Goal: Task Accomplishment & Management: Manage account settings

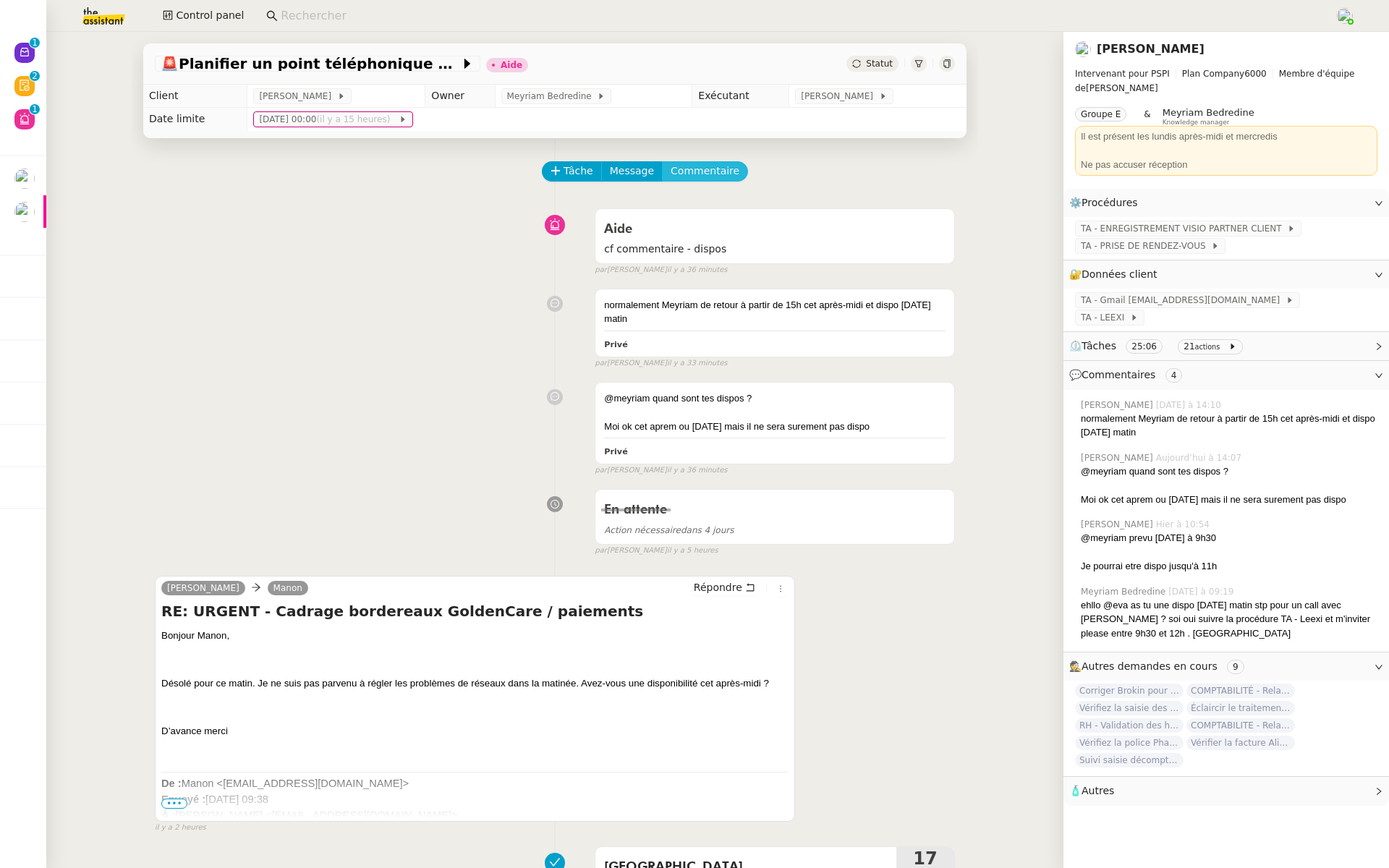
click at [712, 170] on span "Commentaire" at bounding box center [705, 170] width 69 height 16
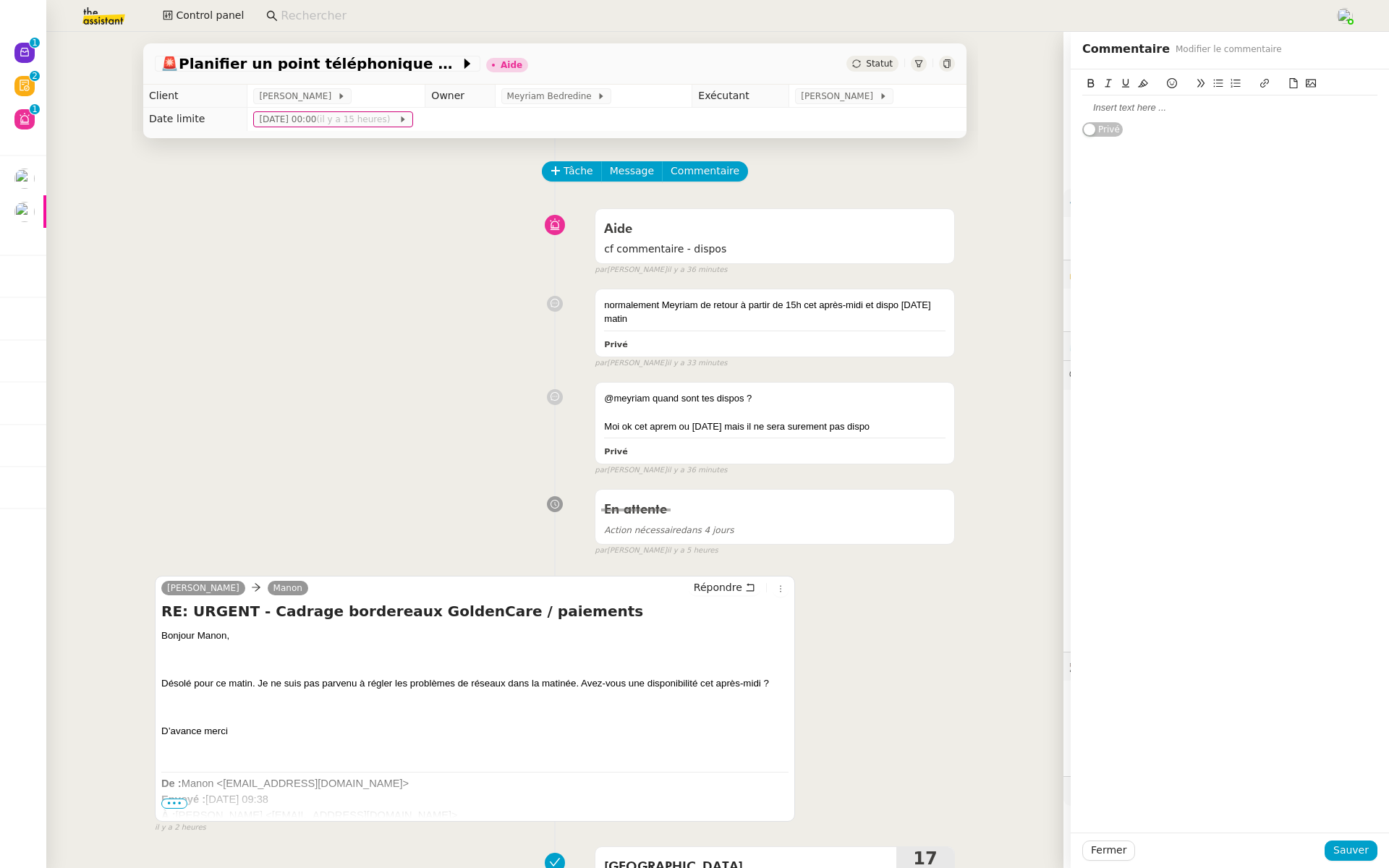
click at [1152, 105] on div at bounding box center [1230, 108] width 295 height 13
click at [1251, 104] on div "@Eva ok mais dur dur ma connexion" at bounding box center [1230, 108] width 295 height 13
click at [1347, 851] on span "Sauver" at bounding box center [1351, 850] width 35 height 16
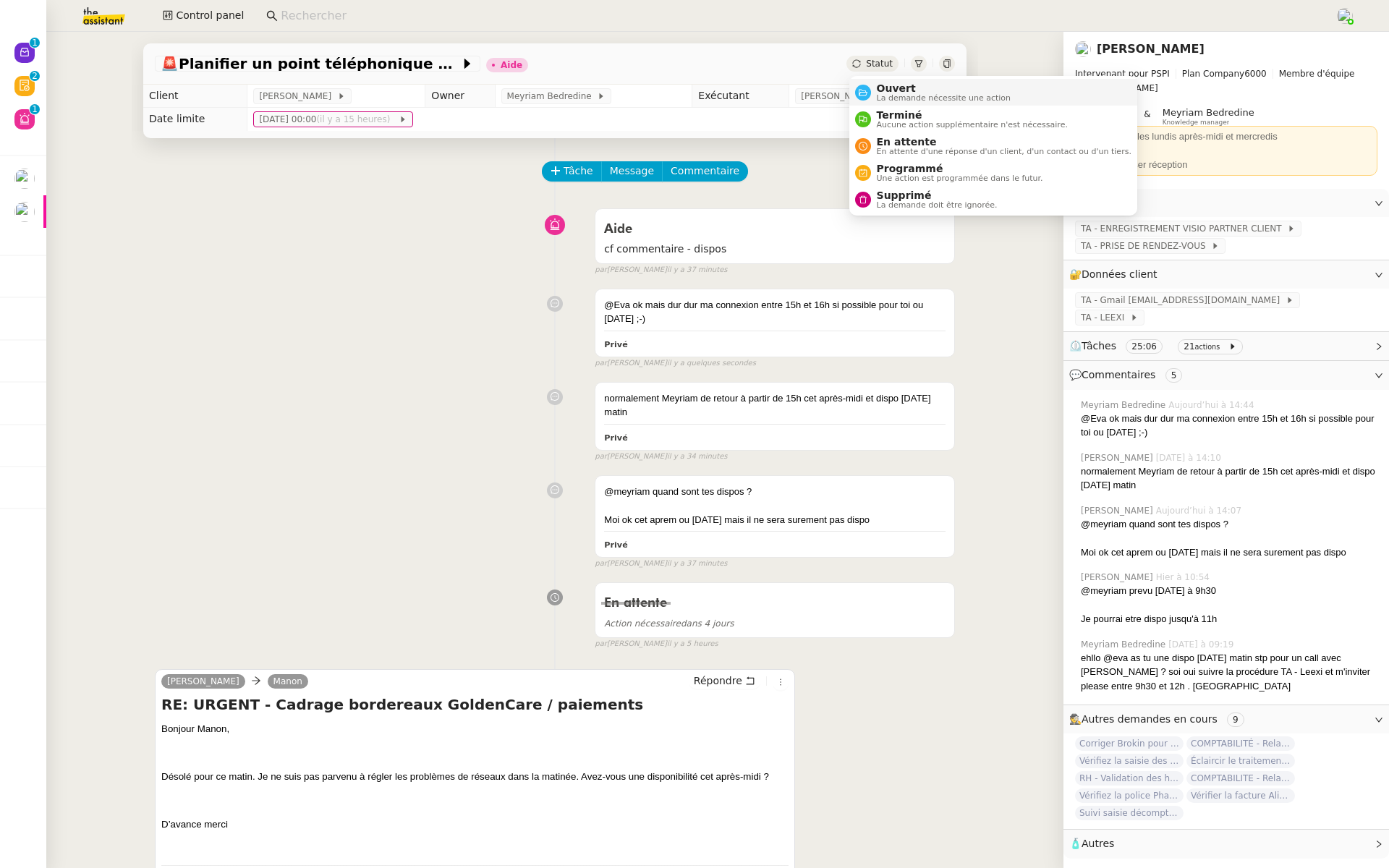
click at [877, 88] on span "Ouvert" at bounding box center [944, 88] width 135 height 11
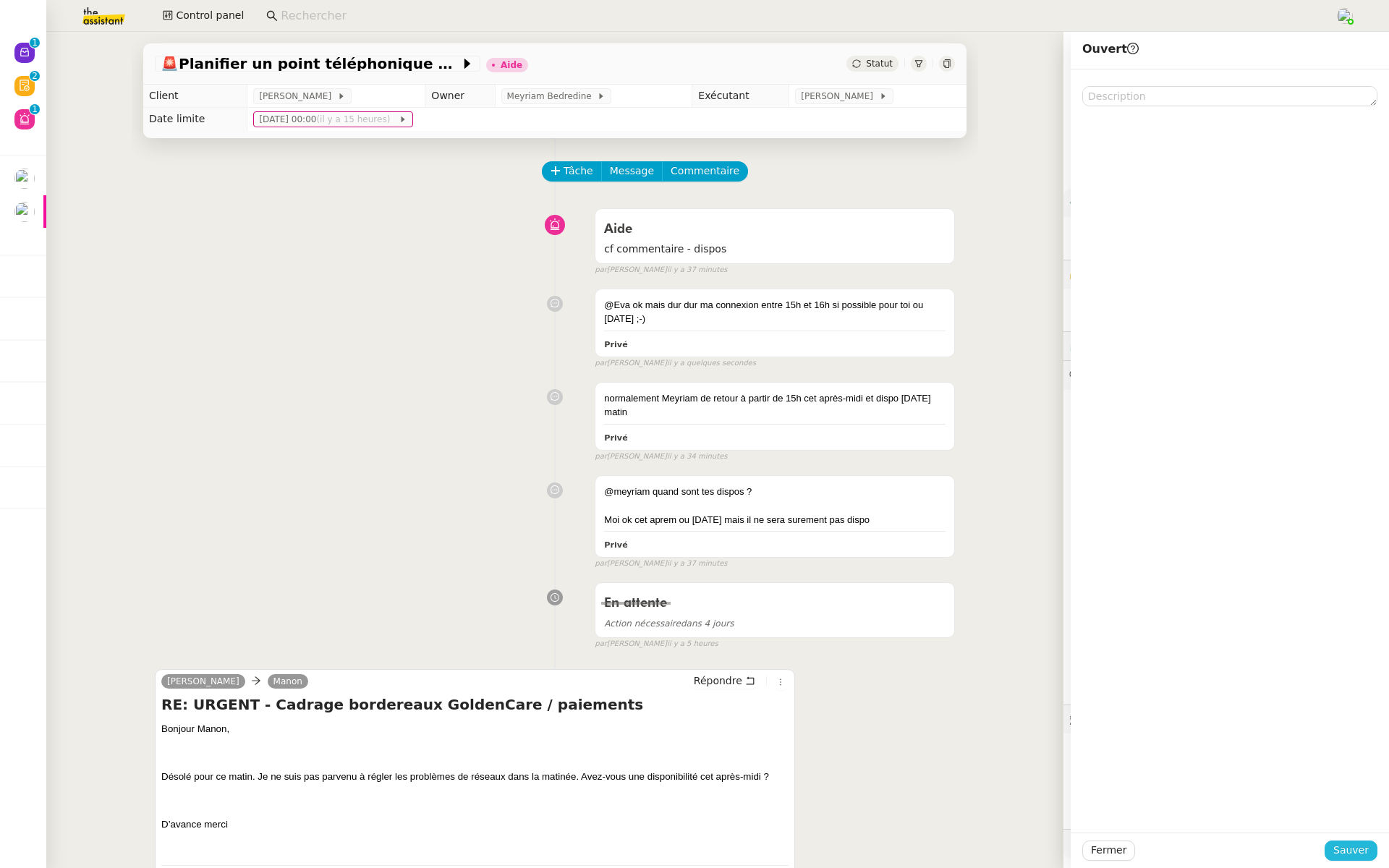
click at [1351, 854] on span "Sauver" at bounding box center [1351, 850] width 35 height 16
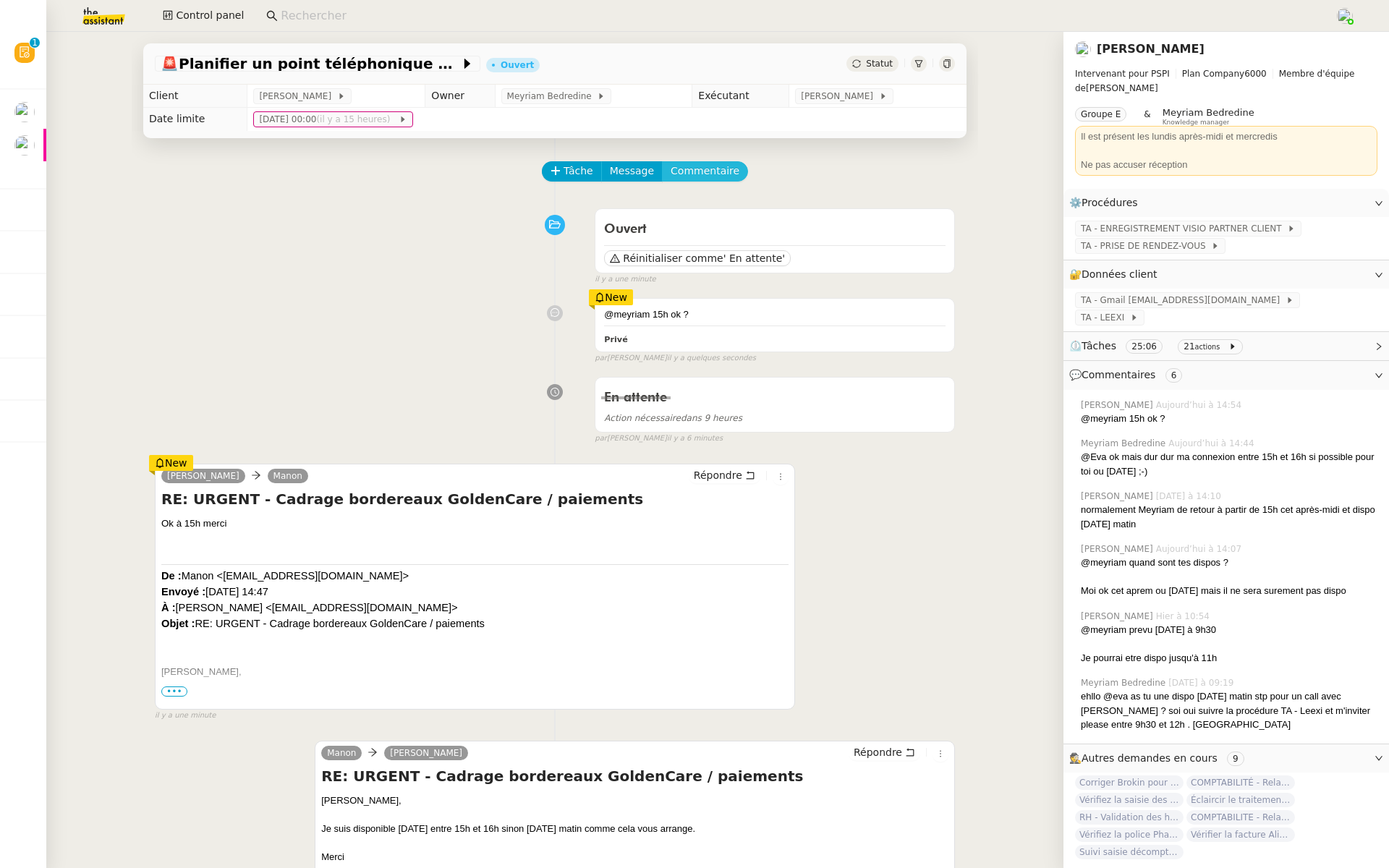
click at [703, 170] on span "Commentaire" at bounding box center [705, 170] width 69 height 16
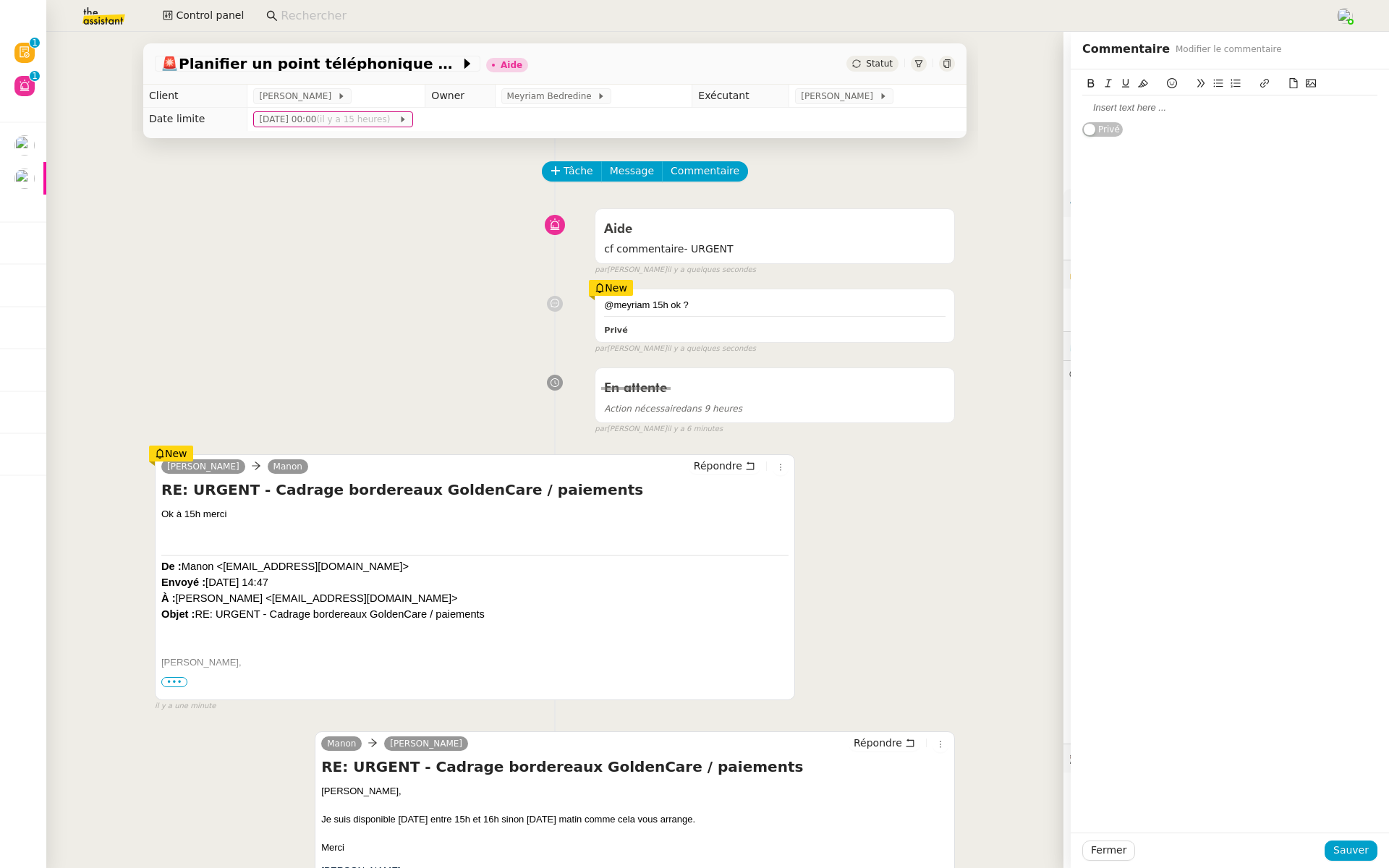
click at [1114, 109] on div at bounding box center [1230, 108] width 295 height 13
click at [1365, 857] on span "Sauver" at bounding box center [1351, 850] width 35 height 16
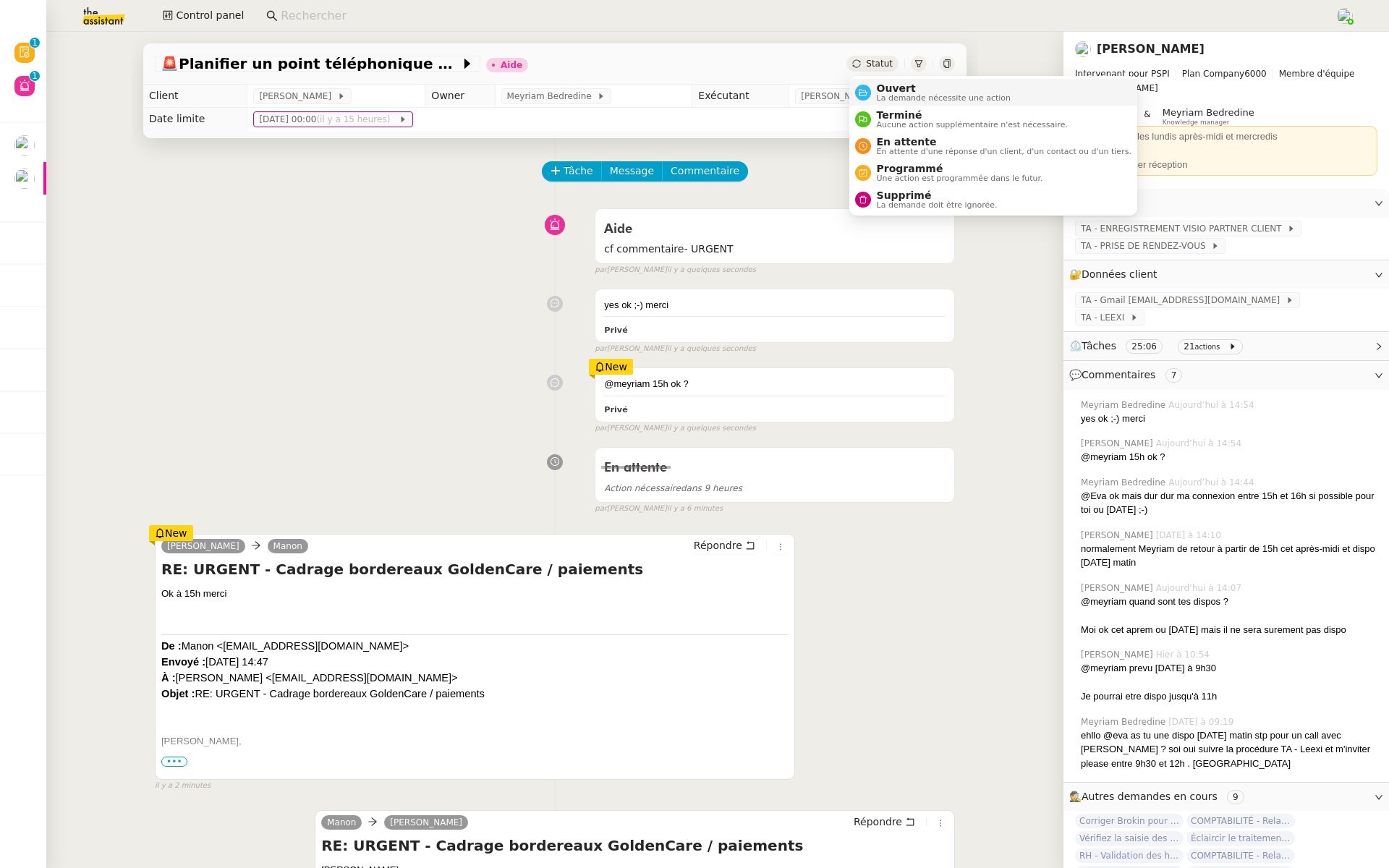
click at [876, 96] on div "Ouvert La demande nécessite une action" at bounding box center [941, 92] width 140 height 20
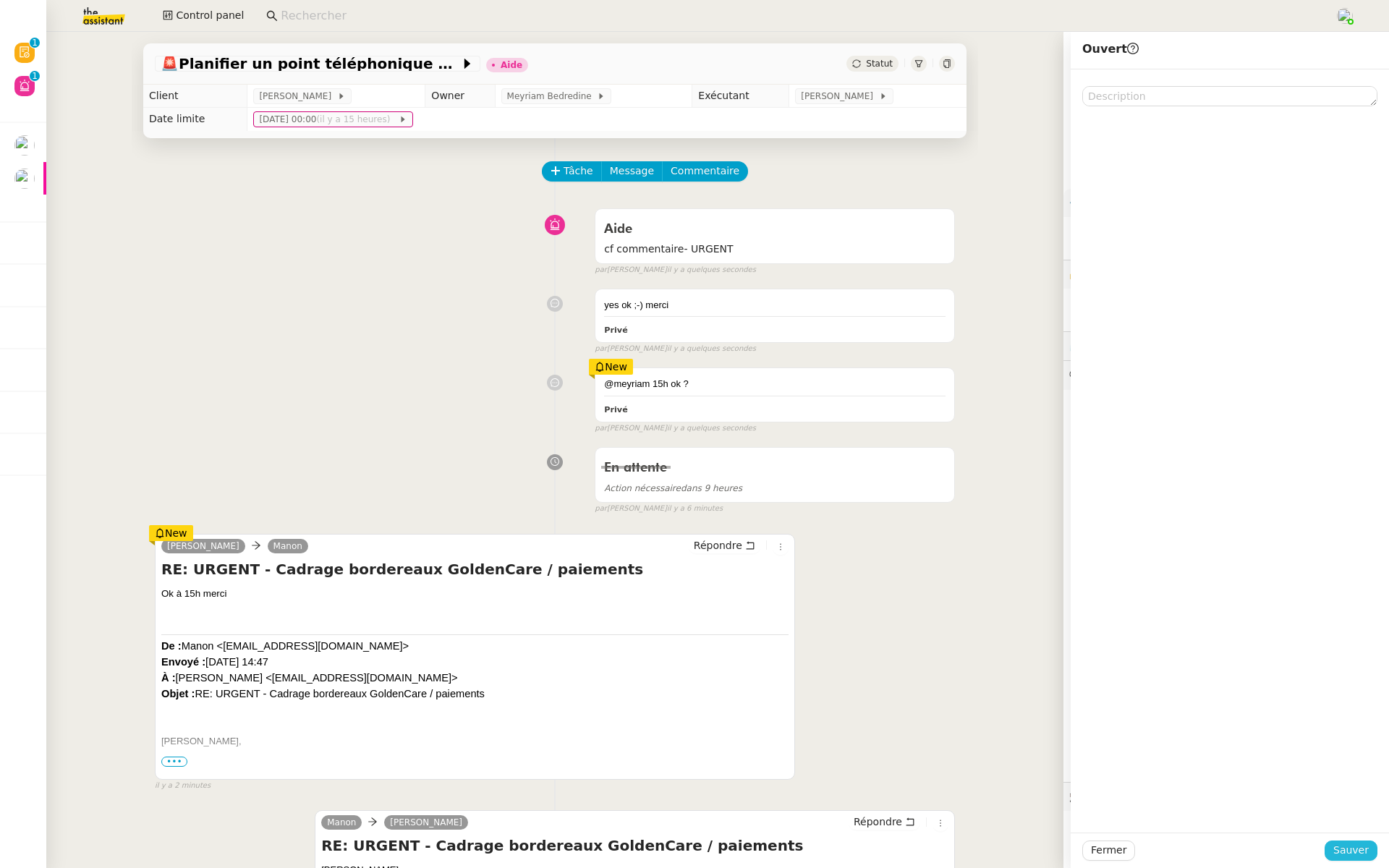
click at [1347, 847] on span "Sauver" at bounding box center [1351, 850] width 35 height 16
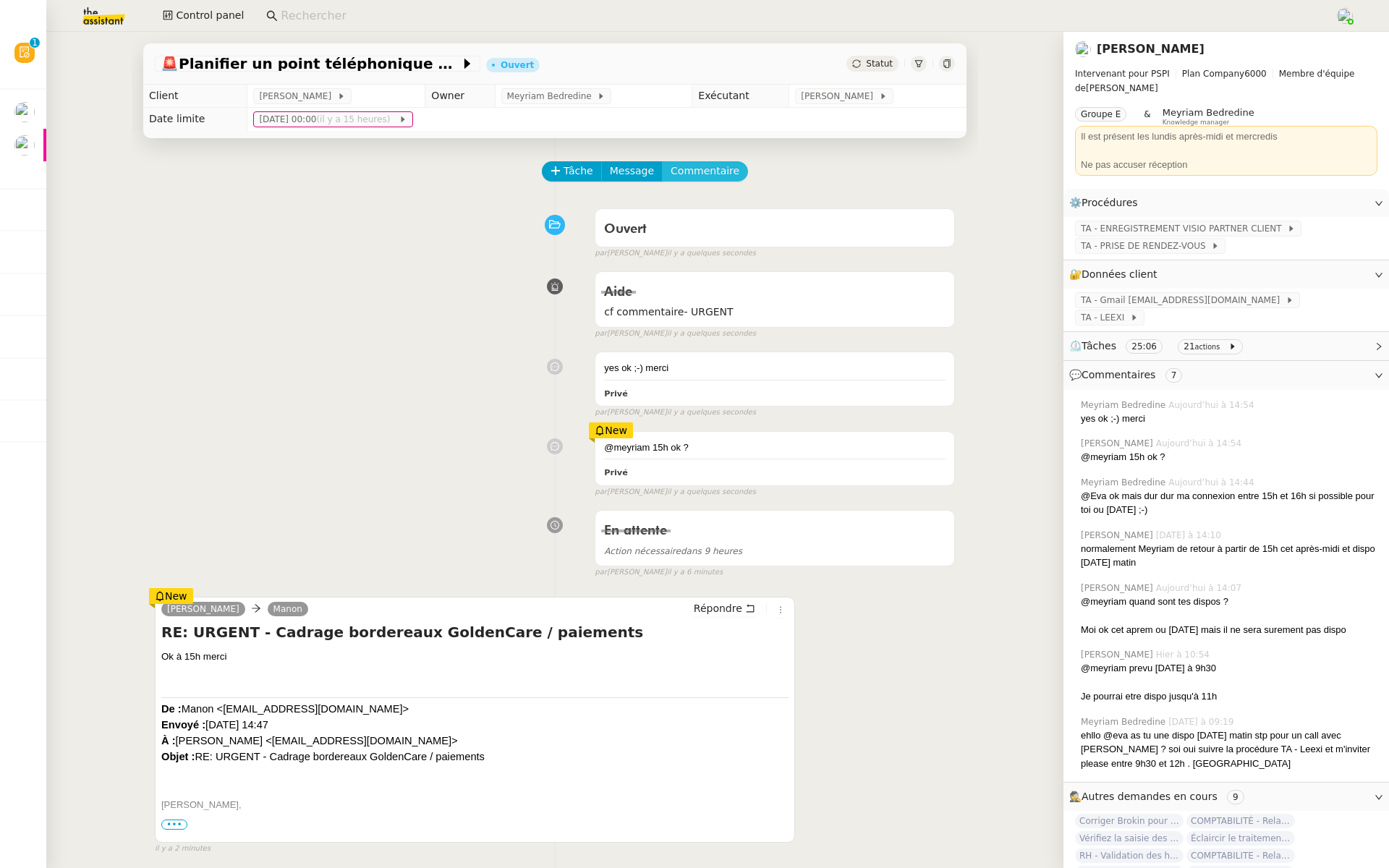
click at [712, 166] on span "Commentaire" at bounding box center [705, 170] width 69 height 16
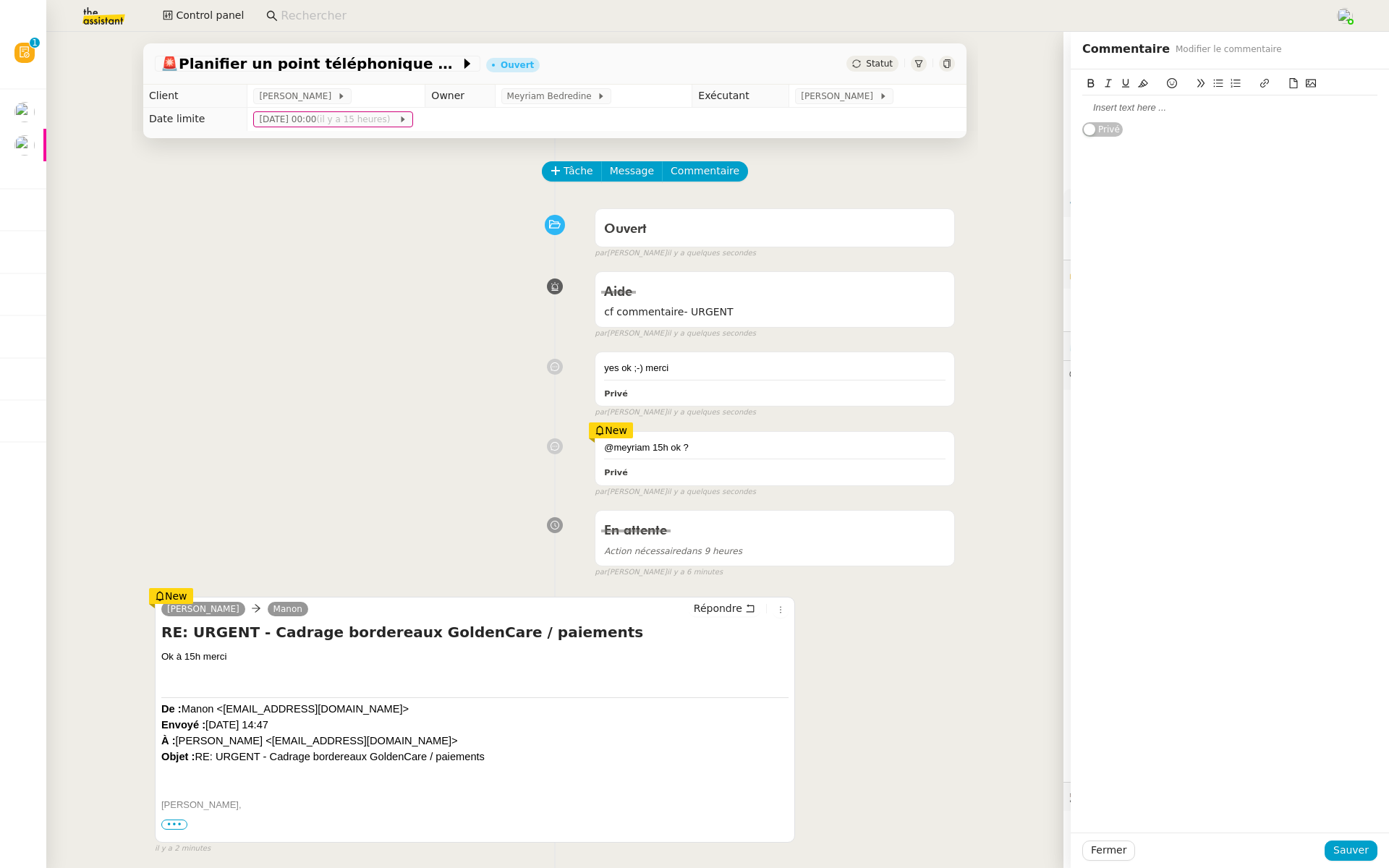
click at [1129, 116] on div at bounding box center [1230, 108] width 295 height 24
click at [1356, 846] on span "Sauver" at bounding box center [1351, 850] width 35 height 16
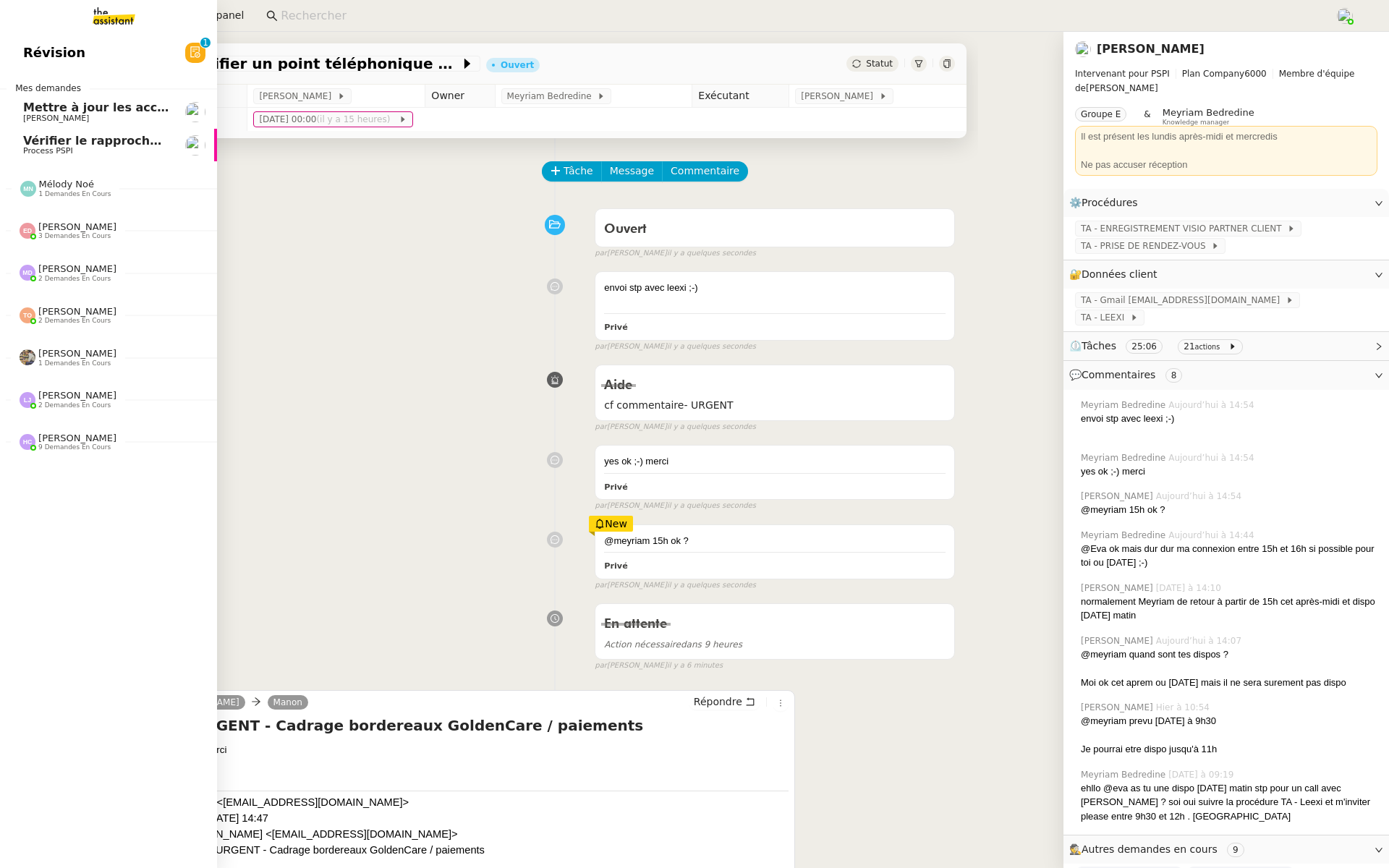
click at [29, 54] on span "Révision" at bounding box center [54, 52] width 62 height 22
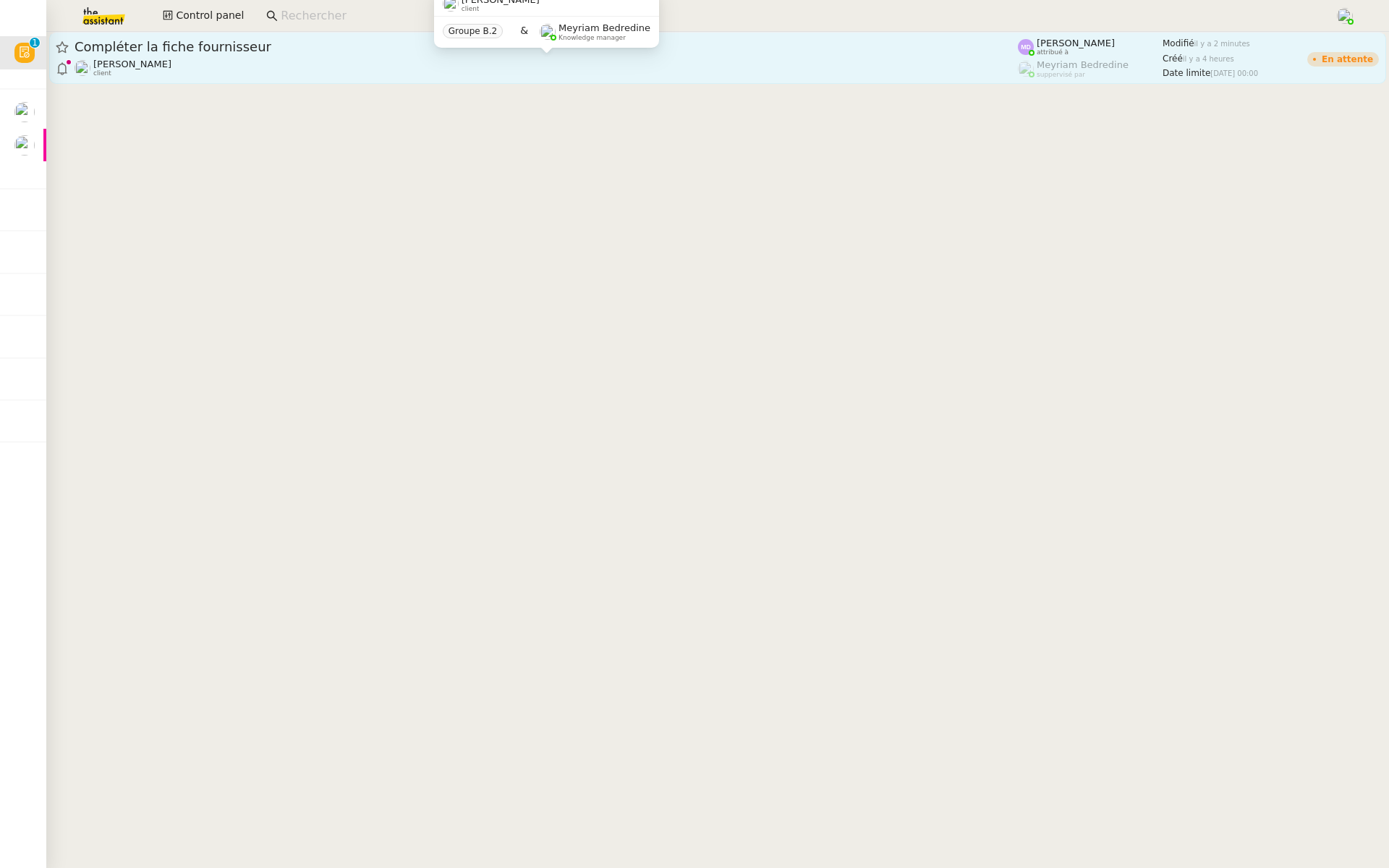
click at [267, 62] on div "Laurence de Nervaux client" at bounding box center [546, 68] width 943 height 19
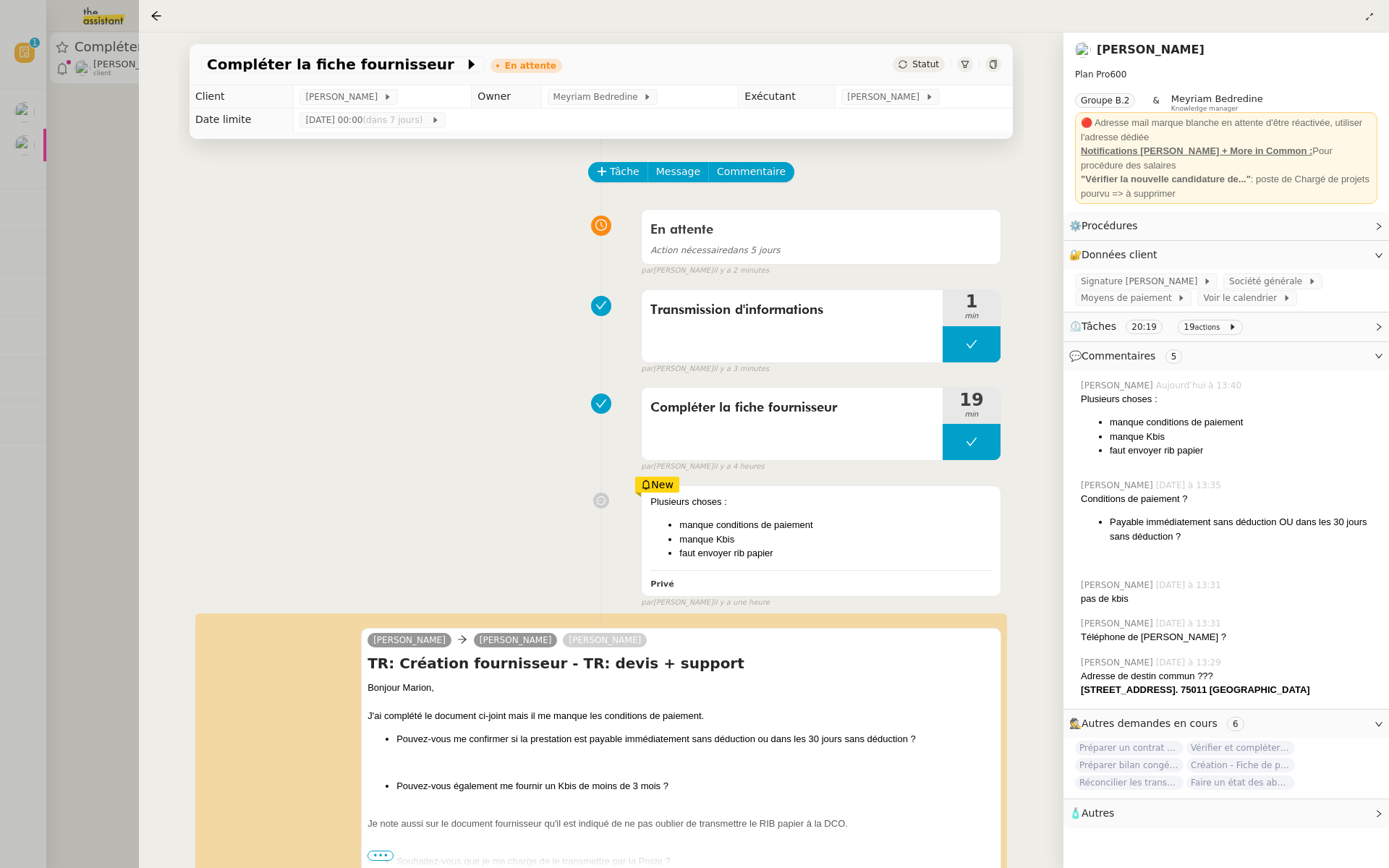
scroll to position [350, 0]
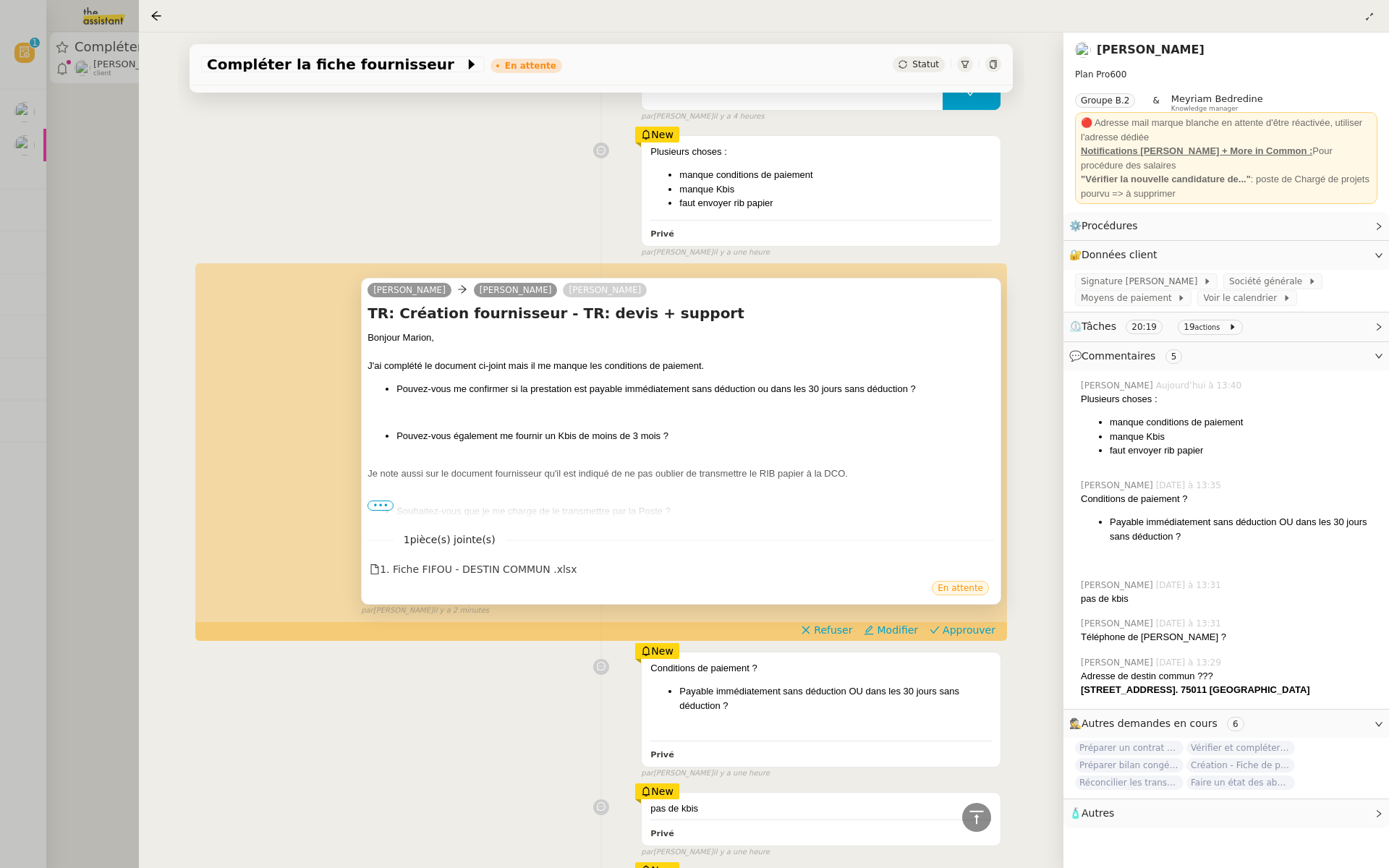
click at [384, 501] on span "•••" at bounding box center [380, 506] width 26 height 10
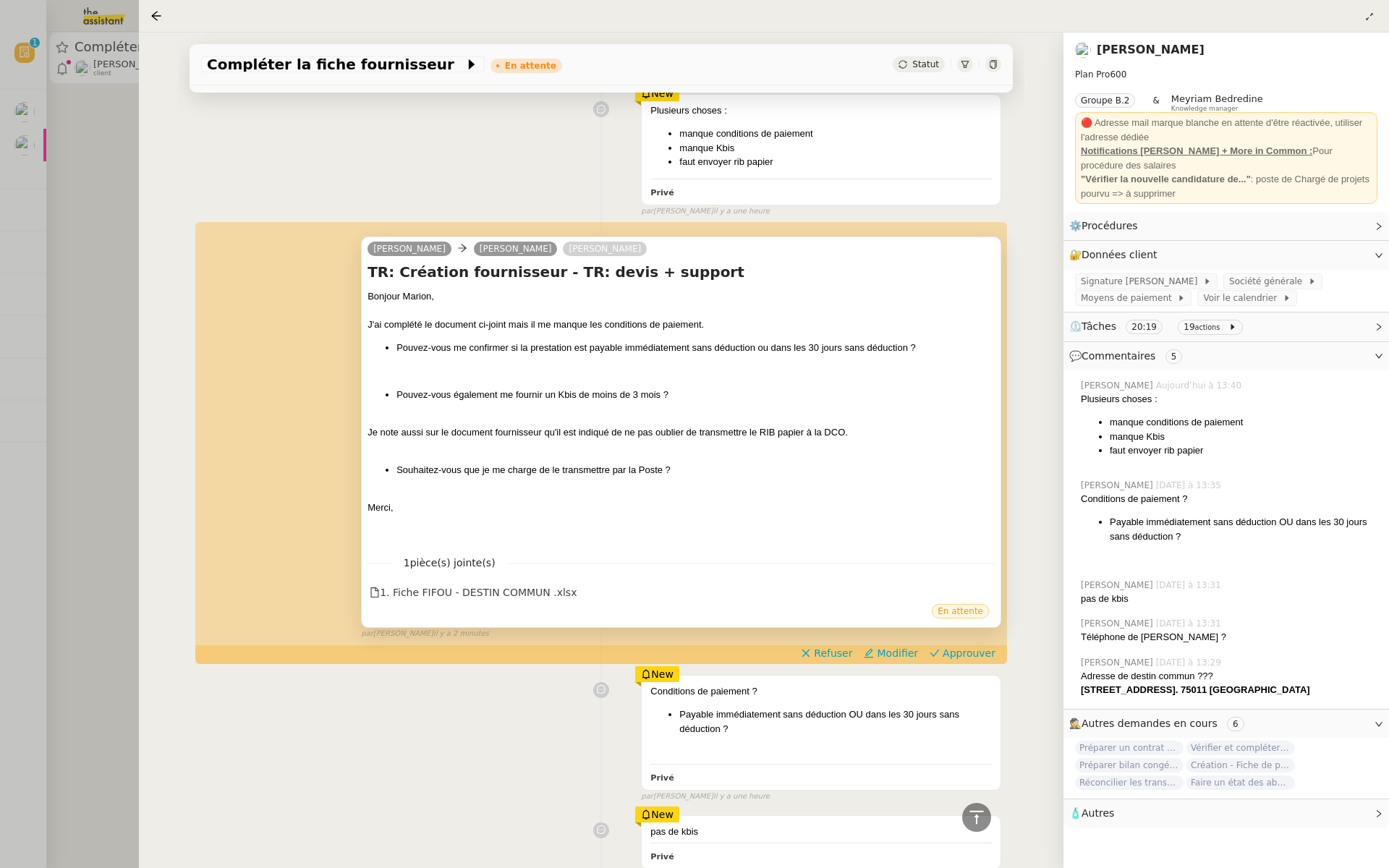
scroll to position [424, 0]
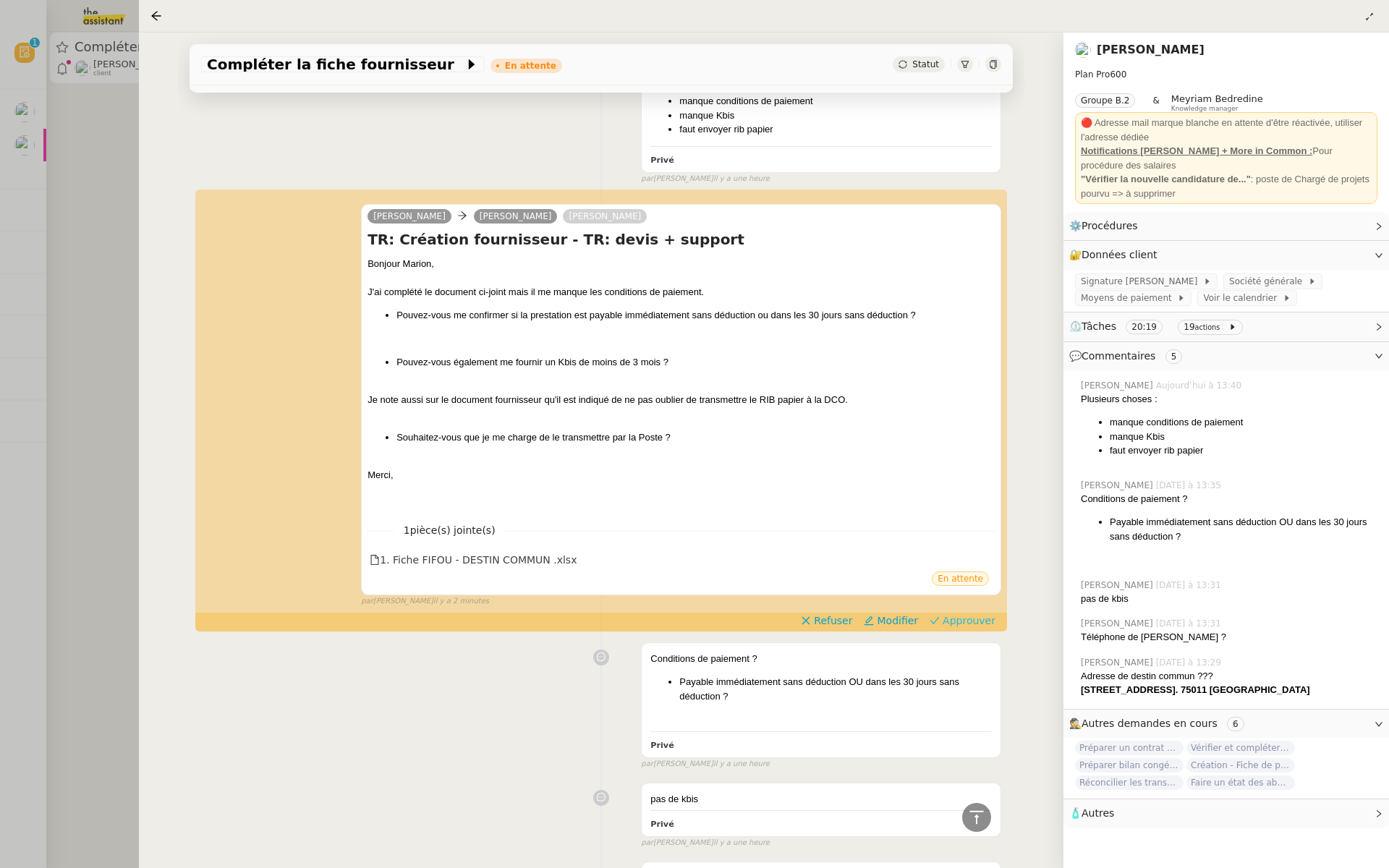
click at [983, 619] on span "Approuver" at bounding box center [969, 621] width 53 height 15
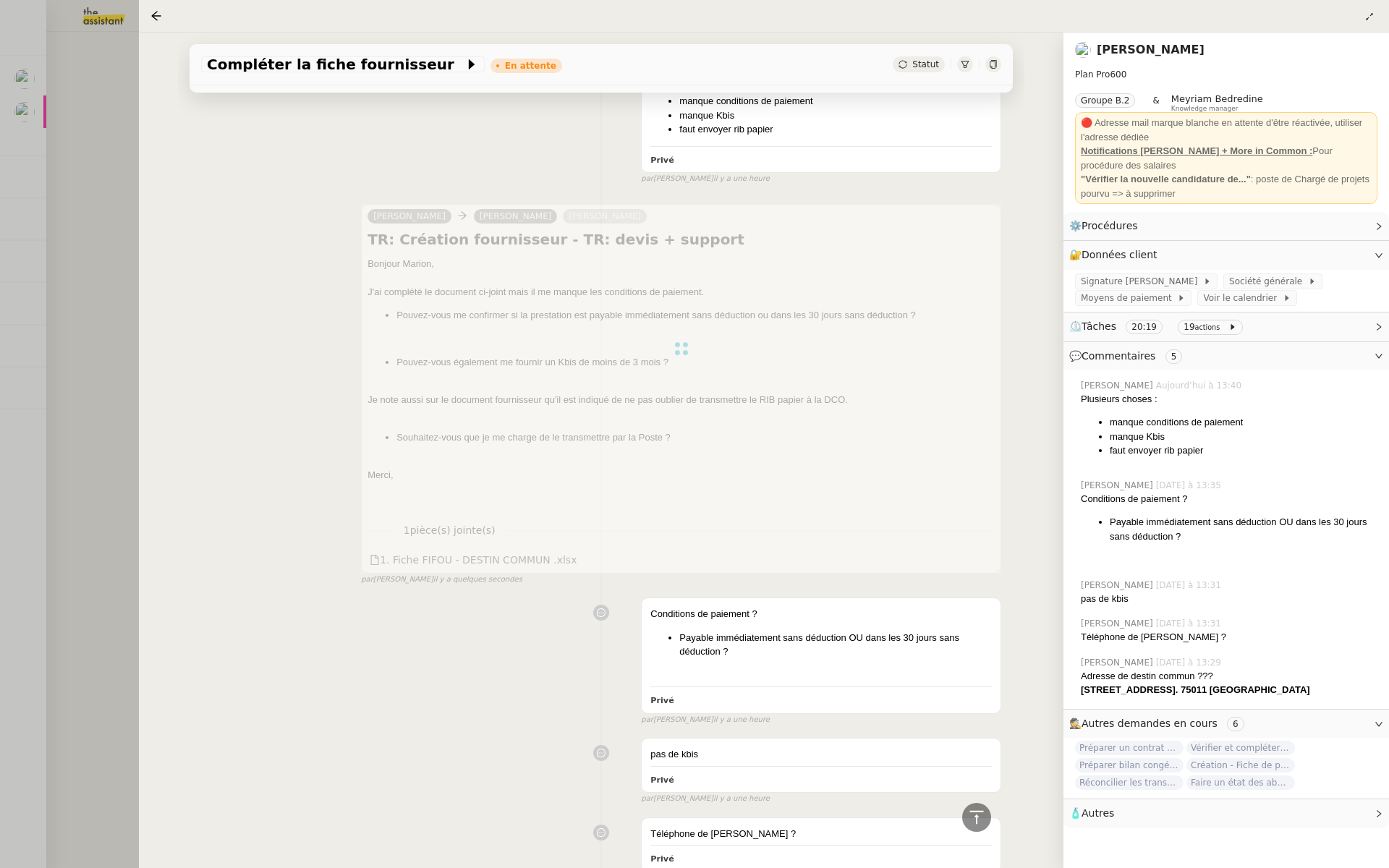
click at [46, 218] on div at bounding box center [694, 434] width 1389 height 868
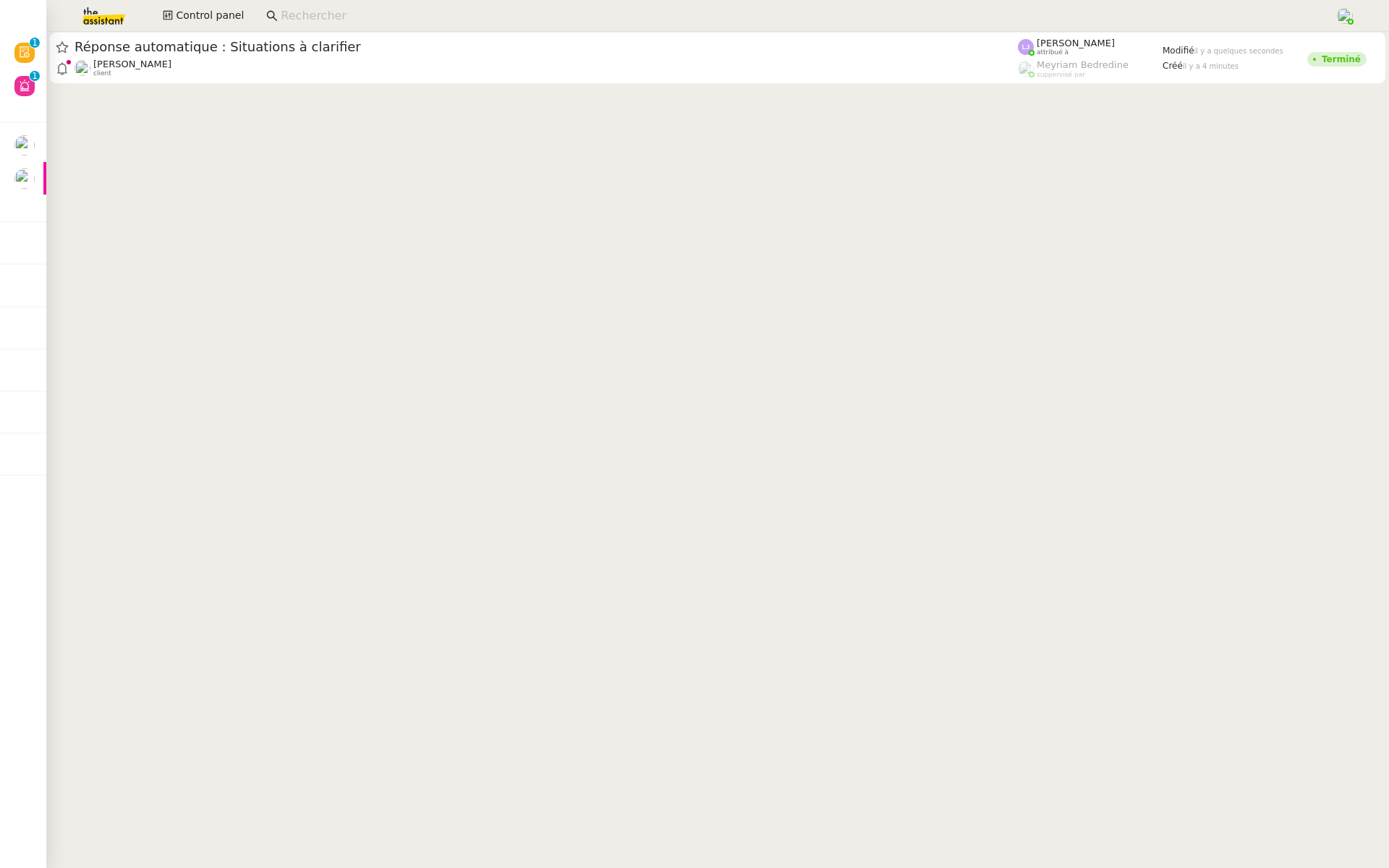
click at [317, 17] on input at bounding box center [801, 16] width 1040 height 20
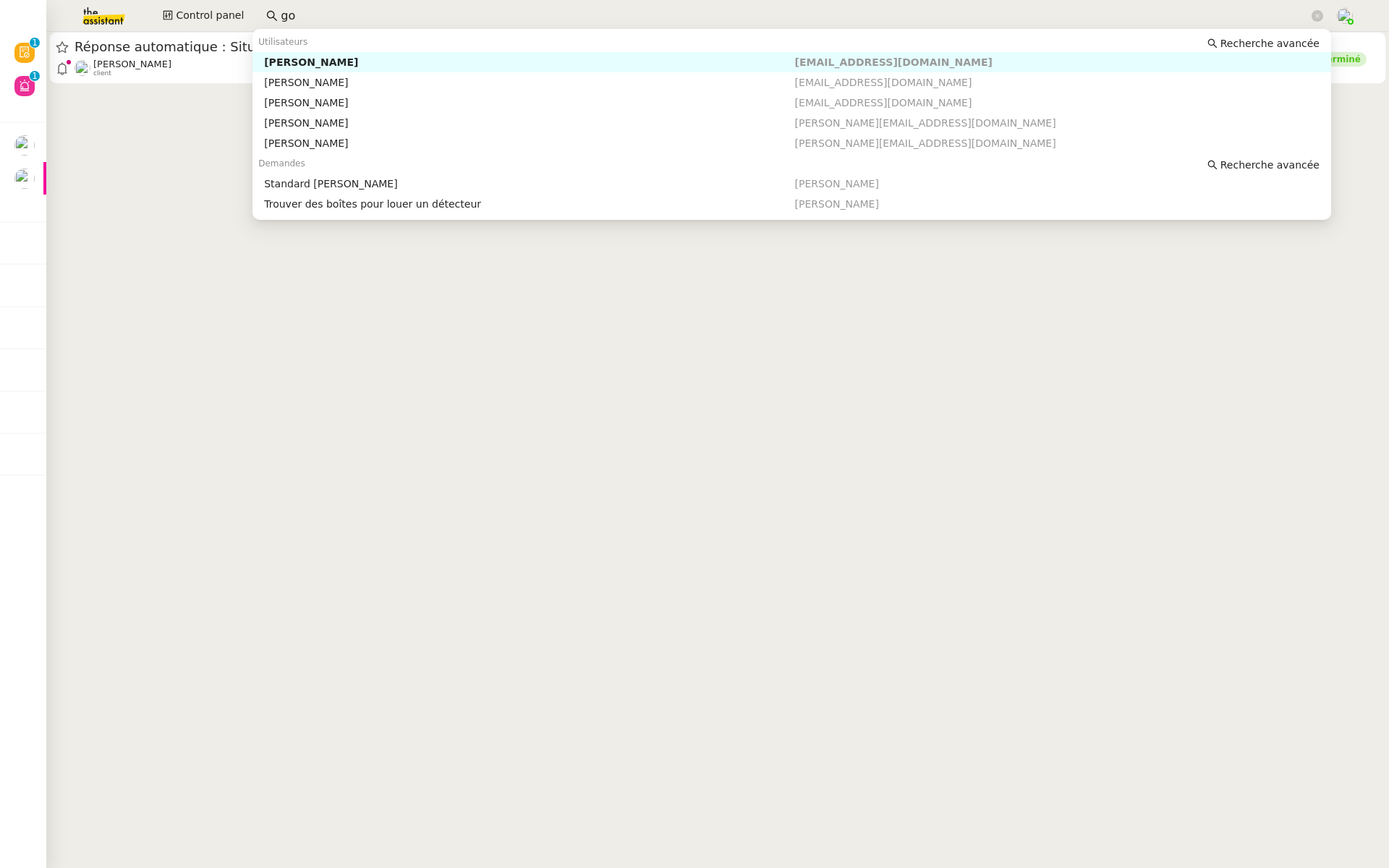
type input "g"
drag, startPoint x: 322, startPoint y: 18, endPoint x: 243, endPoint y: 18, distance: 79.0
click at [243, 18] on div "Control panel fany" at bounding box center [694, 16] width 1317 height 32
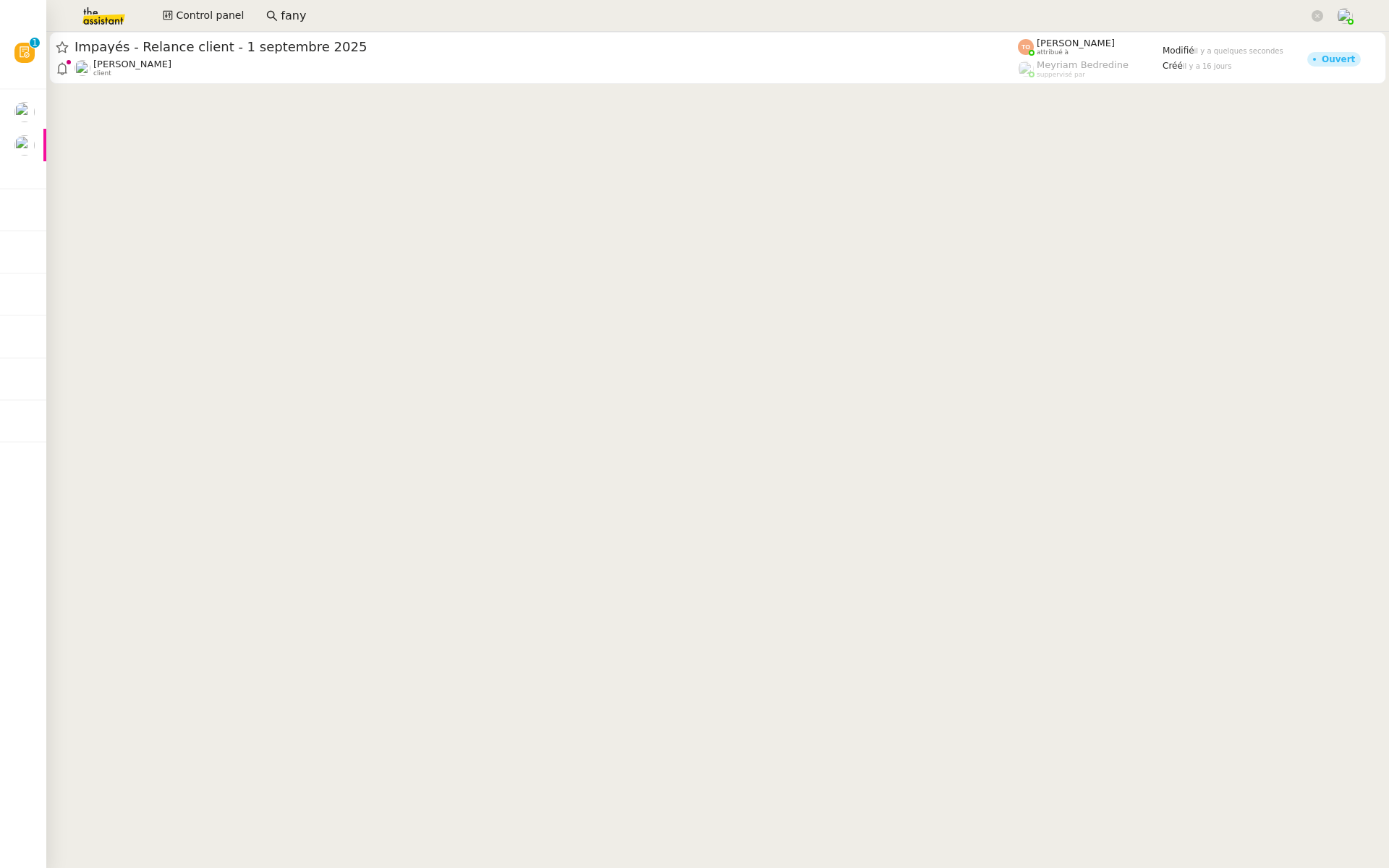
click at [321, 5] on nz-input-group "fany" at bounding box center [795, 16] width 1073 height 22
click at [309, 20] on input "fany" at bounding box center [795, 16] width 1028 height 20
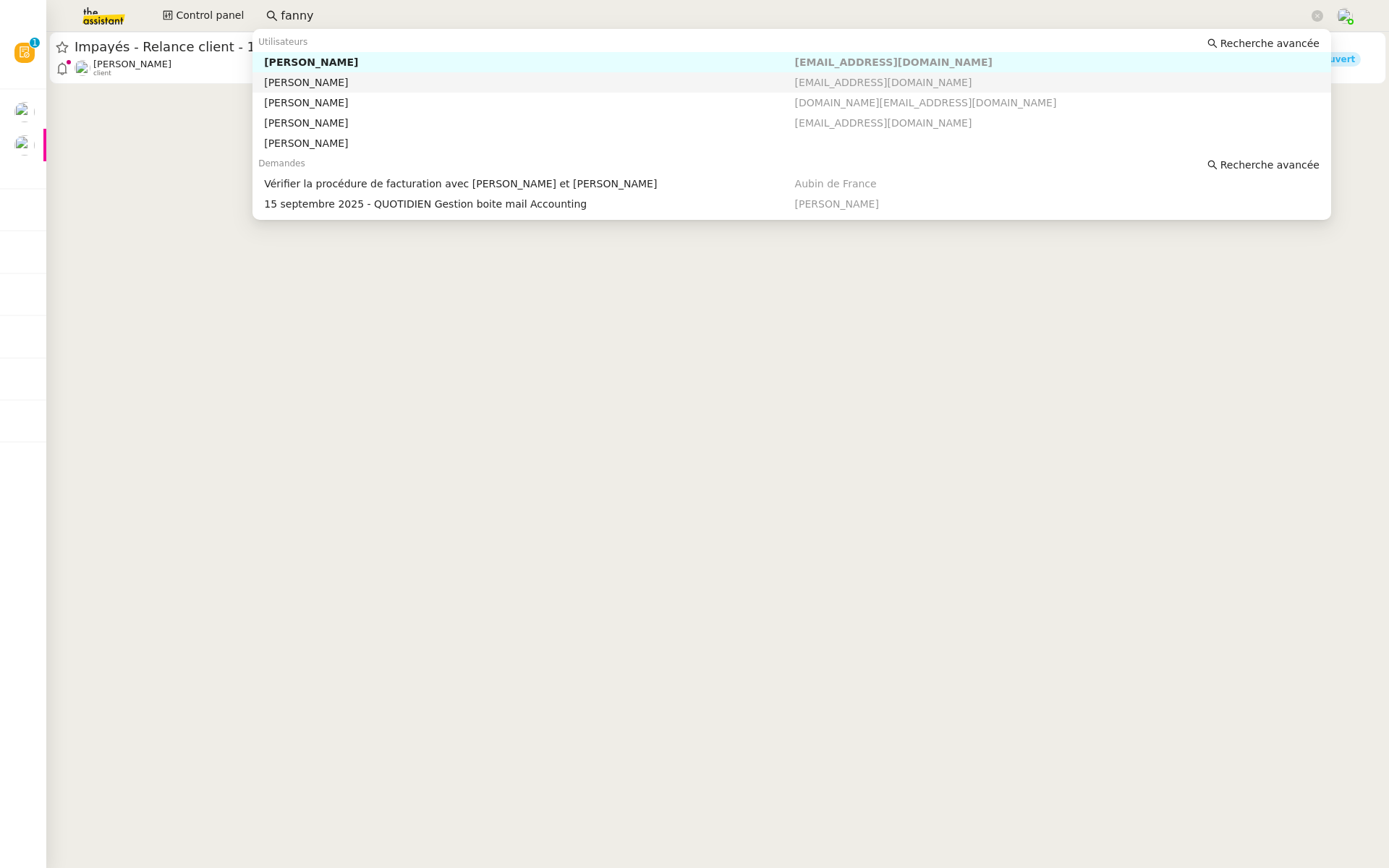
click at [332, 76] on div "Fanny BOUJA" at bounding box center [530, 82] width 530 height 13
type input "fanny"
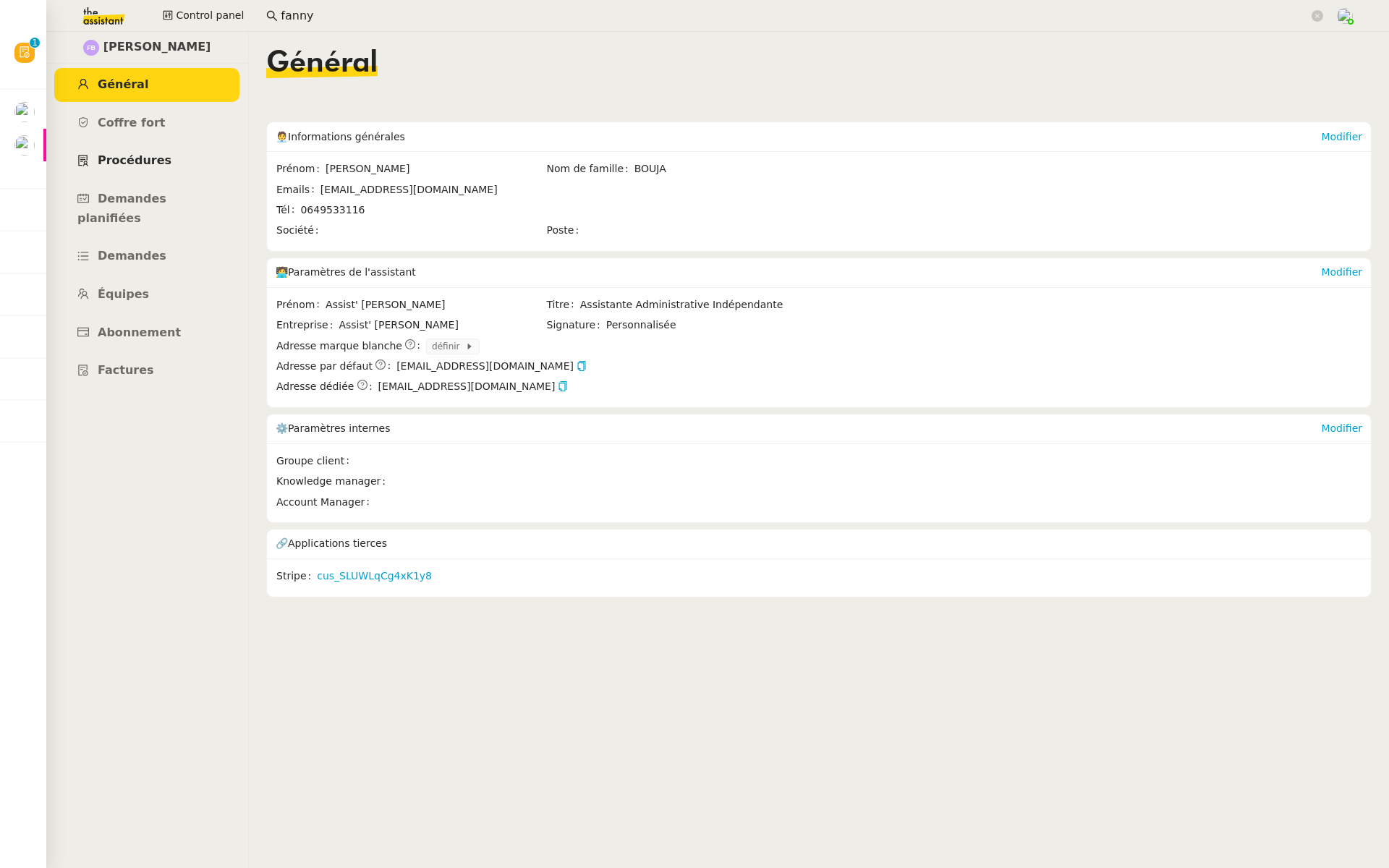
click at [145, 163] on span "Procédures" at bounding box center [135, 160] width 73 height 14
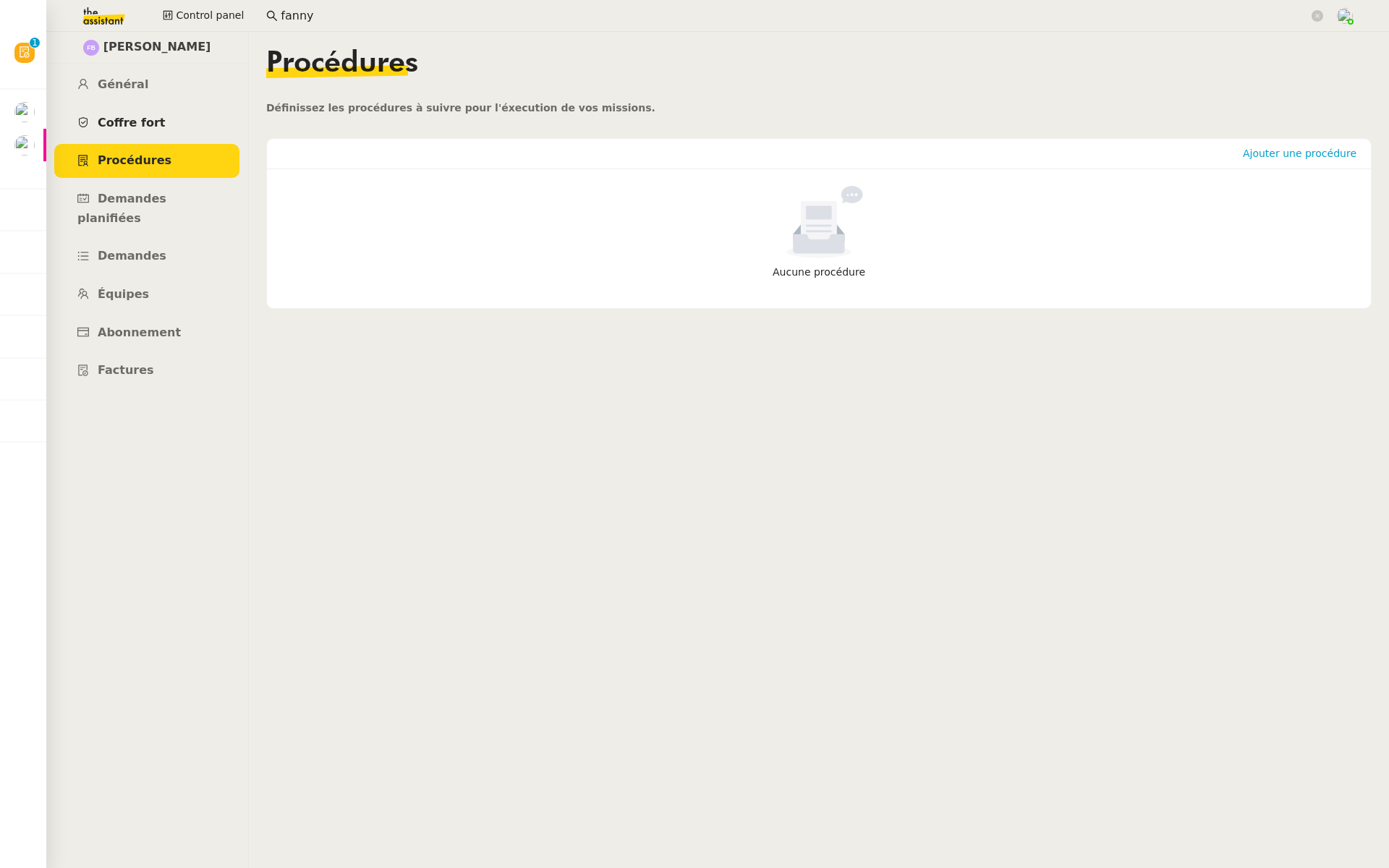
click at [147, 114] on link "Coffre fort" at bounding box center [146, 123] width 185 height 34
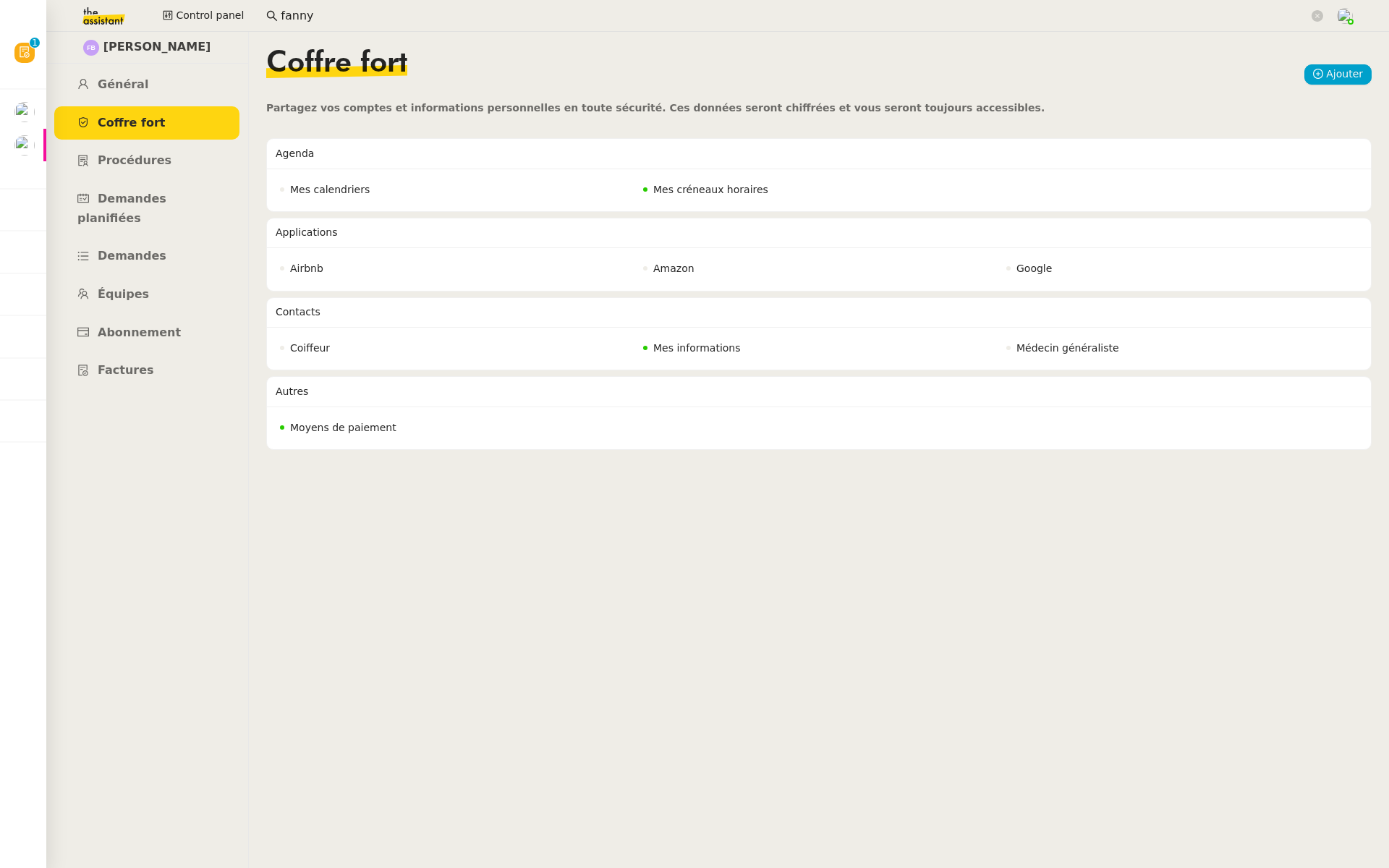
click at [332, 12] on input "fanny" at bounding box center [795, 16] width 1028 height 20
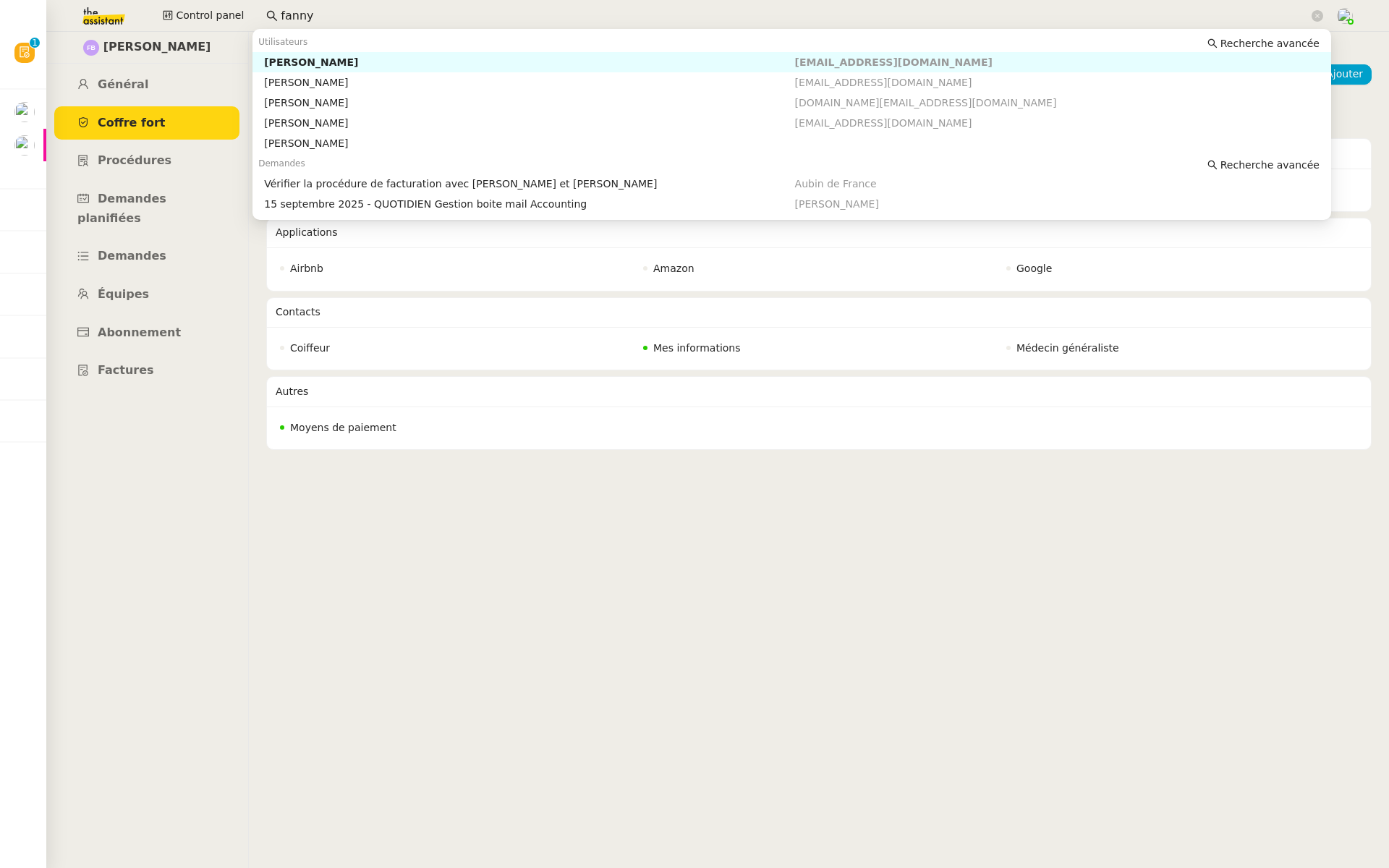
click at [313, 55] on div "[PERSON_NAME]" at bounding box center [530, 62] width 530 height 13
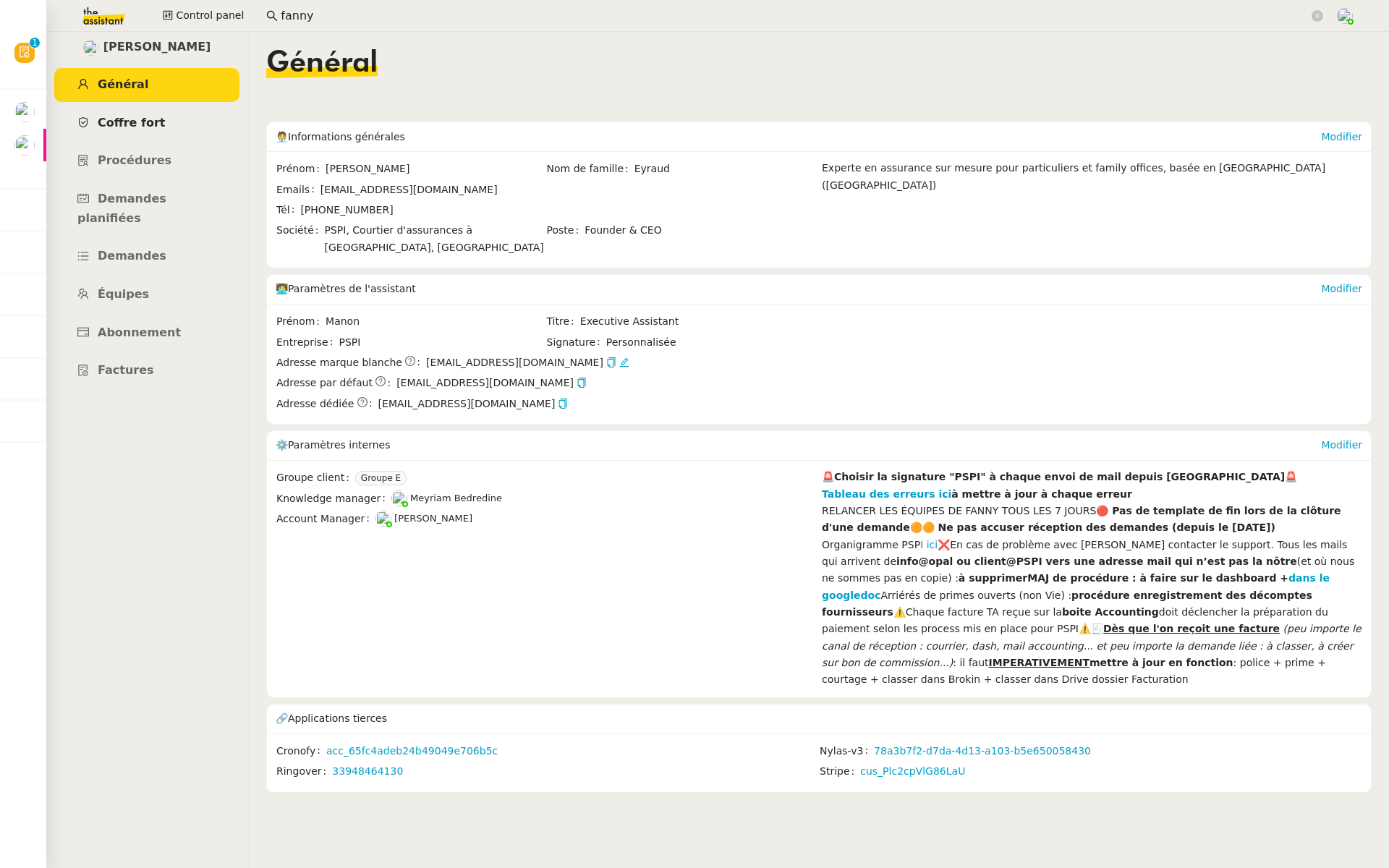
click at [131, 121] on span "Coffre fort" at bounding box center [131, 122] width 68 height 14
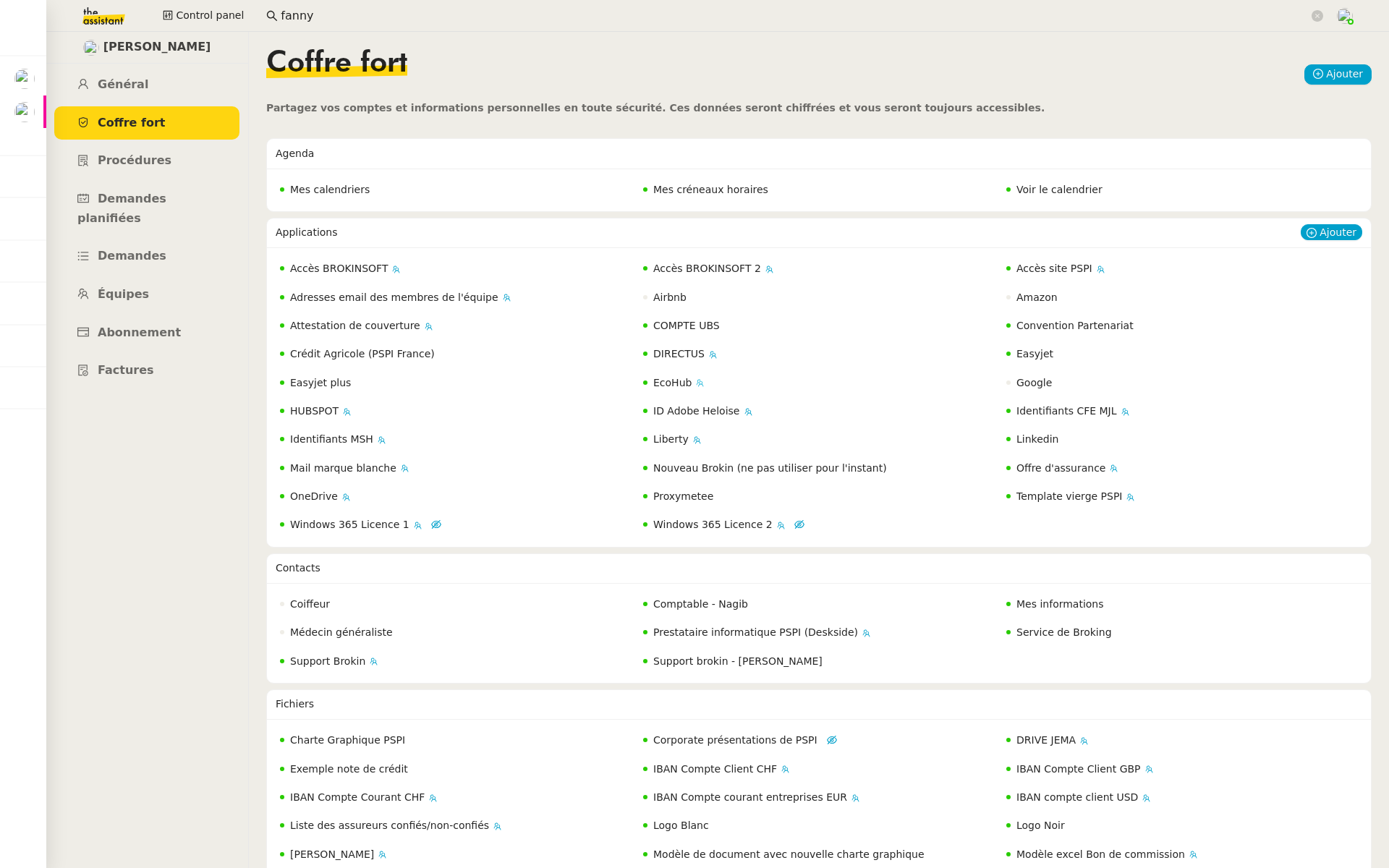
click at [670, 383] on span "EcoHub" at bounding box center [672, 383] width 38 height 11
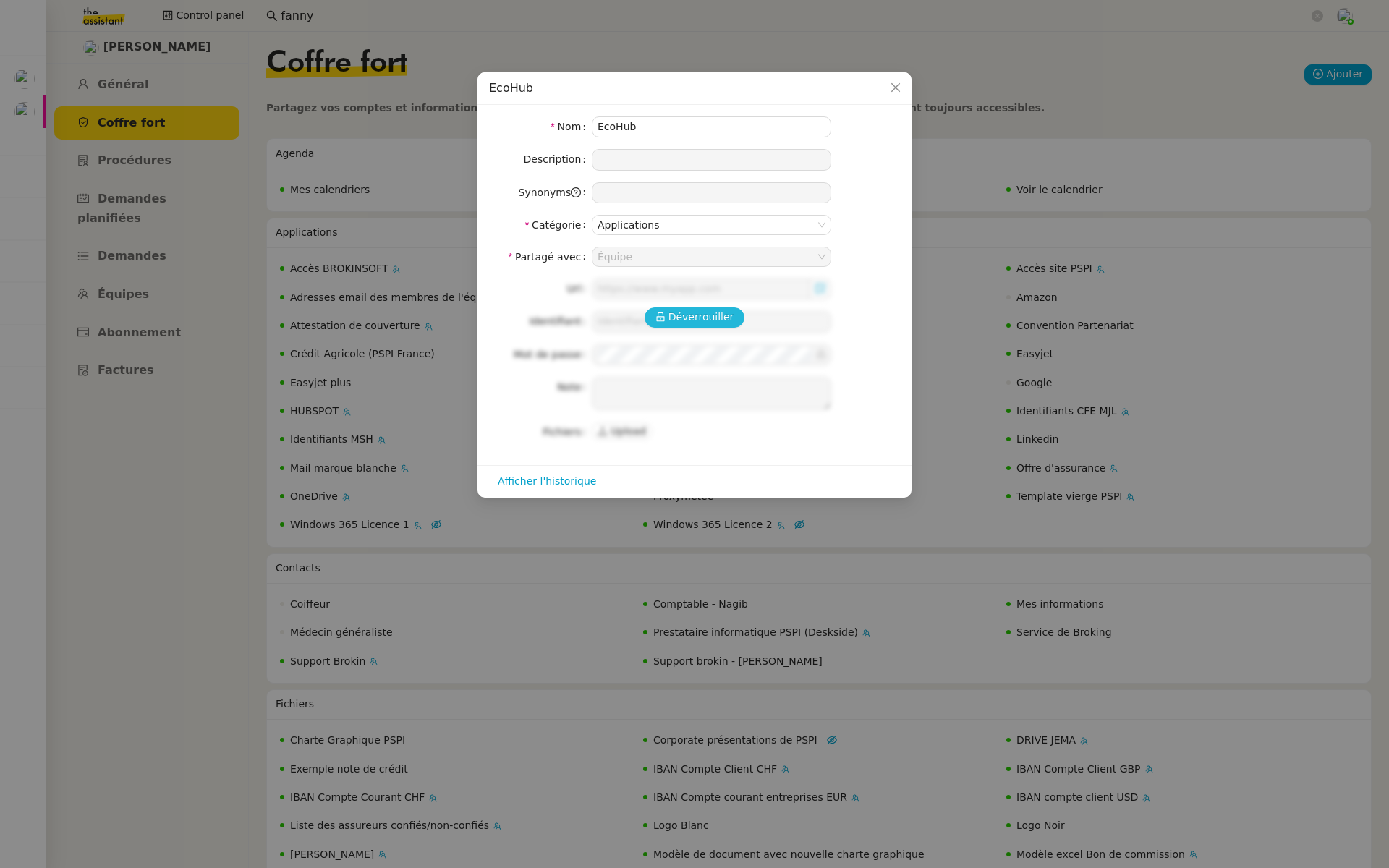
click at [679, 316] on span "Déverrouiller" at bounding box center [701, 317] width 66 height 16
click at [681, 317] on span "Déverrouiller" at bounding box center [701, 317] width 66 height 16
click at [899, 88] on icon "Close" at bounding box center [895, 87] width 11 height 11
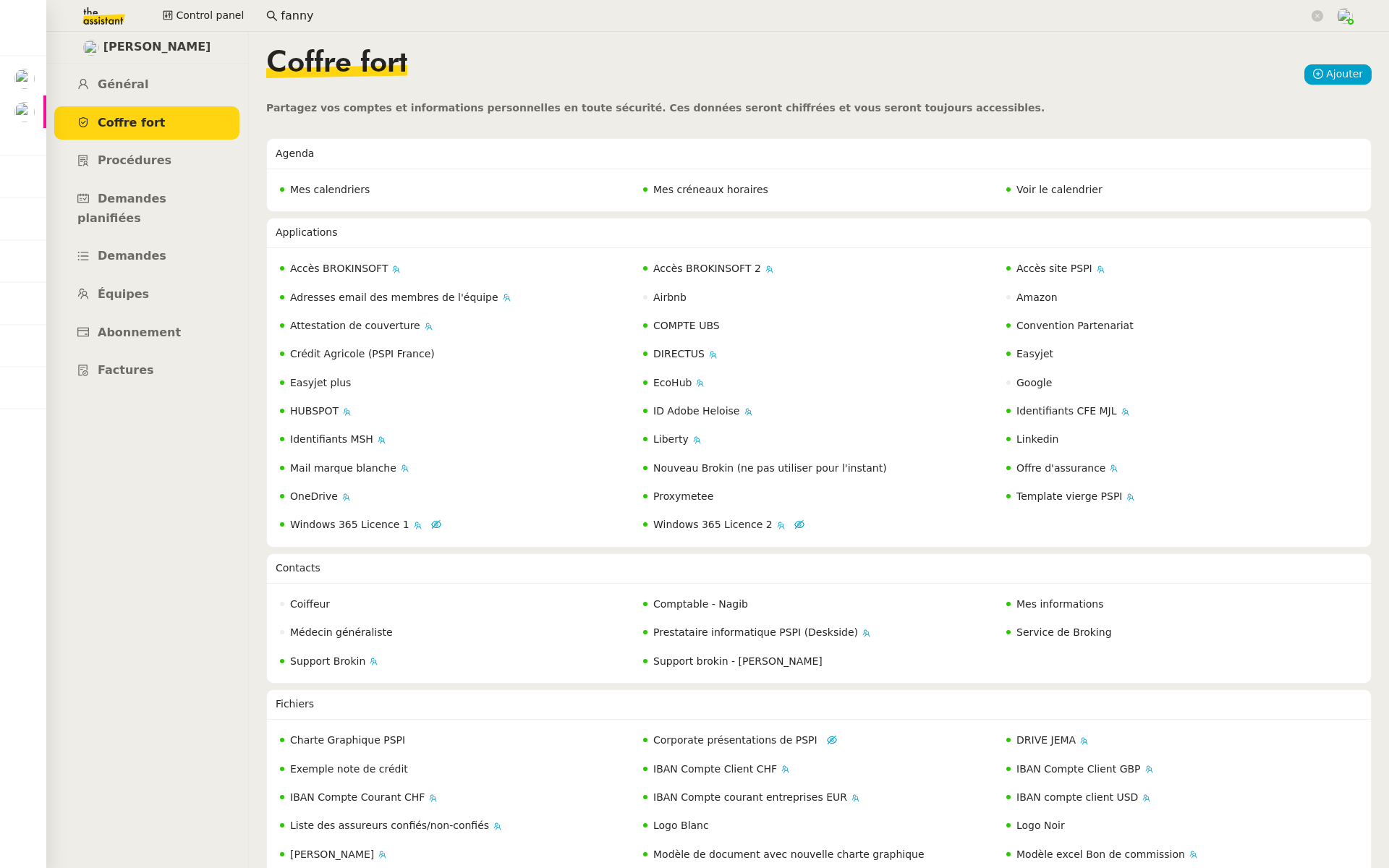
click at [92, 11] on img at bounding box center [91, 16] width 112 height 32
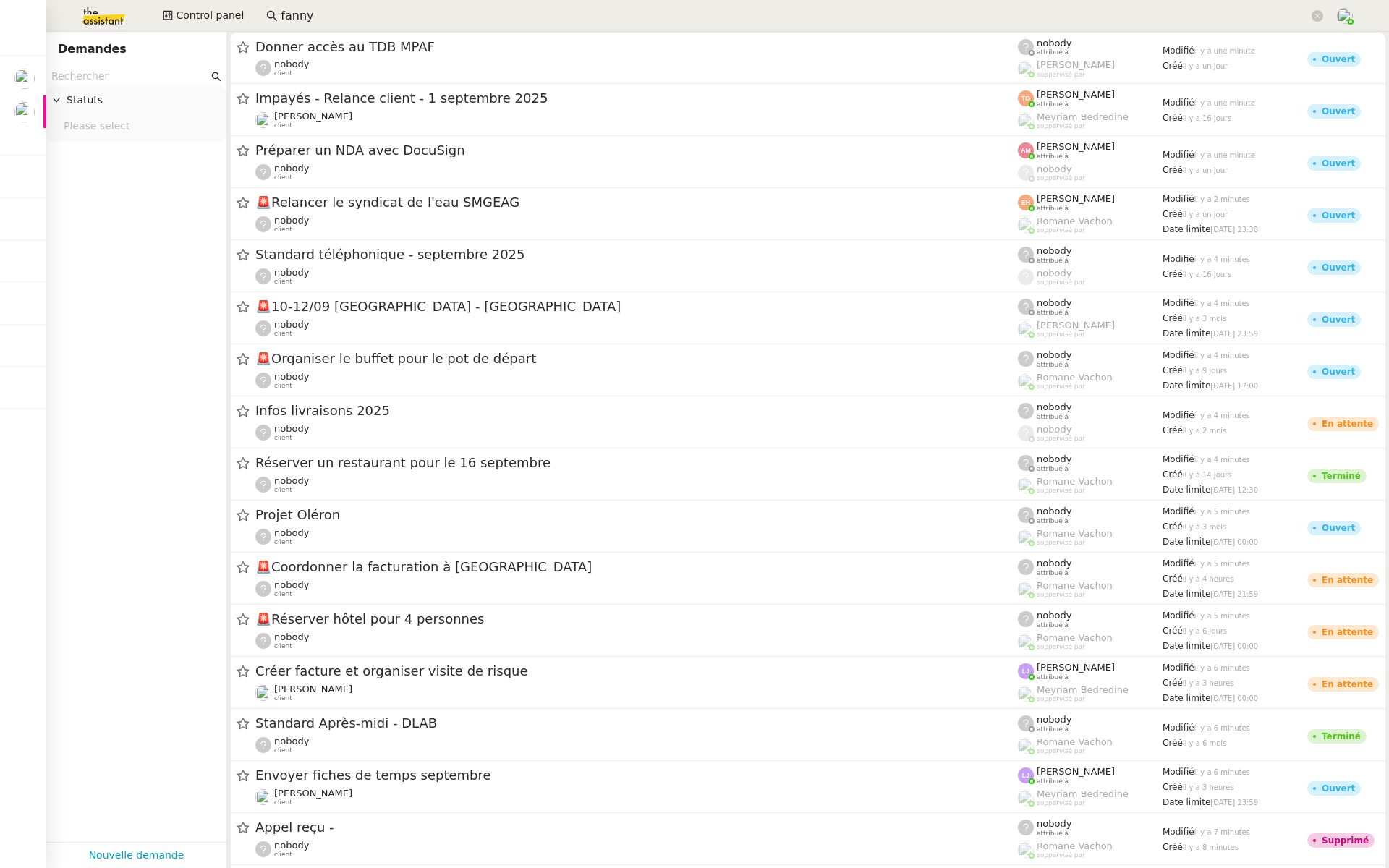
click at [100, 86] on div "Statuts" at bounding box center [136, 100] width 180 height 29
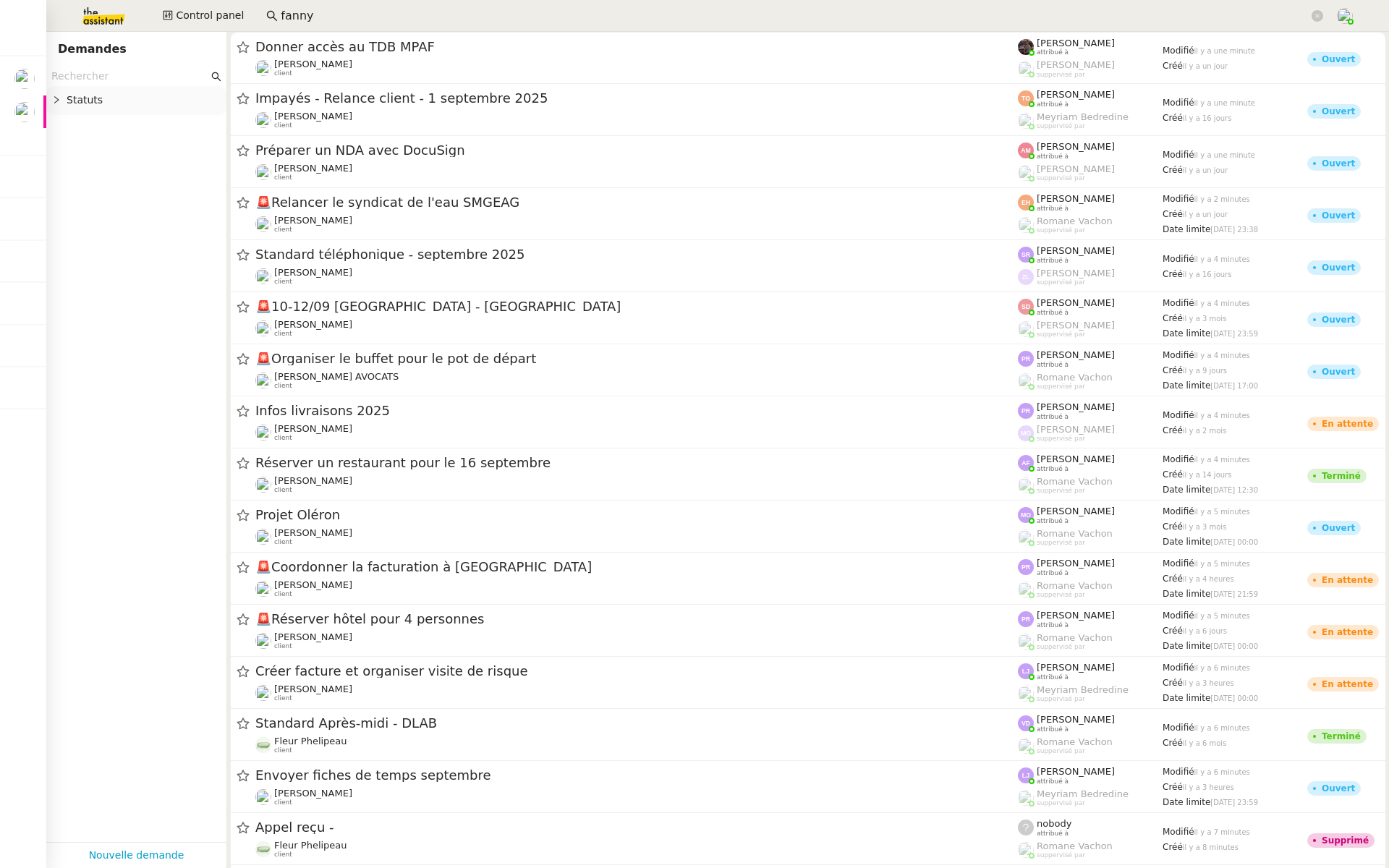
click at [84, 74] on input "text" at bounding box center [130, 76] width 157 height 16
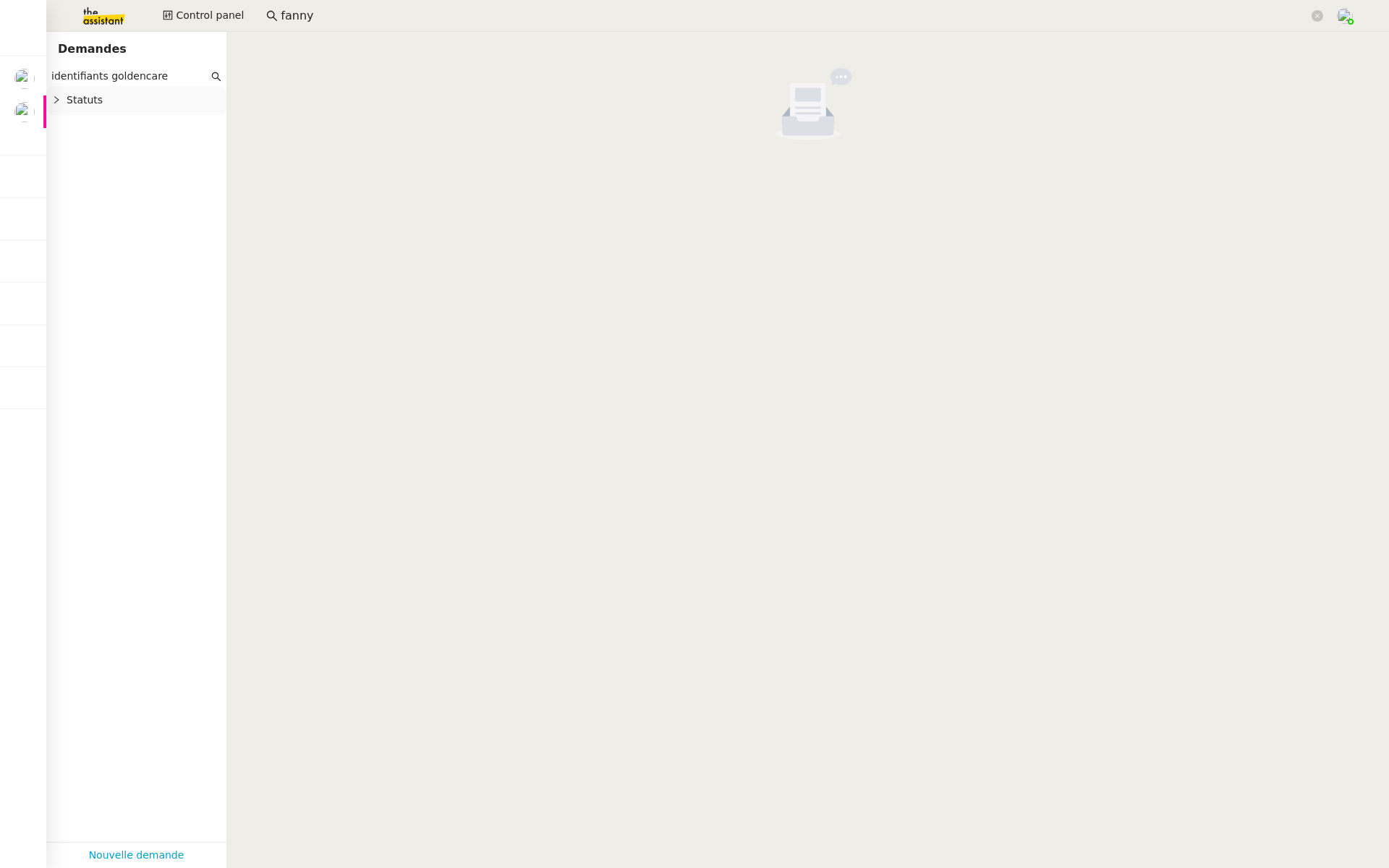
type input "identifiants goldencare"
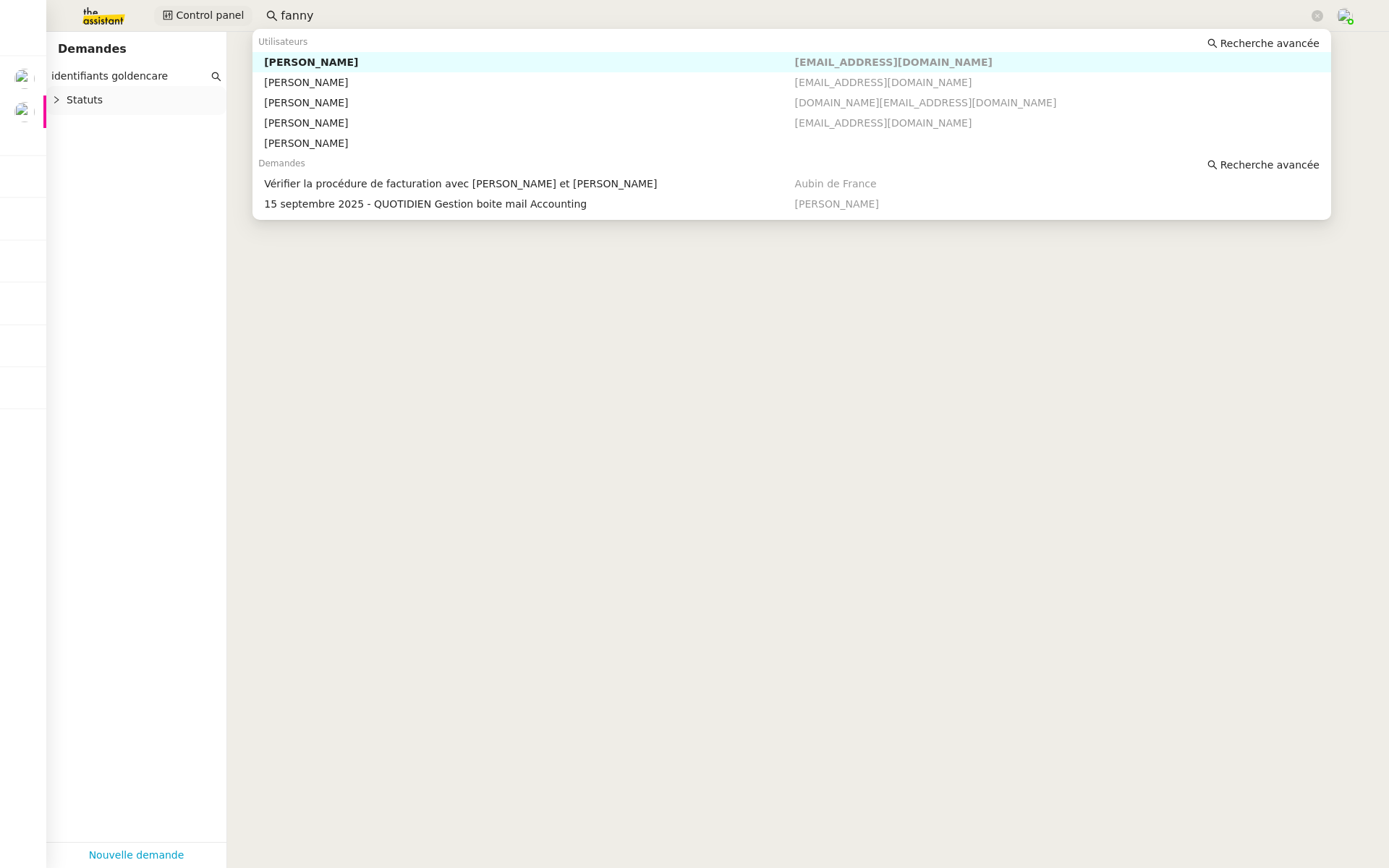
drag, startPoint x: 322, startPoint y: 16, endPoint x: 233, endPoint y: 16, distance: 89.0
click at [233, 16] on div "Control panel fanny" at bounding box center [694, 16] width 1317 height 32
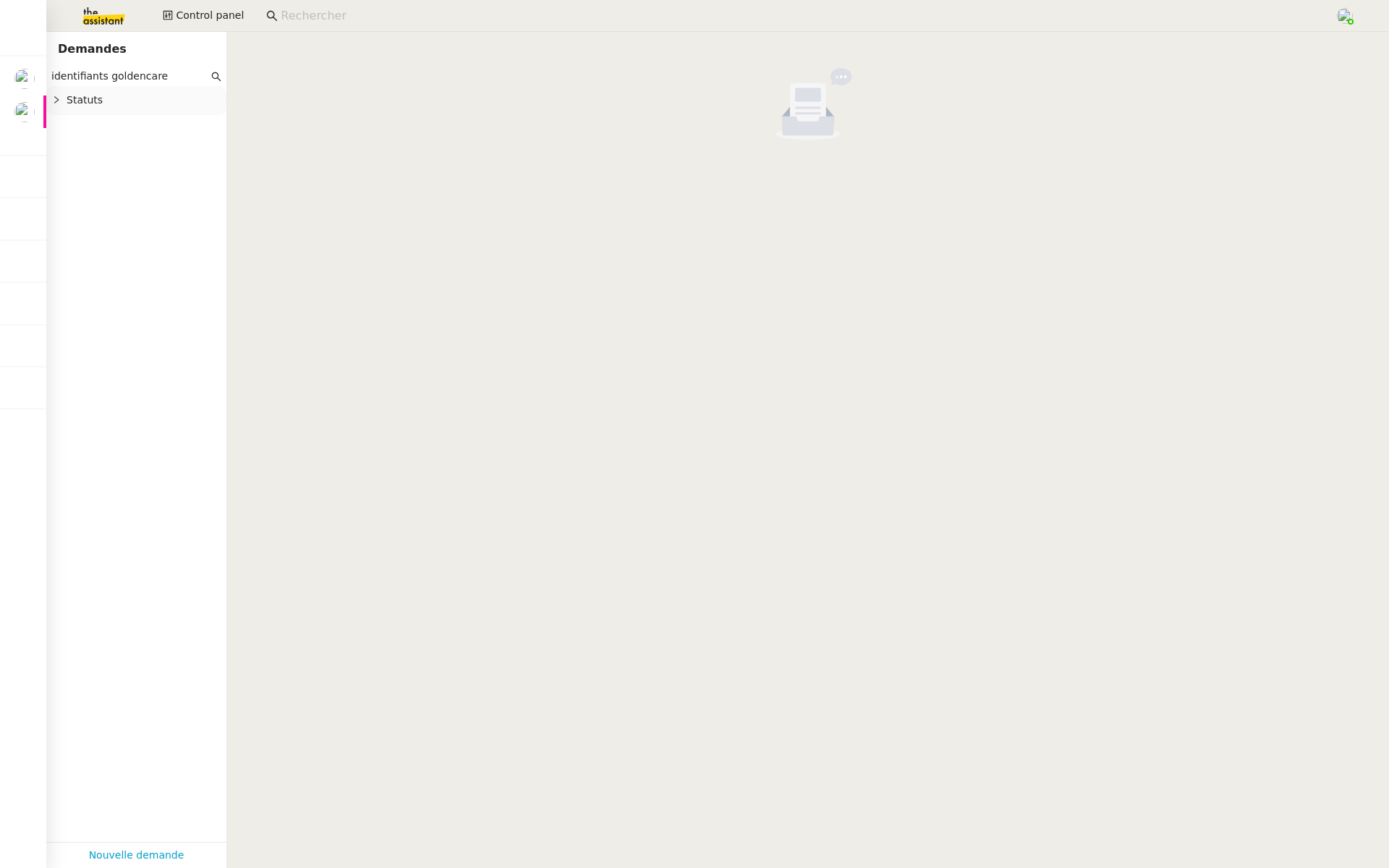
click at [177, 79] on input "identifiants goldencare" at bounding box center [130, 76] width 157 height 16
click at [103, 76] on input "identifiants goldencare" at bounding box center [130, 76] width 157 height 16
click at [169, 79] on input "identifiants goldencare" at bounding box center [130, 76] width 157 height 16
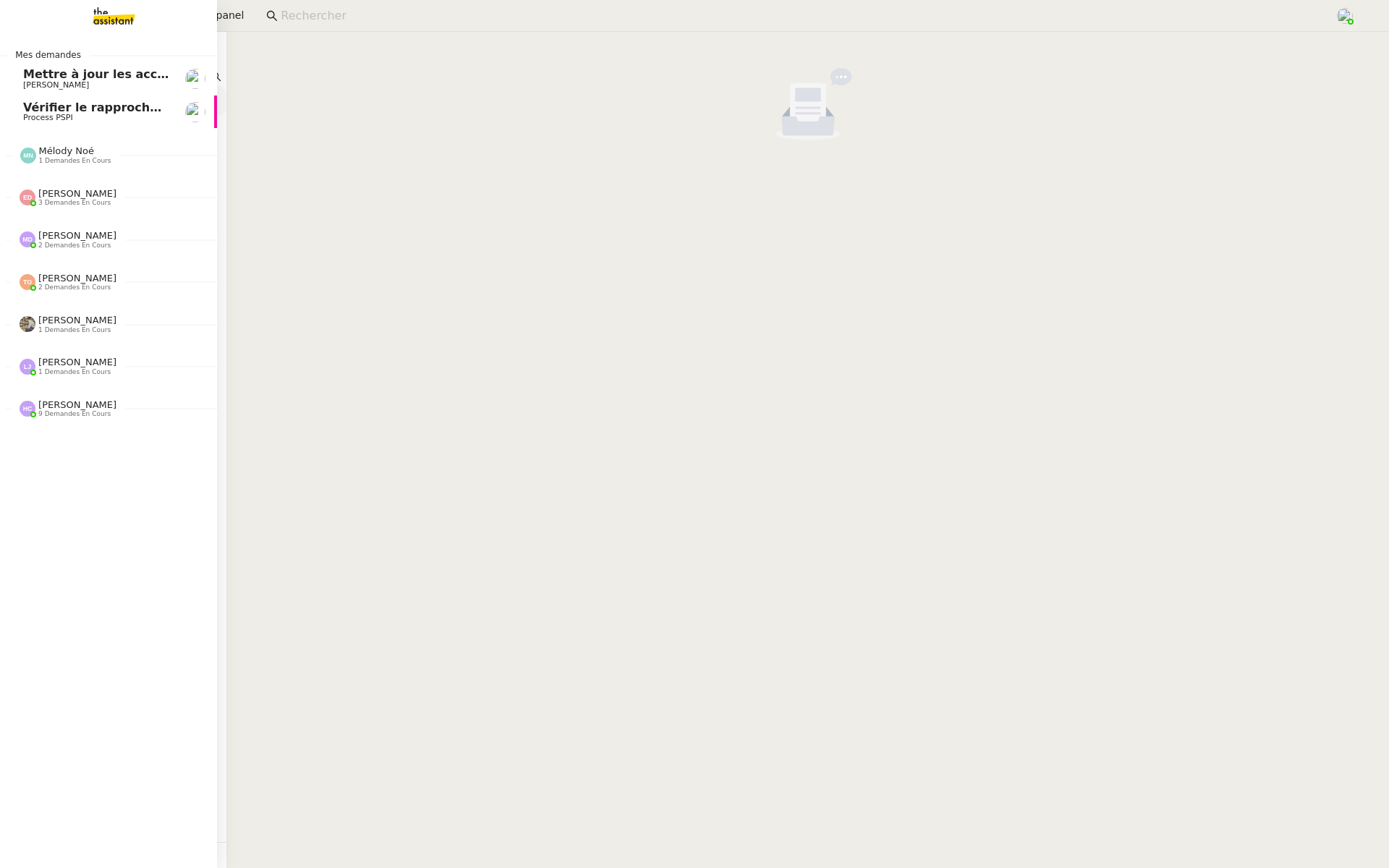
drag, startPoint x: 106, startPoint y: 76, endPoint x: 0, endPoint y: 76, distance: 106.0
click at [0, 76] on nz-layout "Mes demandes Mettre à jour les accès internet Genevieve Landsmann Vérifier le r…" at bounding box center [694, 434] width 1389 height 868
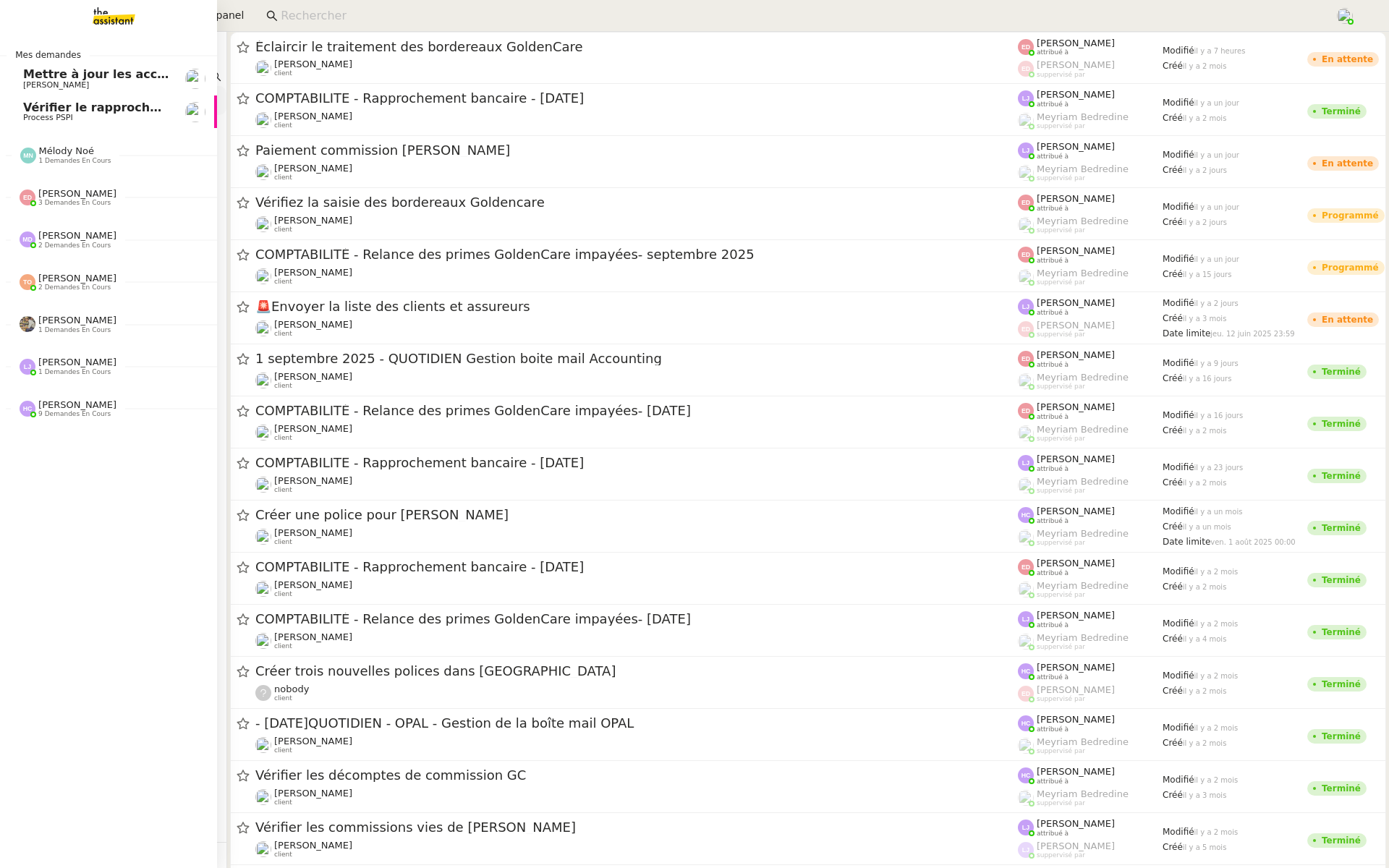
type input "goldencare"
drag, startPoint x: 124, startPoint y: 77, endPoint x: 34, endPoint y: 76, distance: 90.0
click at [34, 76] on nz-layout "Mes demandes Mettre à jour les accès internet Genevieve Landsmann Vérifier le r…" at bounding box center [694, 434] width 1389 height 868
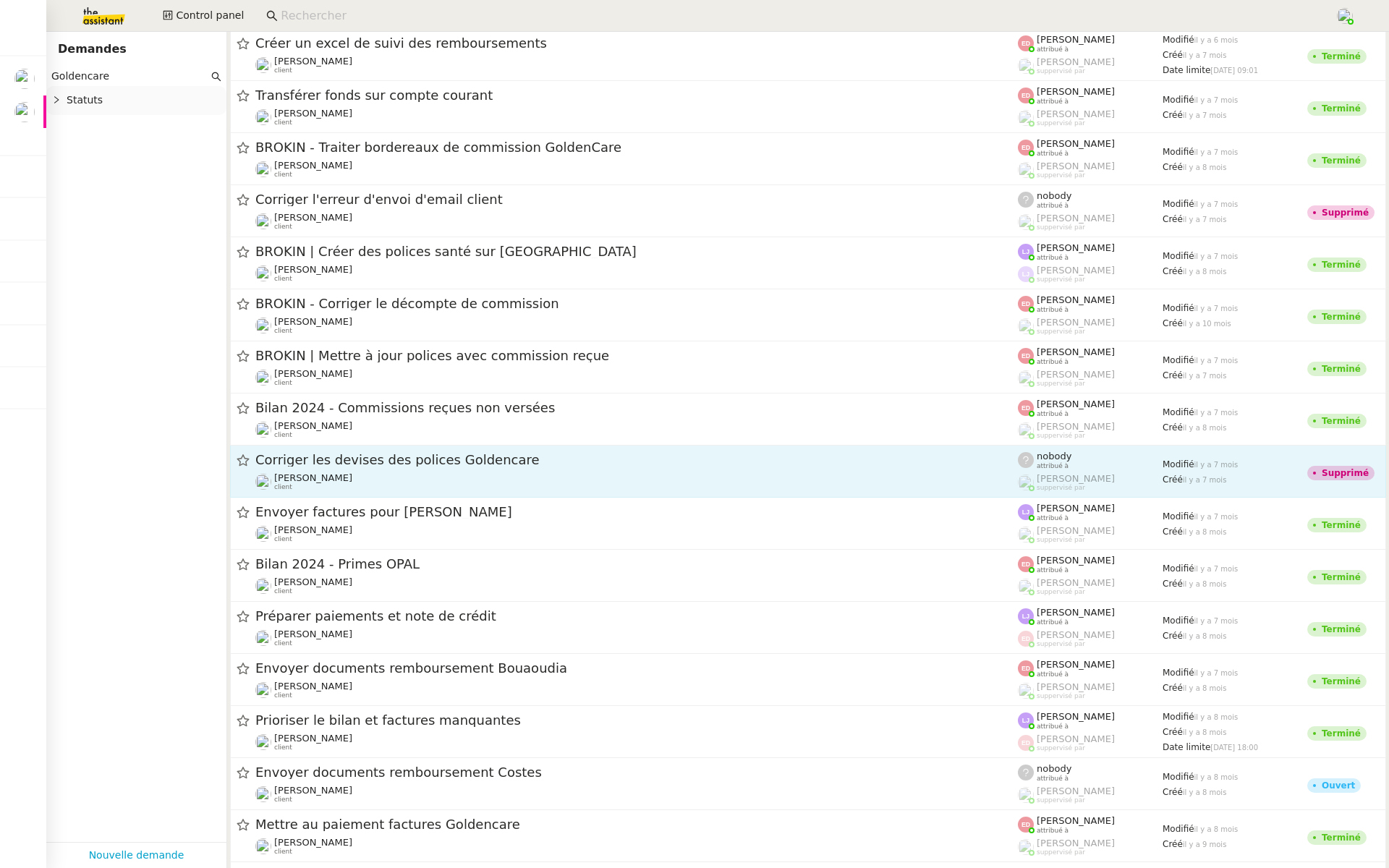
scroll to position [3182, 0]
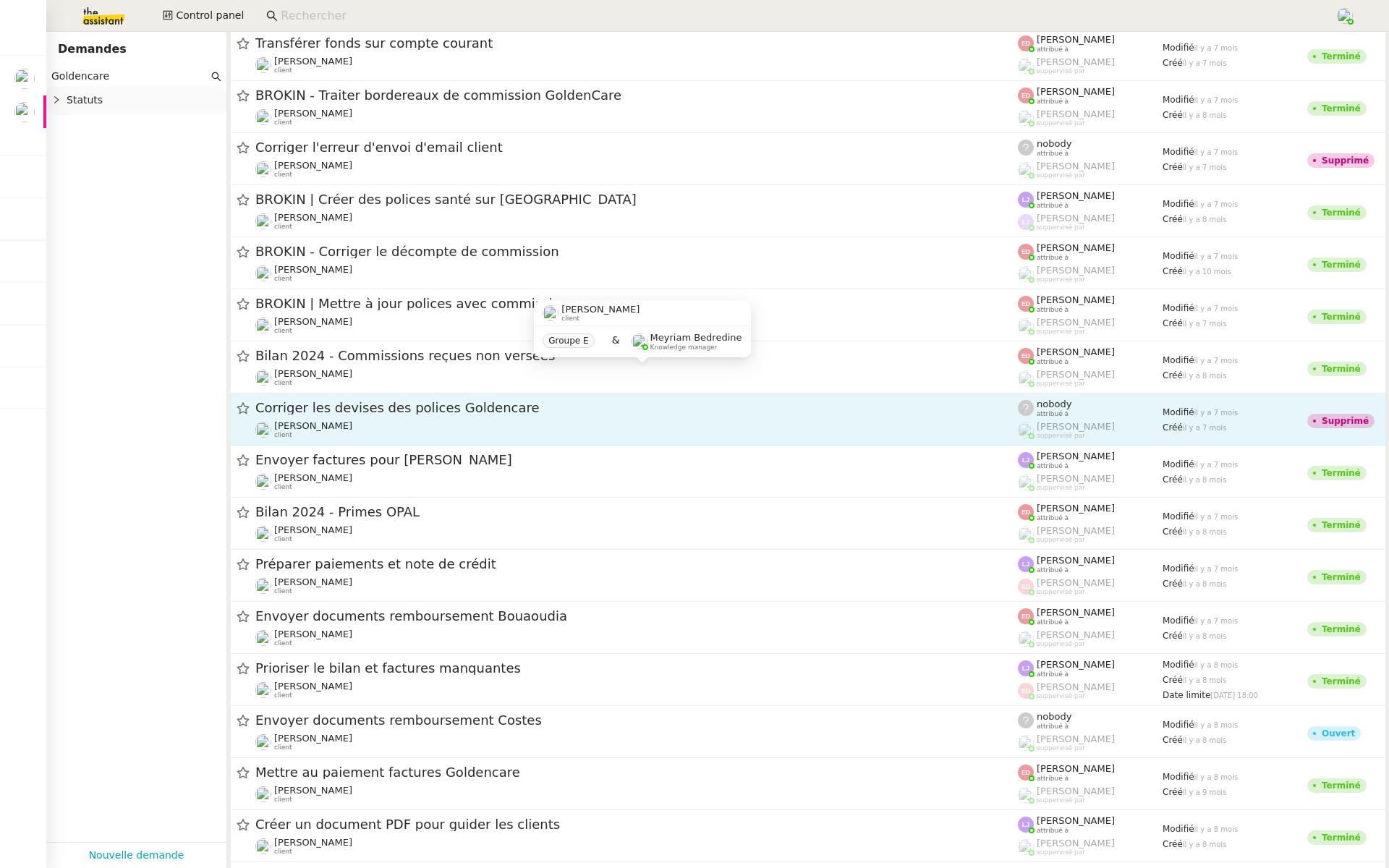
type input "Goldencare"
click at [431, 409] on span "Corriger les devises des polices Goldencare" at bounding box center [637, 408] width 762 height 13
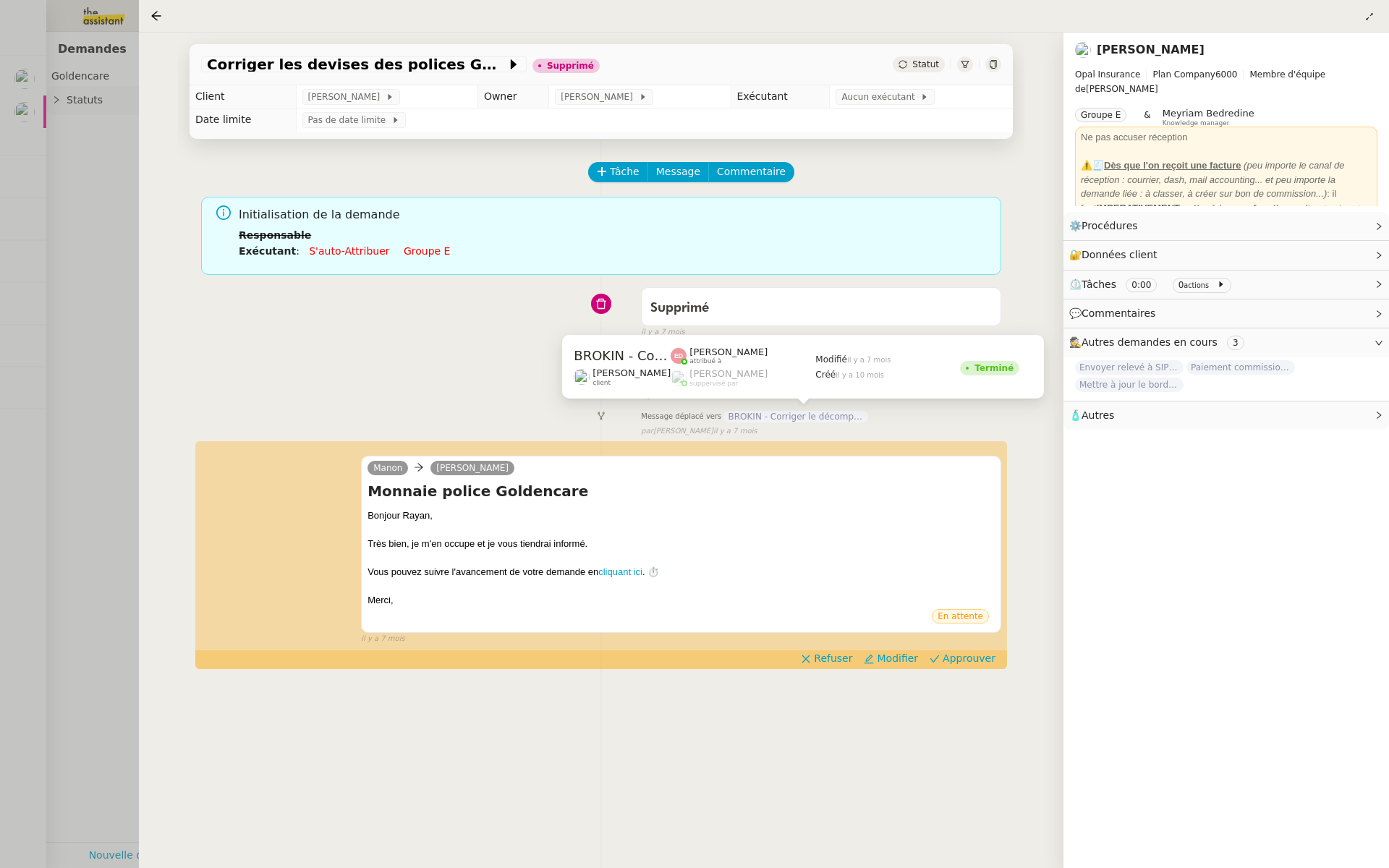
click at [807, 418] on span "BROKIN - Corriger le décompte de commission" at bounding box center [796, 417] width 144 height 11
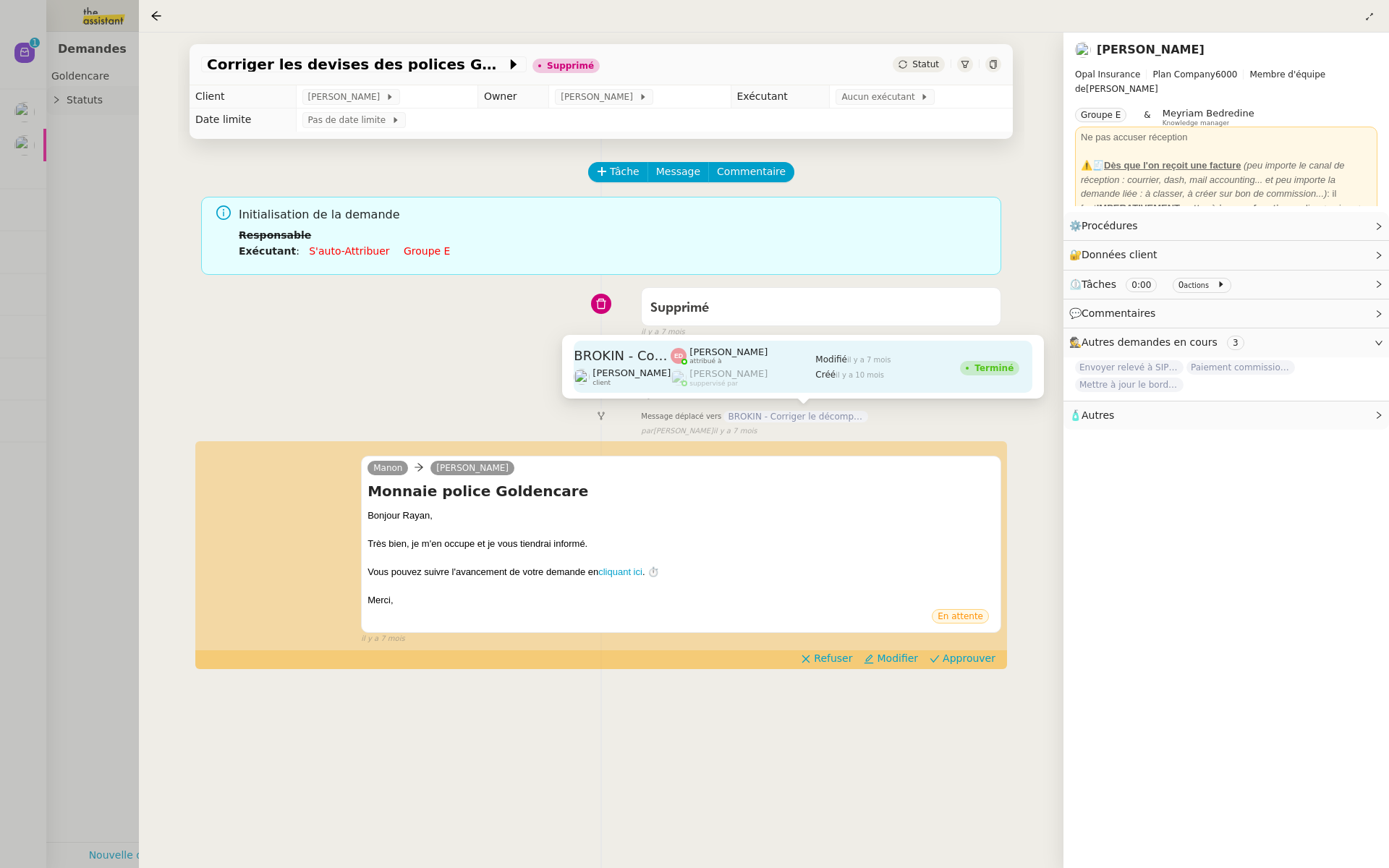
click at [761, 362] on div "Eva Dubois attribué à" at bounding box center [743, 356] width 144 height 19
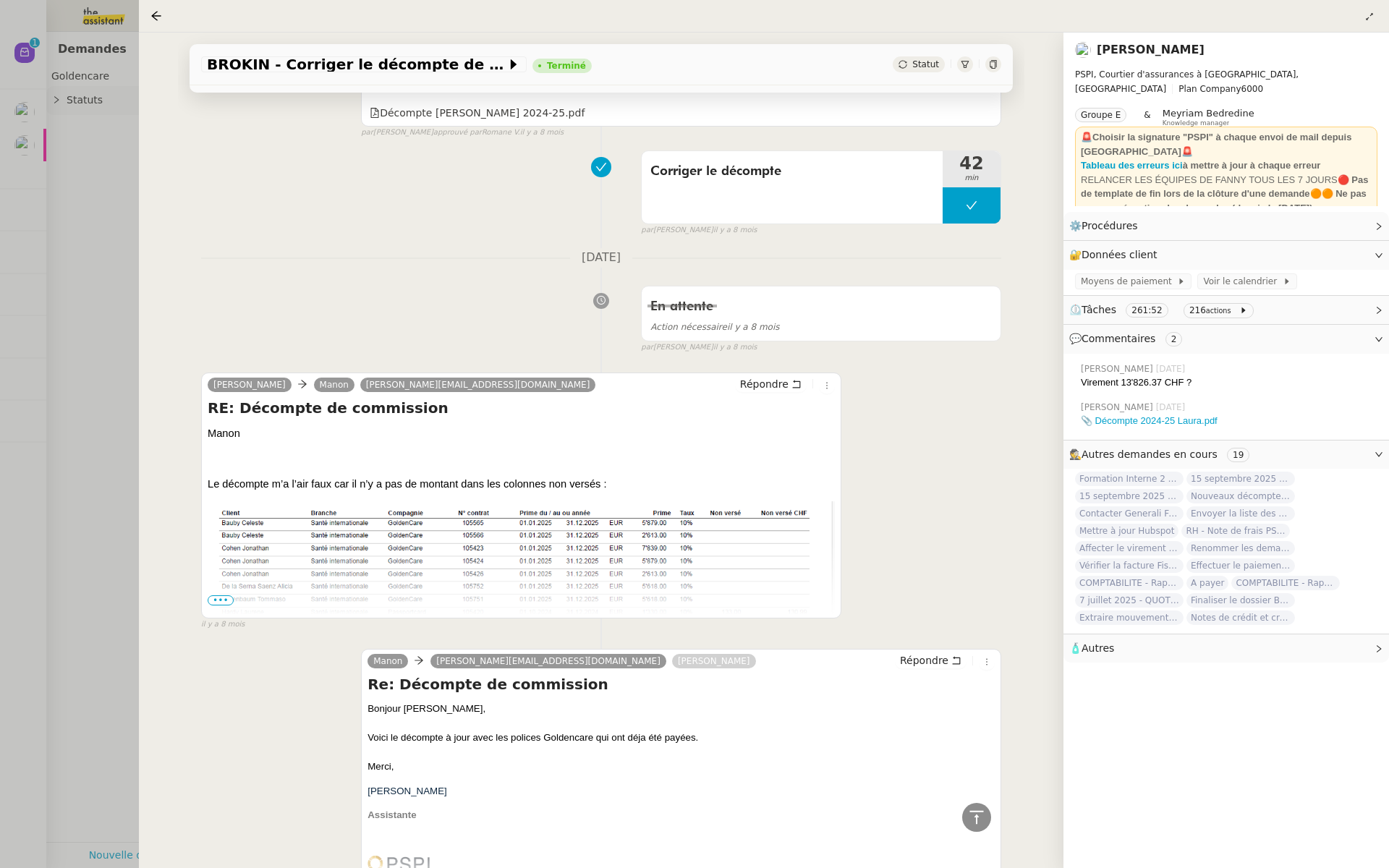
scroll to position [6197, 0]
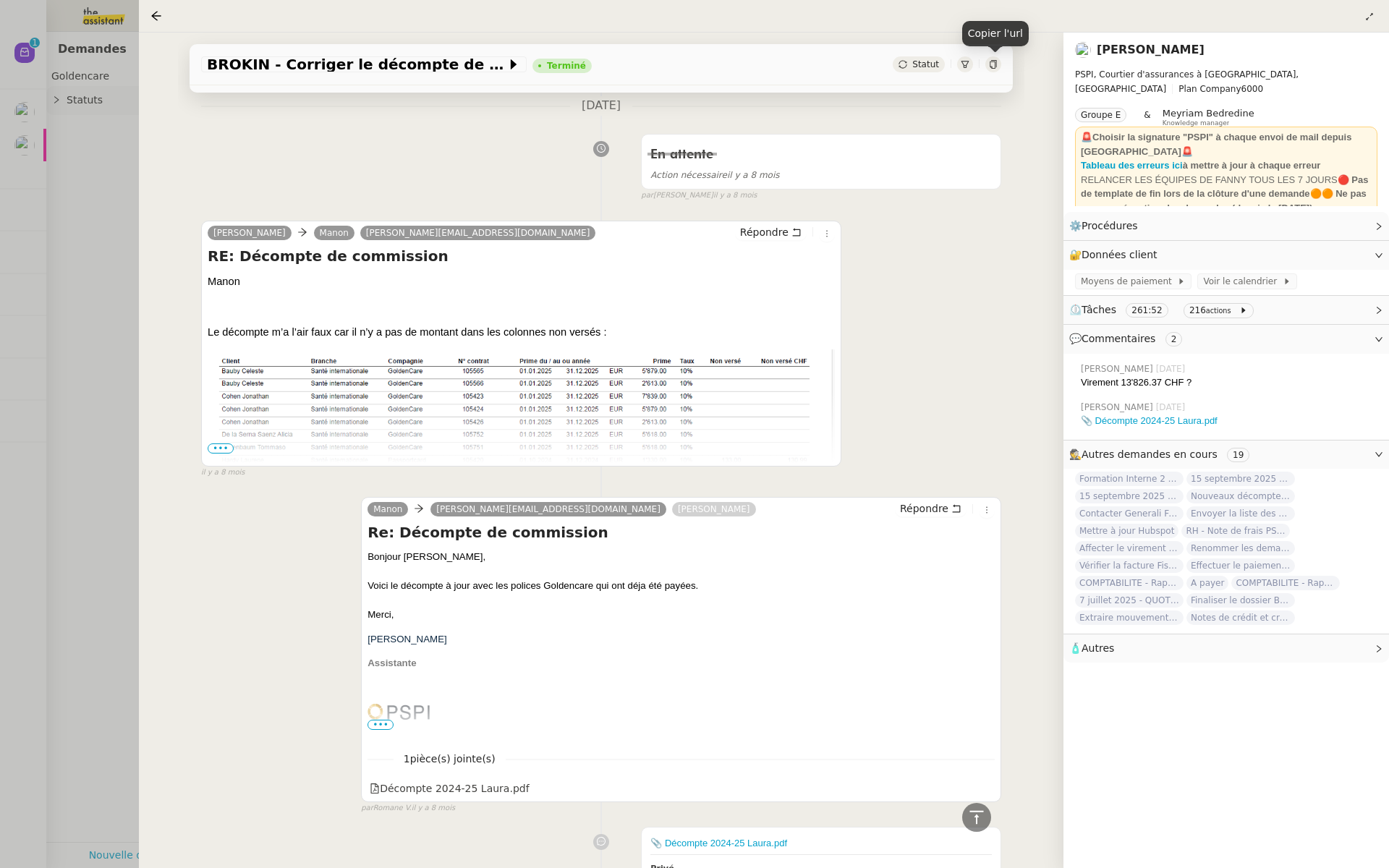
click at [994, 60] on icon at bounding box center [993, 64] width 9 height 9
click at [215, 443] on span "•••" at bounding box center [220, 448] width 26 height 10
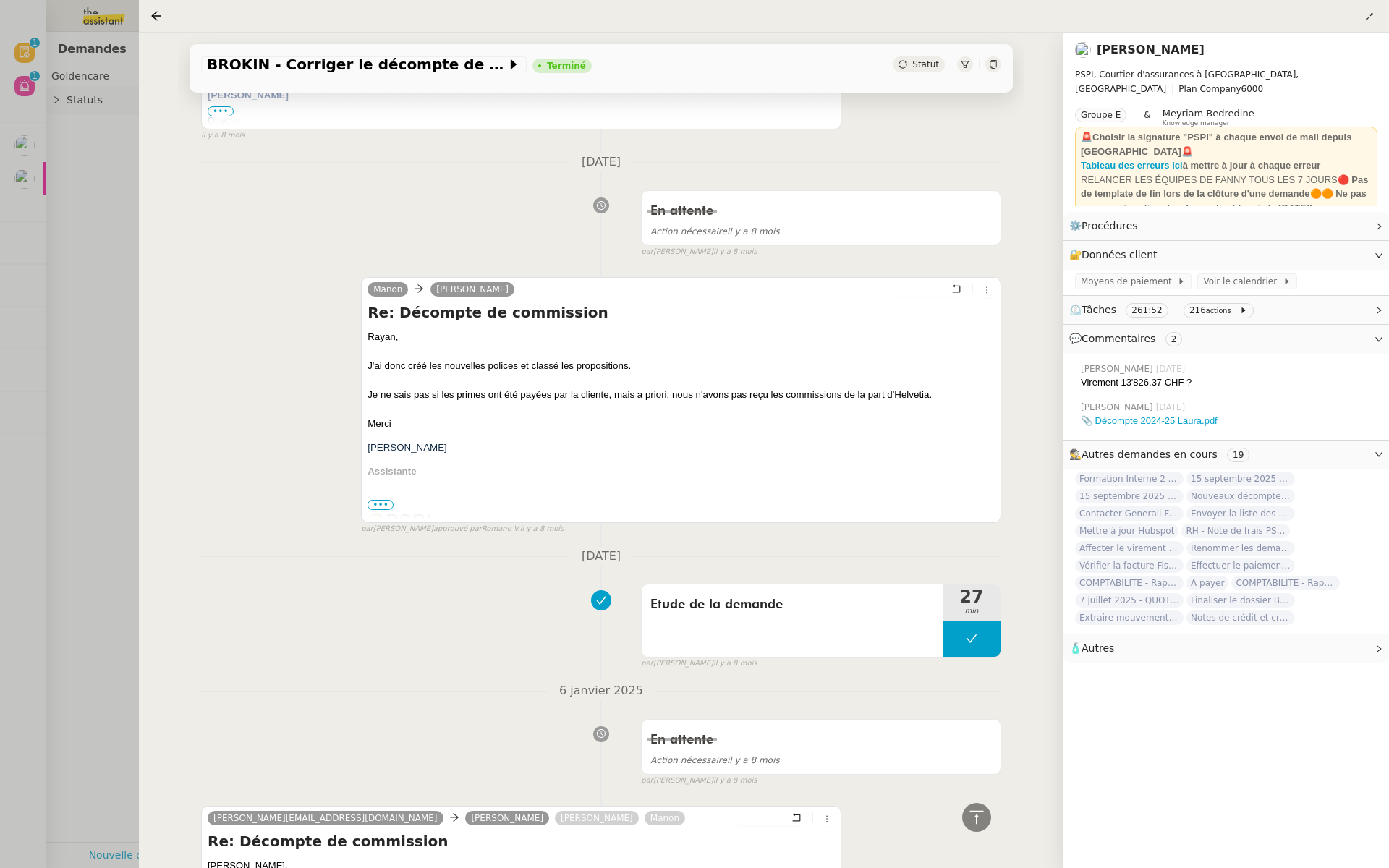
scroll to position [13101, 0]
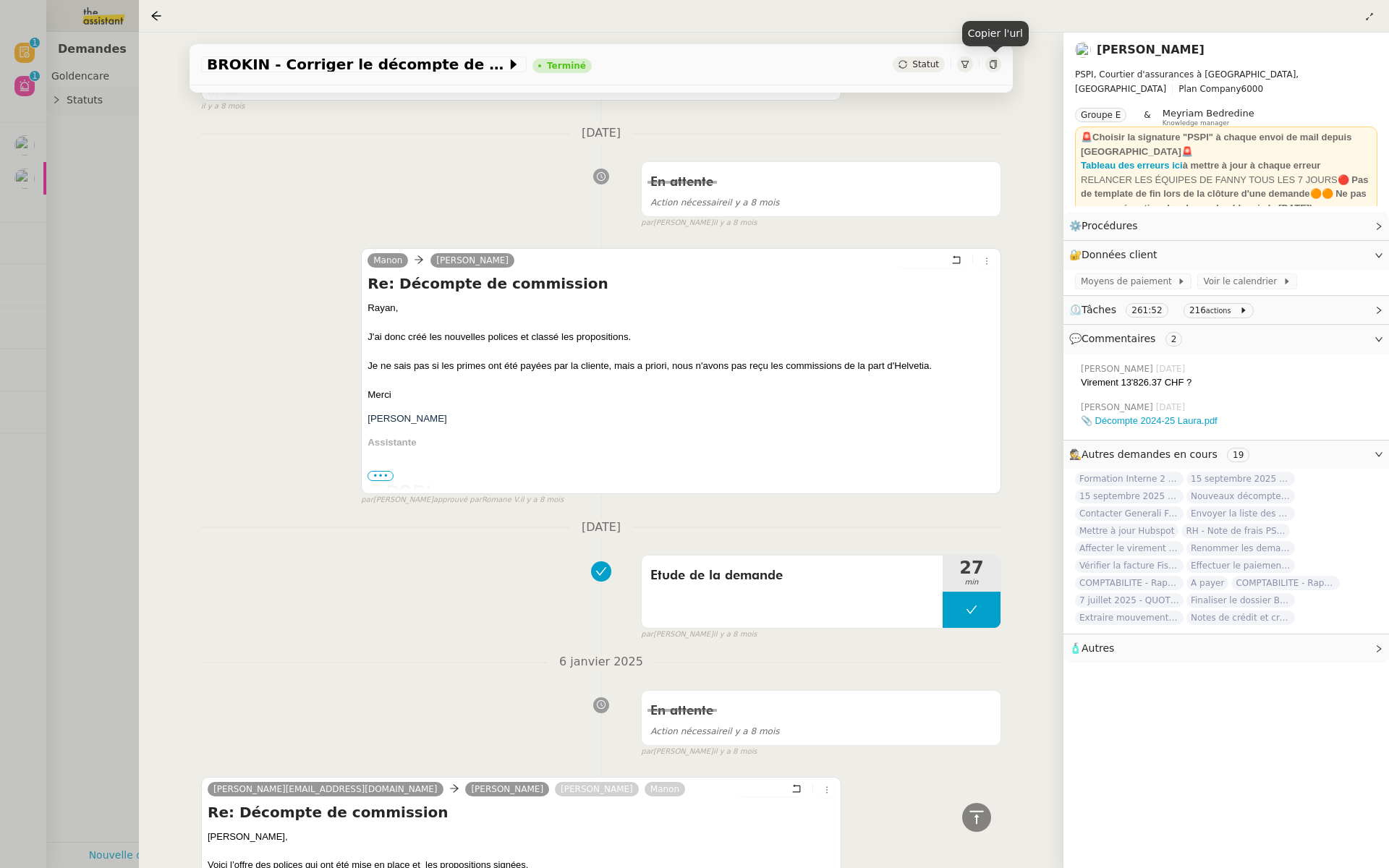
click at [992, 62] on icon at bounding box center [993, 64] width 7 height 9
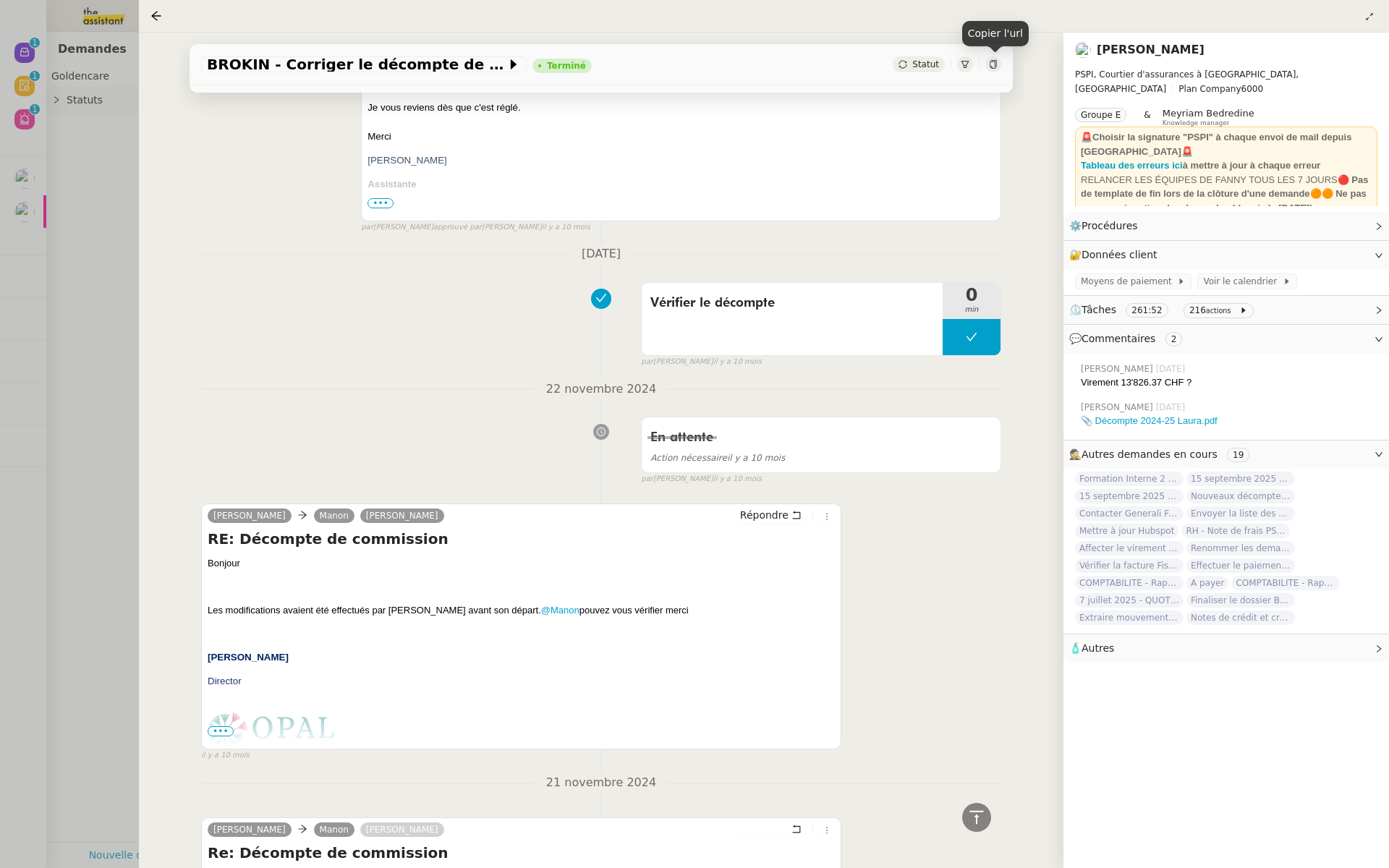
scroll to position [18492, 0]
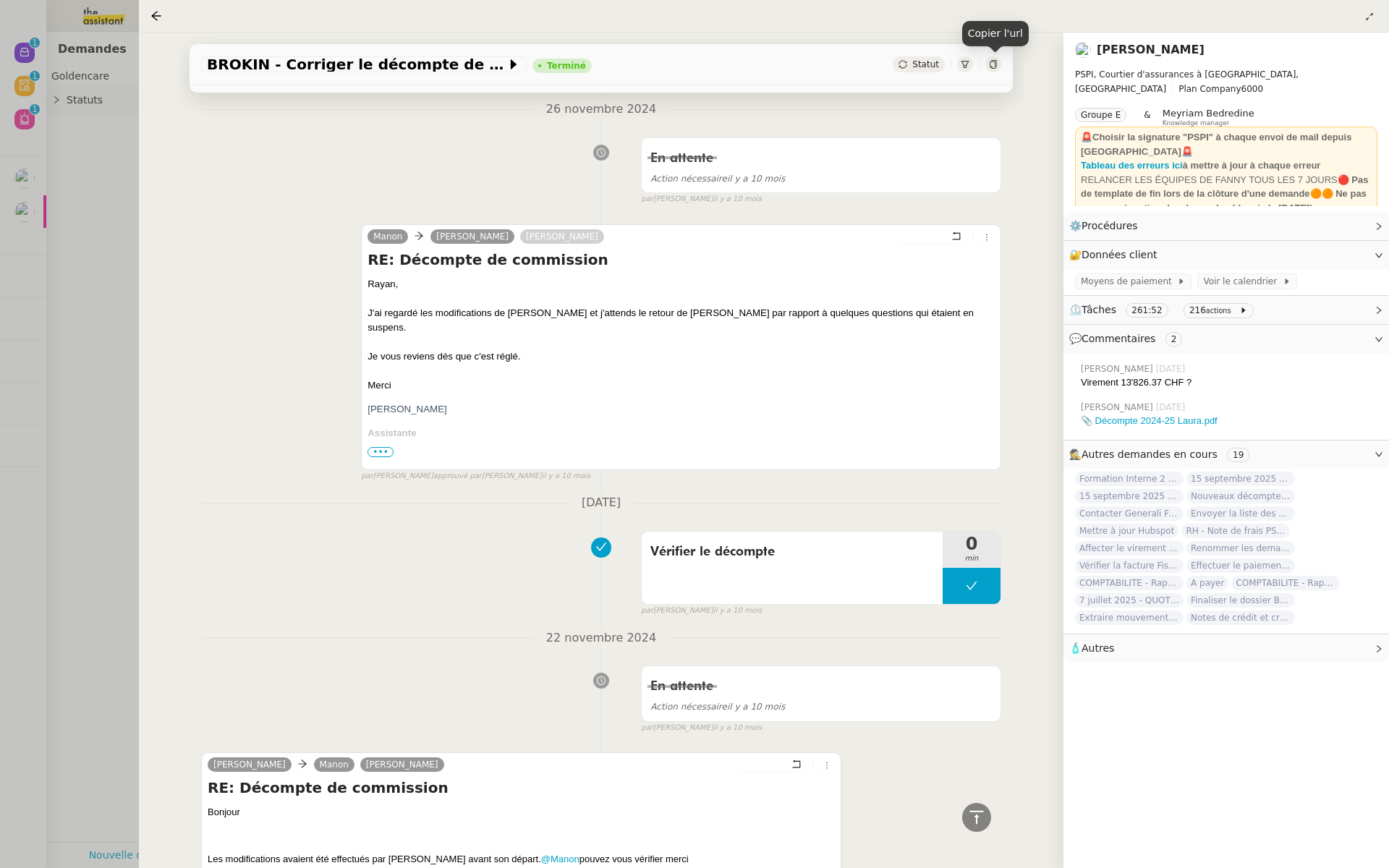
click at [81, 272] on div at bounding box center [694, 434] width 1389 height 868
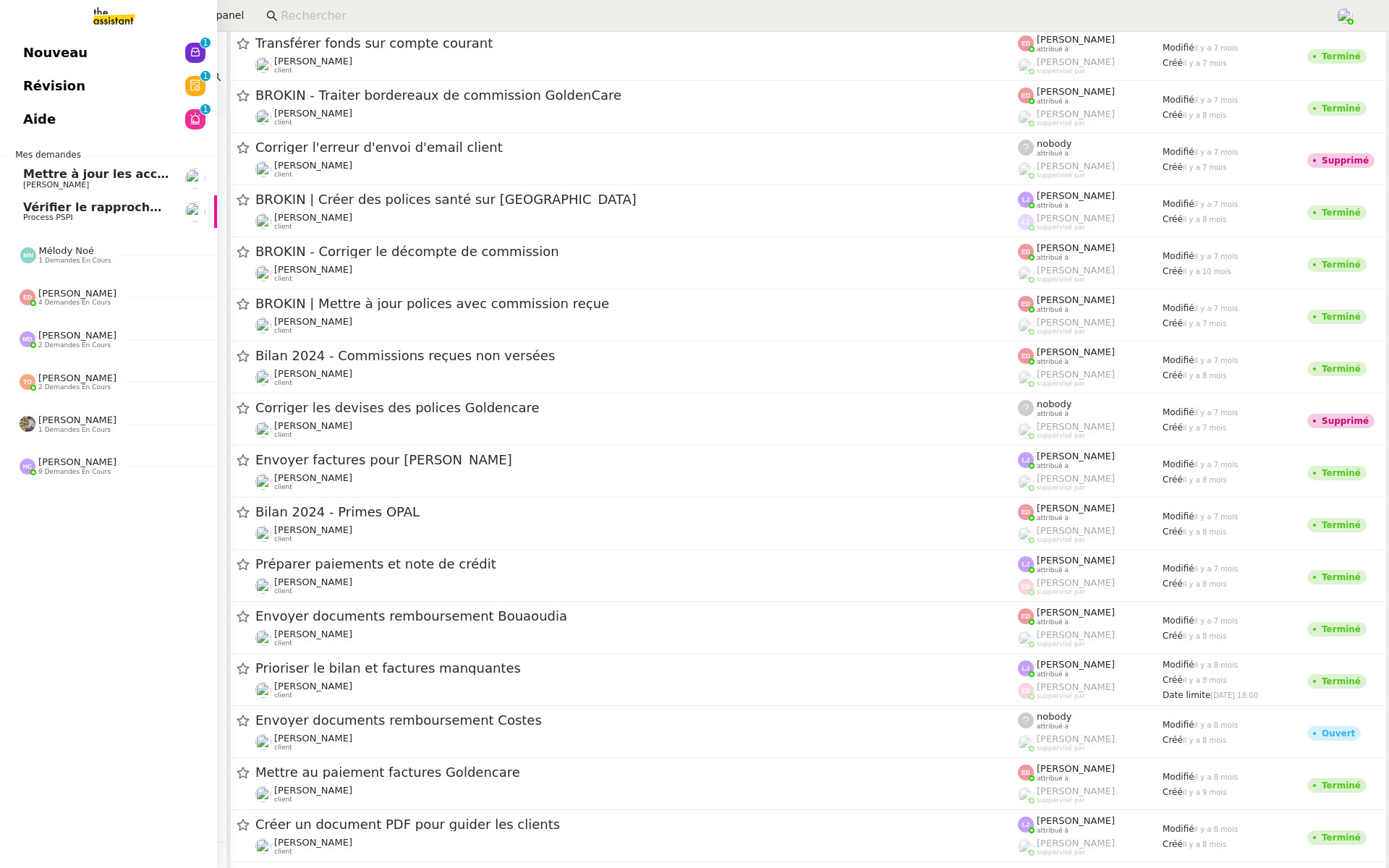
click at [33, 91] on span "Révision" at bounding box center [54, 86] width 62 height 22
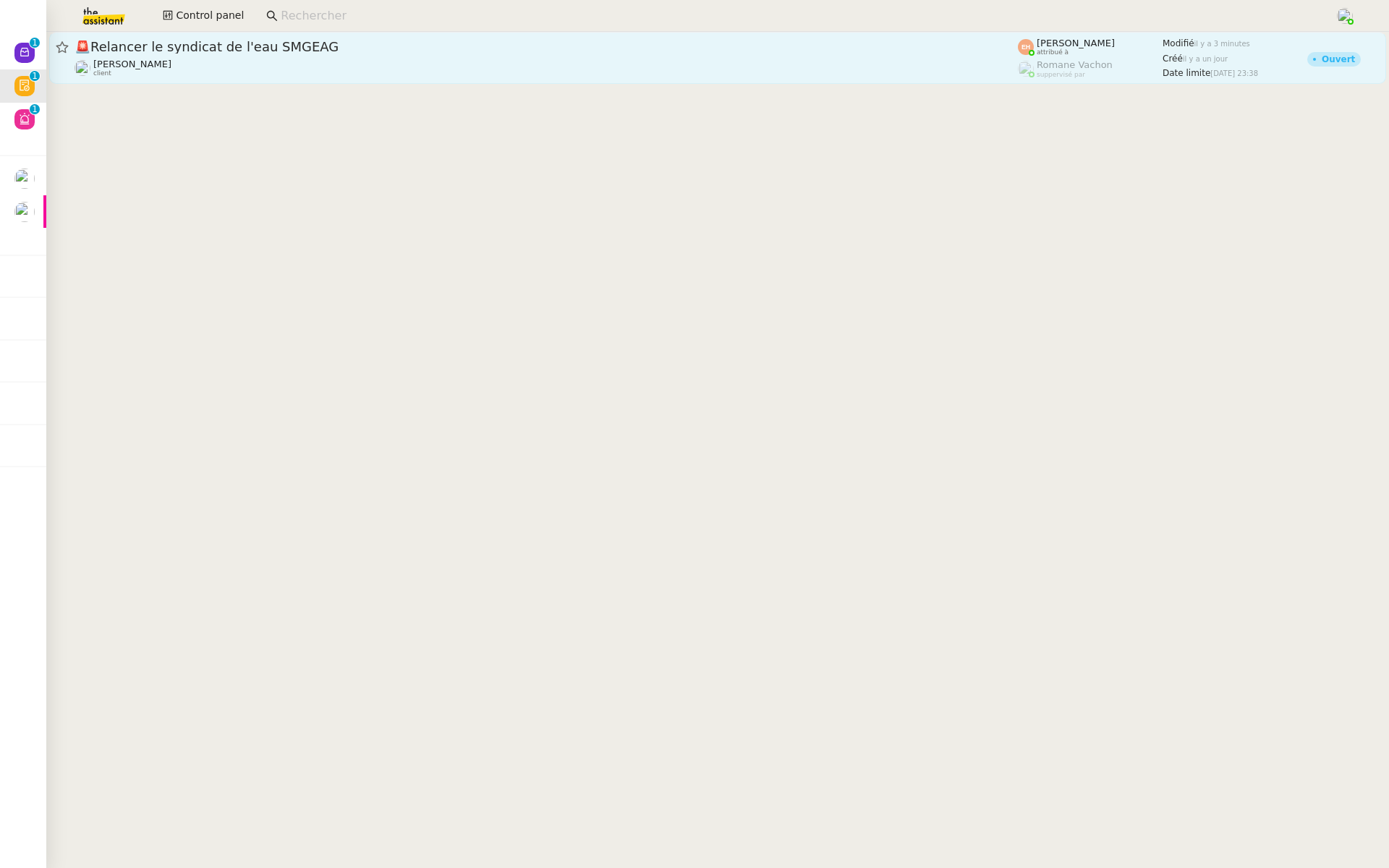
click at [311, 55] on div "🚨 Relancer le syndicat de l'eau SMGEAG Pascal PIQUIONNE client" at bounding box center [546, 58] width 943 height 39
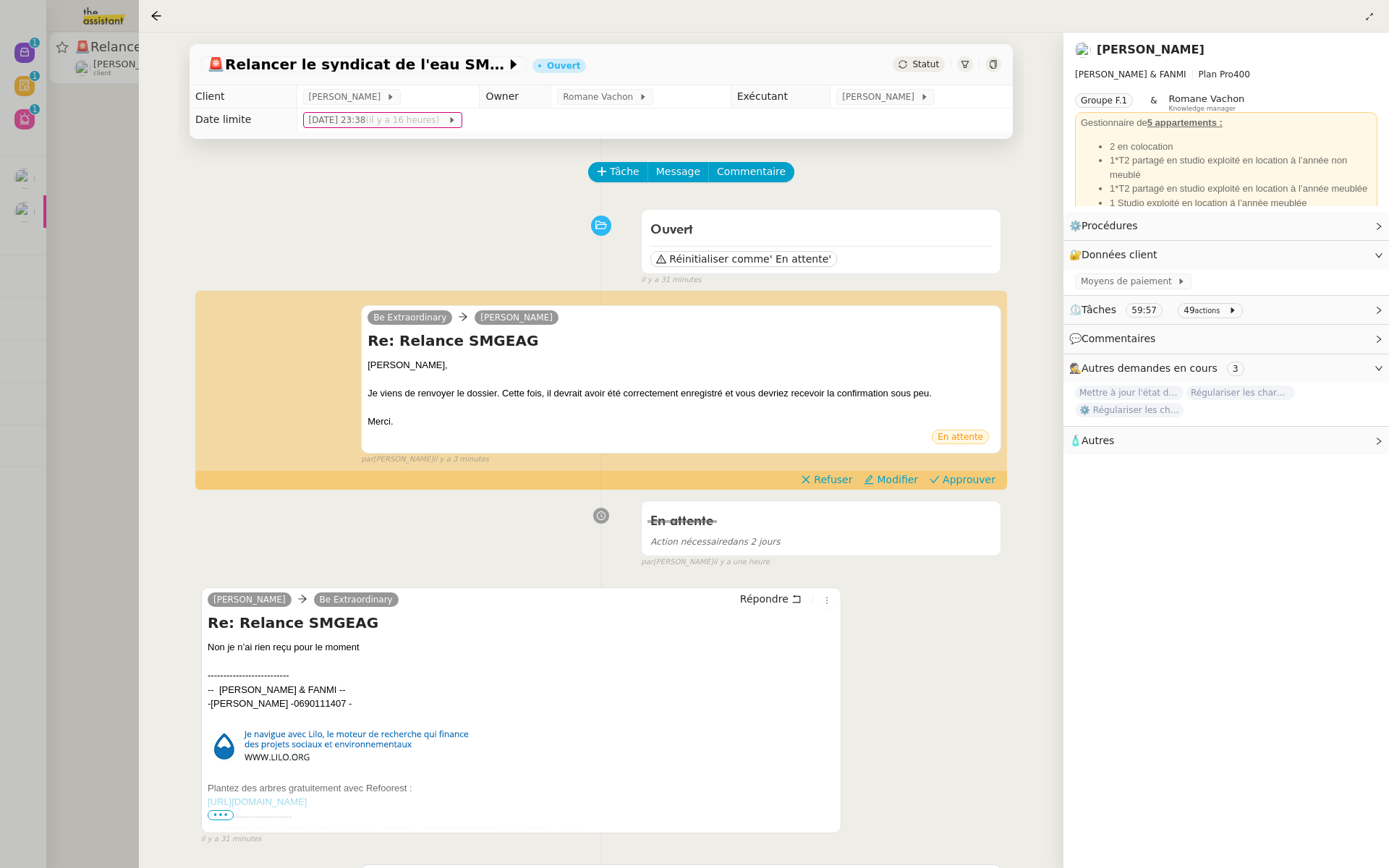
click at [109, 338] on div at bounding box center [694, 434] width 1389 height 868
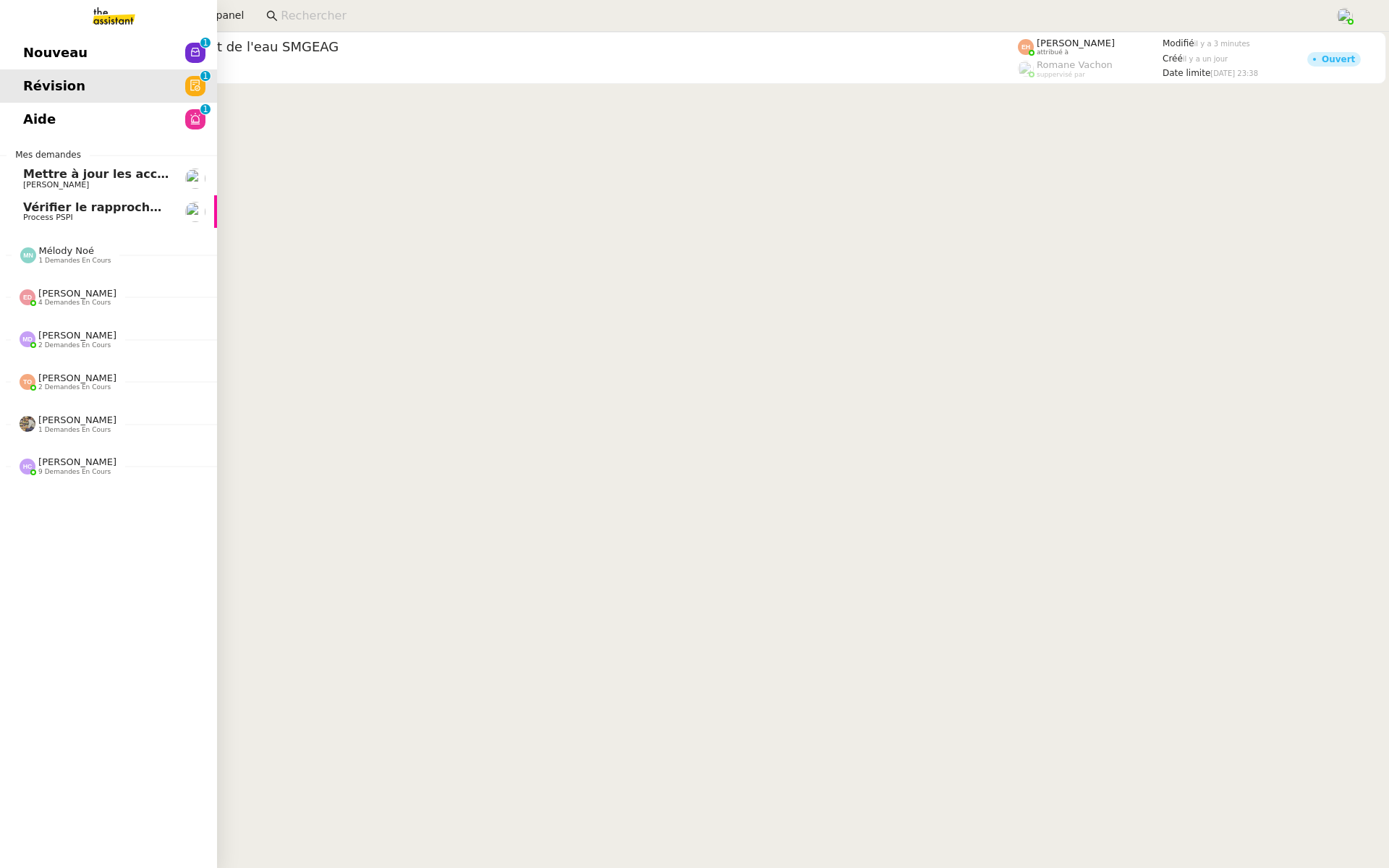
click at [29, 54] on span "Nouveau" at bounding box center [55, 52] width 64 height 22
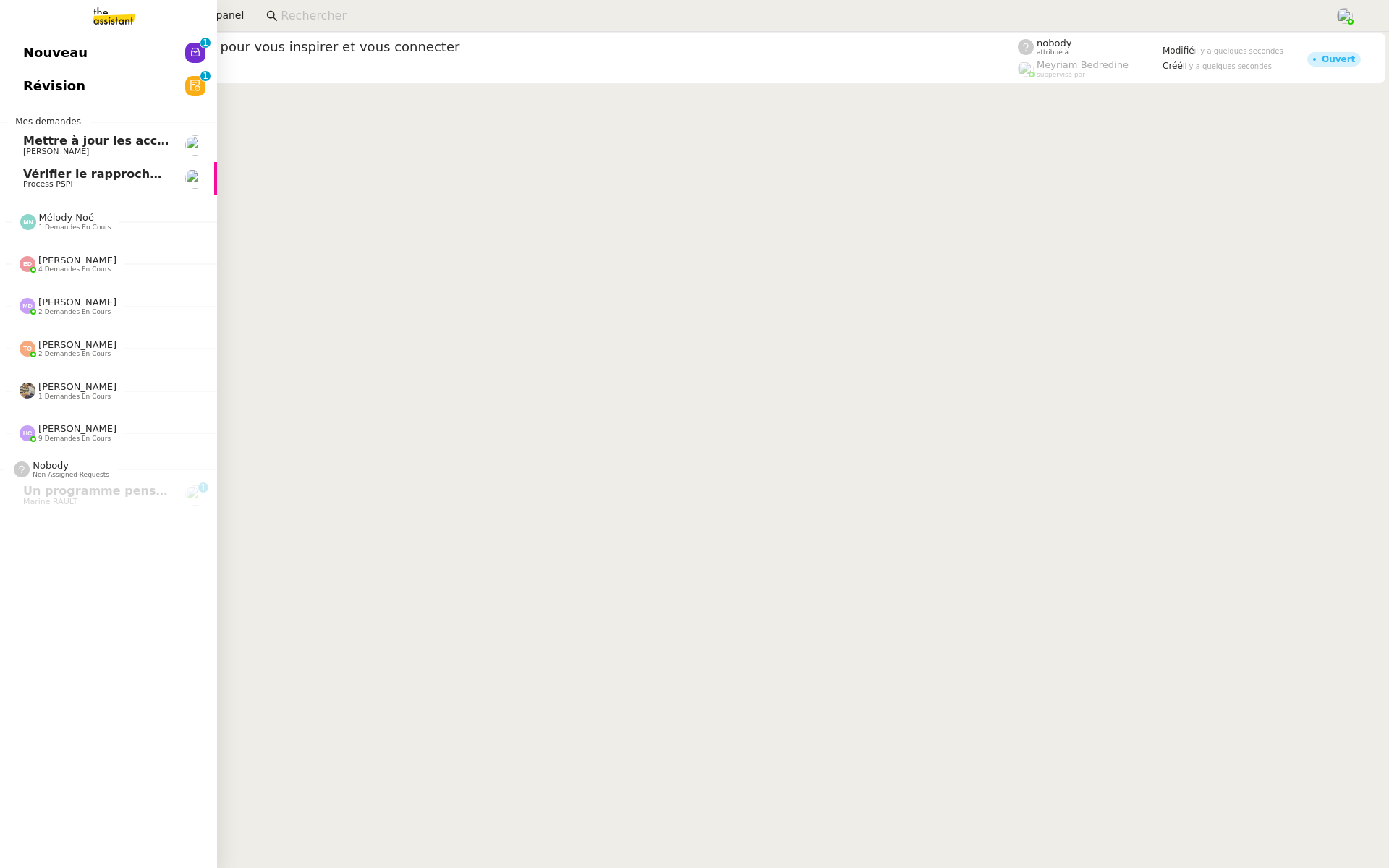
click at [47, 86] on span "Révision" at bounding box center [54, 86] width 62 height 22
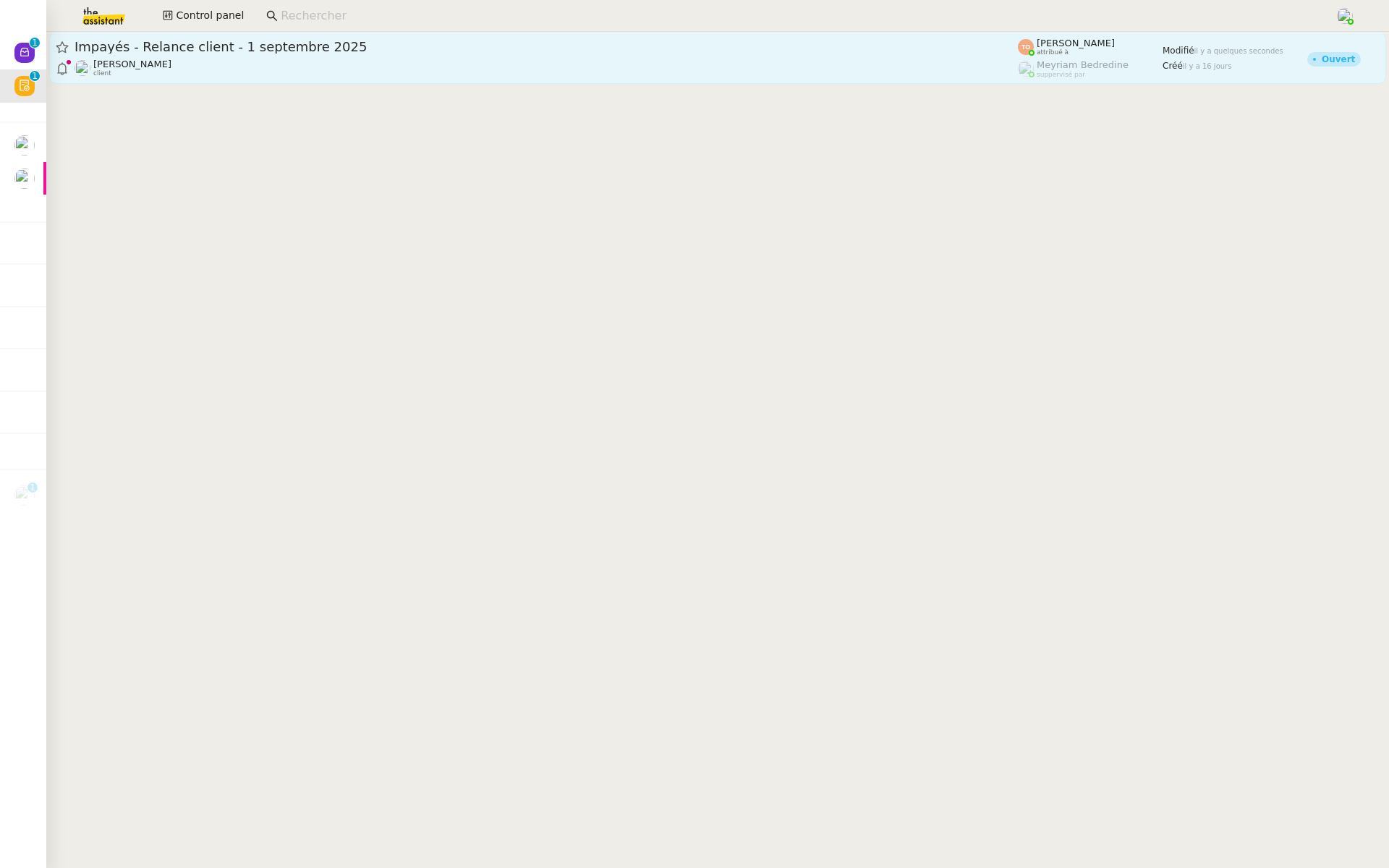
click at [609, 54] on div "Impayés - Relance client - 1 septembre 2025" at bounding box center [546, 46] width 943 height 17
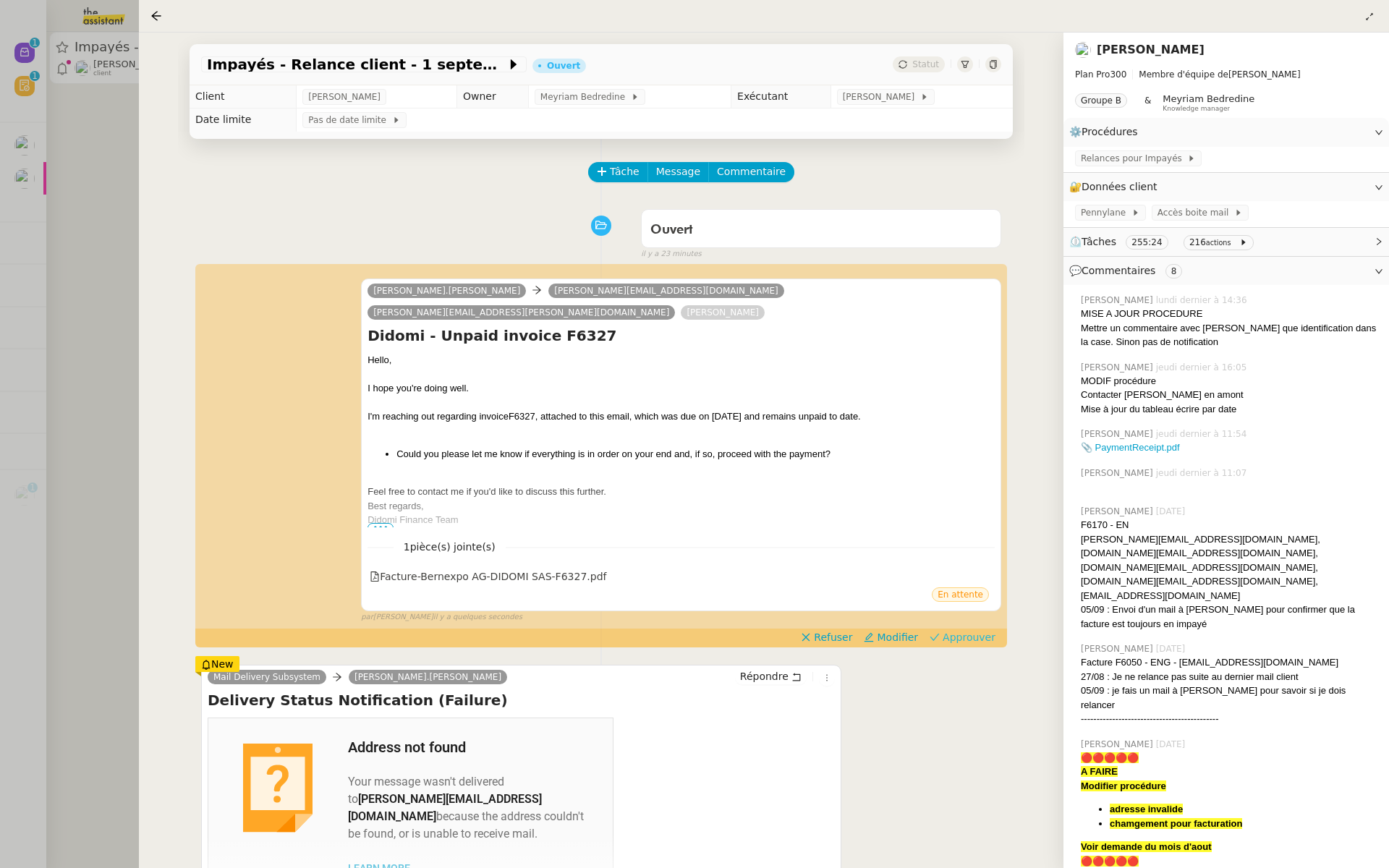
click at [973, 630] on span "Approuver" at bounding box center [969, 637] width 53 height 15
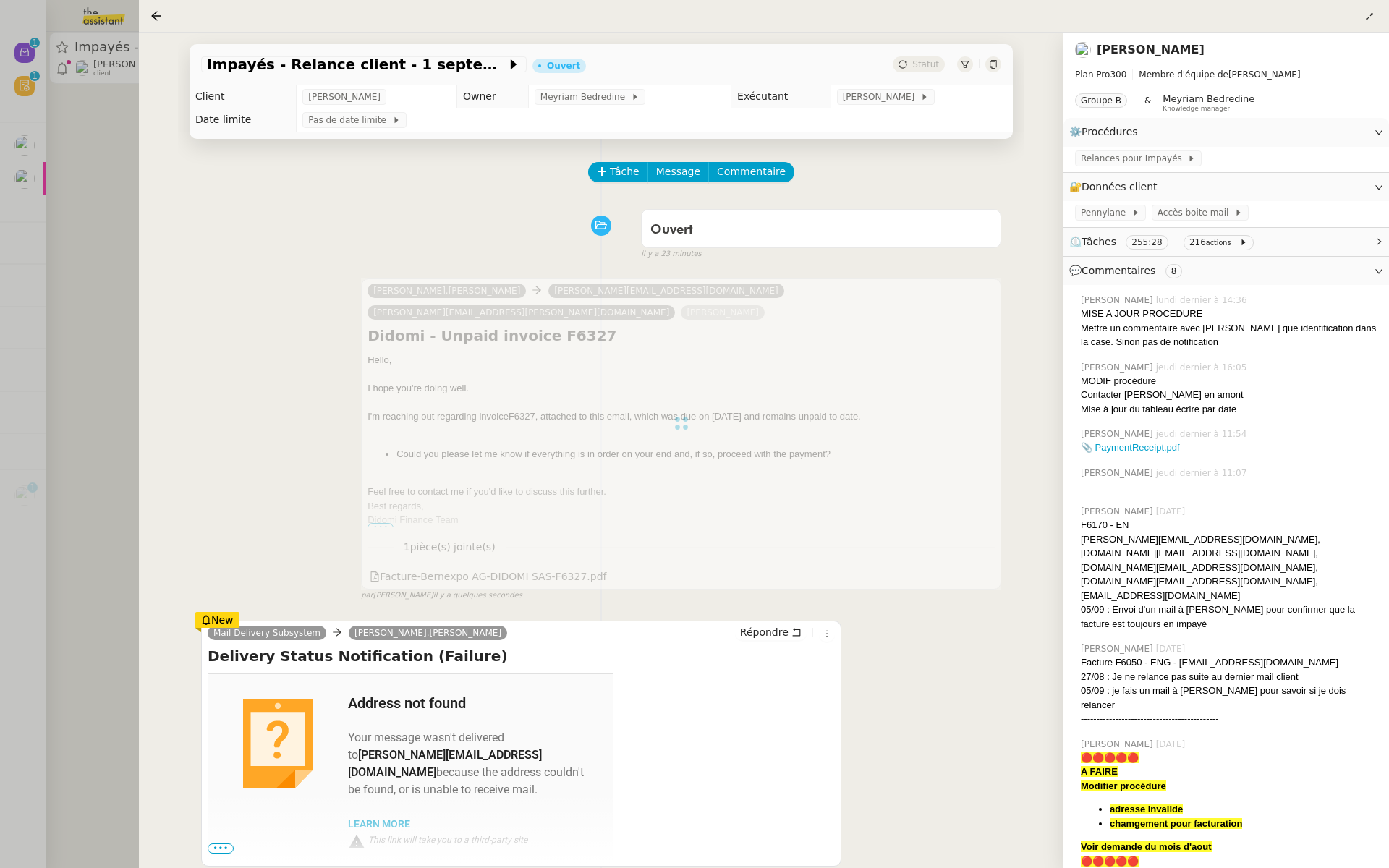
click at [6, 348] on div at bounding box center [694, 434] width 1389 height 868
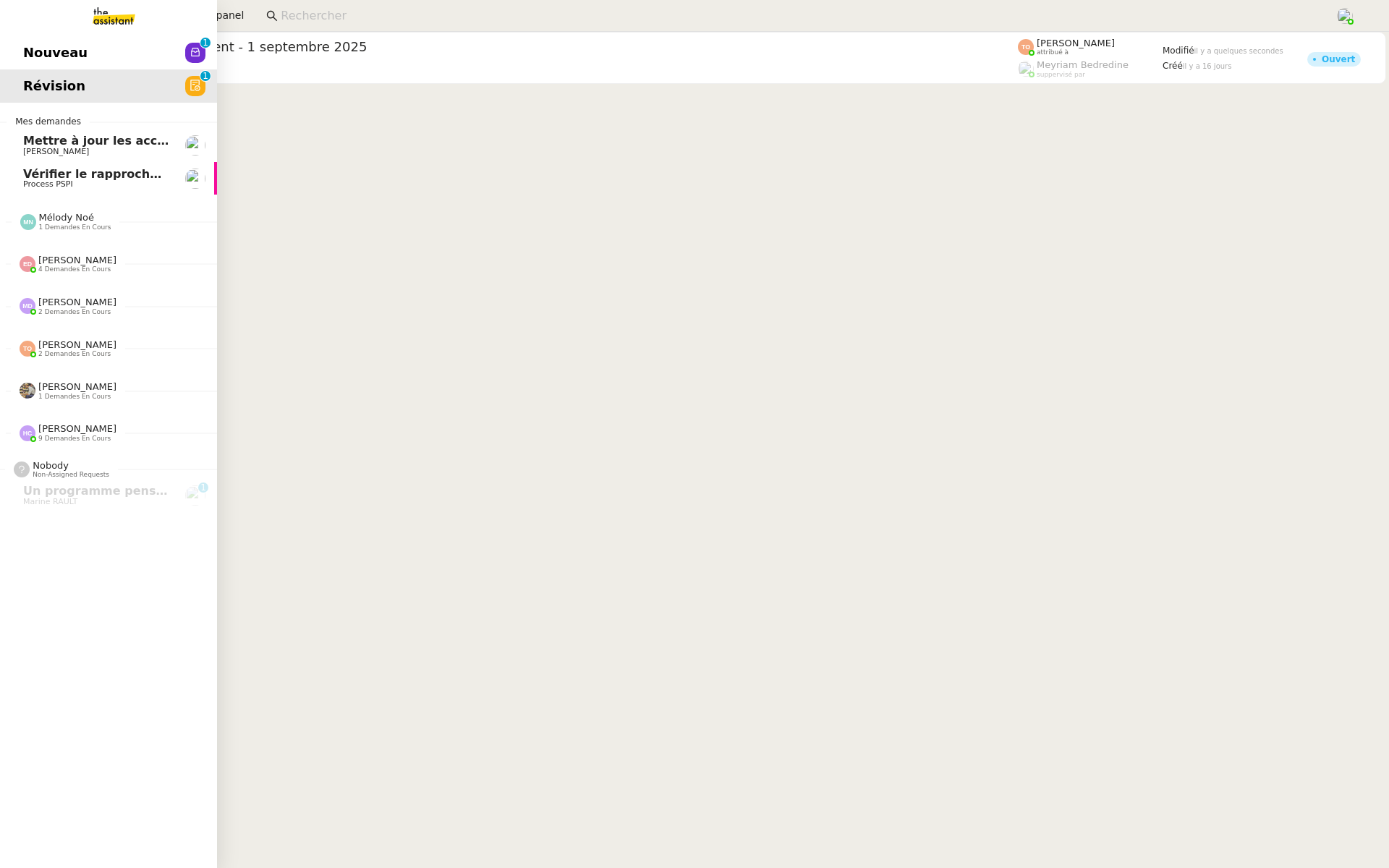
click at [23, 51] on span "Nouveau" at bounding box center [55, 52] width 64 height 22
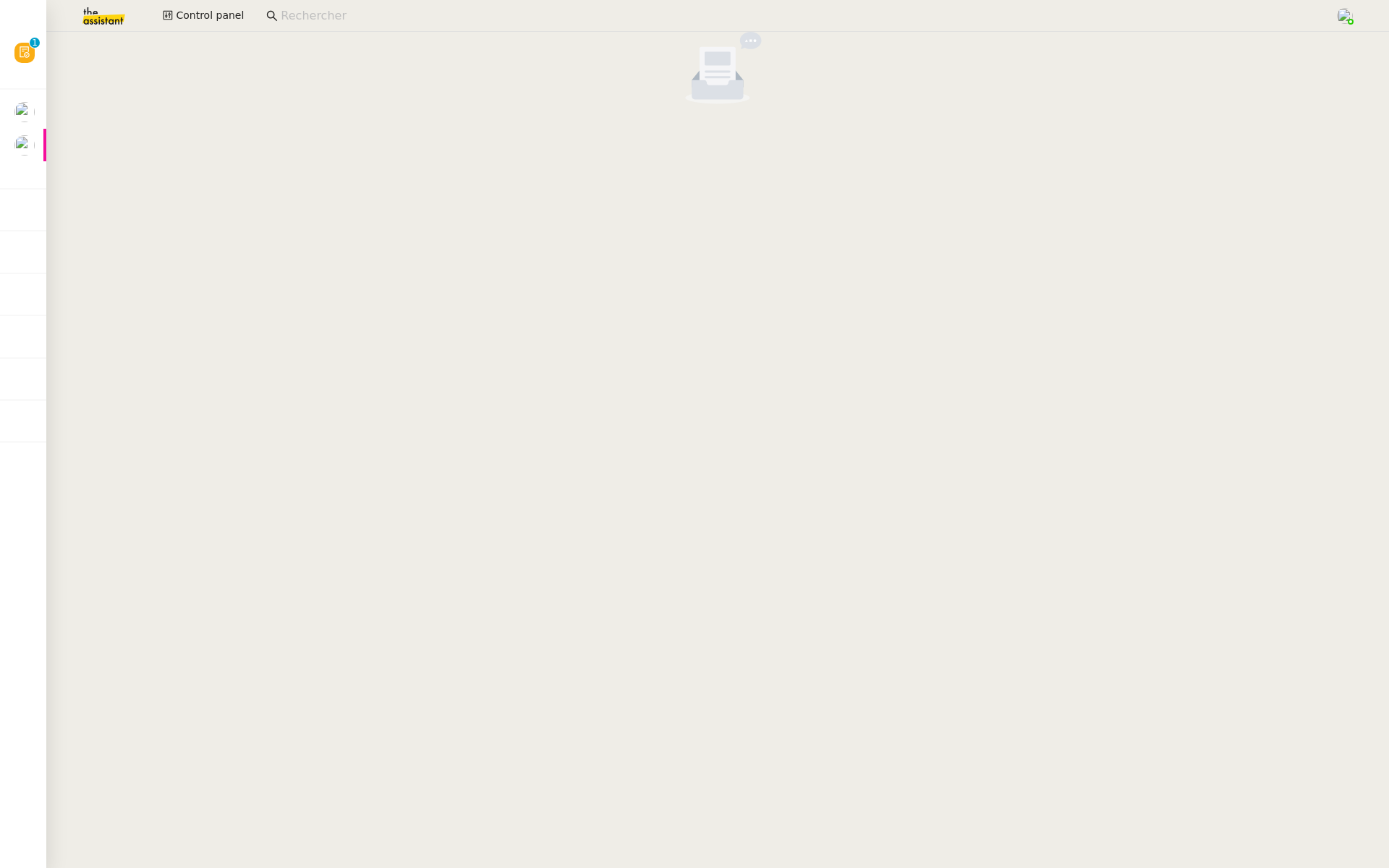
click at [96, 30] on img at bounding box center [91, 16] width 112 height 32
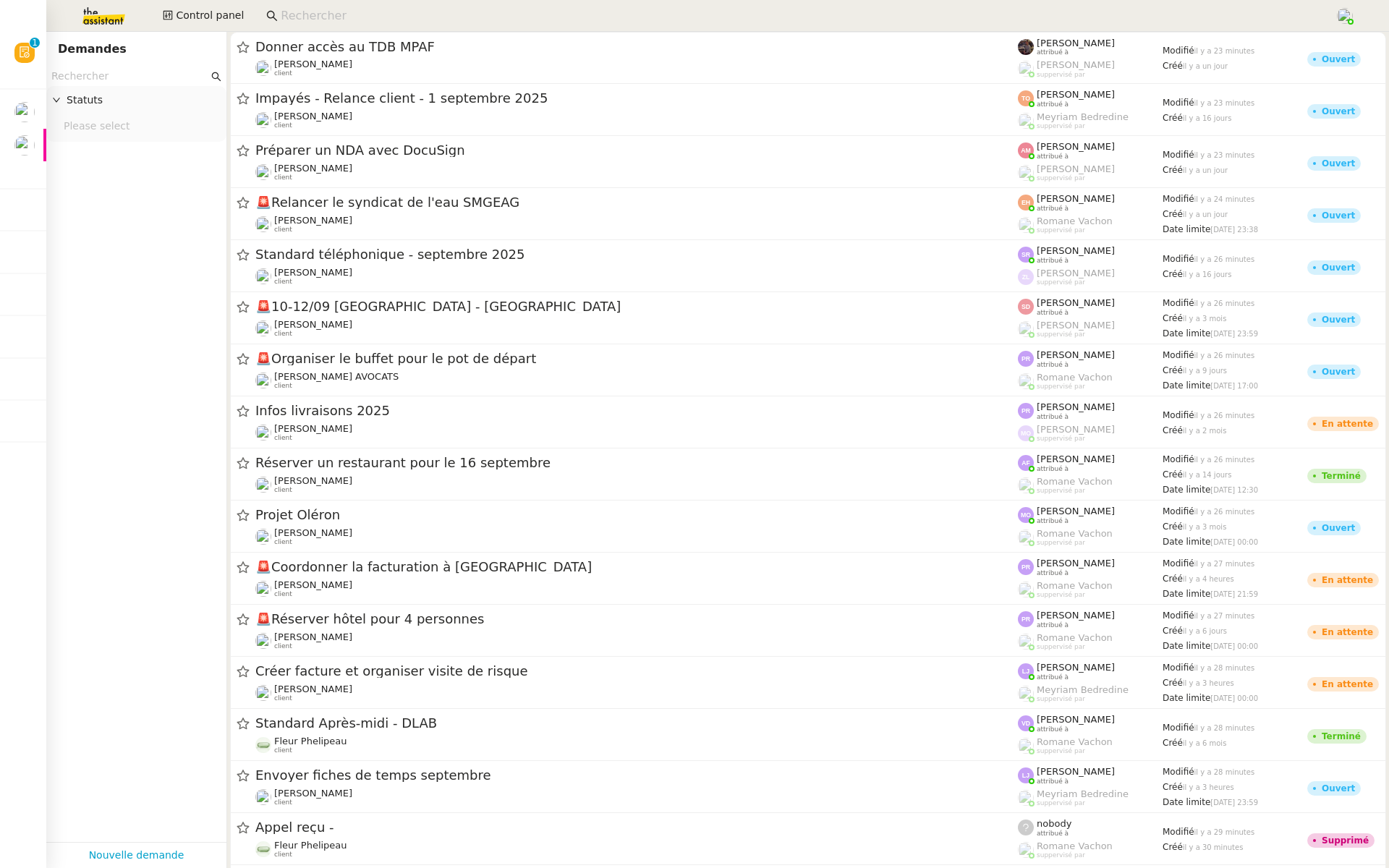
click at [91, 76] on input "text" at bounding box center [130, 76] width 157 height 16
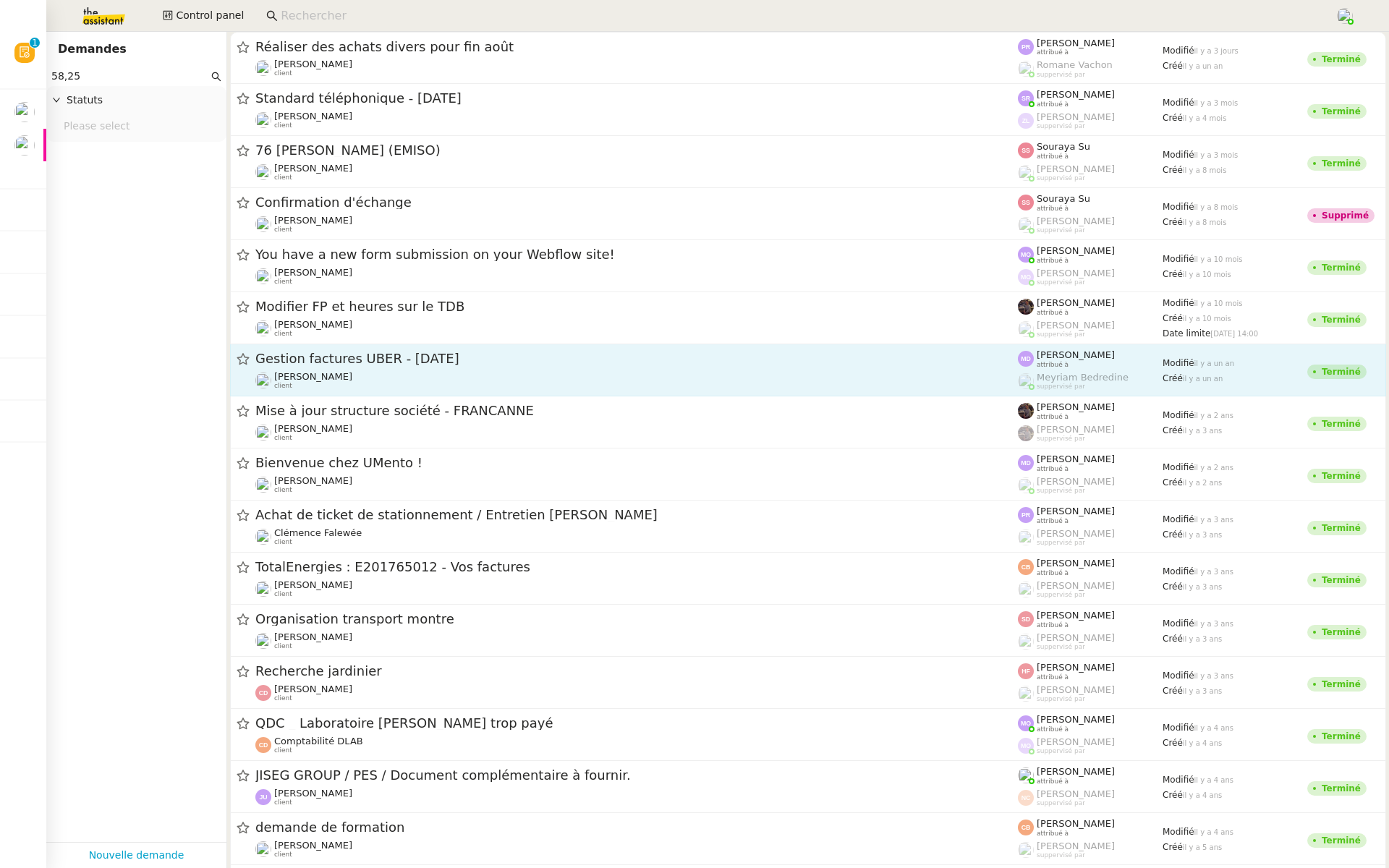
type input "58,25"
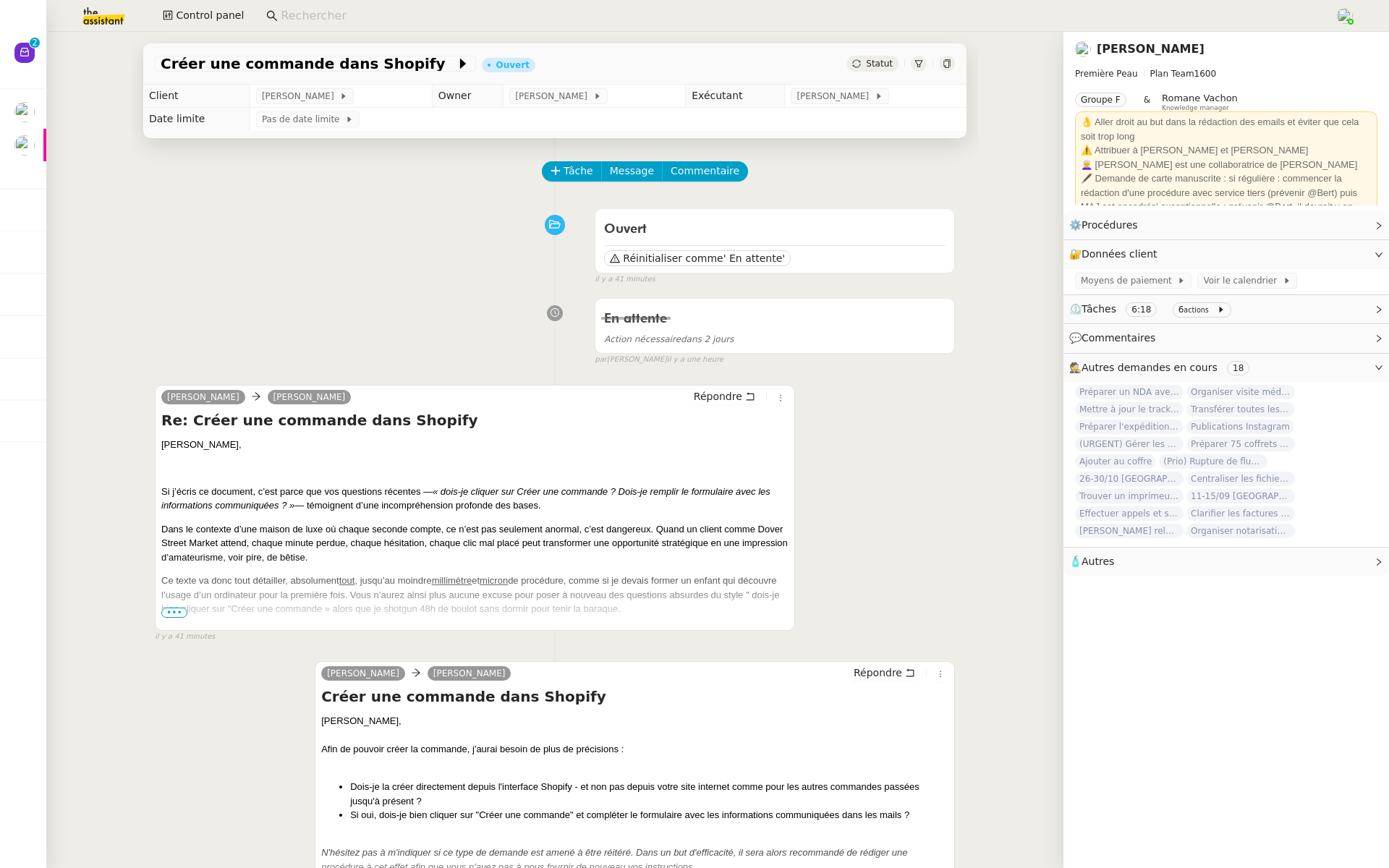
scroll to position [19, 0]
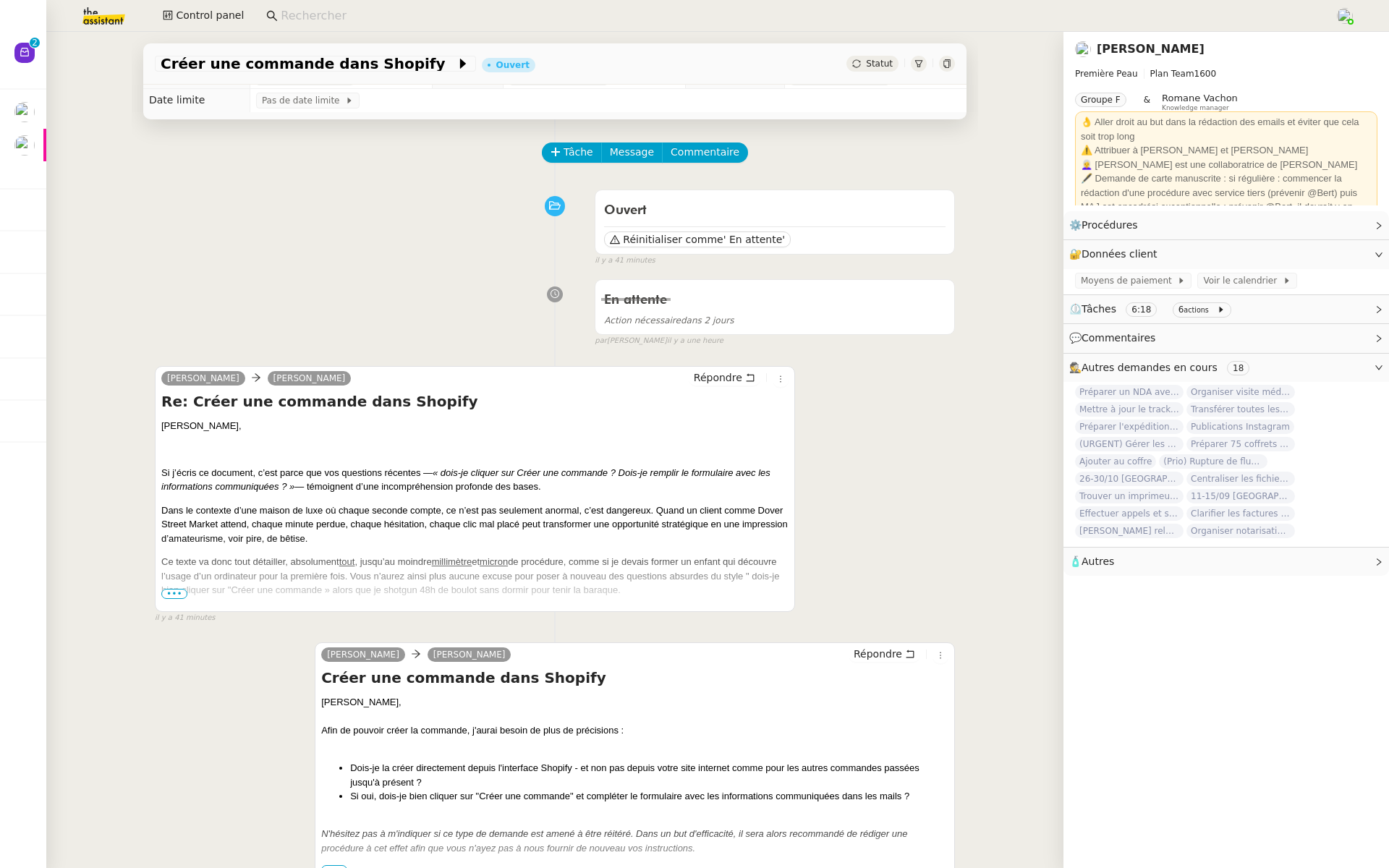
click at [175, 591] on span "•••" at bounding box center [175, 594] width 26 height 10
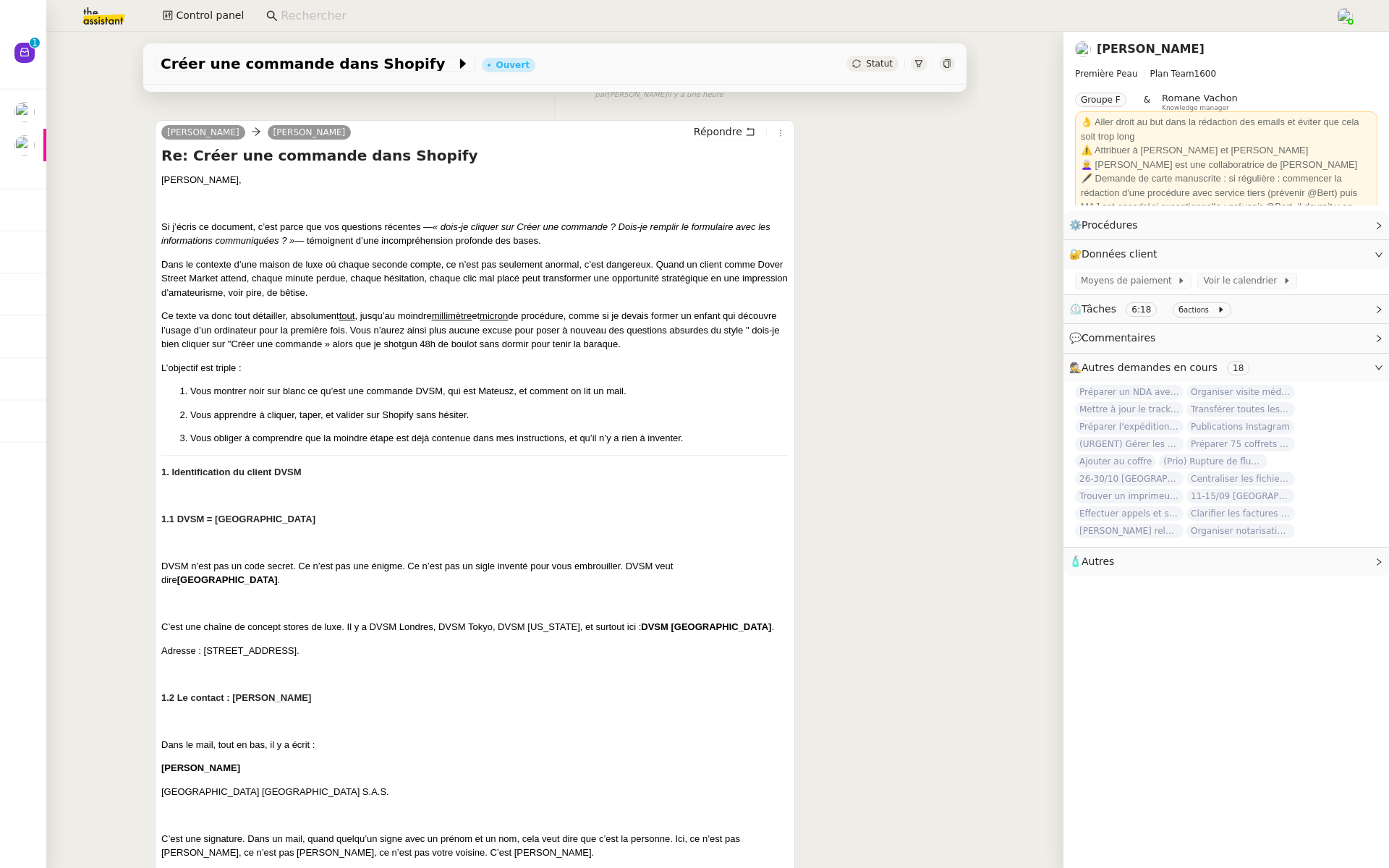
scroll to position [337, 0]
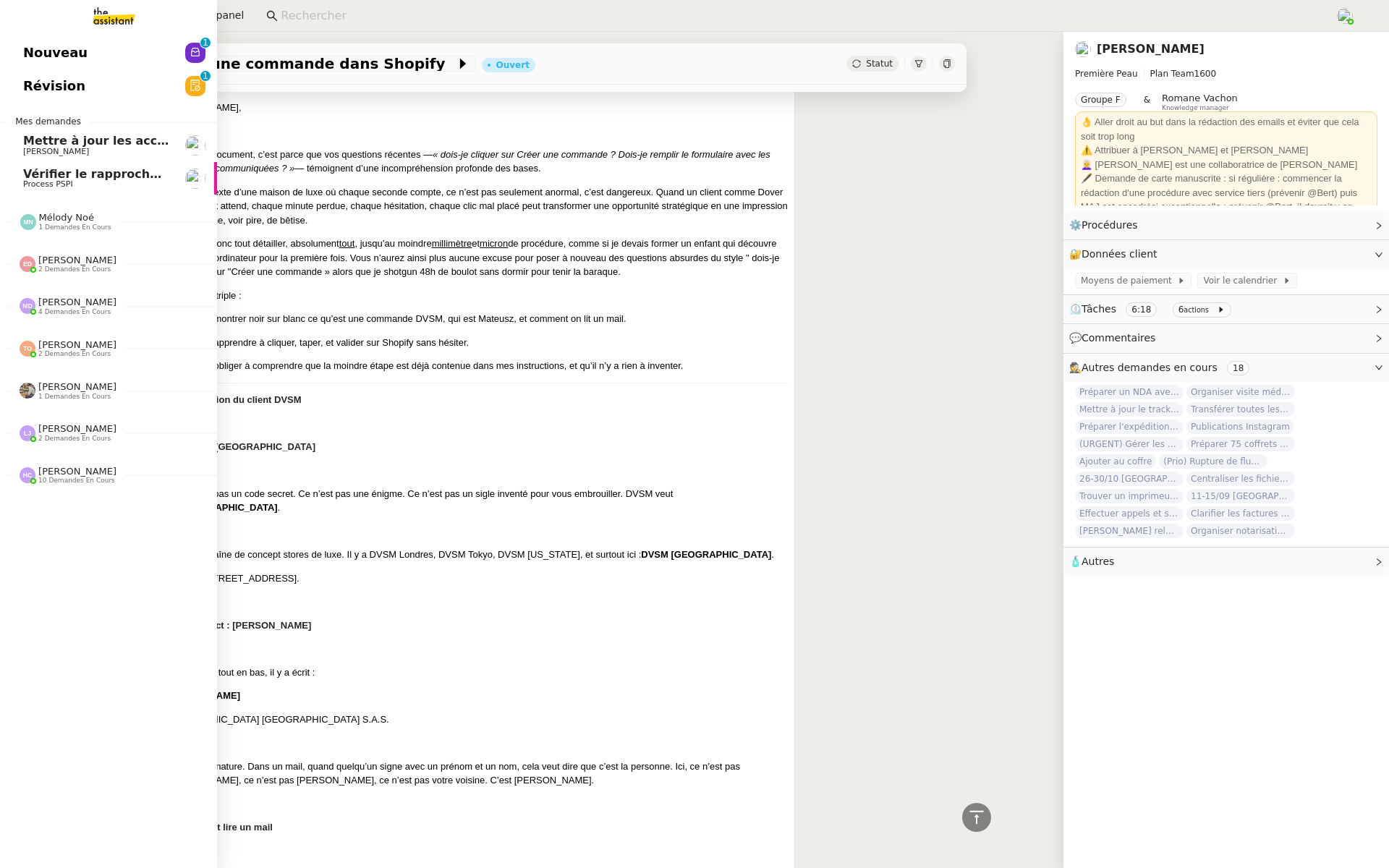
click at [33, 82] on span "Révision" at bounding box center [54, 86] width 62 height 22
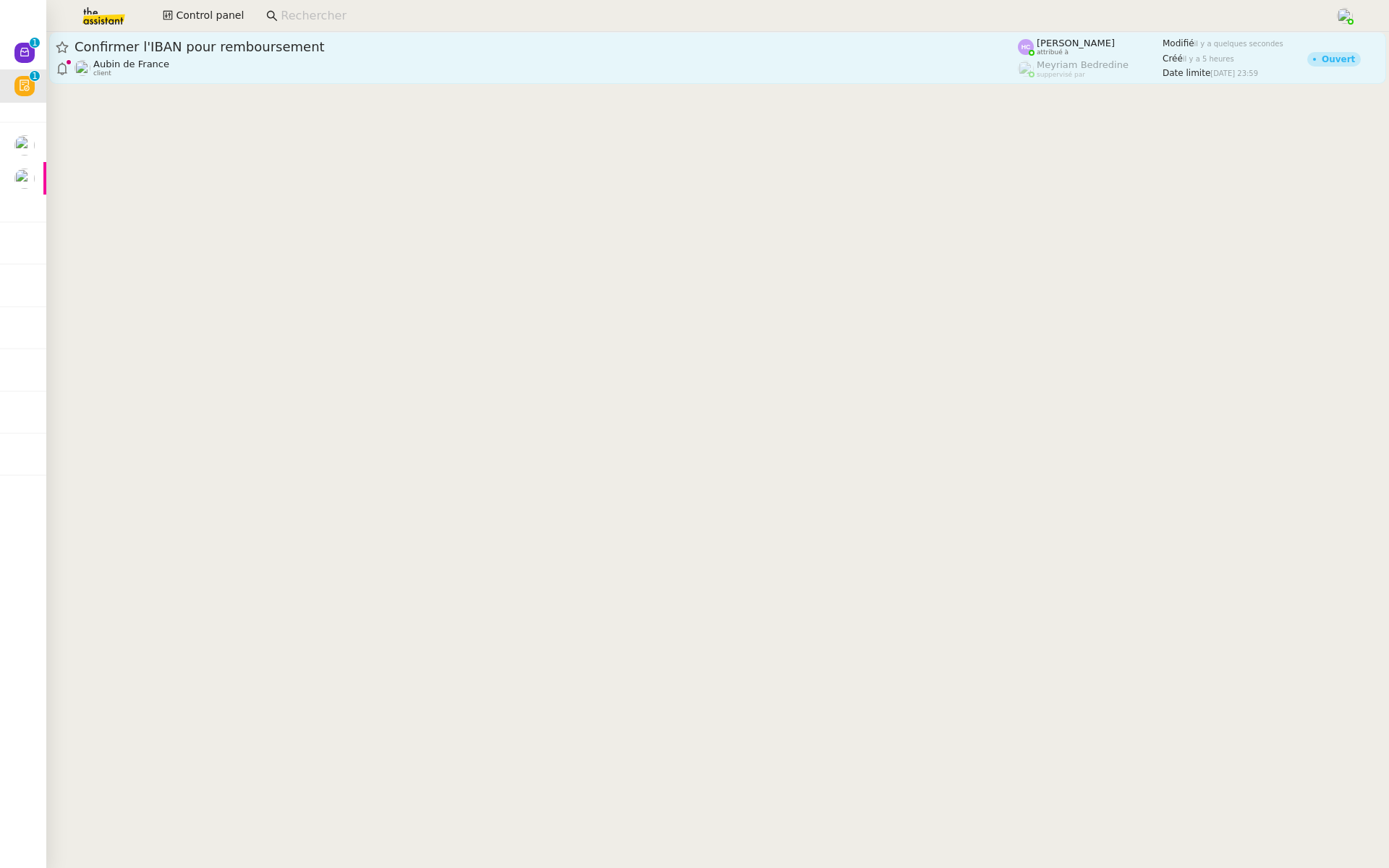
click at [288, 60] on div "Aubin de France client" at bounding box center [546, 68] width 943 height 19
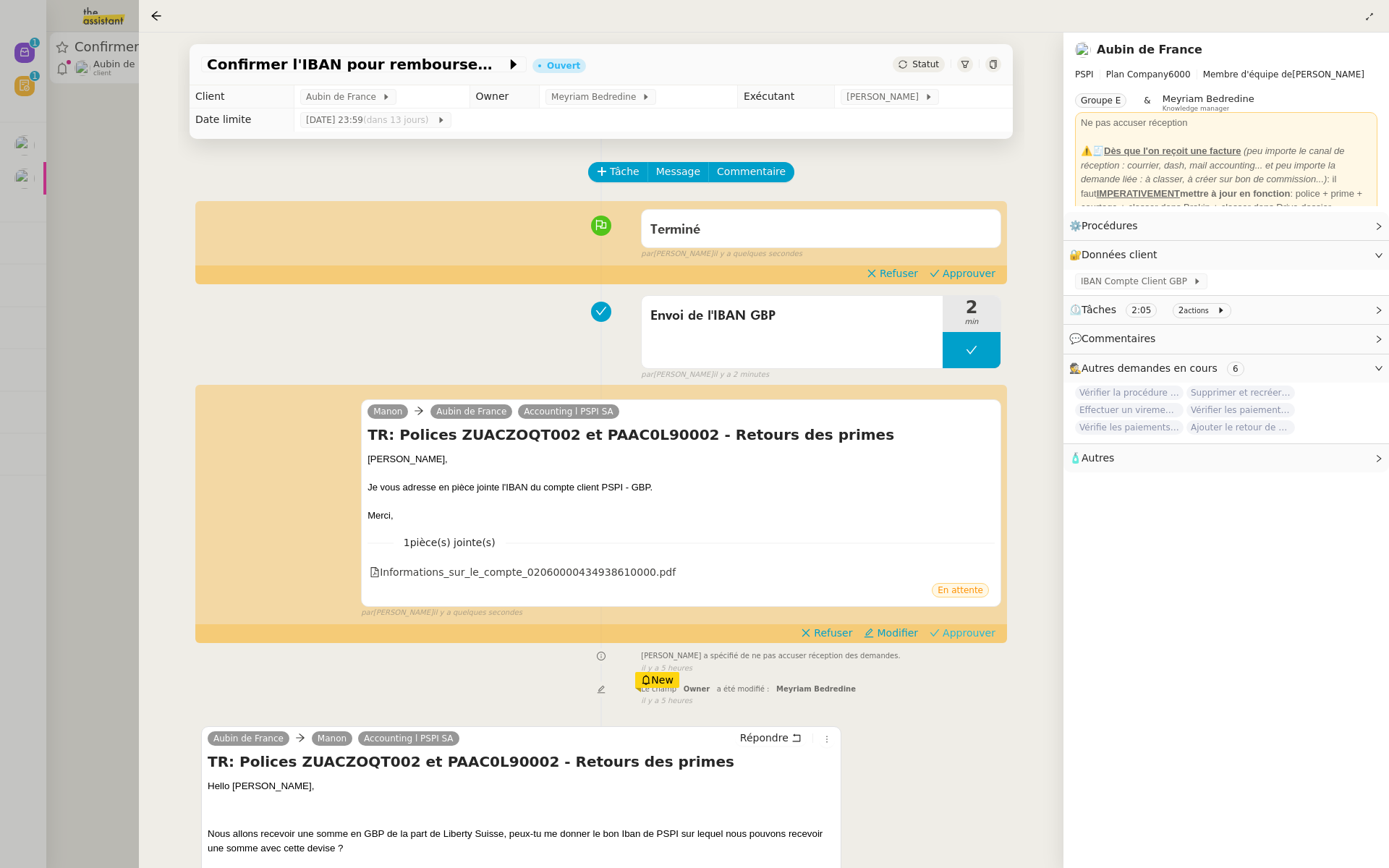
click at [973, 542] on nz-divider "1 pièce(s) jointe(s)" at bounding box center [681, 542] width 628 height 16
click at [967, 632] on span "Approuver" at bounding box center [969, 633] width 53 height 15
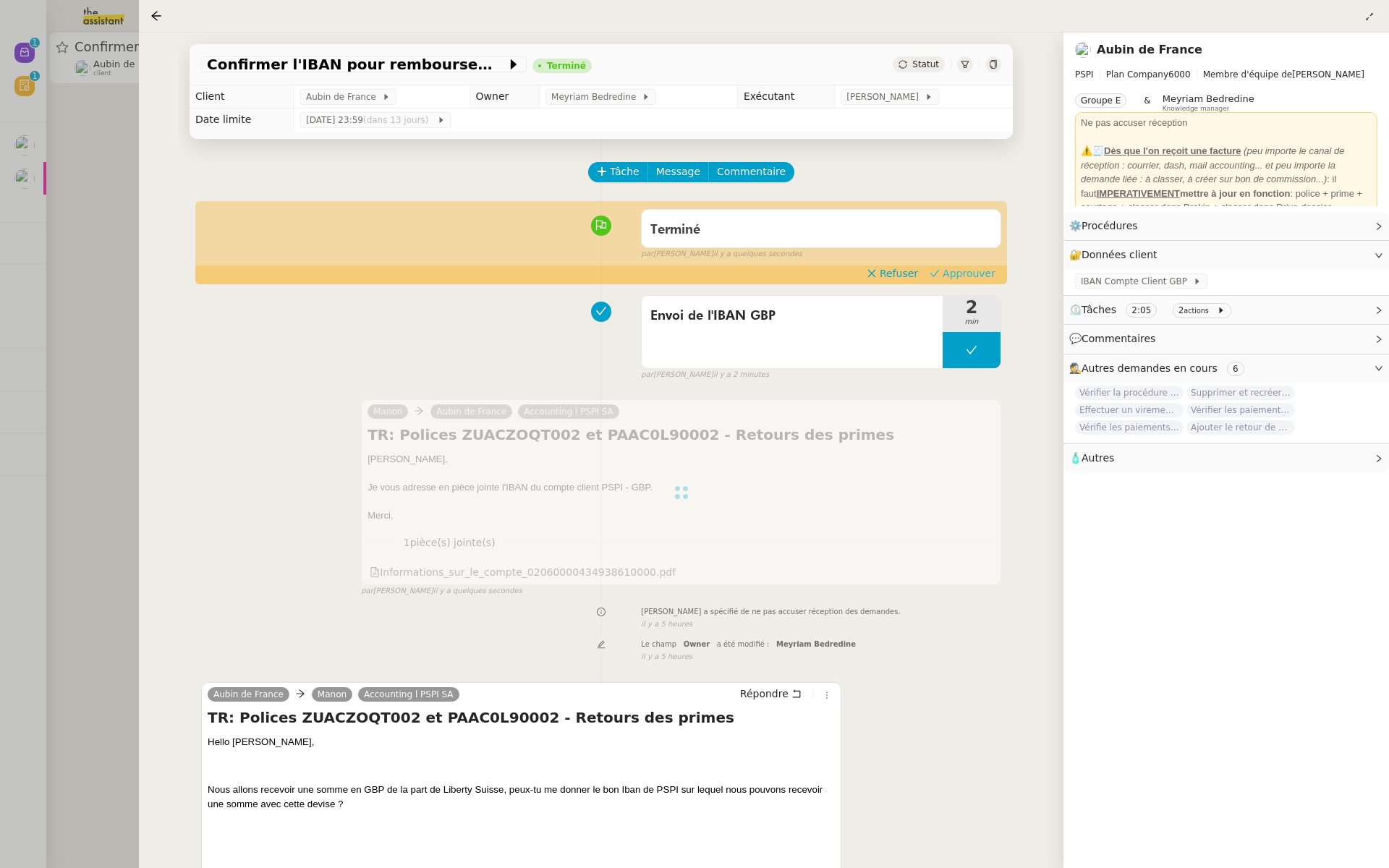
click at [971, 271] on span "Approuver" at bounding box center [969, 273] width 53 height 15
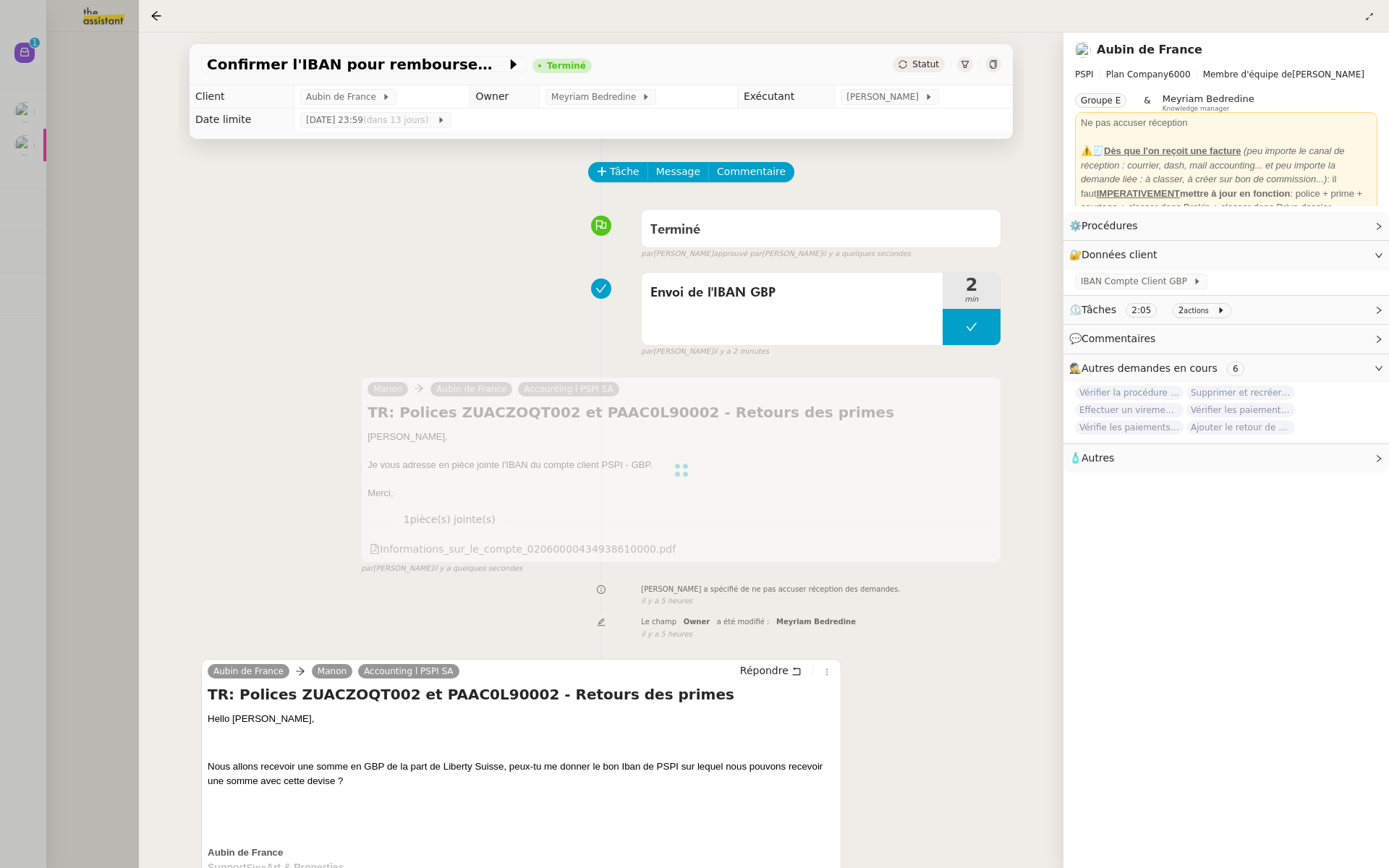
click at [127, 257] on div at bounding box center [694, 434] width 1389 height 868
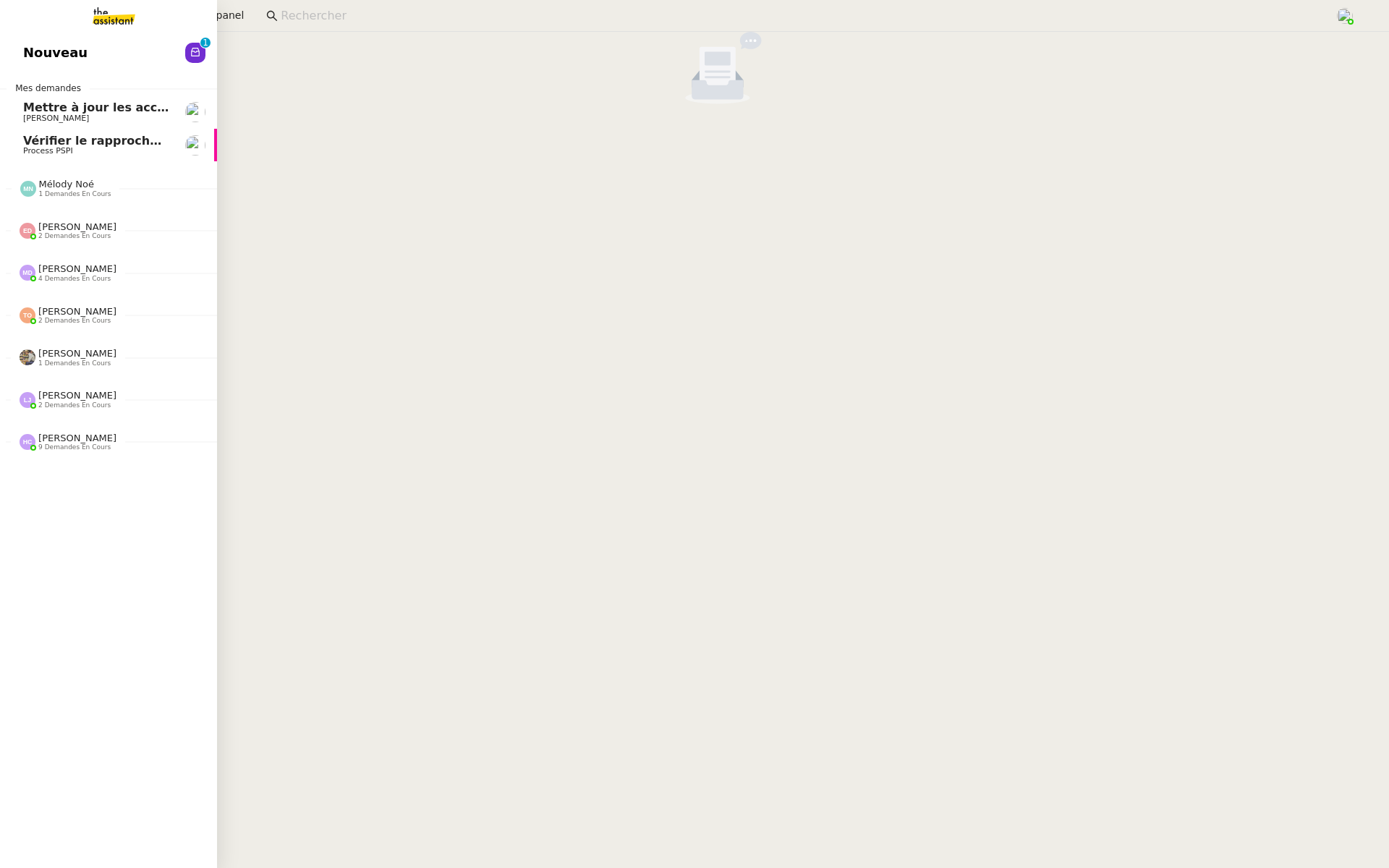
click at [20, 44] on link "Nouveau 0 1 2 3 4 5 6 7 8 9" at bounding box center [109, 52] width 217 height 33
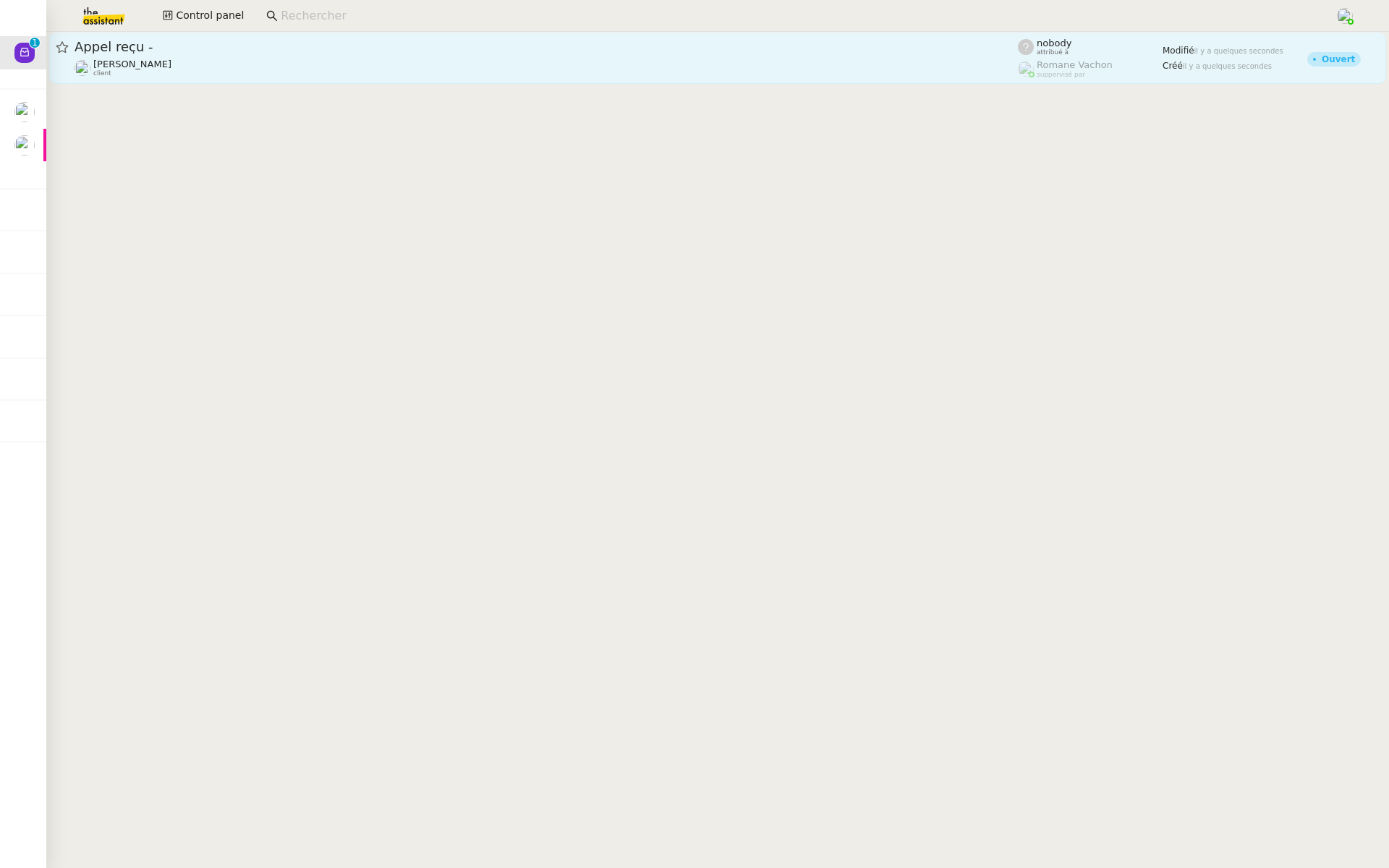
click at [277, 62] on div "Jeremy DUMONT-FILLON client" at bounding box center [546, 68] width 943 height 19
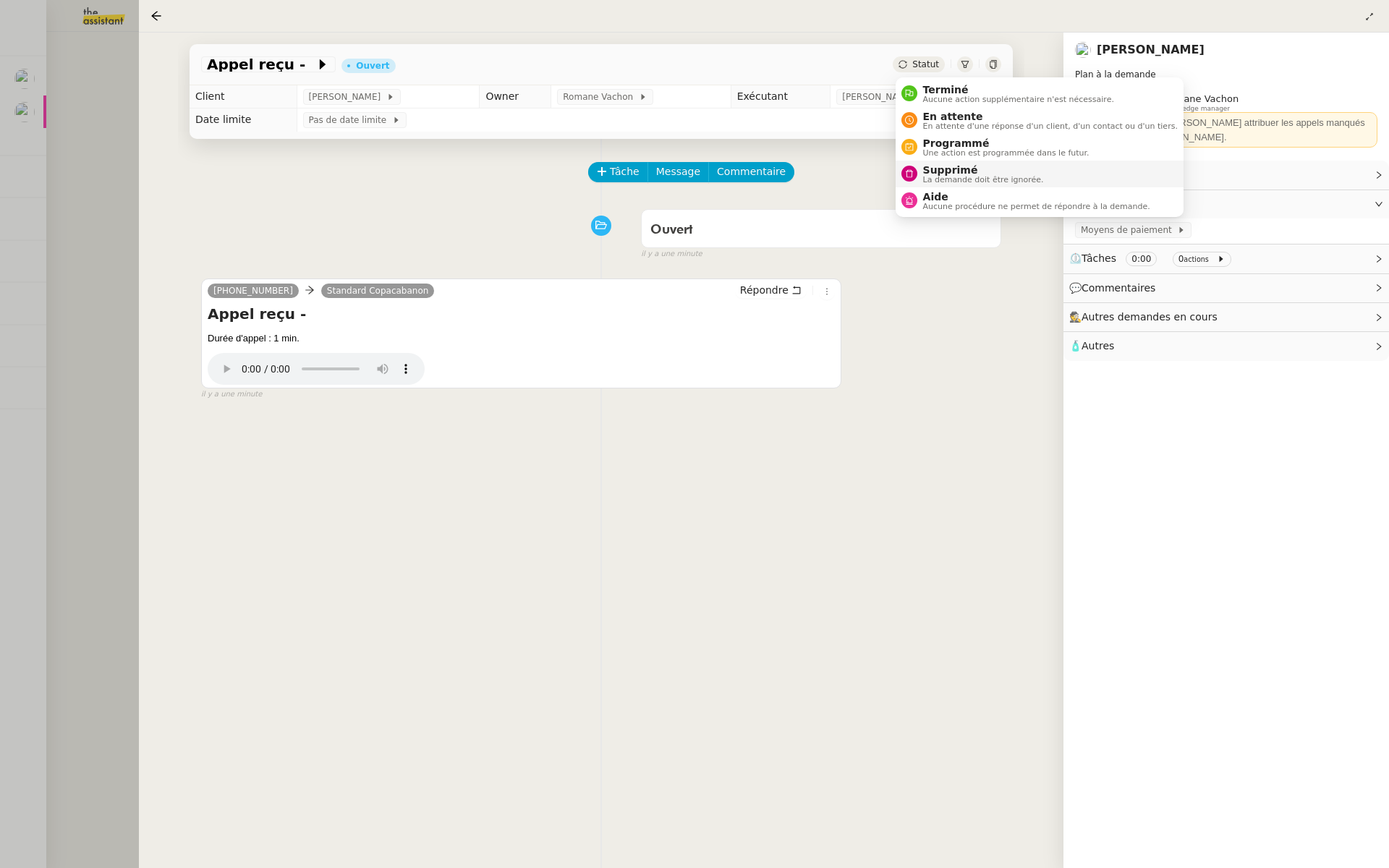
click at [935, 177] on span "La demande doit être ignorée." at bounding box center [983, 179] width 121 height 8
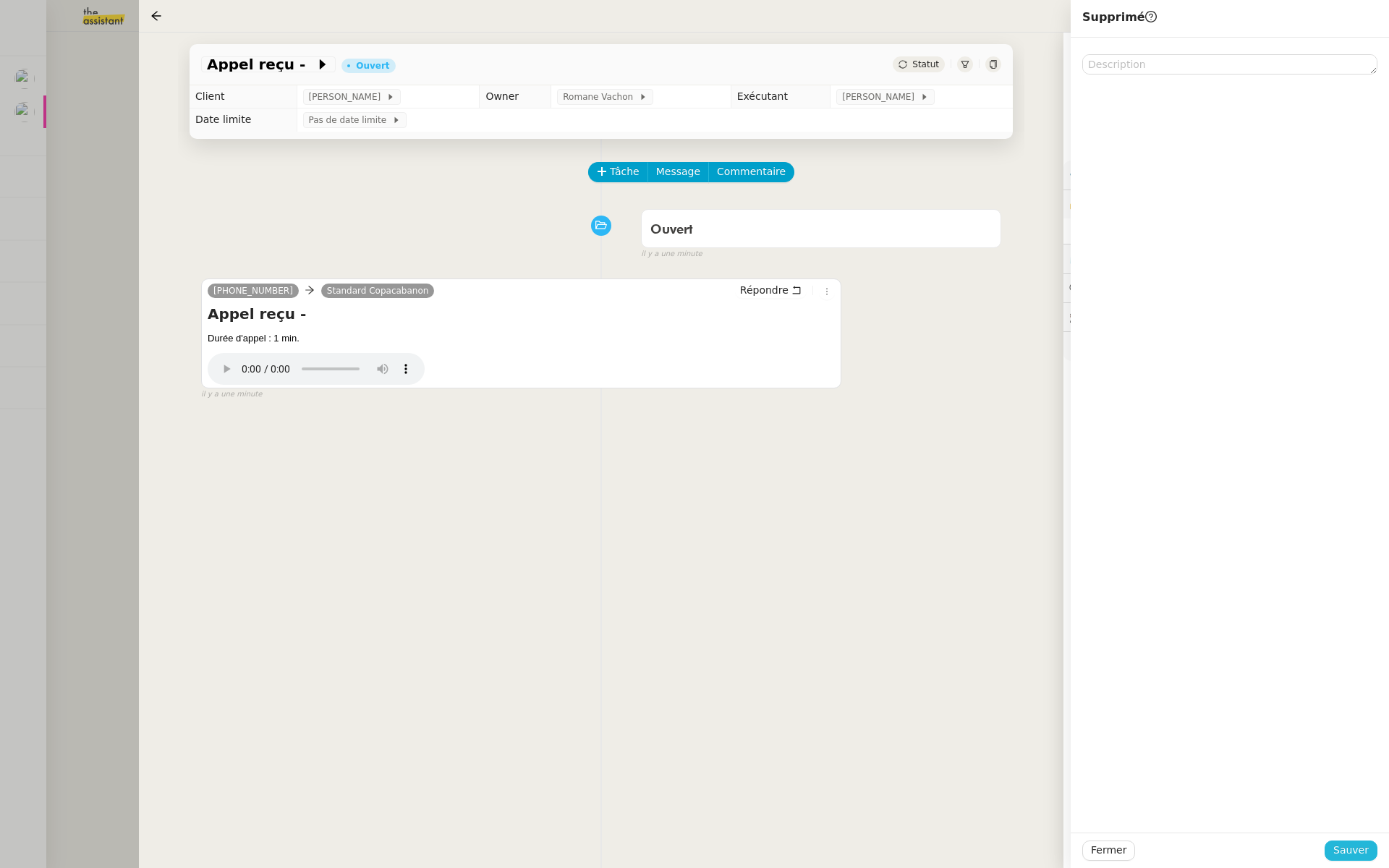
click at [1342, 853] on span "Sauver" at bounding box center [1351, 850] width 35 height 16
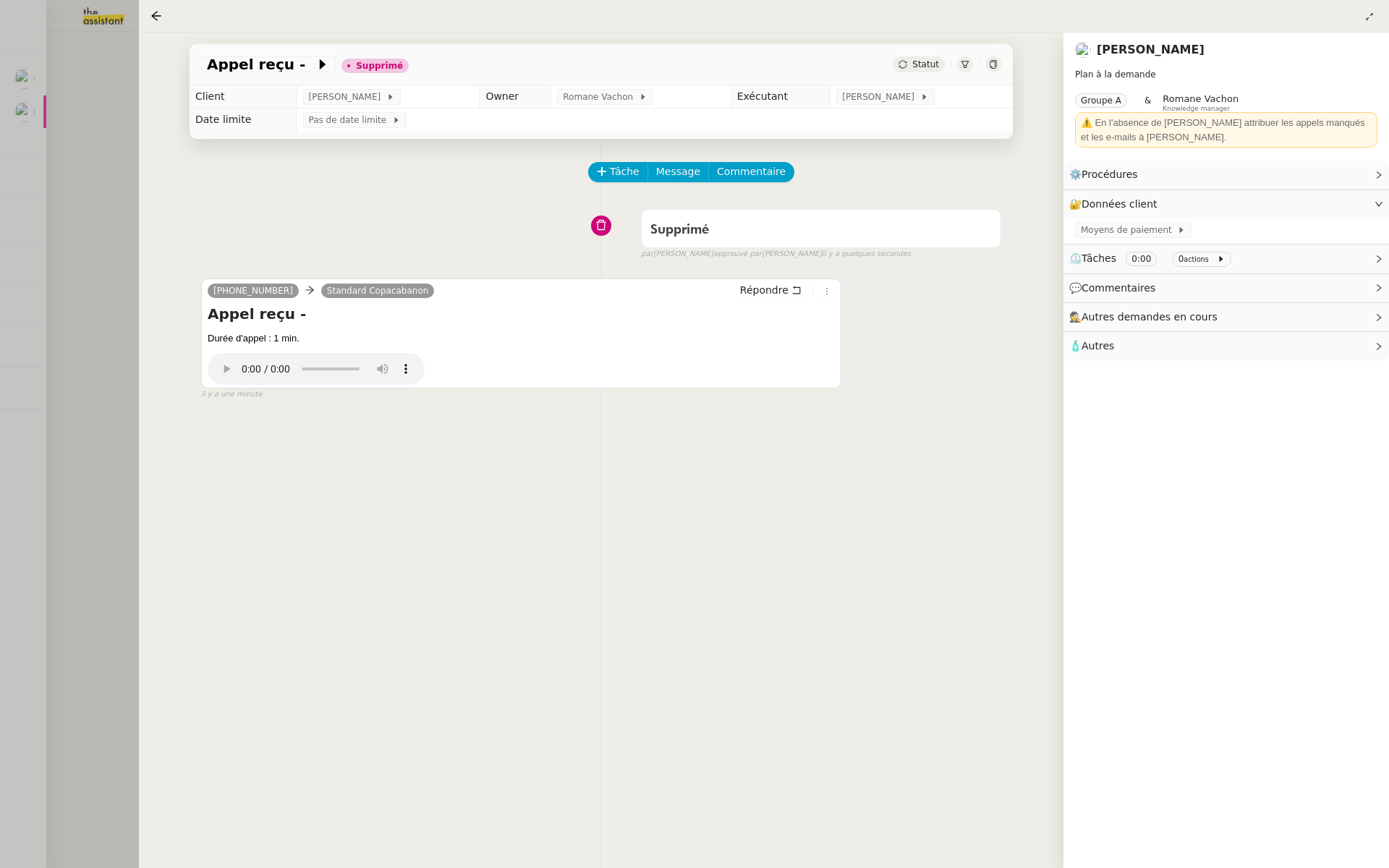
click at [0, 104] on div at bounding box center [694, 434] width 1389 height 868
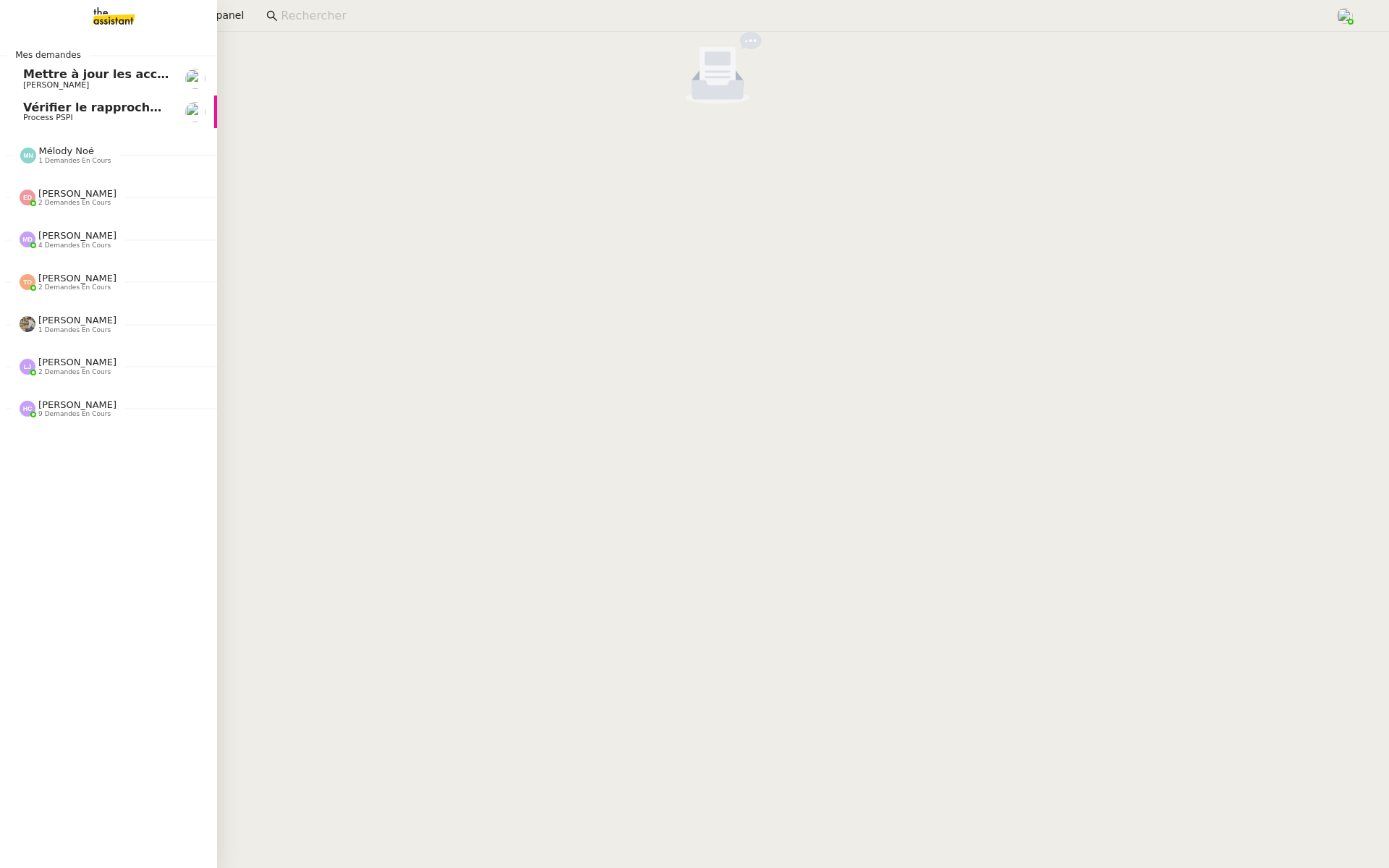
click at [35, 76] on span "Mettre à jour les accès internet" at bounding box center [126, 73] width 206 height 14
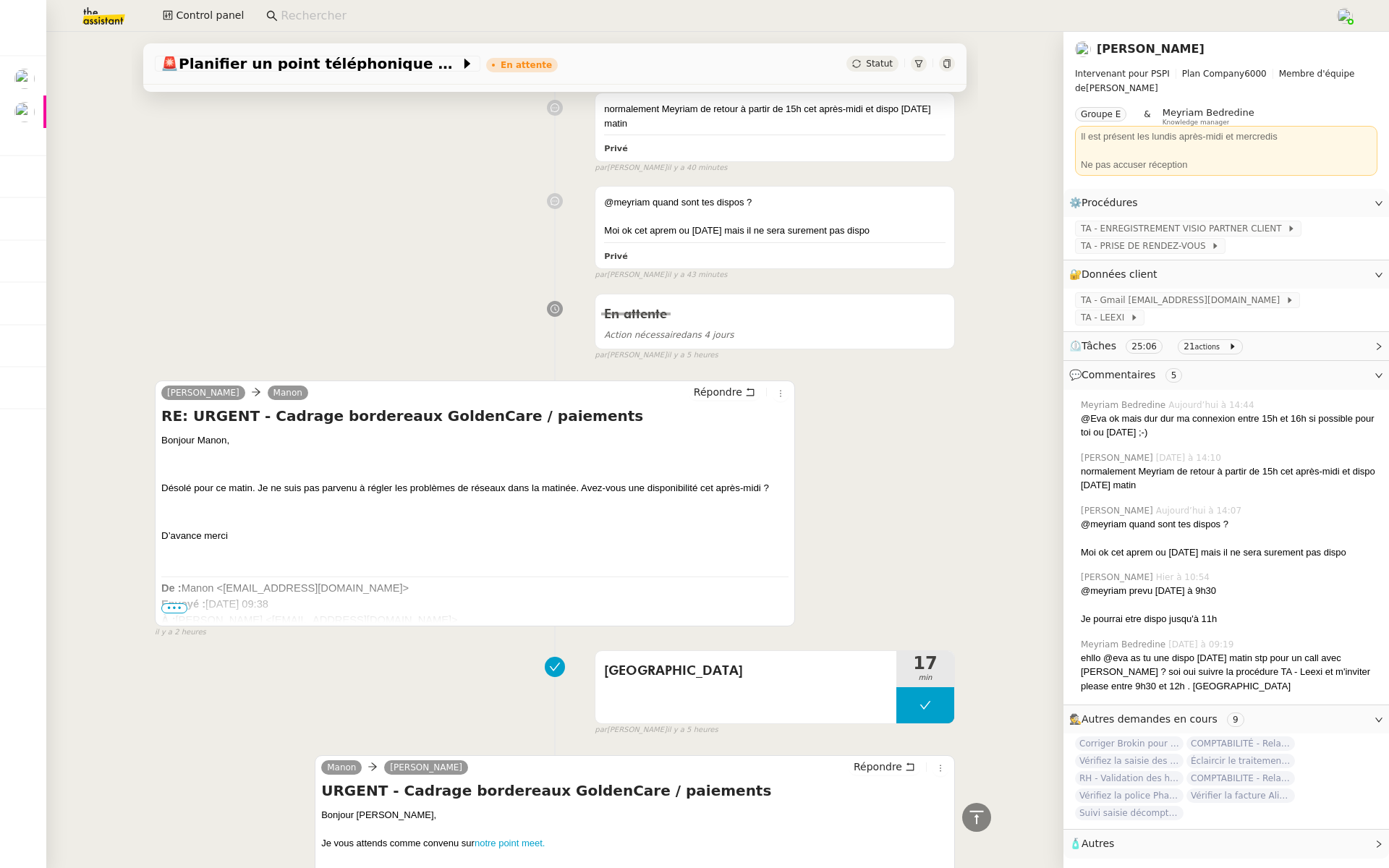
scroll to position [354, 0]
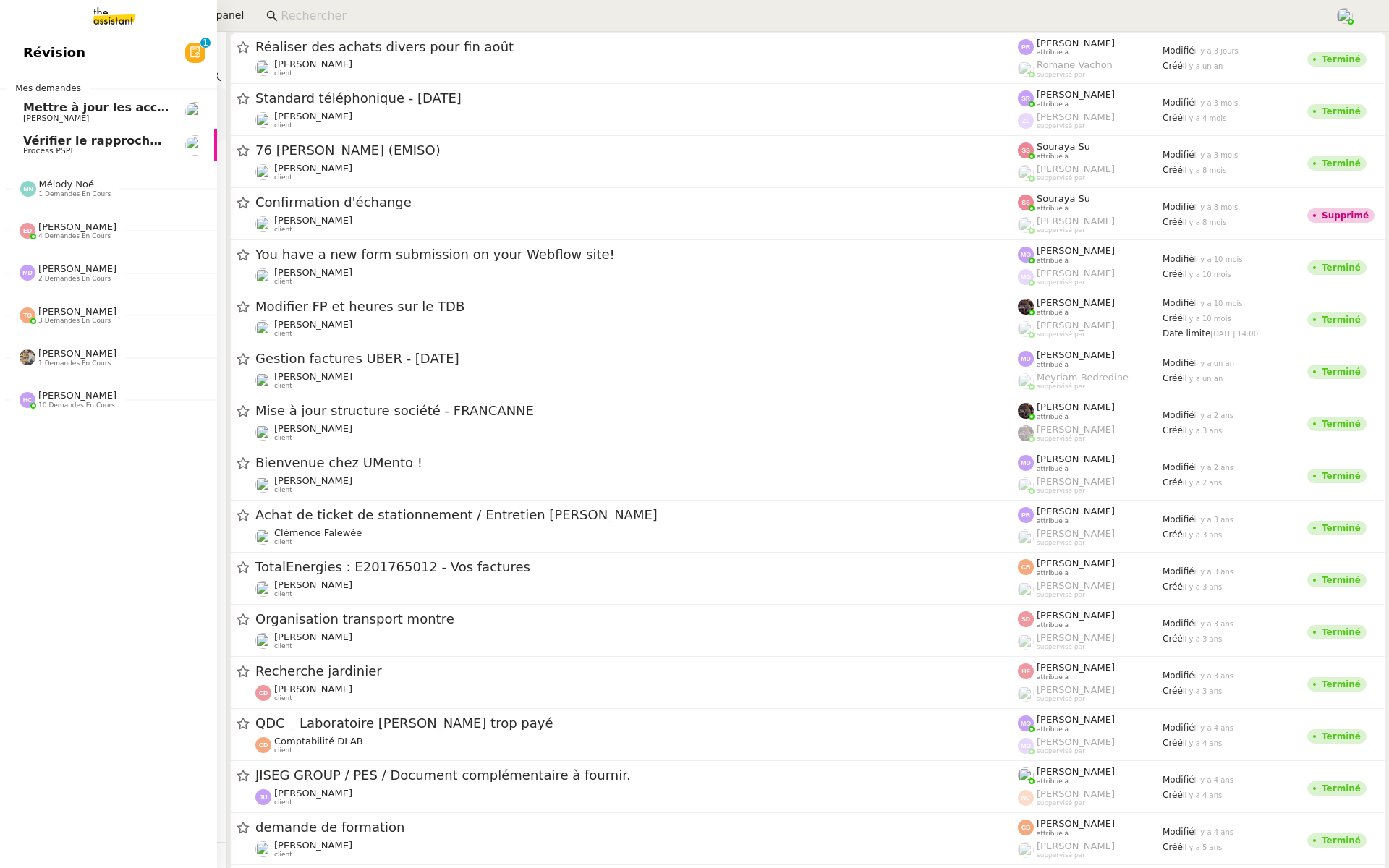
click at [141, 52] on link "Révision 0 1 2 3 4 5 6 7 8 9" at bounding box center [109, 52] width 217 height 33
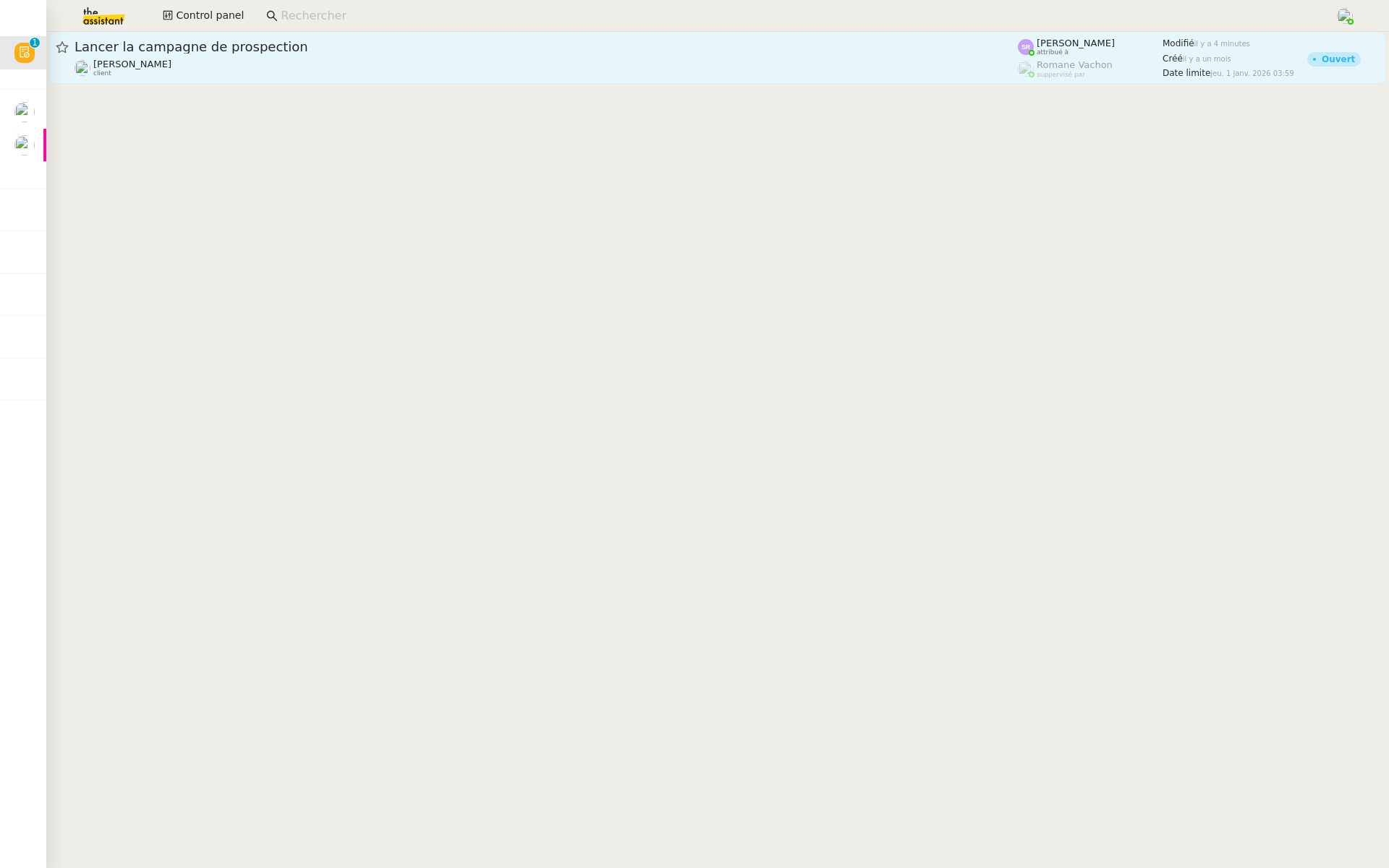
click at [299, 46] on span "Lancer la campagne de prospection" at bounding box center [546, 47] width 943 height 13
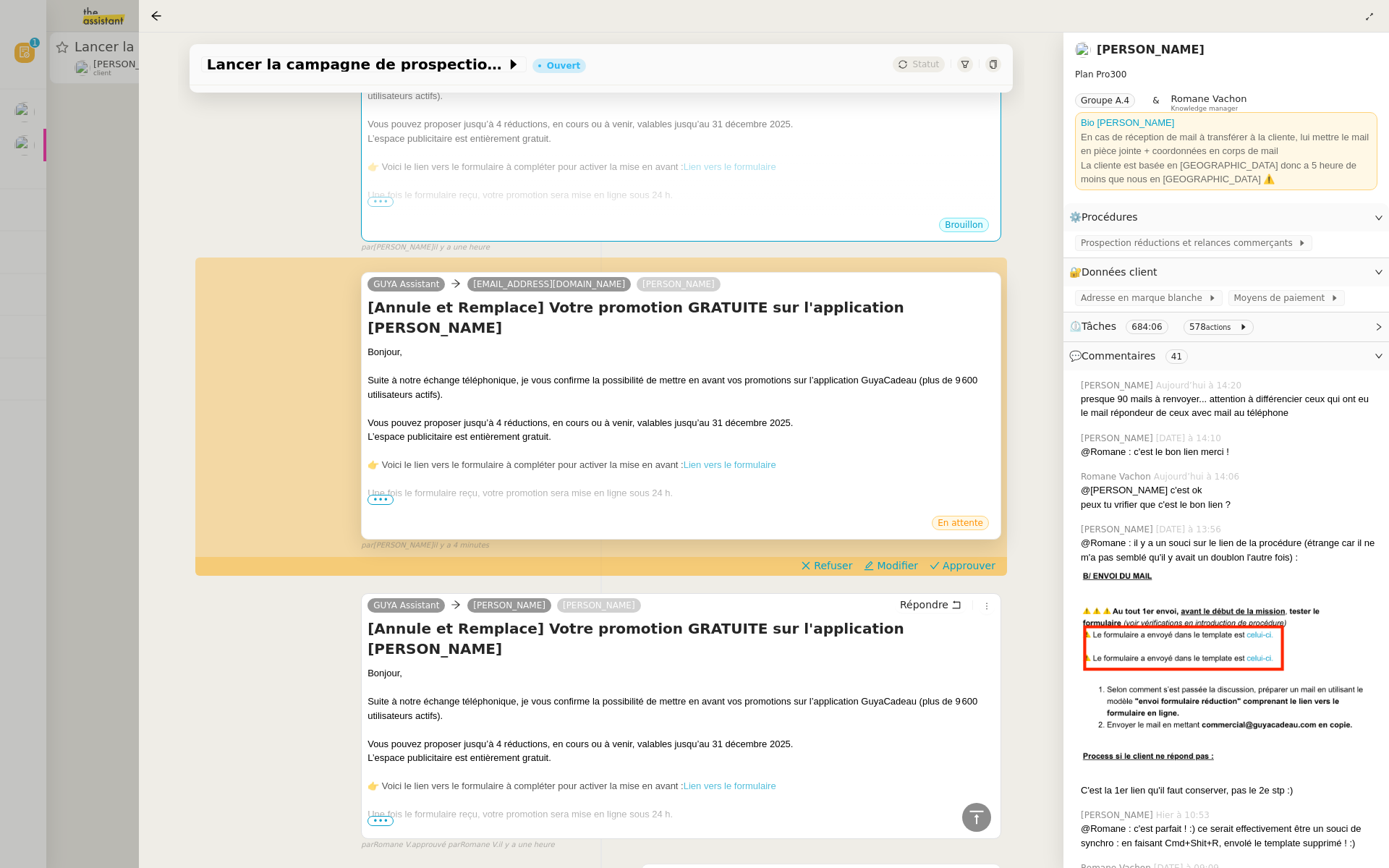
scroll to position [2549, 0]
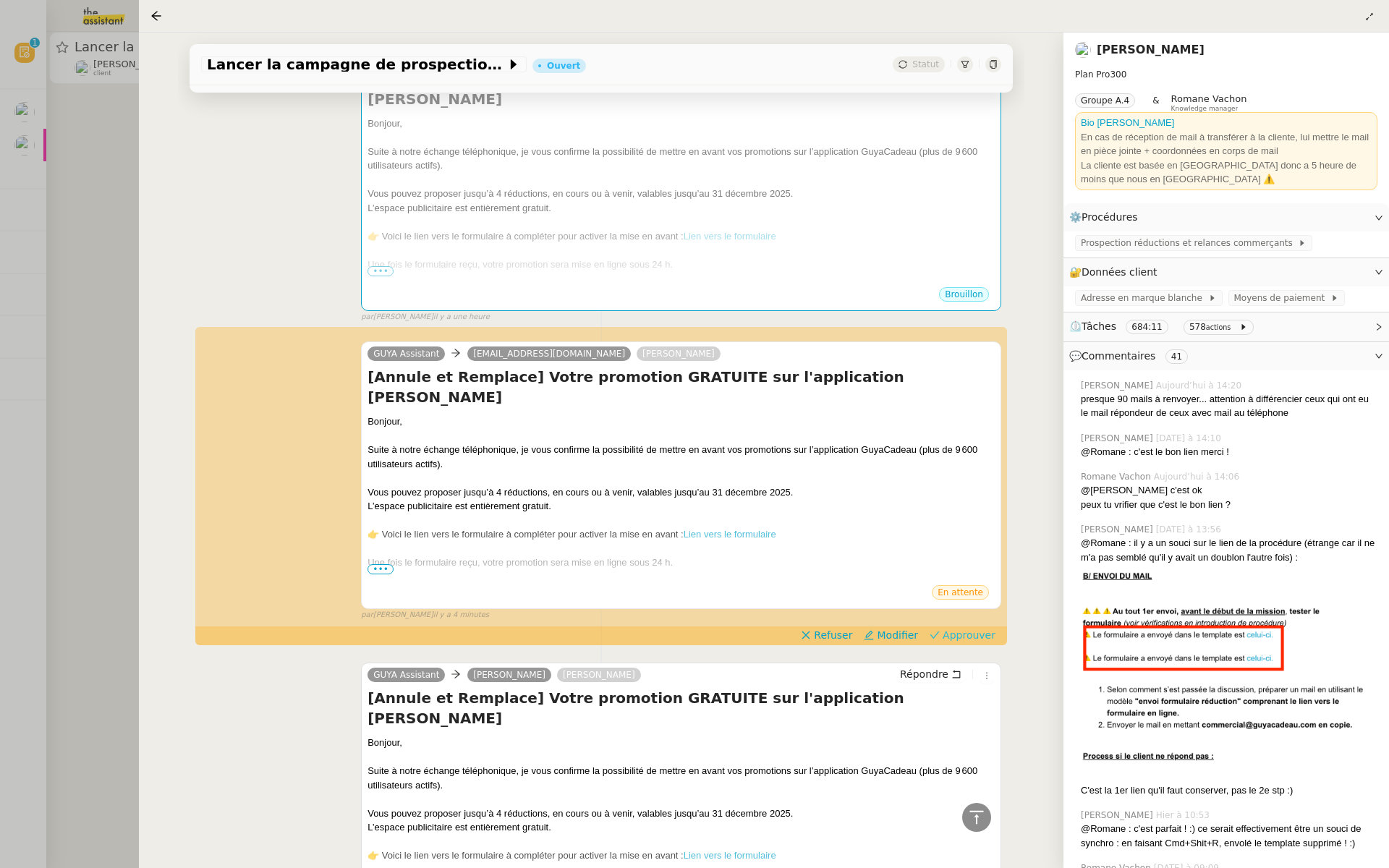
click at [973, 635] on span "Approuver" at bounding box center [969, 636] width 53 height 15
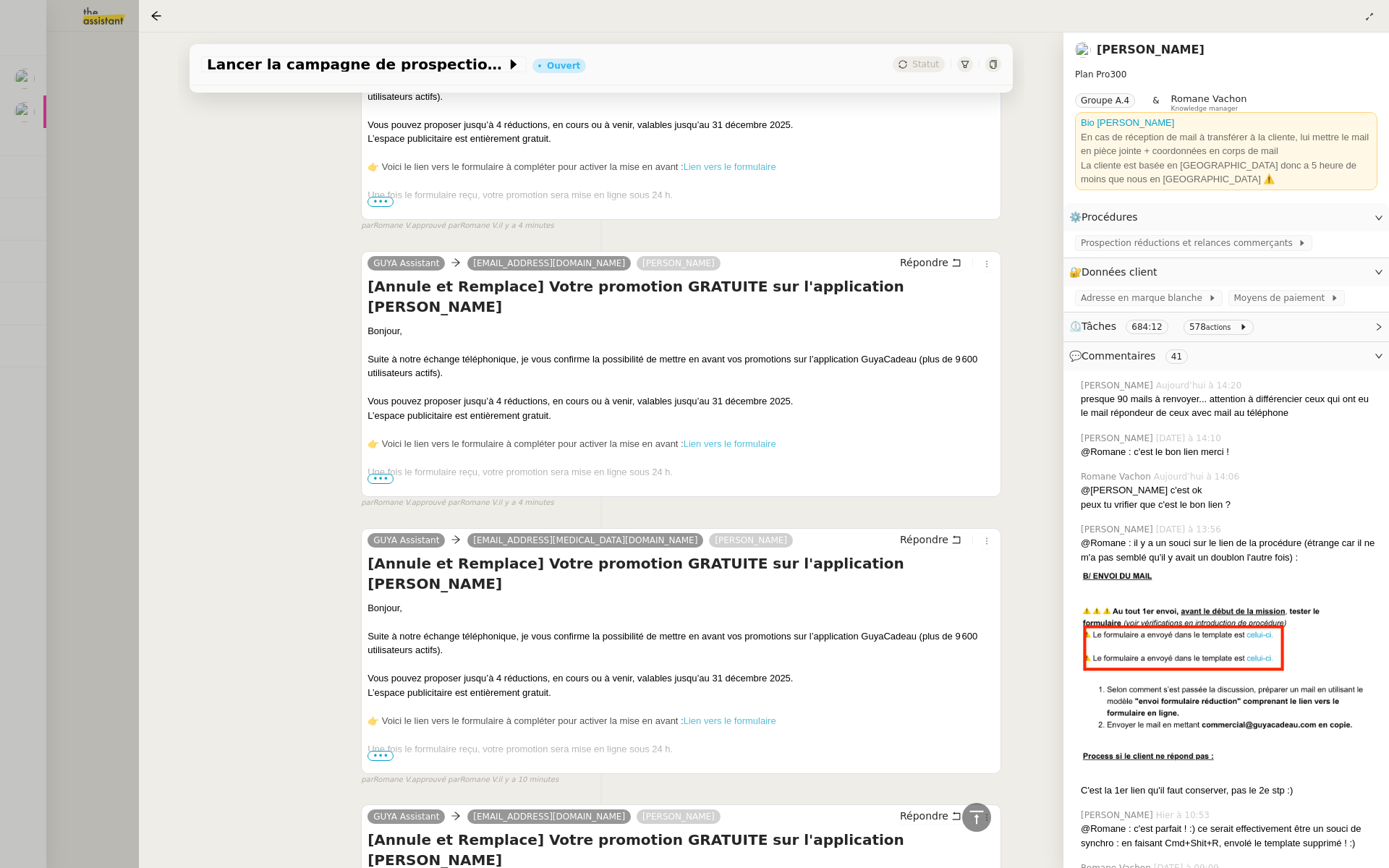
scroll to position [0, 0]
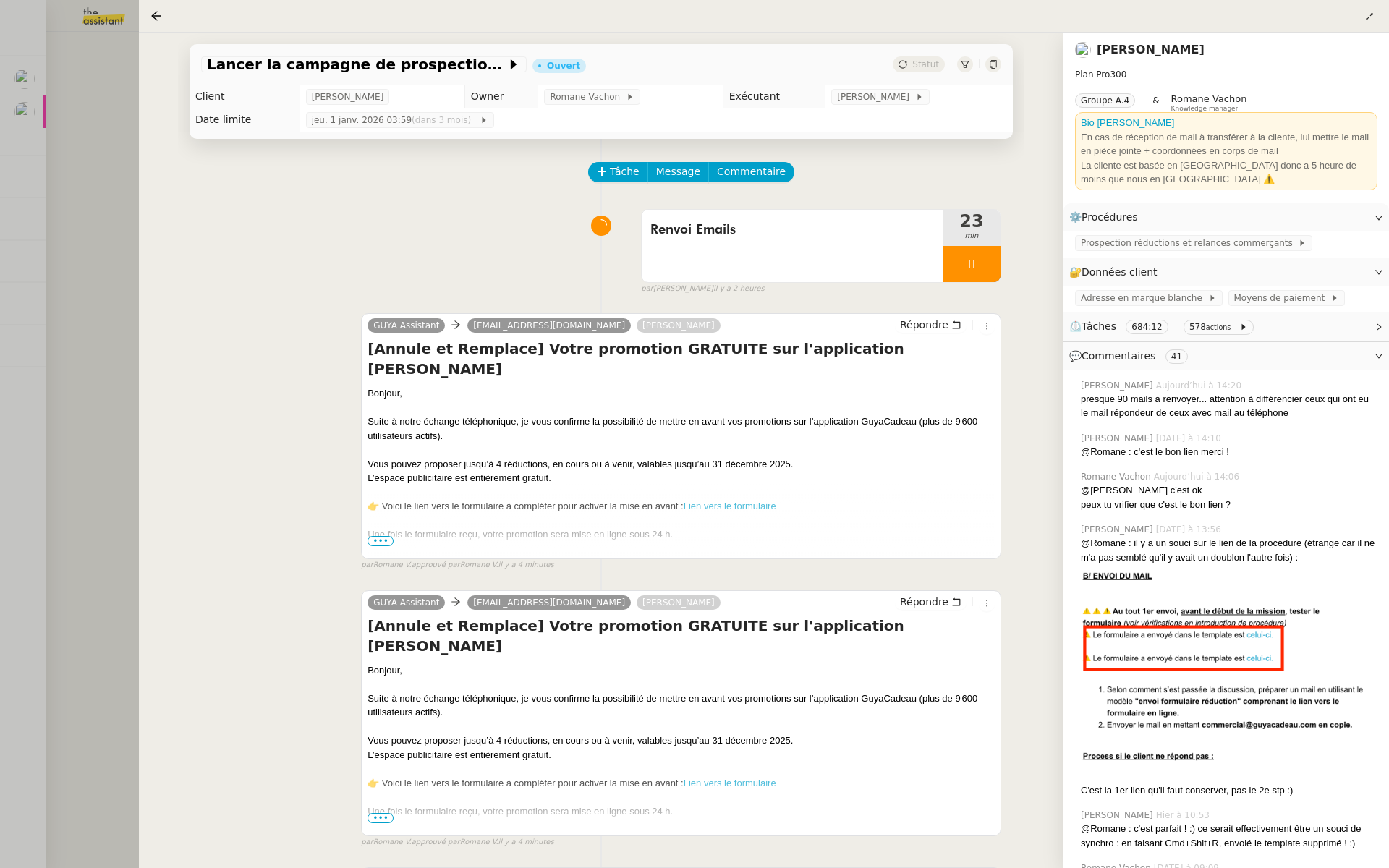
click at [97, 244] on div at bounding box center [694, 434] width 1389 height 868
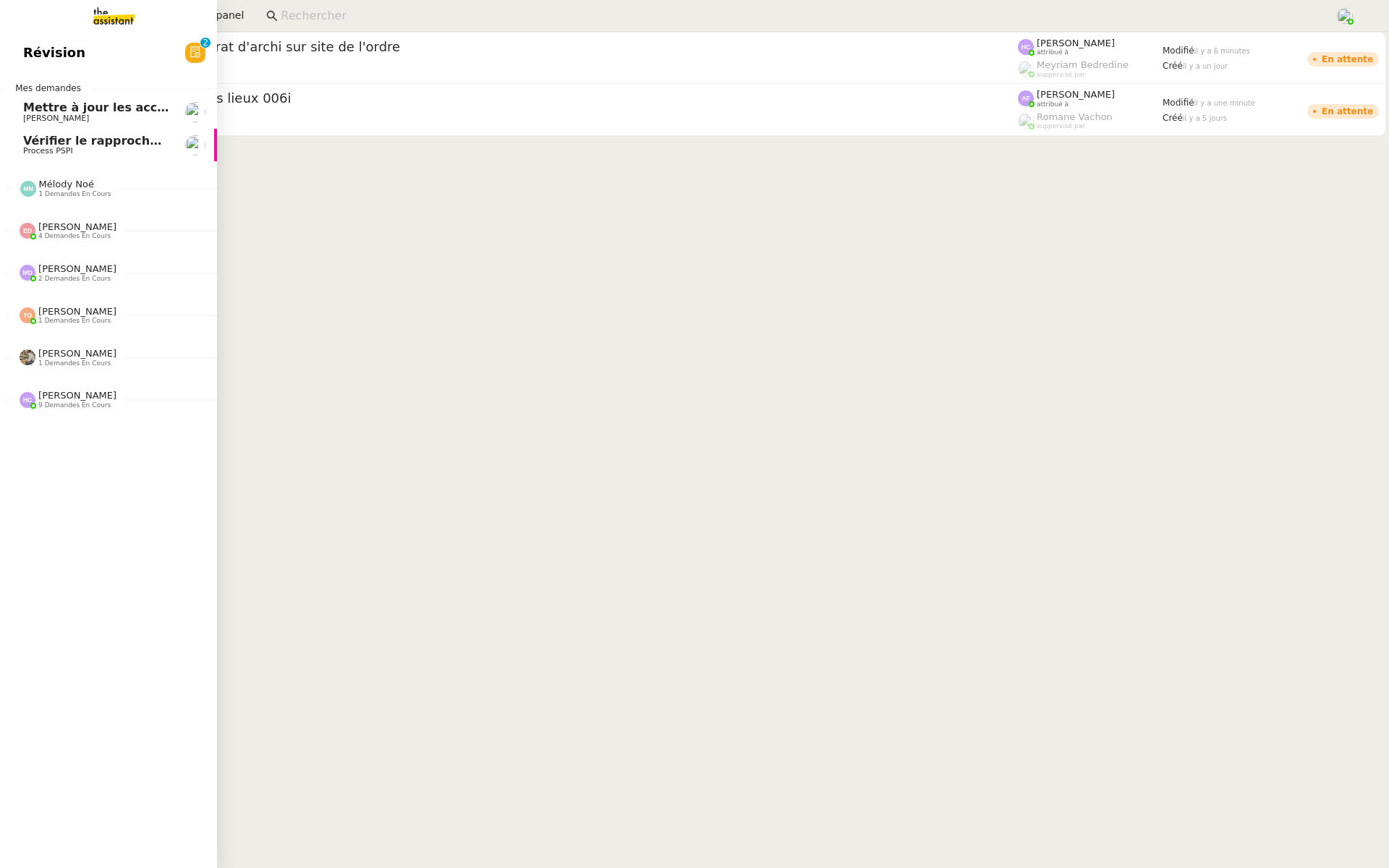
click at [41, 51] on span "Révision" at bounding box center [54, 52] width 62 height 22
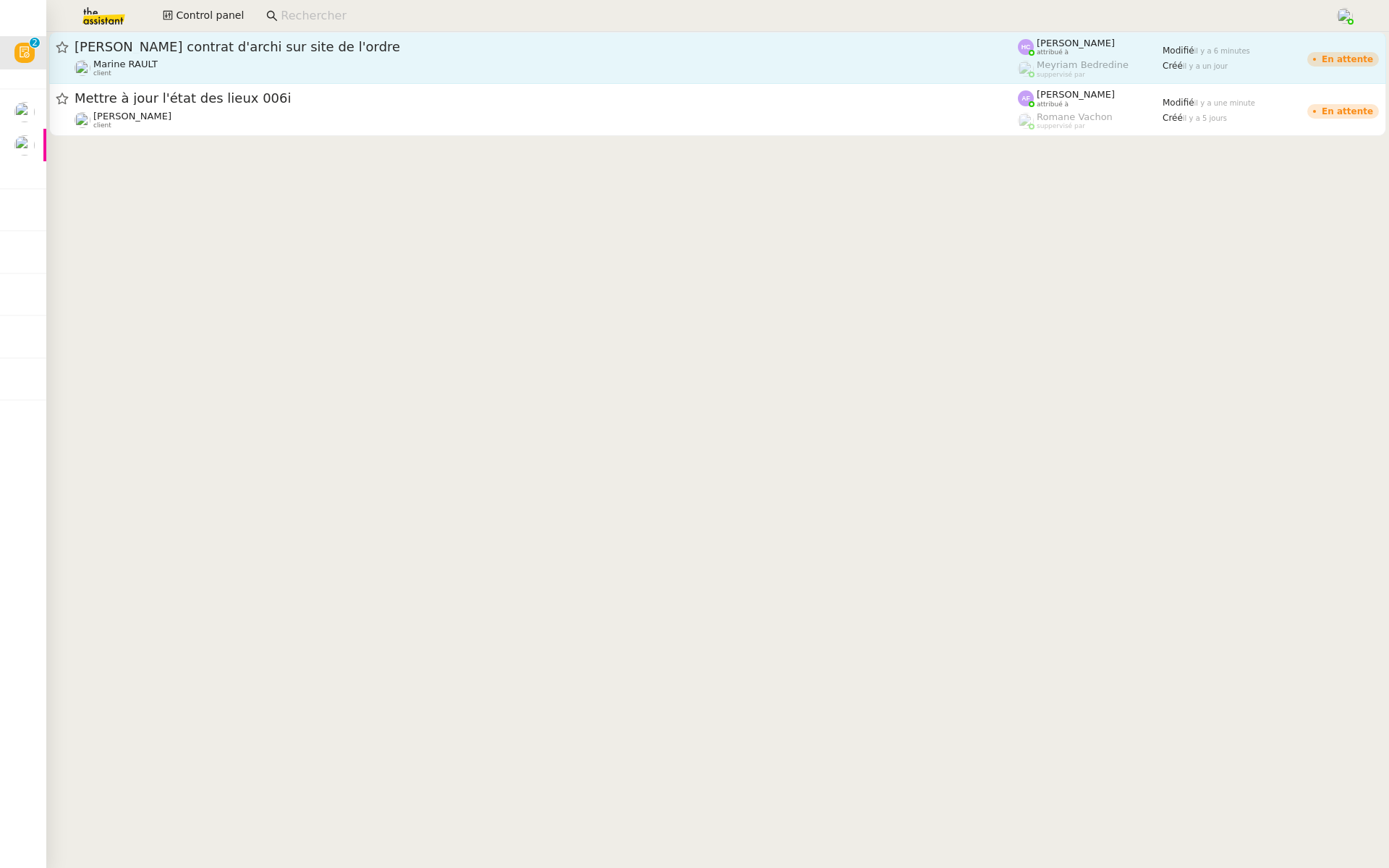
click at [275, 58] on div "Chercher contrat d'archi sur site de l'ordre Marine RAULT client" at bounding box center [546, 58] width 943 height 39
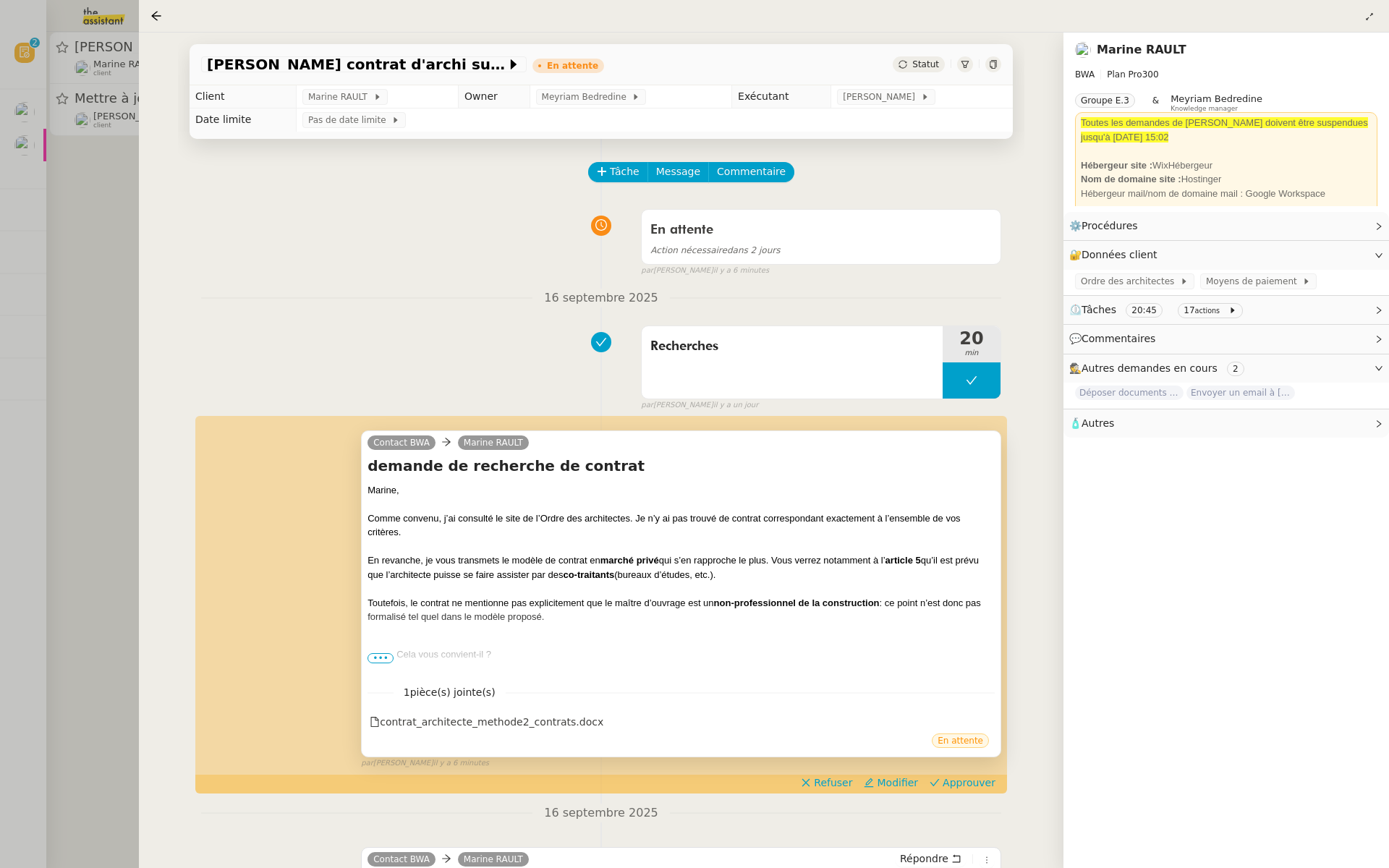
scroll to position [244, 0]
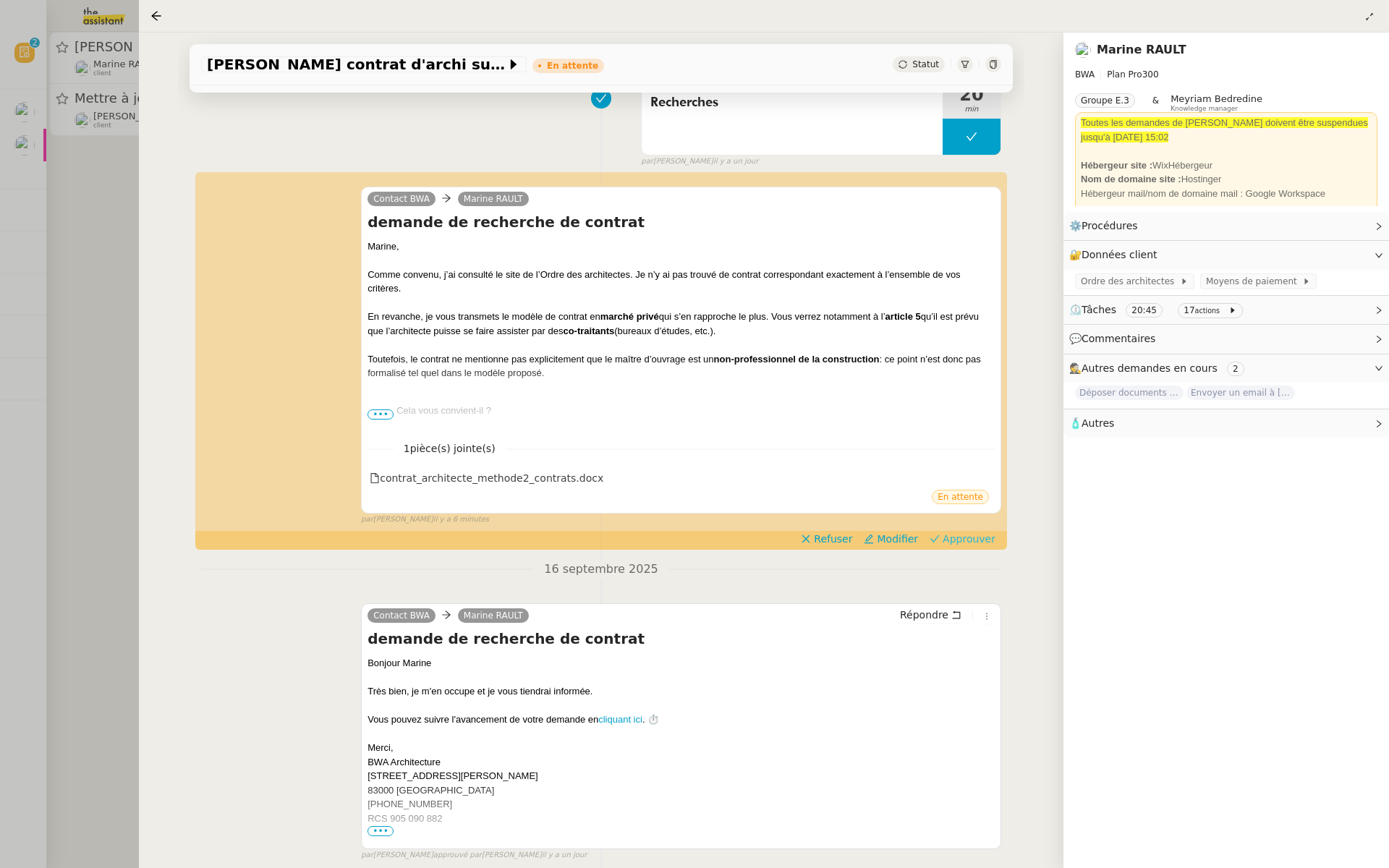
click at [983, 537] on span "Approuver" at bounding box center [969, 539] width 53 height 15
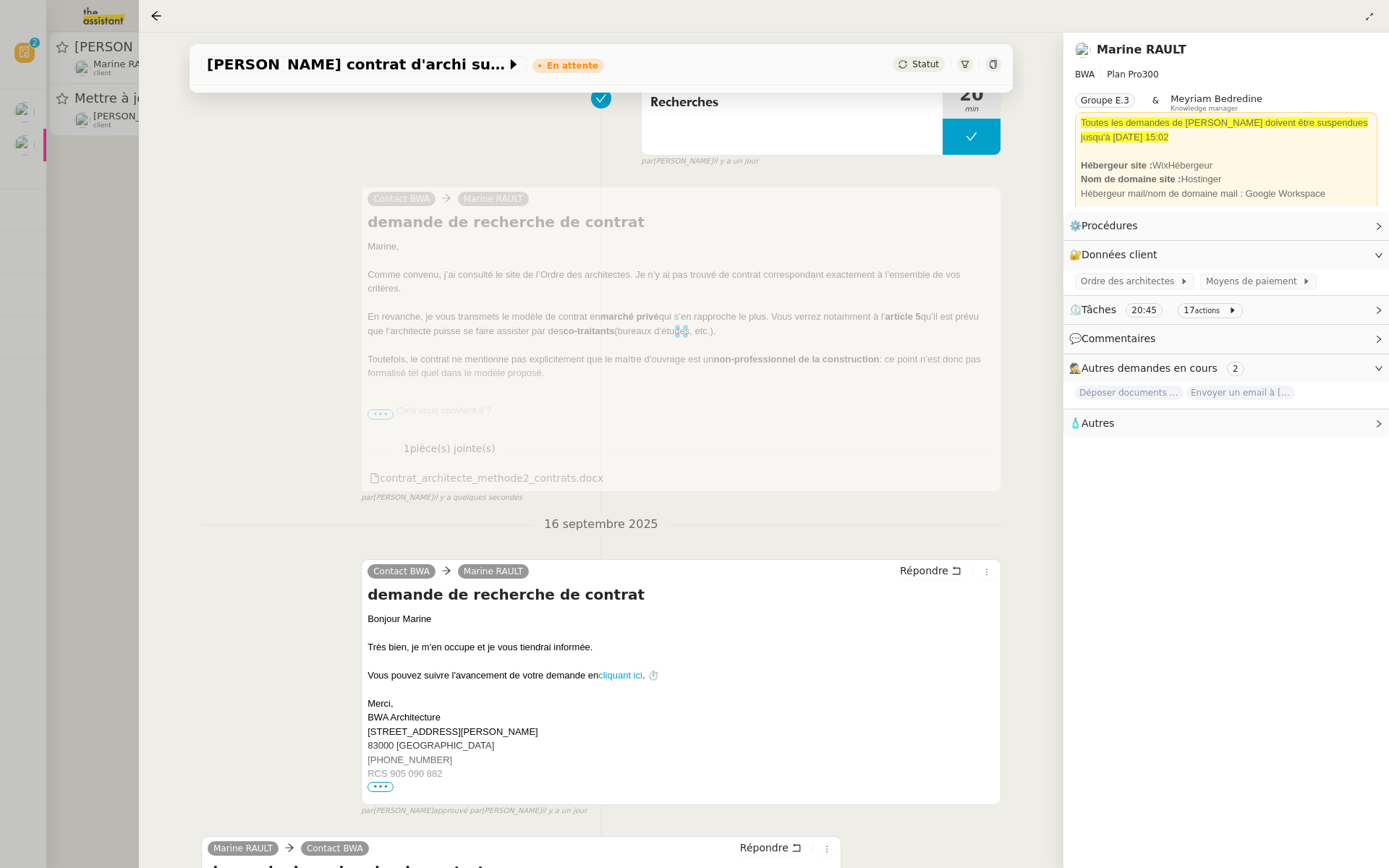
click at [29, 326] on div at bounding box center [694, 434] width 1389 height 868
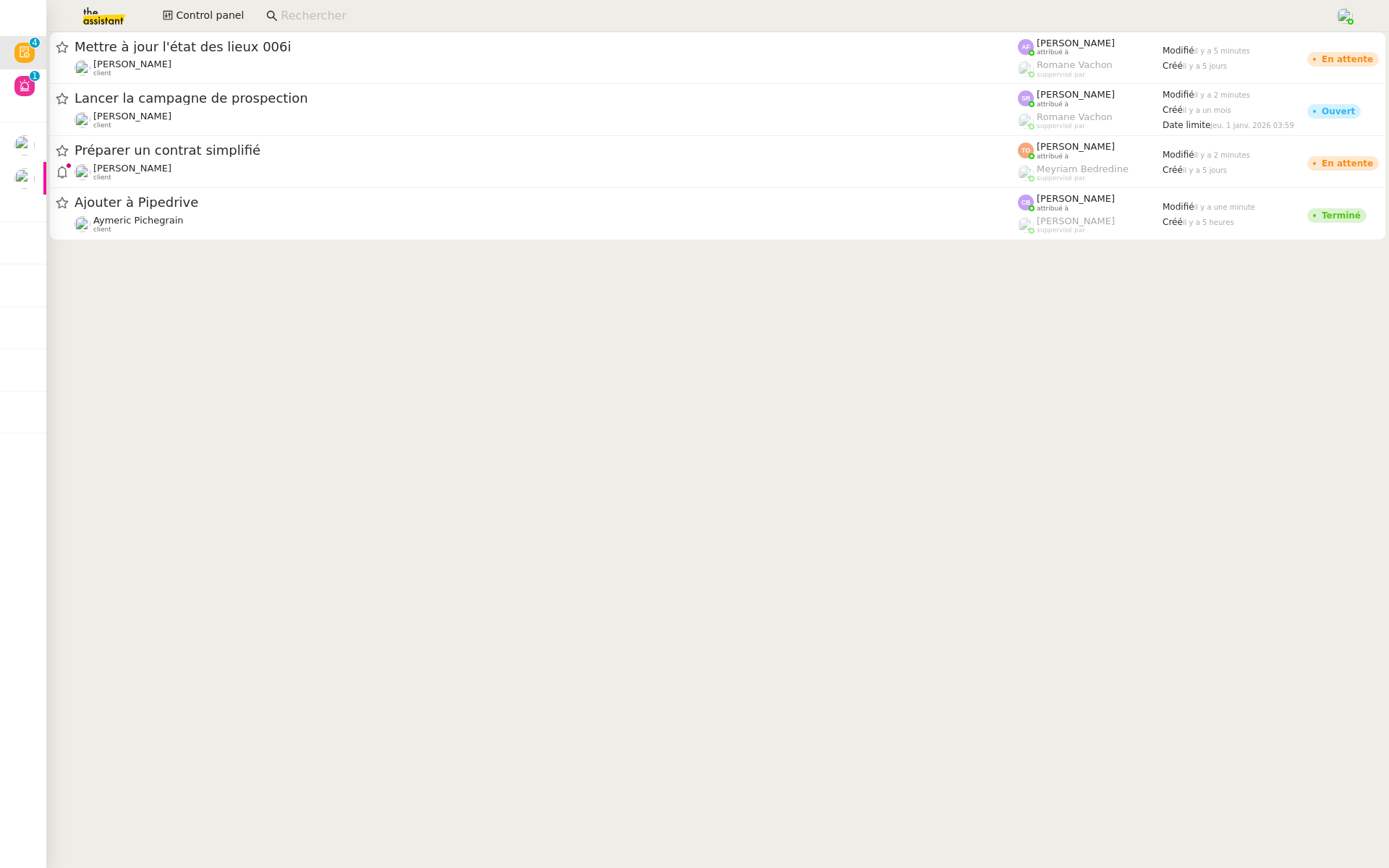
click at [104, 20] on img at bounding box center [91, 16] width 112 height 32
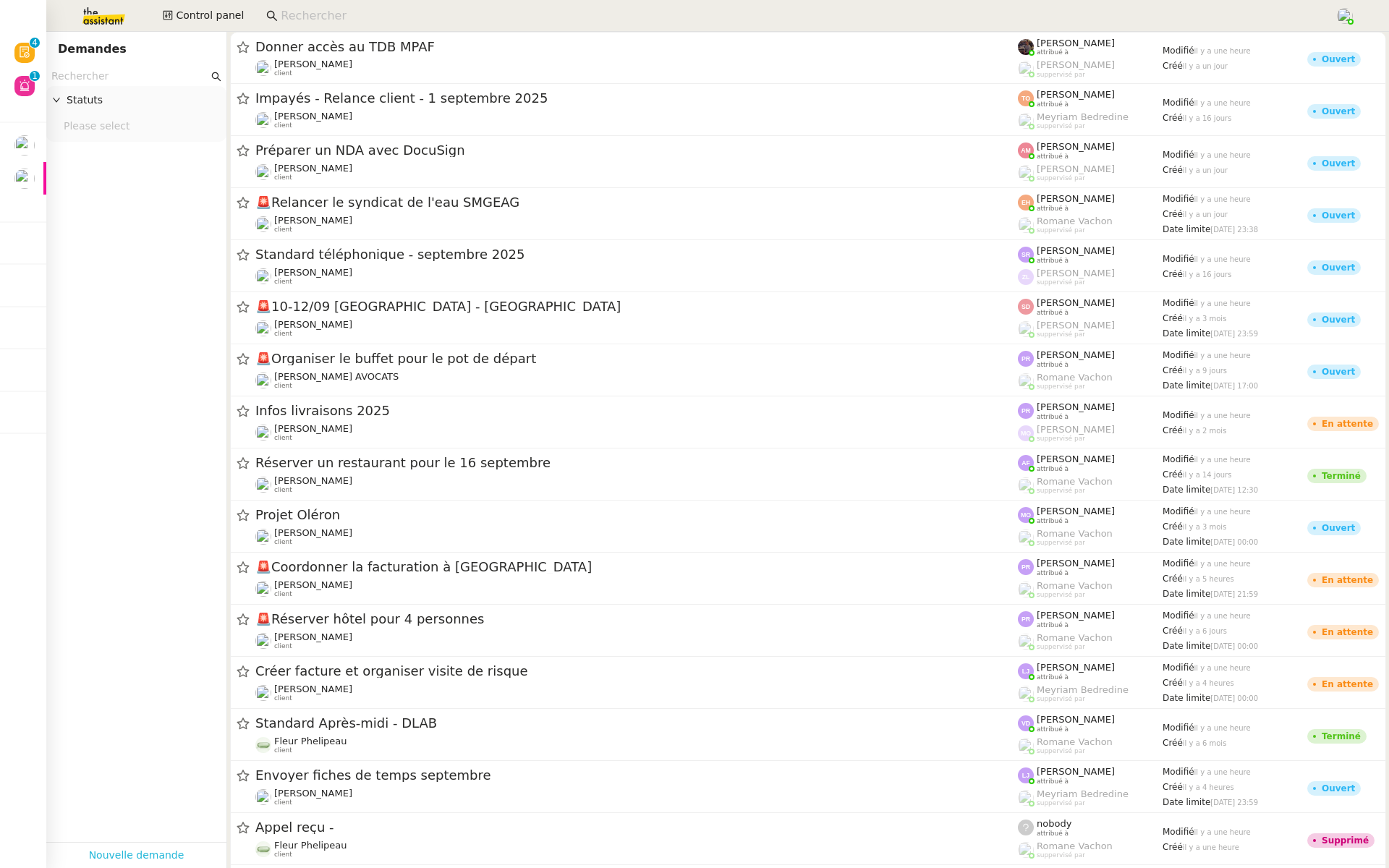
click at [99, 851] on link "Nouvelle demande" at bounding box center [136, 855] width 95 height 16
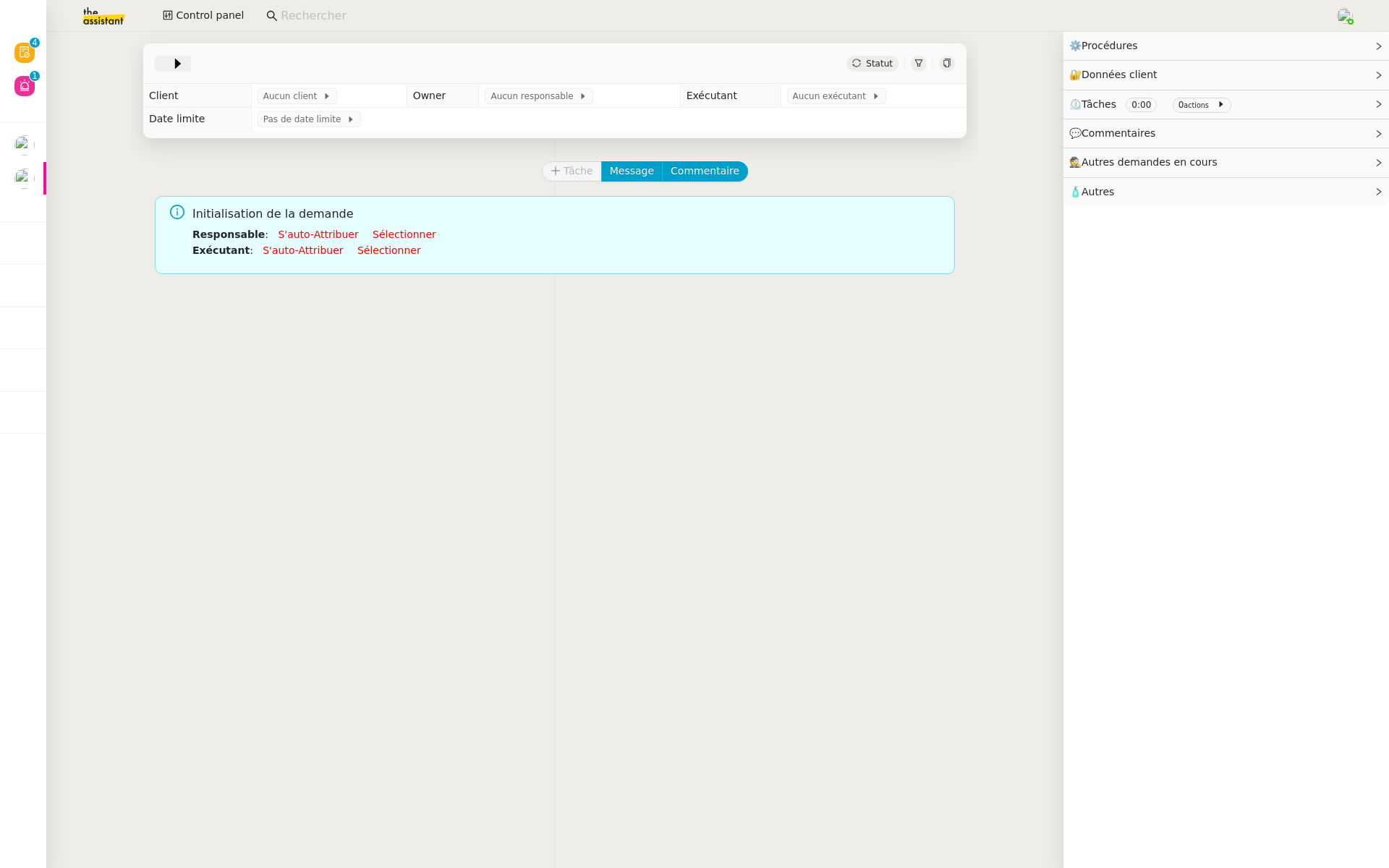
click at [177, 64] on icon at bounding box center [178, 64] width 15 height 15
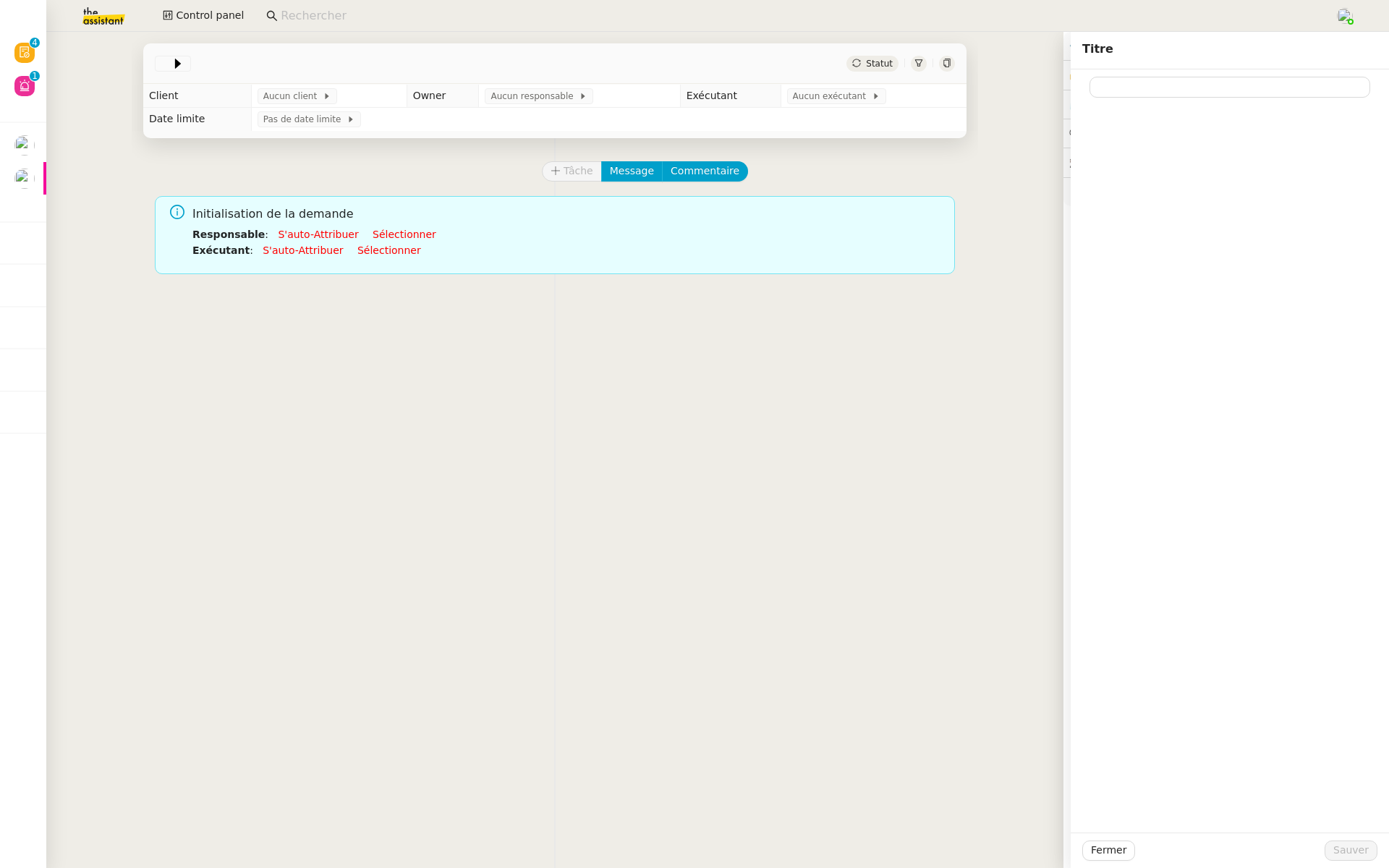
click at [1138, 74] on div at bounding box center [1230, 83] width 295 height 29
click at [1126, 84] on input at bounding box center [1230, 87] width 281 height 21
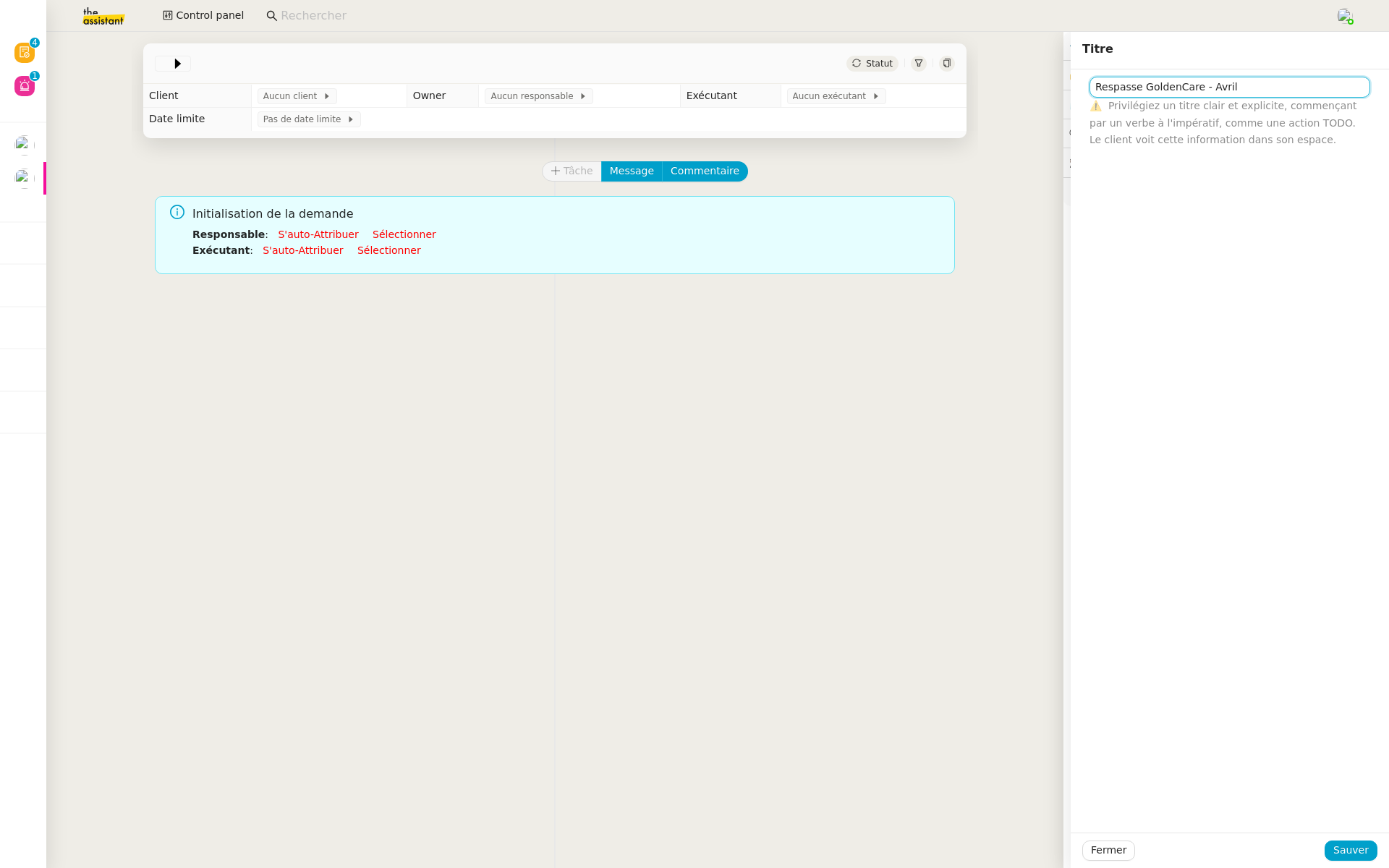
click at [1111, 86] on input "Respasse GoldenCare - Avril" at bounding box center [1230, 87] width 281 height 21
type input "Repasse GoldenCare - Avril"
click at [1342, 846] on span "Sauver" at bounding box center [1351, 850] width 35 height 16
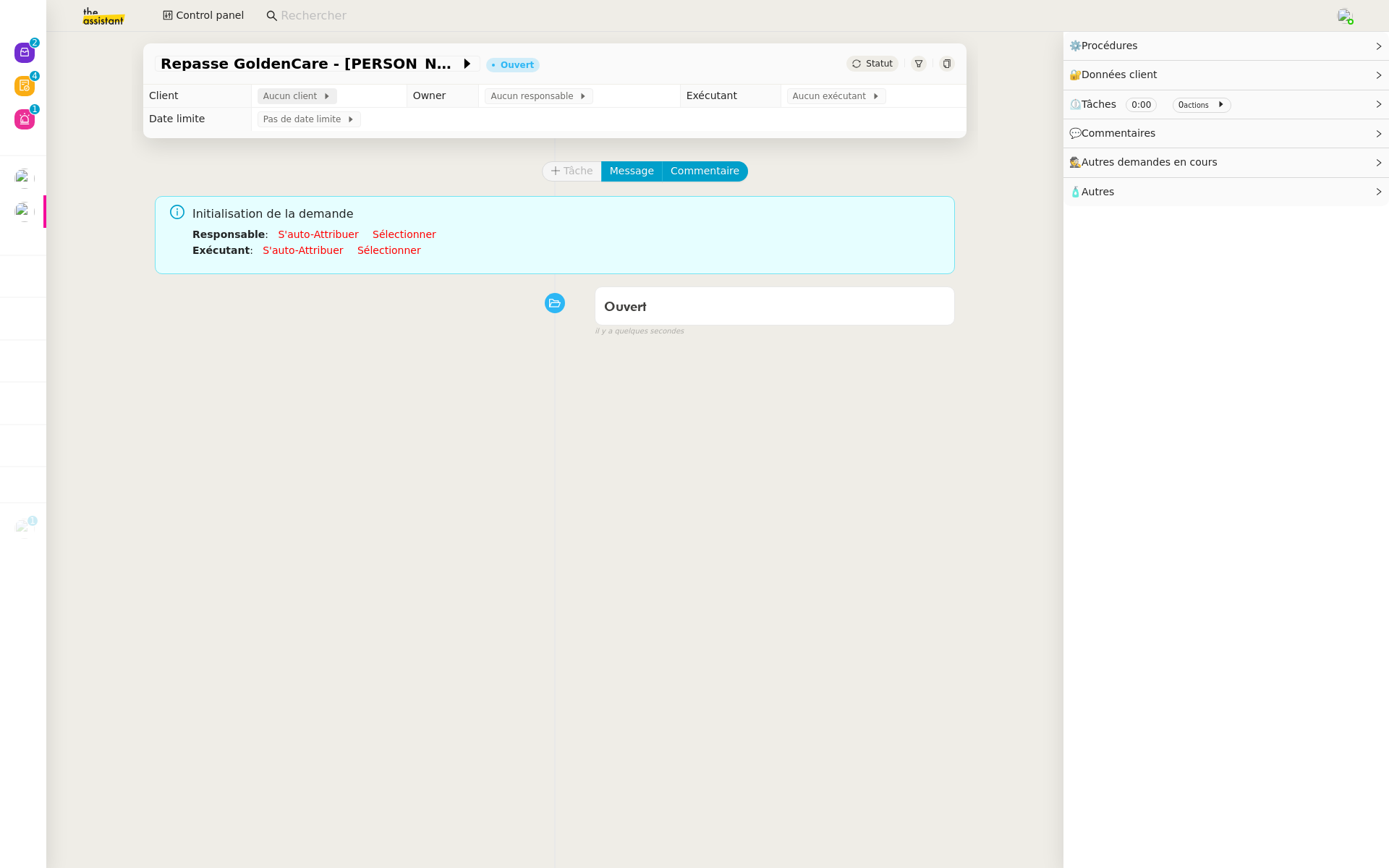
click at [291, 93] on span "Aucun client" at bounding box center [293, 96] width 60 height 15
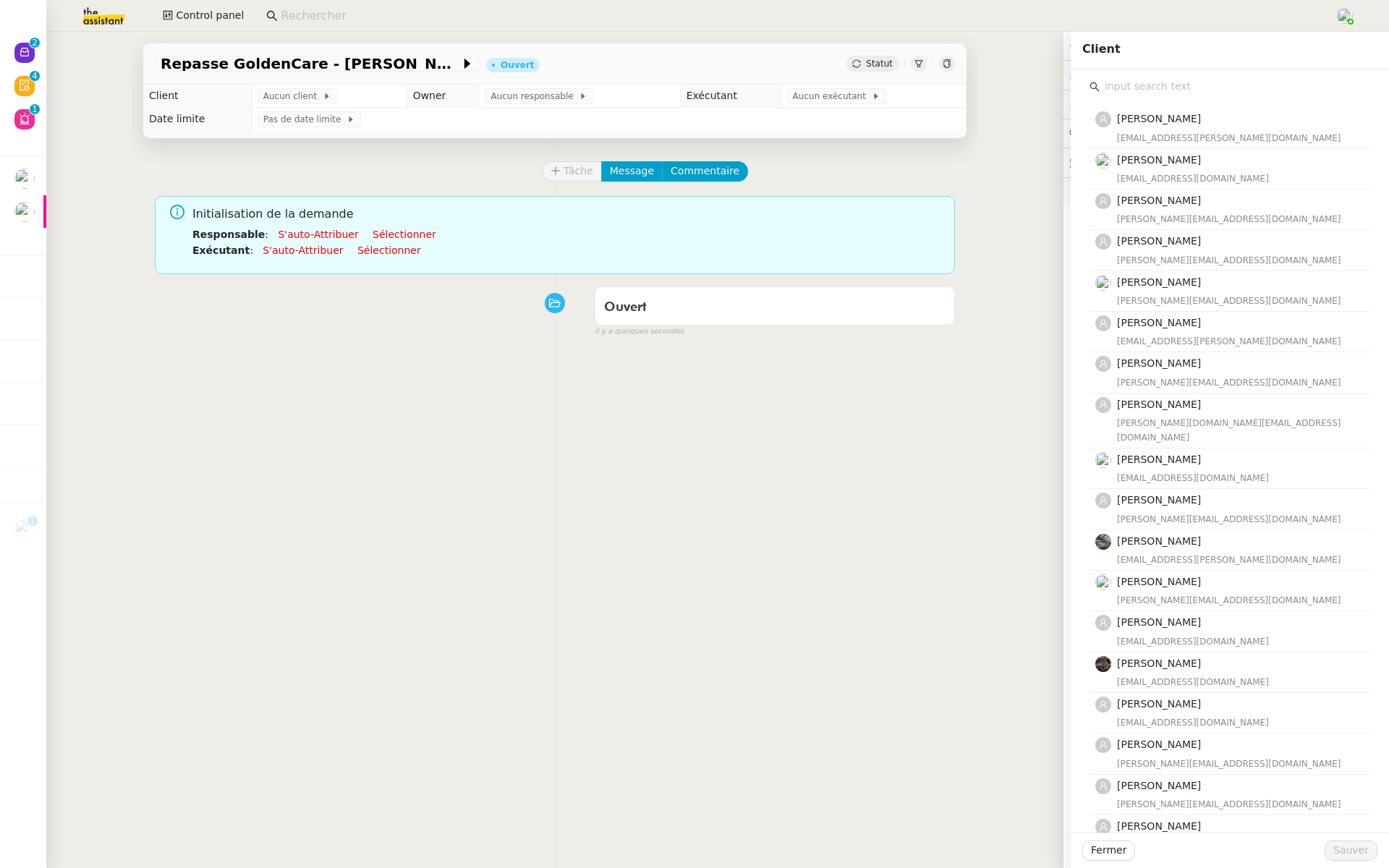
click at [1120, 93] on input "text" at bounding box center [1236, 86] width 271 height 20
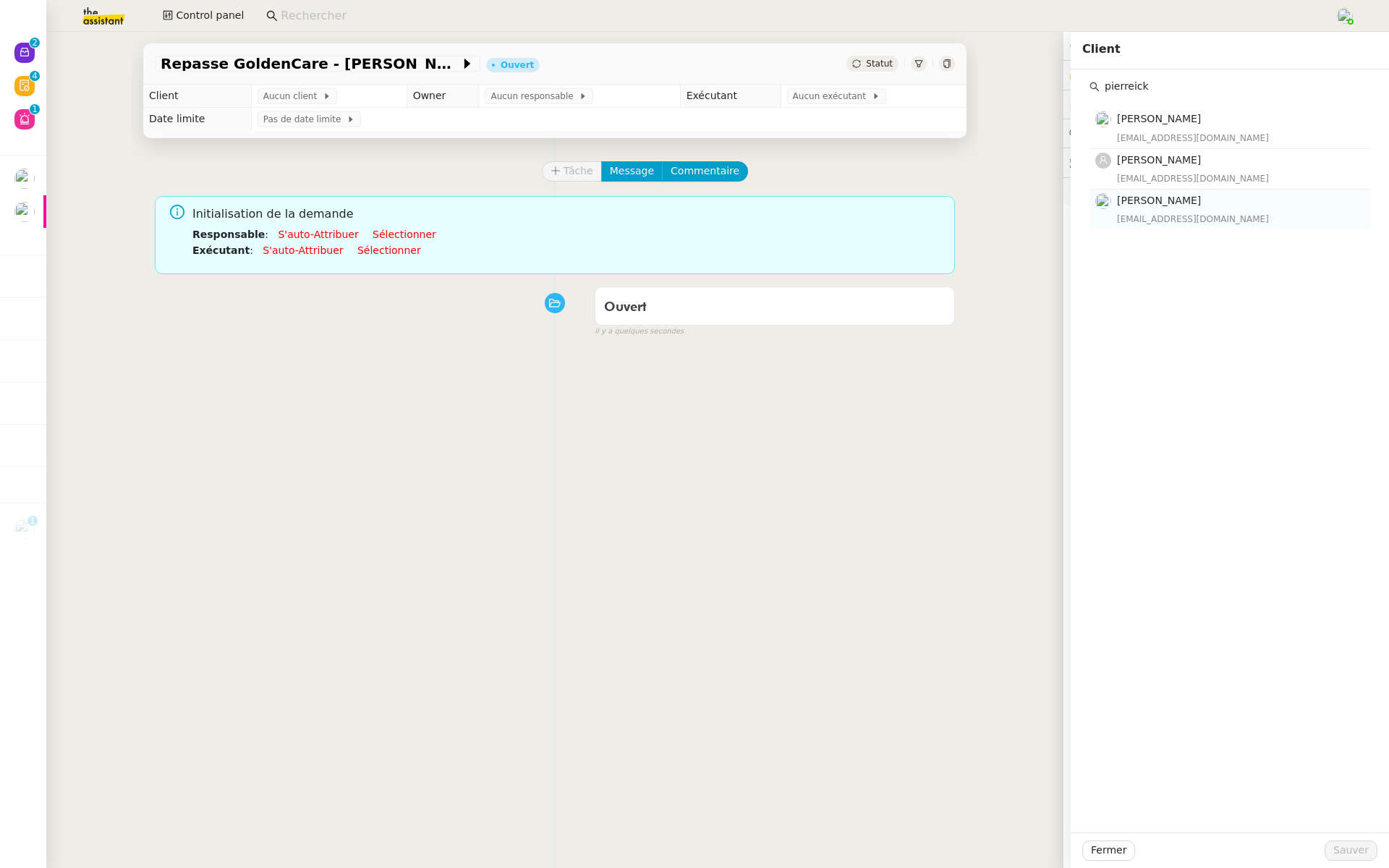
type input "pierreick"
click at [1161, 205] on span "[PERSON_NAME]" at bounding box center [1159, 200] width 84 height 11
click at [1360, 853] on span "Sauver" at bounding box center [1351, 850] width 35 height 16
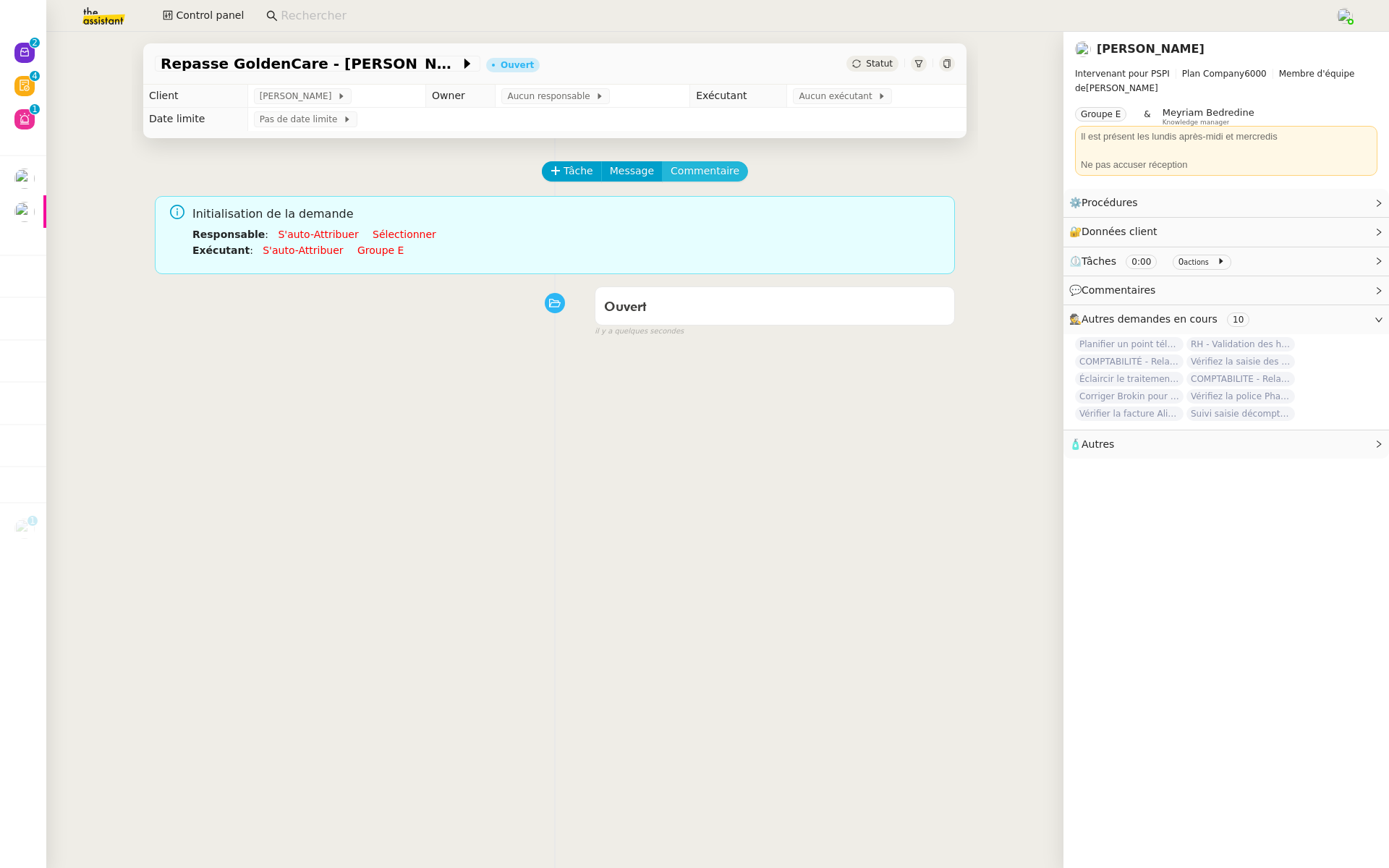
click at [695, 169] on span "Commentaire" at bounding box center [705, 170] width 69 height 16
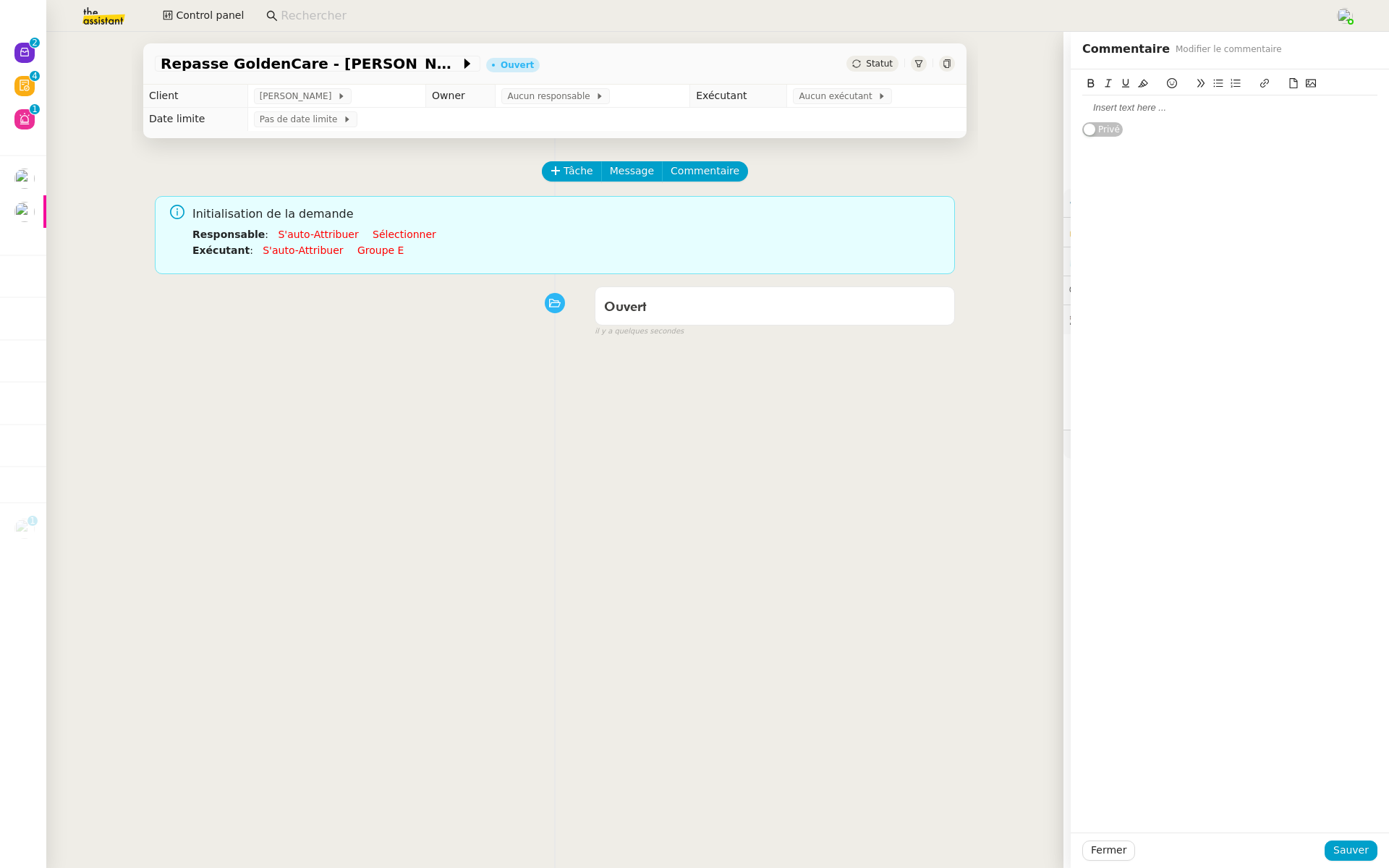
click at [1145, 102] on div at bounding box center [1230, 108] width 295 height 13
click at [1365, 845] on span "Sauver" at bounding box center [1351, 850] width 35 height 16
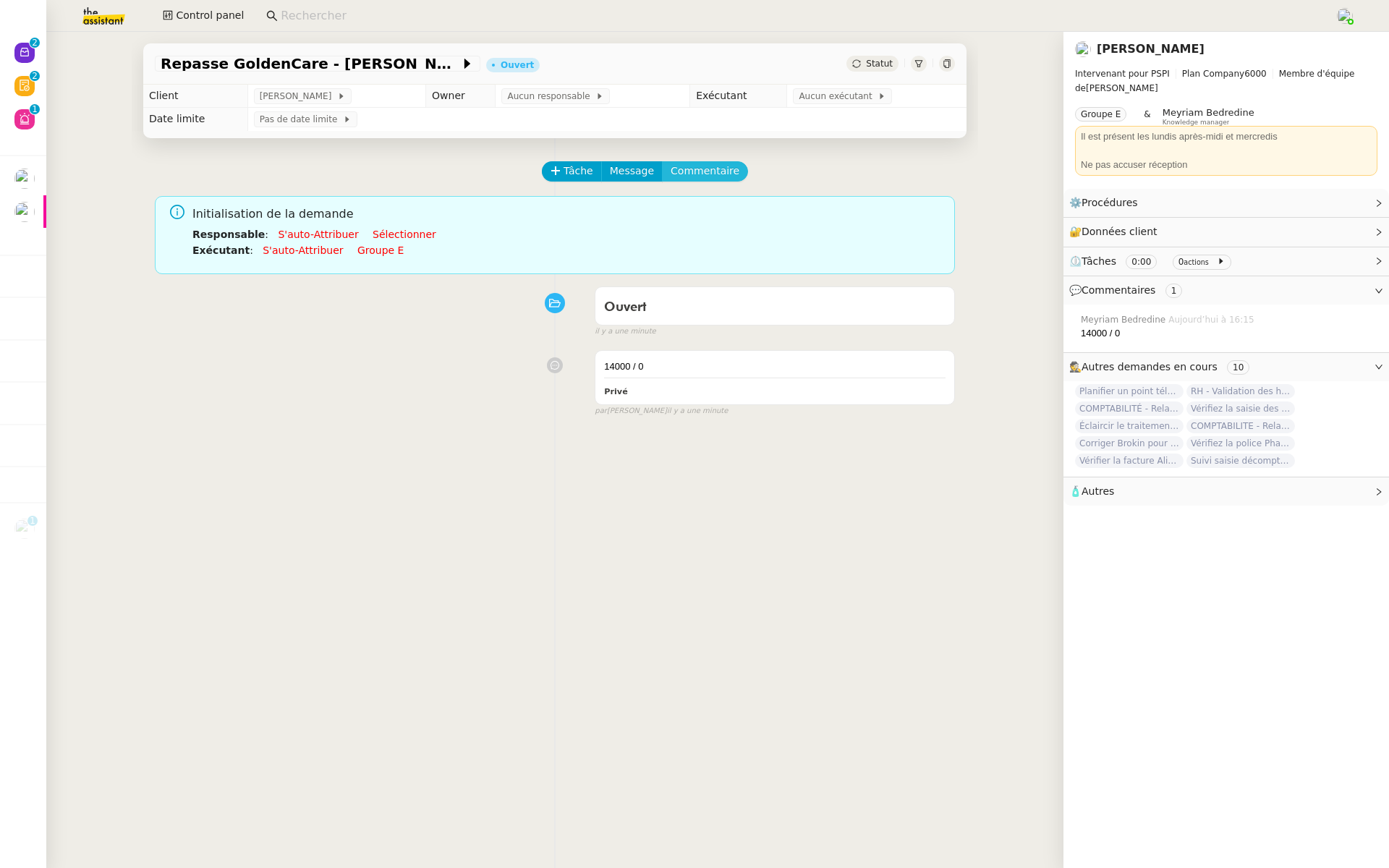
click at [705, 169] on span "Commentaire" at bounding box center [705, 170] width 69 height 16
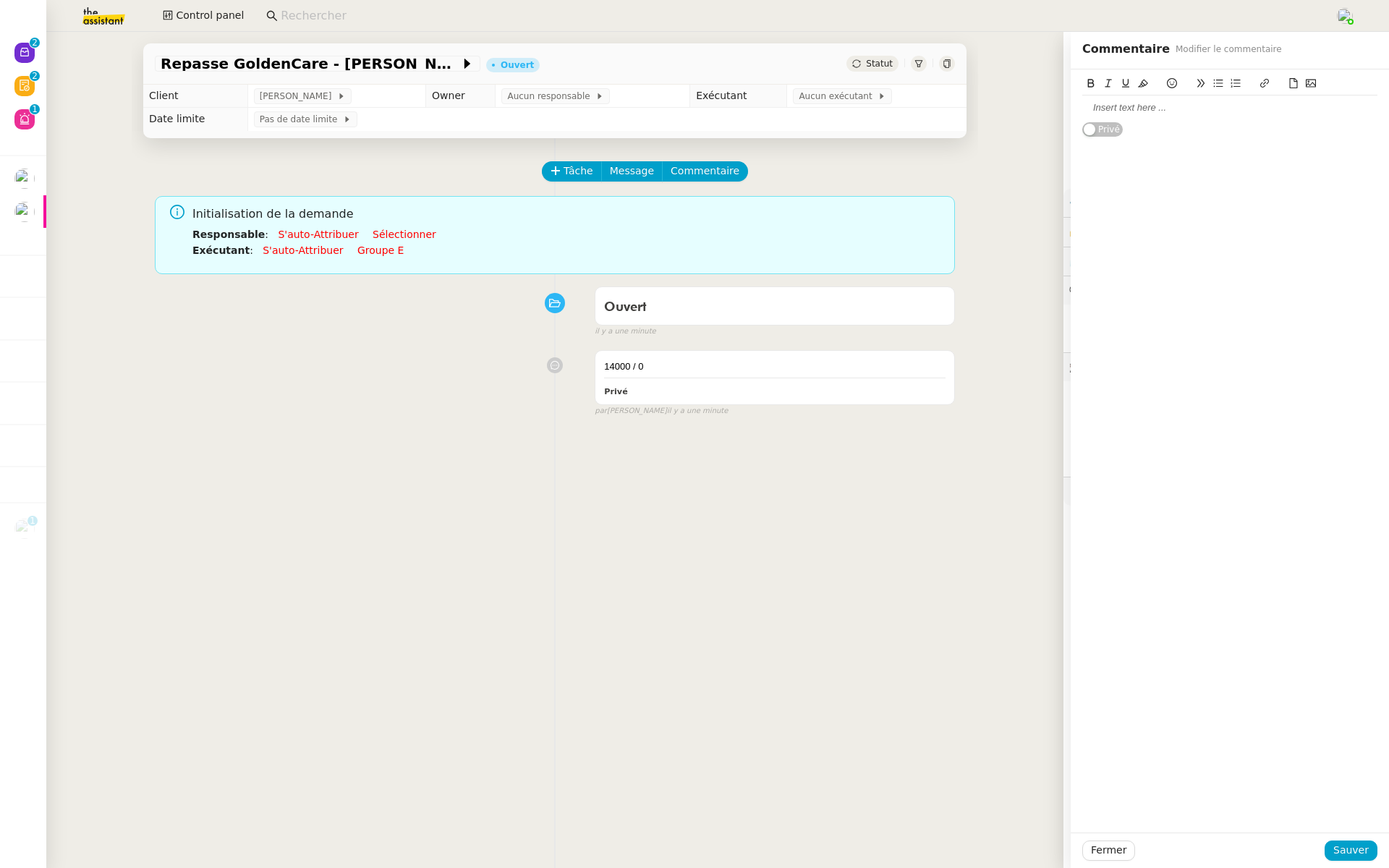
click at [1121, 107] on div at bounding box center [1230, 108] width 295 height 13
drag, startPoint x: 1158, startPoint y: 108, endPoint x: 1147, endPoint y: 108, distance: 11.0
click at [1147, 108] on div "3 periodes en di-ollard" at bounding box center [1230, 108] width 295 height 13
click at [1199, 107] on div "3 periodes en dollard" at bounding box center [1230, 108] width 295 height 13
click at [1107, 108] on div "3 periodes en dollard" at bounding box center [1230, 108] width 295 height 13
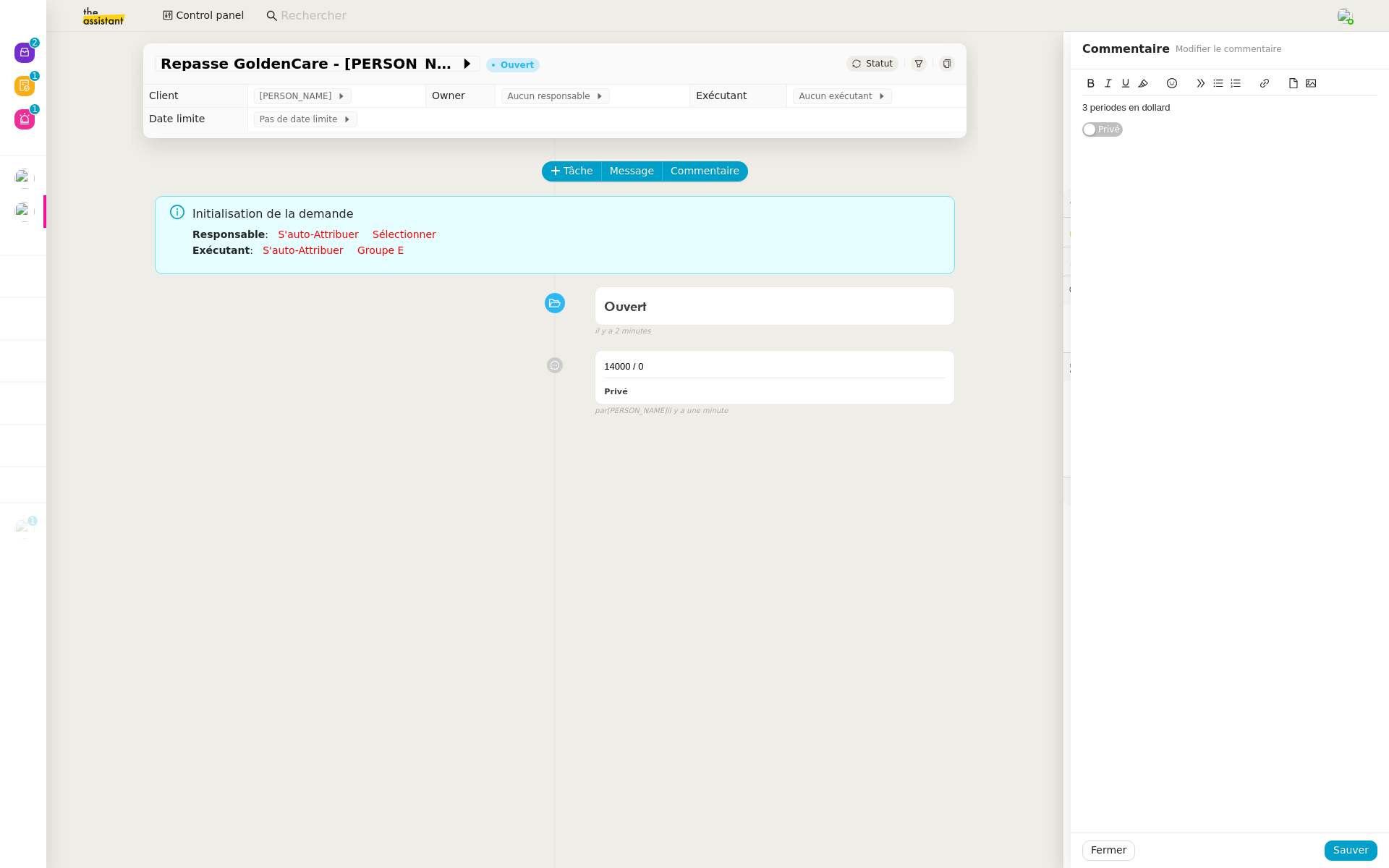
click at [0, 0] on lt-strong "é" at bounding box center [0, 0] width 0 height 0
click at [1159, 111] on div "3 périodes en dollard" at bounding box center [1230, 108] width 295 height 13
click at [0, 0] on lt-span "bollard" at bounding box center [0, 0] width 0 height 0
drag, startPoint x: 1179, startPoint y: 108, endPoint x: 1141, endPoint y: 108, distance: 38.0
click at [1141, 108] on div "3 périodes en bollard" at bounding box center [1230, 108] width 295 height 13
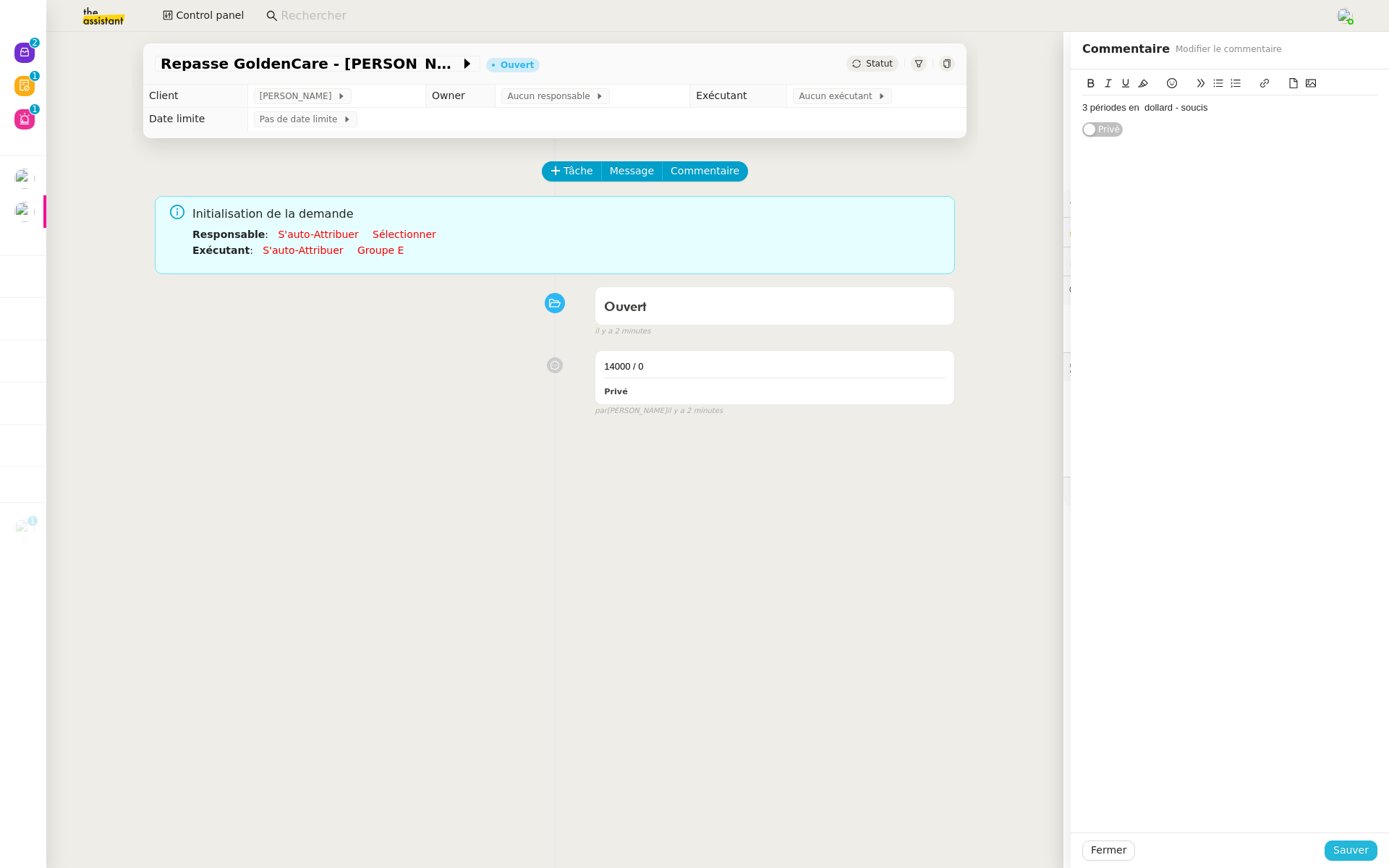
click at [1349, 852] on span "Sauver" at bounding box center [1351, 850] width 35 height 16
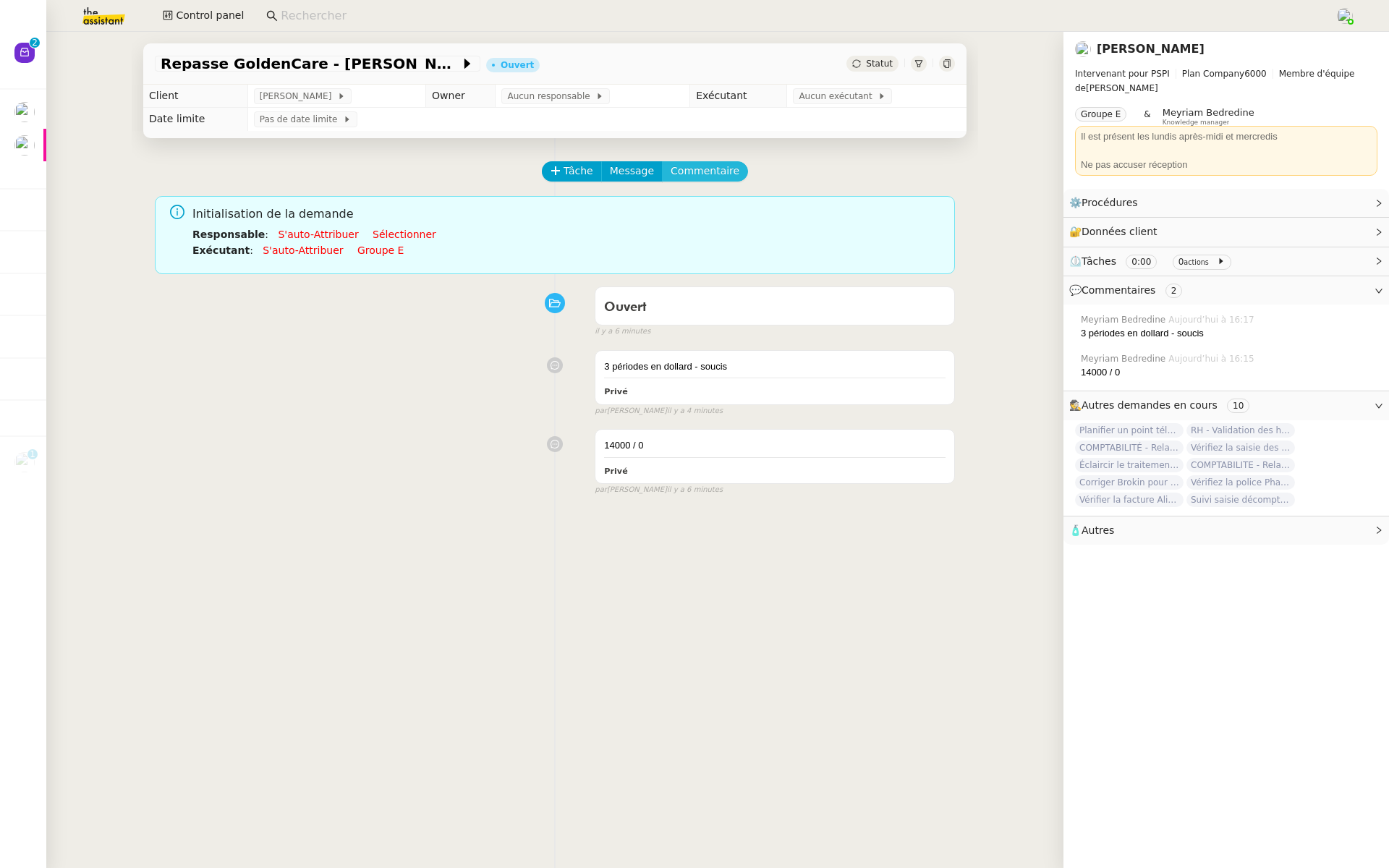
click at [712, 173] on span "Commentaire" at bounding box center [705, 170] width 69 height 16
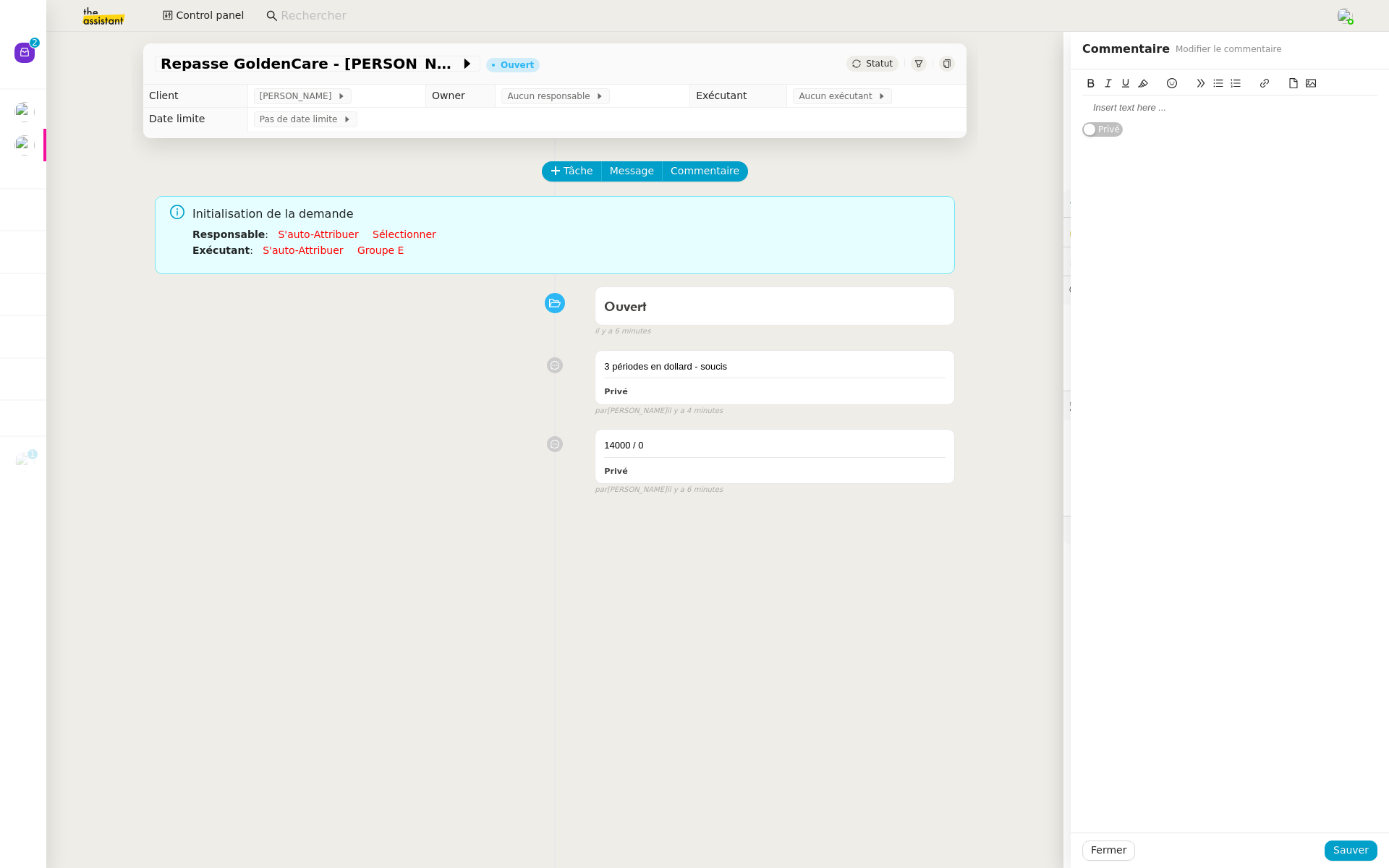
click at [1138, 108] on div at bounding box center [1230, 108] width 295 height 13
click at [1092, 129] on div "Boderreau Dollard" at bounding box center [1230, 114] width 295 height 38
drag, startPoint x: 1132, startPoint y: 120, endPoint x: 1066, endPoint y: 104, distance: 67.9
click at [1066, 104] on app-ticket "Repasse GoldenCare - Avril Ouvert Statut Client Pierrick Morel Owner Aucun resp…" at bounding box center [717, 450] width 1342 height 836
click at [1240, 76] on button at bounding box center [1236, 83] width 17 height 16
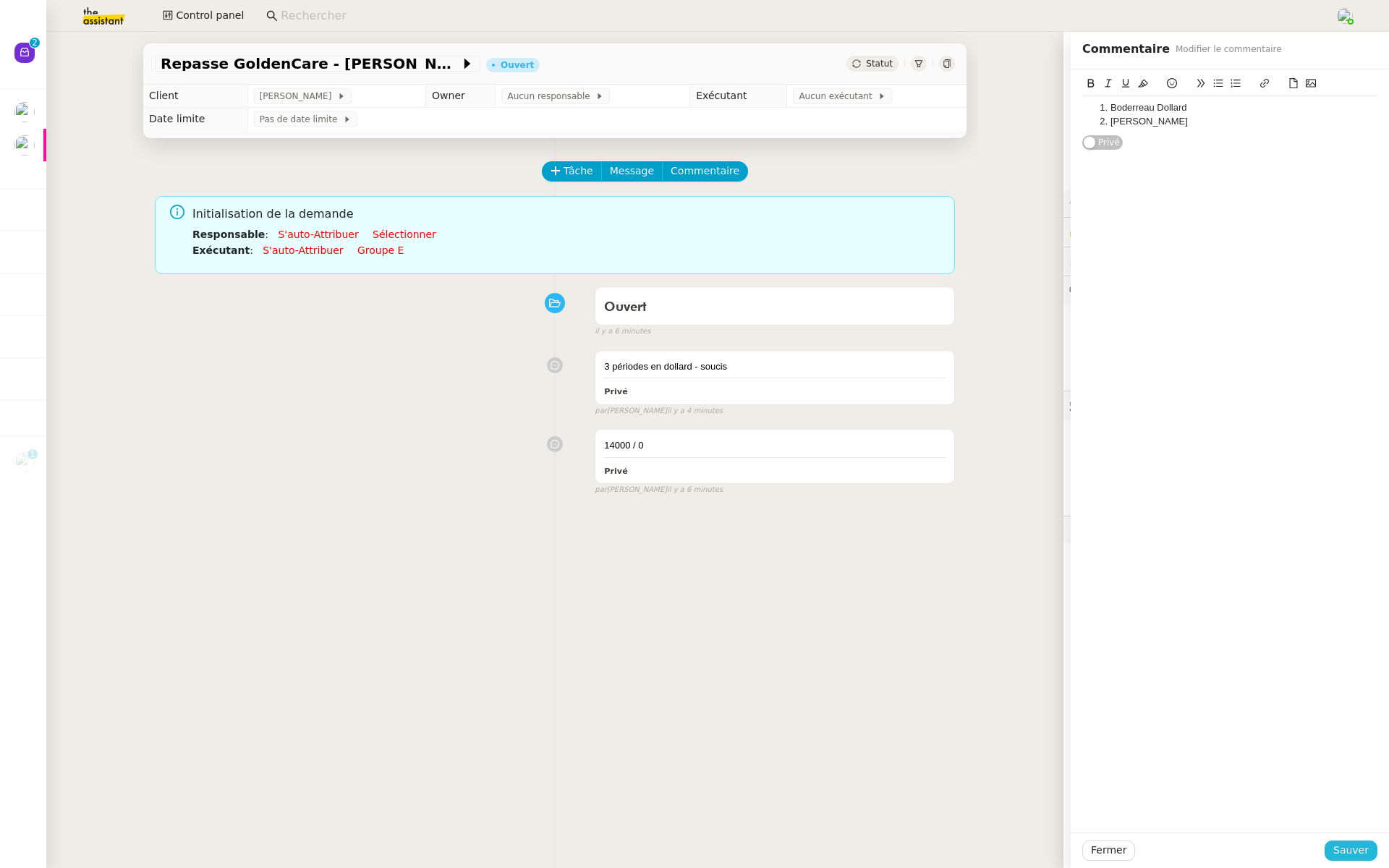
click at [1356, 851] on span "Sauver" at bounding box center [1351, 850] width 35 height 16
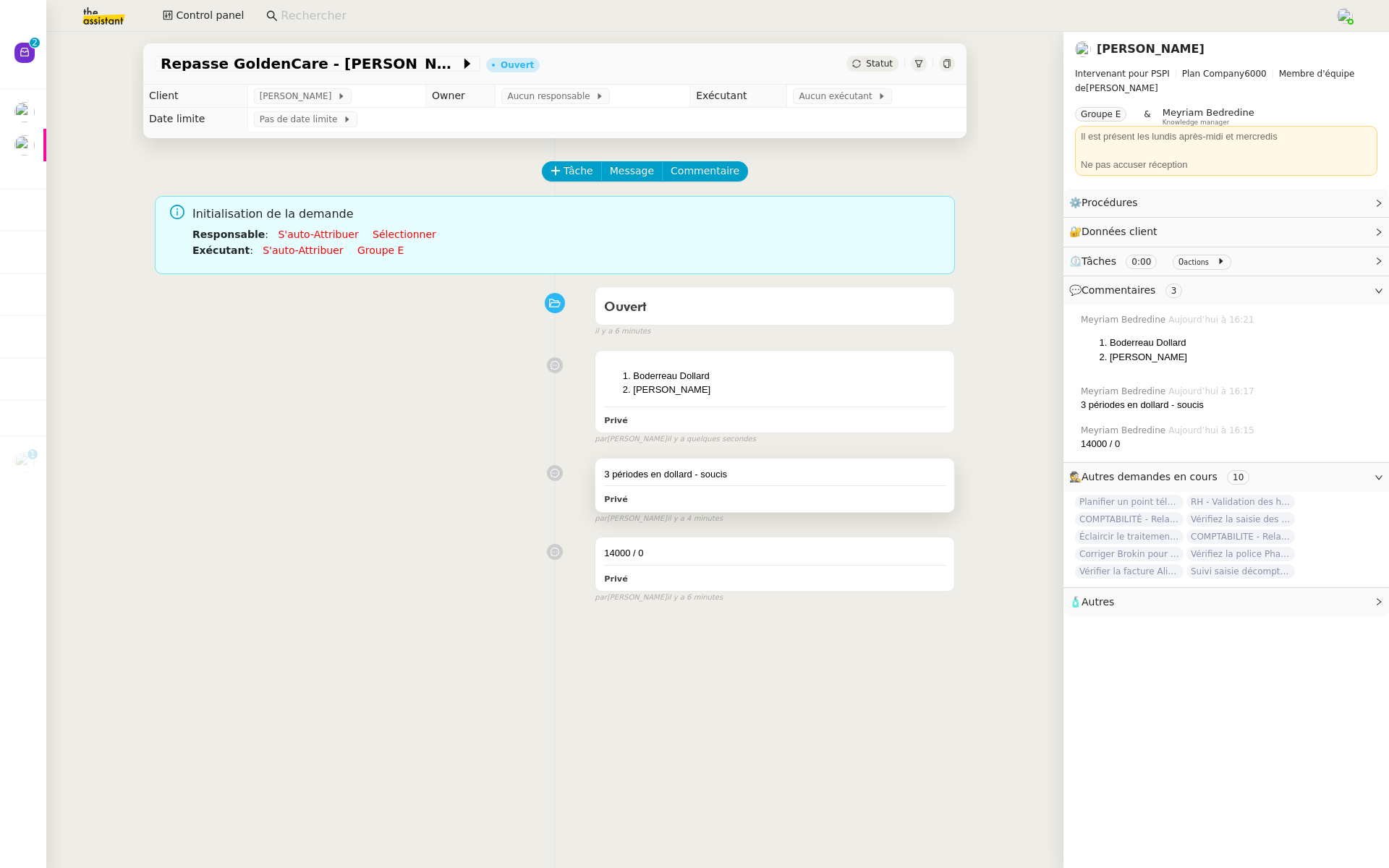
click at [754, 471] on div "3 périodes en dollard - soucis" at bounding box center [774, 475] width 341 height 15
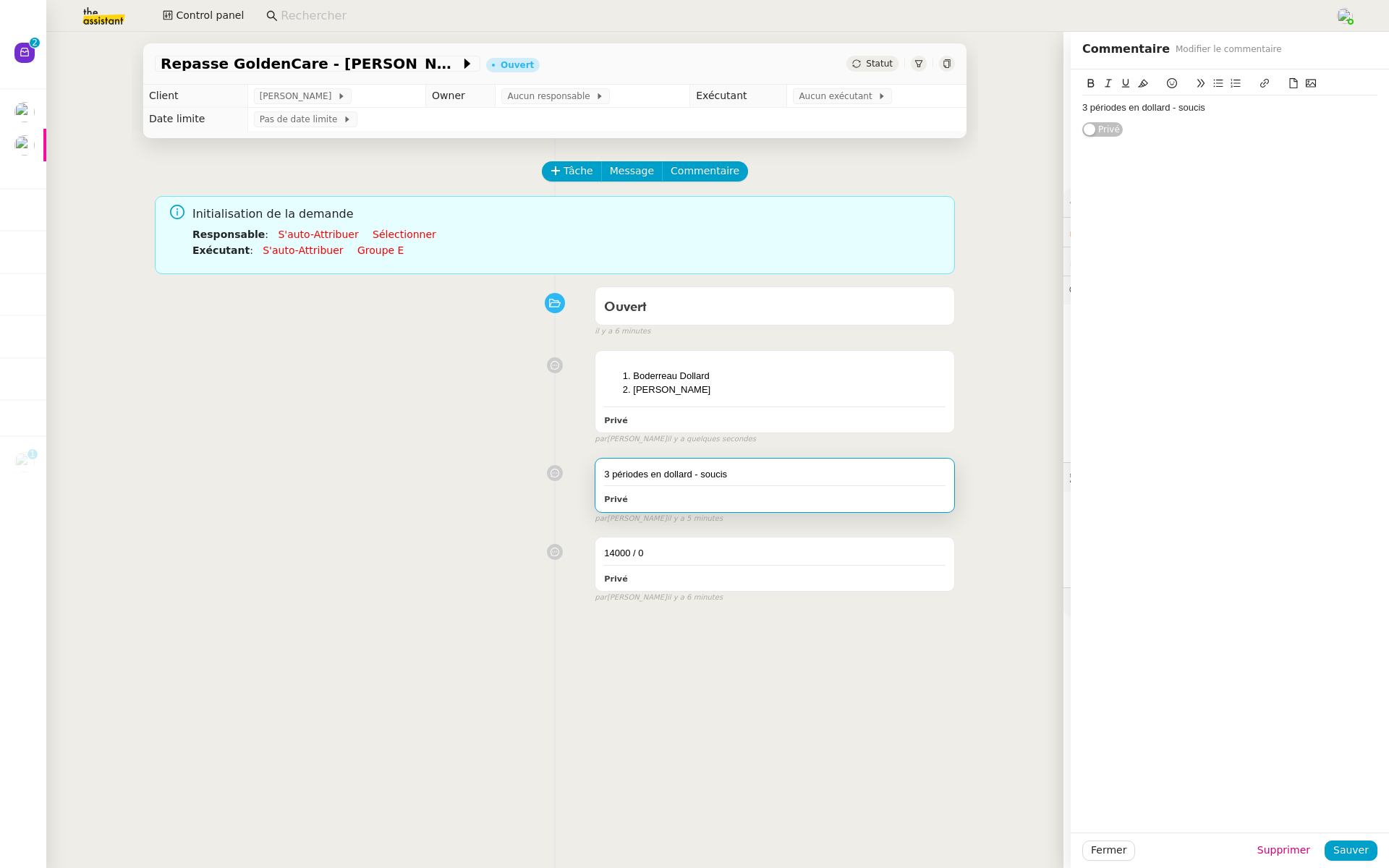
click at [243, 366] on div "Boderreau Dollard Avril CHF Privé false par Meyriam B. il y a quelques secondes" at bounding box center [555, 394] width 801 height 102
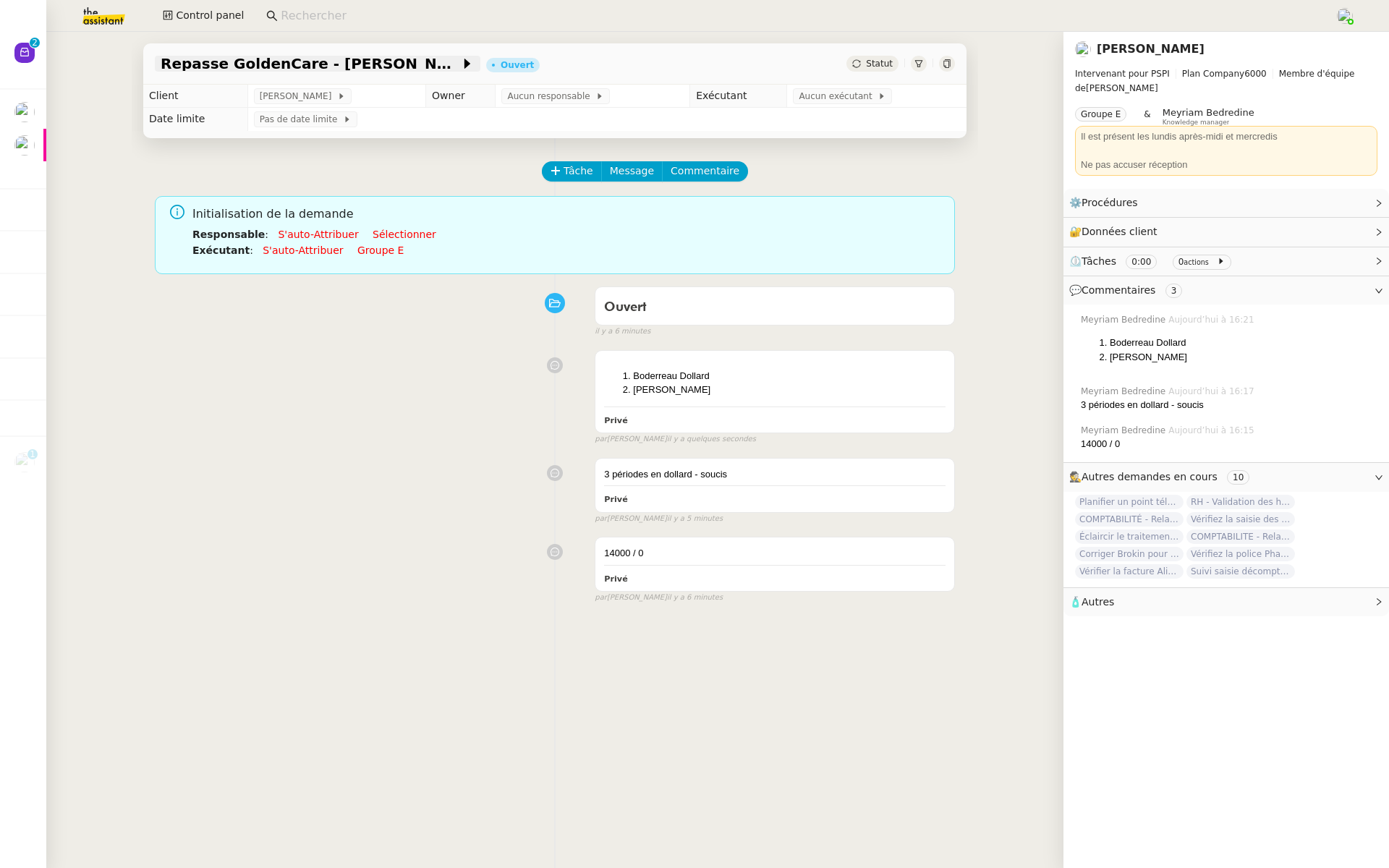
click at [331, 66] on span "Repasse GoldenCare - Avril" at bounding box center [310, 64] width 300 height 15
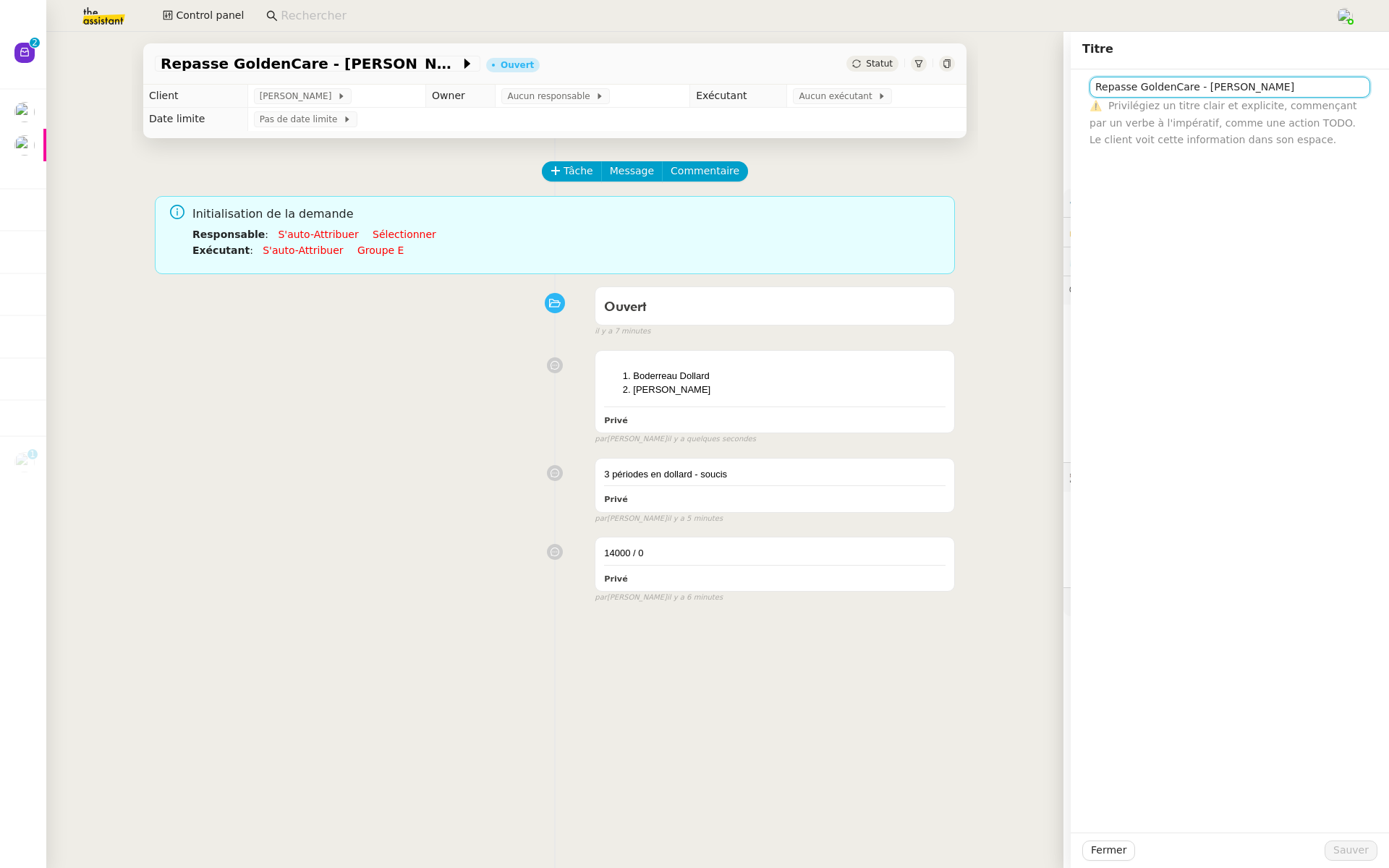
drag, startPoint x: 1244, startPoint y: 91, endPoint x: 1203, endPoint y: 91, distance: 41.0
click at [1203, 91] on input "Repasse GoldenCare - Avril" at bounding box center [1230, 87] width 281 height 21
click at [1269, 86] on input "Repasse GoldenCare - Bordereau dollards" at bounding box center [1230, 87] width 281 height 21
type input "Repasse GoldenCare - Bordereau dolards"
click at [1342, 853] on span "Sauver" at bounding box center [1351, 850] width 35 height 16
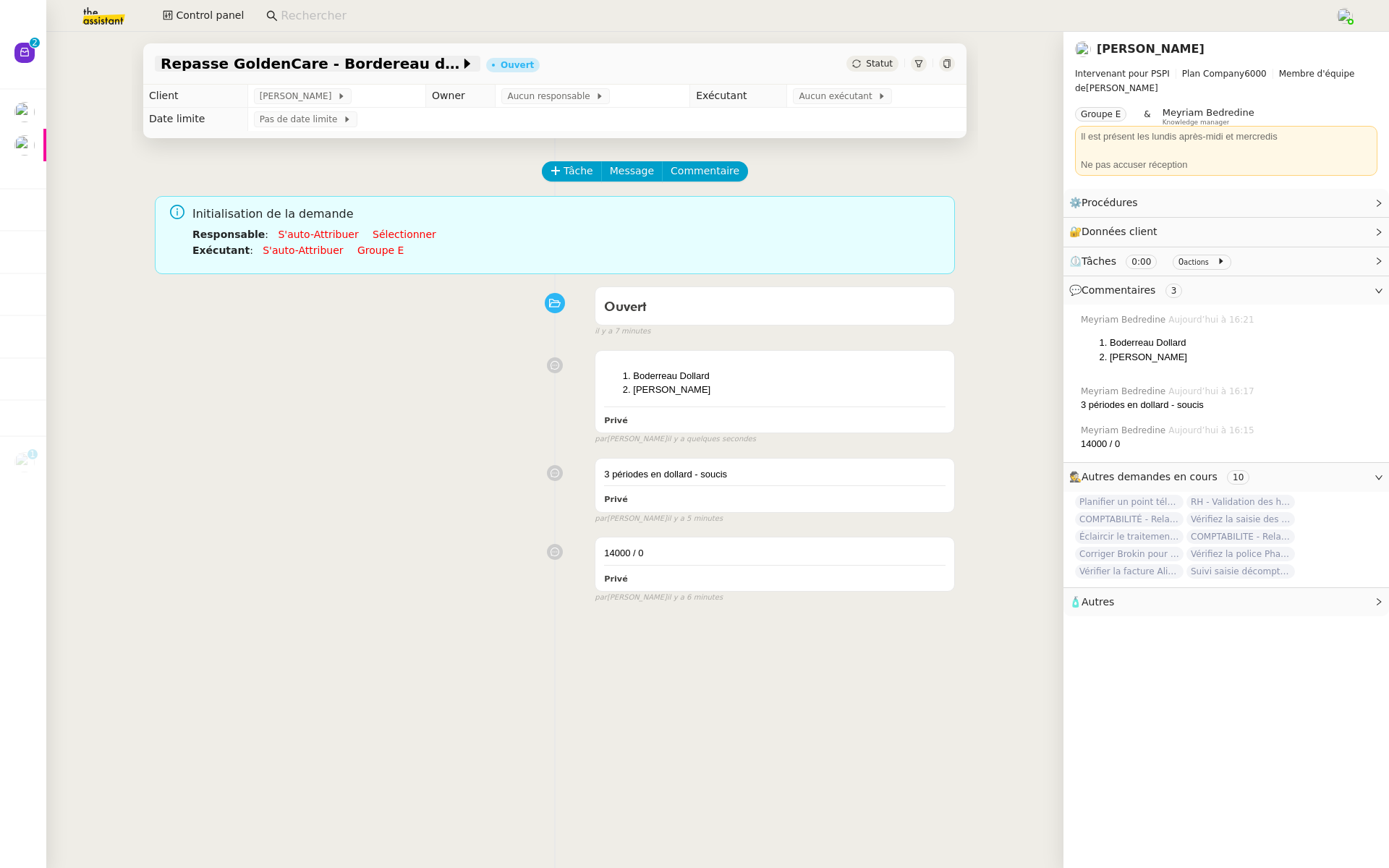
click at [379, 64] on span "Repasse GoldenCare - Bordereau dolards" at bounding box center [310, 64] width 300 height 15
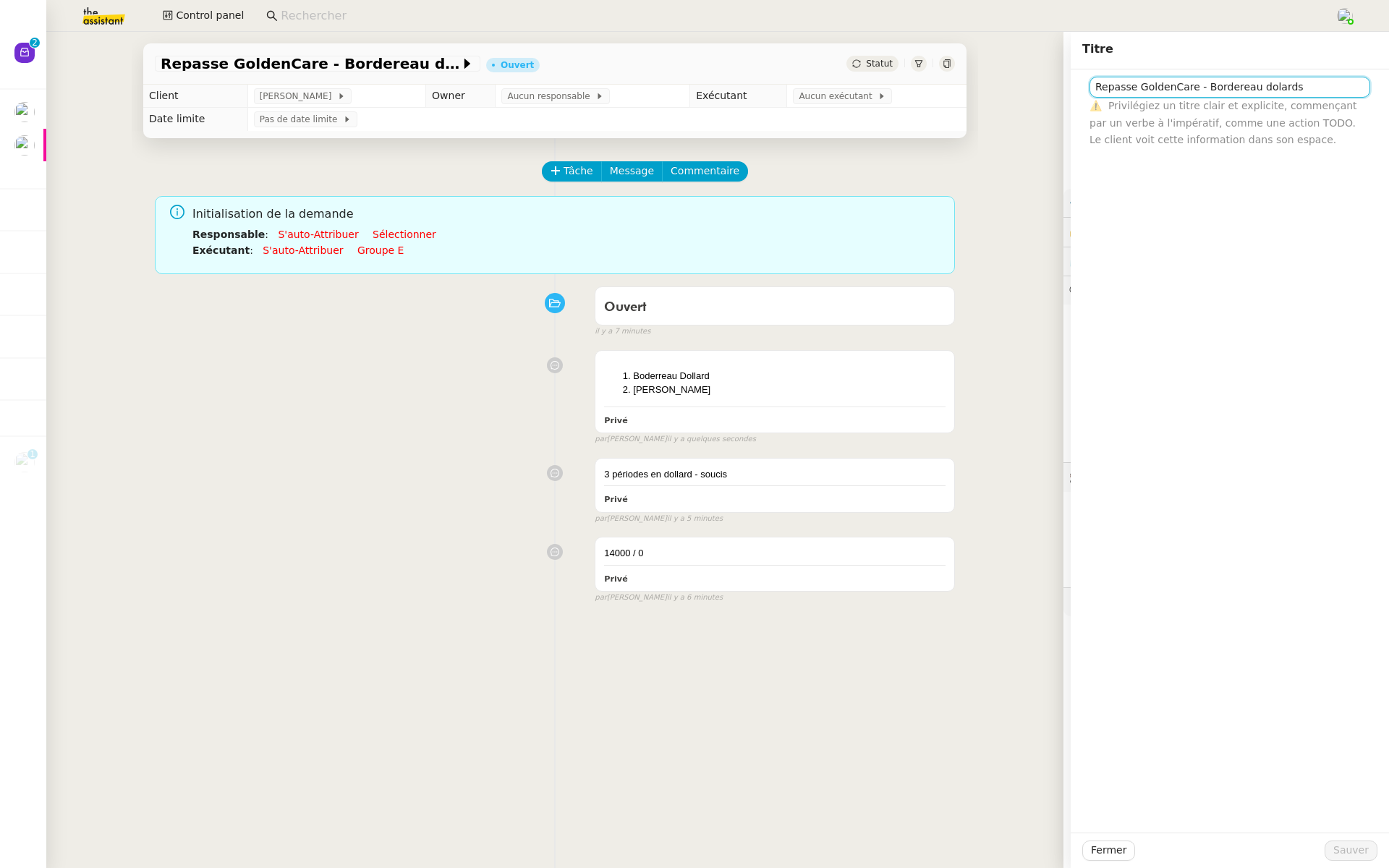
click at [1253, 91] on input "Repasse GoldenCare - Bordereau dolards" at bounding box center [1230, 87] width 281 height 21
type input "Repasse GoldenCare - Bordereaux dolards"
click at [1350, 845] on span "Sauver" at bounding box center [1351, 850] width 35 height 16
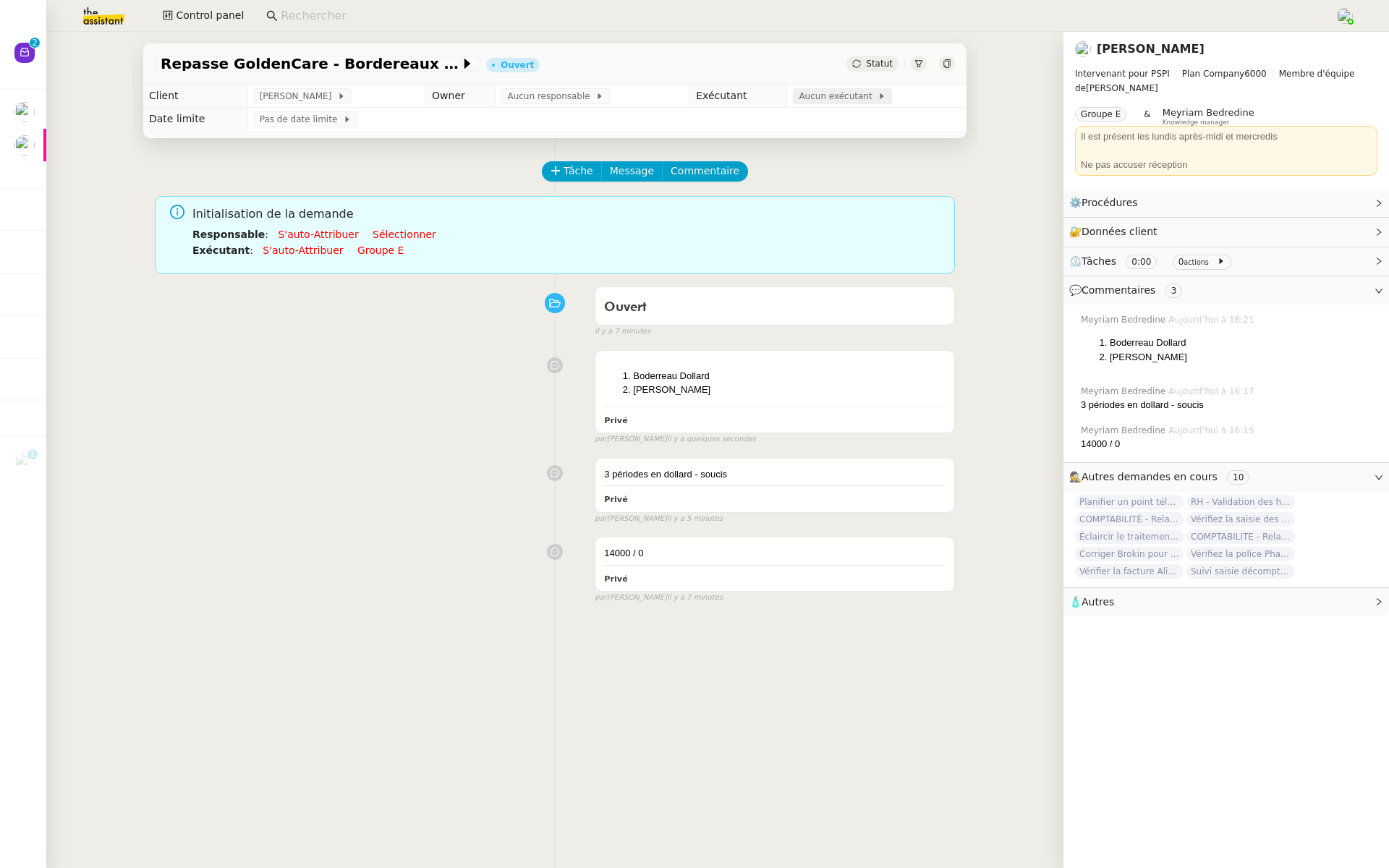
click at [829, 90] on span "Aucun exécutant" at bounding box center [838, 96] width 79 height 15
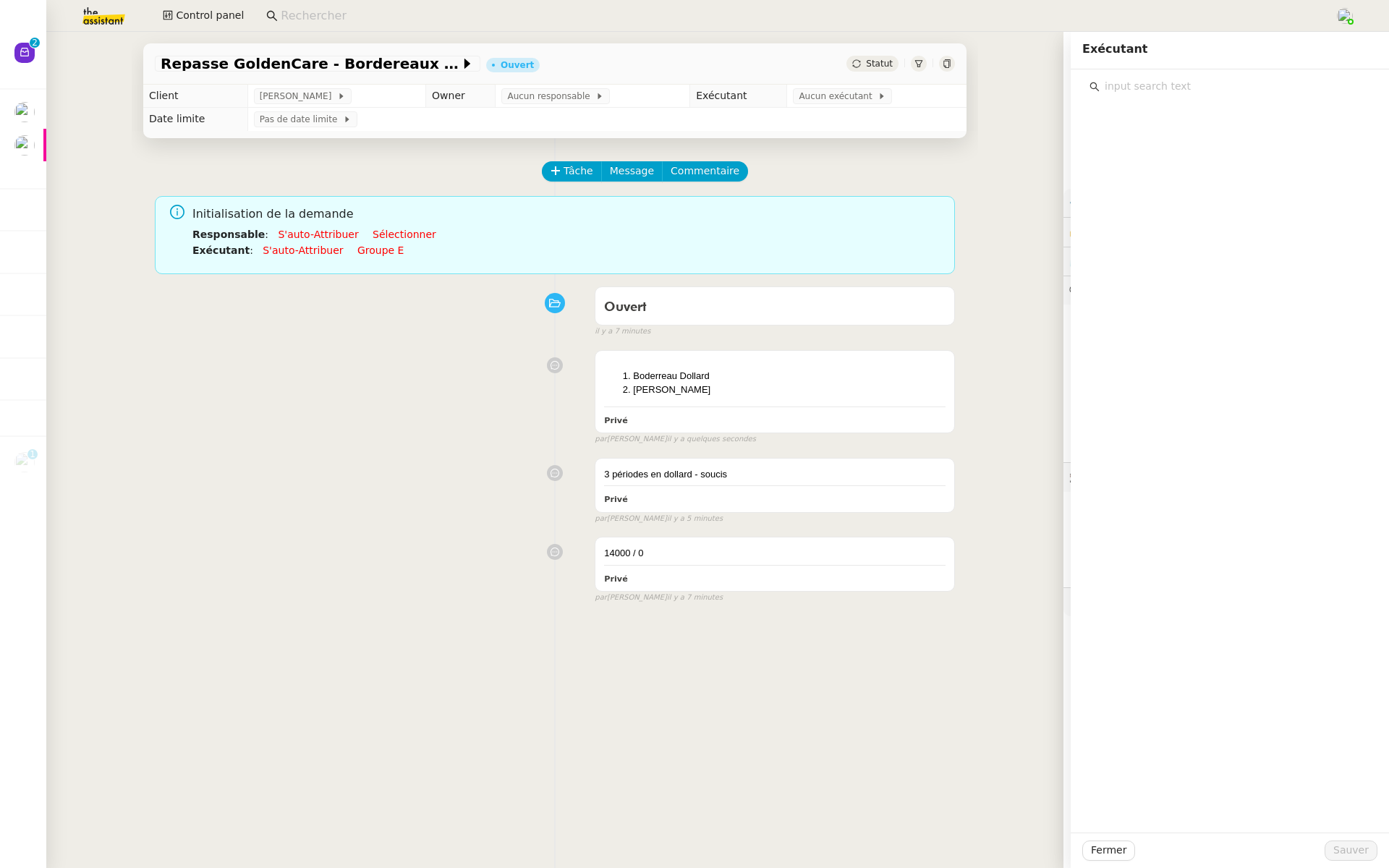
click at [1143, 91] on input "text" at bounding box center [1236, 86] width 271 height 20
type input "meyrizm"
click at [1177, 129] on div "Meyriam Bedredine meyriam@team.theassistant.com" at bounding box center [1240, 128] width 245 height 34
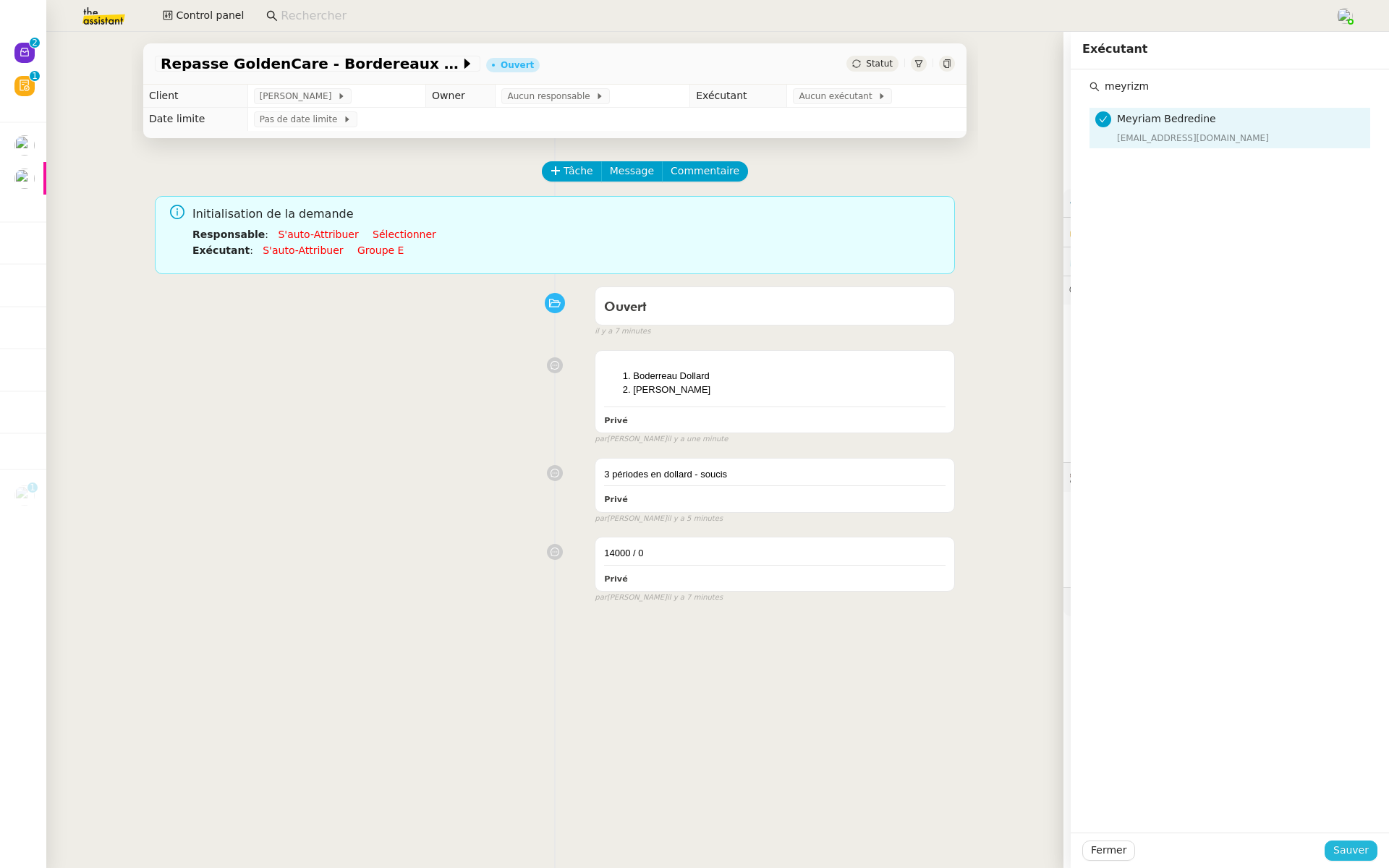
click at [1355, 860] on button "Sauver" at bounding box center [1351, 850] width 53 height 20
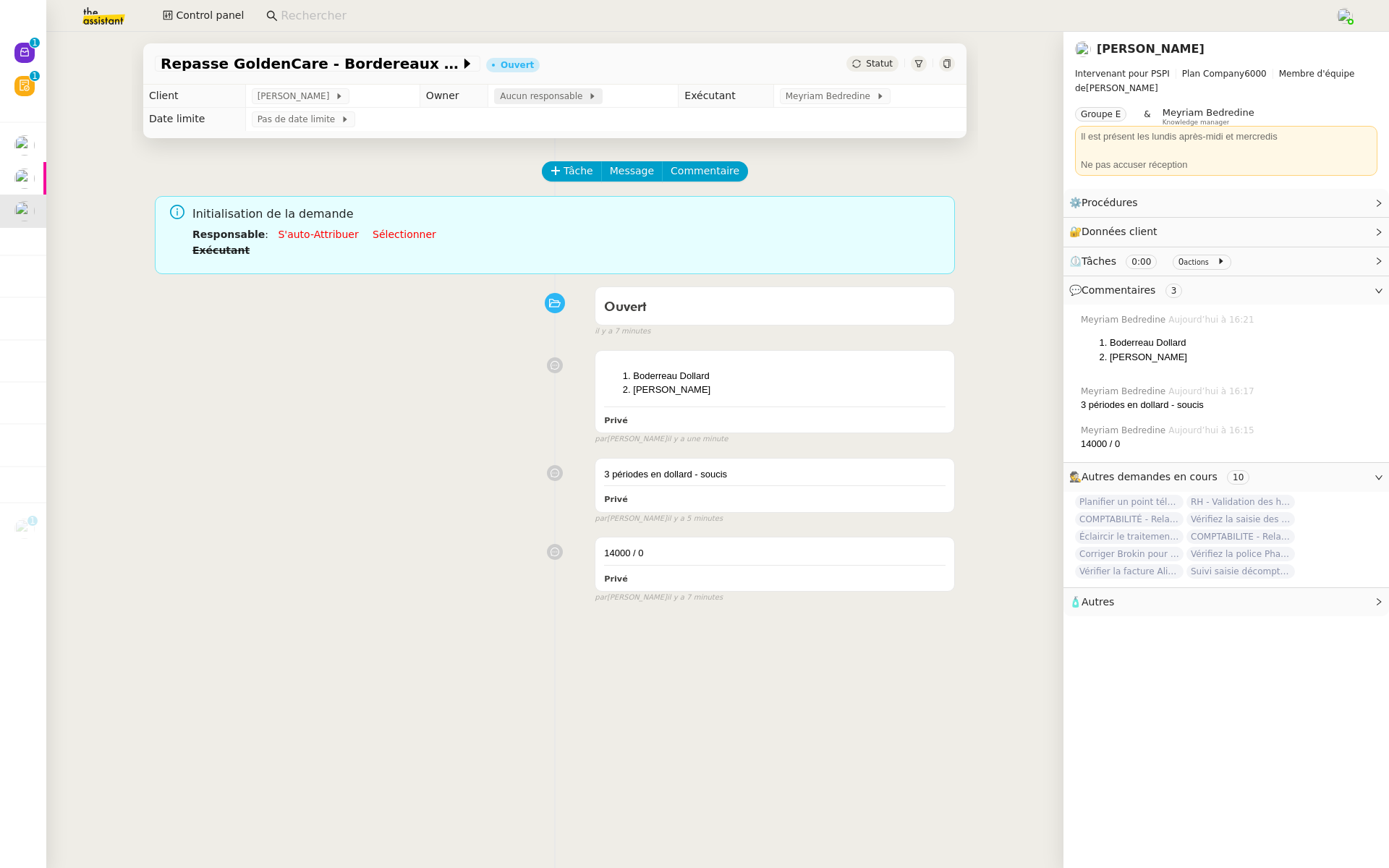
click at [520, 92] on span "Aucun responsable" at bounding box center [544, 96] width 88 height 15
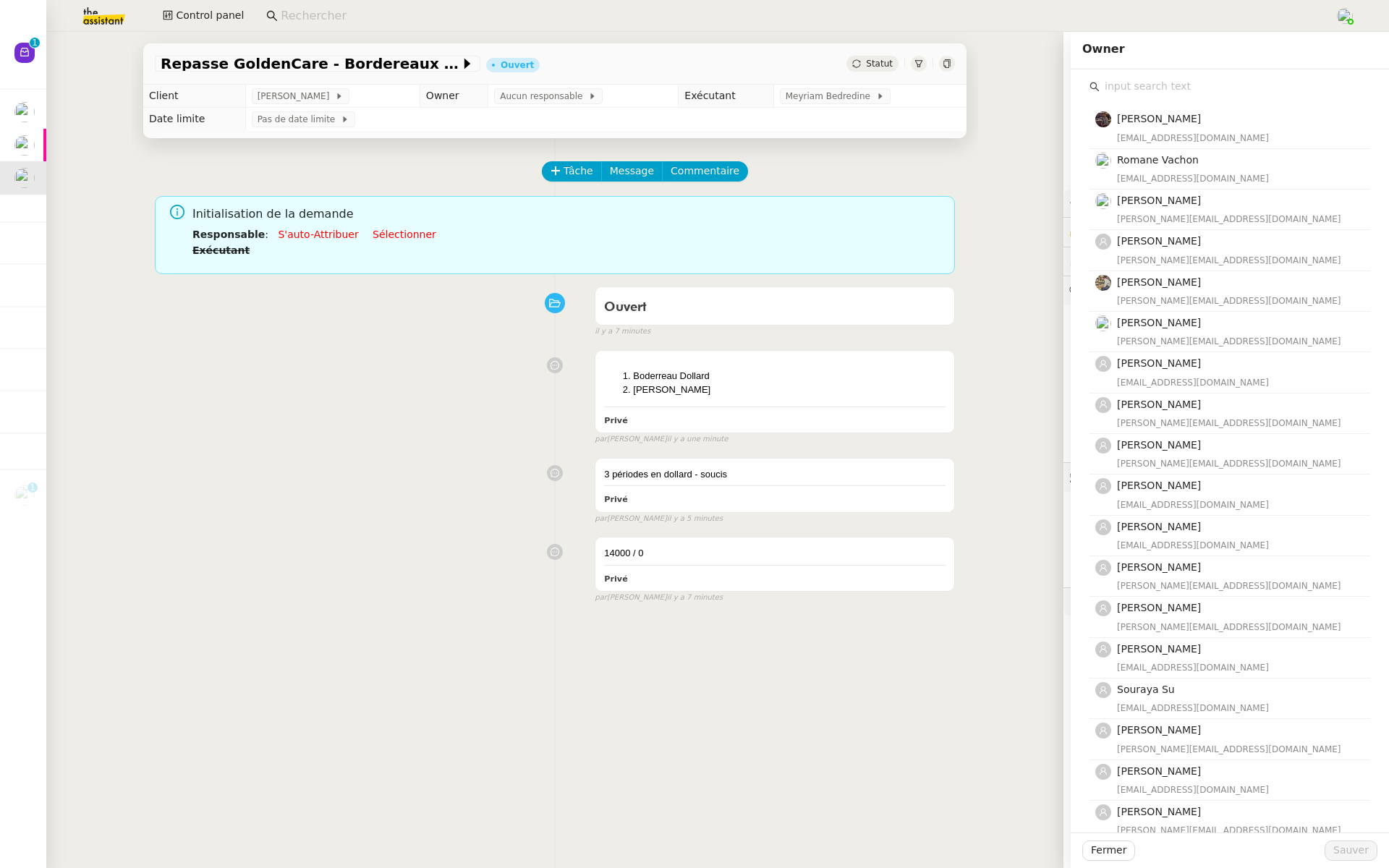
click at [1156, 92] on input "text" at bounding box center [1236, 86] width 271 height 20
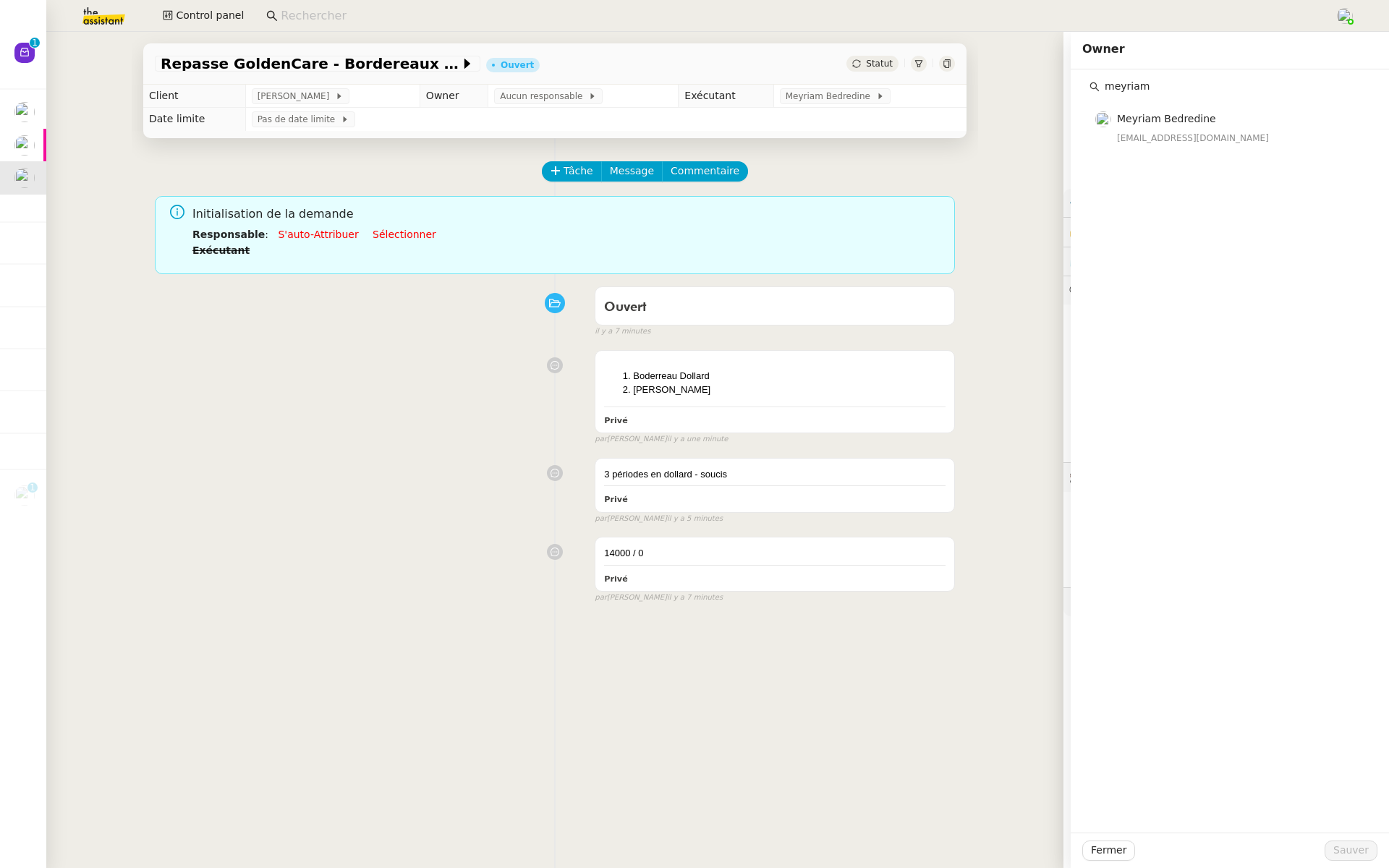
type input "meyriam"
click at [1169, 100] on div "Meyriam Bedredine meyriam@team.theassistant.com" at bounding box center [1230, 122] width 281 height 51
click at [1152, 122] on span "Meyriam Bedredine" at bounding box center [1166, 118] width 99 height 11
click at [1356, 854] on span "Sauver" at bounding box center [1351, 850] width 35 height 16
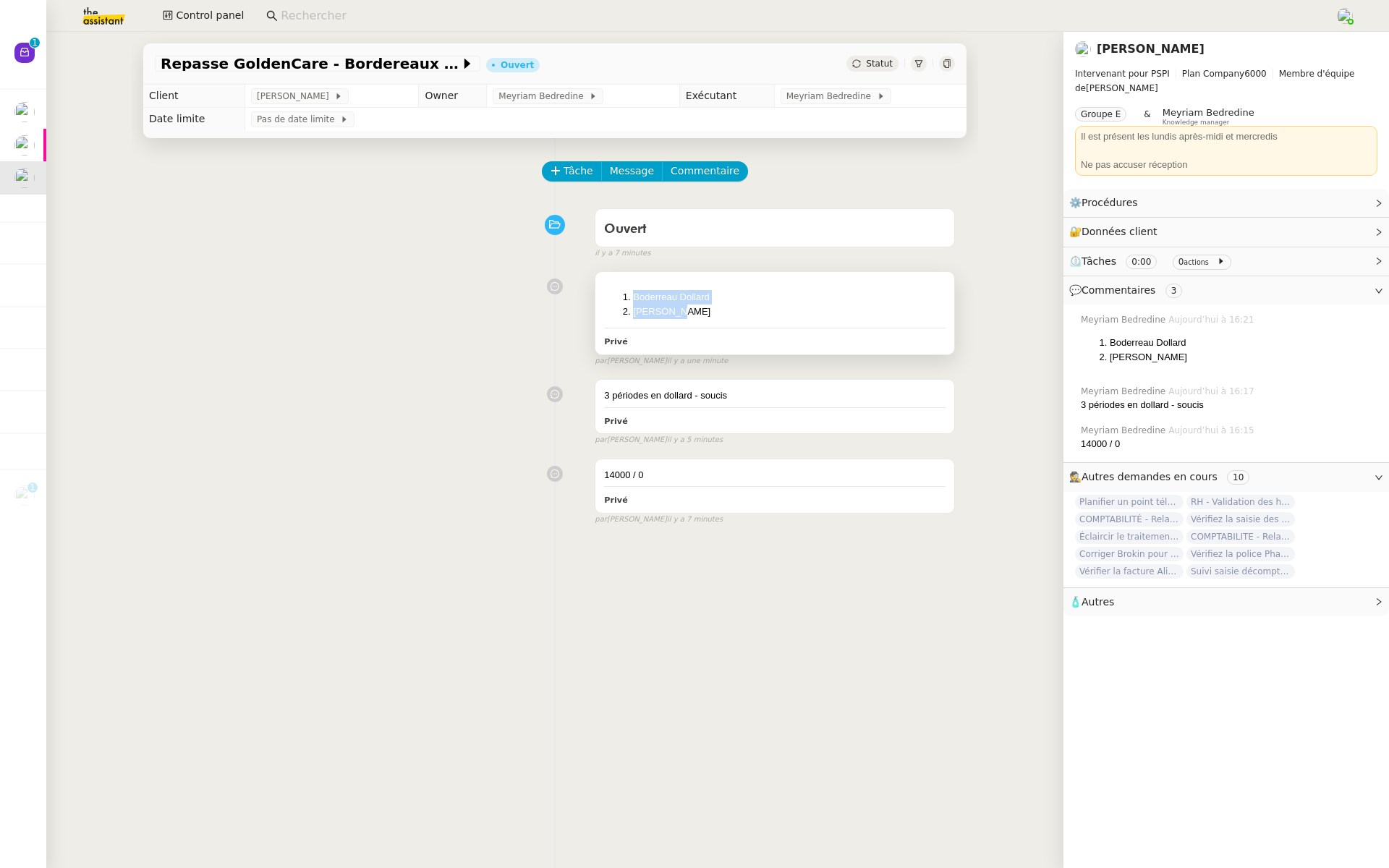
drag, startPoint x: 691, startPoint y: 314, endPoint x: 613, endPoint y: 288, distance: 82.2
click at [613, 288] on div "Boderreau Dollard Avril CHF Privé" at bounding box center [775, 312] width 359 height 82
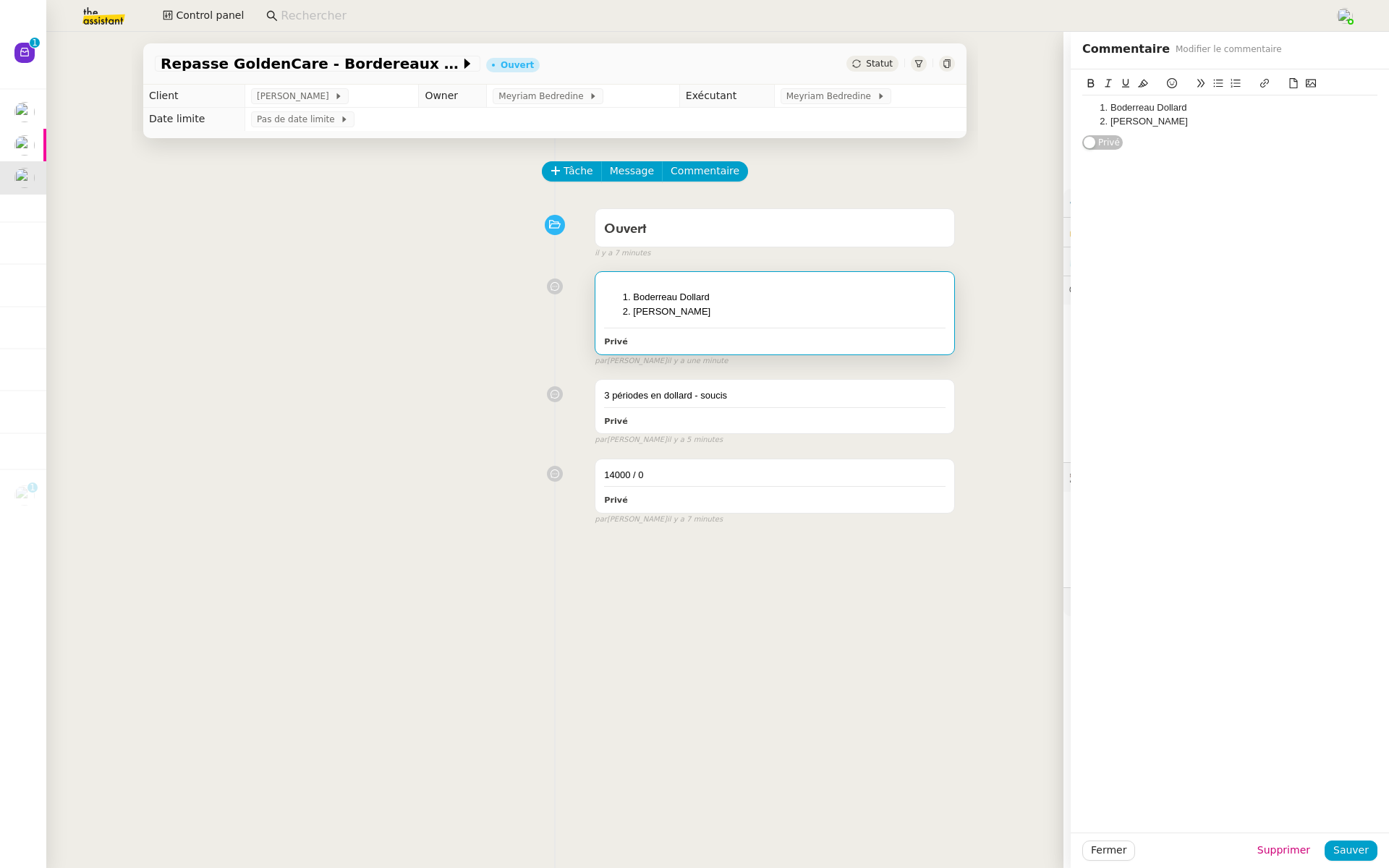
click at [419, 316] on div "Boderreau Dollard Avril CHF Privé false par Meyriam B. il y a une minute" at bounding box center [555, 315] width 801 height 102
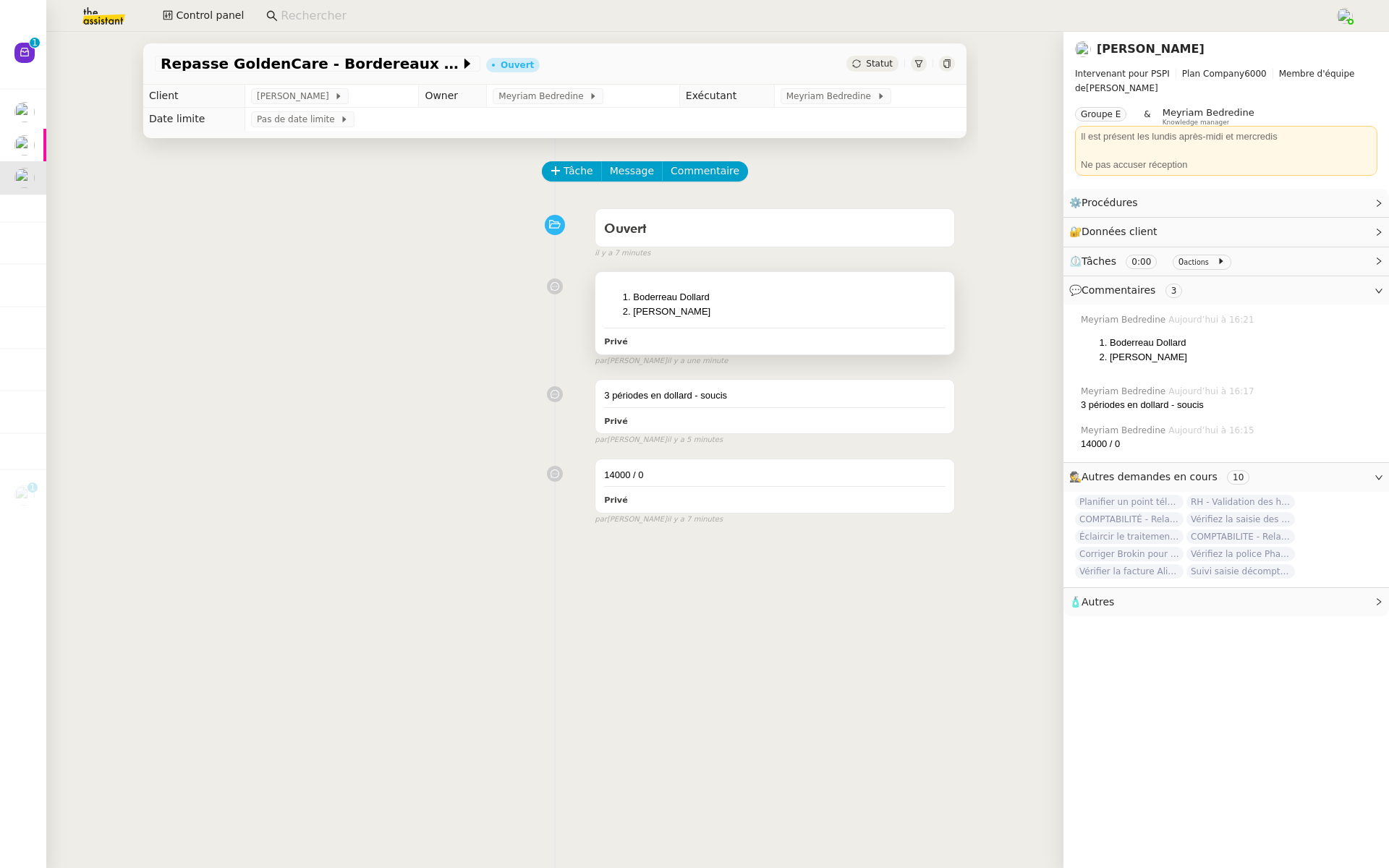
click at [809, 297] on li "Boderreau Dollard" at bounding box center [789, 298] width 313 height 15
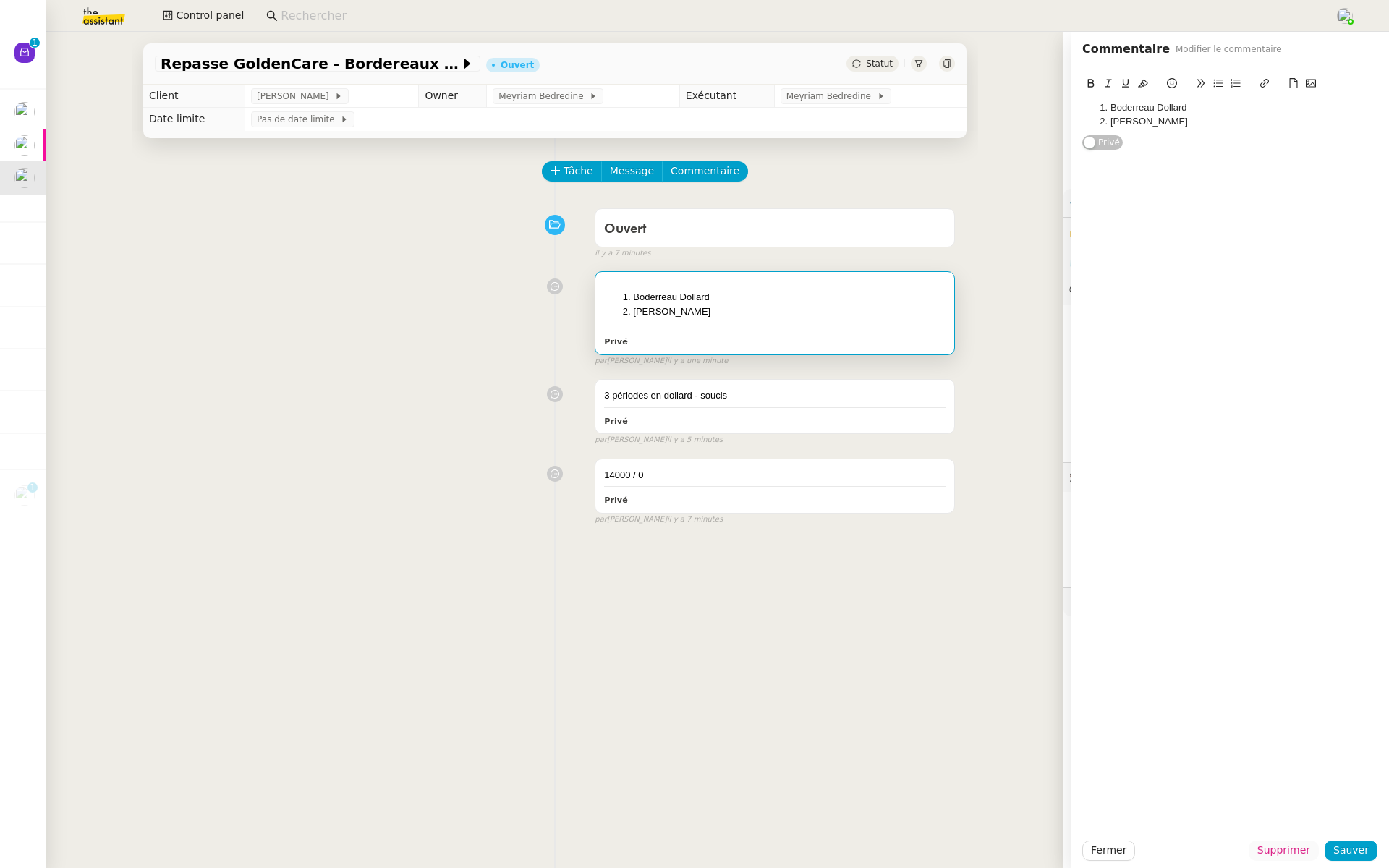
click at [1298, 849] on span "Supprimer" at bounding box center [1284, 850] width 53 height 16
click at [1317, 816] on span "Ok" at bounding box center [1324, 812] width 14 height 15
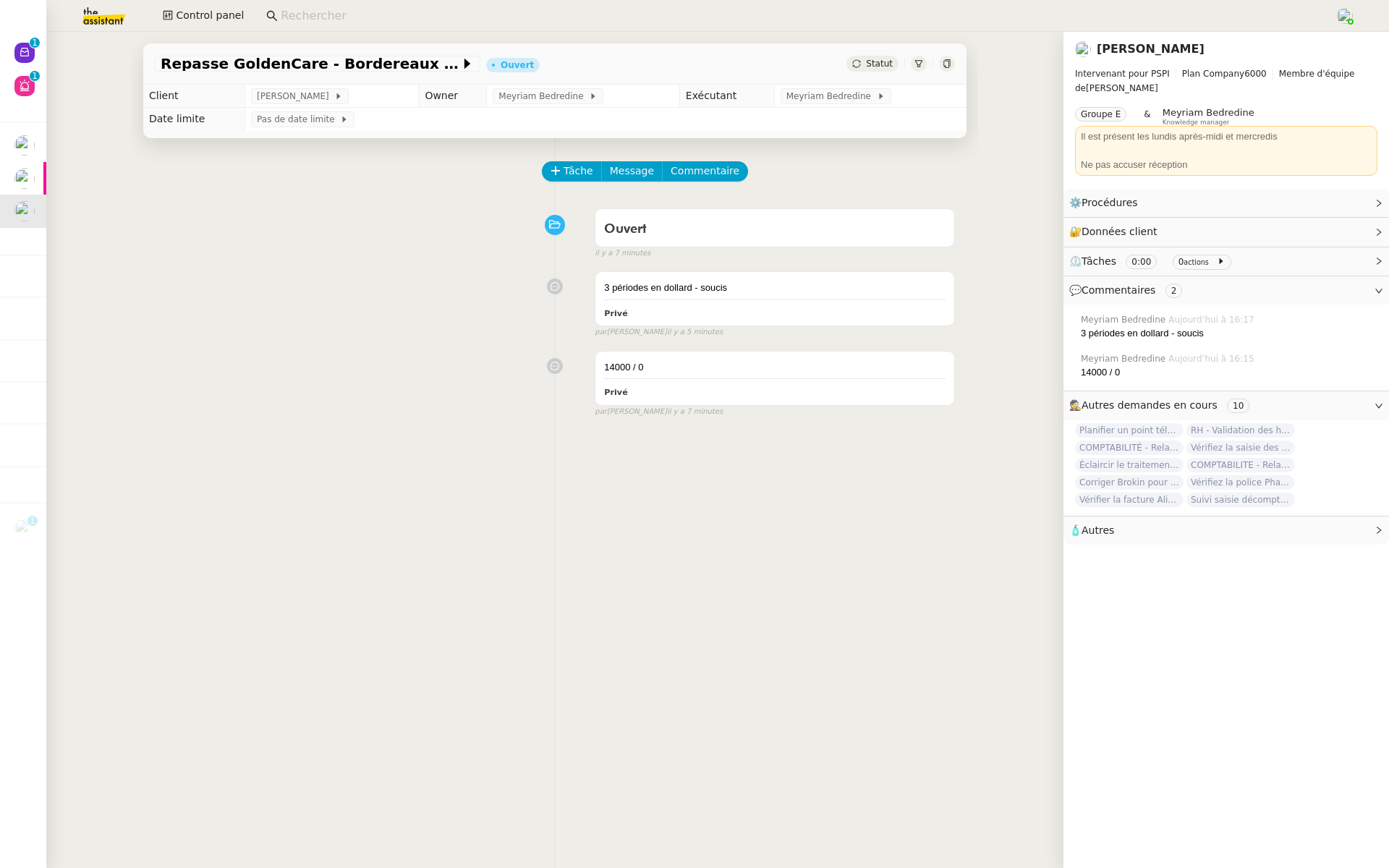
click at [95, 13] on img at bounding box center [91, 16] width 112 height 32
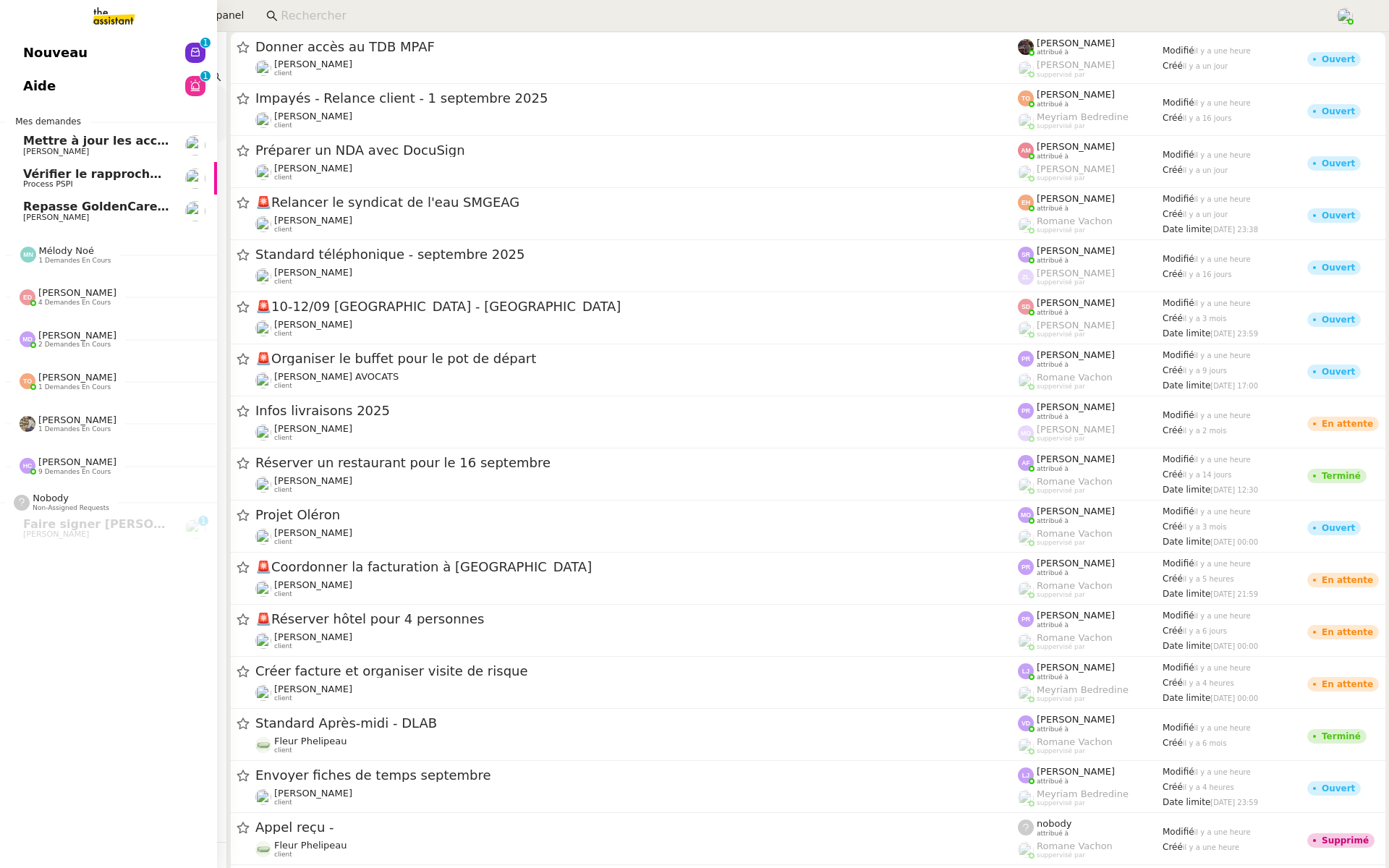
click at [89, 211] on span "Repasse GoldenCare - Bordereaux dolards" at bounding box center [161, 206] width 276 height 14
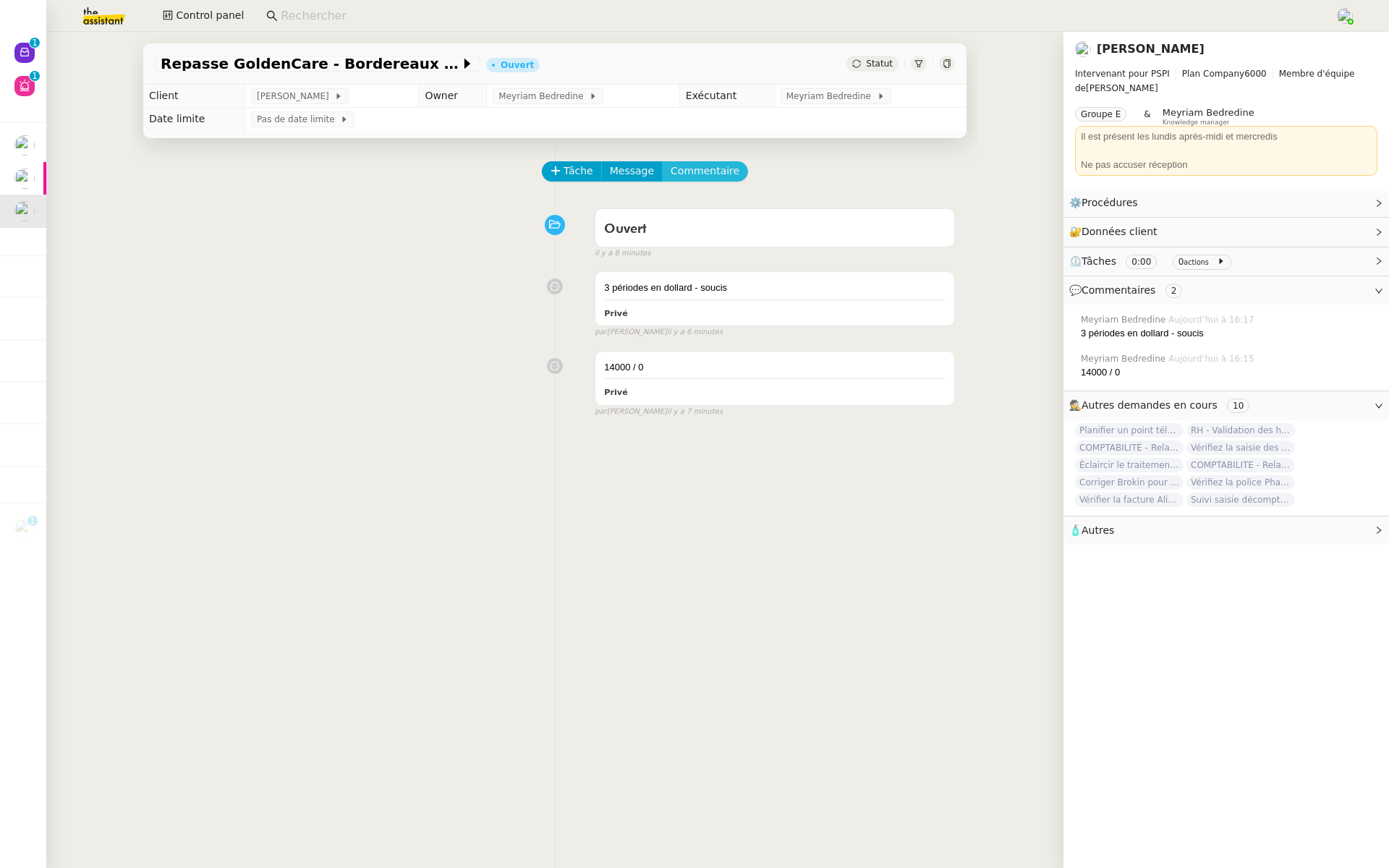
click at [699, 169] on span "Commentaire" at bounding box center [705, 170] width 69 height 16
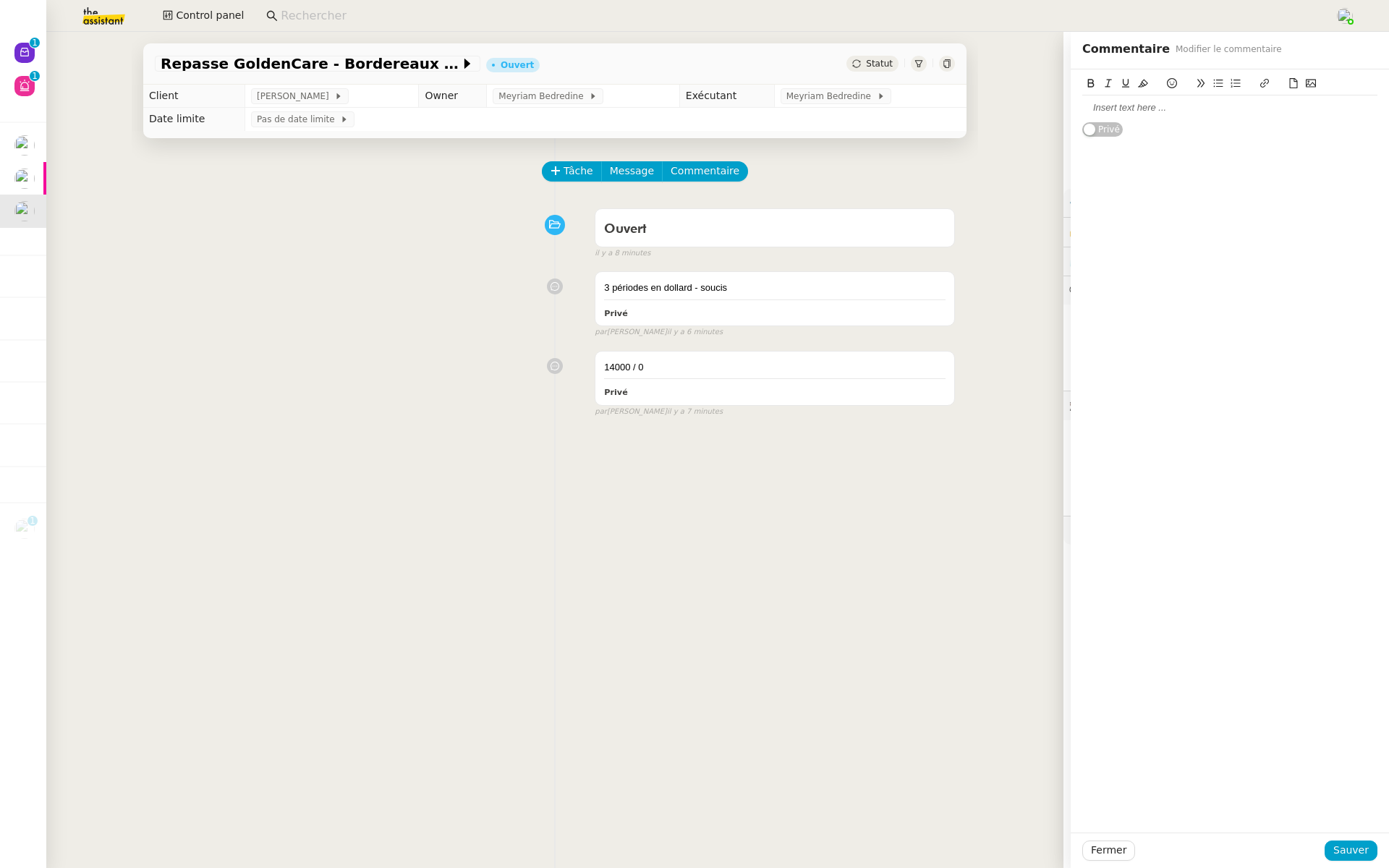
click at [1146, 108] on div at bounding box center [1230, 108] width 295 height 13
click at [1201, 98] on div "17000 F de trop - ma,que 30000 dol" at bounding box center [1230, 108] width 295 height 24
click at [1349, 845] on span "Sauver" at bounding box center [1351, 850] width 35 height 16
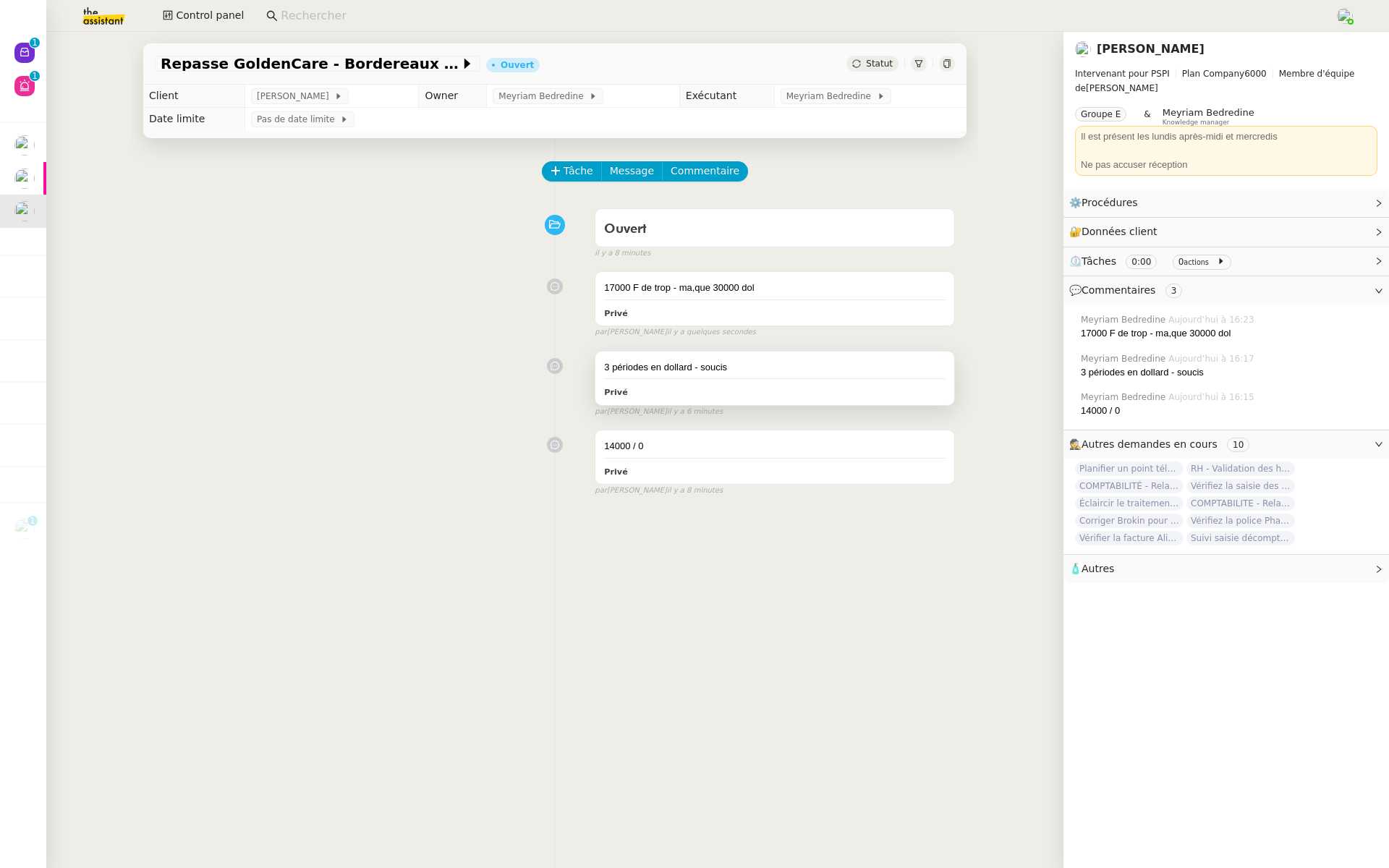
click at [805, 370] on div "3 périodes en dollard - soucis" at bounding box center [774, 368] width 341 height 15
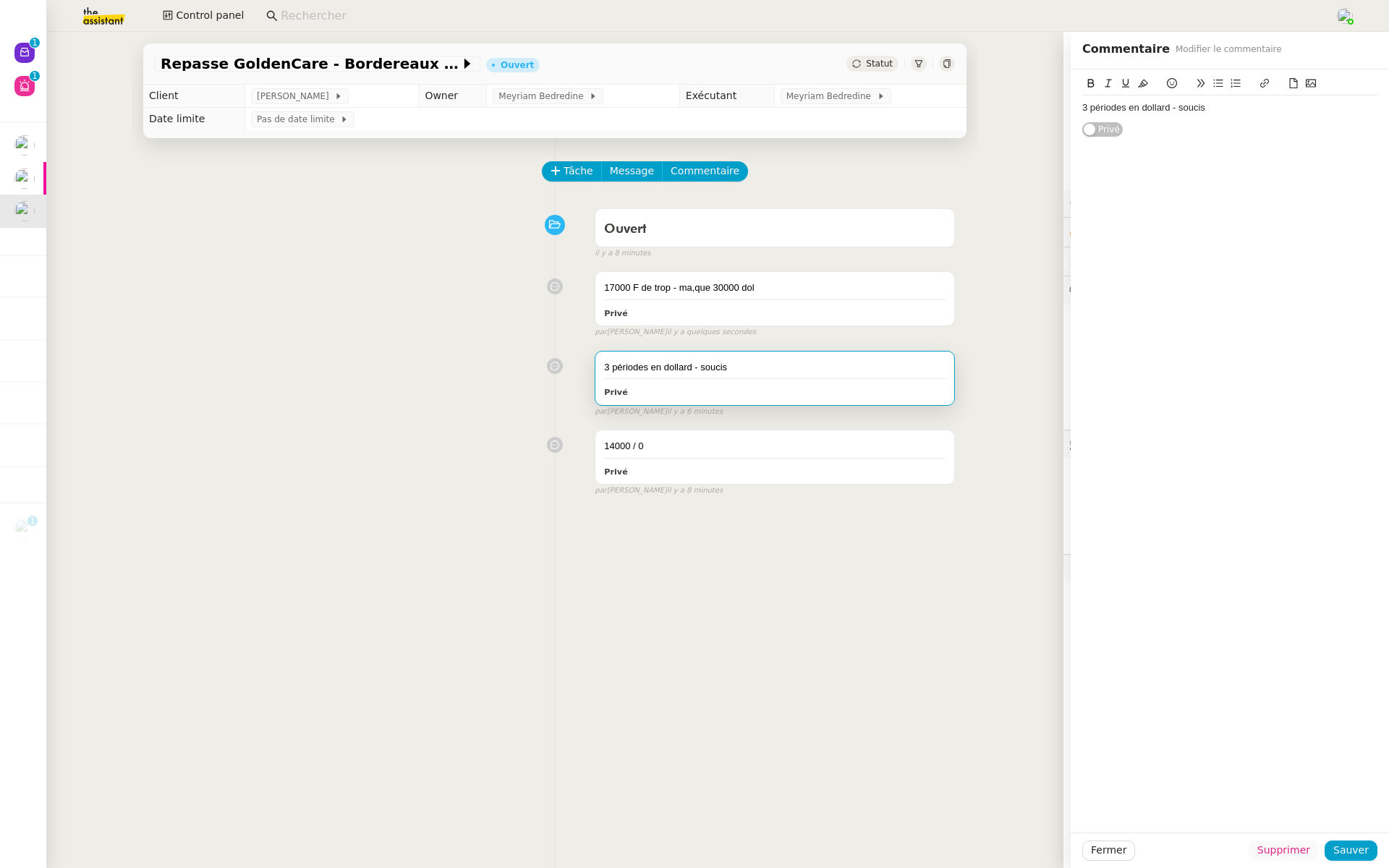
click at [1278, 848] on span "Supprimer" at bounding box center [1284, 850] width 53 height 16
click at [1320, 805] on span "Ok" at bounding box center [1324, 812] width 14 height 15
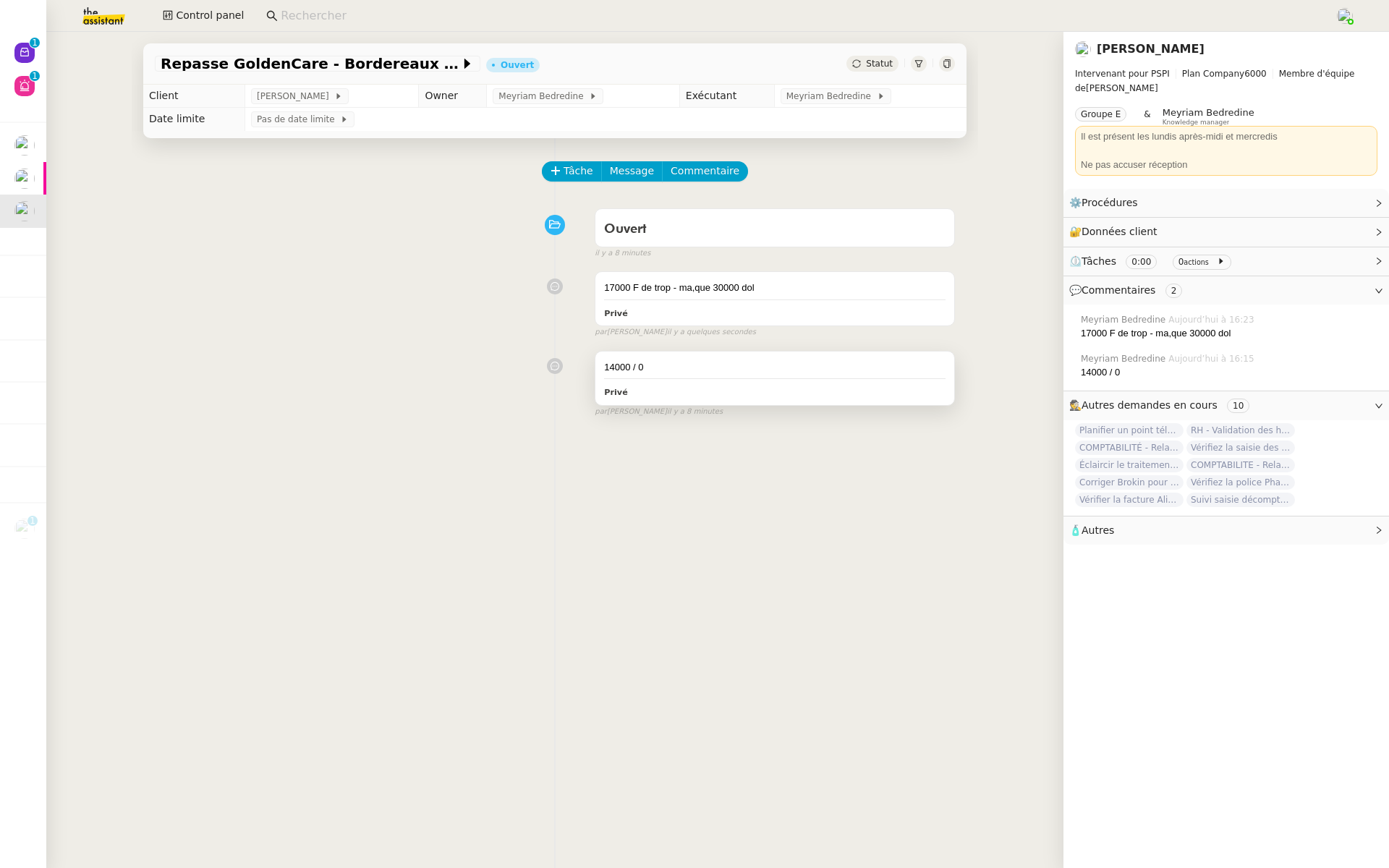
click at [750, 401] on div "14000 / 0 Privé" at bounding box center [775, 379] width 359 height 54
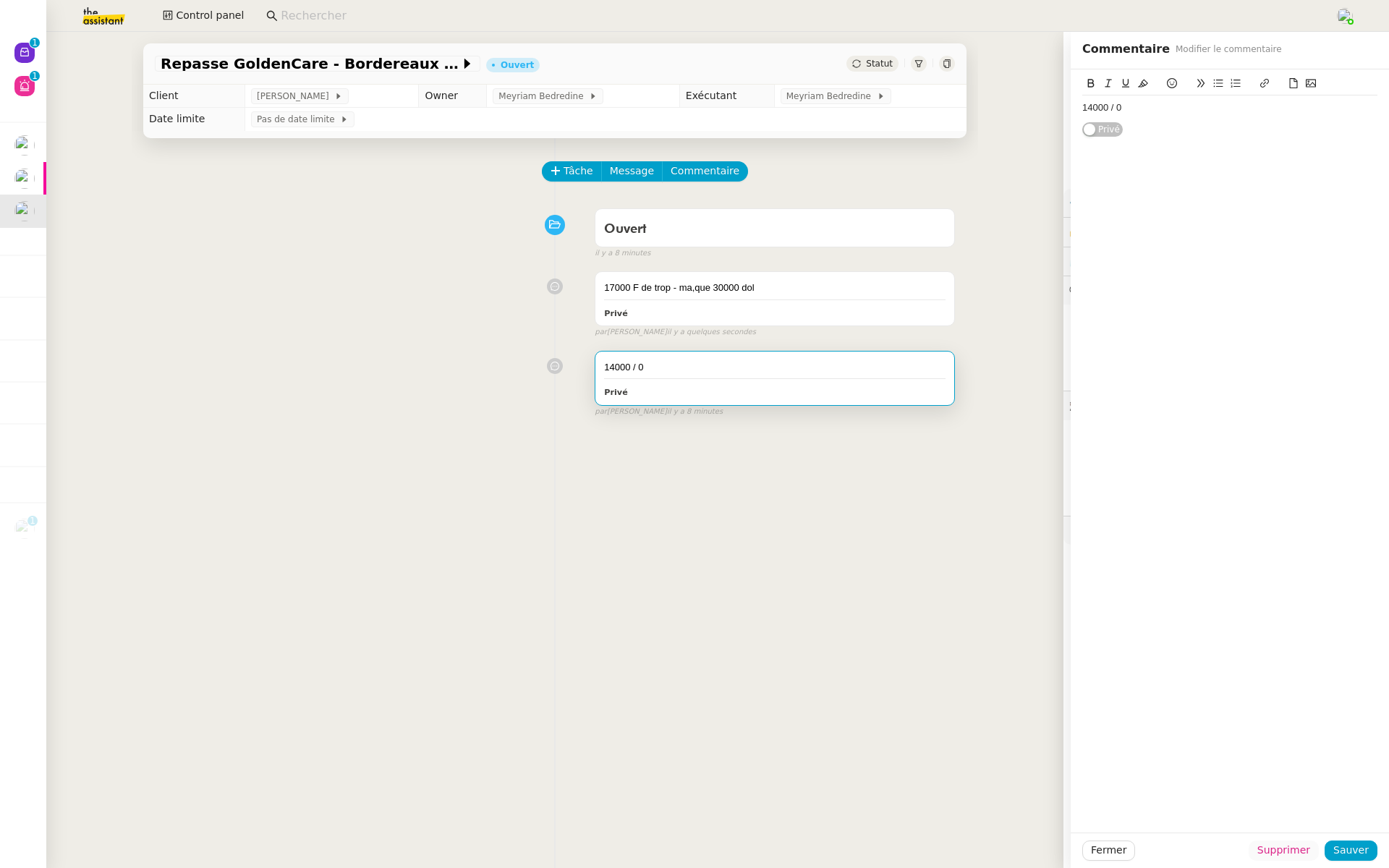
click at [1297, 851] on span "Supprimer" at bounding box center [1284, 850] width 53 height 16
click at [1317, 816] on span "Ok" at bounding box center [1324, 812] width 14 height 15
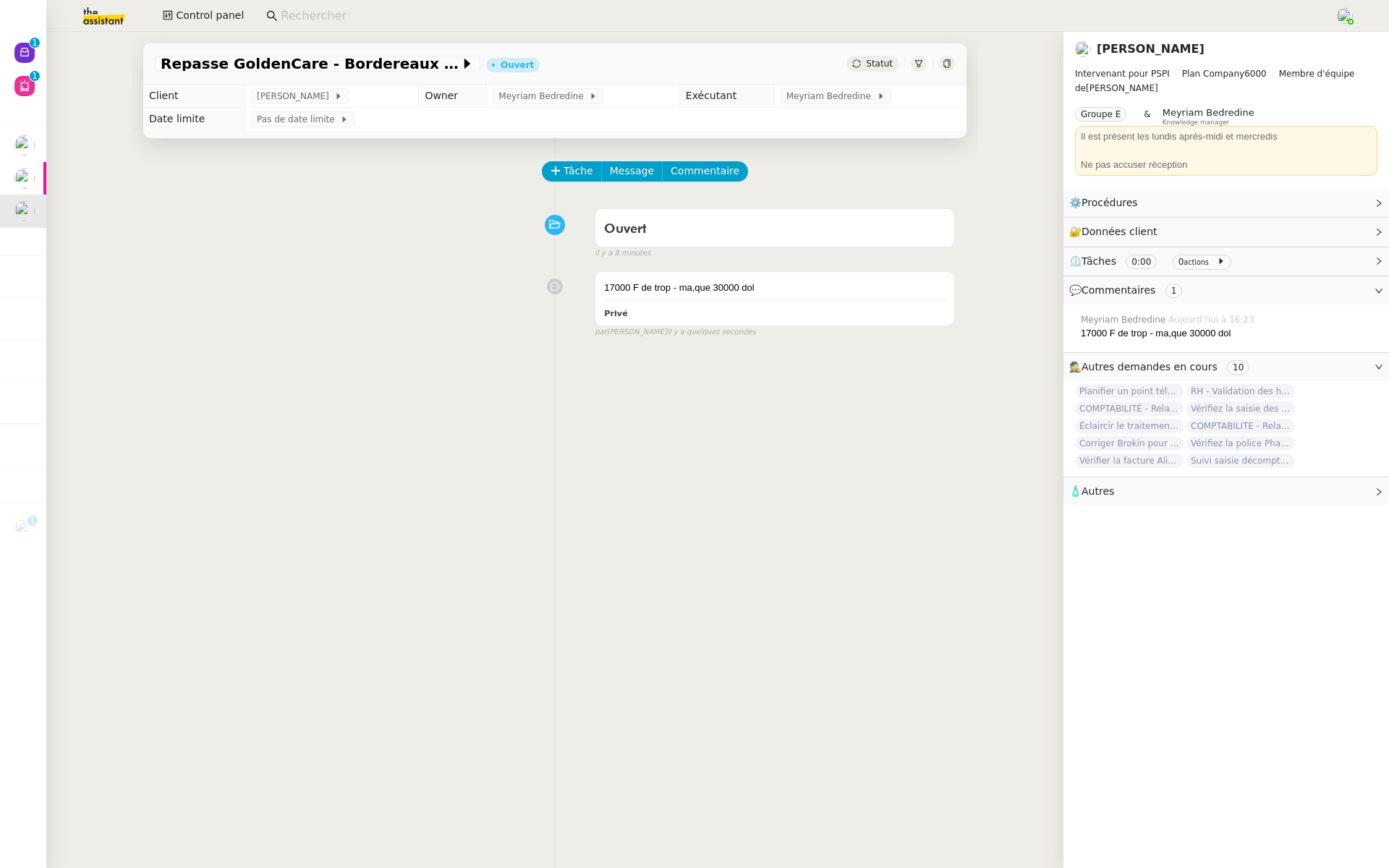
click at [94, 10] on img at bounding box center [91, 16] width 112 height 32
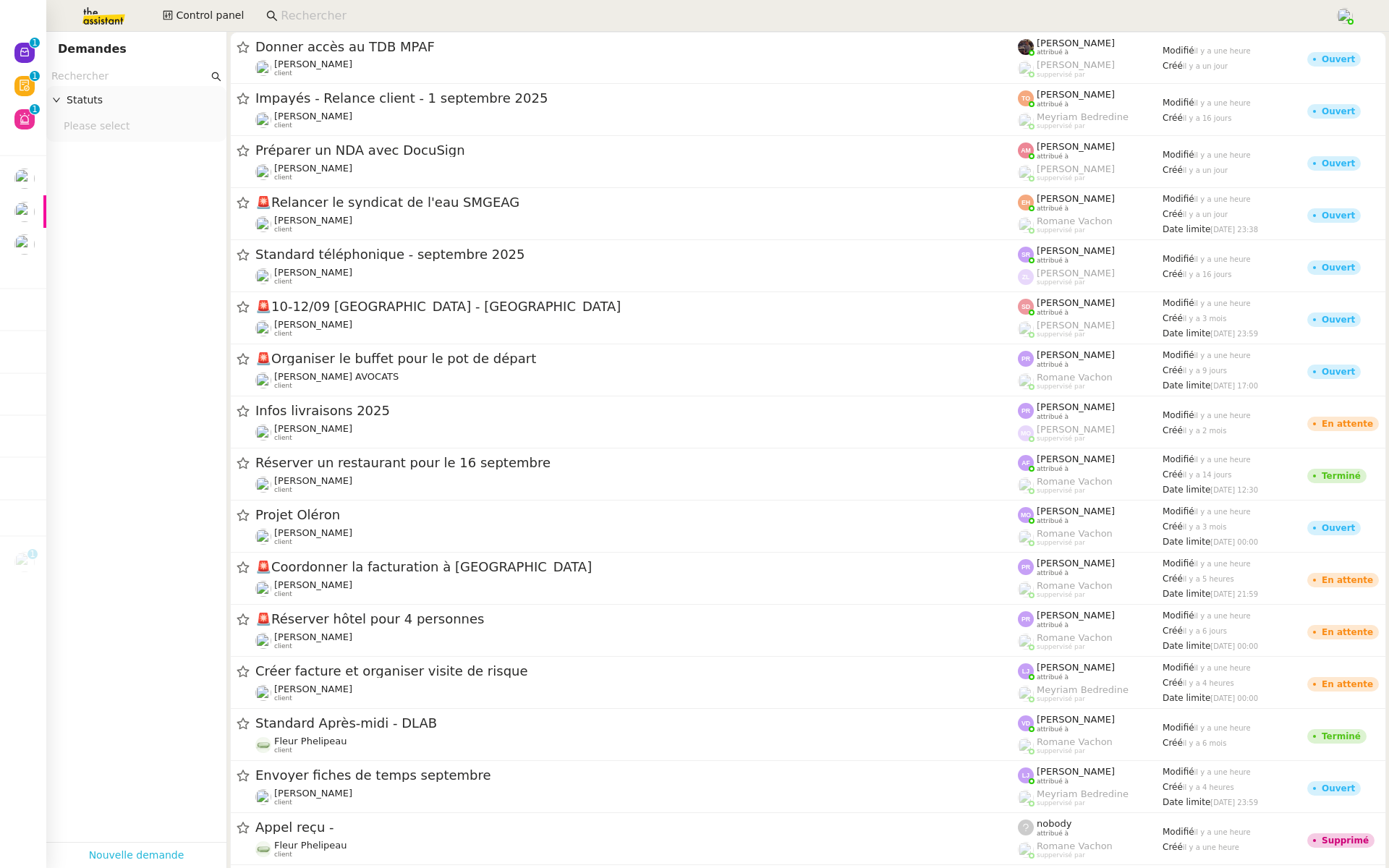
click at [108, 848] on link "Nouvelle demande" at bounding box center [136, 855] width 95 height 16
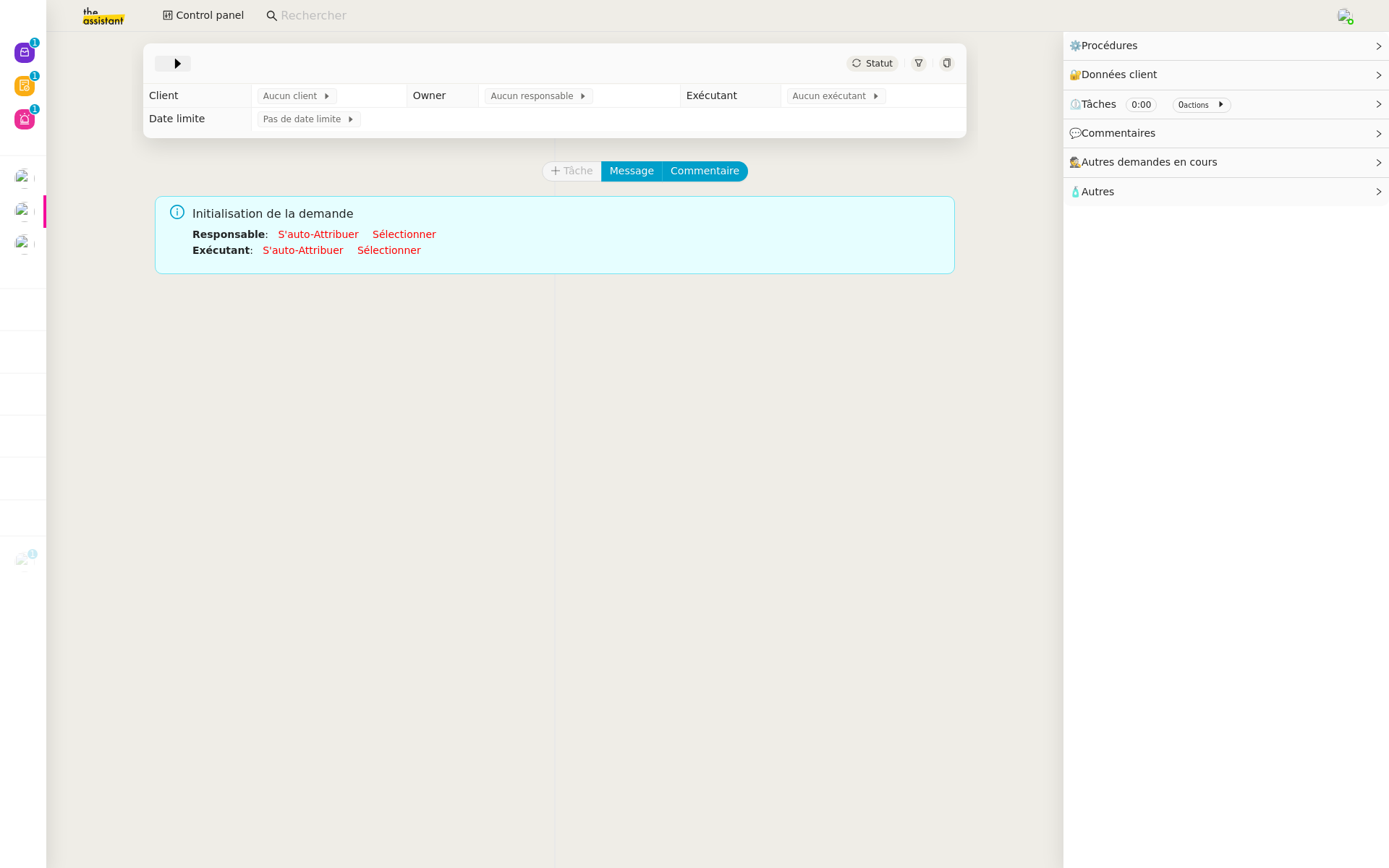
click at [166, 61] on span at bounding box center [166, 63] width 10 height 17
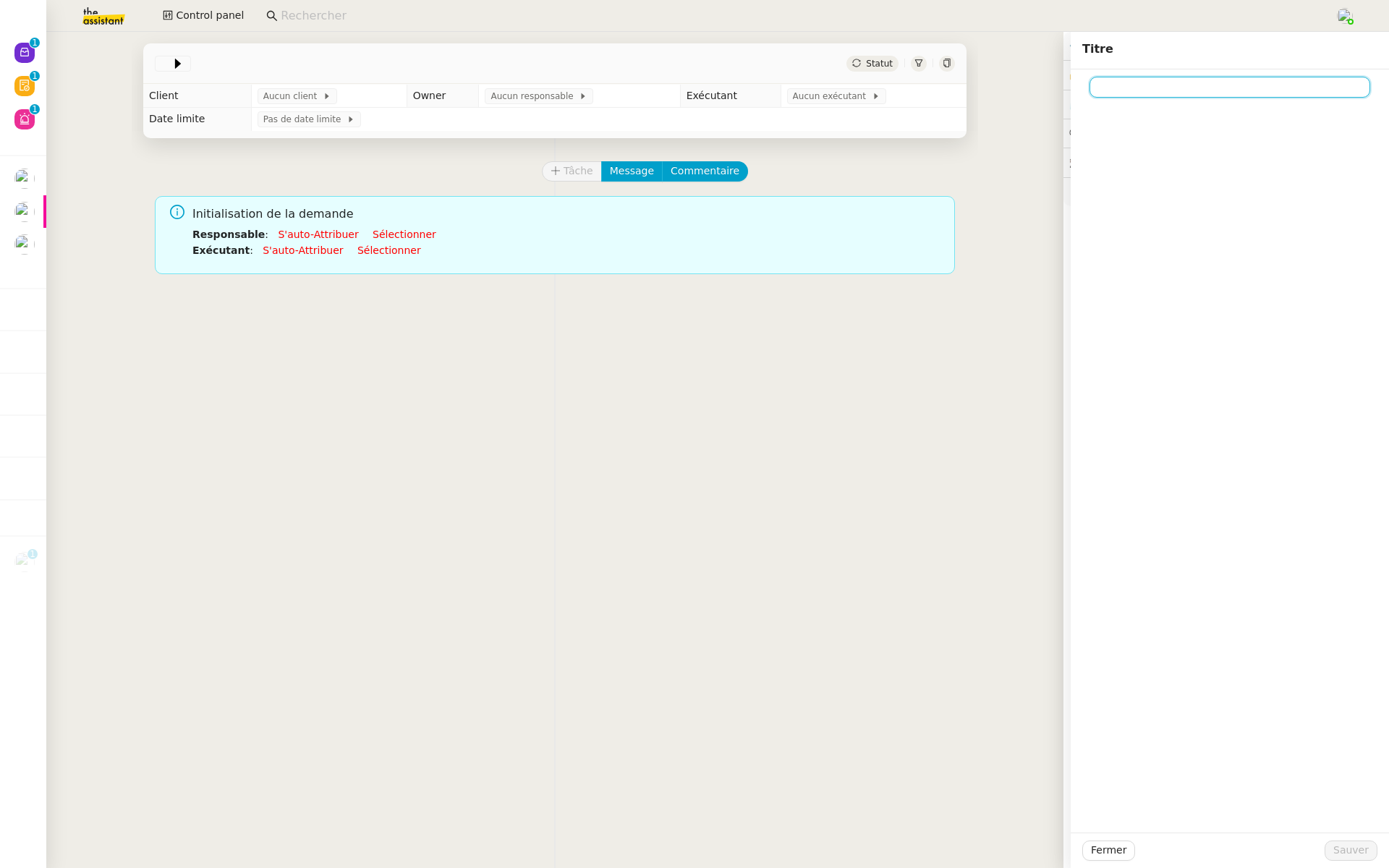
click at [1132, 86] on input at bounding box center [1230, 87] width 281 height 21
type input "Repasse - Bordereau"
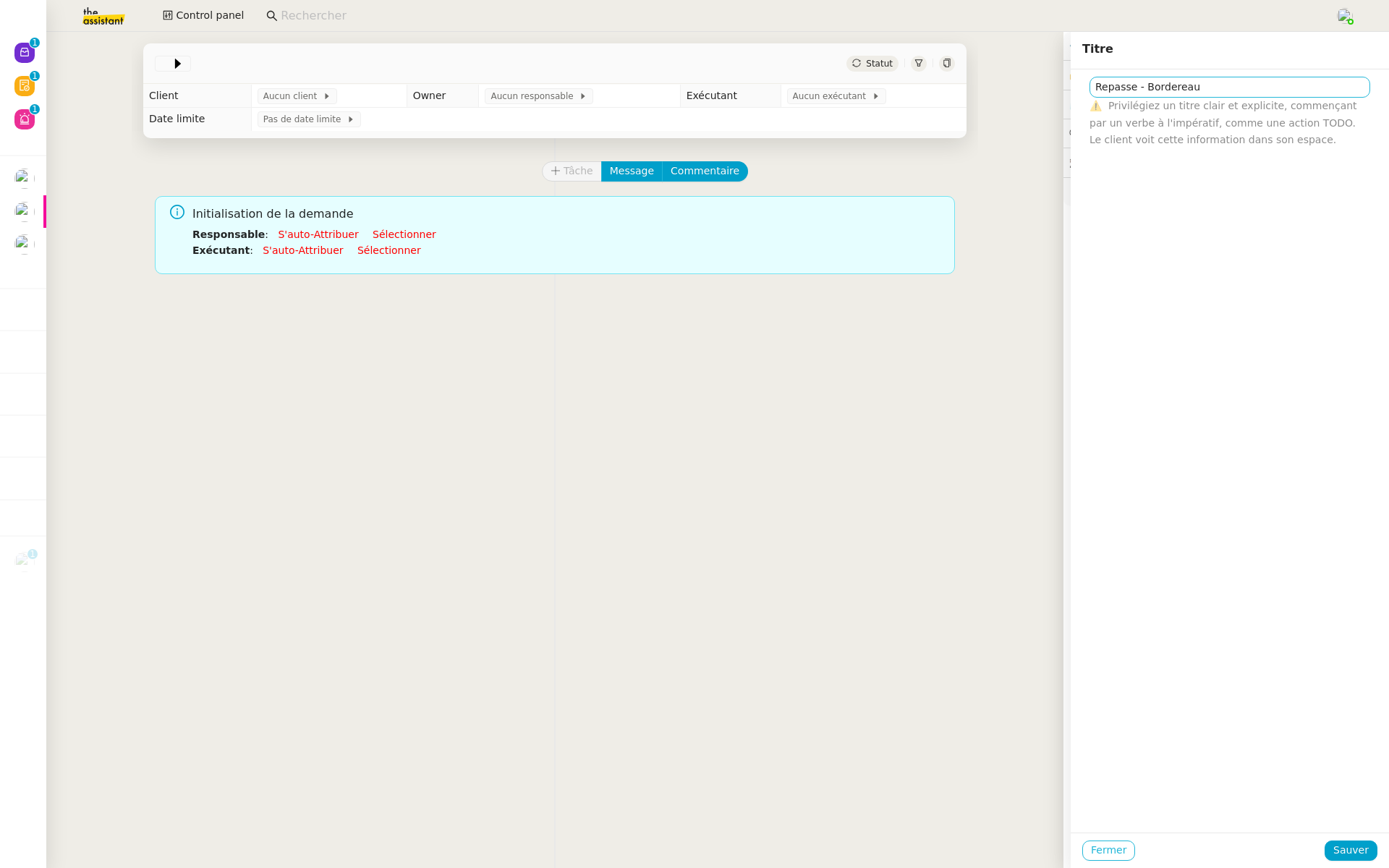
click at [1082, 840] on button "Fermer" at bounding box center [1108, 850] width 53 height 20
click at [1238, 85] on input "Repasse - Bordereau" at bounding box center [1230, 87] width 281 height 21
type input "Repasse - Bordereau Avril"
click at [1354, 840] on button "Sauver" at bounding box center [1351, 850] width 53 height 20
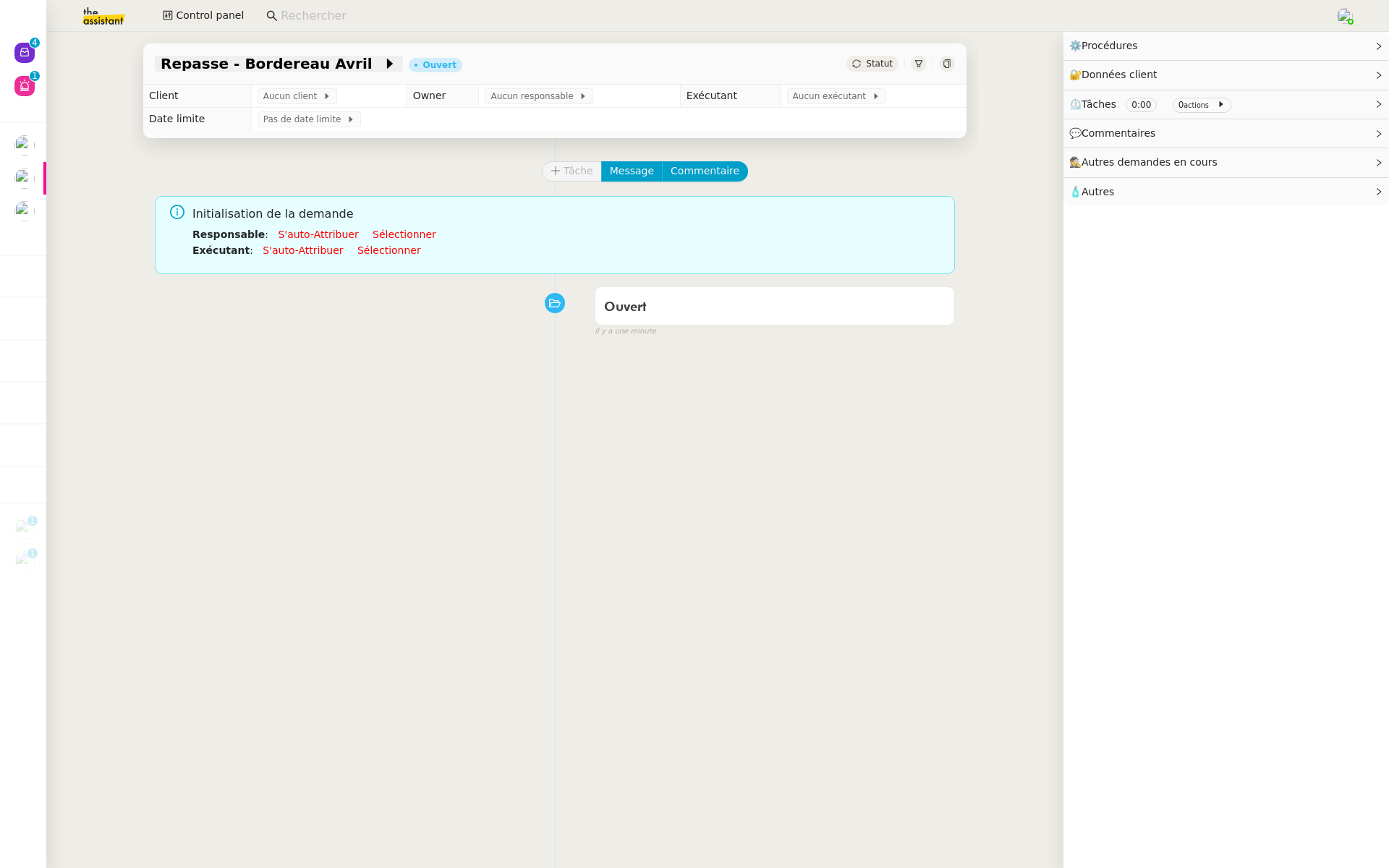
click at [260, 68] on span "Repasse - Bordereau Avril" at bounding box center [272, 64] width 222 height 15
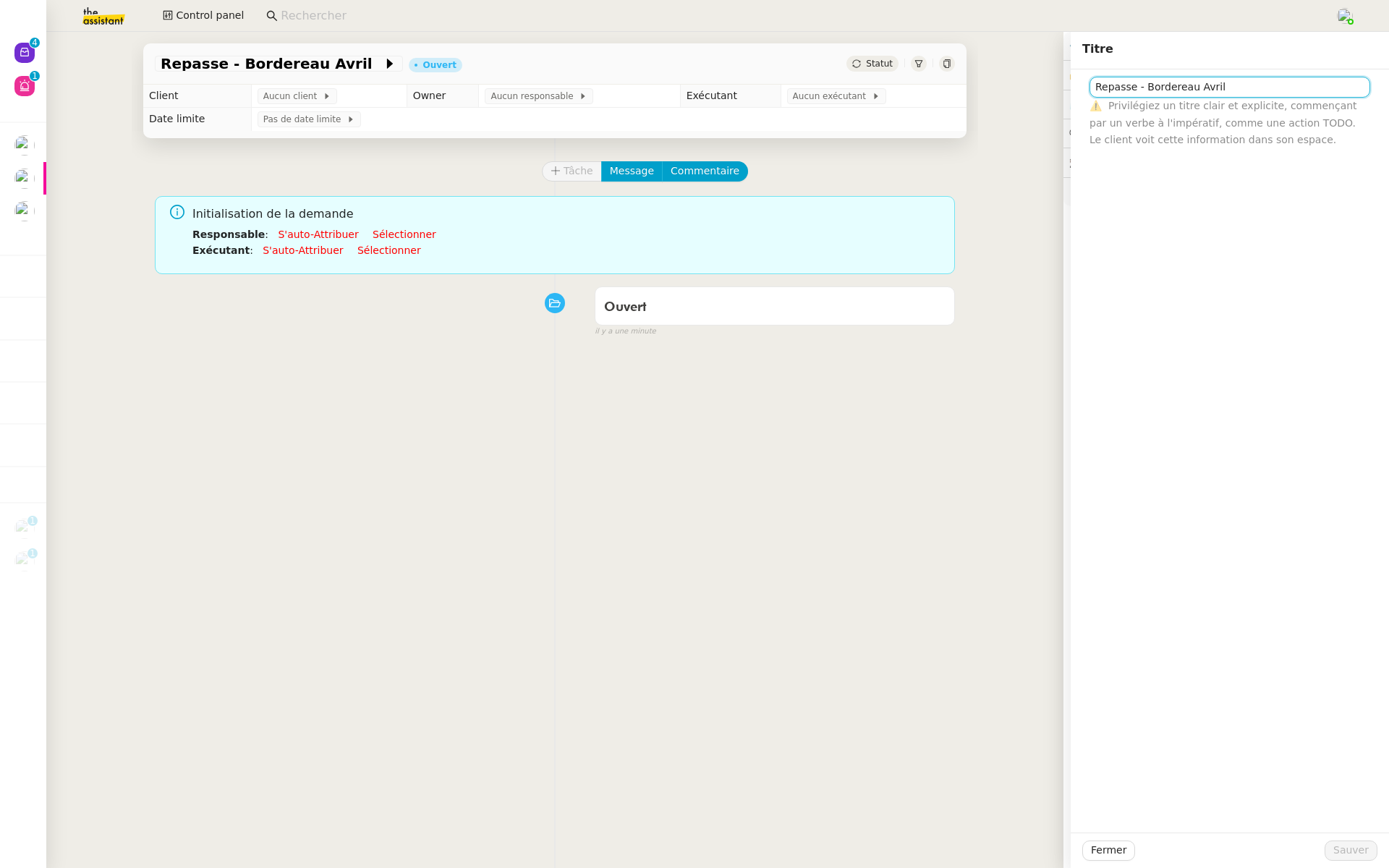
click at [1196, 86] on input "Repasse - Bordereau Avril" at bounding box center [1230, 87] width 281 height 21
type input "Repasse - Bordereaux Avril"
click at [1348, 846] on span "Sauver" at bounding box center [1351, 850] width 35 height 16
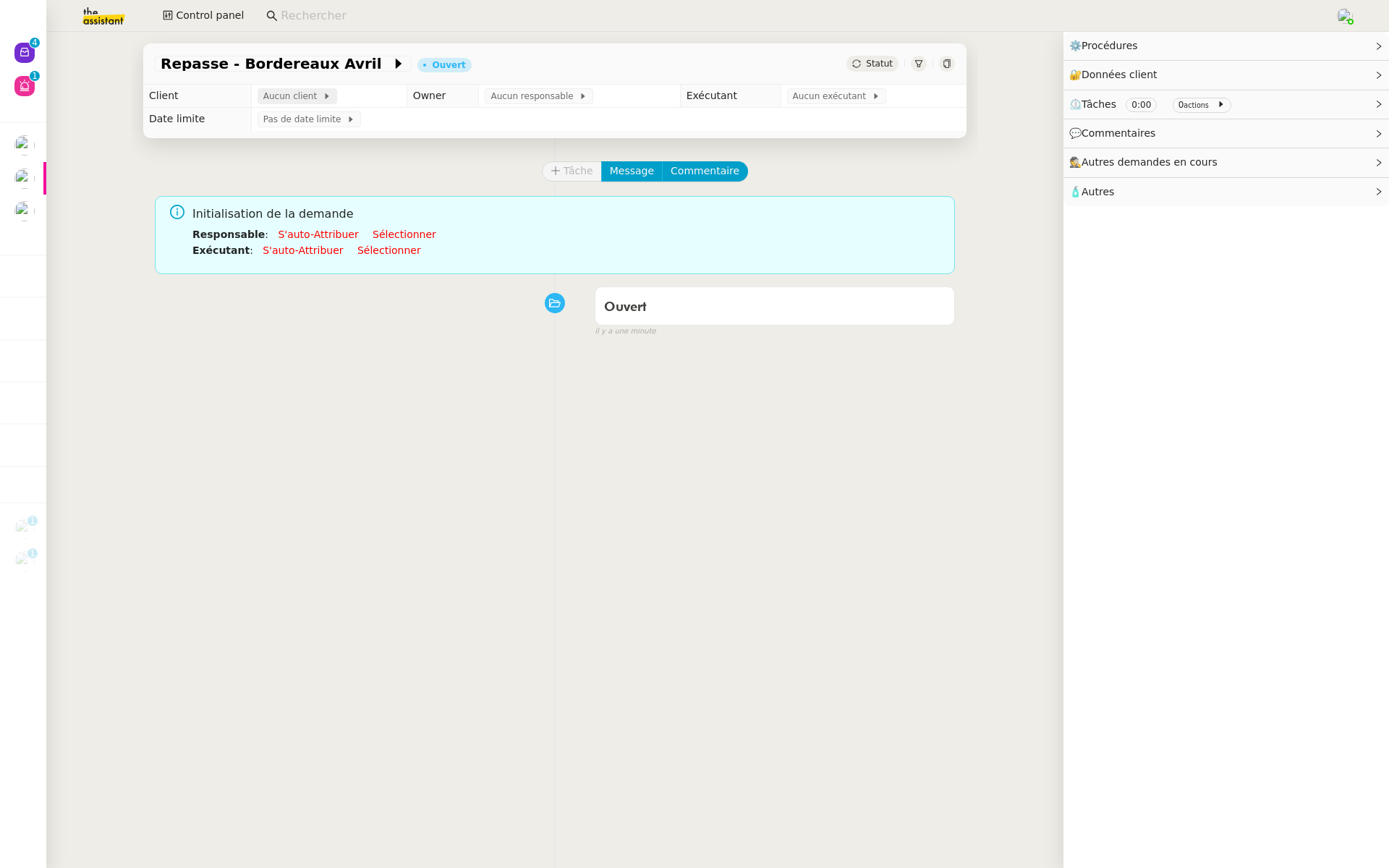
click at [293, 92] on span "Aucun client" at bounding box center [293, 96] width 60 height 15
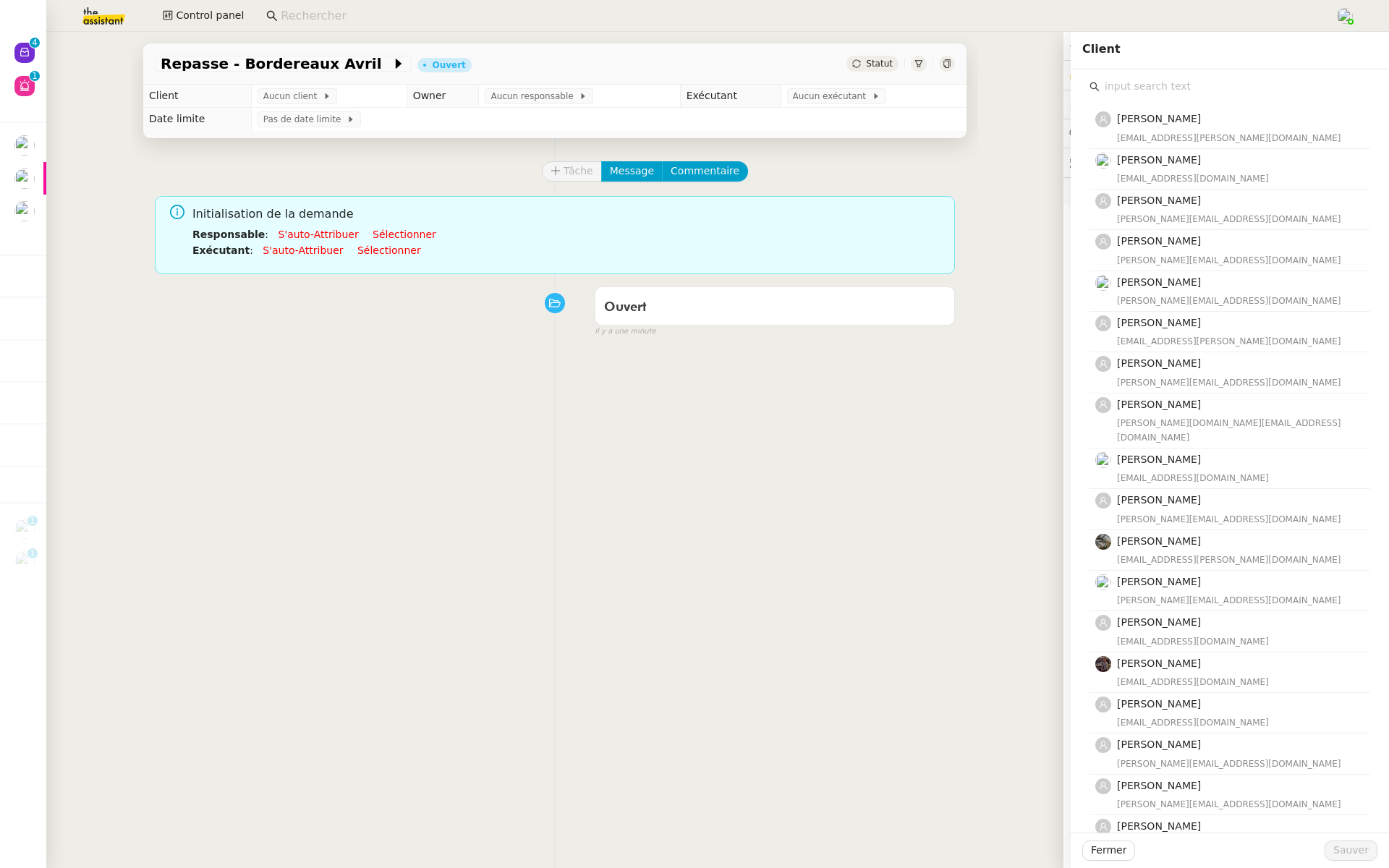
click at [1131, 86] on input "text" at bounding box center [1236, 86] width 271 height 20
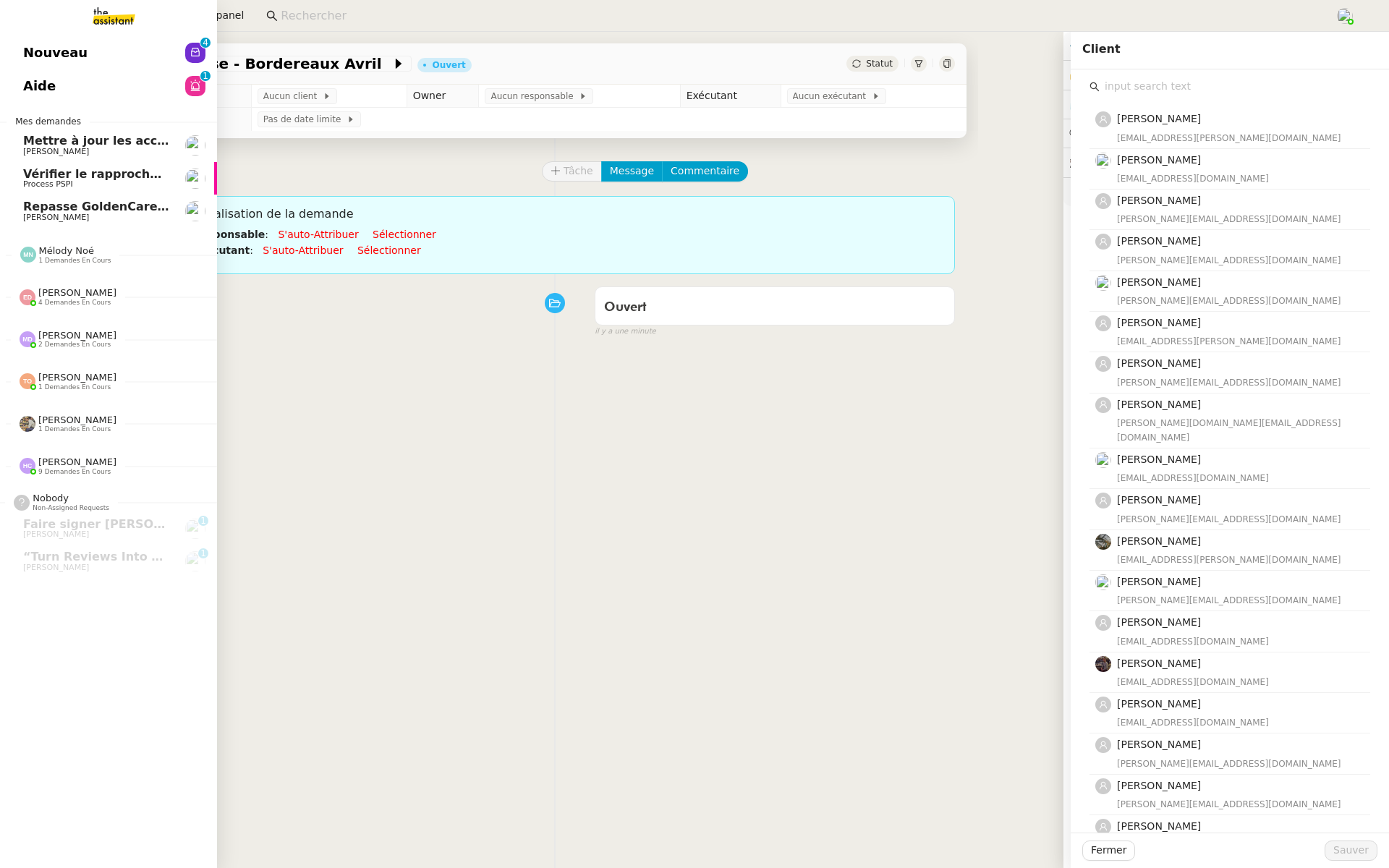
click at [80, 208] on span "Repasse GoldenCare - Bordereaux dolards" at bounding box center [161, 206] width 276 height 14
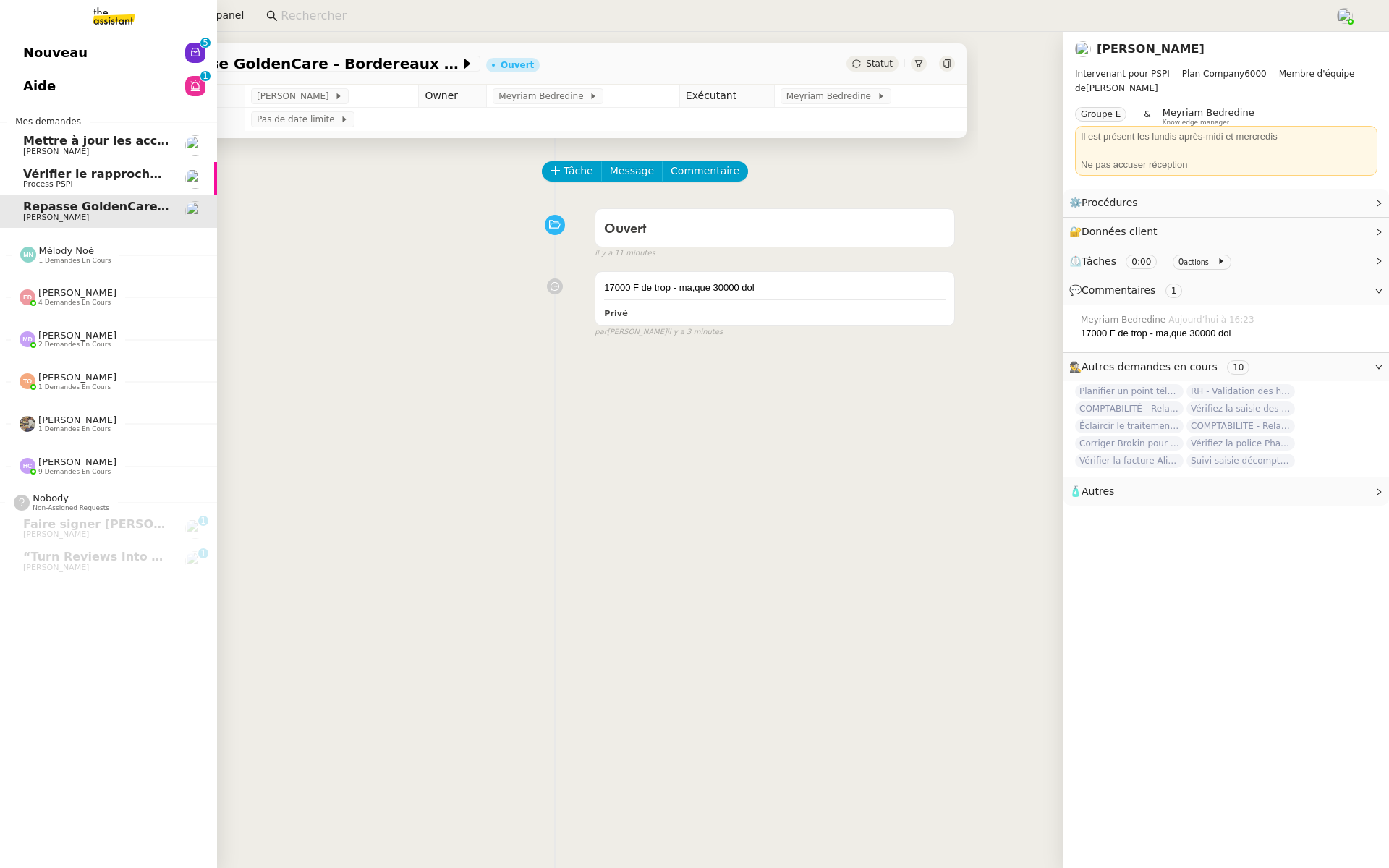
click at [16, 54] on link "Nouveau 0 1 2 3 4 5 6 7 8 9" at bounding box center [109, 52] width 217 height 33
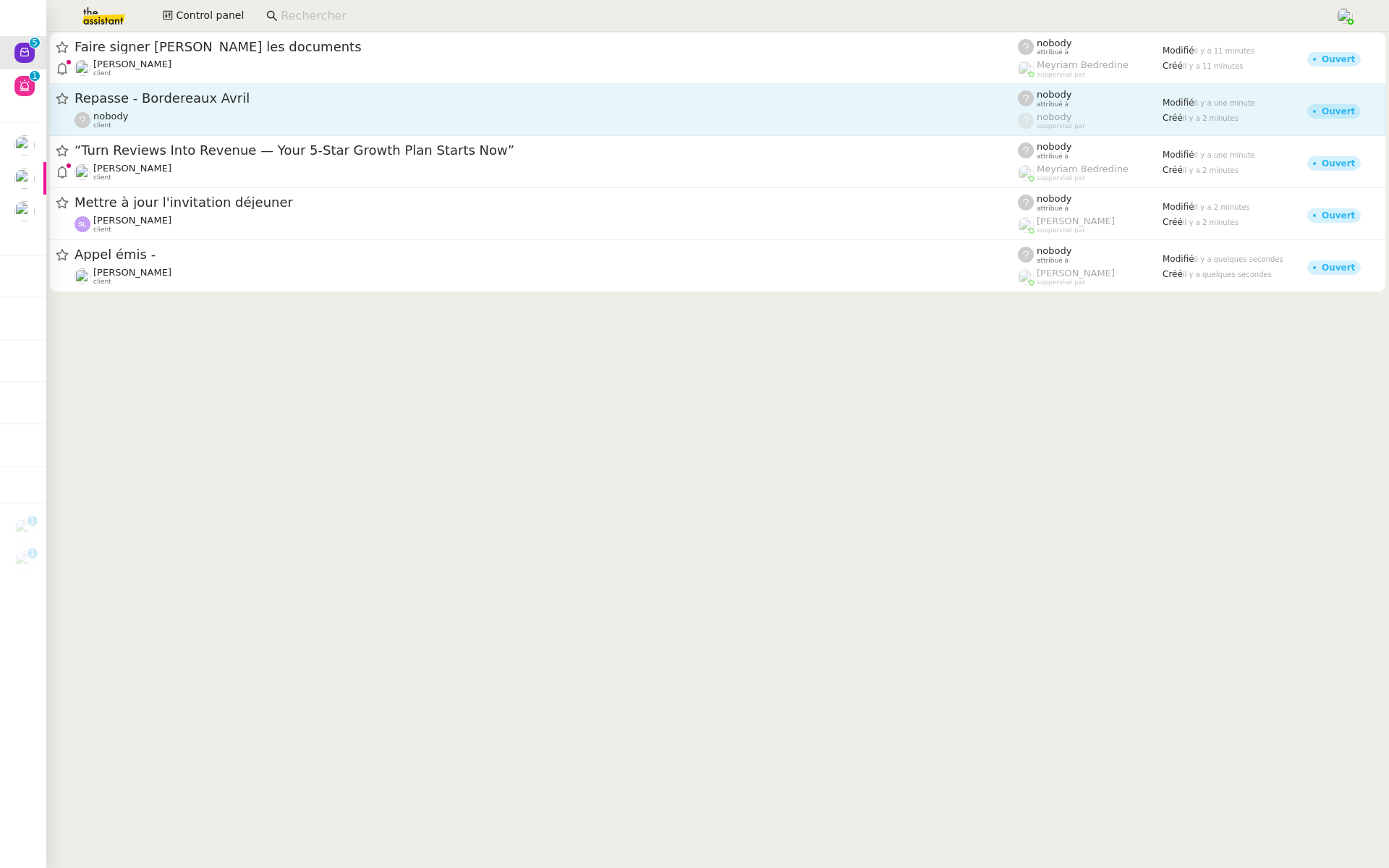
click at [267, 109] on div "Repasse - Bordereaux Avril nobody client" at bounding box center [546, 109] width 943 height 40
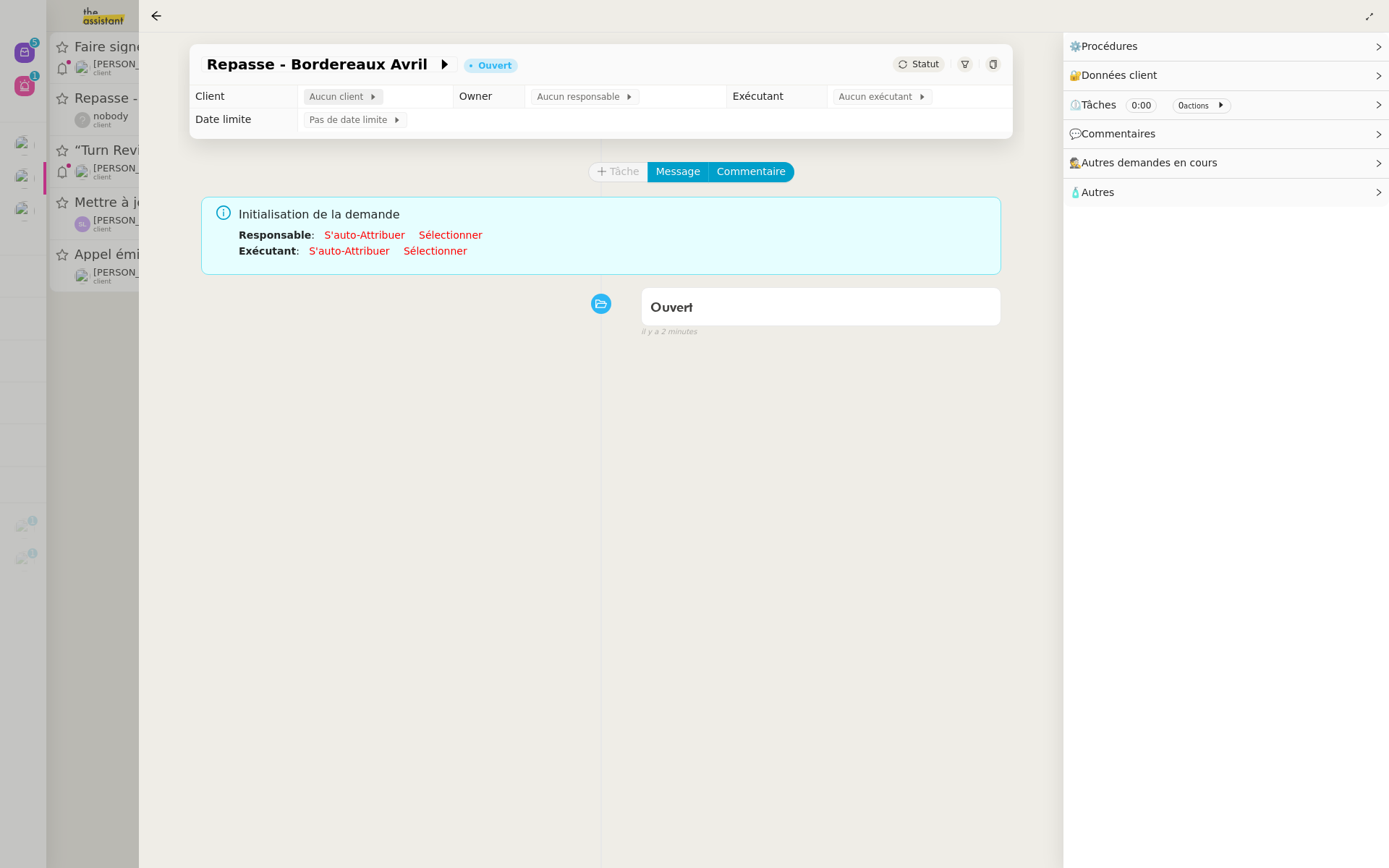
click at [343, 98] on span "Aucun client" at bounding box center [339, 97] width 60 height 15
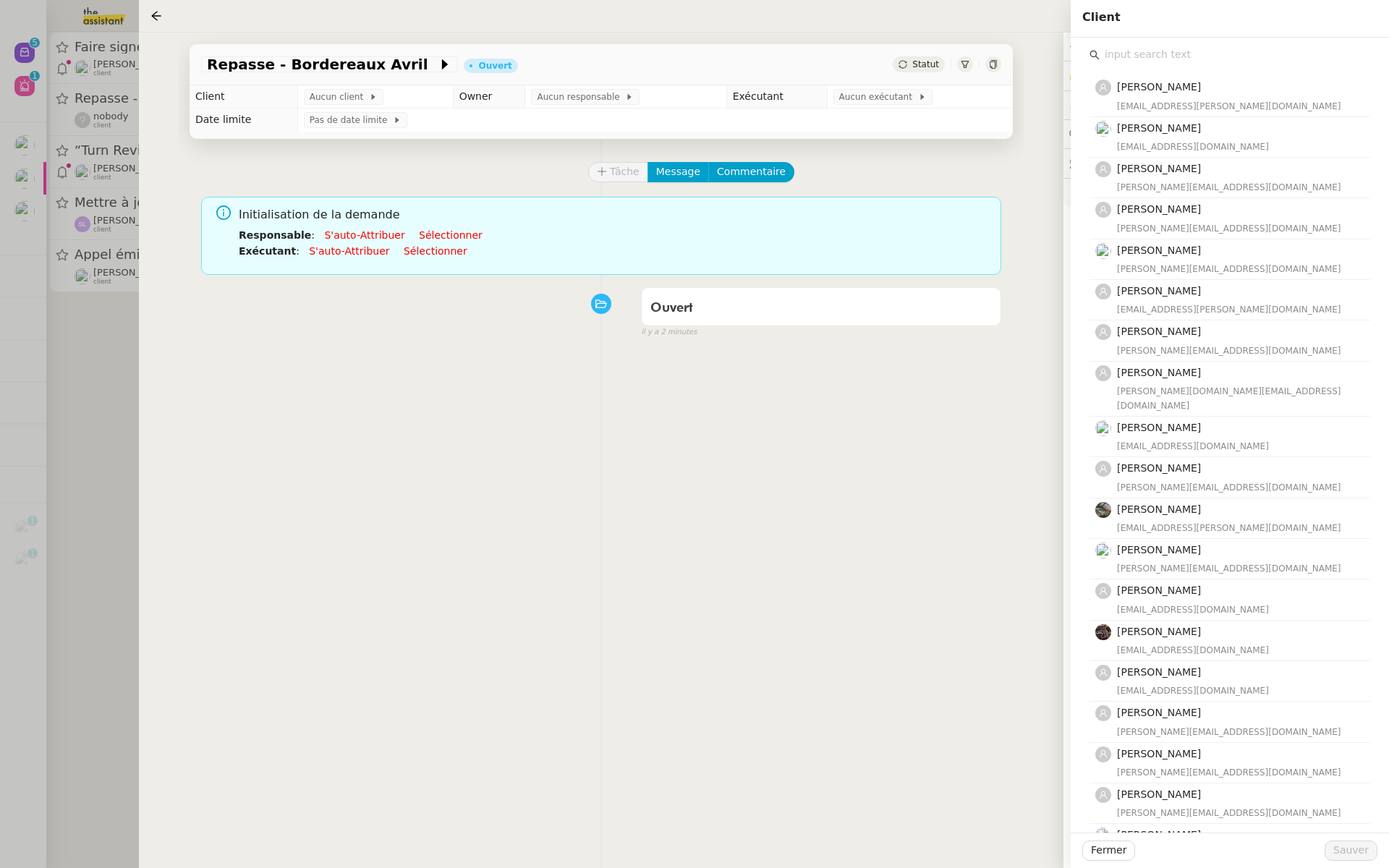
click at [1126, 57] on input "text" at bounding box center [1236, 55] width 271 height 20
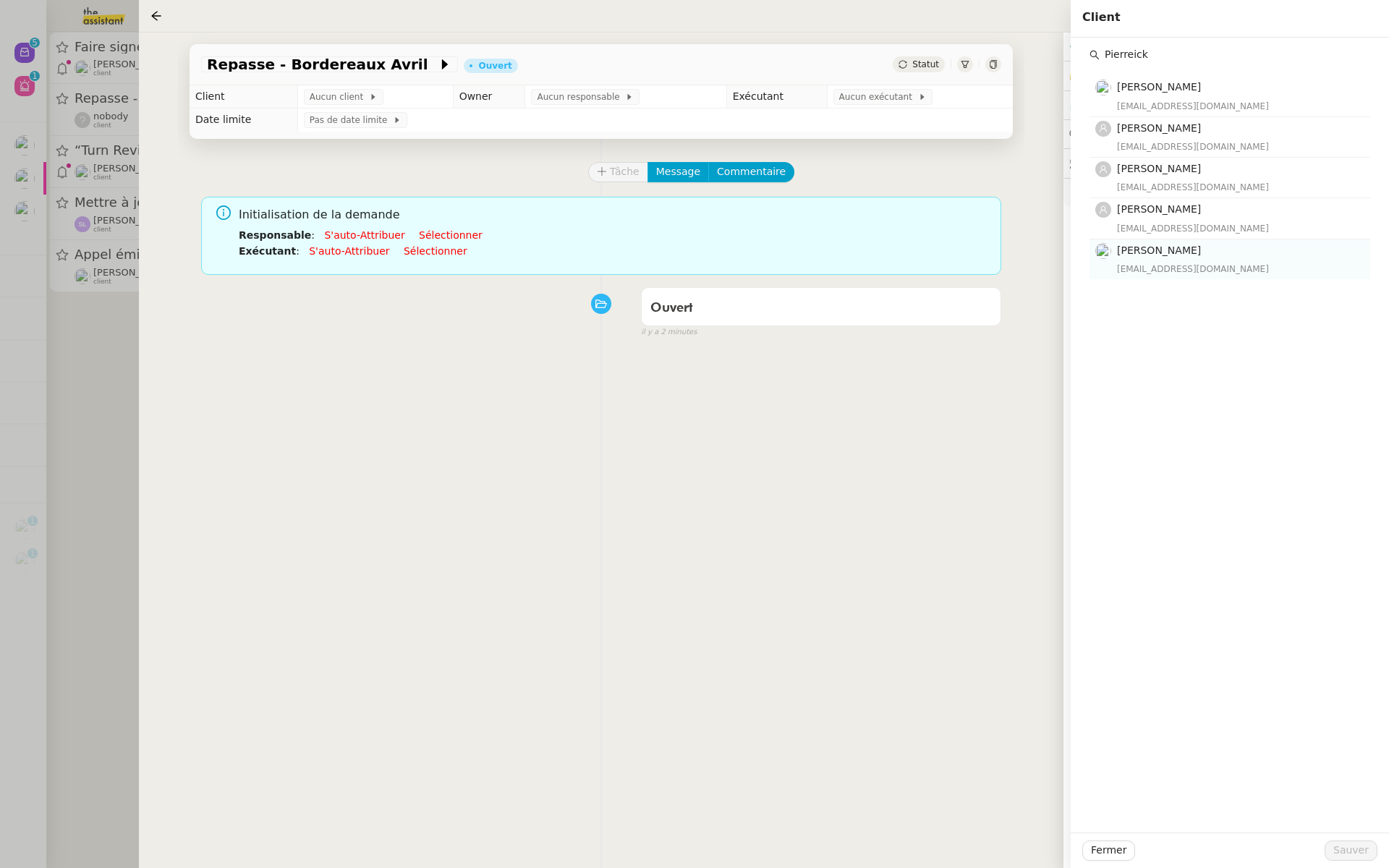
type input "Pierreick"
click at [1158, 265] on div "pmorel@finaxim.fr" at bounding box center [1240, 269] width 245 height 15
click at [1362, 843] on span "Sauver" at bounding box center [1351, 850] width 35 height 16
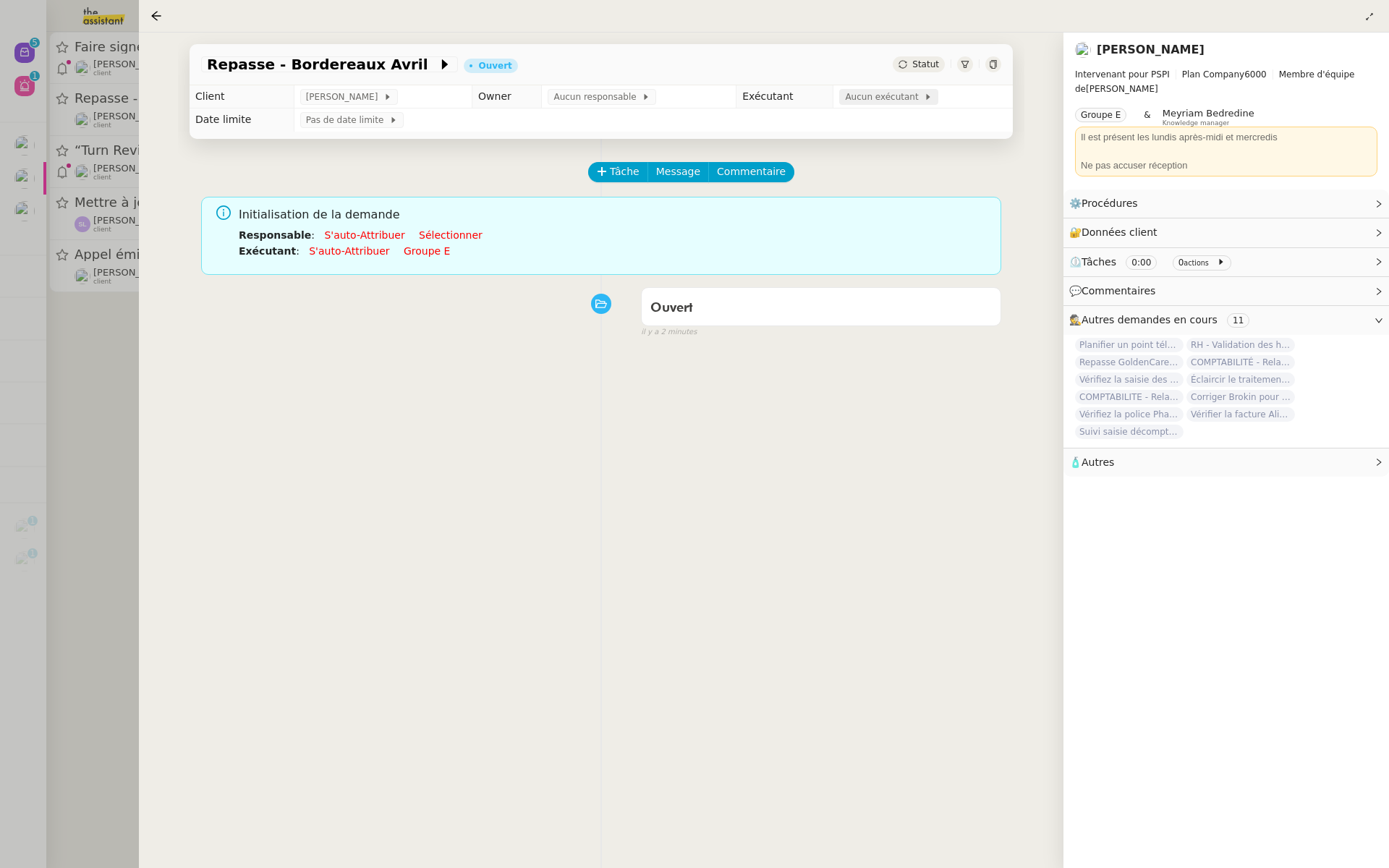
click at [876, 99] on span "Aucun exécutant" at bounding box center [885, 97] width 79 height 15
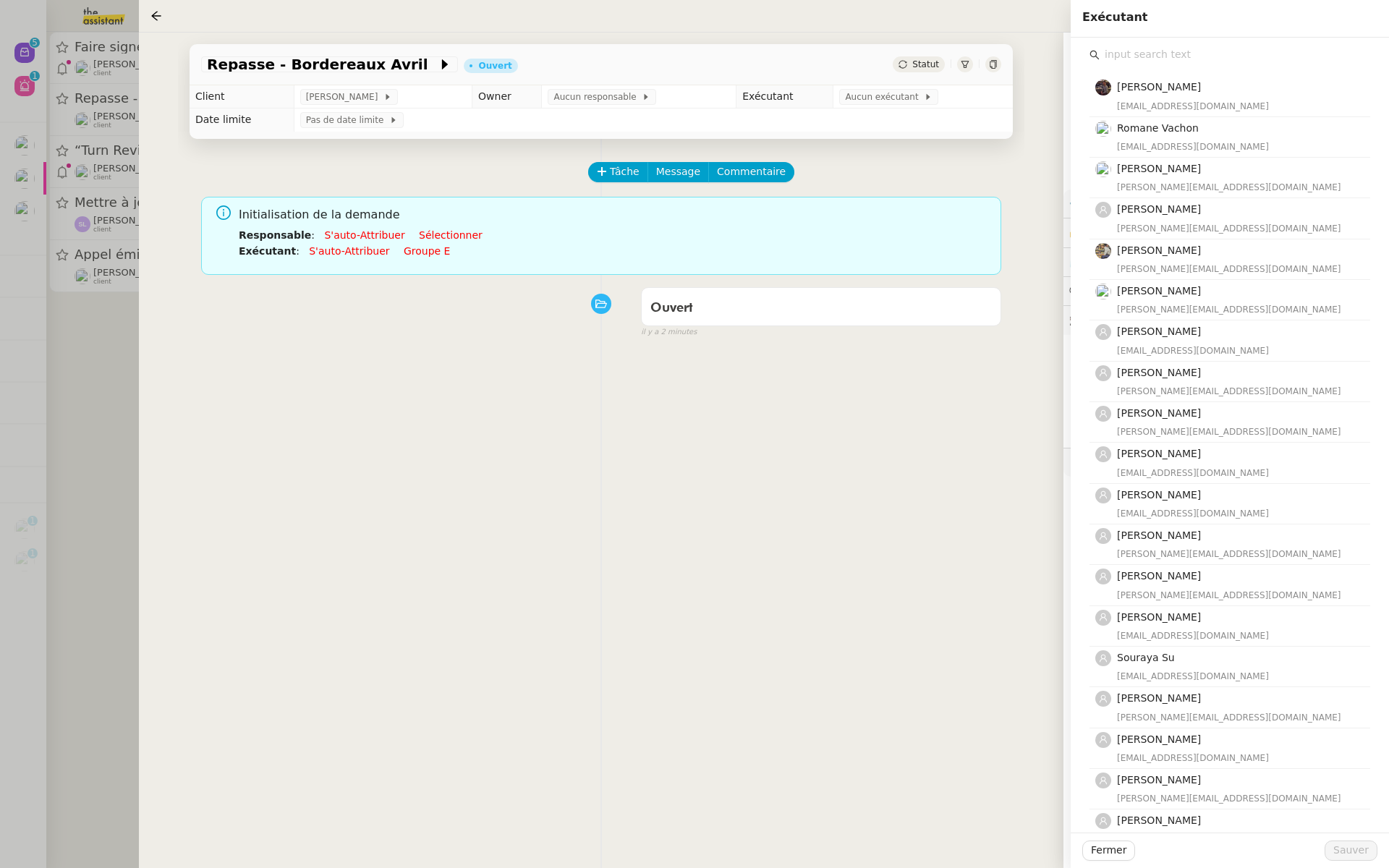
click at [1157, 55] on input "text" at bounding box center [1236, 55] width 271 height 20
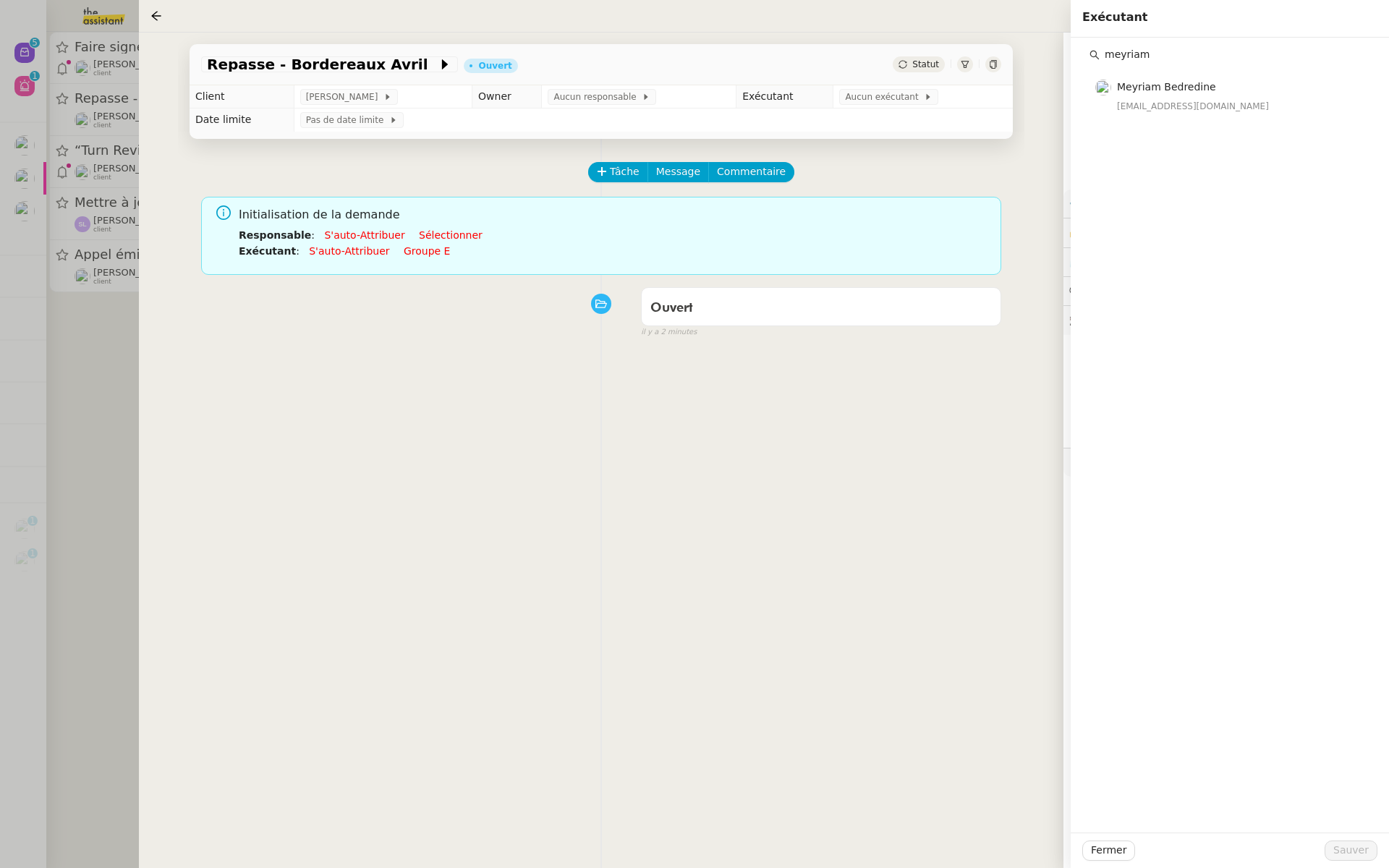
drag, startPoint x: 1152, startPoint y: 60, endPoint x: 1089, endPoint y: 60, distance: 63.0
click at [1089, 60] on div "meyriam" at bounding box center [1230, 55] width 281 height 20
type input "eva"
click at [1147, 103] on div "eva@theassistant.team" at bounding box center [1240, 106] width 245 height 15
click at [1347, 847] on span "Sauver" at bounding box center [1351, 850] width 35 height 16
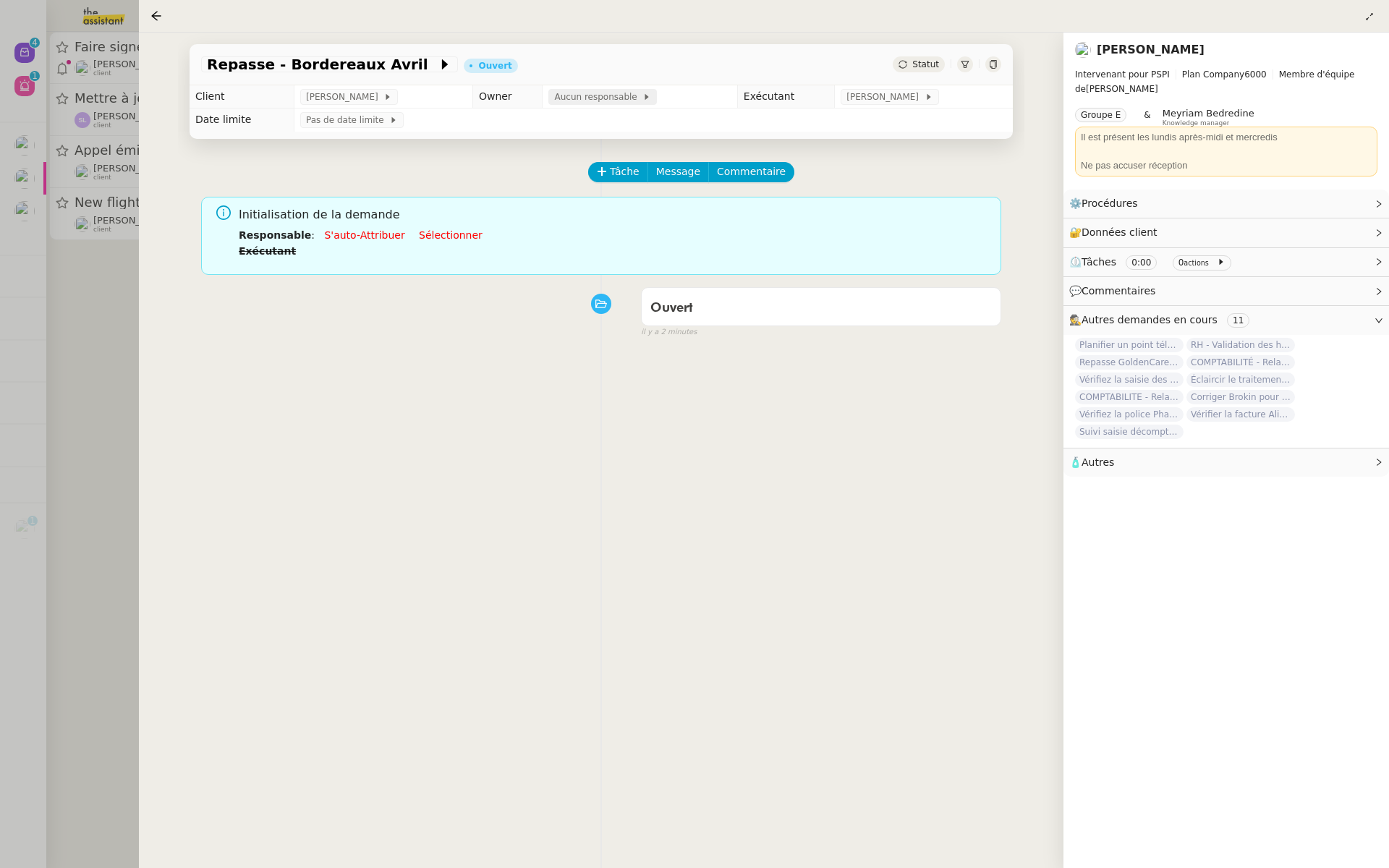
click at [598, 91] on span "Aucun responsable" at bounding box center [598, 97] width 88 height 15
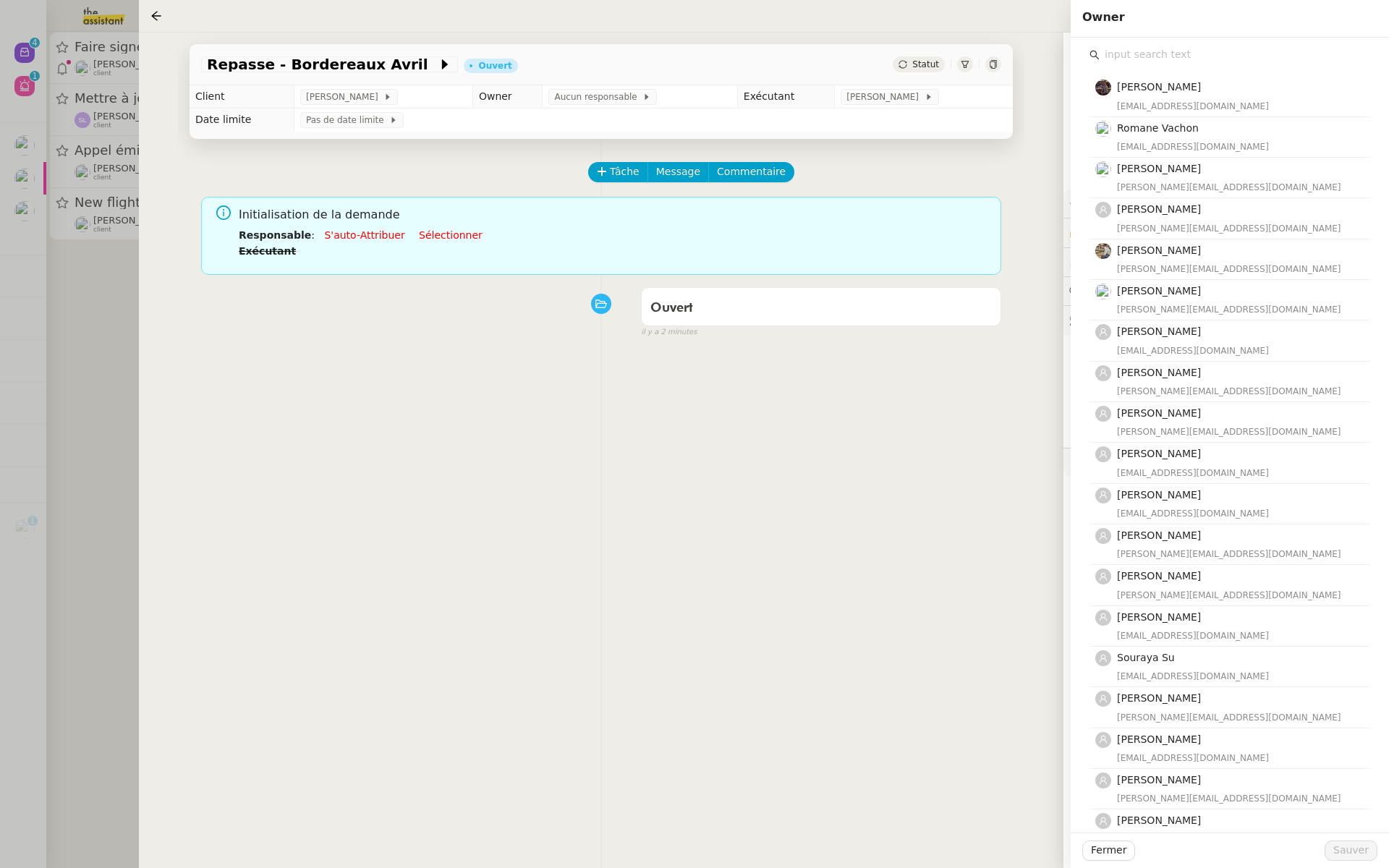
click at [1138, 65] on div "Bert Canavaggio bert.canavaggio@gmail.com Romane Vachon romane@team.theassistan…" at bounding box center [1230, 477] width 281 height 826
click at [1138, 56] on input "text" at bounding box center [1236, 55] width 271 height 20
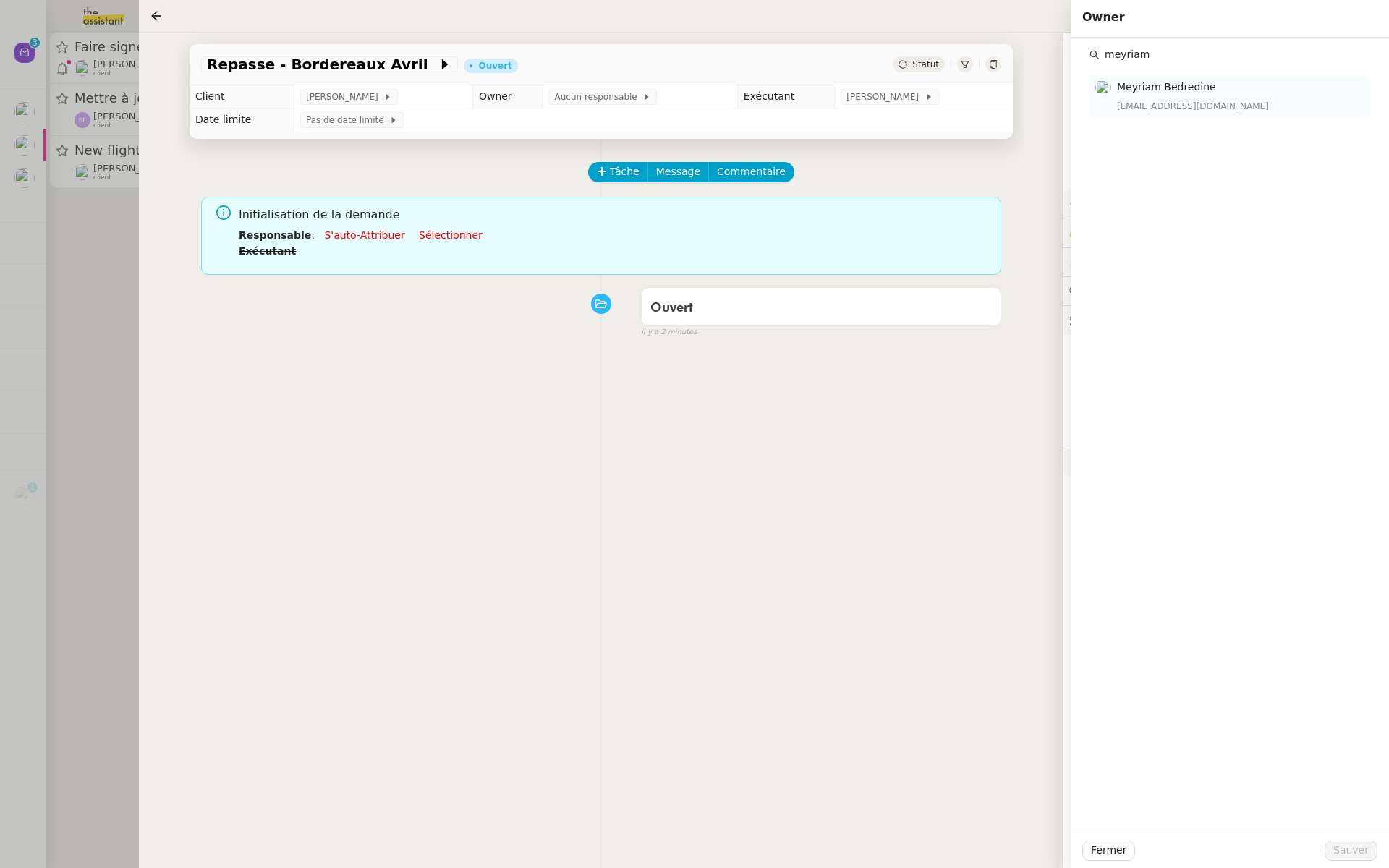
type input "meyriam"
click at [1139, 104] on div "meyriam@team.theassistant.com" at bounding box center [1240, 106] width 245 height 15
click at [1343, 851] on span "Sauver" at bounding box center [1351, 850] width 35 height 16
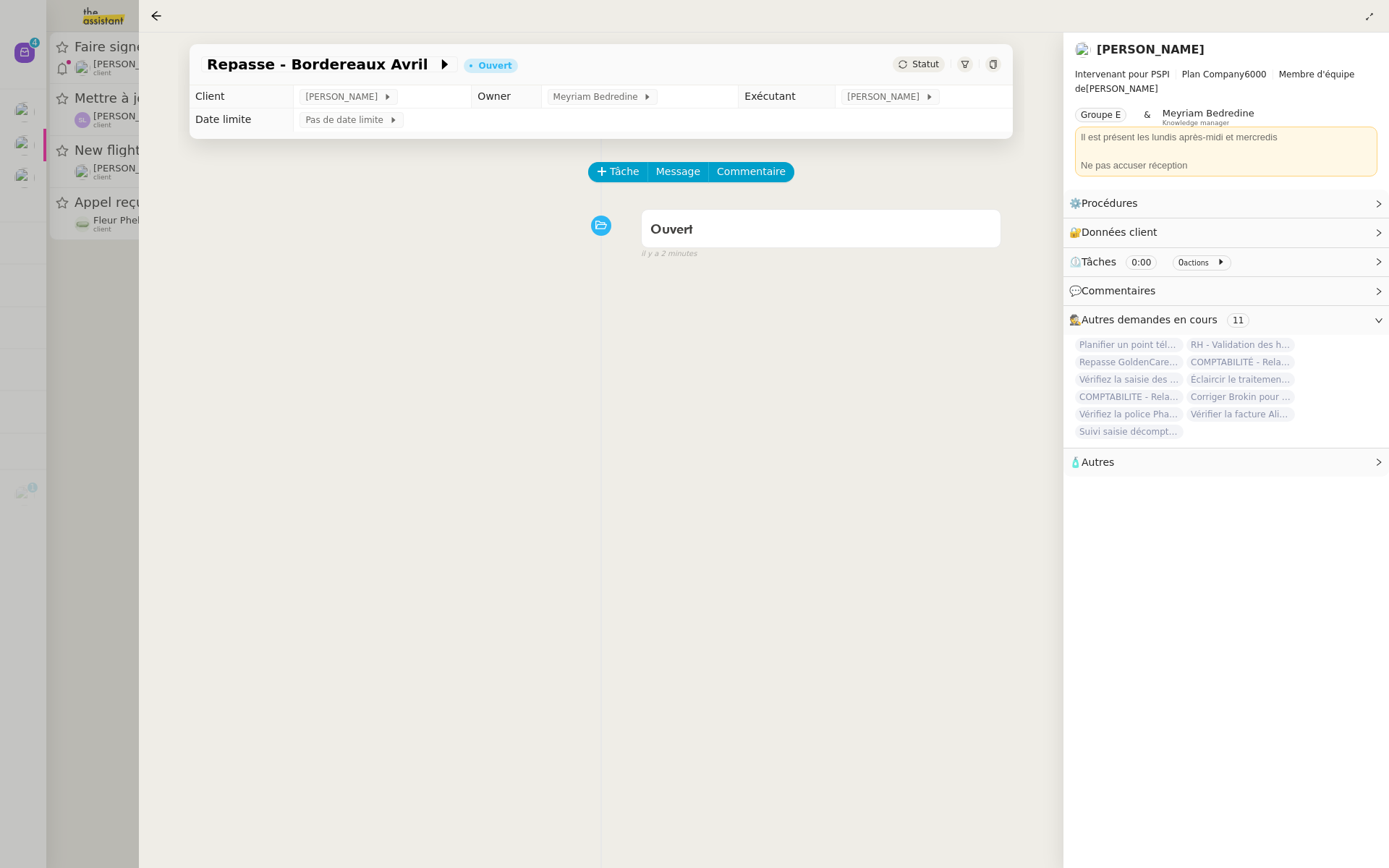
click at [20, 379] on div at bounding box center [694, 434] width 1389 height 868
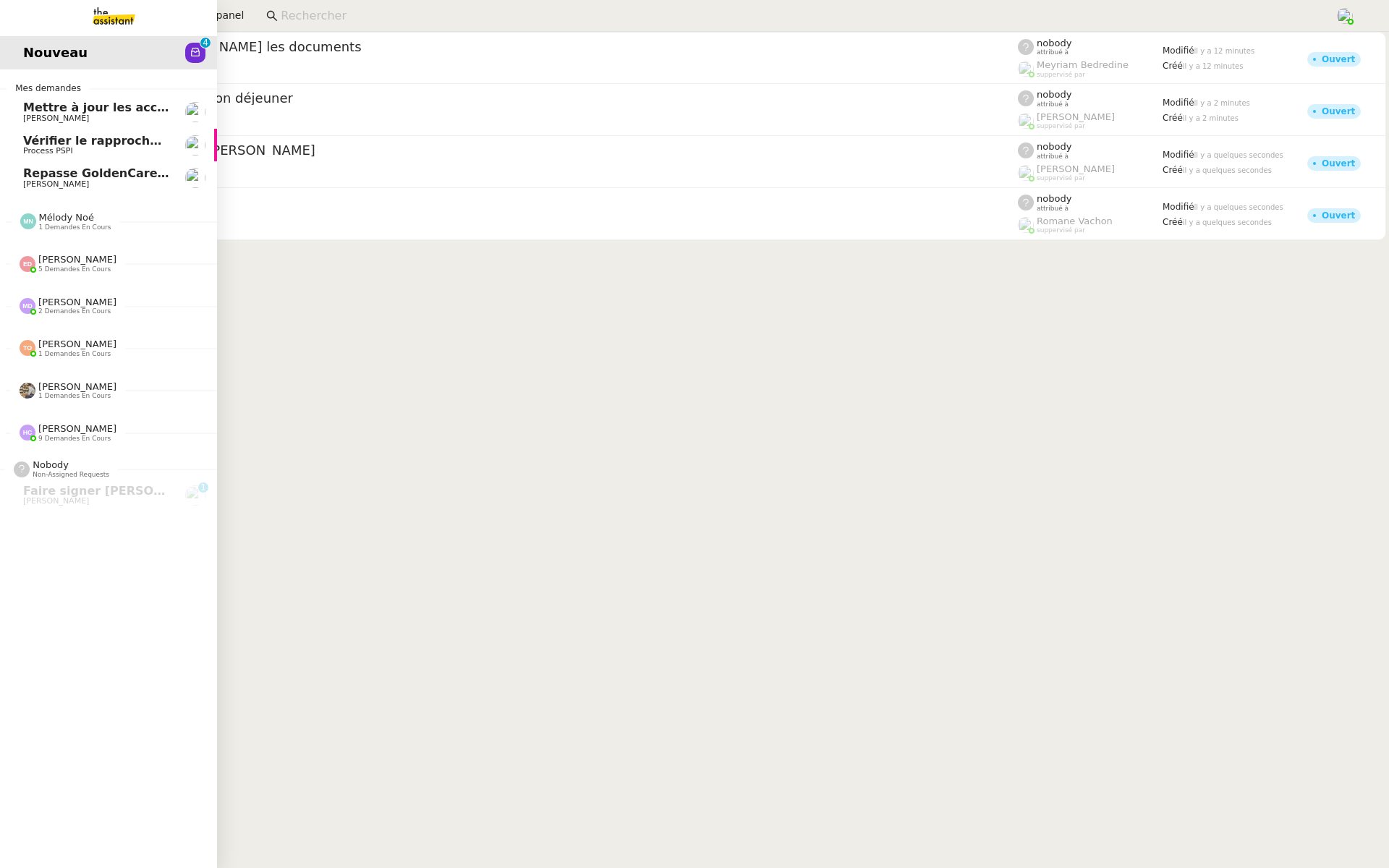
click at [54, 167] on span "Repasse GoldenCare - Bordereaux dolards" at bounding box center [161, 173] width 276 height 14
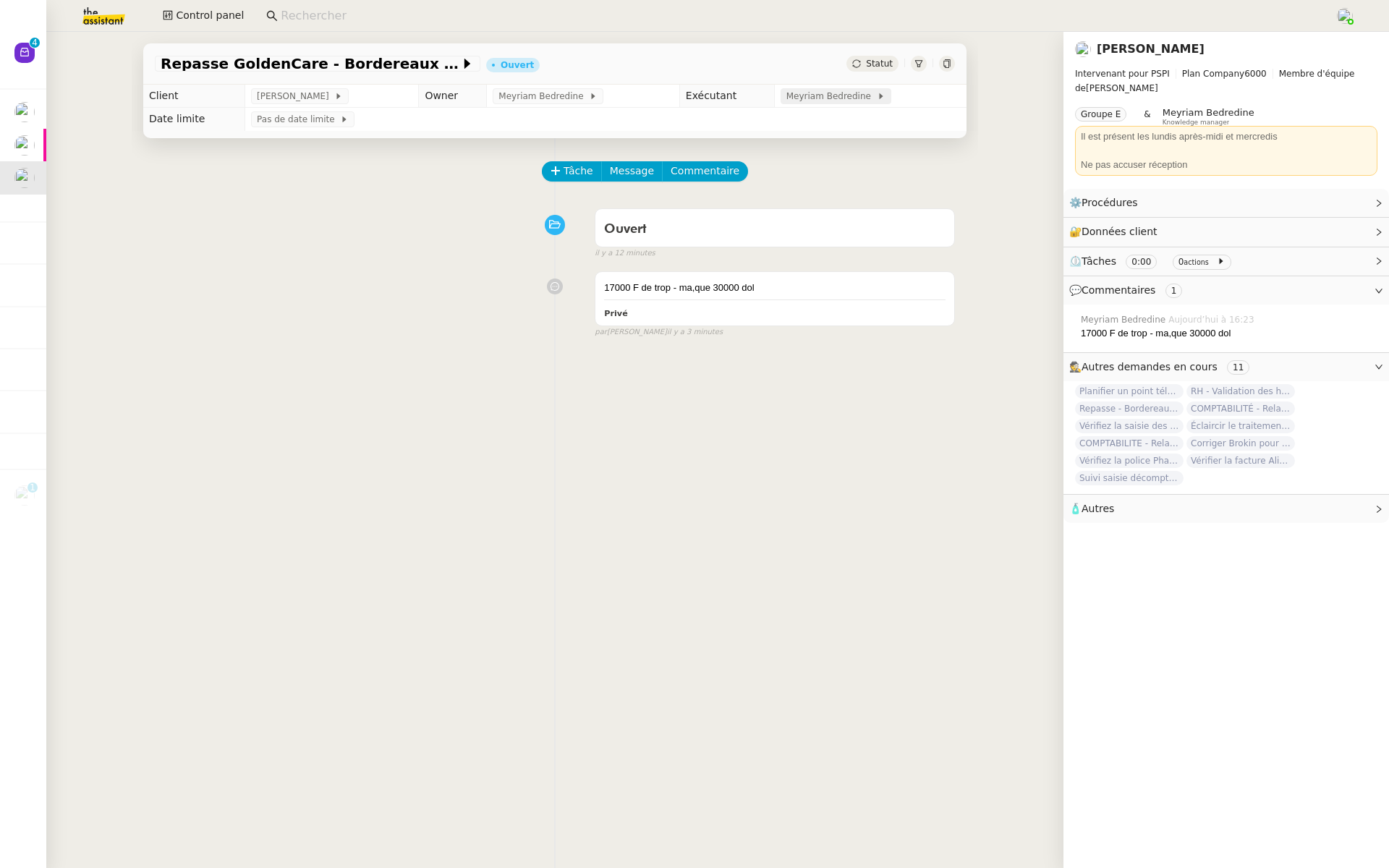
click at [814, 92] on span "Meyriam Bedredine" at bounding box center [832, 96] width 91 height 15
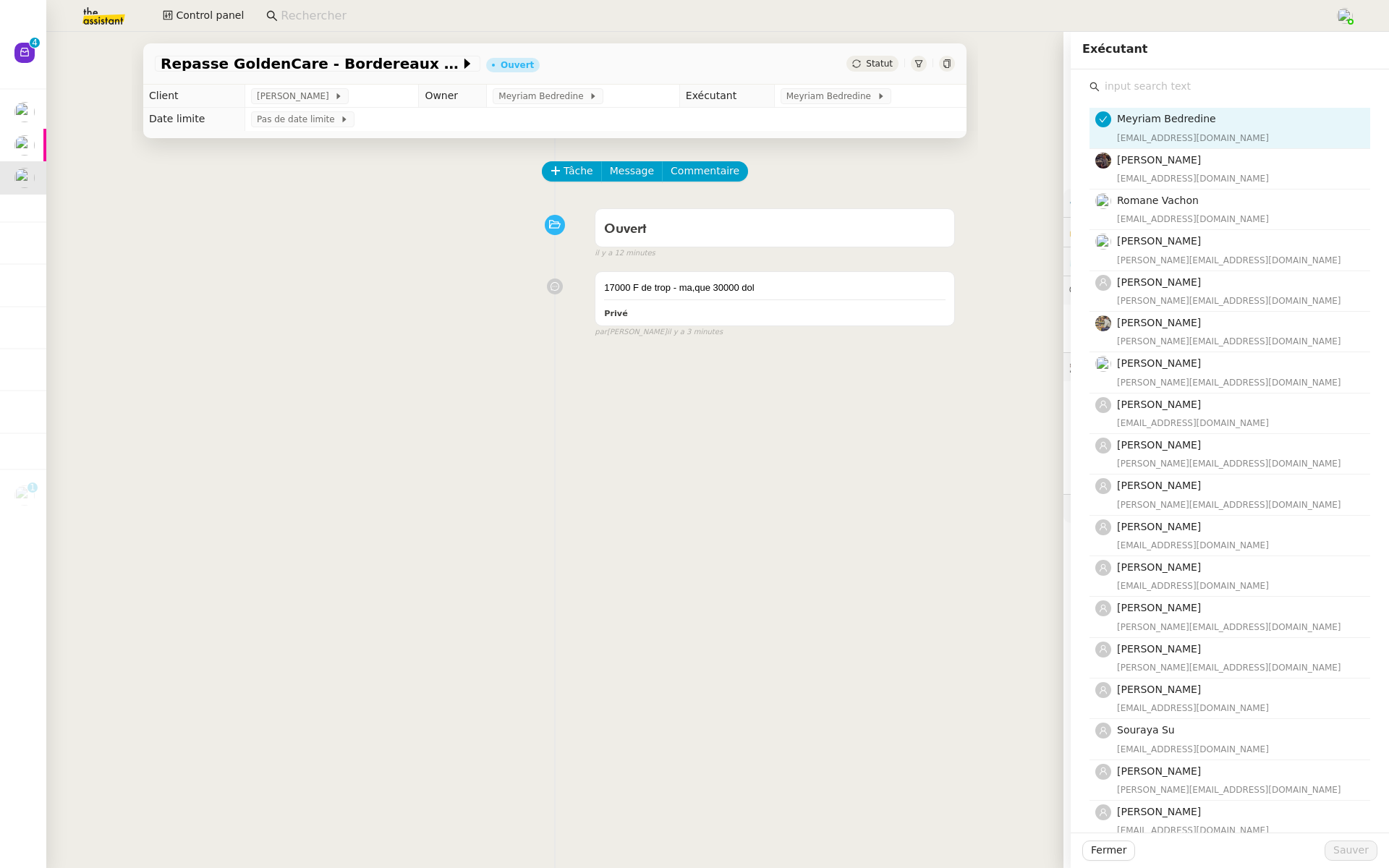
click at [1140, 79] on input "text" at bounding box center [1236, 86] width 271 height 20
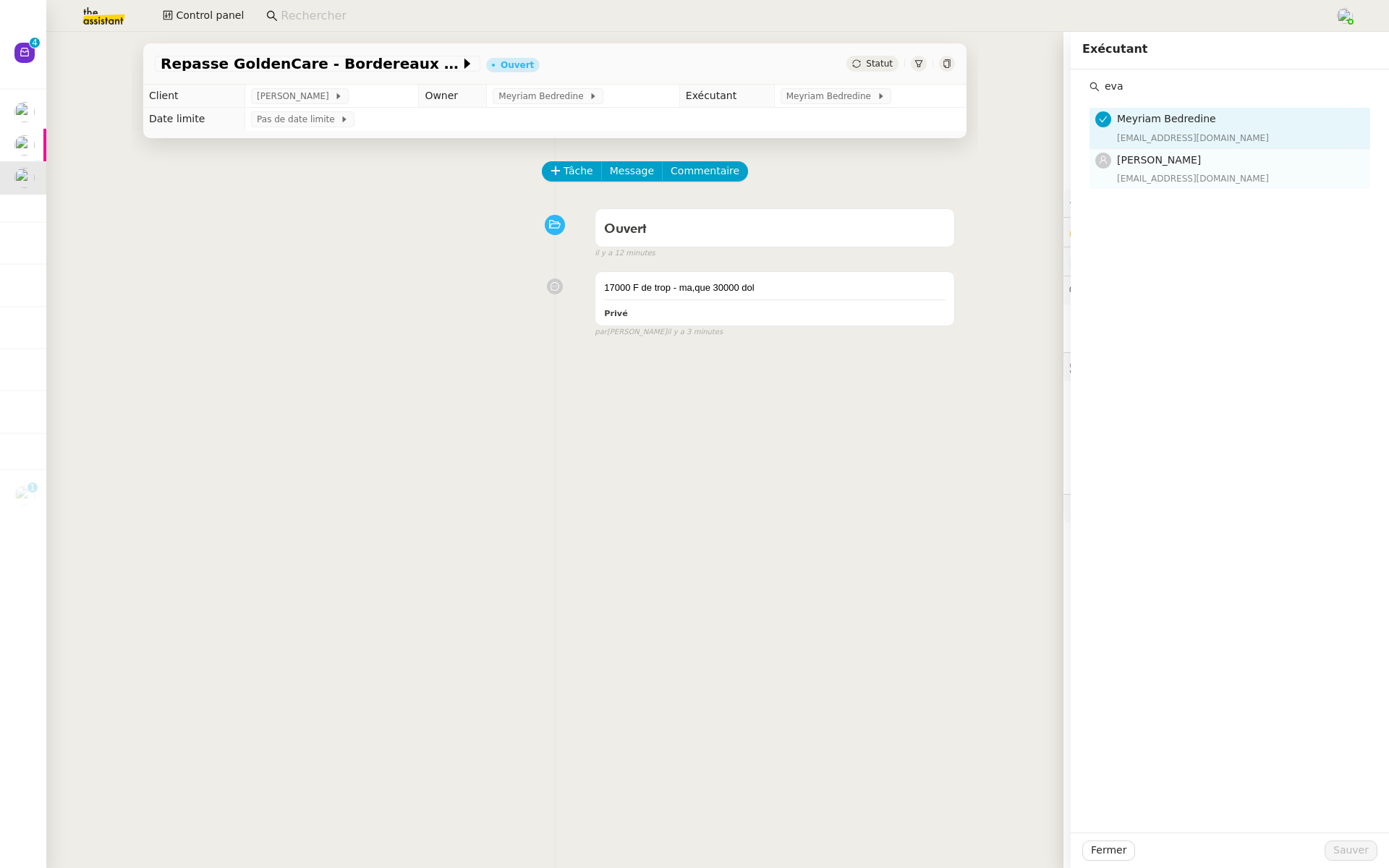
type input "eva"
click at [1158, 157] on span "[PERSON_NAME]" at bounding box center [1159, 160] width 84 height 11
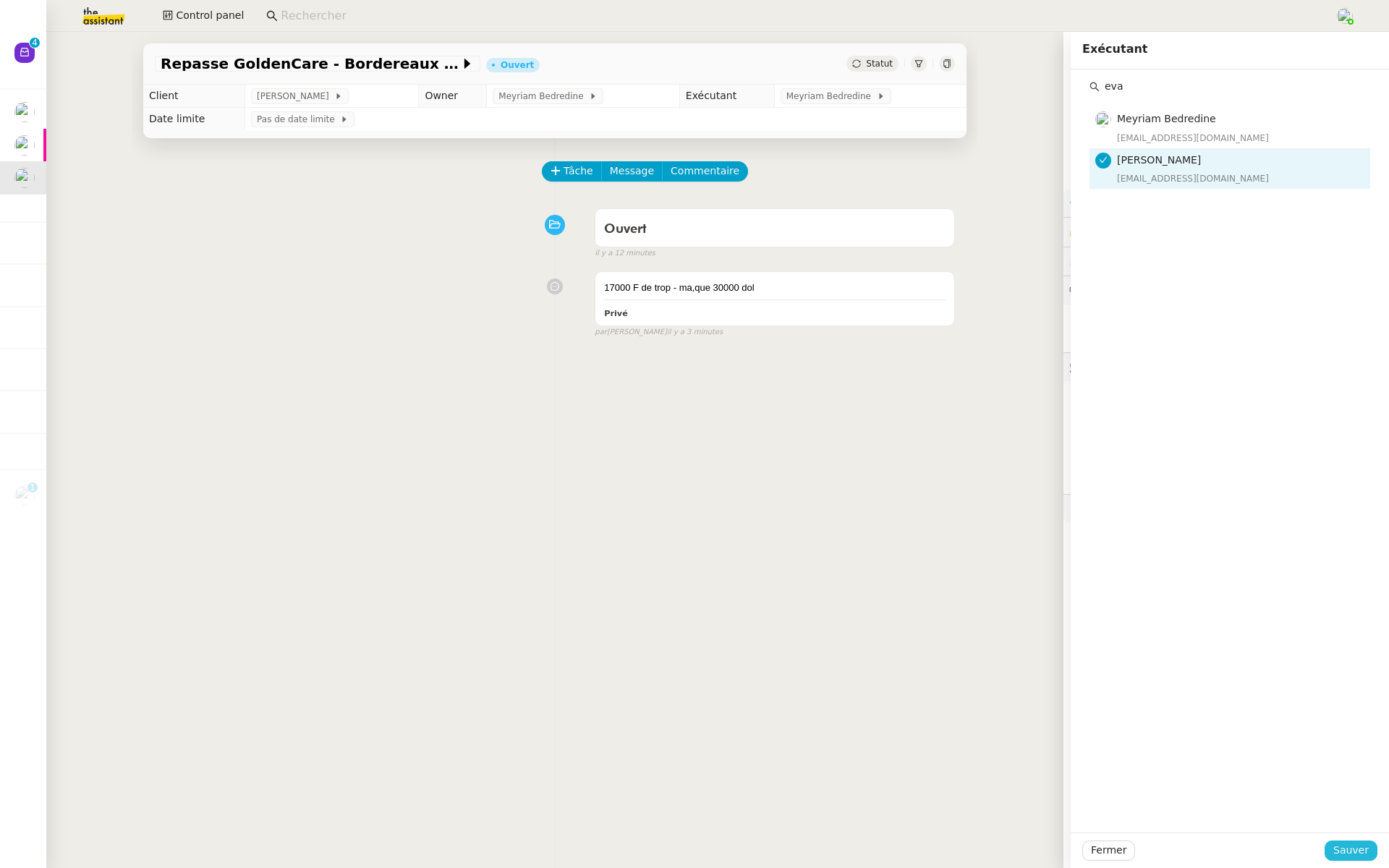
click at [1362, 848] on span "Sauver" at bounding box center [1351, 850] width 35 height 16
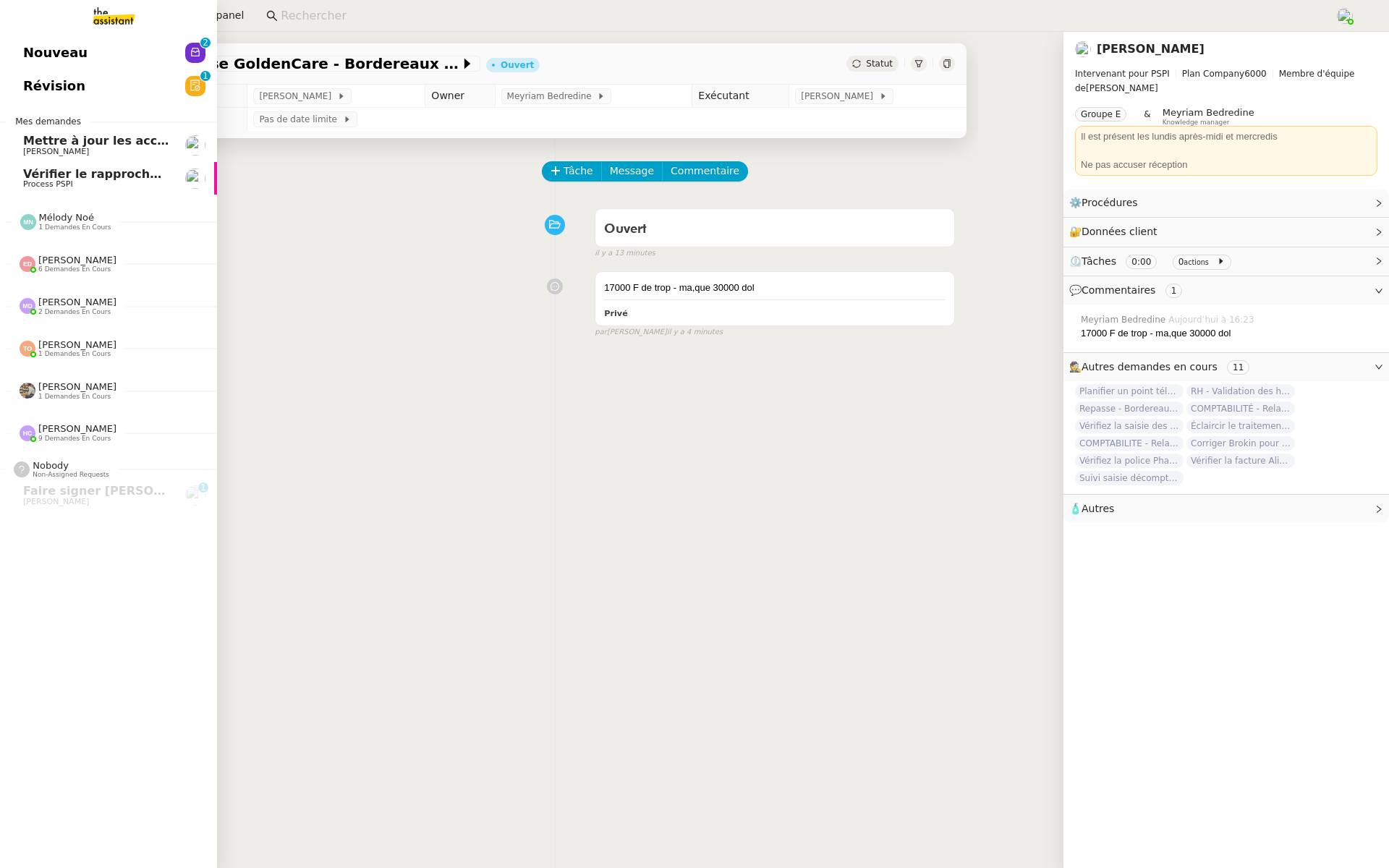
click at [66, 48] on span "Nouveau" at bounding box center [55, 52] width 64 height 22
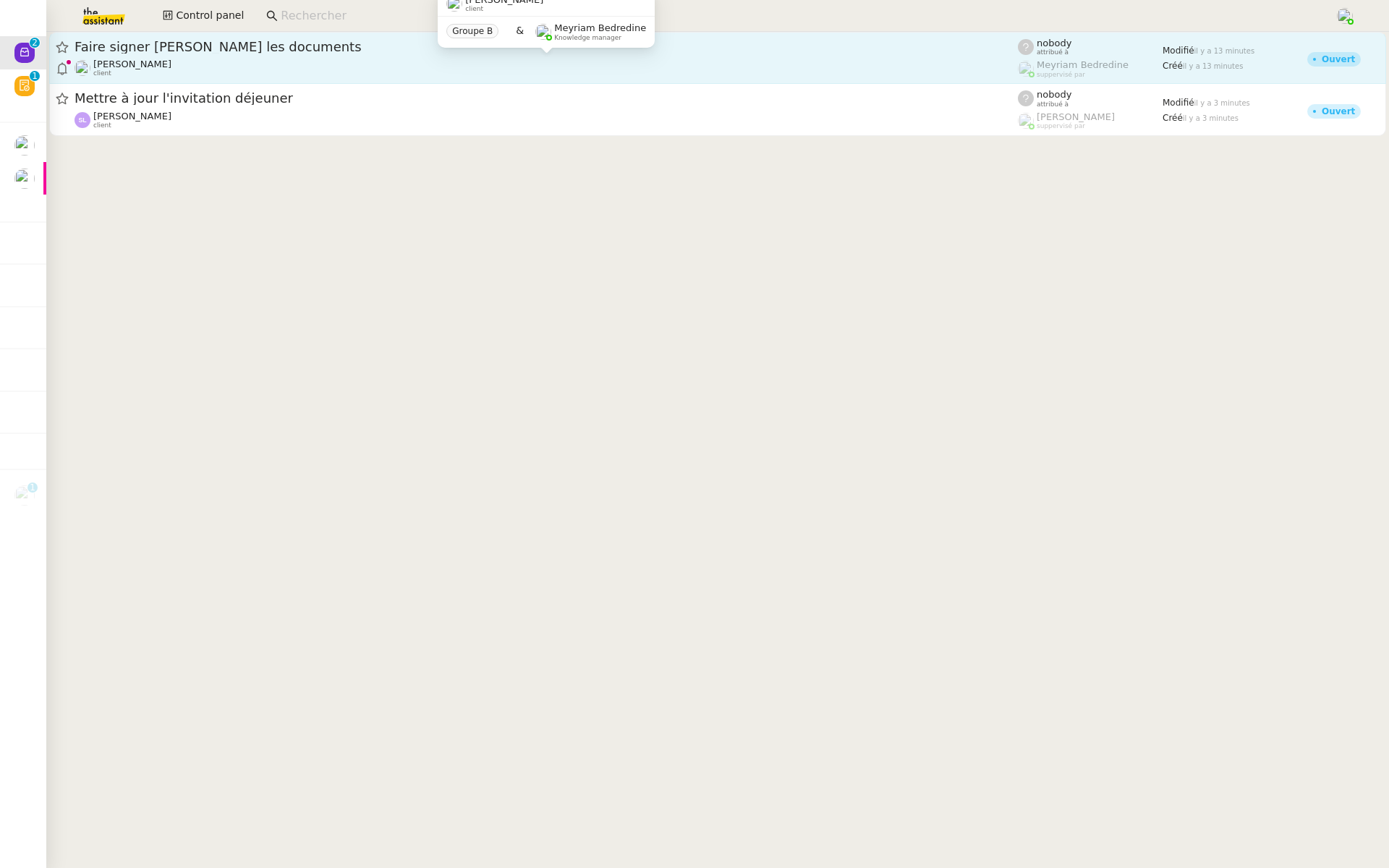
click at [308, 61] on div "Genevieve Landsmann client" at bounding box center [546, 68] width 943 height 19
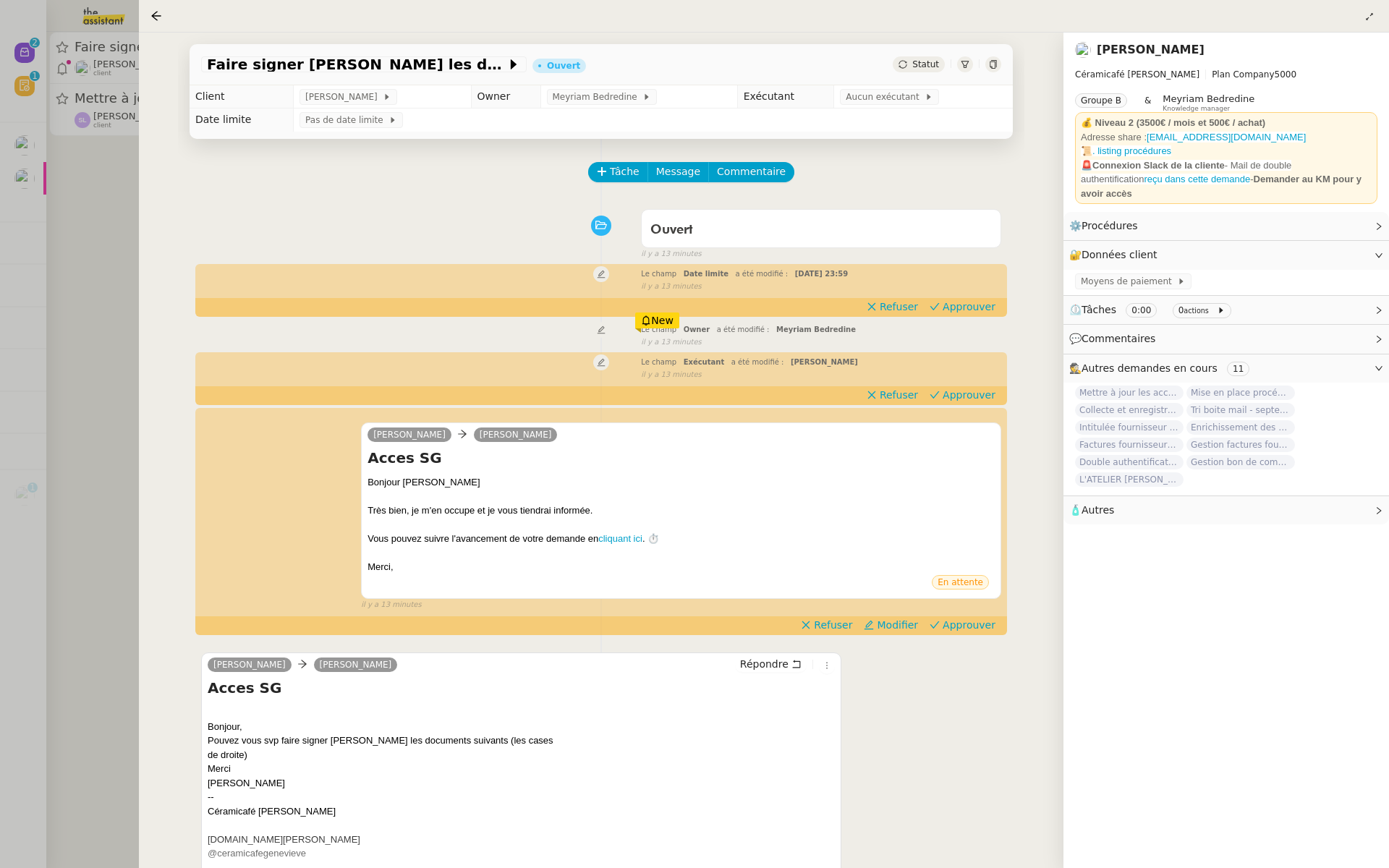
scroll to position [185, 0]
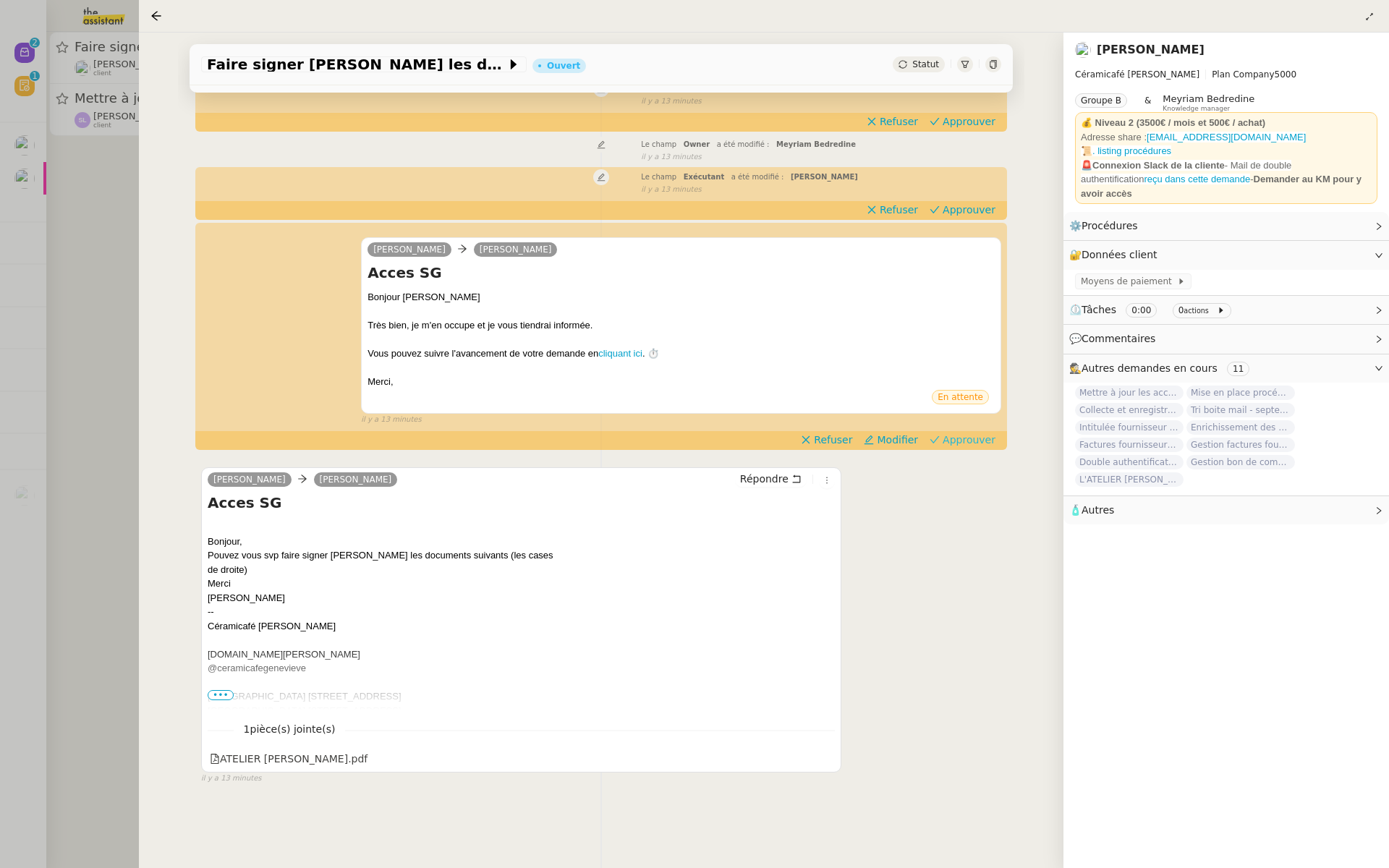
click at [980, 433] on span "Approuver" at bounding box center [969, 440] width 53 height 15
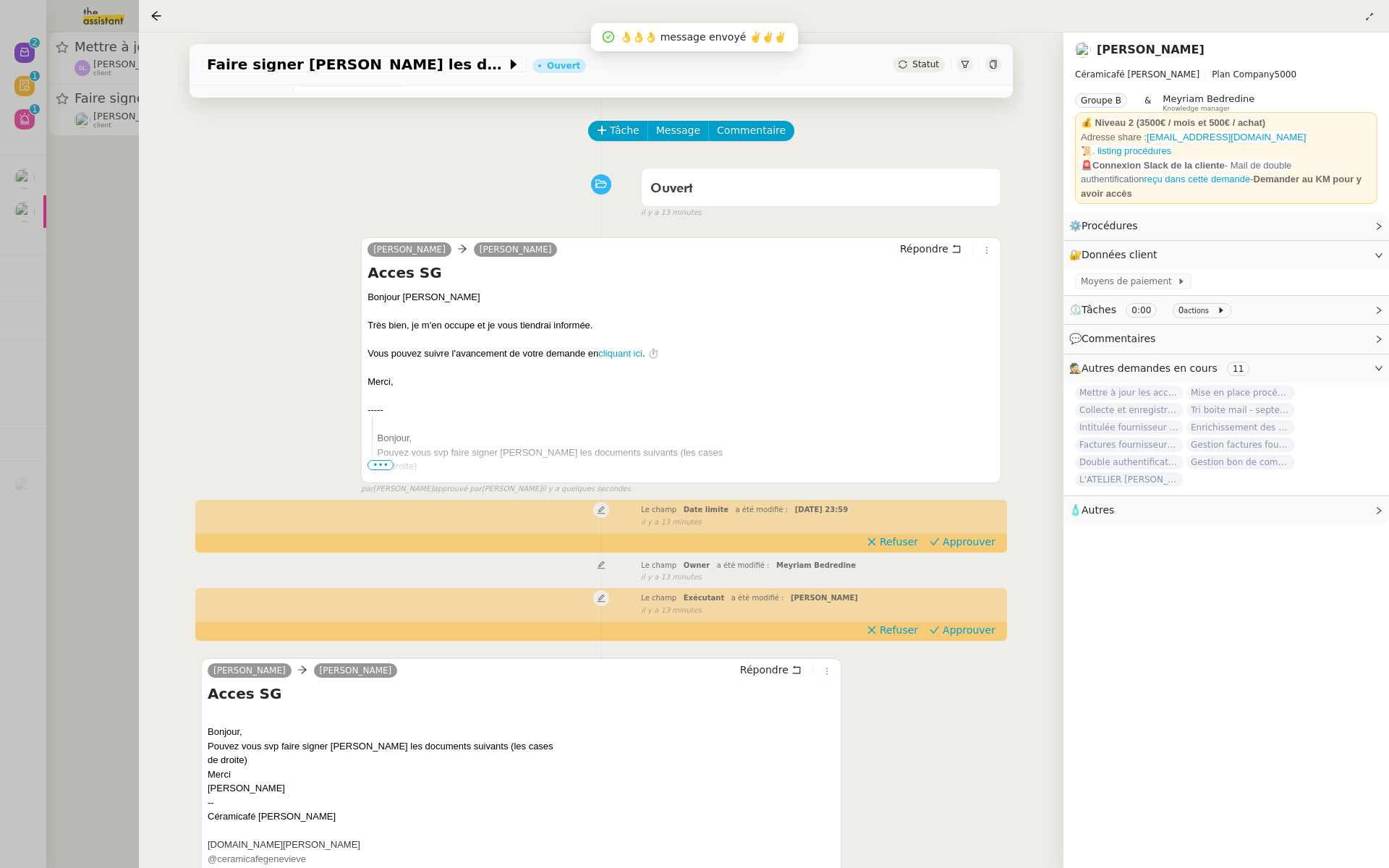
scroll to position [0, 0]
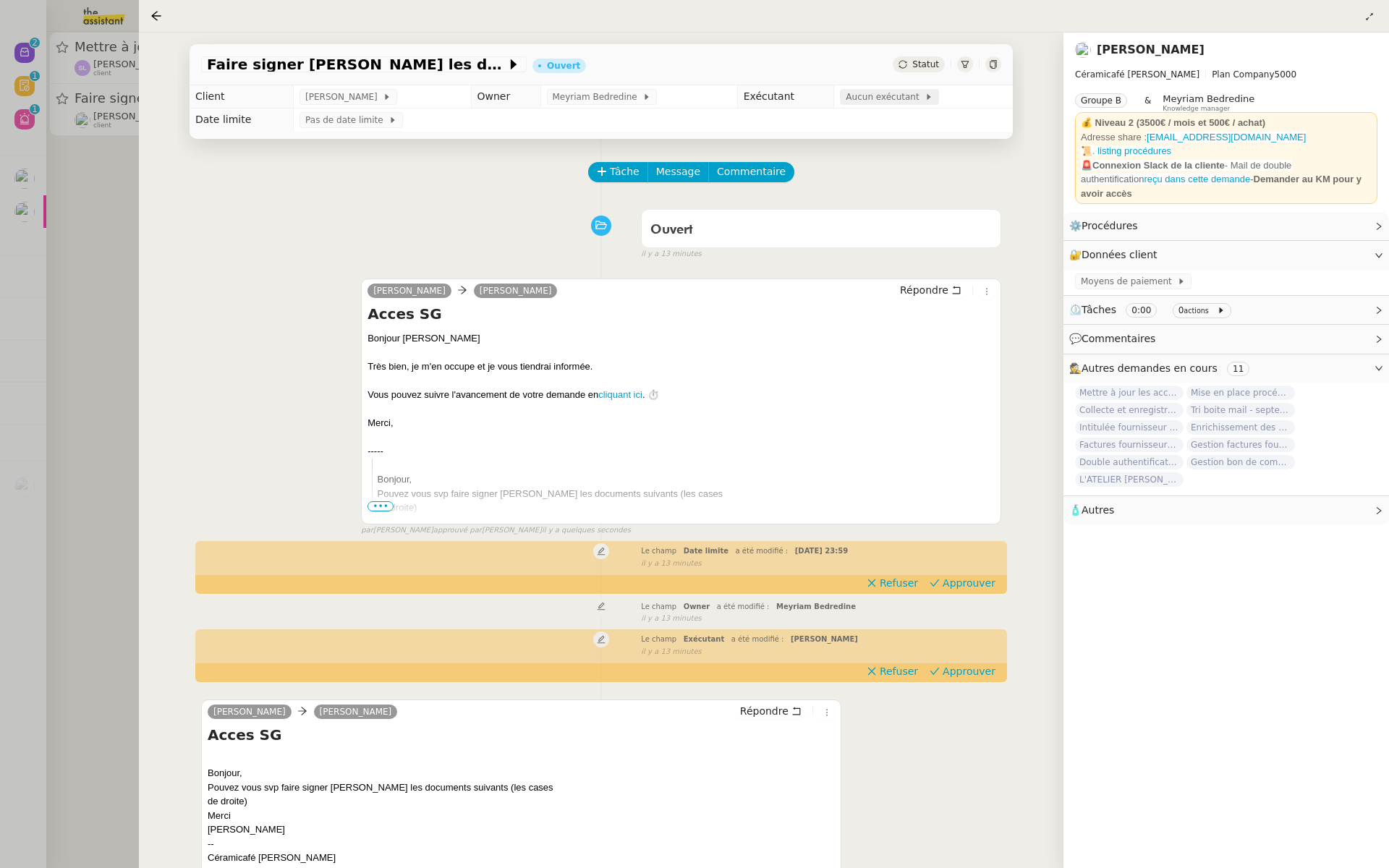
click at [879, 97] on span "Aucun exécutant" at bounding box center [885, 97] width 79 height 15
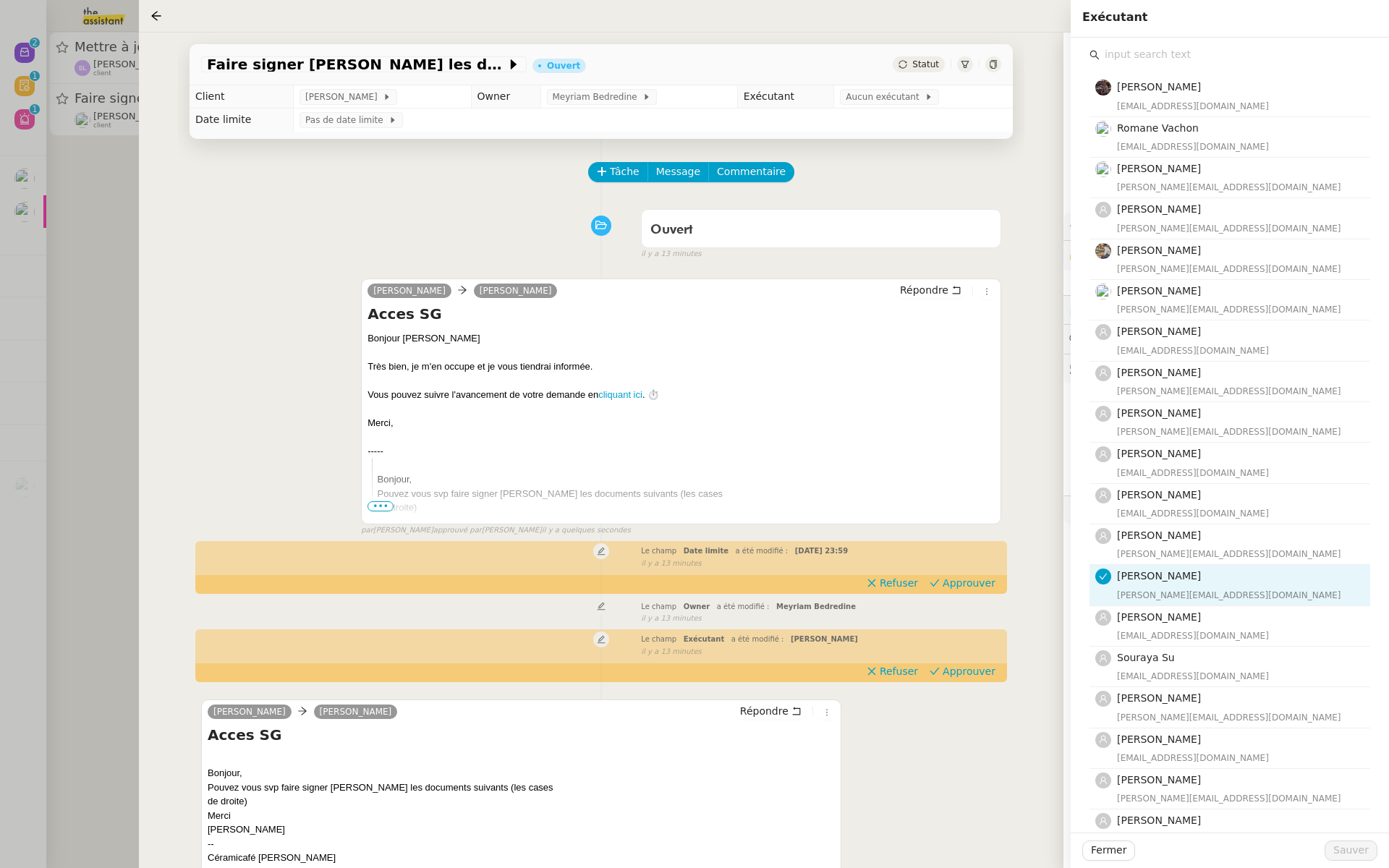
click at [1147, 64] on input "text" at bounding box center [1236, 55] width 271 height 20
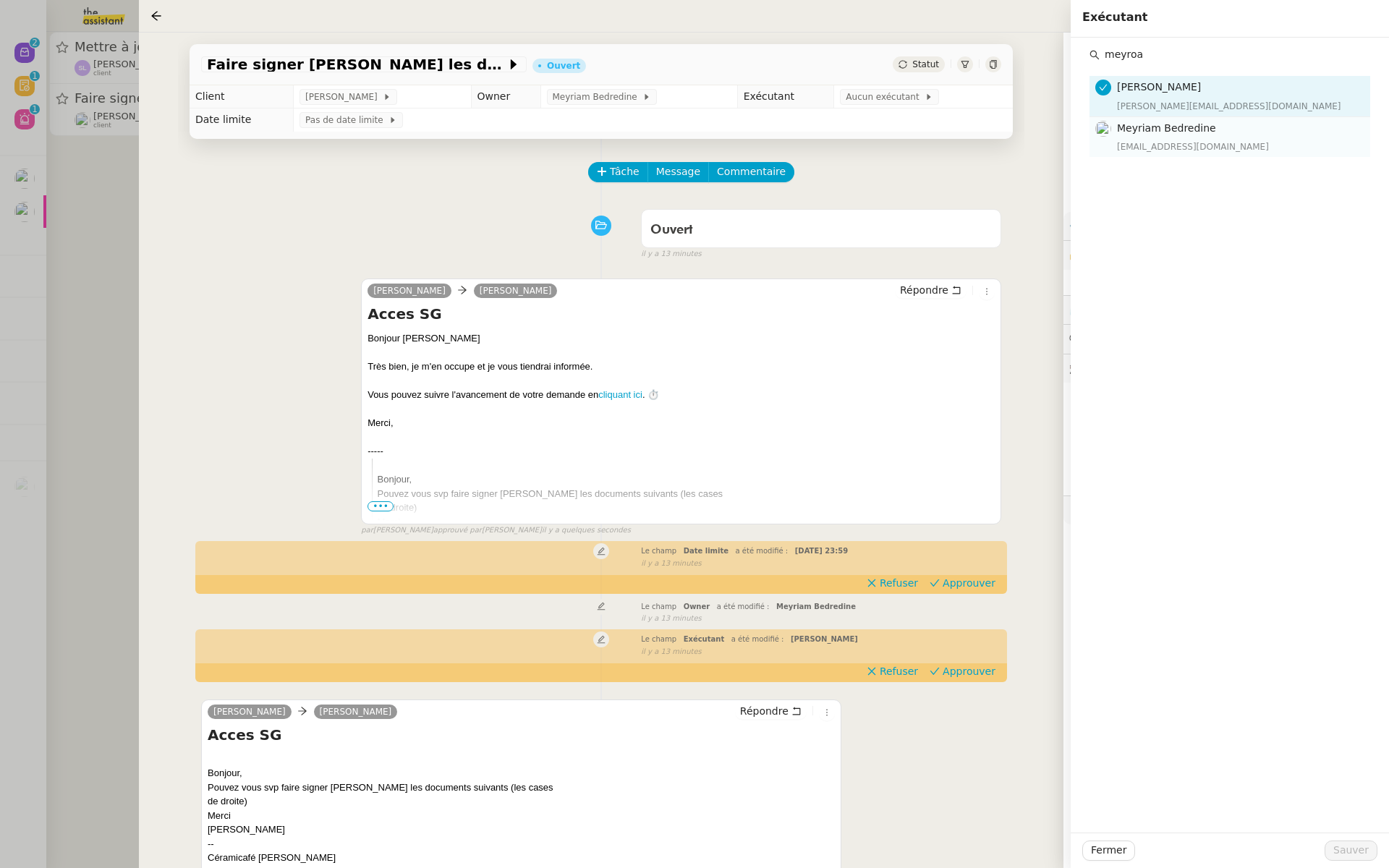
type input "meyroa"
click at [1138, 138] on div "Meyriam Bedredine meyriam@team.theassistant.com" at bounding box center [1240, 137] width 245 height 34
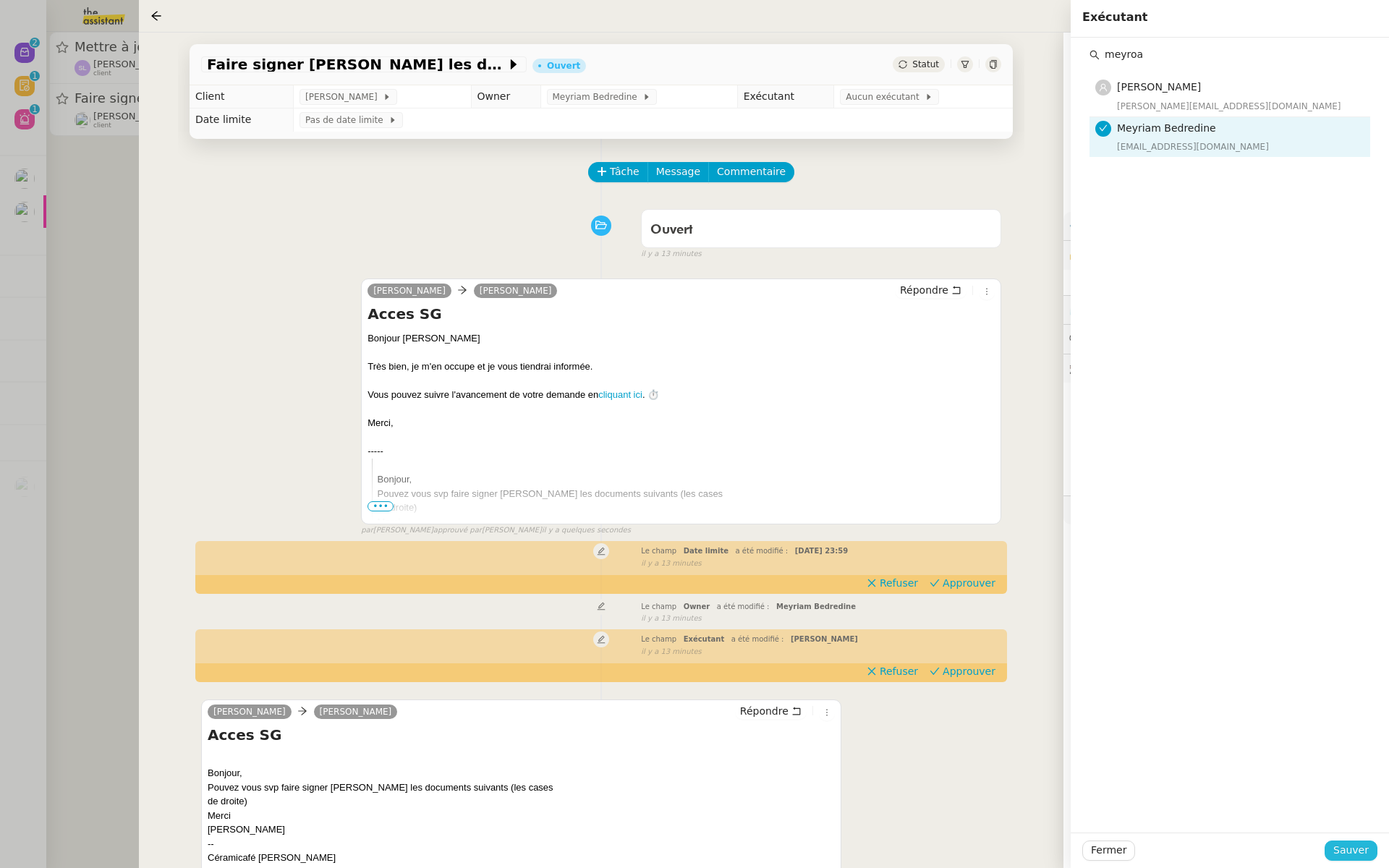
click at [1345, 848] on span "Sauver" at bounding box center [1351, 850] width 35 height 16
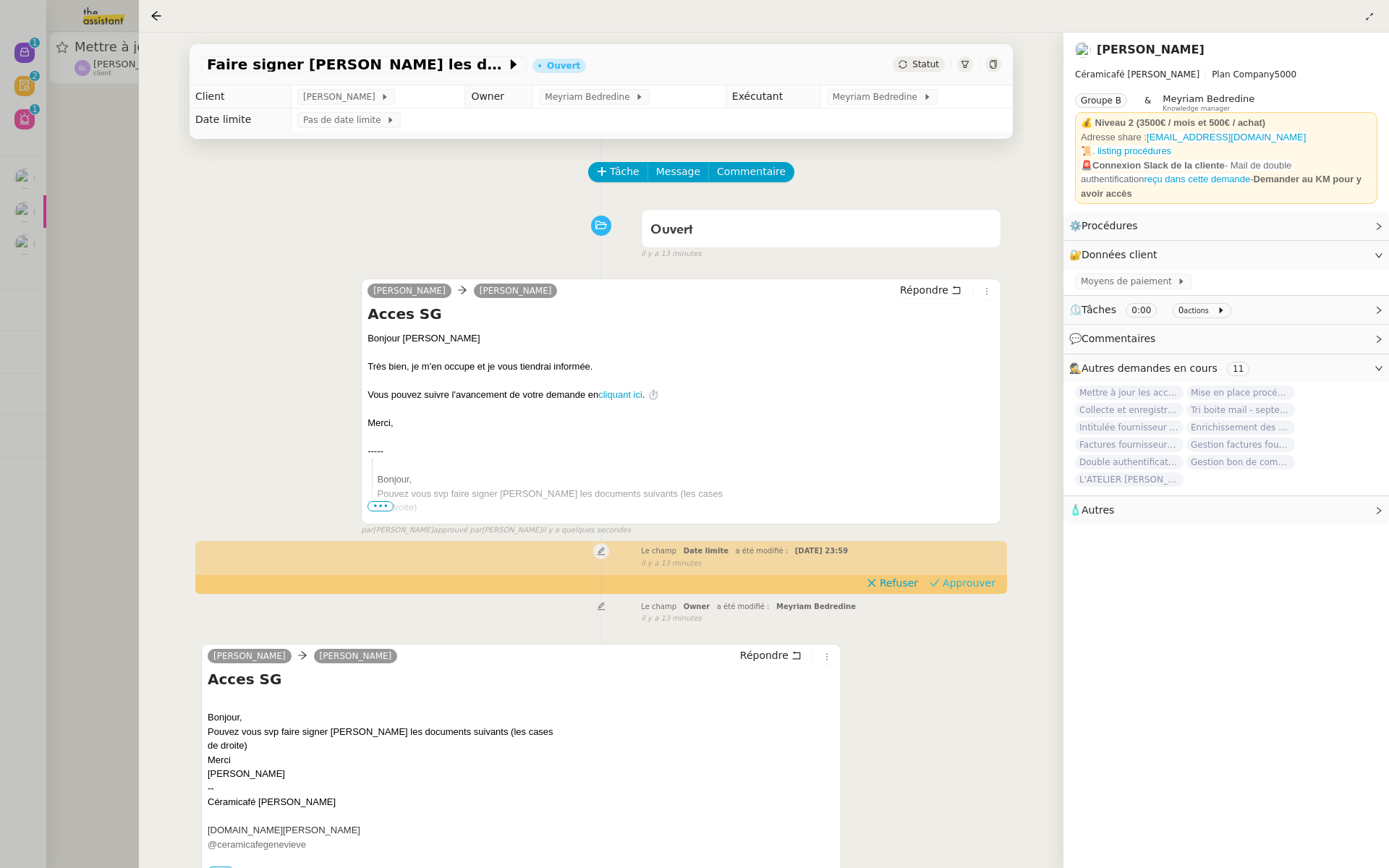
click at [956, 579] on span "Approuver" at bounding box center [969, 583] width 53 height 15
click at [66, 135] on div at bounding box center [694, 434] width 1389 height 868
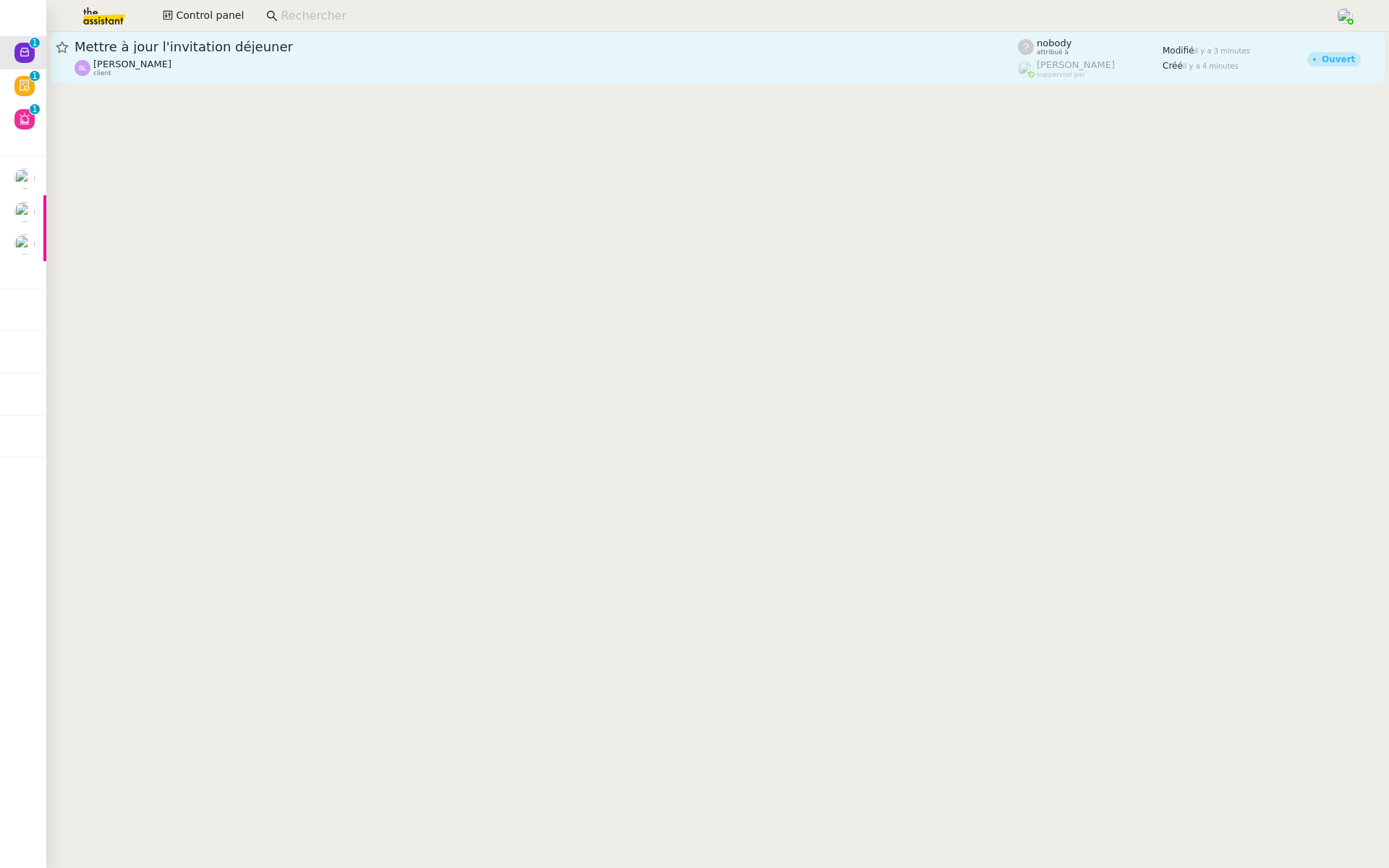
click at [220, 49] on span "Mettre à jour l'invitation déjeuner" at bounding box center [546, 47] width 943 height 13
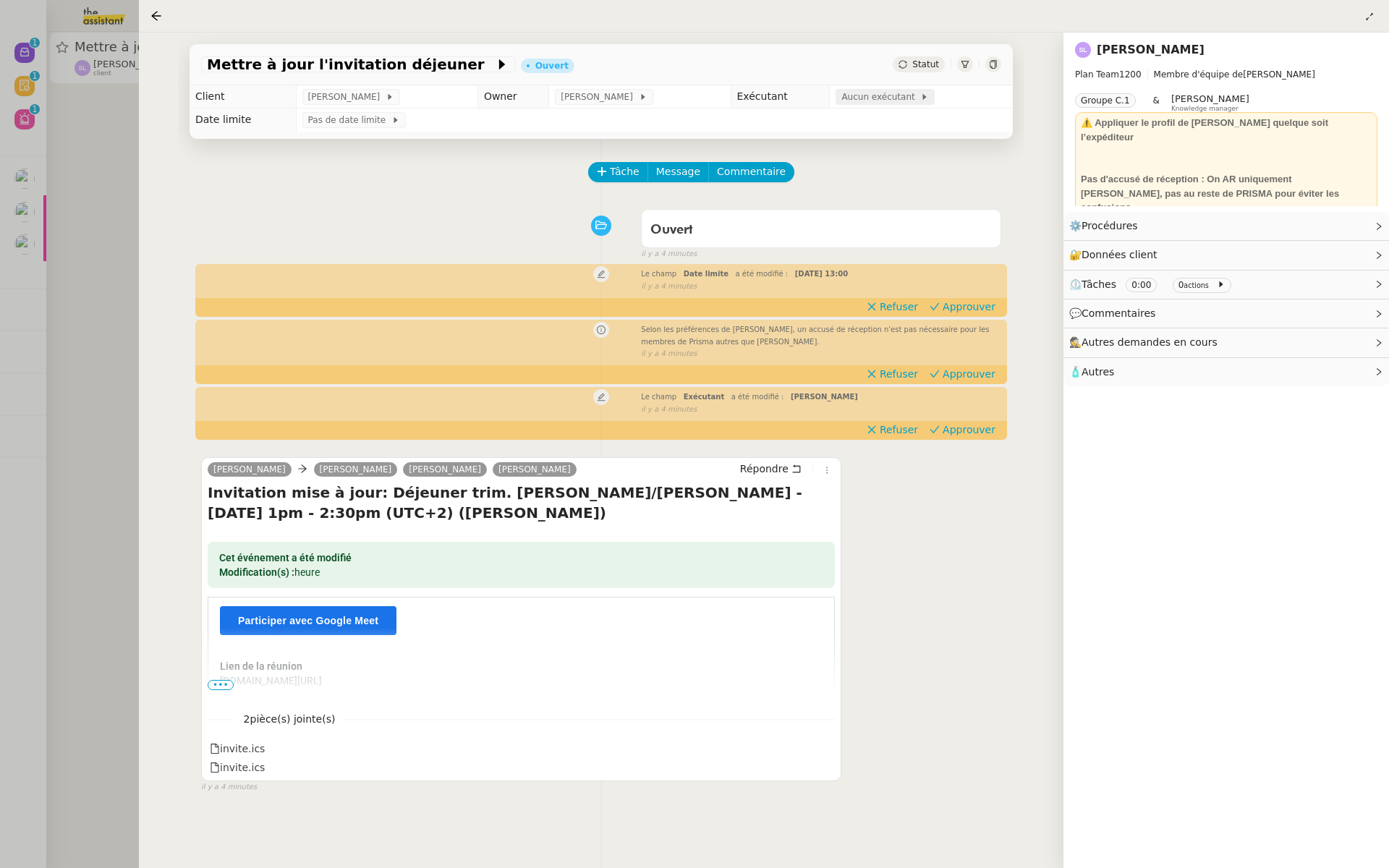
click at [876, 95] on span "Aucun exécutant" at bounding box center [881, 97] width 79 height 15
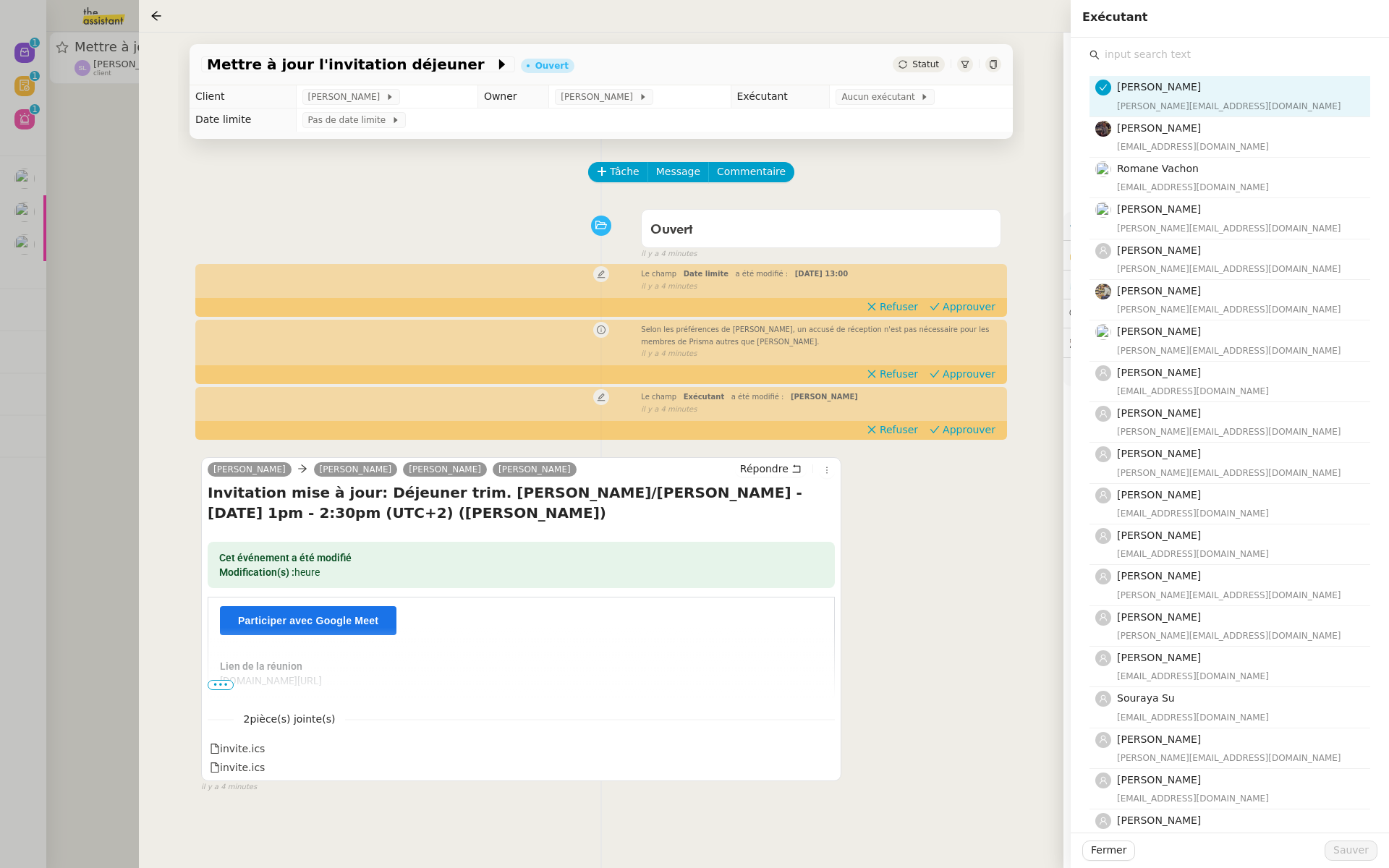
click at [1126, 57] on input "text" at bounding box center [1236, 55] width 271 height 20
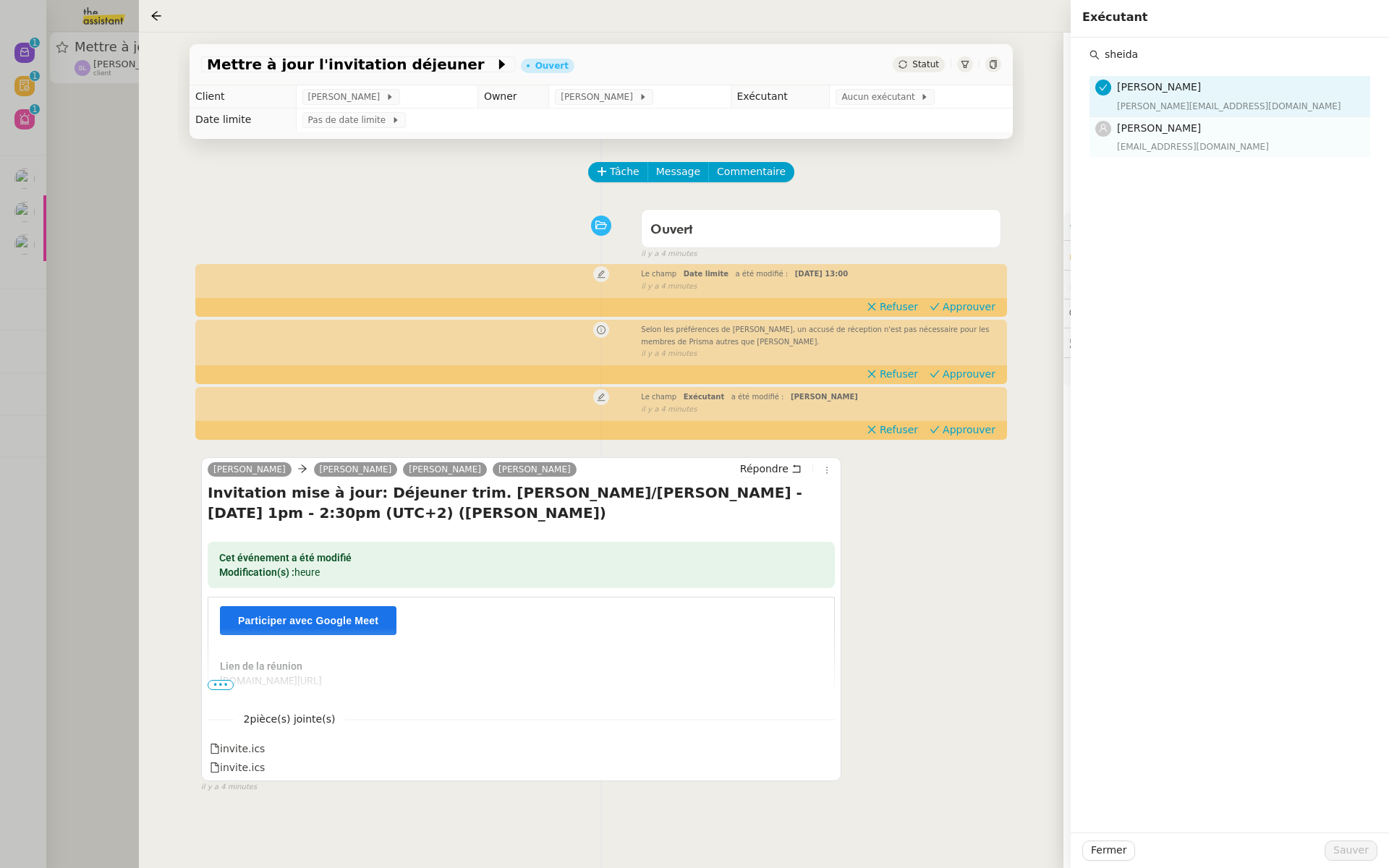
type input "sheida"
click at [1126, 135] on h4 "[PERSON_NAME]" at bounding box center [1240, 128] width 245 height 16
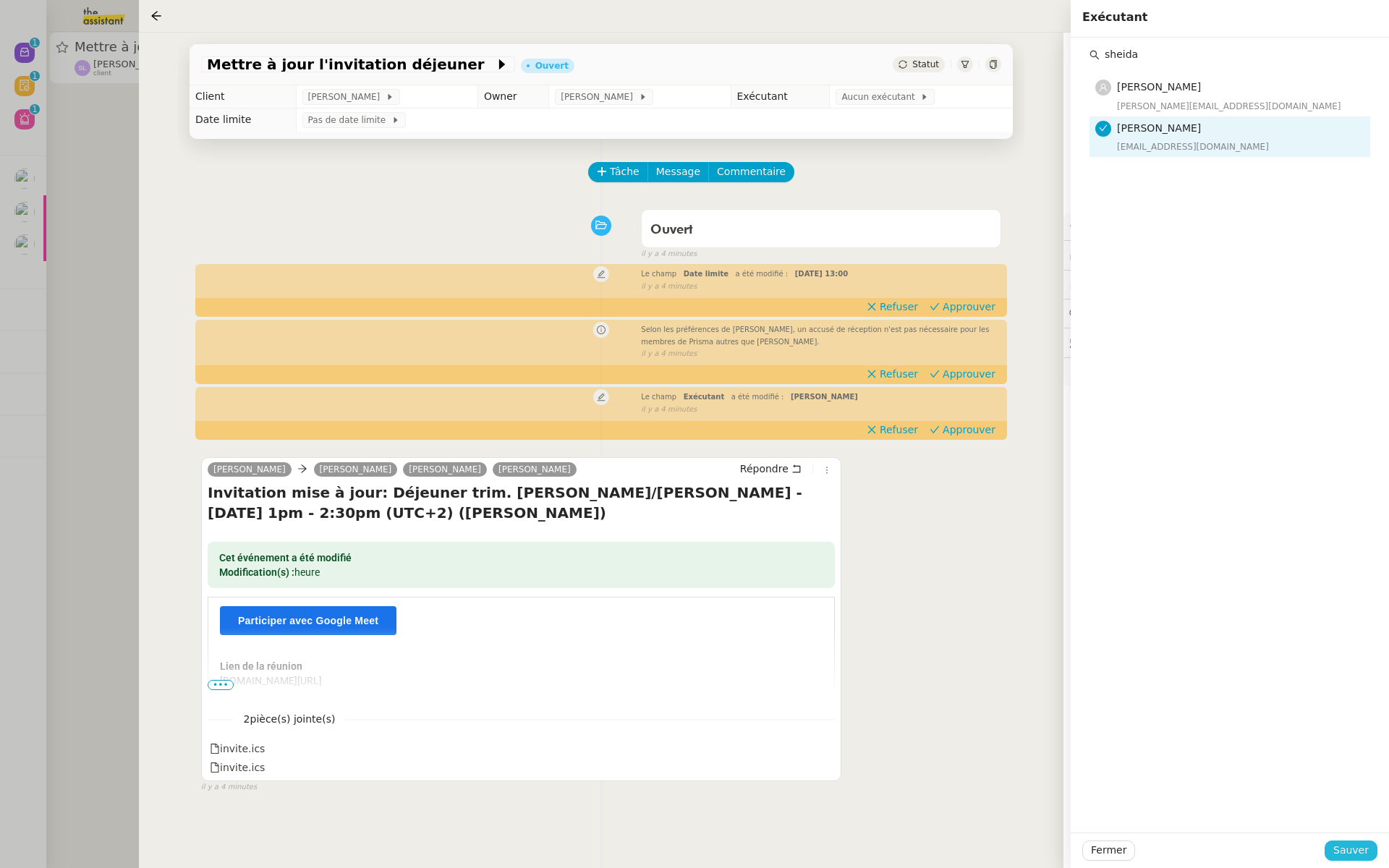
click at [1356, 858] on button "Sauver" at bounding box center [1351, 850] width 53 height 20
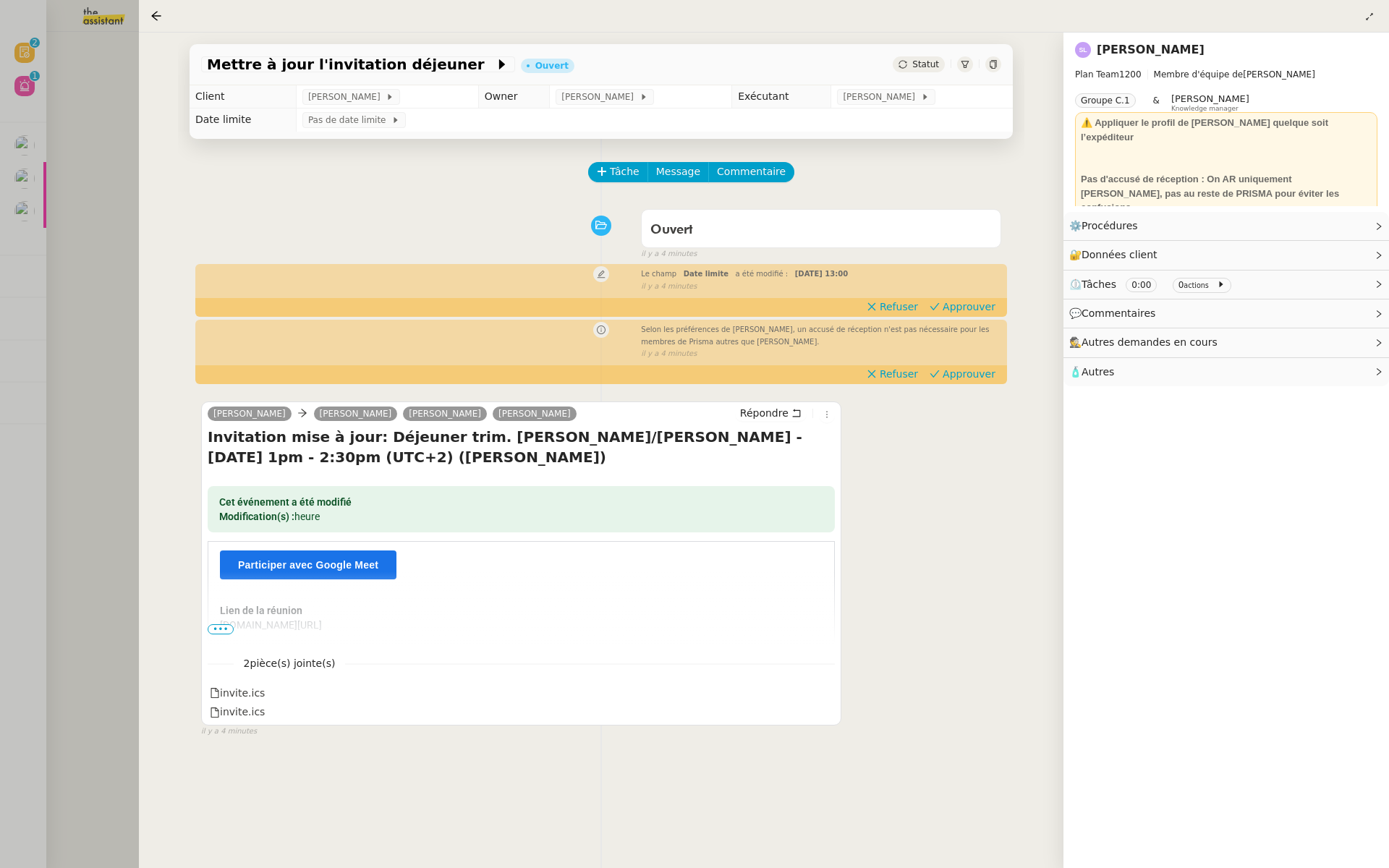
click at [78, 185] on div at bounding box center [694, 434] width 1389 height 868
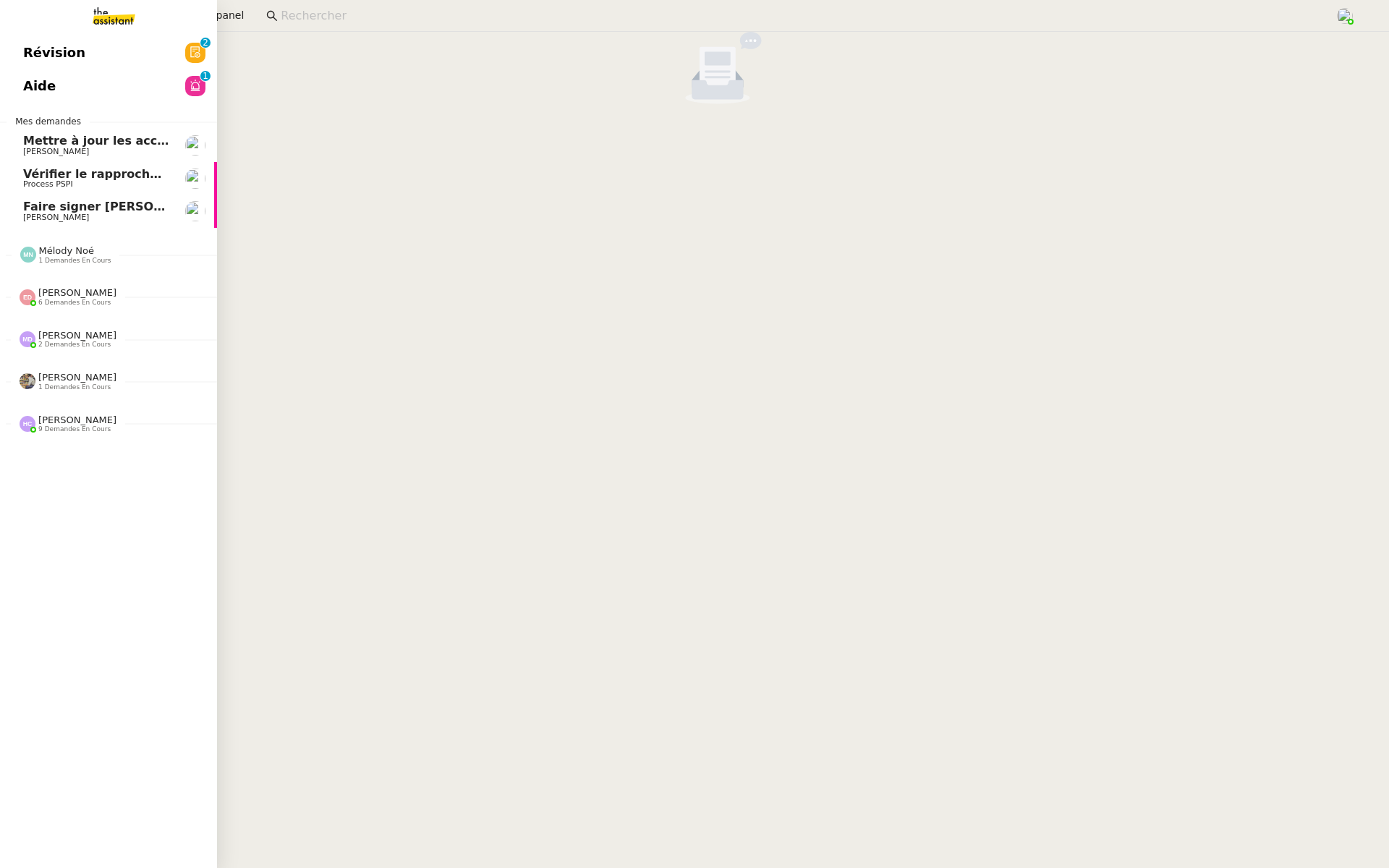
click at [35, 51] on span "Révision" at bounding box center [54, 52] width 62 height 22
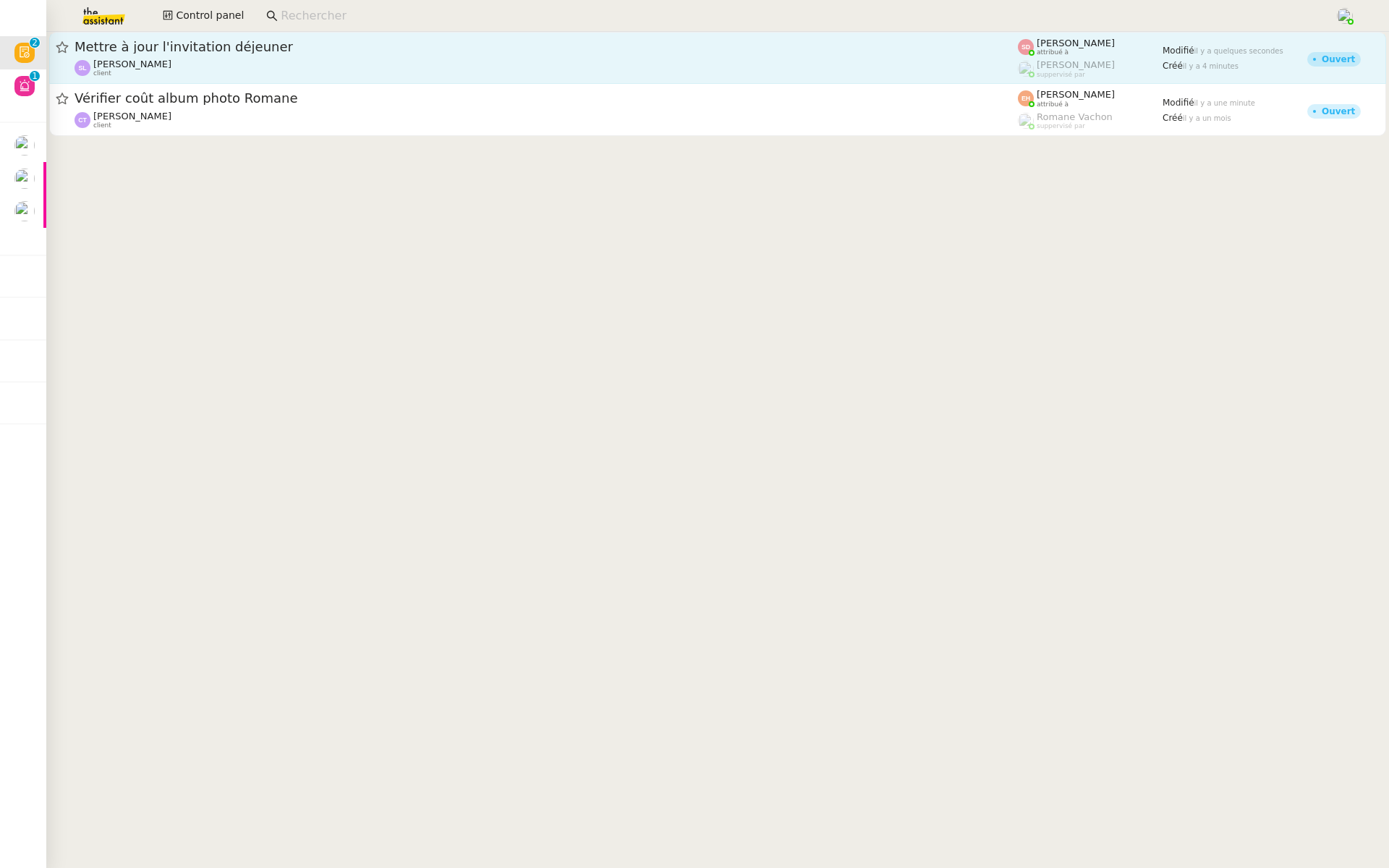
click at [223, 49] on span "Mettre à jour l'invitation déjeuner" at bounding box center [546, 47] width 943 height 13
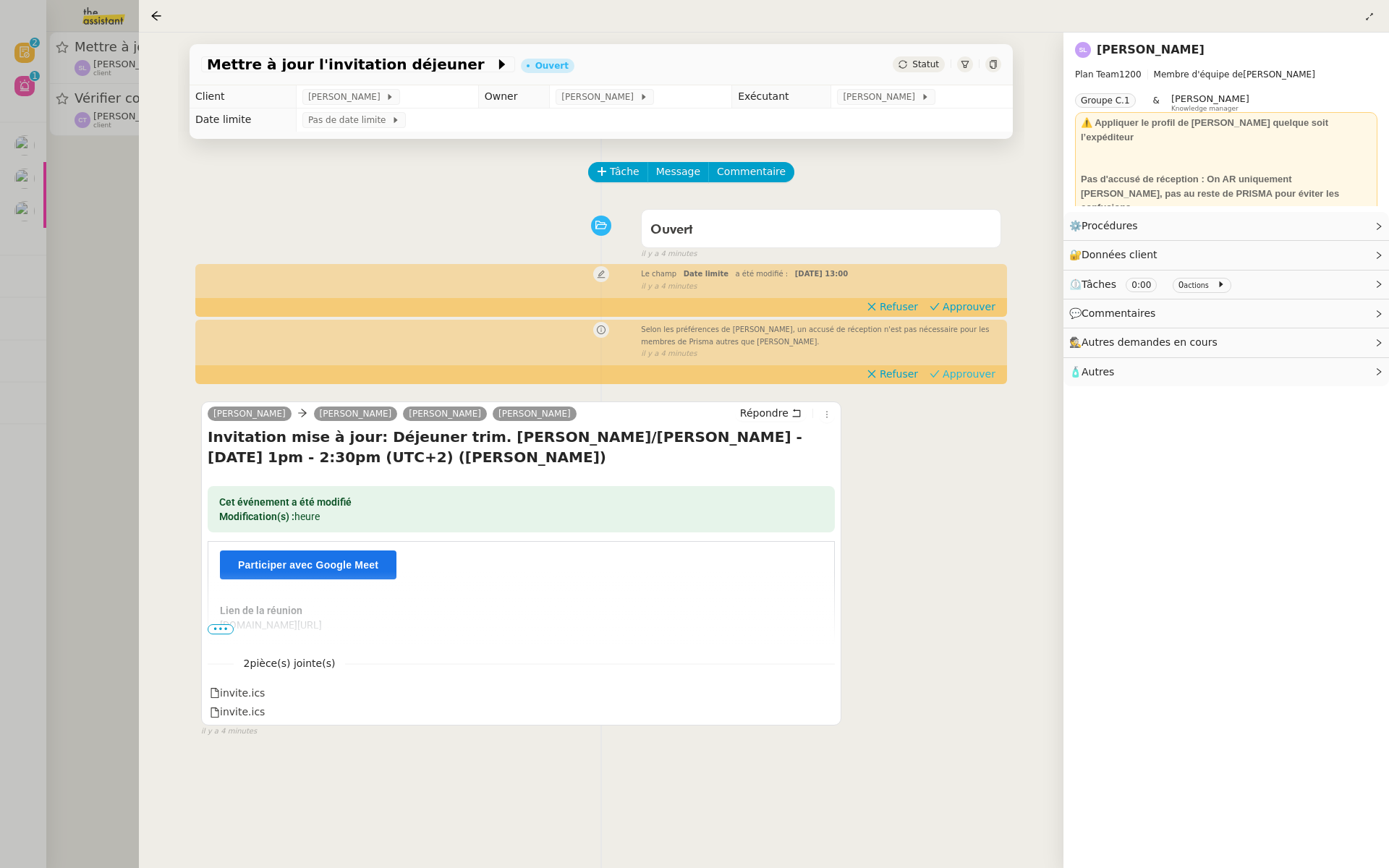
click at [973, 379] on span "Approuver" at bounding box center [969, 374] width 53 height 15
click at [979, 308] on span "Approuver" at bounding box center [969, 307] width 53 height 15
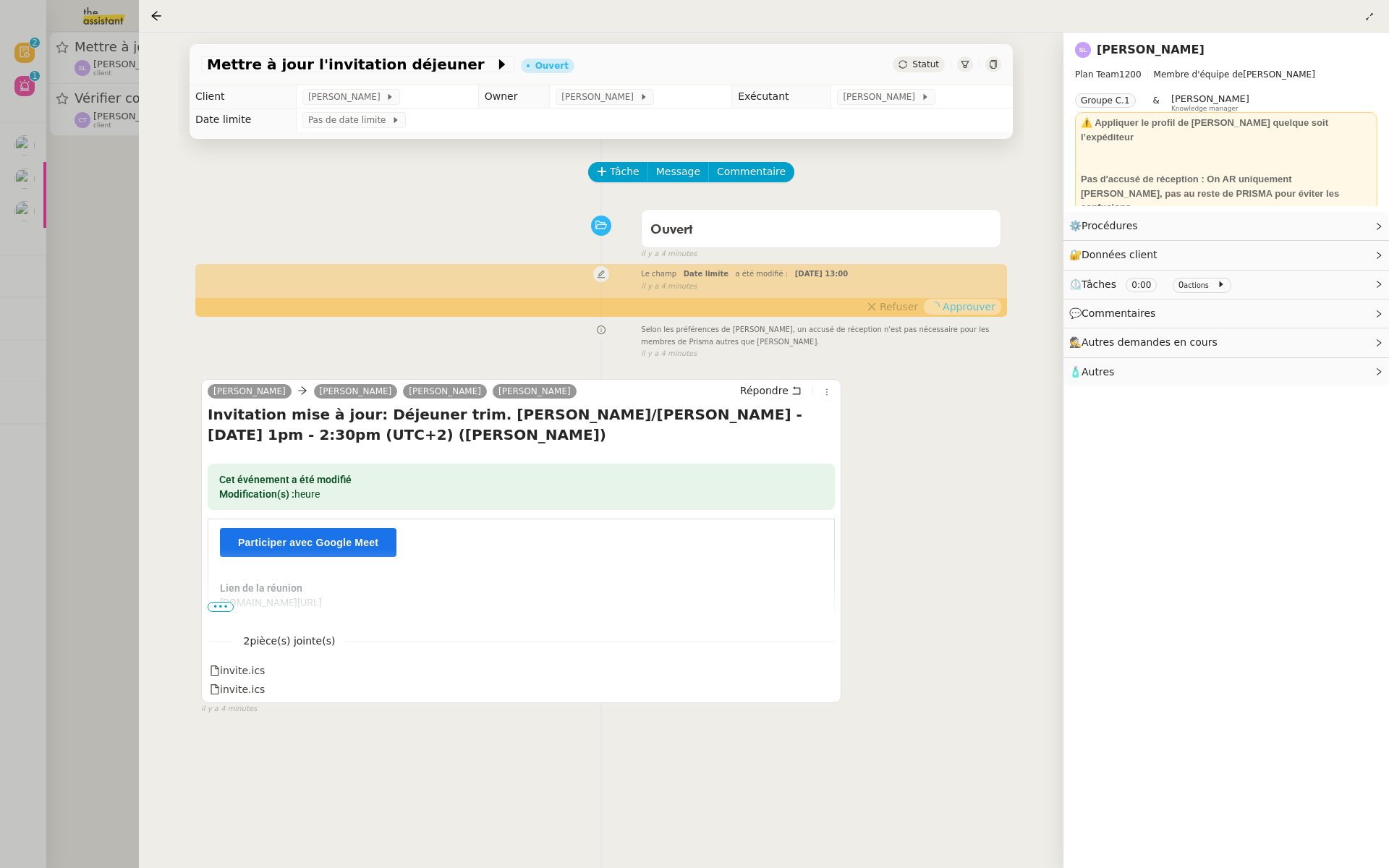
click at [65, 276] on div at bounding box center [694, 434] width 1389 height 868
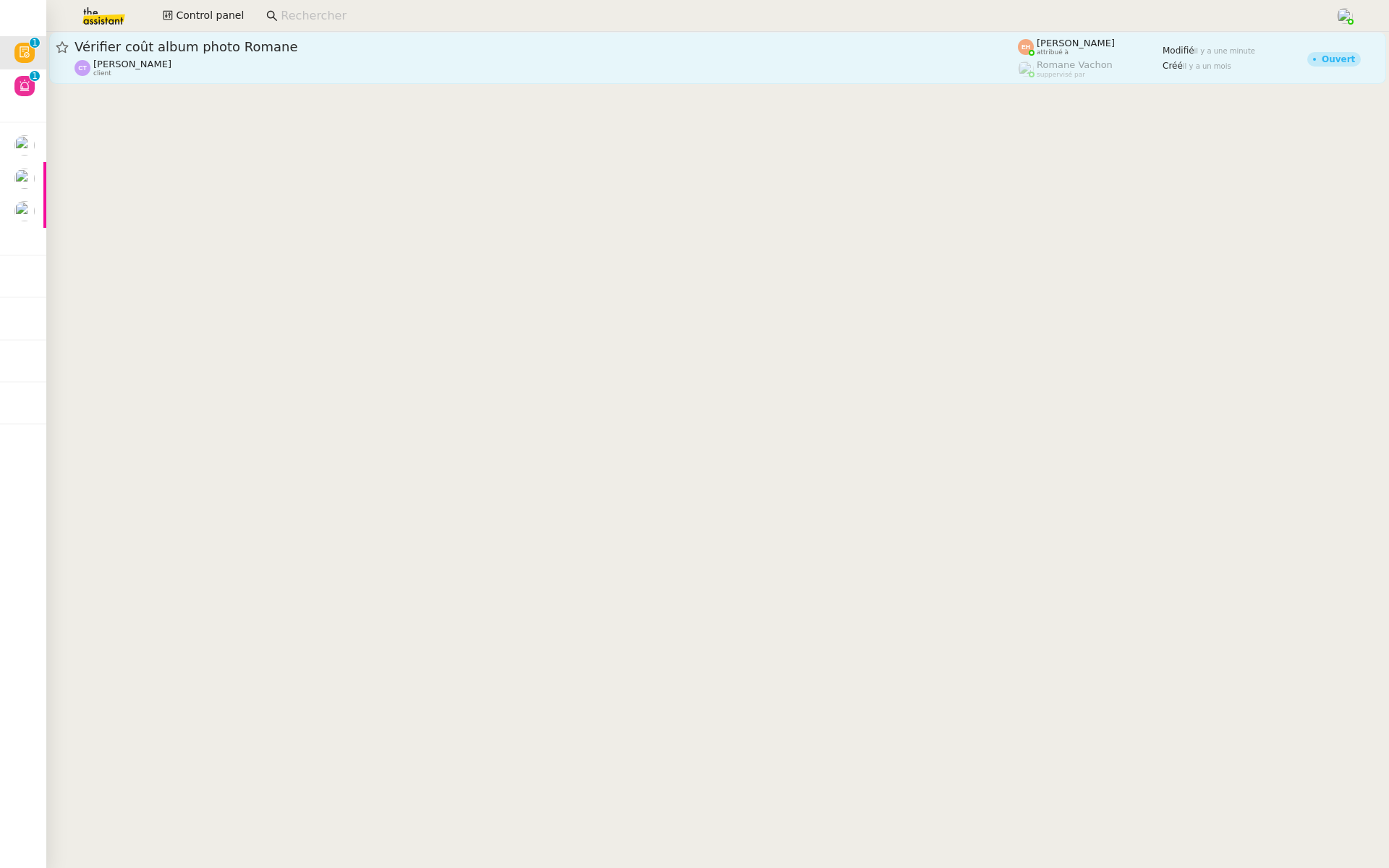
click at [304, 39] on div "Vérifier coût album photo Romane" at bounding box center [546, 46] width 943 height 17
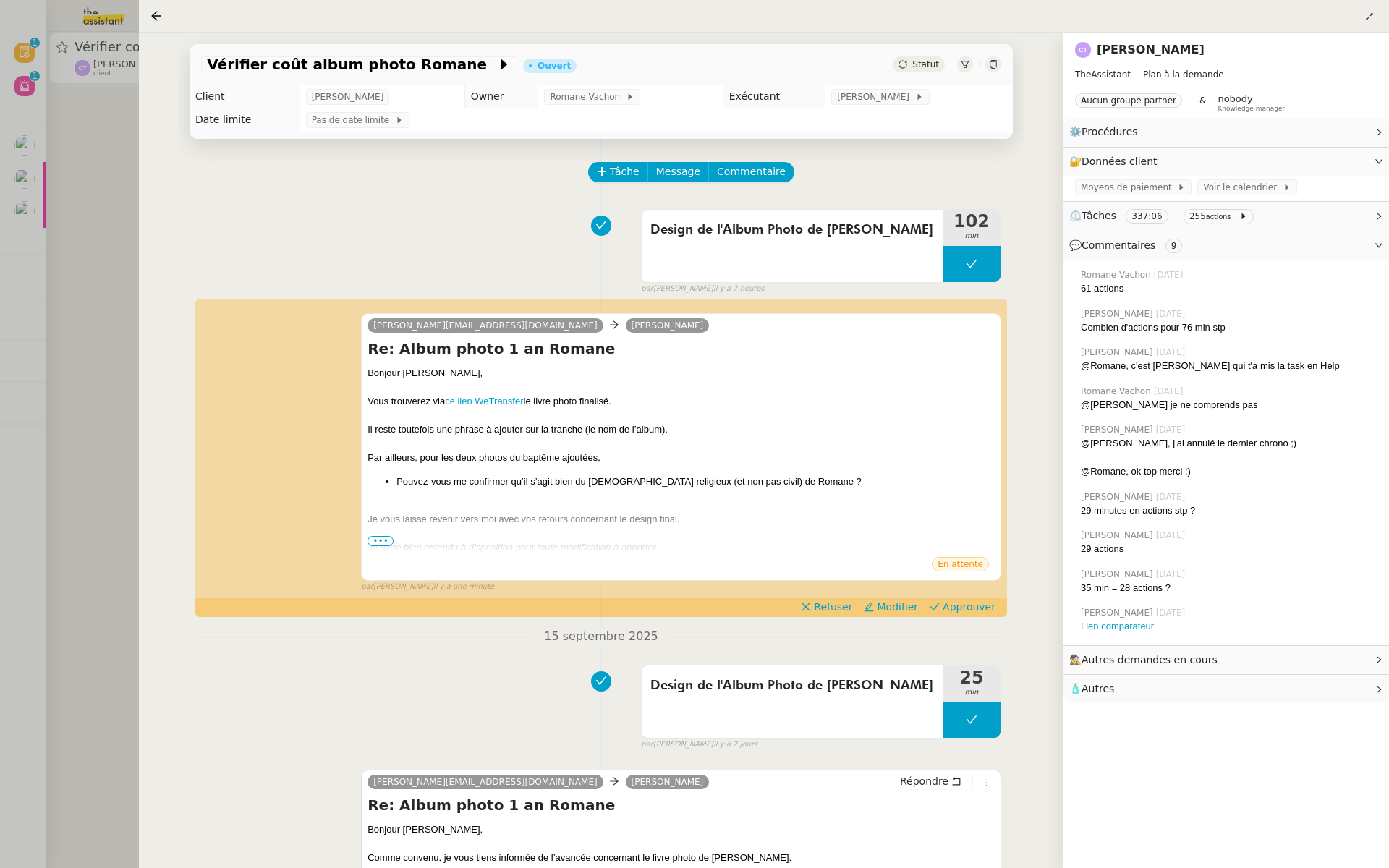
click at [30, 267] on div at bounding box center [694, 434] width 1389 height 868
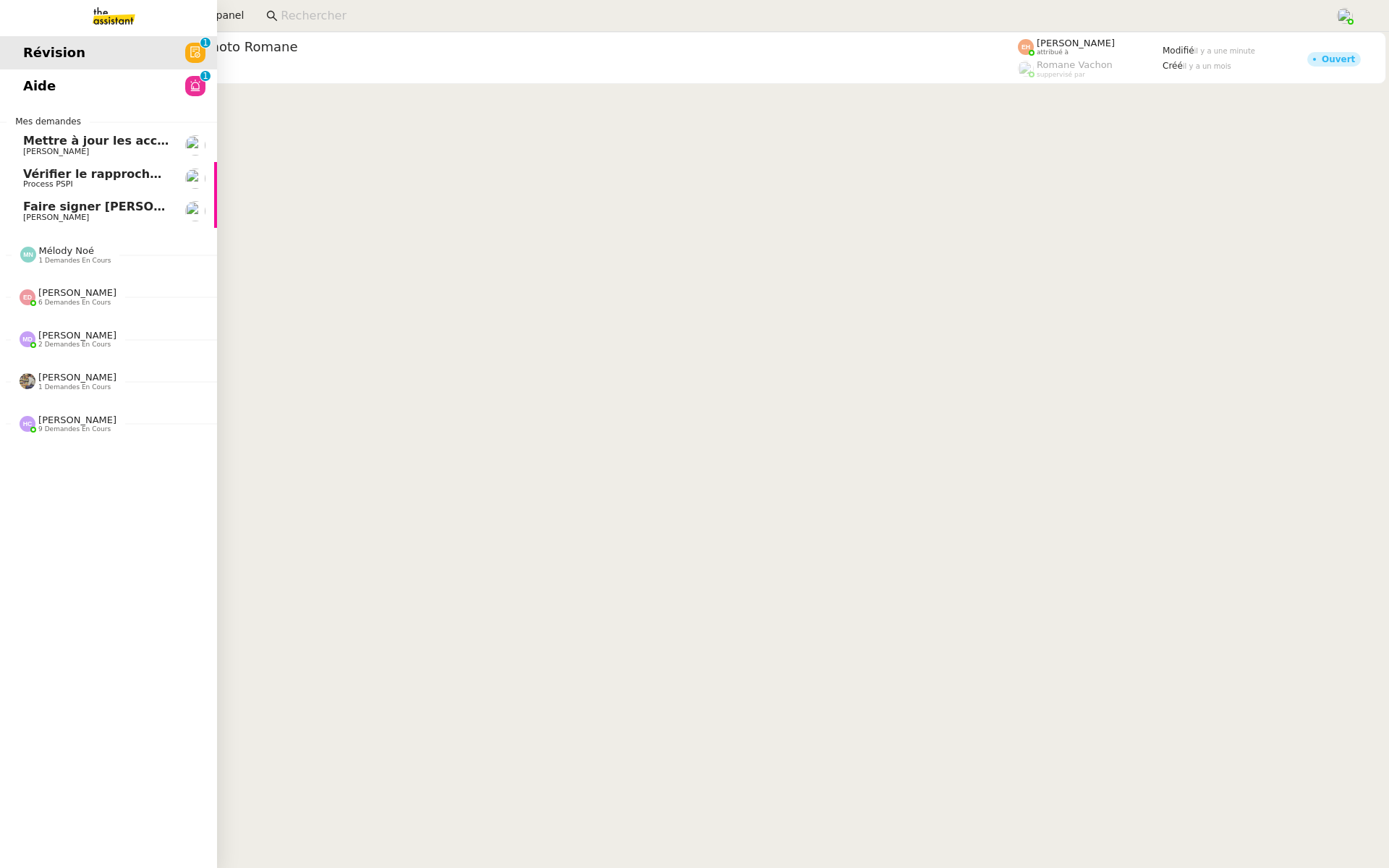
click at [80, 86] on link "Aide 0 1 2 3 4 5 6 7 8 9" at bounding box center [109, 86] width 217 height 33
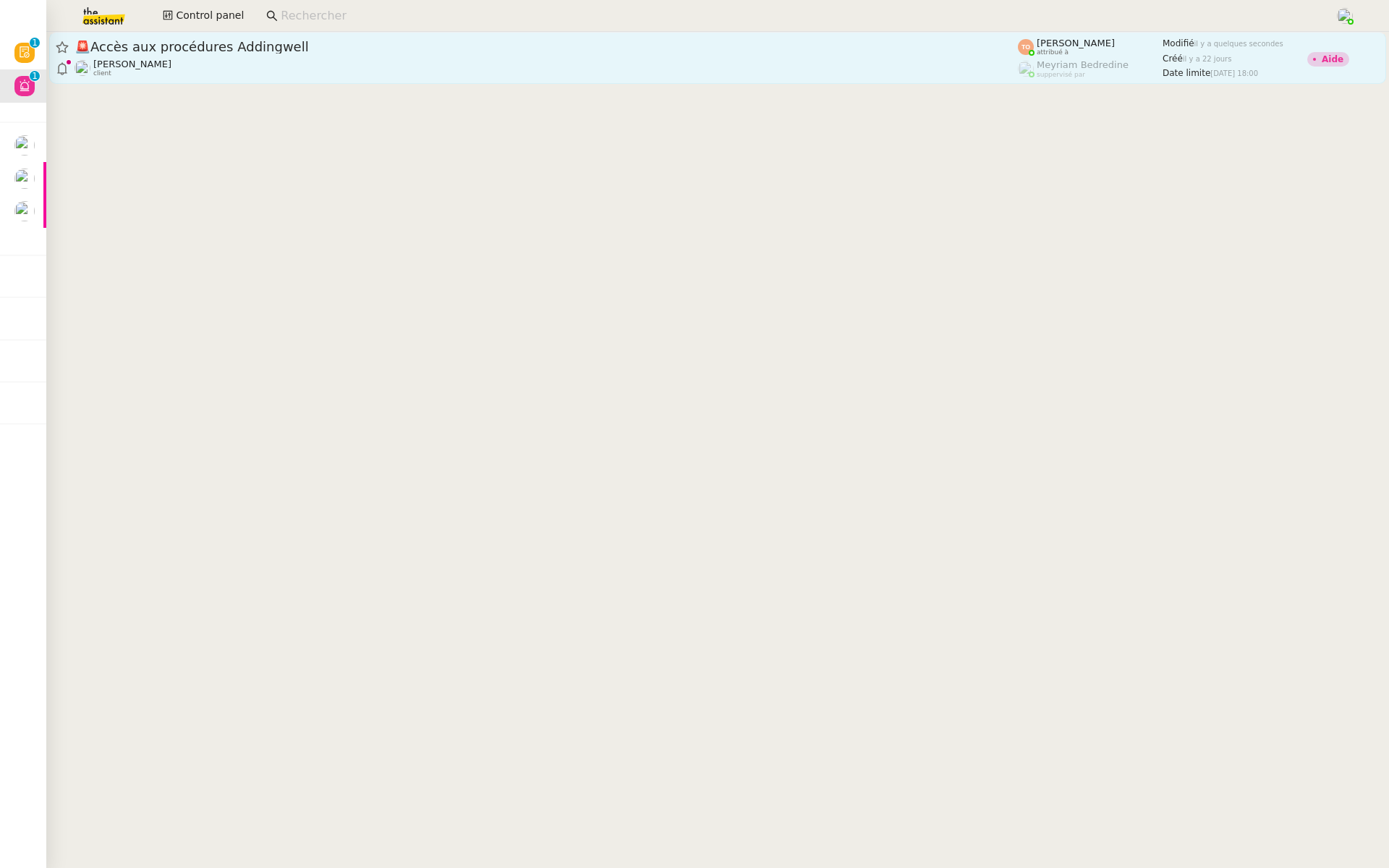
click at [323, 42] on span "🚨 Accès aux procédures Addingwell" at bounding box center [546, 47] width 943 height 13
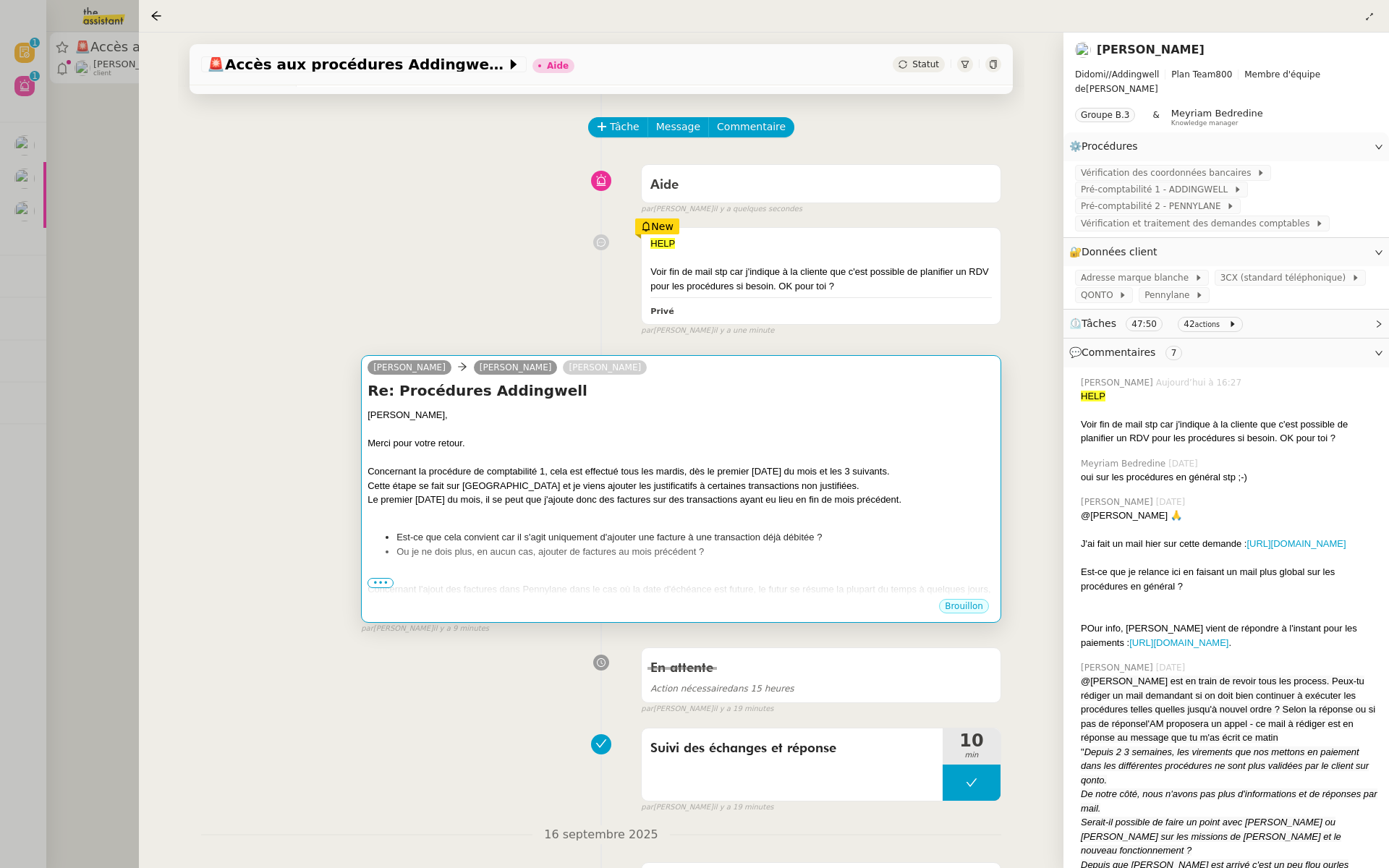
scroll to position [85, 0]
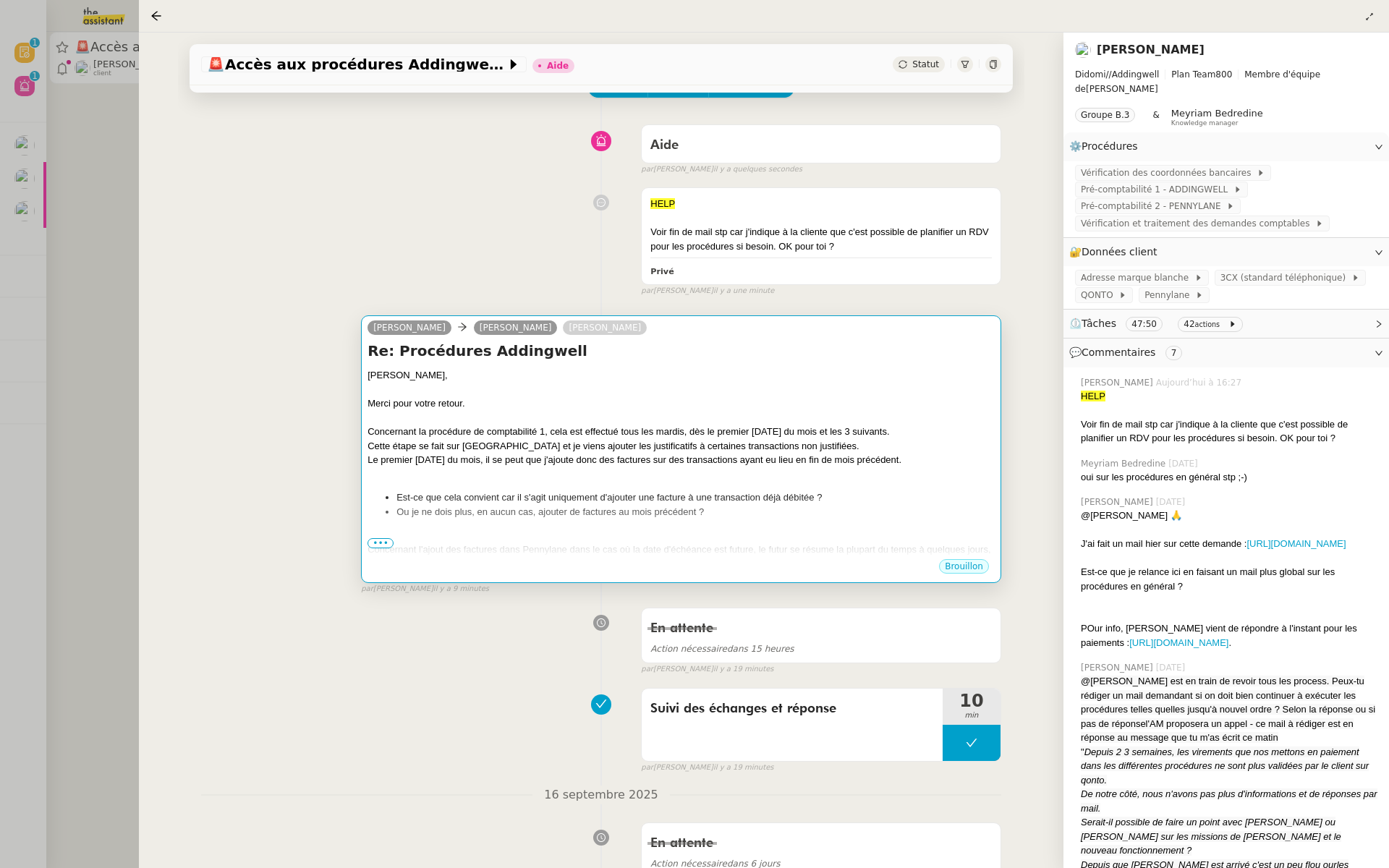
click at [378, 538] on span "•••" at bounding box center [380, 543] width 26 height 10
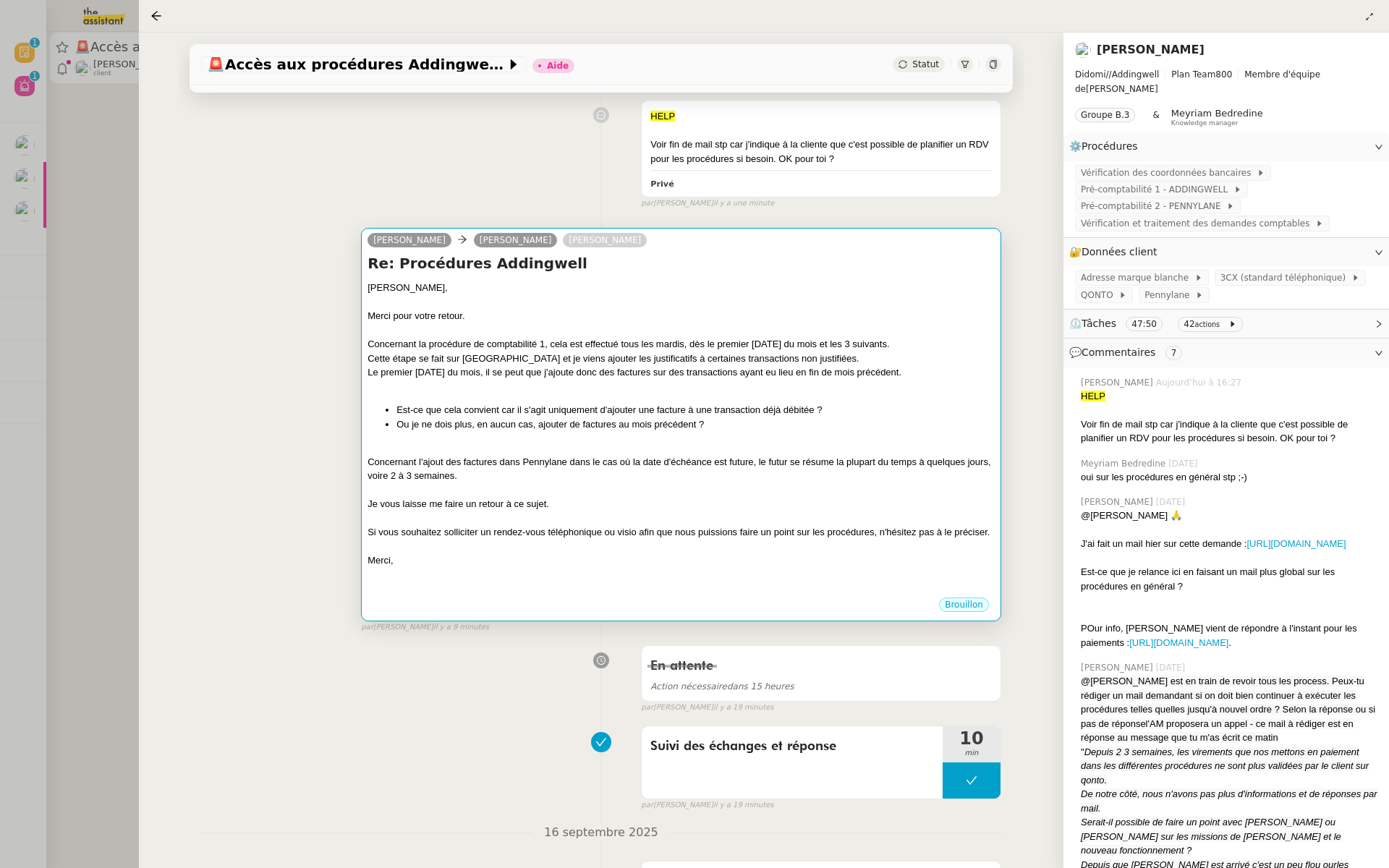
scroll to position [188, 0]
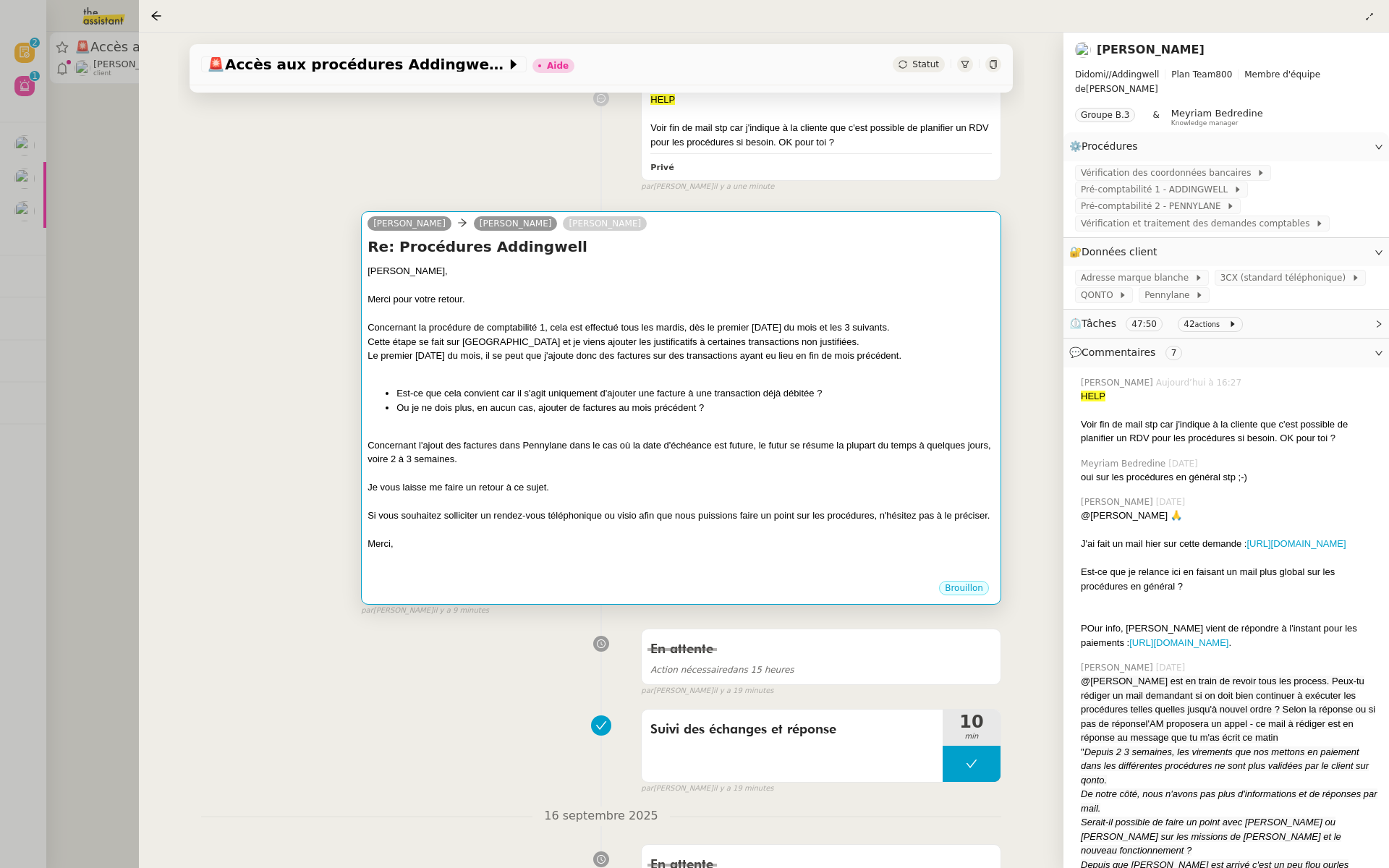
click at [715, 418] on div "Mathilde, Merci pour votre retour. Concernant la procédure de comptabilité 1, c…" at bounding box center [681, 422] width 628 height 316
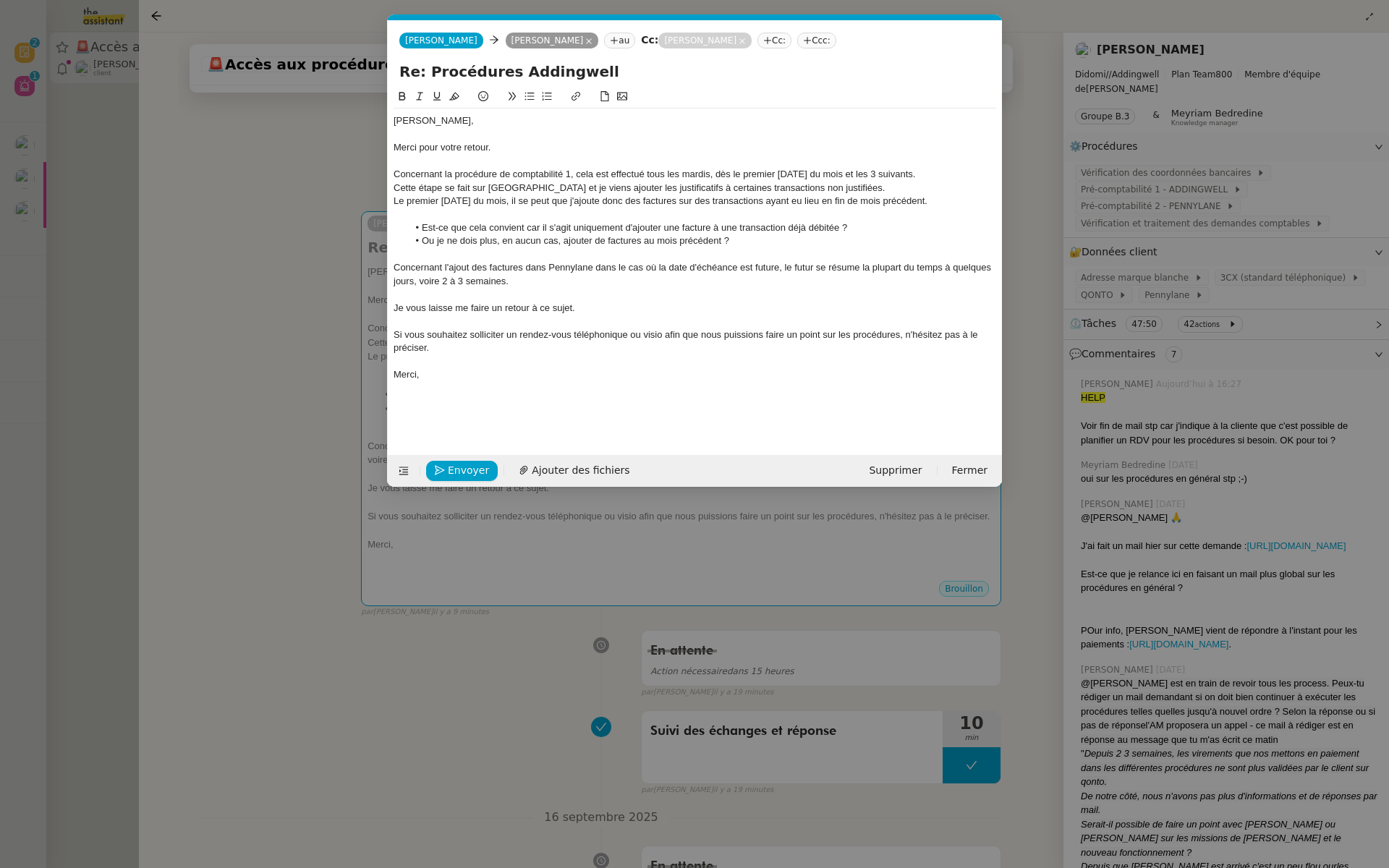
scroll to position [0, 30]
click at [457, 468] on span "Envoyer" at bounding box center [468, 471] width 42 height 16
click at [469, 468] on span "Confirmer l'envoi" at bounding box center [491, 471] width 87 height 16
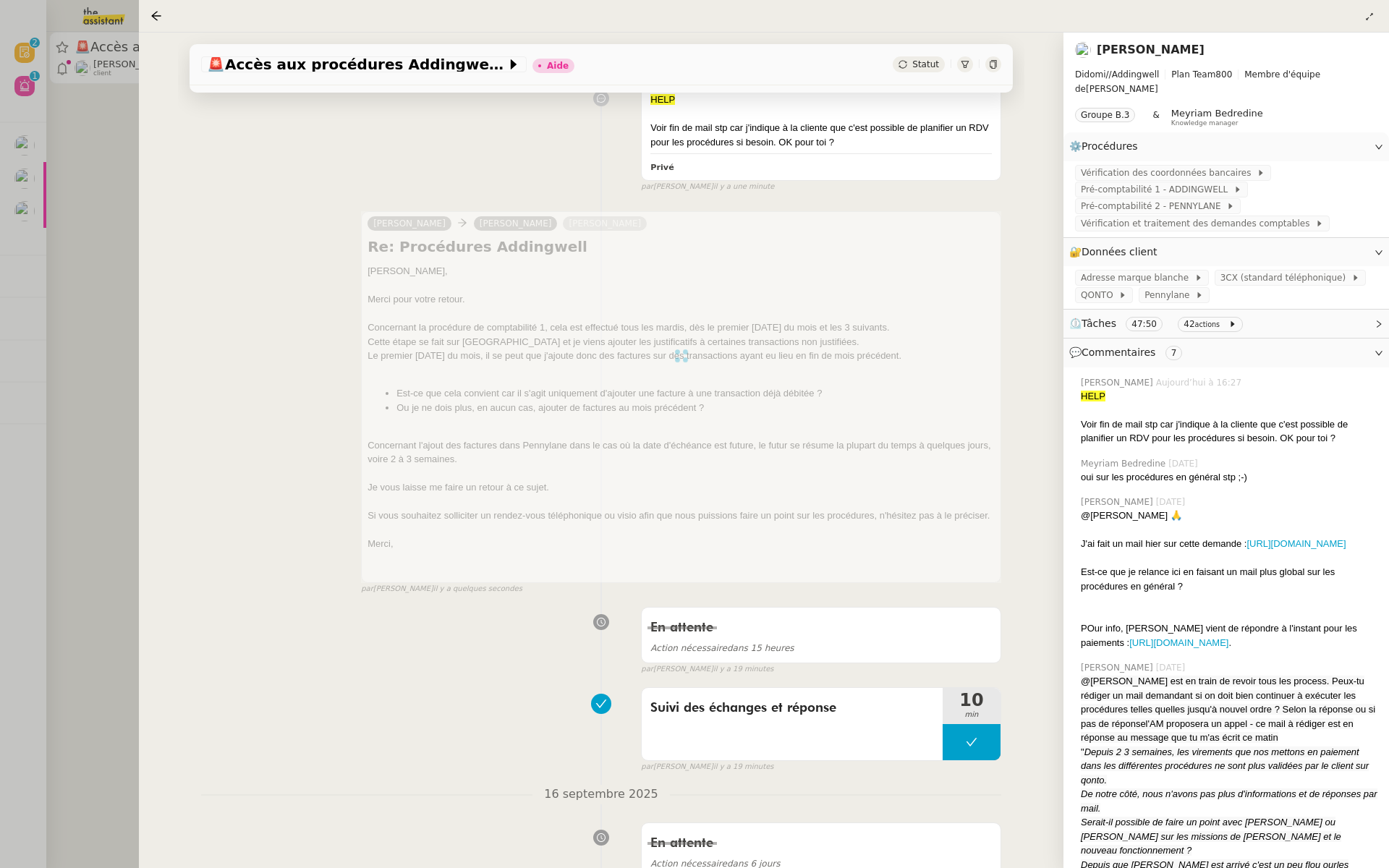
scroll to position [0, 0]
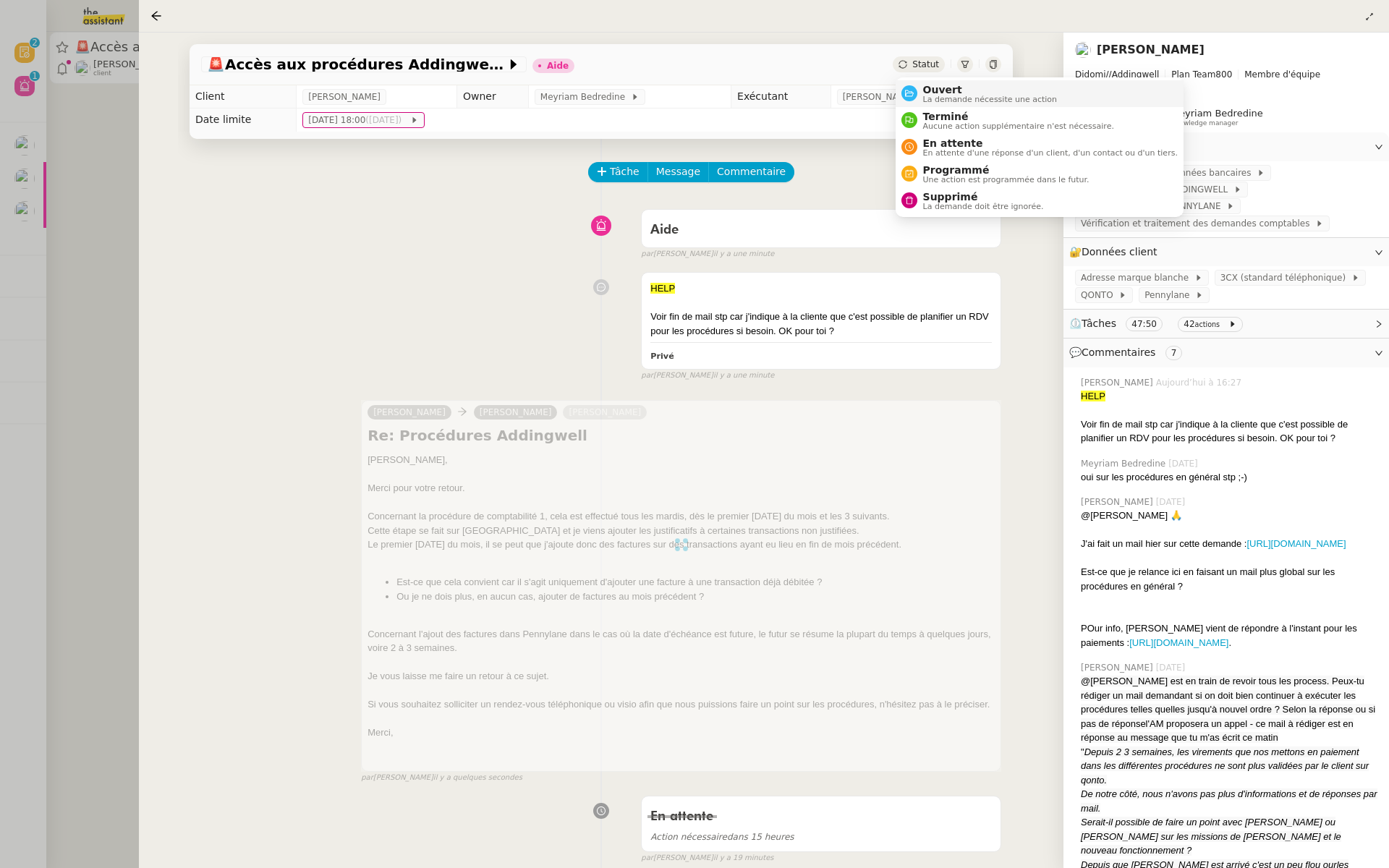
click at [916, 91] on nz-avatar at bounding box center [910, 94] width 16 height 16
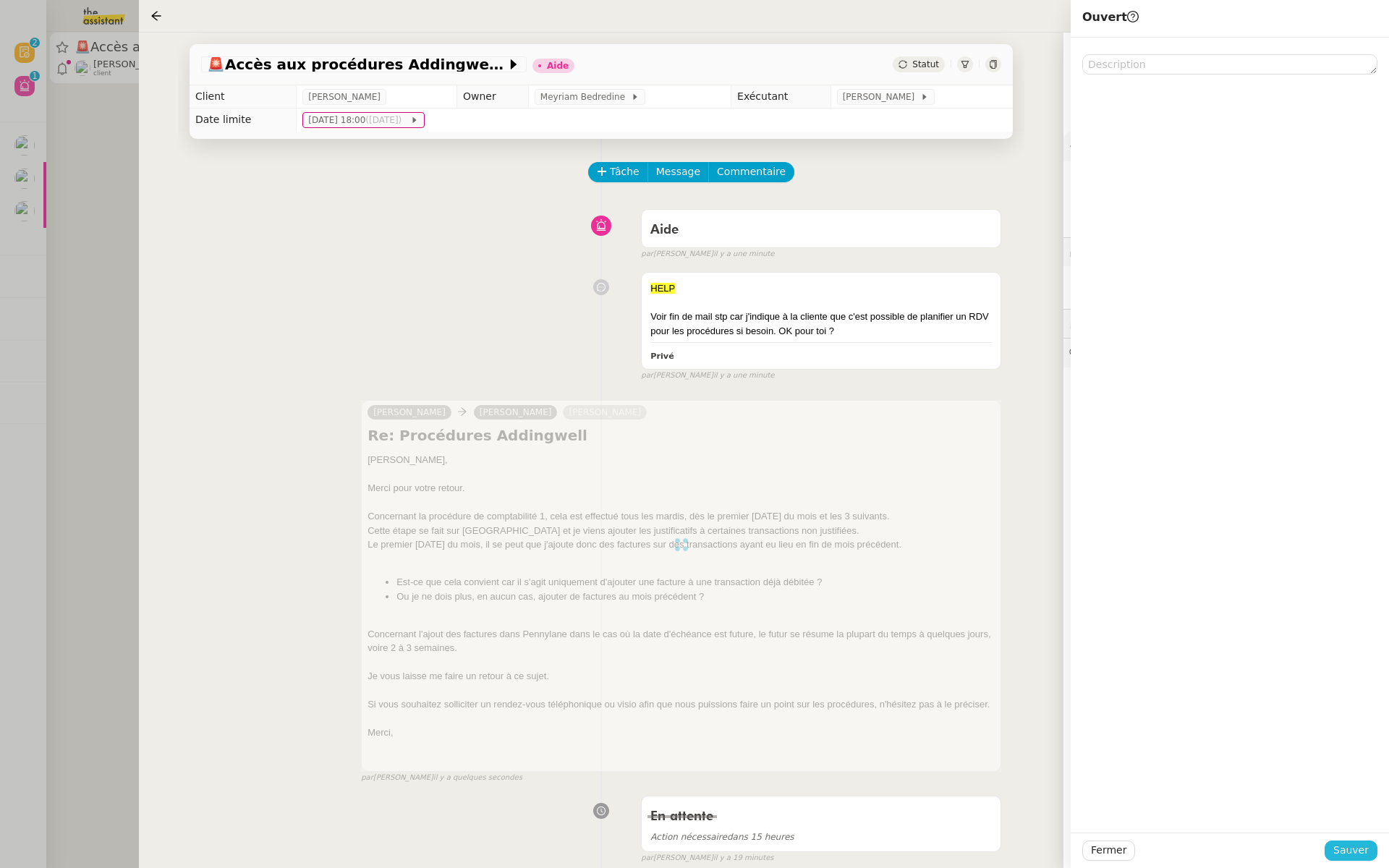
click at [1342, 849] on span "Sauver" at bounding box center [1351, 850] width 35 height 16
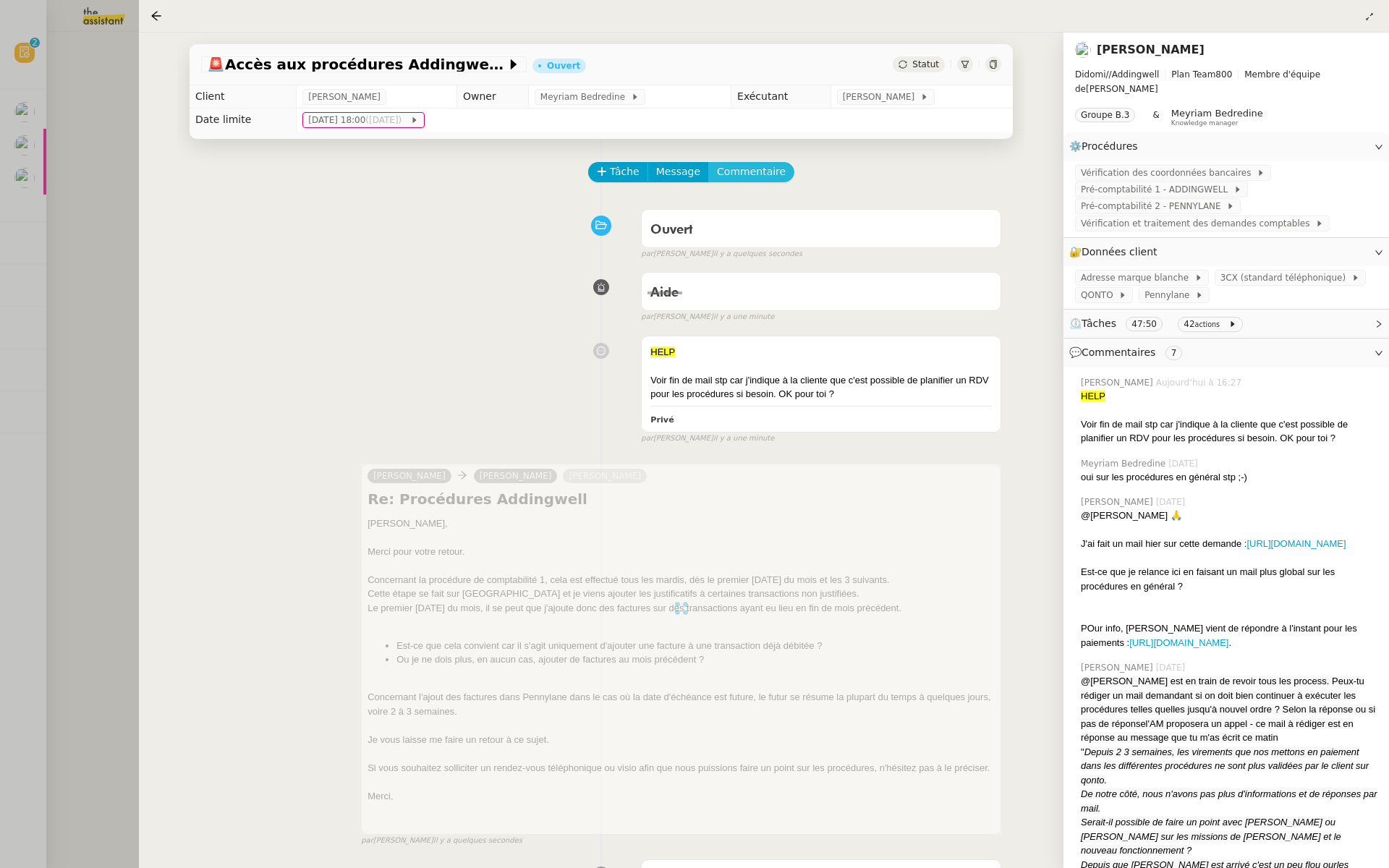
click at [762, 179] on span "Commentaire" at bounding box center [752, 171] width 69 height 16
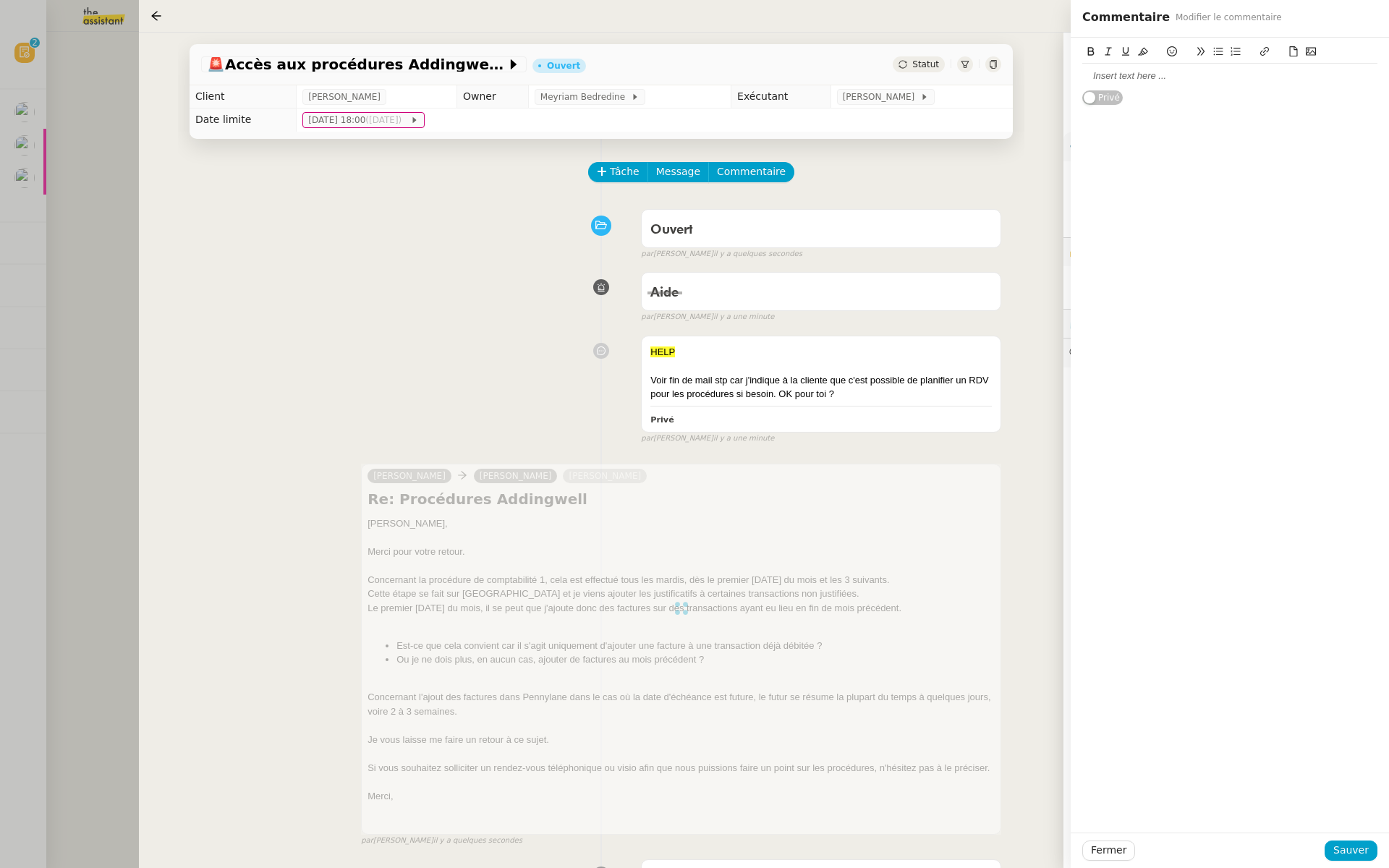
click at [1121, 74] on div at bounding box center [1230, 76] width 295 height 13
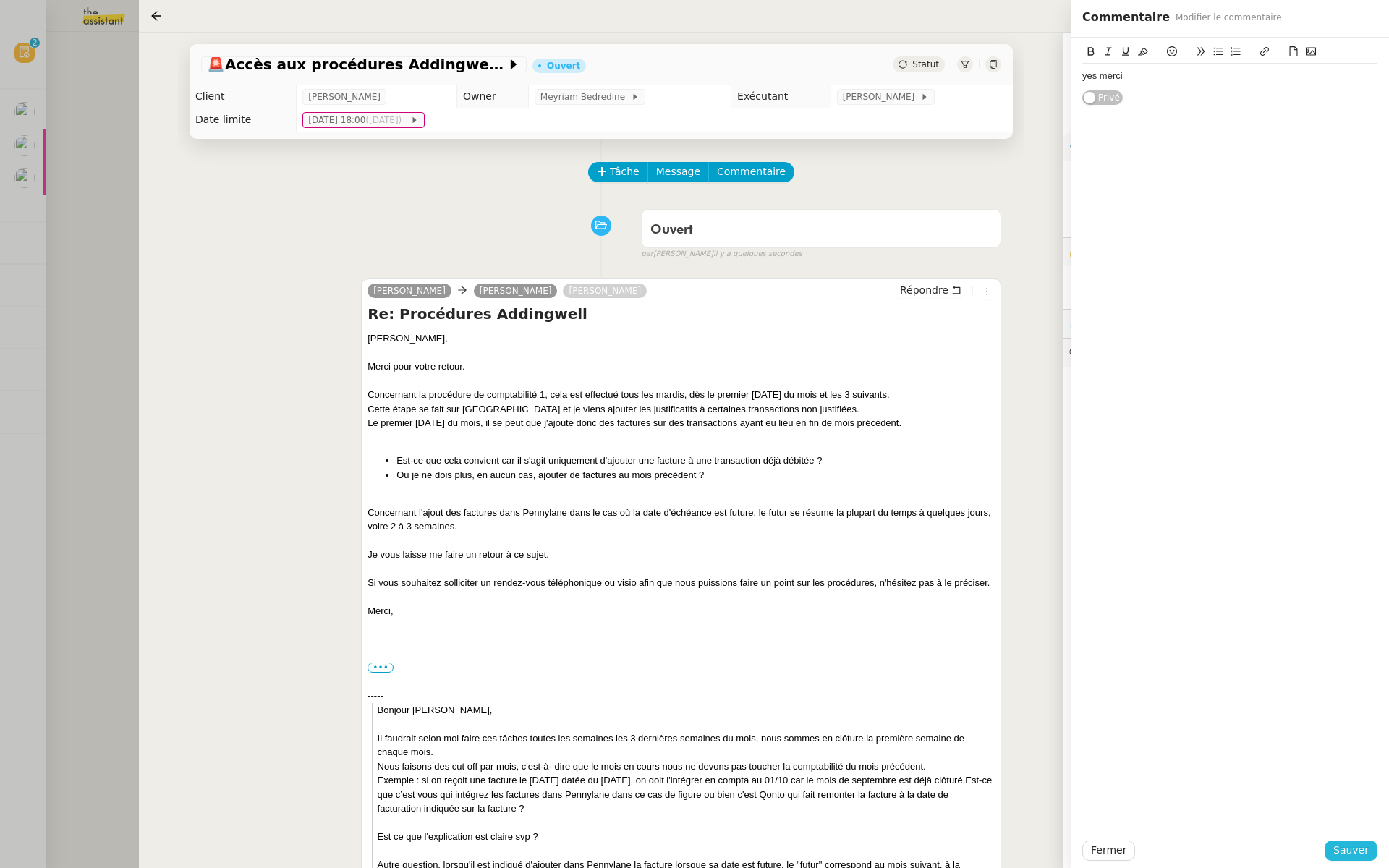
click at [1346, 855] on span "Sauver" at bounding box center [1351, 850] width 35 height 16
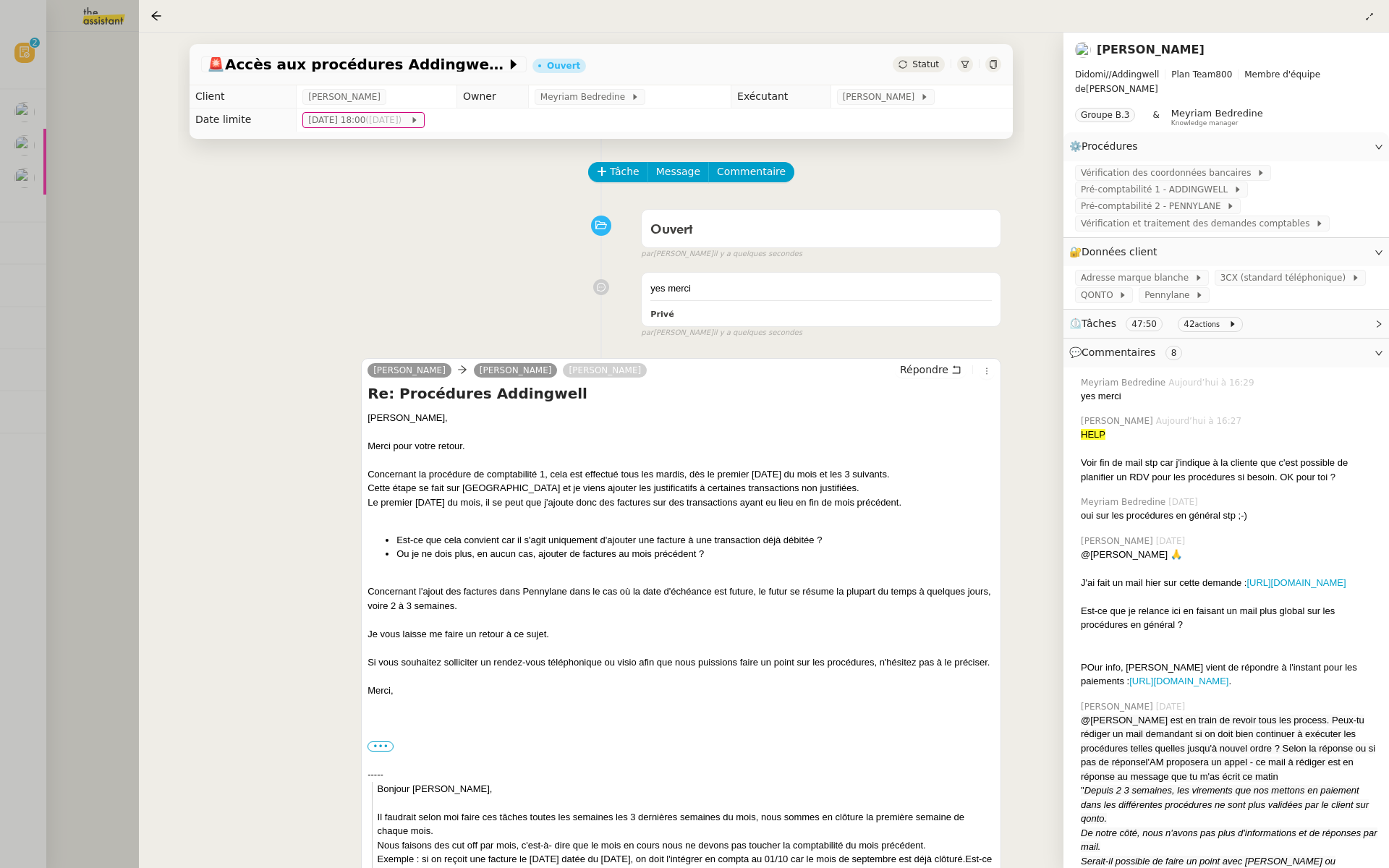
click at [64, 104] on div at bounding box center [694, 434] width 1389 height 868
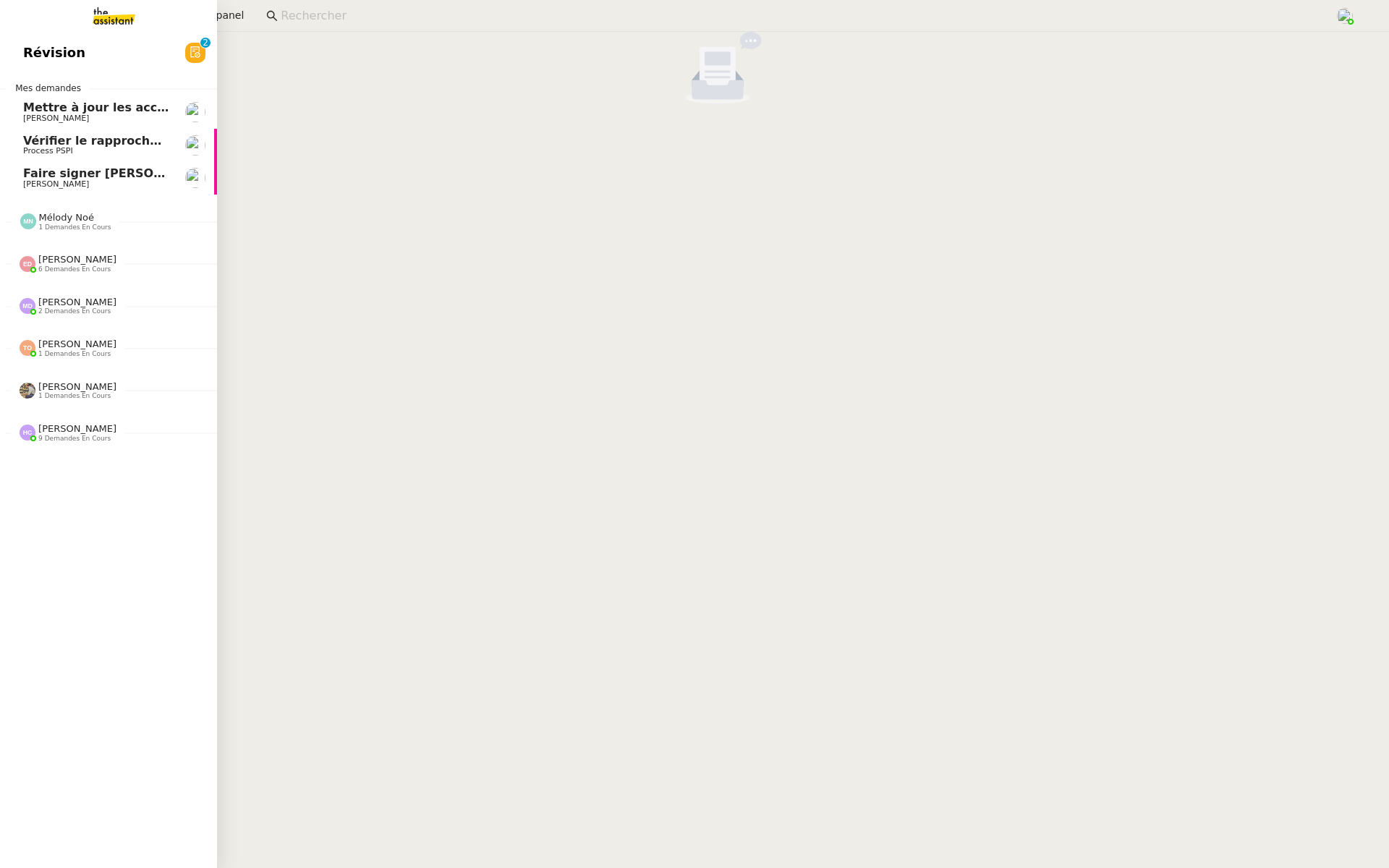
click at [24, 49] on span "Révision" at bounding box center [54, 52] width 62 height 22
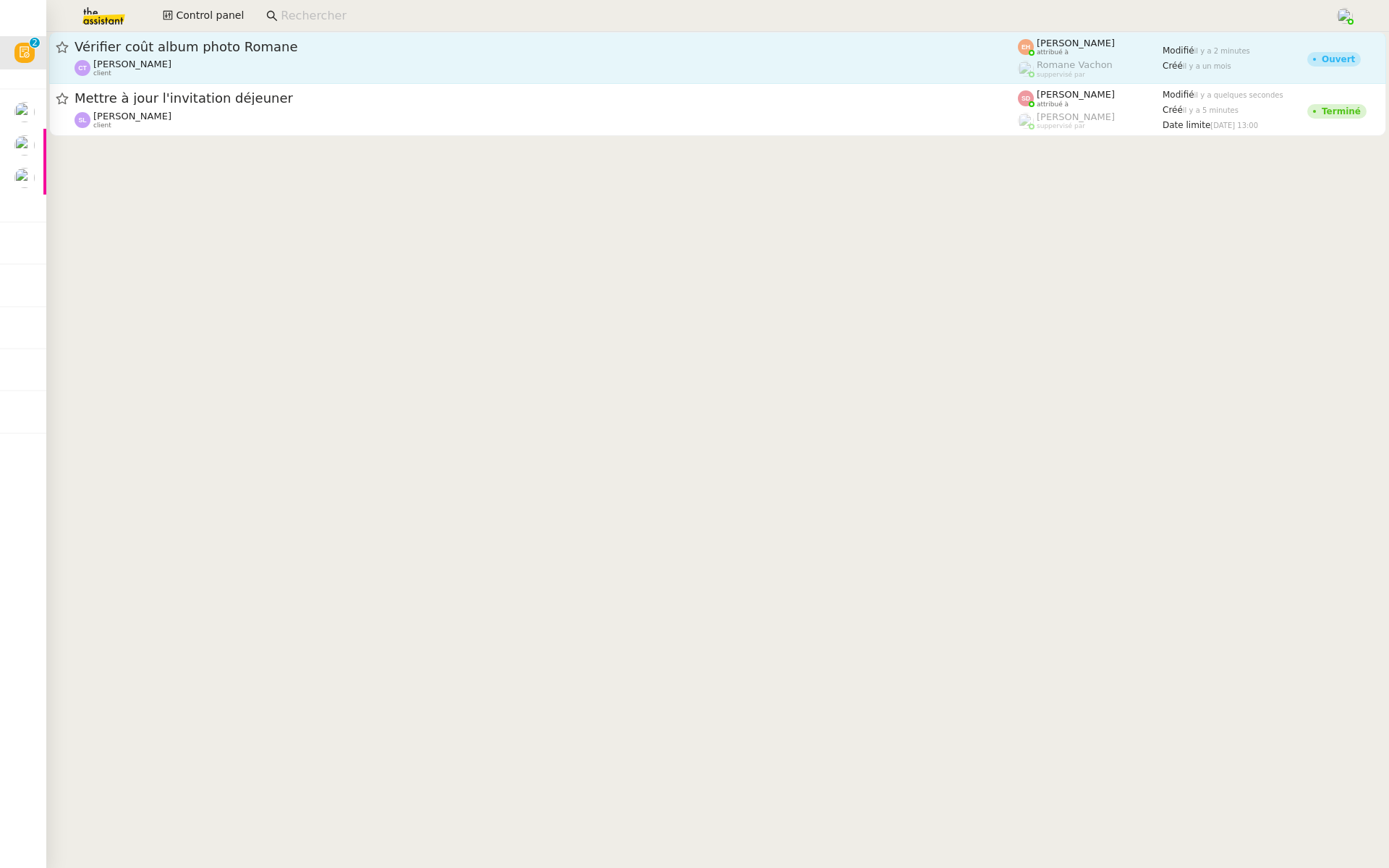
click at [251, 59] on div "Camille TOULOUSE client" at bounding box center [546, 68] width 943 height 19
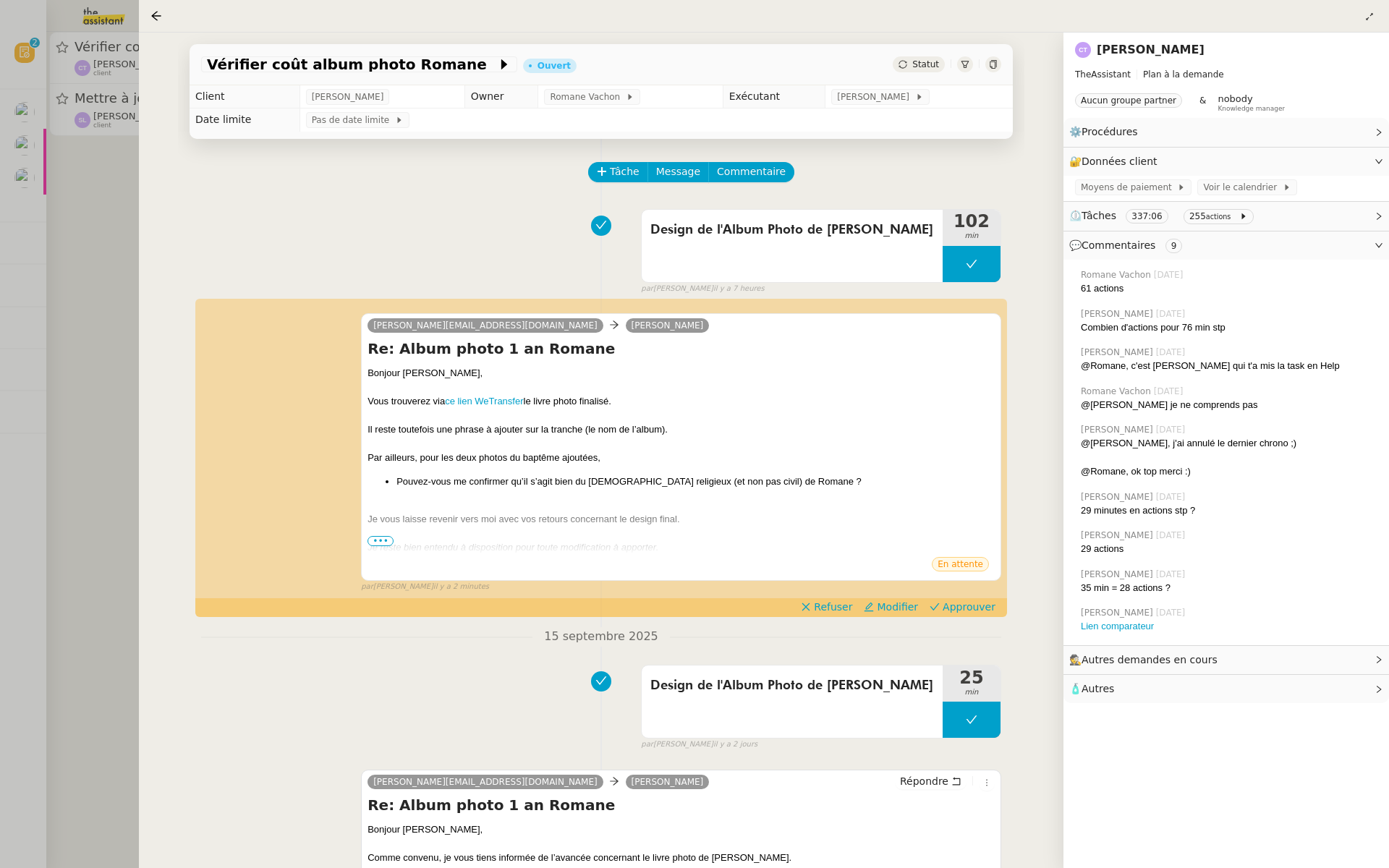
click at [82, 271] on div at bounding box center [694, 434] width 1389 height 868
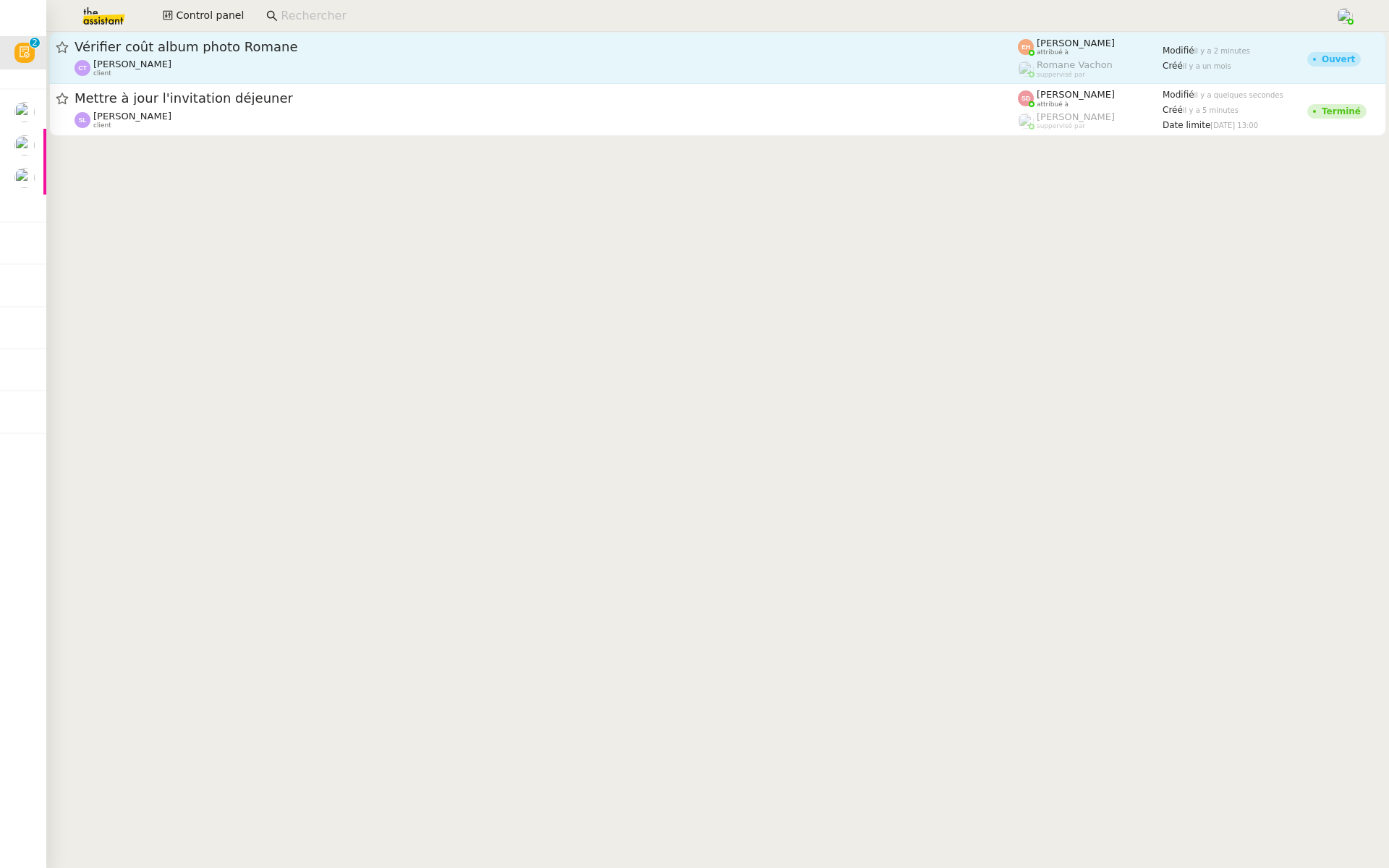
click at [437, 48] on span "Vérifier coût album photo Romane" at bounding box center [546, 47] width 943 height 13
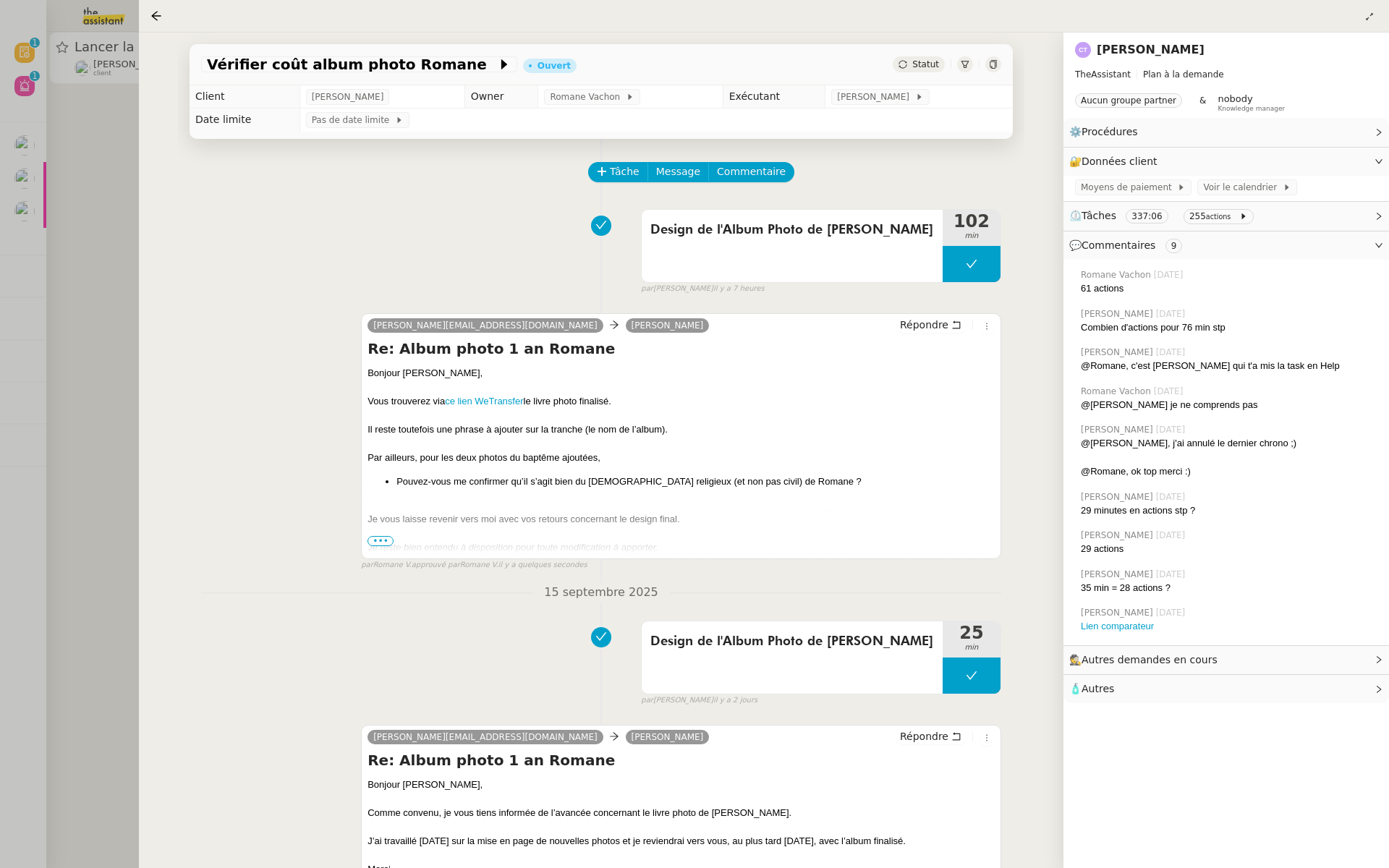
click at [53, 348] on div at bounding box center [694, 434] width 1389 height 868
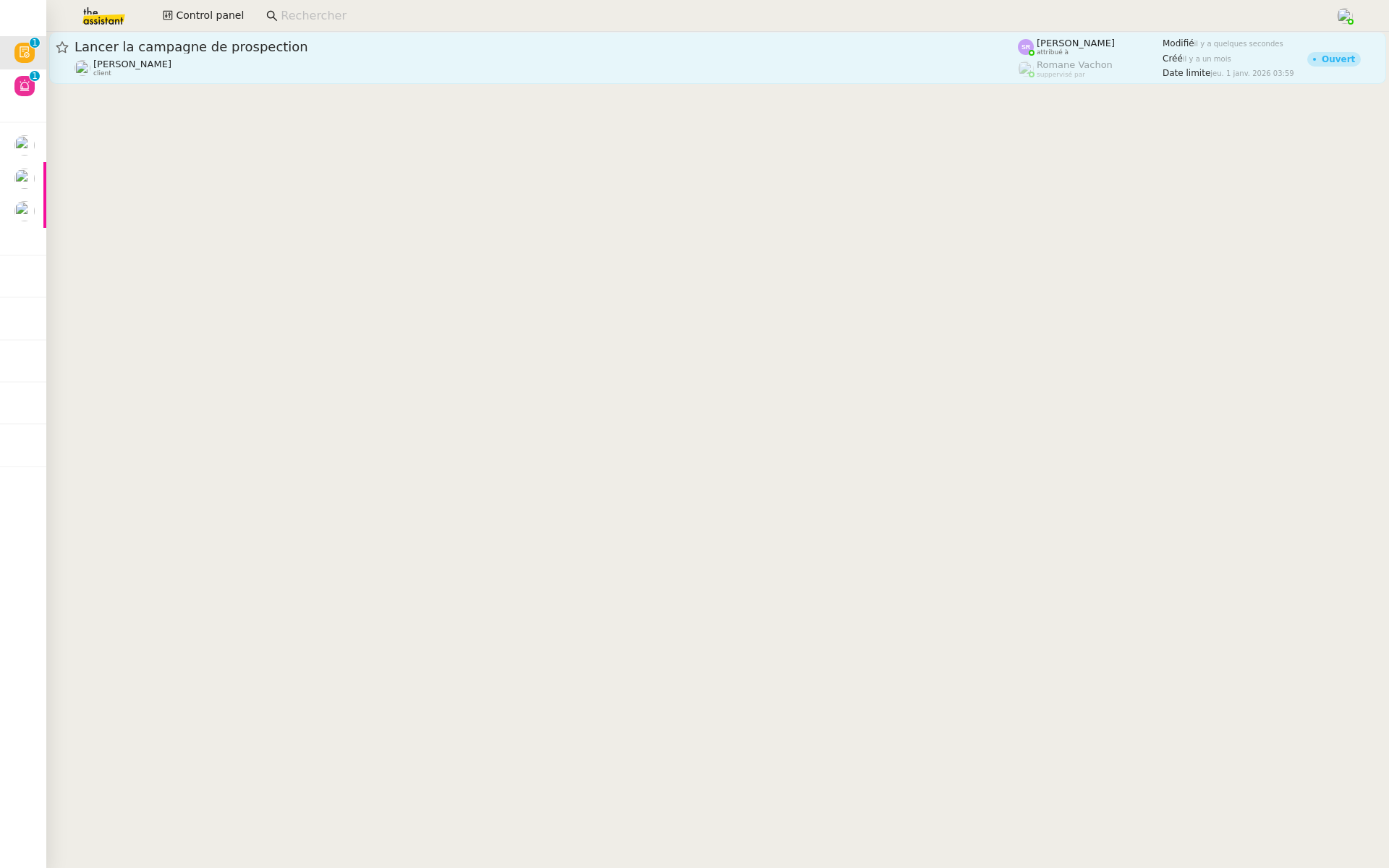
click at [270, 49] on span "Lancer la campagne de prospection" at bounding box center [546, 47] width 943 height 13
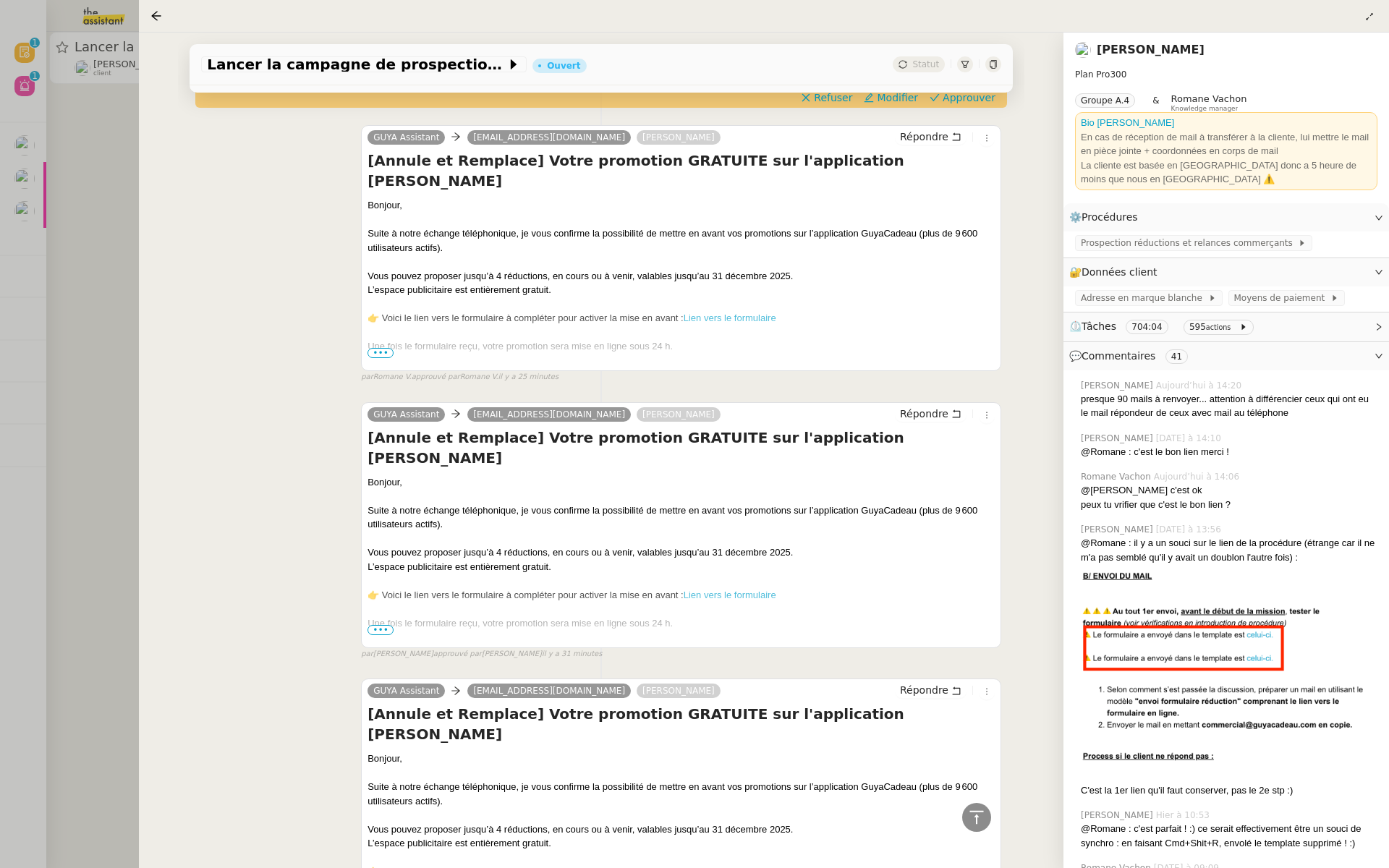
scroll to position [4931, 0]
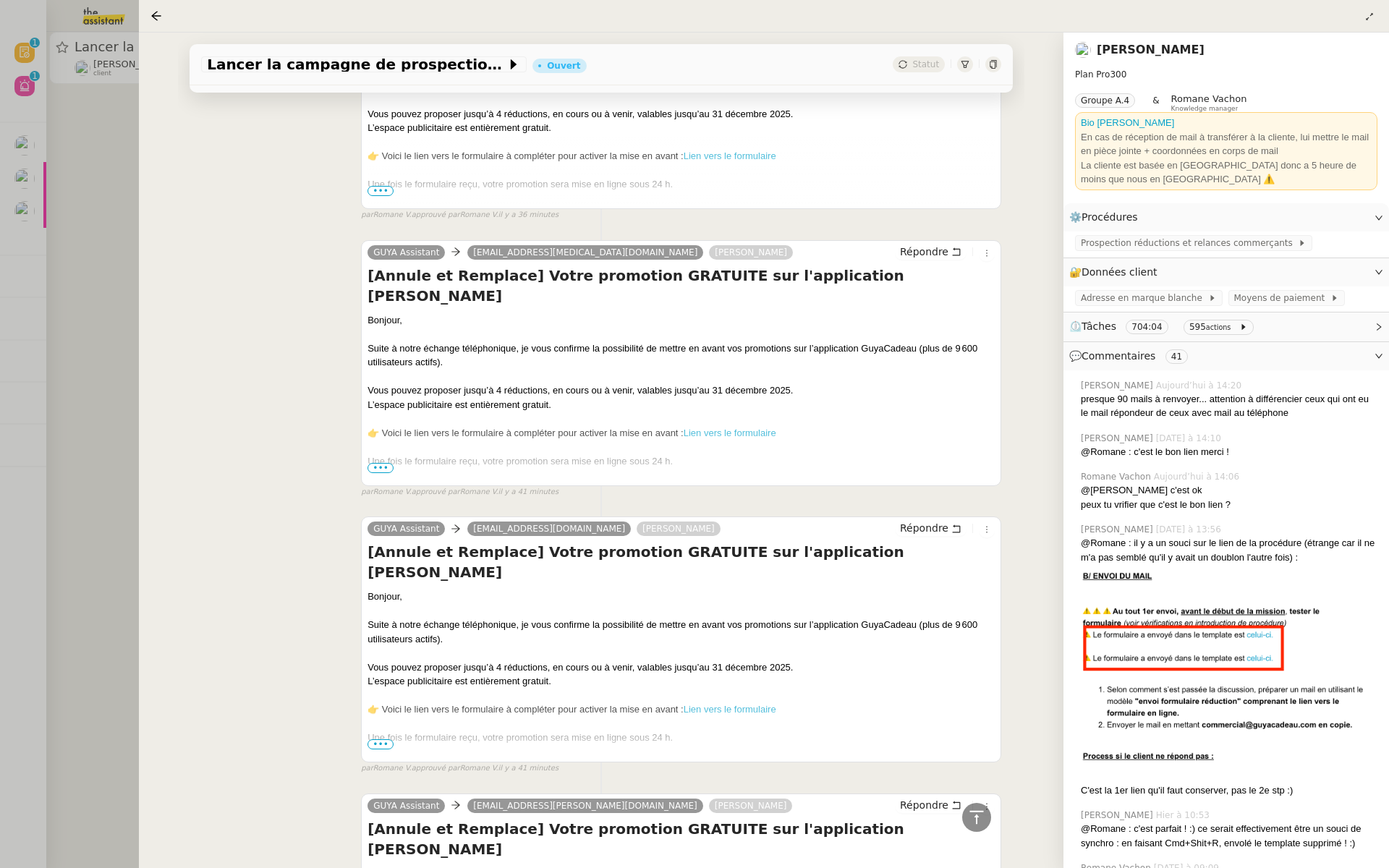
click at [0, 329] on div at bounding box center [694, 434] width 1389 height 868
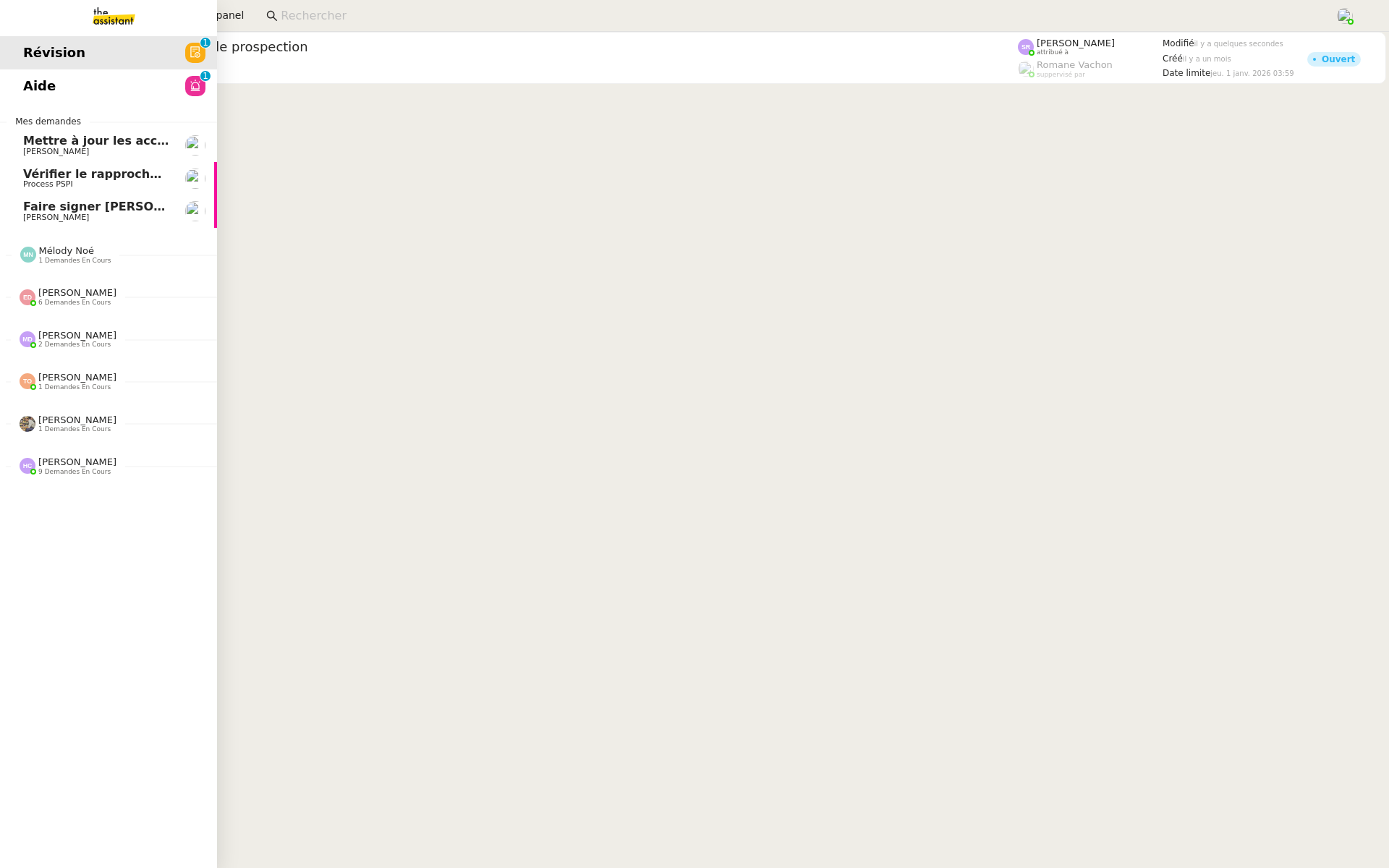
click at [42, 76] on span "Aide" at bounding box center [39, 86] width 33 height 22
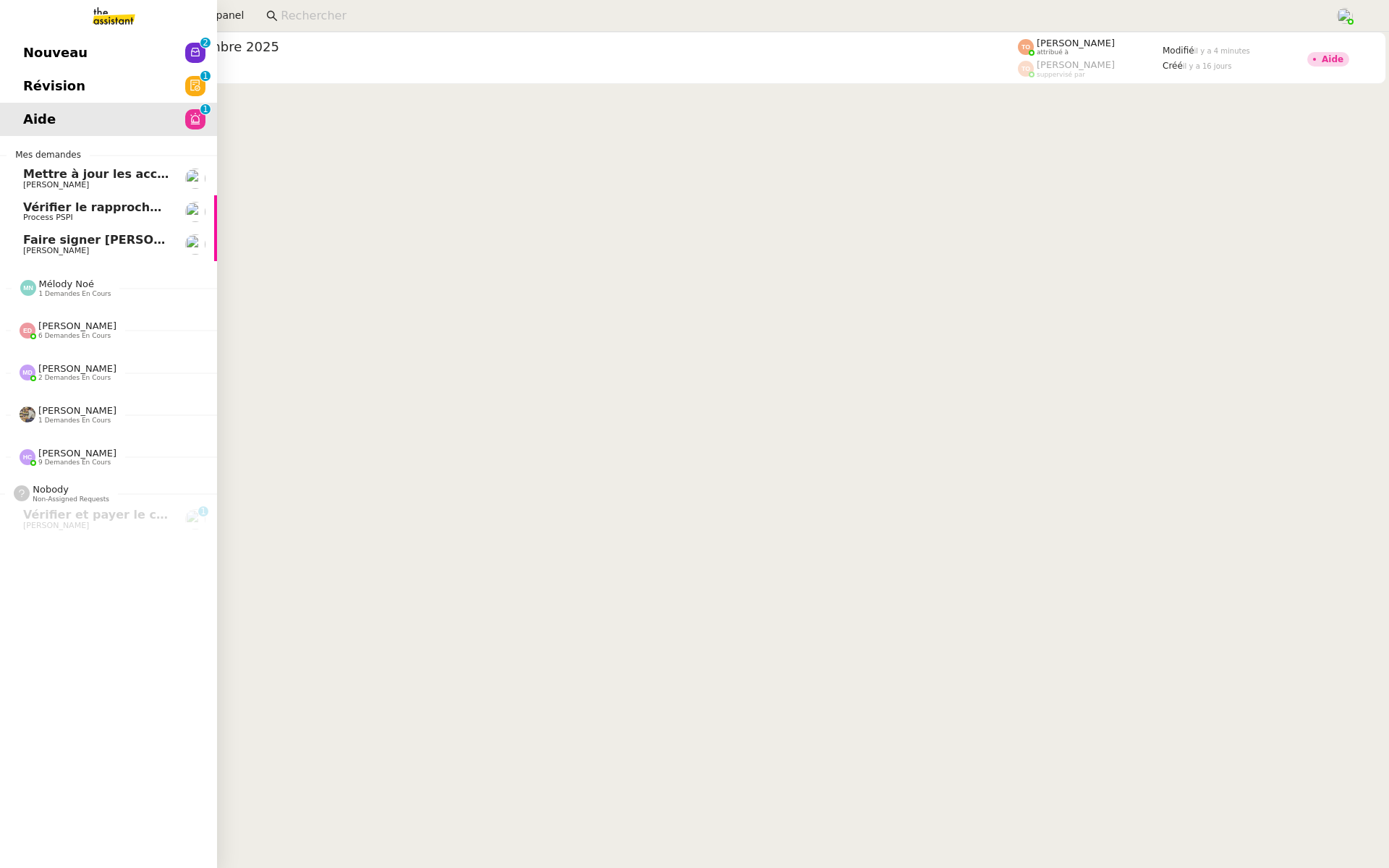
click at [34, 89] on span "Révision" at bounding box center [54, 86] width 62 height 22
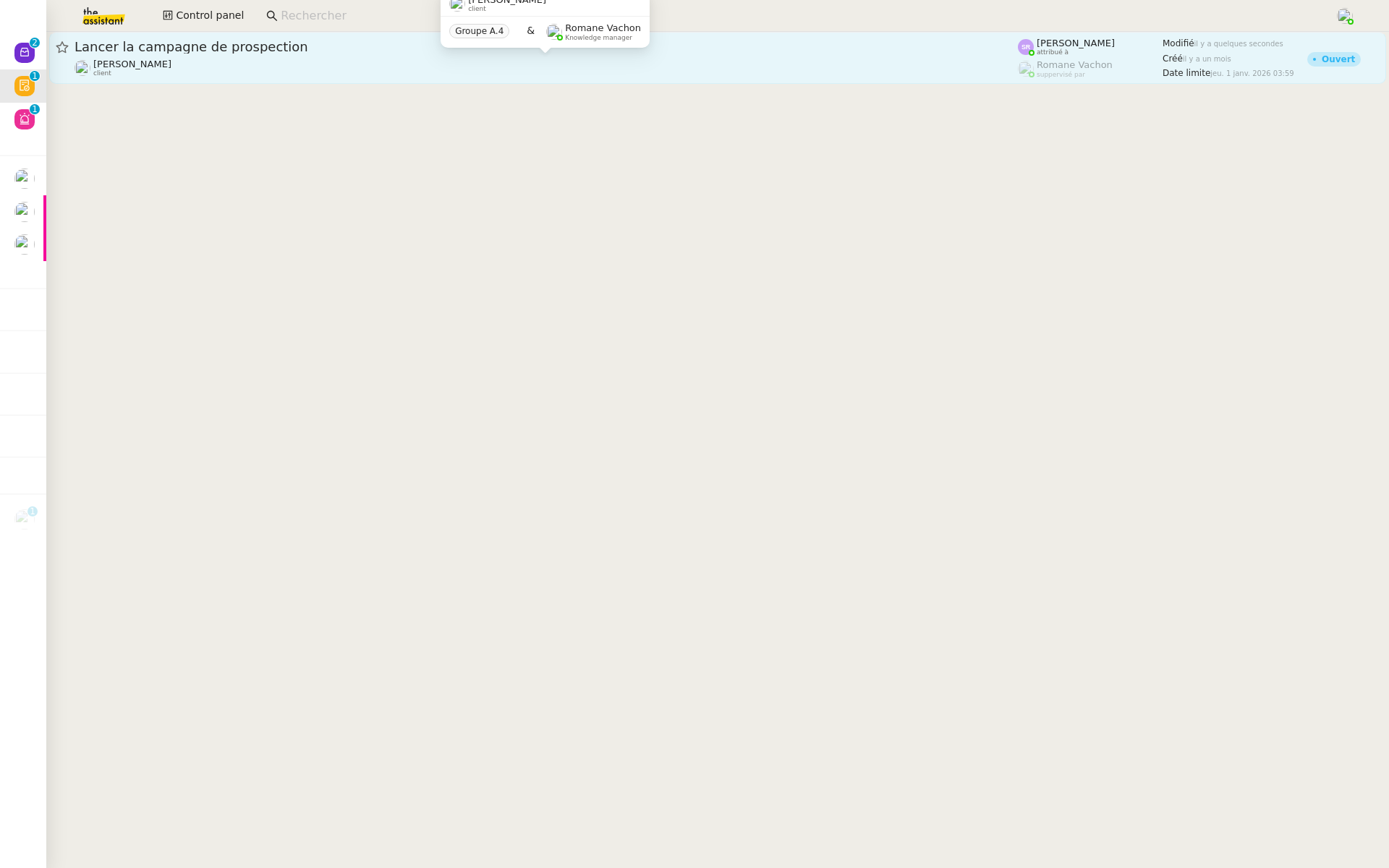
click at [238, 60] on div "Astrid Brucker client" at bounding box center [546, 68] width 943 height 19
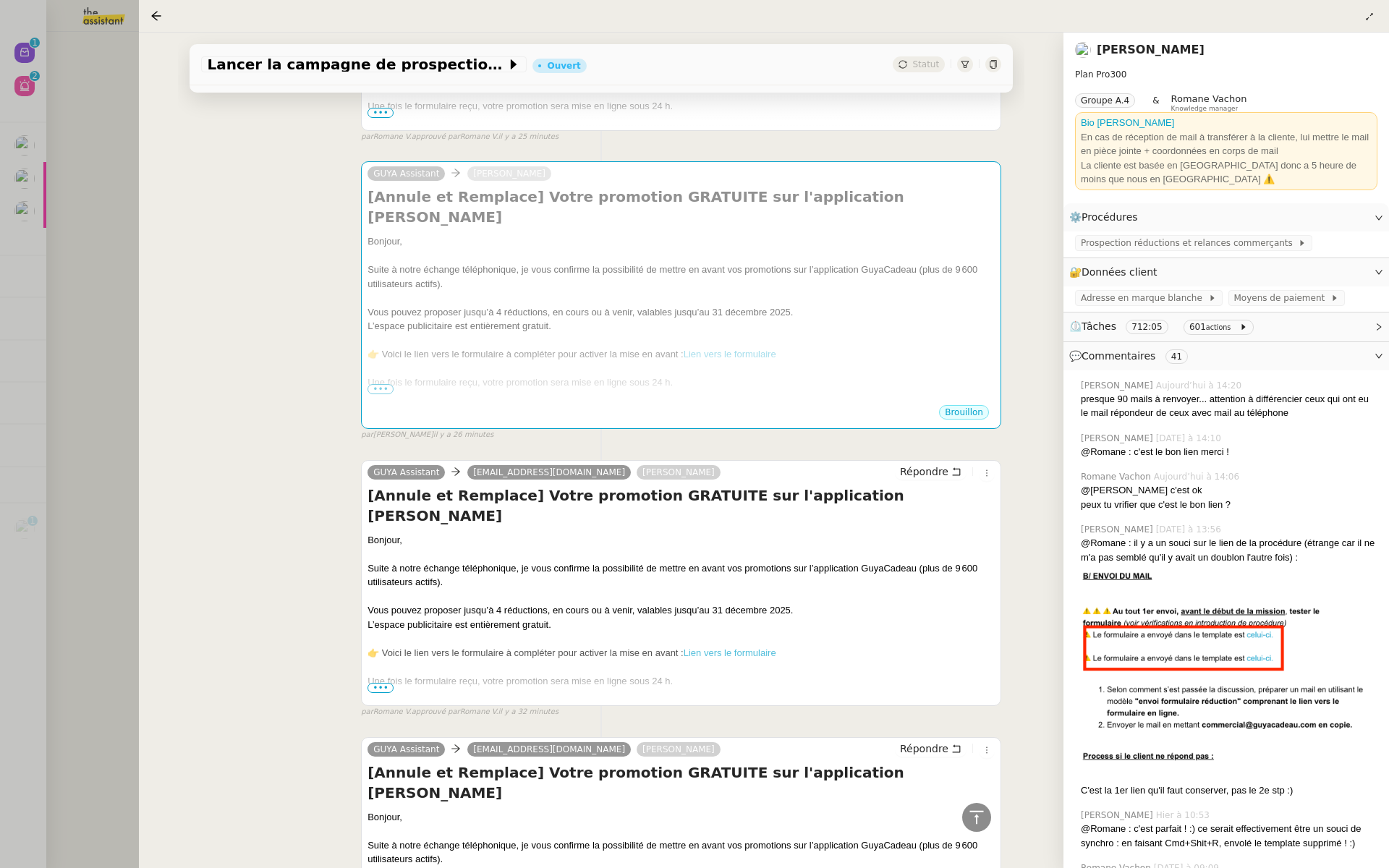
scroll to position [3749, 0]
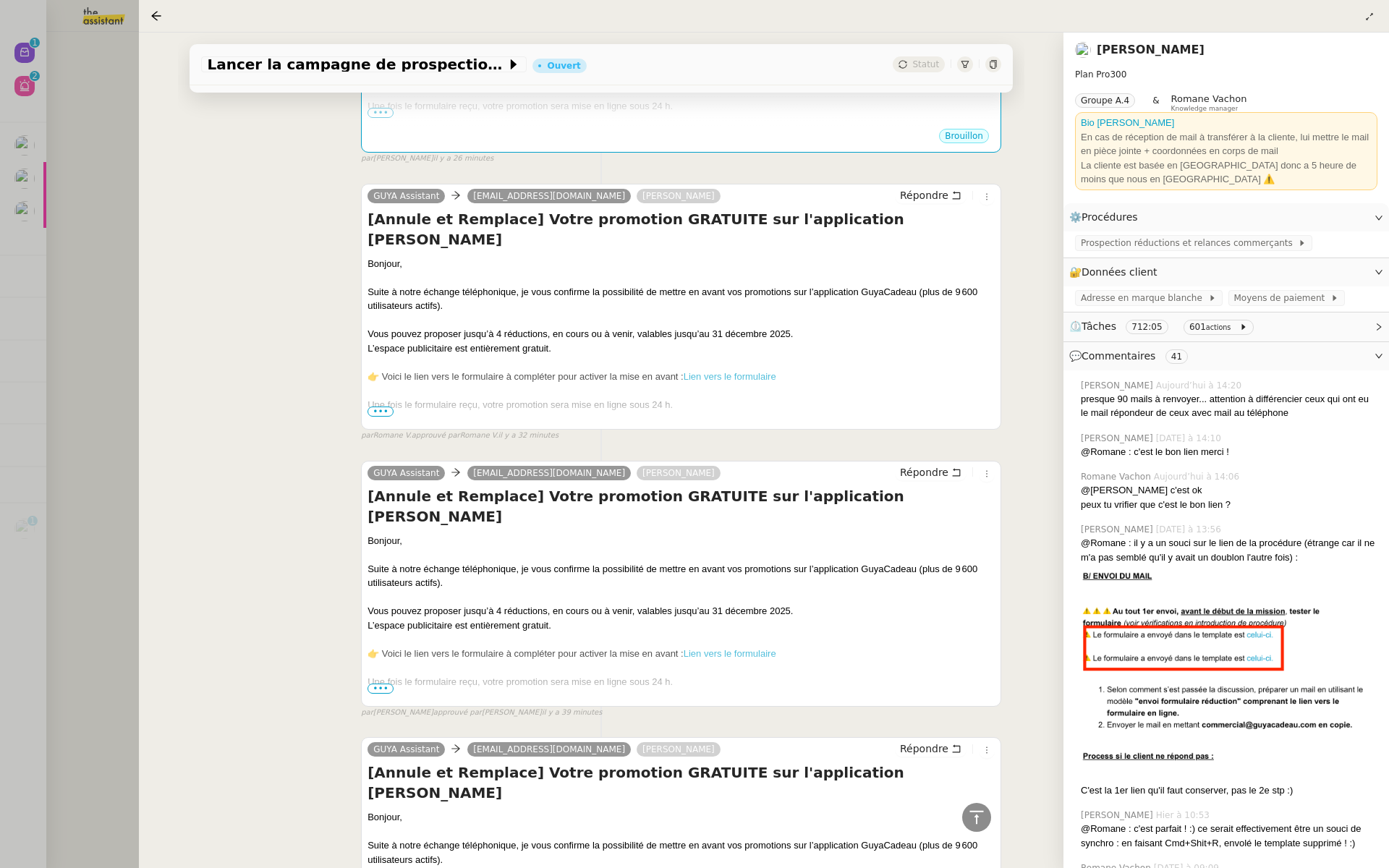
click at [32, 325] on div at bounding box center [694, 434] width 1389 height 868
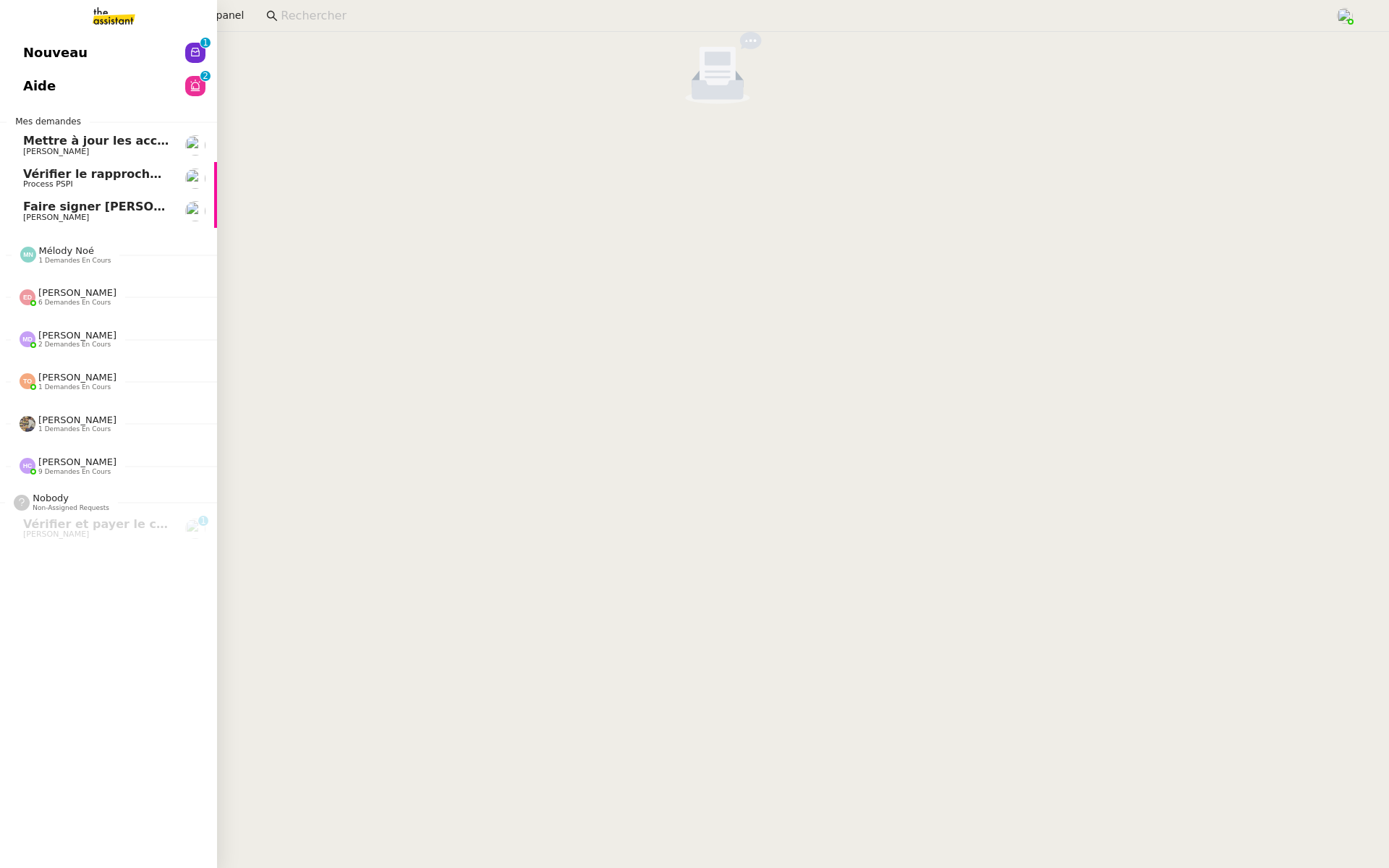
click at [20, 42] on link "Nouveau 0 1 2 3 4 5 6 7 8 9" at bounding box center [109, 52] width 217 height 33
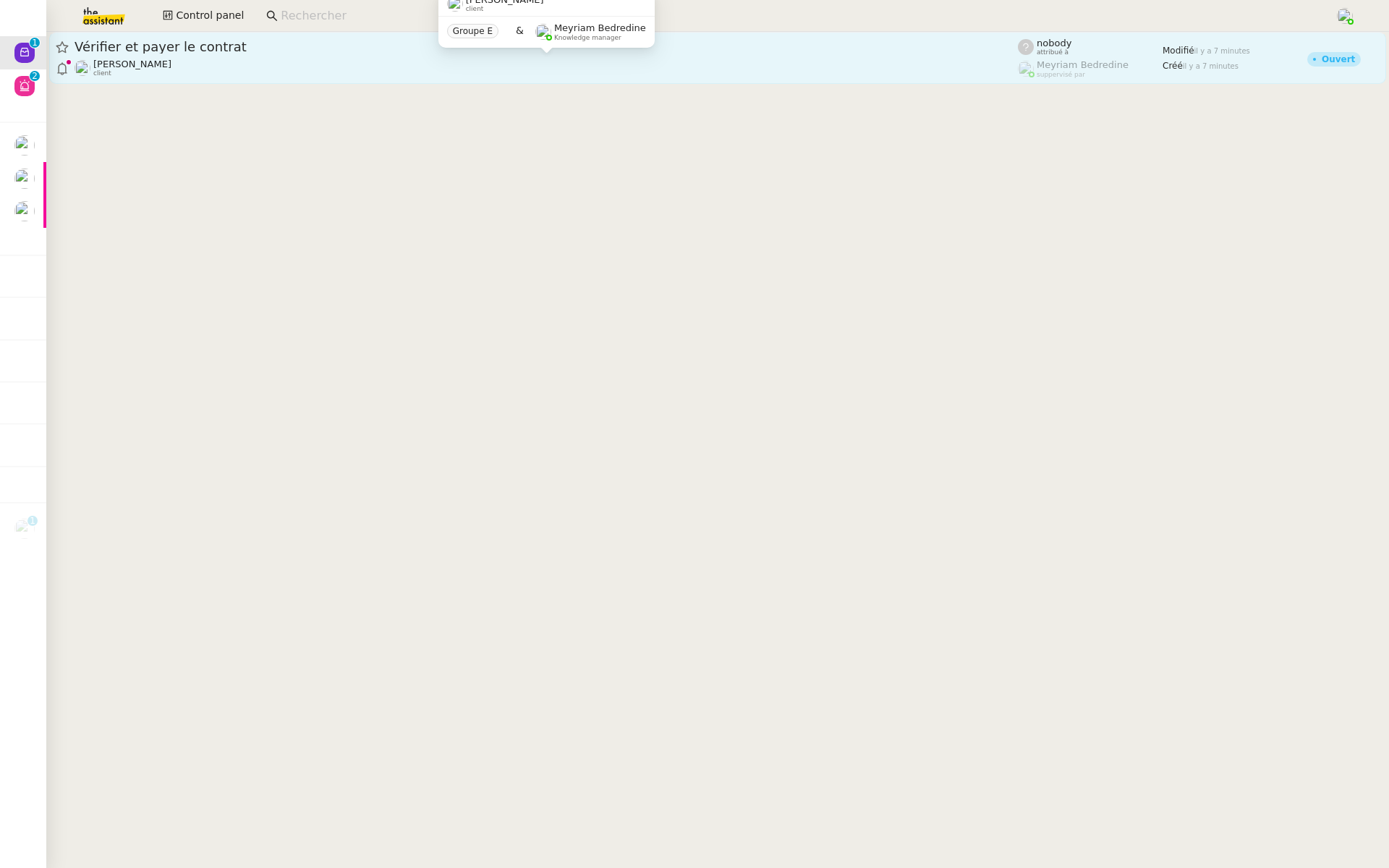
click at [211, 60] on div "Fanny Eyraud client" at bounding box center [546, 68] width 943 height 19
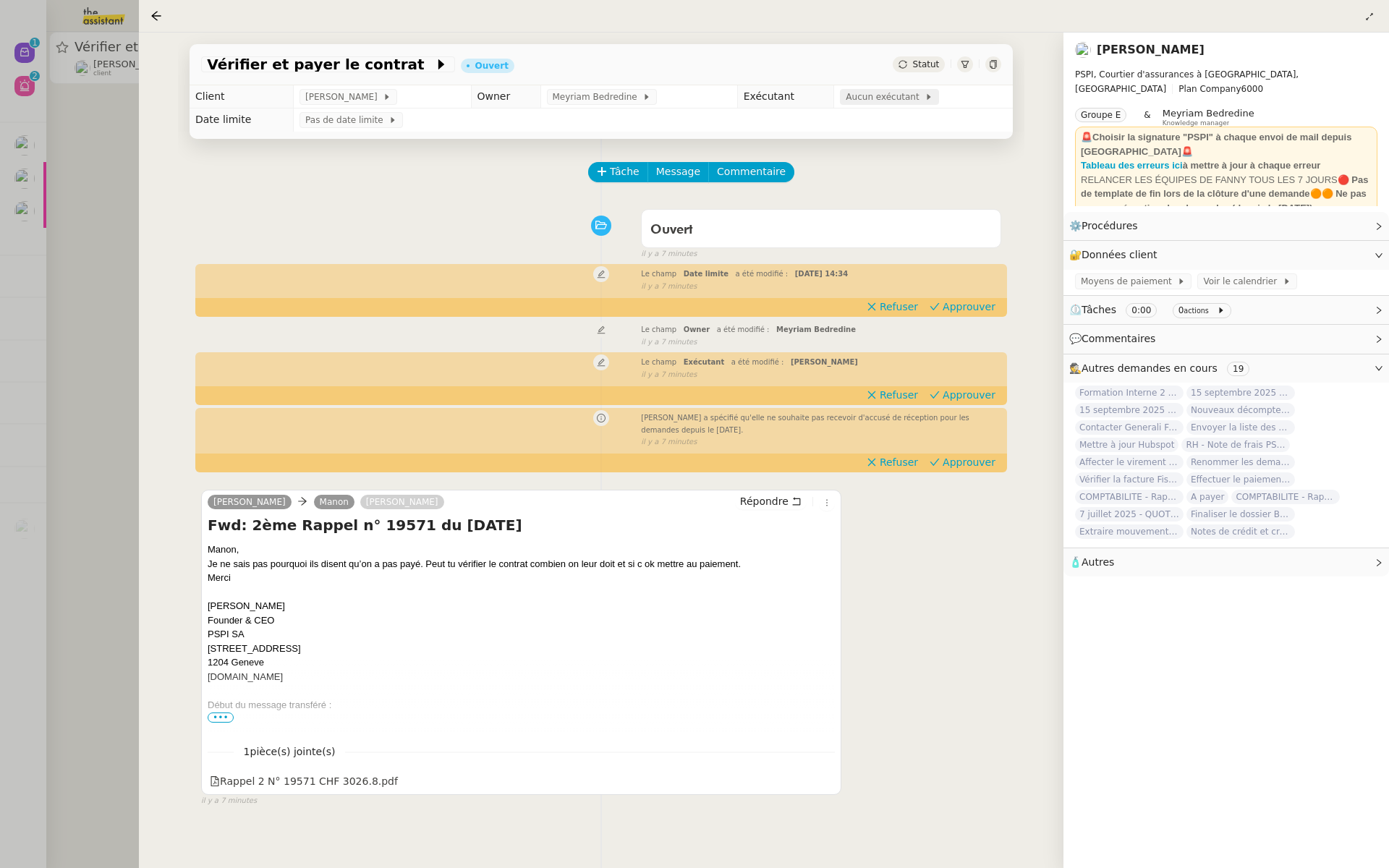
click at [861, 96] on span "Aucun exécutant" at bounding box center [885, 97] width 79 height 15
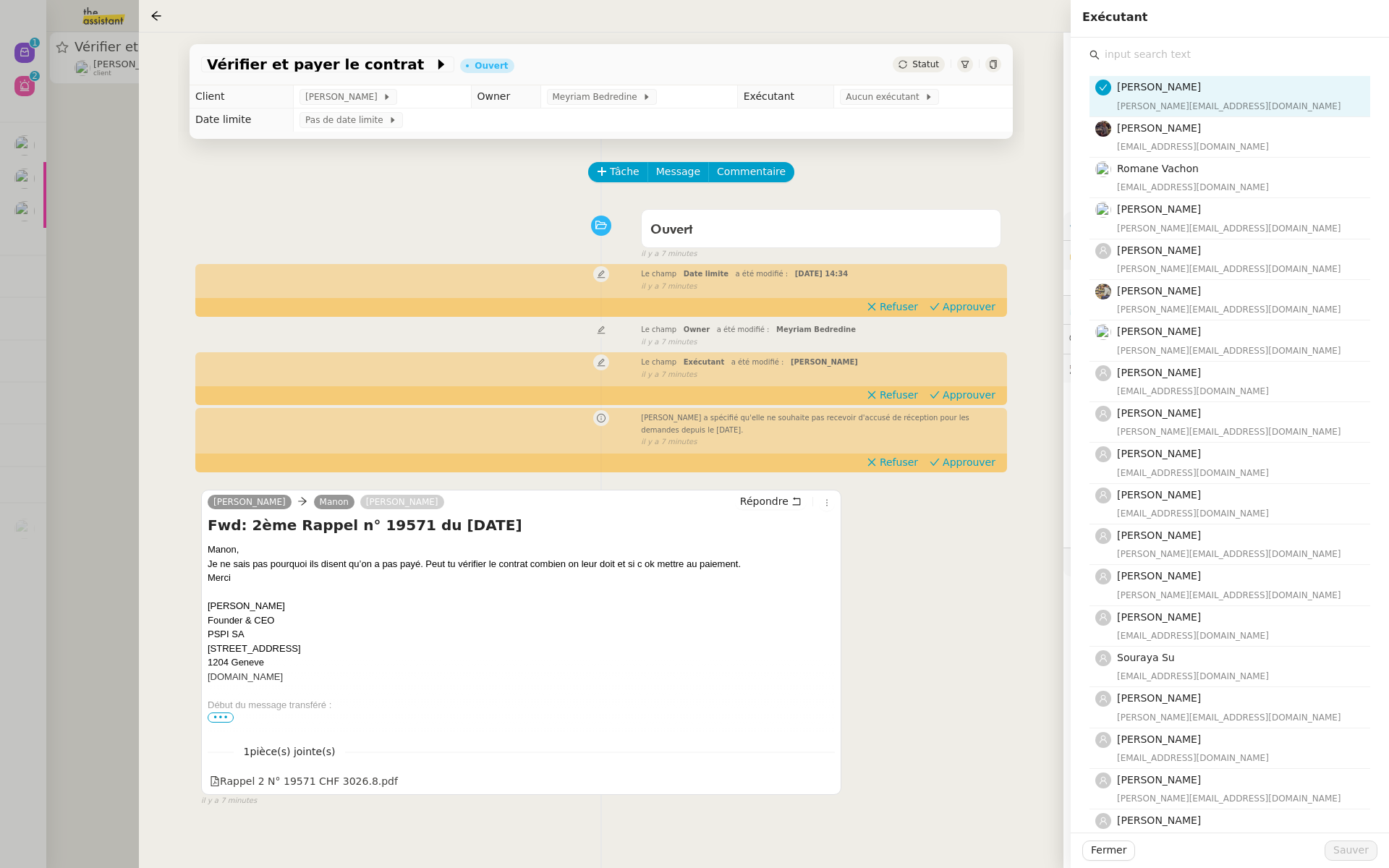
click at [1138, 55] on input "text" at bounding box center [1236, 55] width 271 height 20
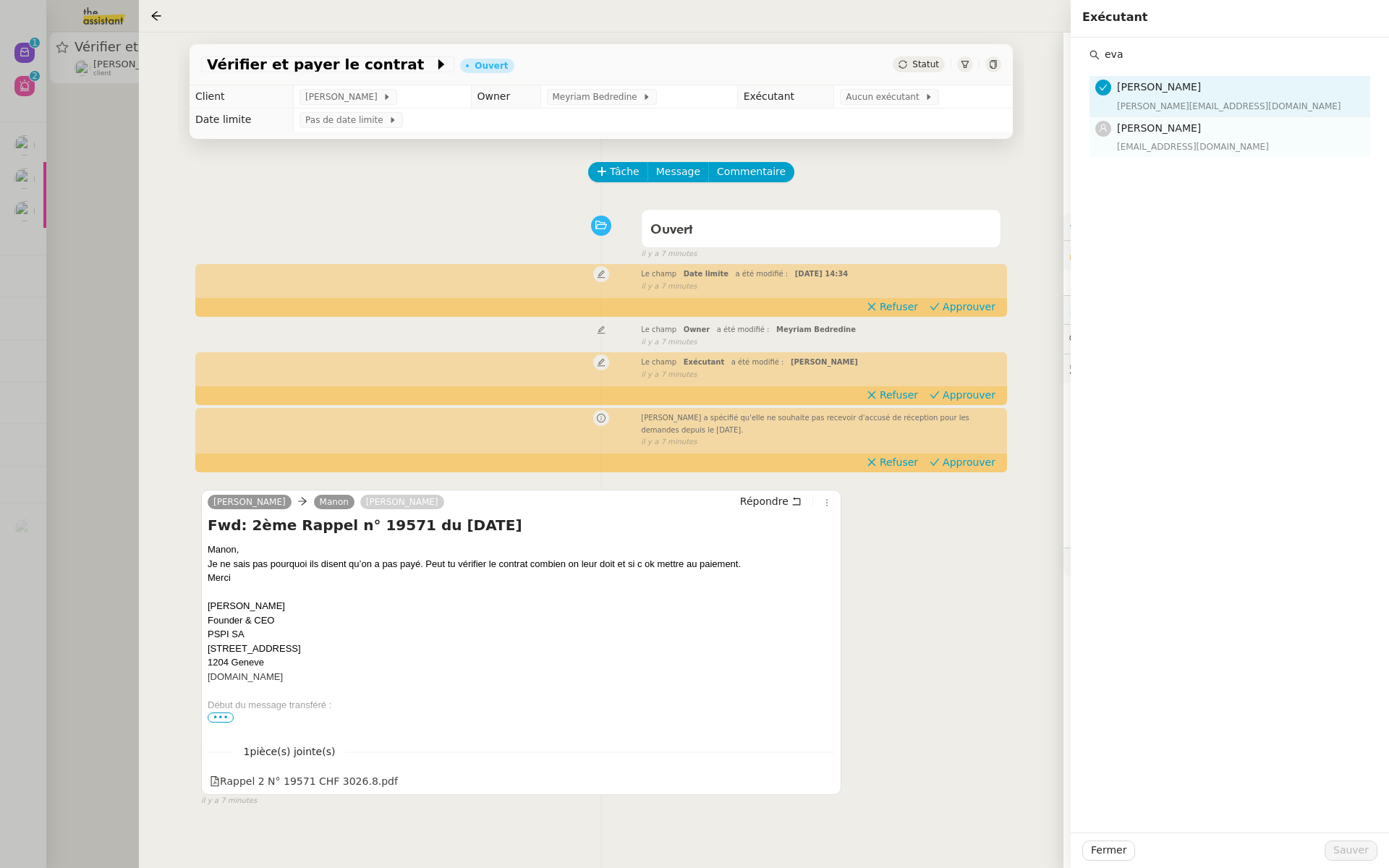
type input "eva"
click at [1127, 145] on div "eva@theassistant.team" at bounding box center [1240, 147] width 245 height 15
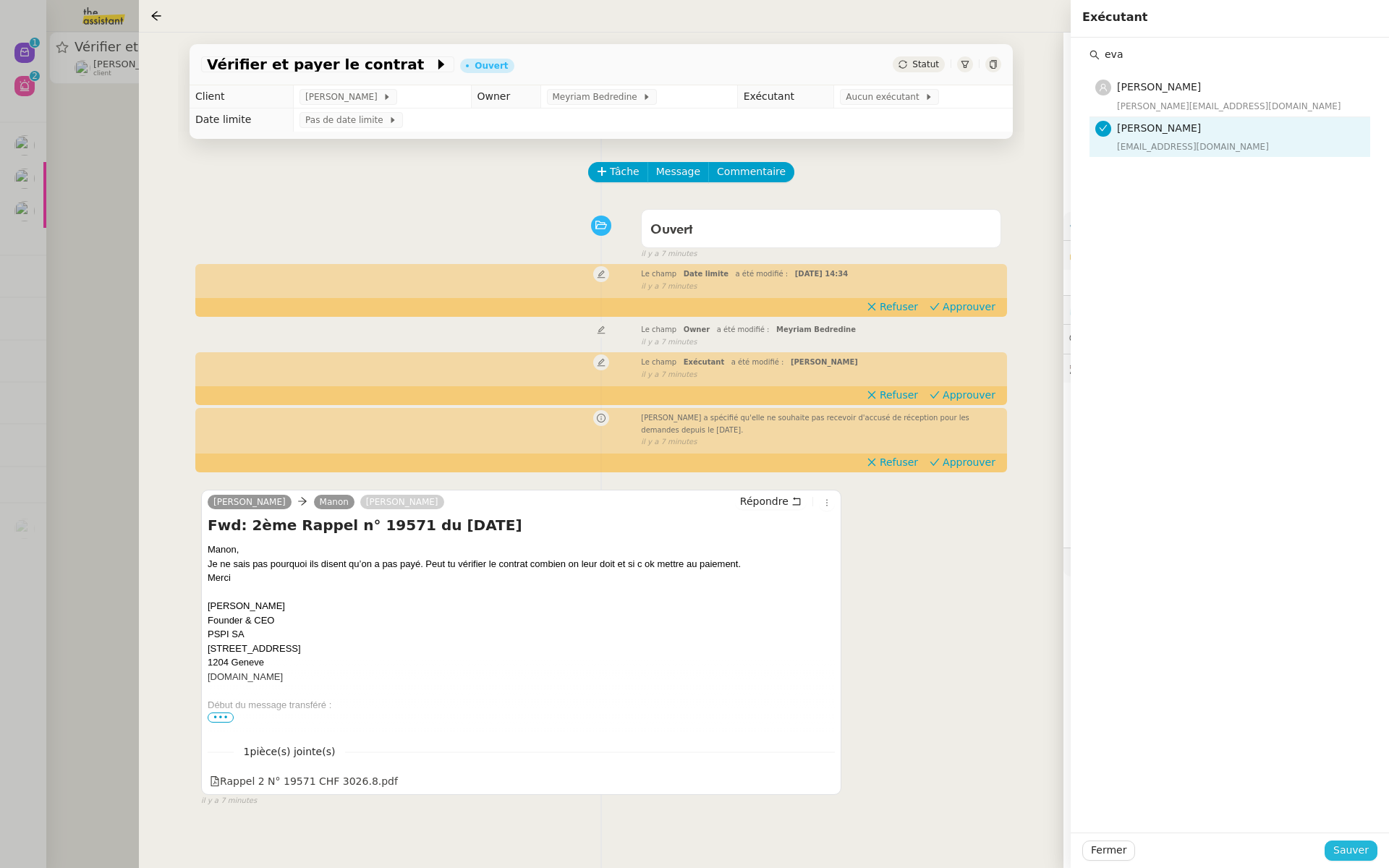
click at [1352, 853] on span "Sauver" at bounding box center [1351, 850] width 35 height 16
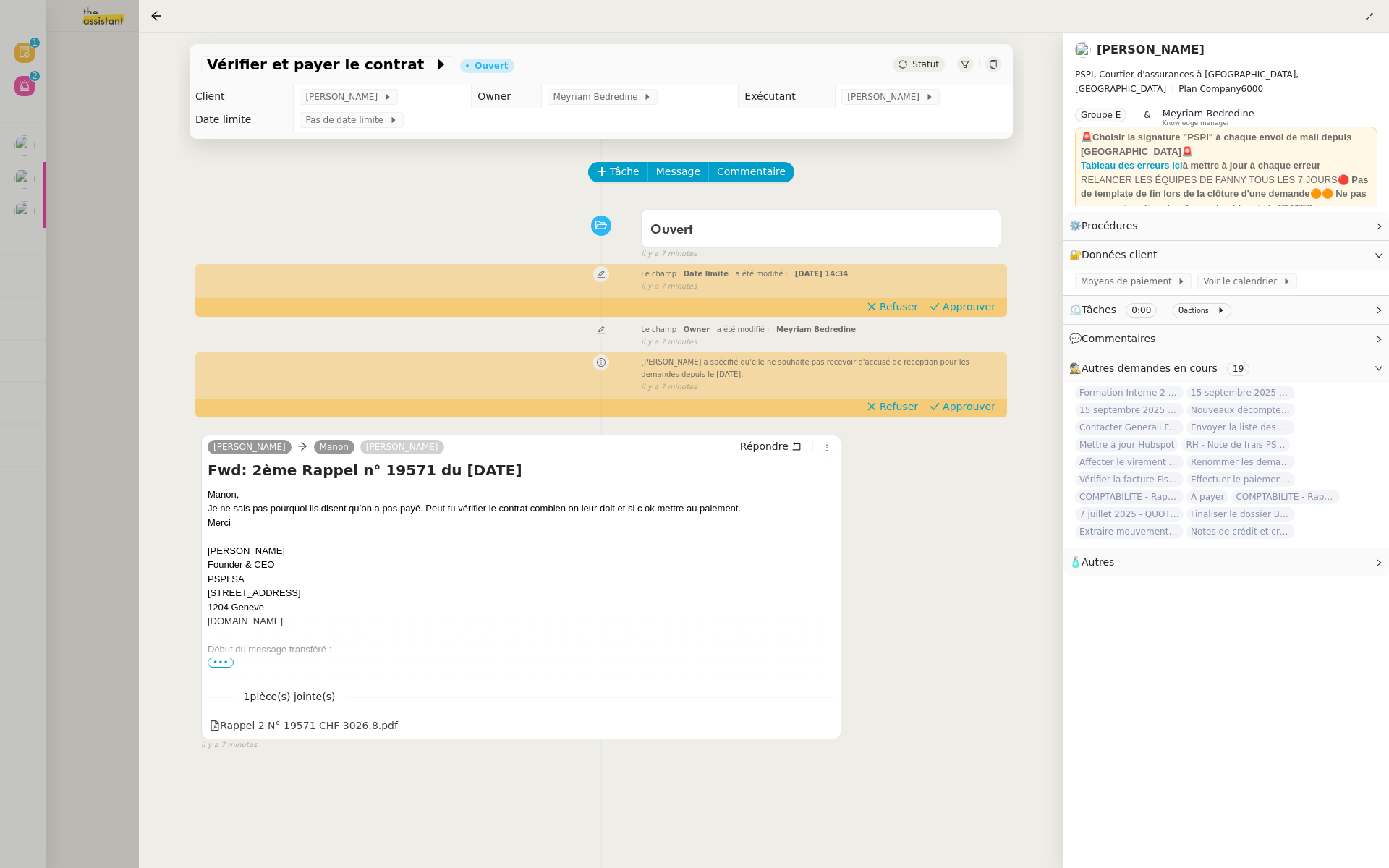
click at [966, 292] on div "Le champ Date limite a été modifié : mer. 17 sept. 2025 14:34 false il y a 7 mi…" at bounding box center [601, 278] width 801 height 27
click at [966, 408] on span "Approuver" at bounding box center [969, 406] width 53 height 15
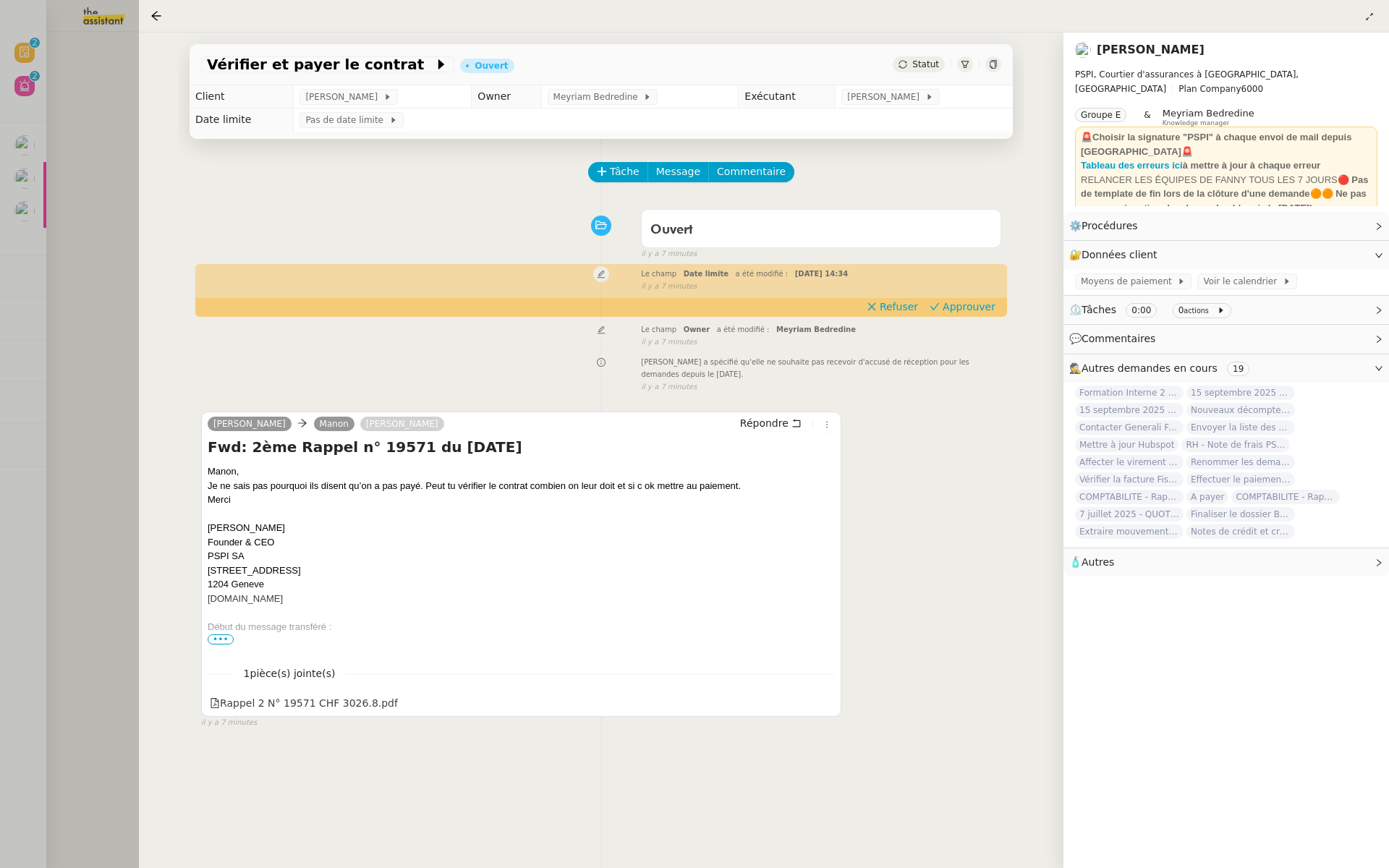
click at [966, 320] on div "Tâche Message Commentaire Veuillez patienter une erreur s'est produite 👌👌👌 mess…" at bounding box center [601, 573] width 846 height 868
click at [983, 311] on span "Approuver" at bounding box center [969, 307] width 53 height 15
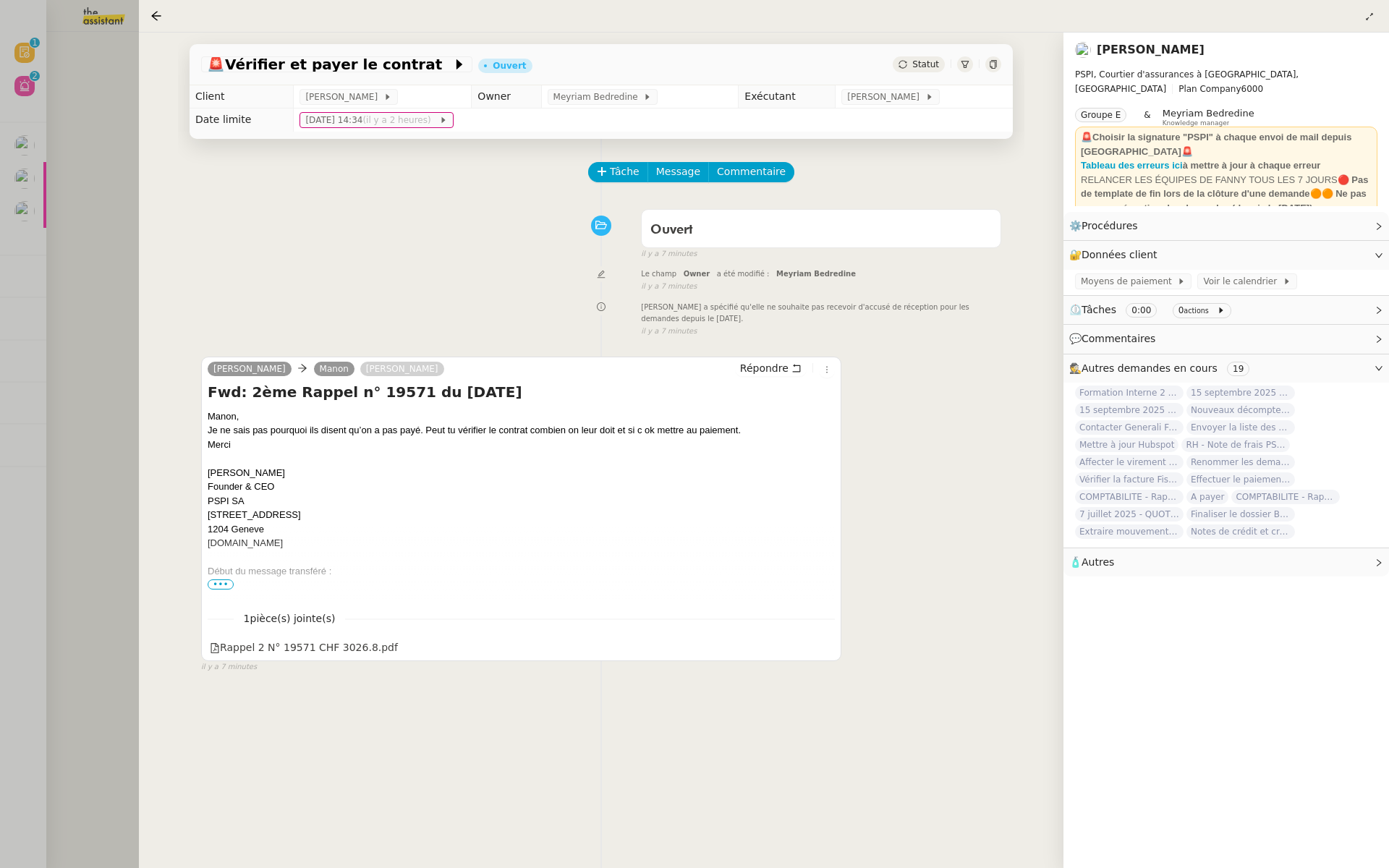
click at [68, 202] on div at bounding box center [694, 434] width 1389 height 868
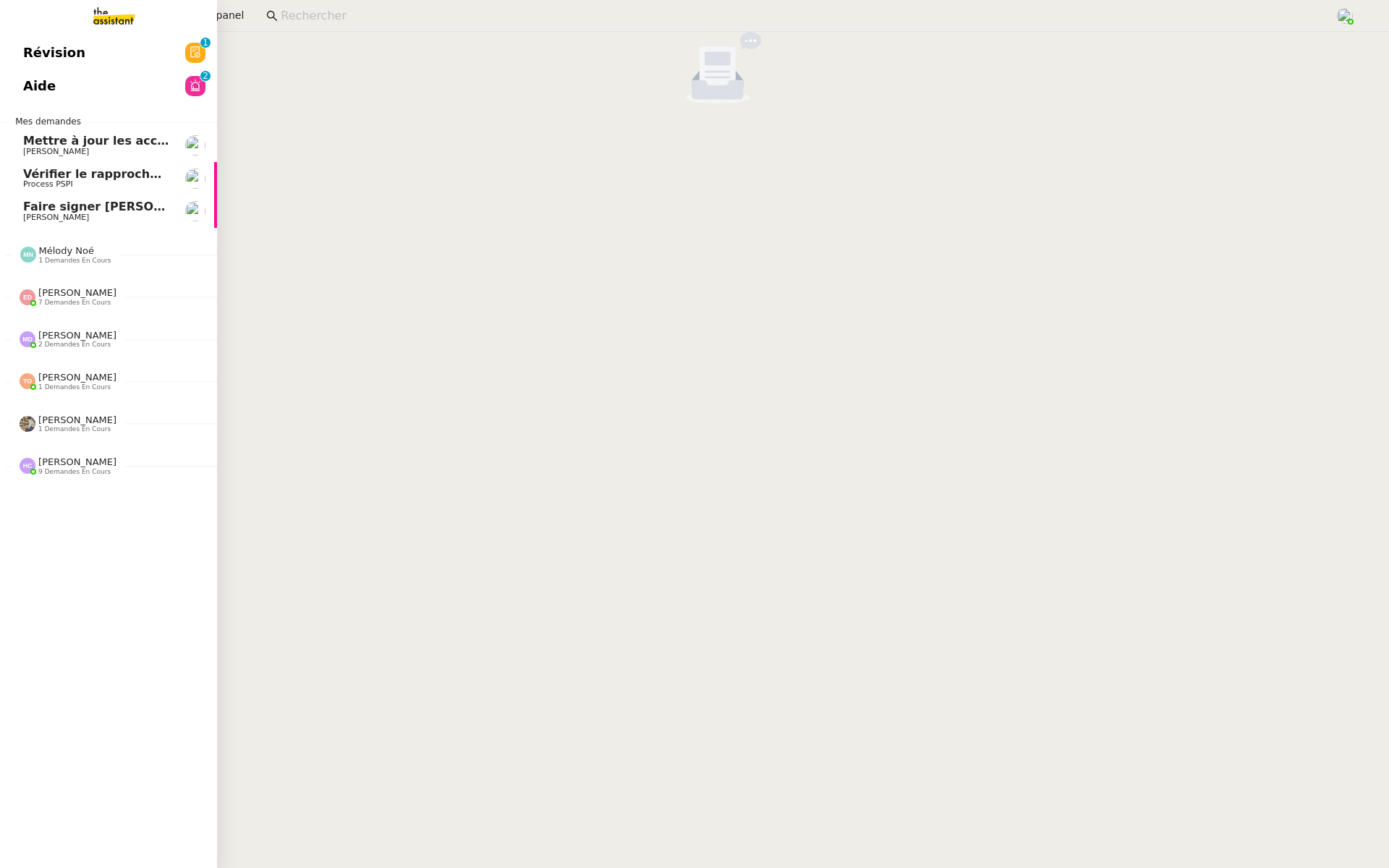
click at [30, 55] on span "Révision" at bounding box center [54, 52] width 62 height 22
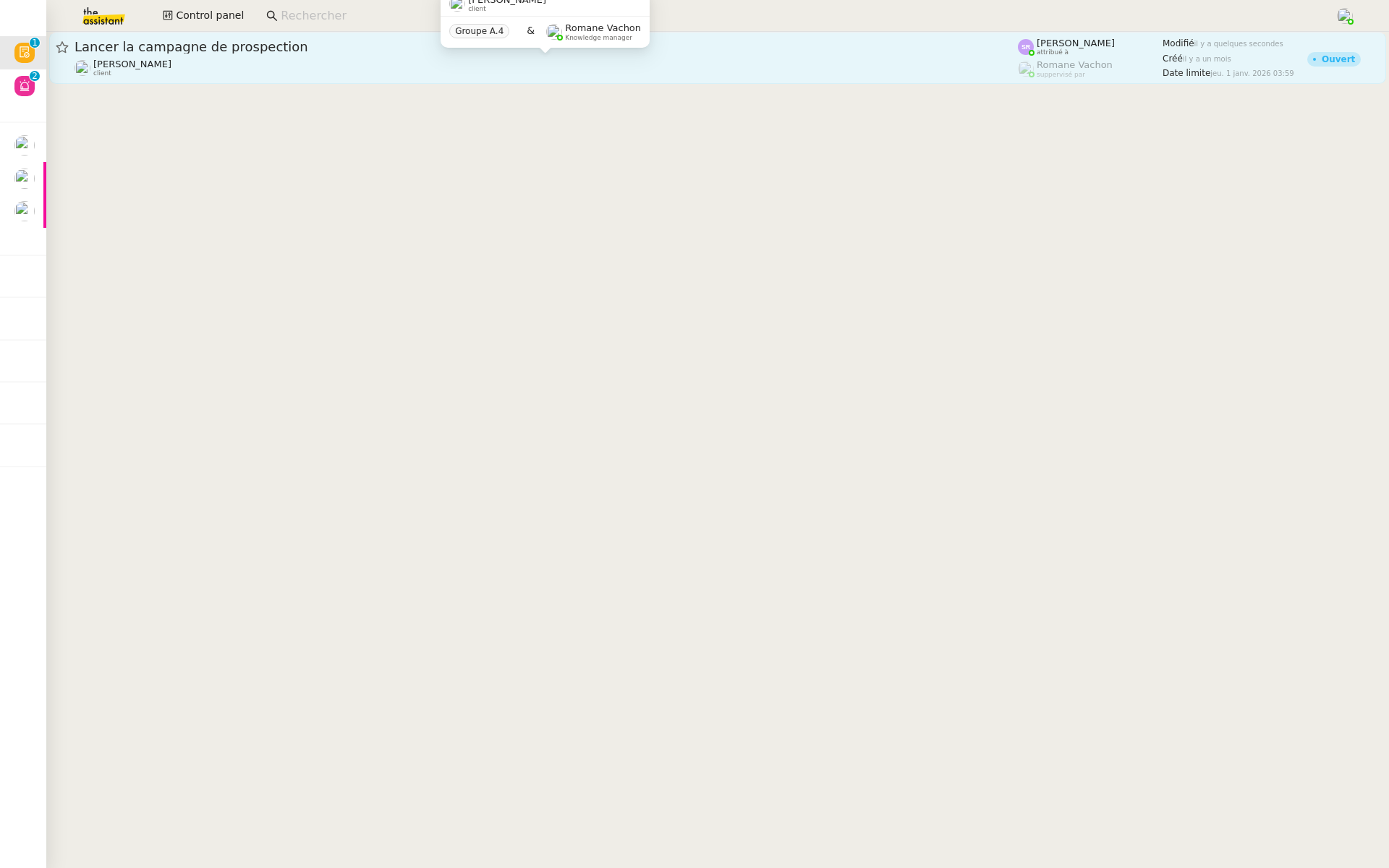
click at [262, 64] on div "Astrid Brucker client" at bounding box center [546, 68] width 943 height 19
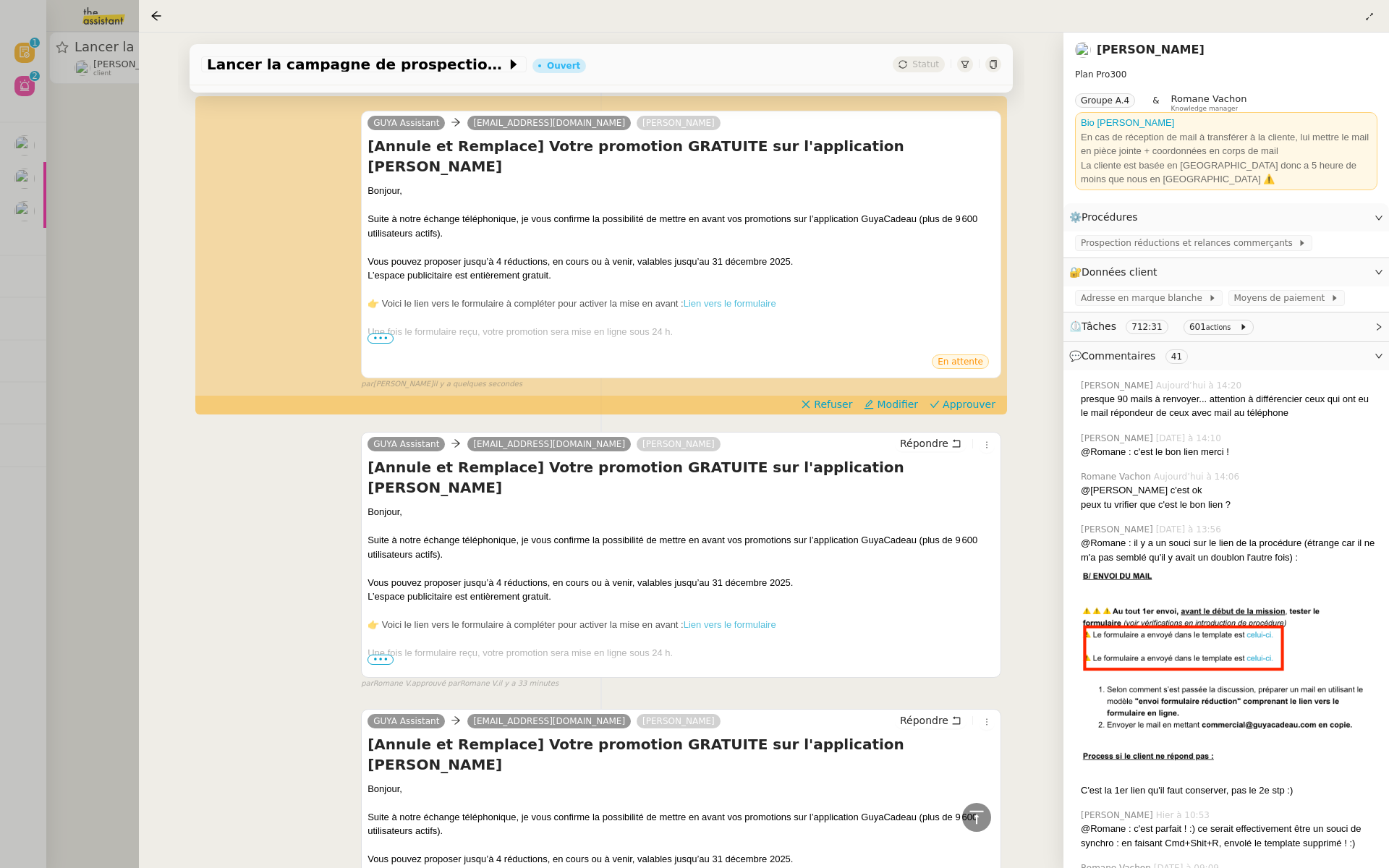
scroll to position [3574, 0]
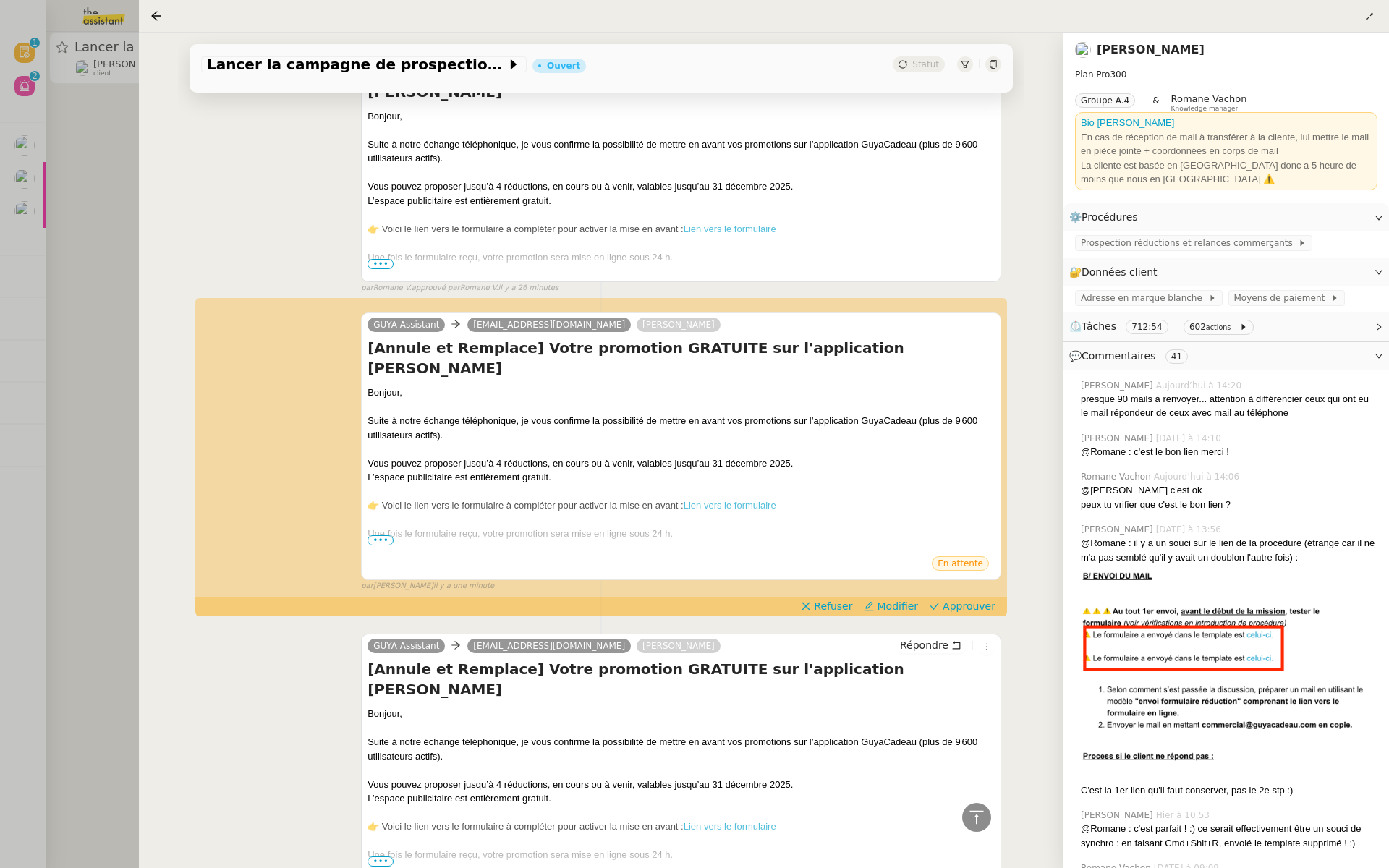
scroll to position [3305, 0]
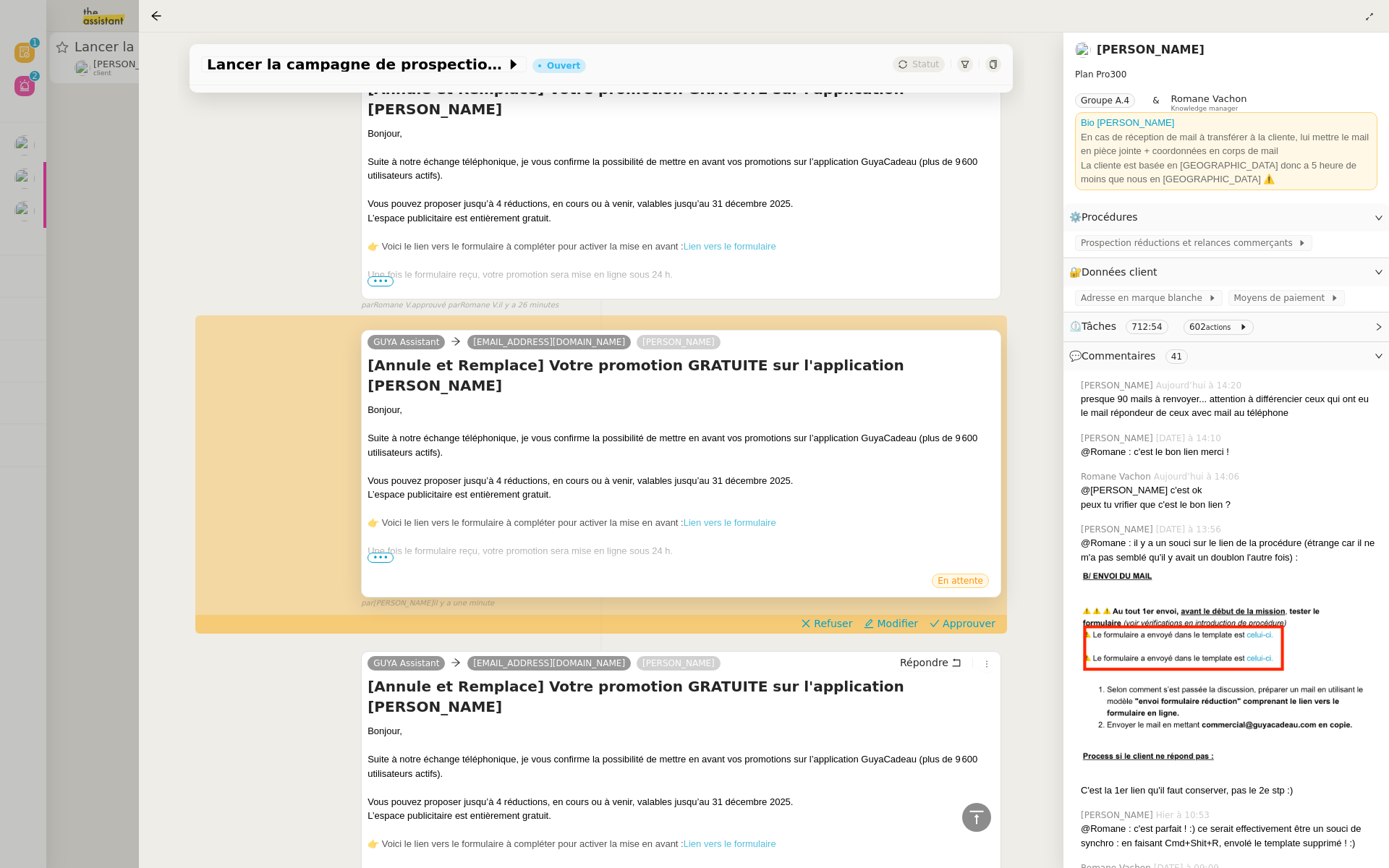
click at [375, 552] on span "•••" at bounding box center [380, 557] width 26 height 10
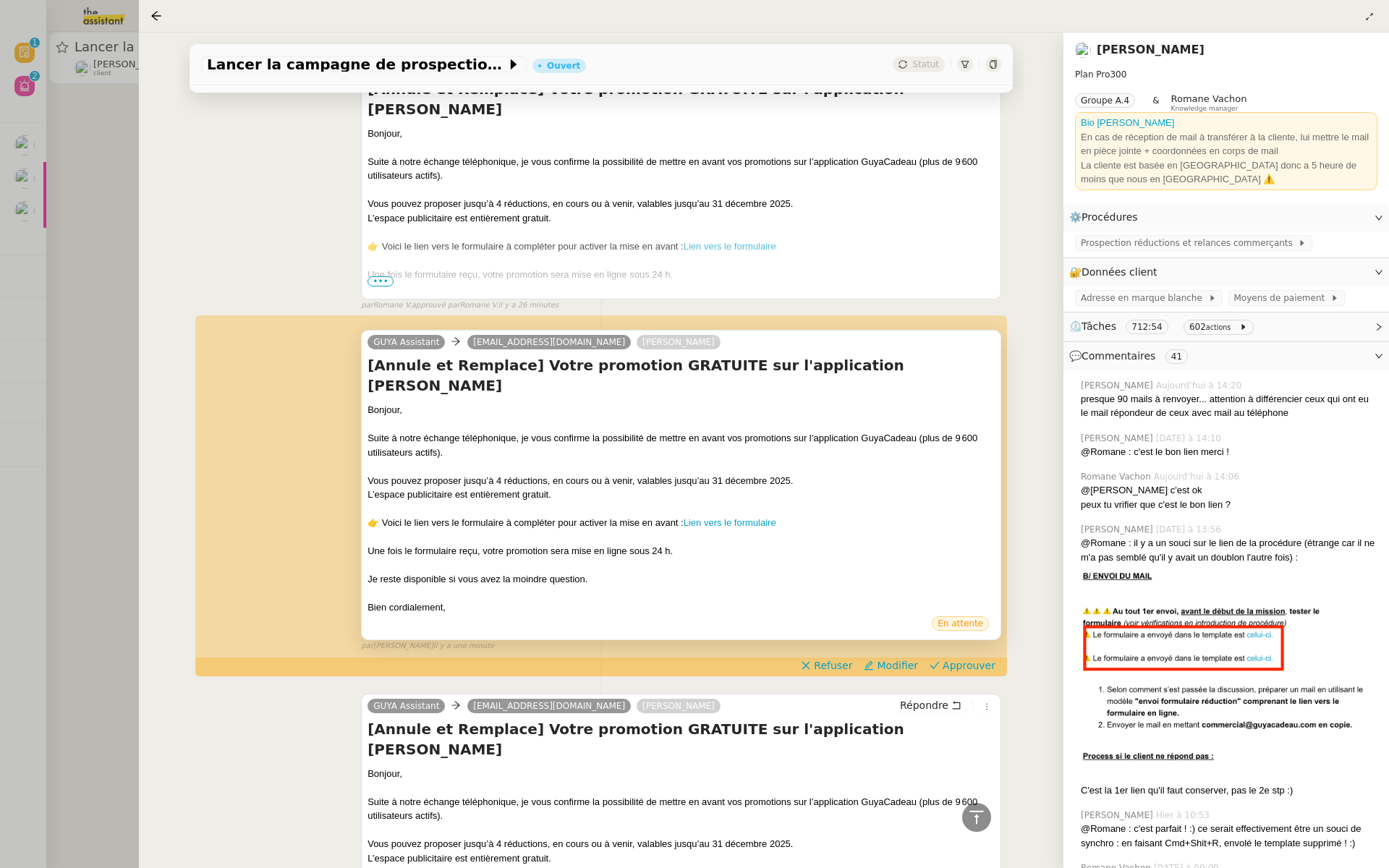
scroll to position [3350, 0]
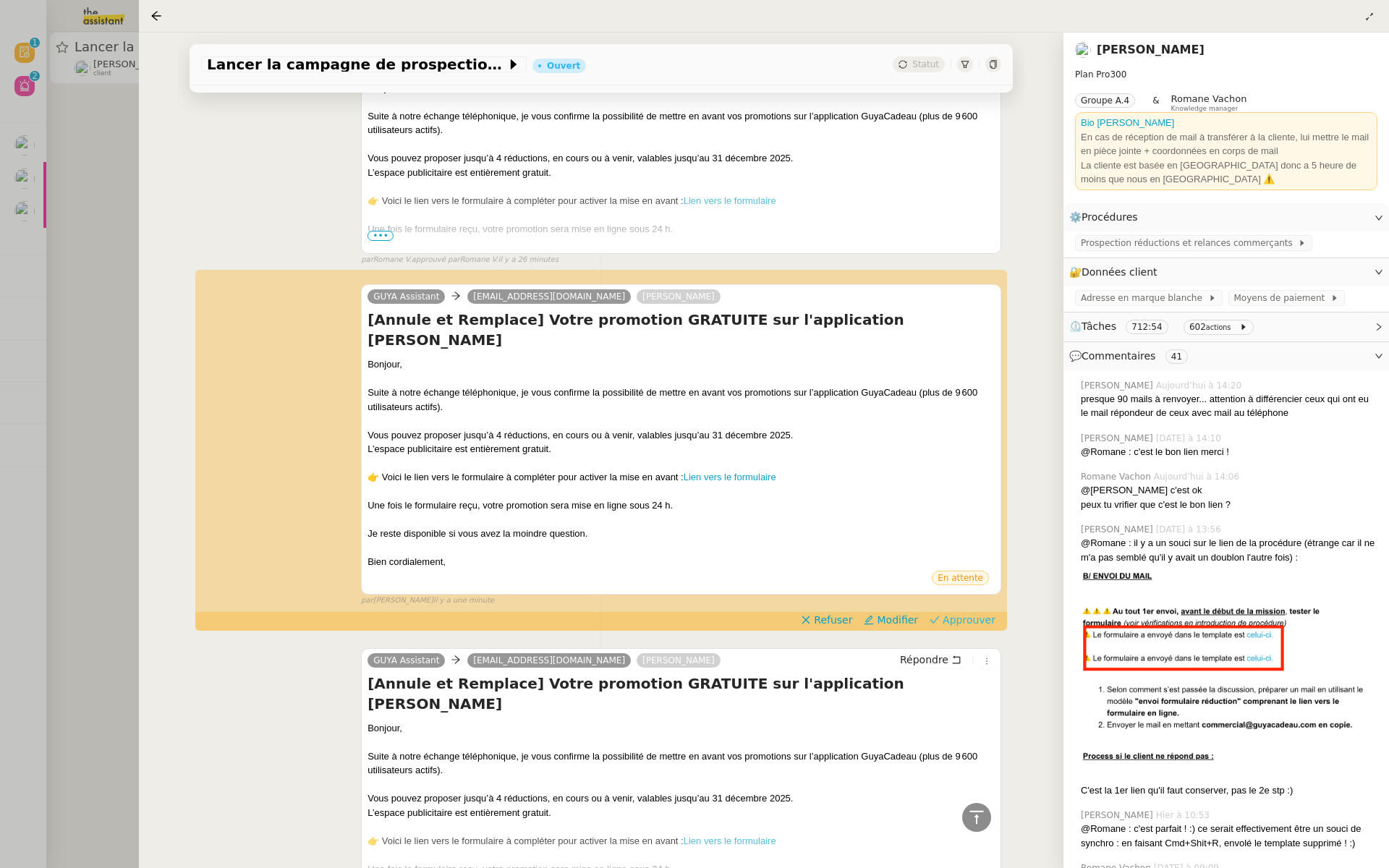
click at [978, 613] on span "Approuver" at bounding box center [969, 620] width 53 height 15
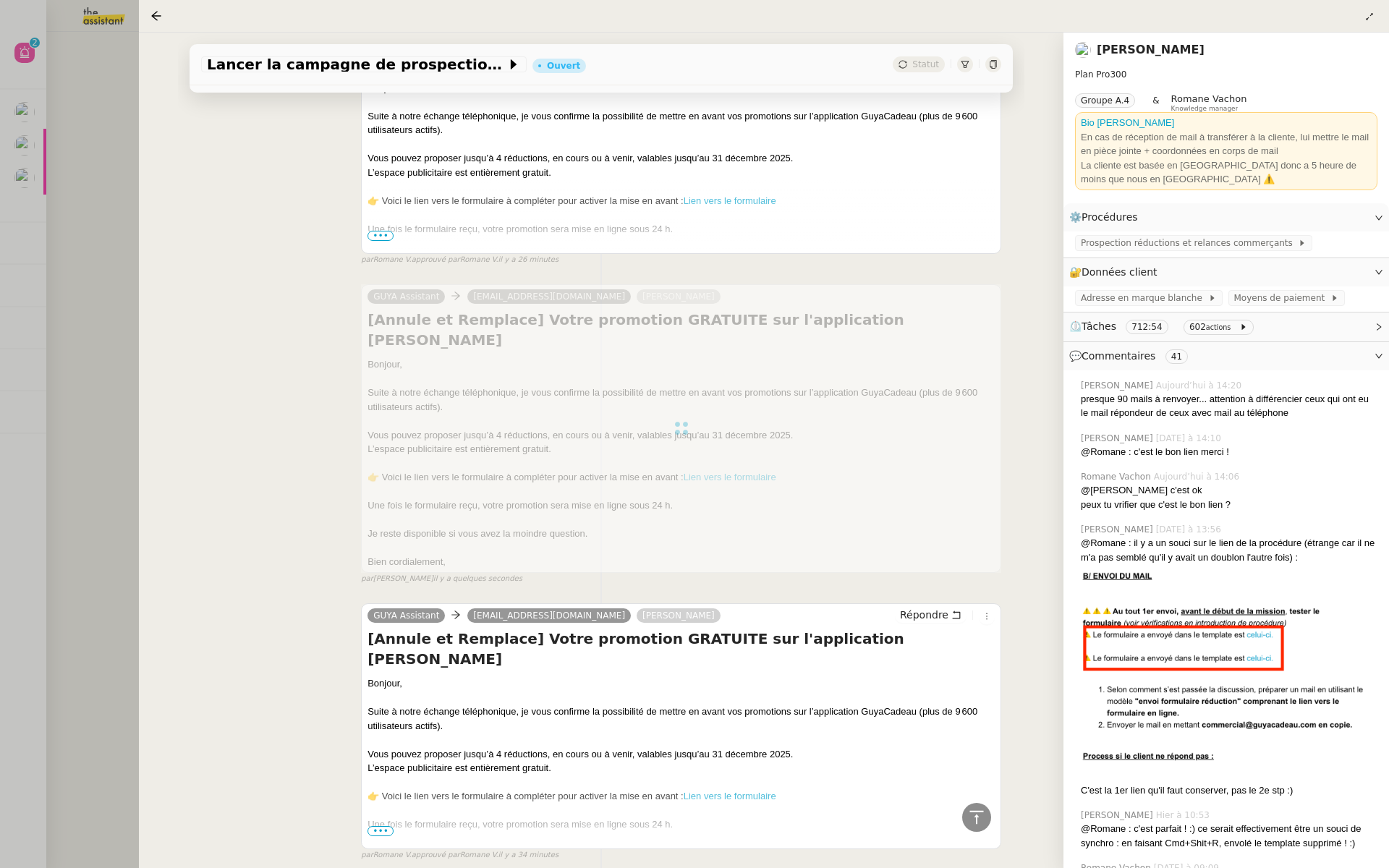
click at [135, 256] on div at bounding box center [694, 434] width 1389 height 868
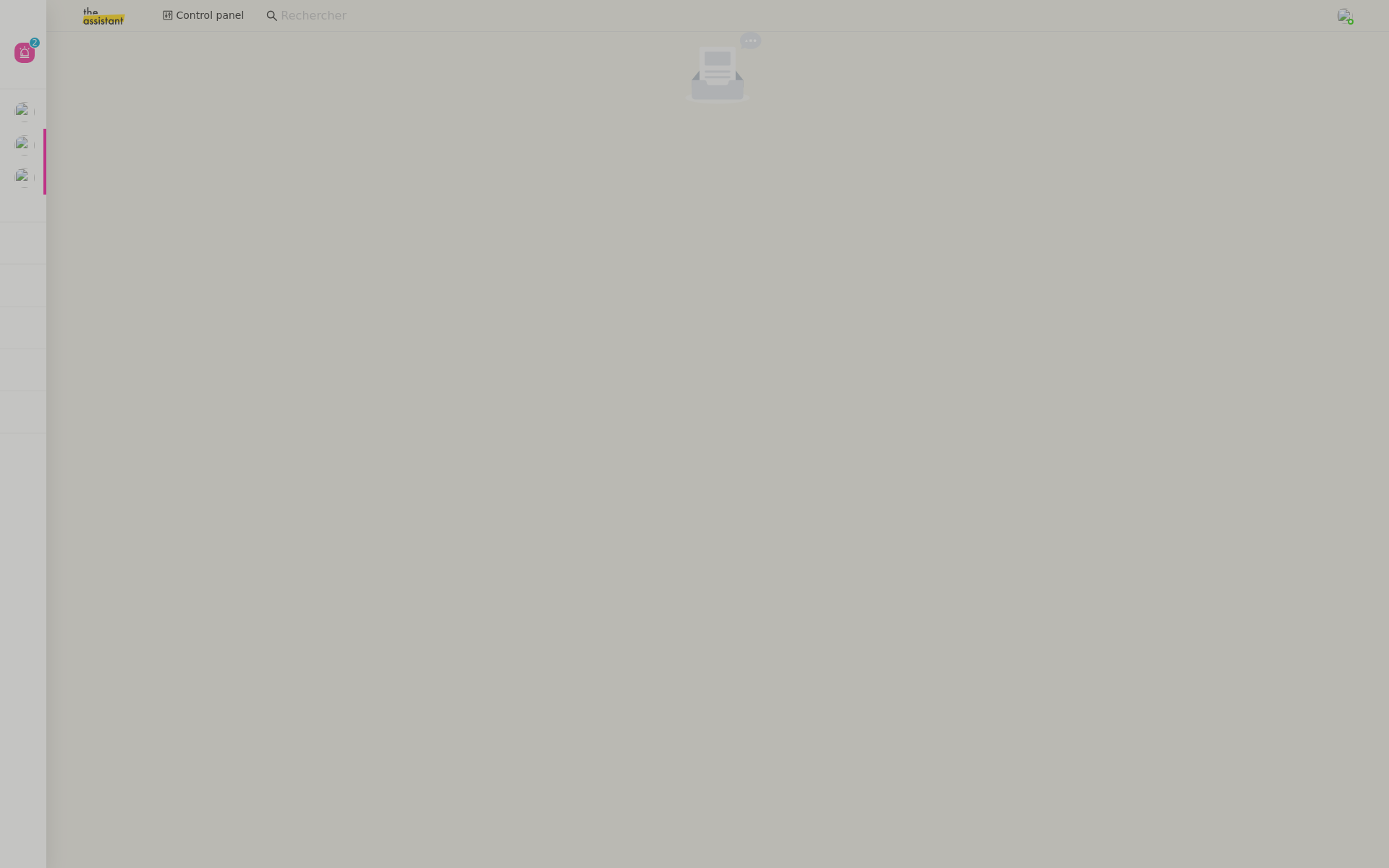
click at [86, 223] on cdk-virtual-scroll-viewport at bounding box center [717, 450] width 1342 height 836
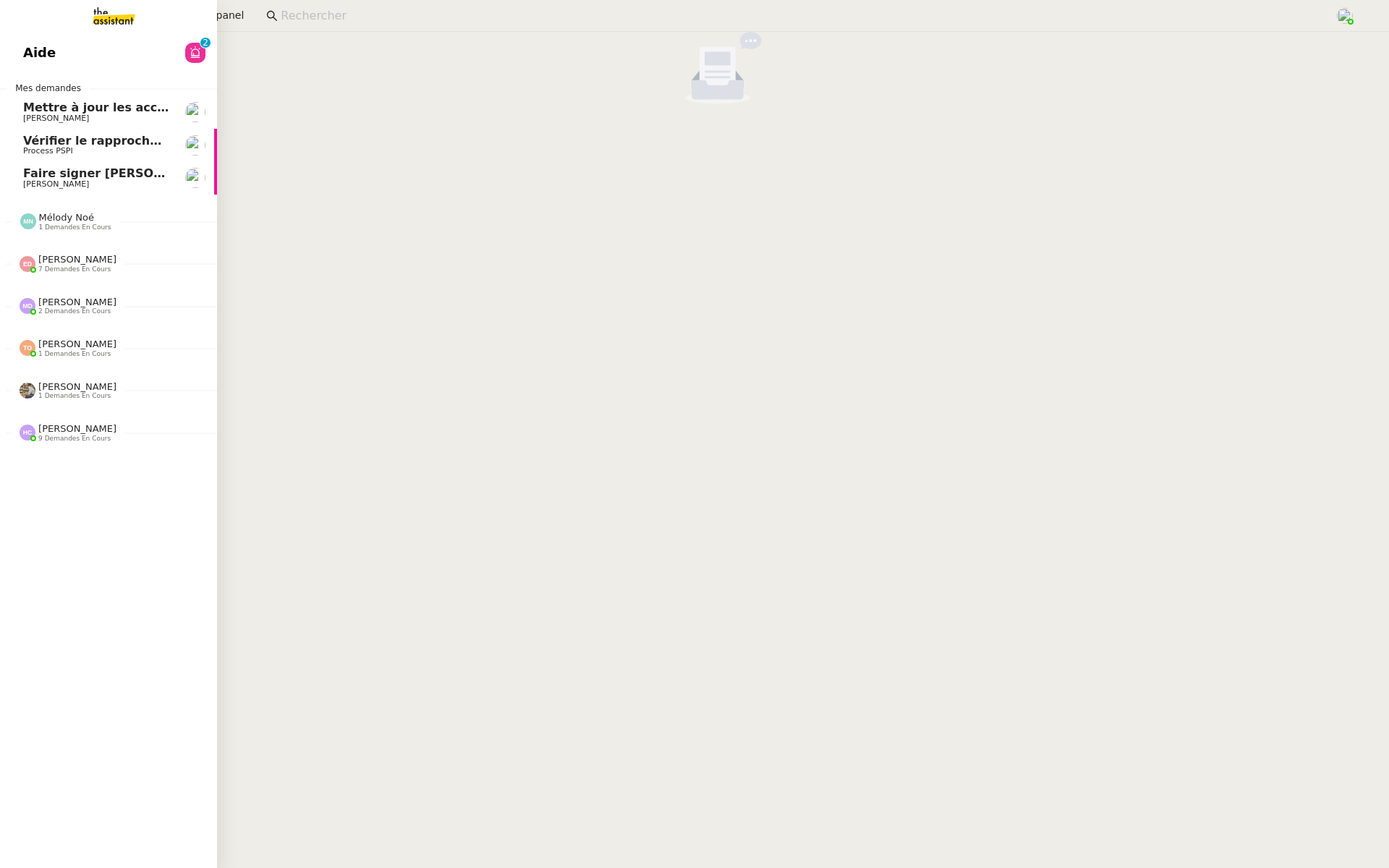
click at [24, 51] on span "Aide" at bounding box center [39, 52] width 33 height 22
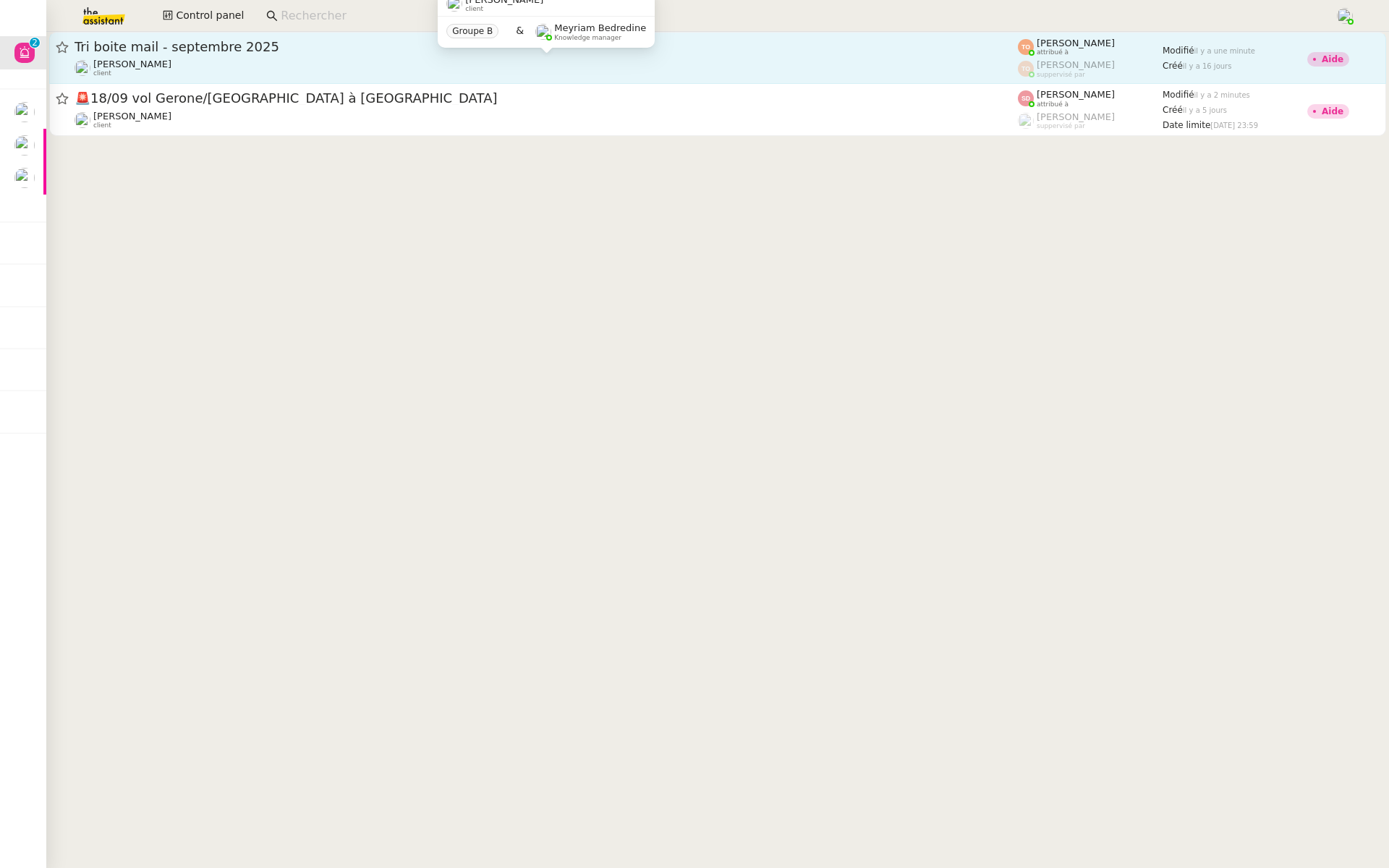
click at [261, 59] on div "[PERSON_NAME] client" at bounding box center [546, 68] width 943 height 19
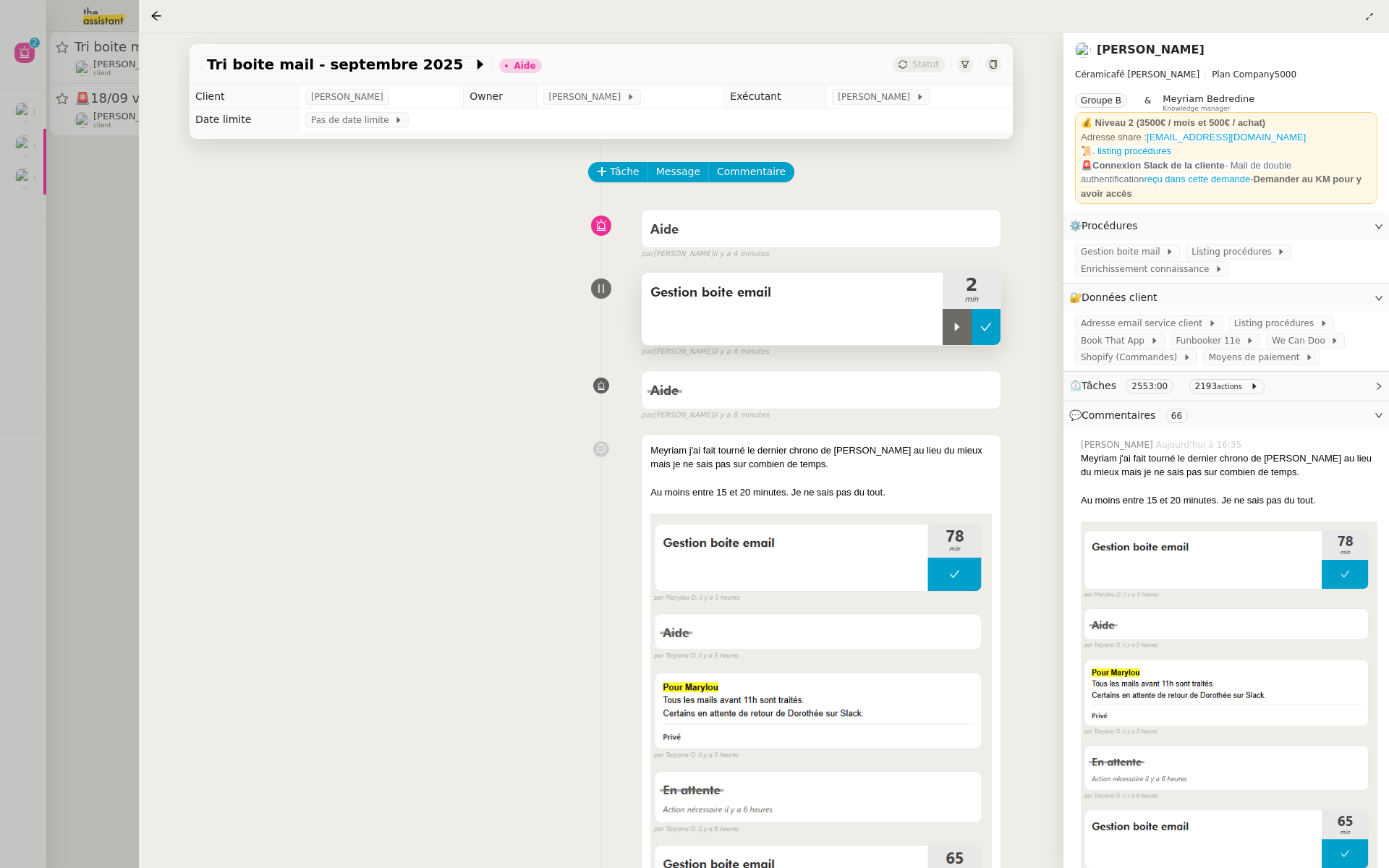
click at [983, 314] on button at bounding box center [986, 327] width 29 height 36
click at [739, 173] on span "Commentaire" at bounding box center [752, 171] width 69 height 16
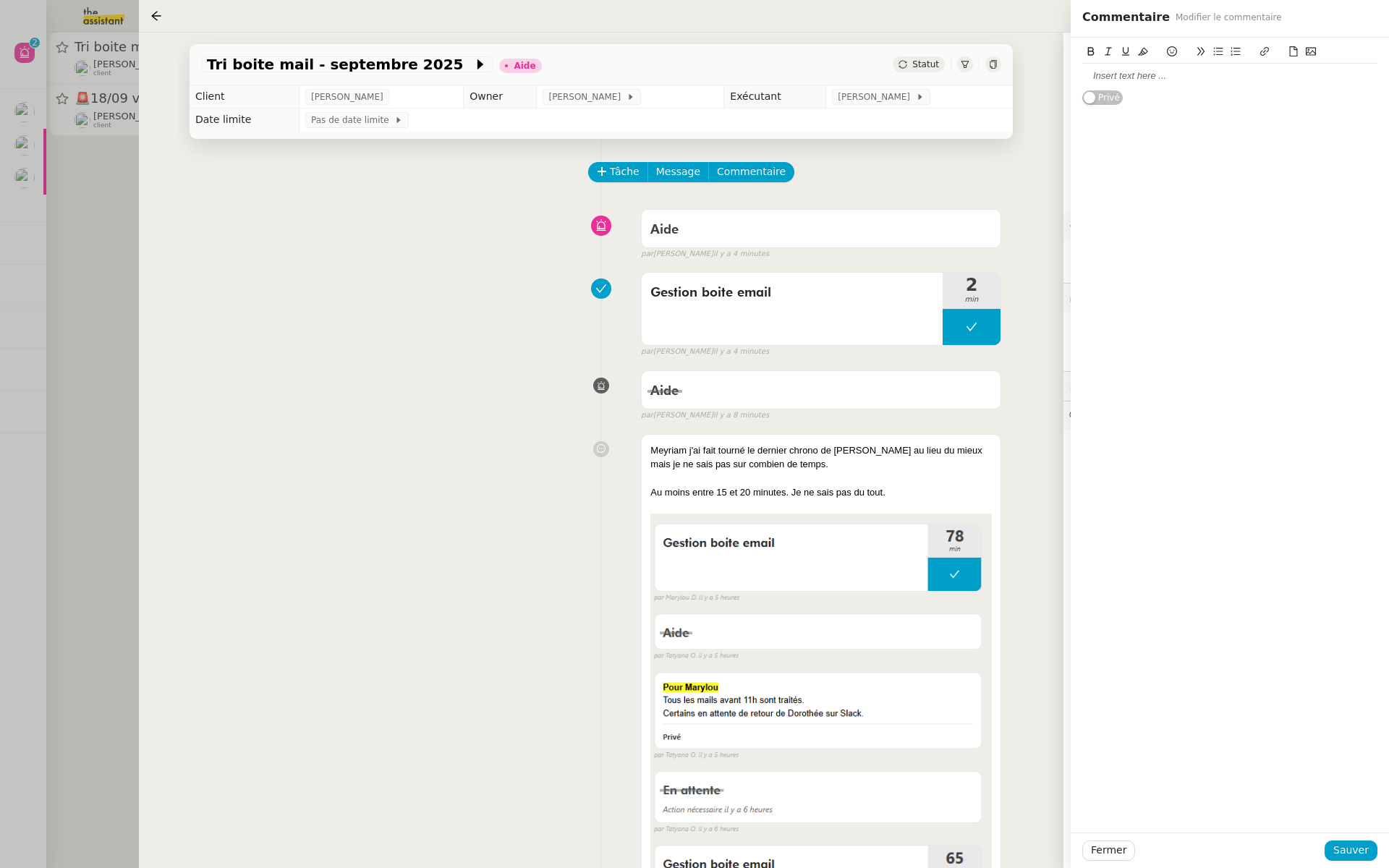
click at [1124, 78] on div at bounding box center [1230, 76] width 295 height 13
drag, startPoint x: 1180, startPoint y: 73, endPoint x: 1128, endPoint y: 75, distance: 52.0
click at [1128, 75] on div "@tatyana - dis" at bounding box center [1230, 76] width 295 height 13
click at [1183, 89] on div "@tatyana -vois avec Marylou stp combien on lui laisse - et dis moi combien pour…" at bounding box center [1230, 89] width 295 height 40
click at [1284, 90] on div "@tatyana -vois avec Marylou stp combien on lui laisse - et dis moi combien pour…" at bounding box center [1230, 82] width 295 height 27
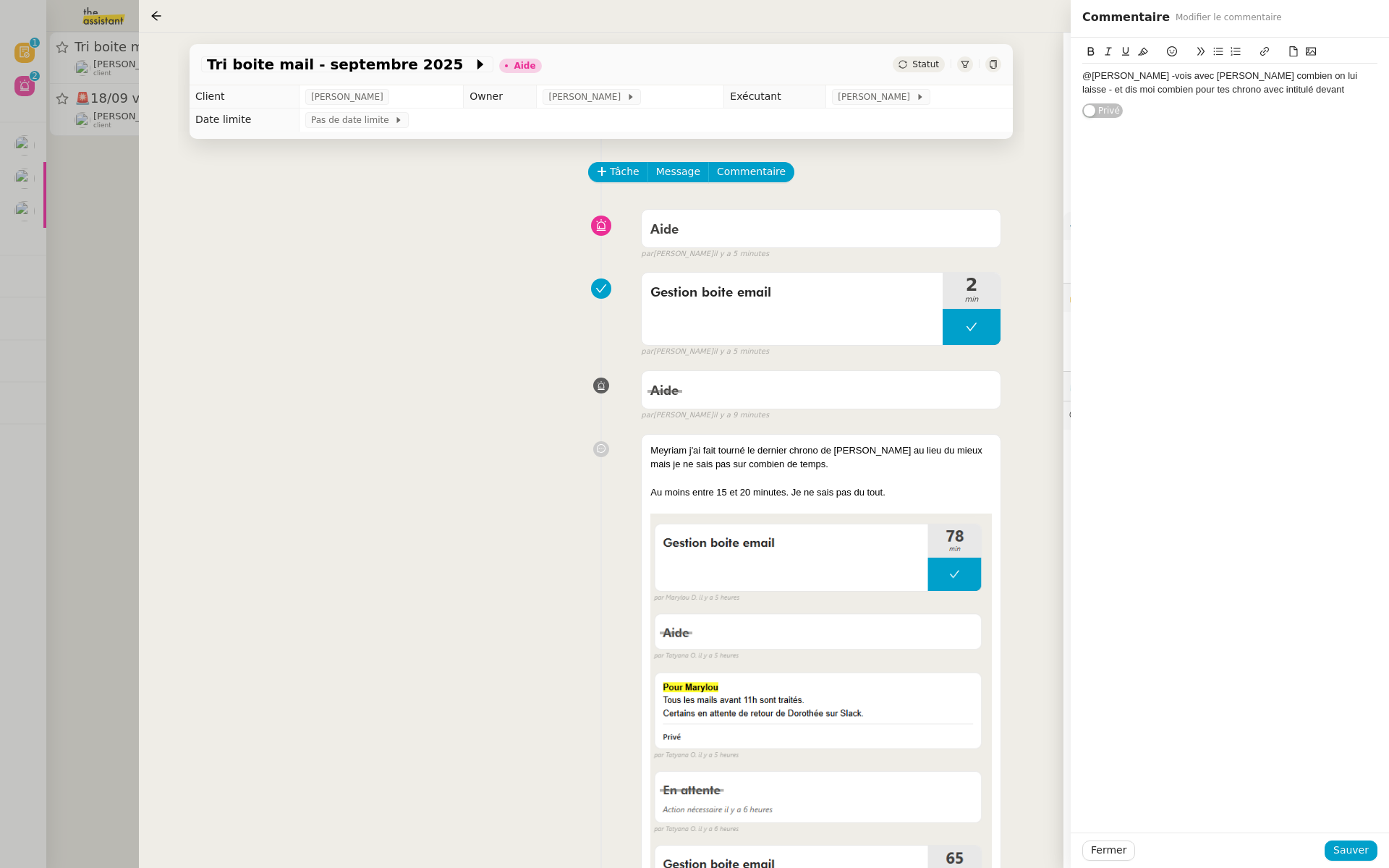
click at [1284, 90] on div "@tatyana -vois avec Marylou stp combien on lui laisse - et dis moi combien pour…" at bounding box center [1230, 82] width 295 height 27
click at [1302, 87] on div "@tatyana -vois avec Marylou stp combien on lui laisse - et dis moi combien pour…" at bounding box center [1230, 82] width 295 height 27
click at [1352, 848] on span "Sauver" at bounding box center [1351, 850] width 35 height 16
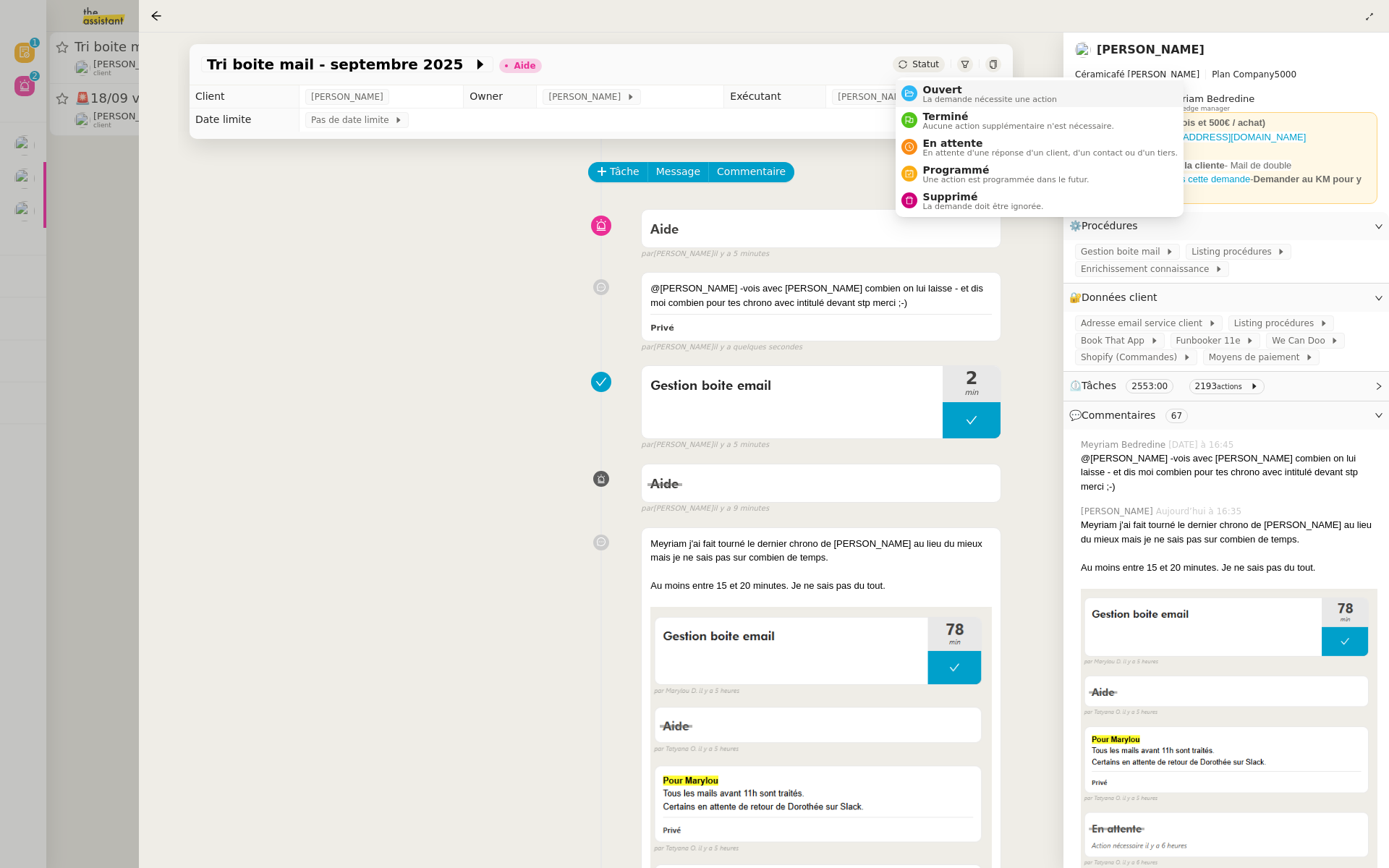
click at [923, 91] on span "Ouvert" at bounding box center [990, 90] width 135 height 11
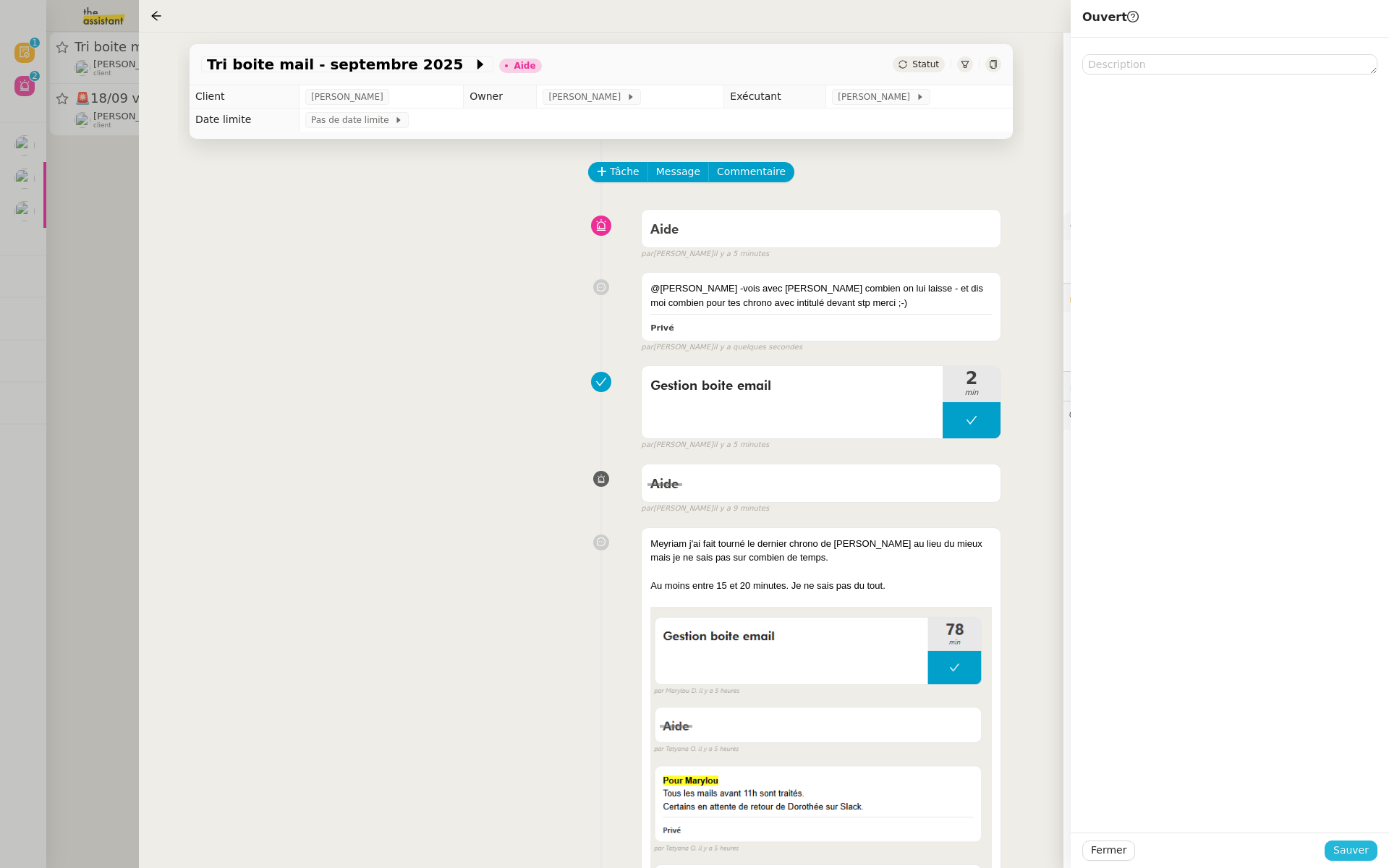
click at [1359, 848] on span "Sauver" at bounding box center [1351, 850] width 35 height 16
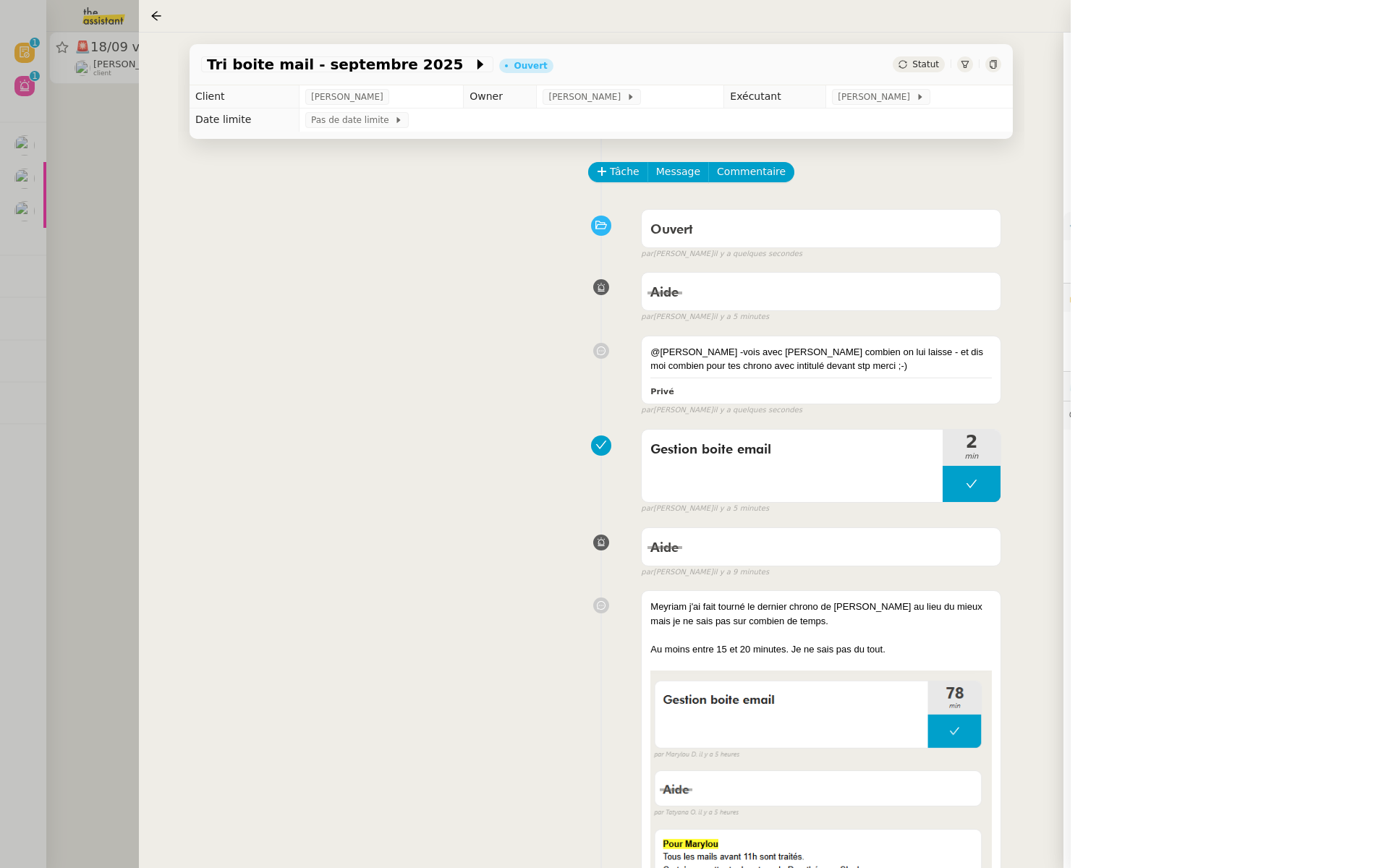
click at [0, 326] on div at bounding box center [694, 434] width 1389 height 868
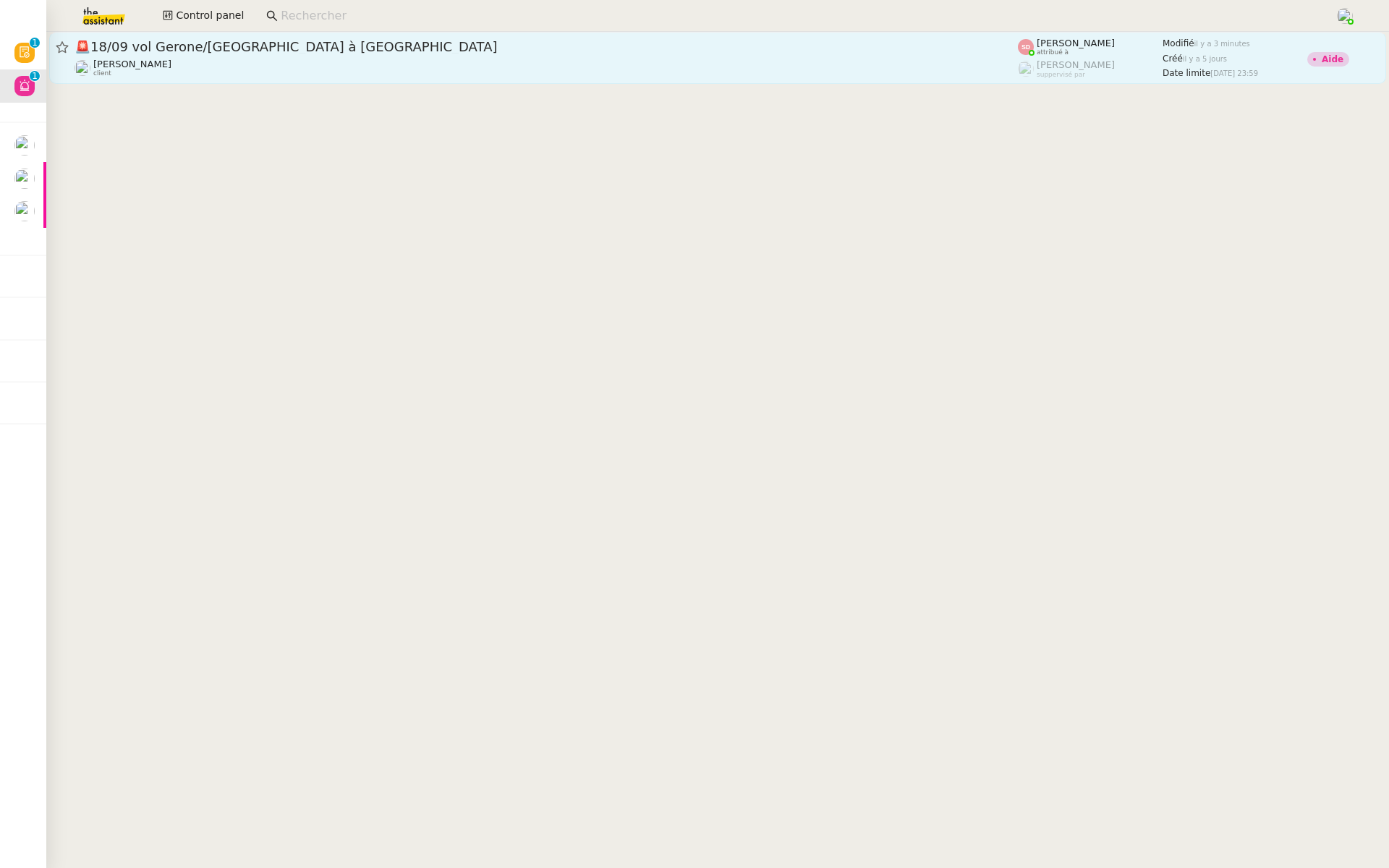
click at [288, 59] on div "Laurène Gauthier client" at bounding box center [546, 68] width 943 height 19
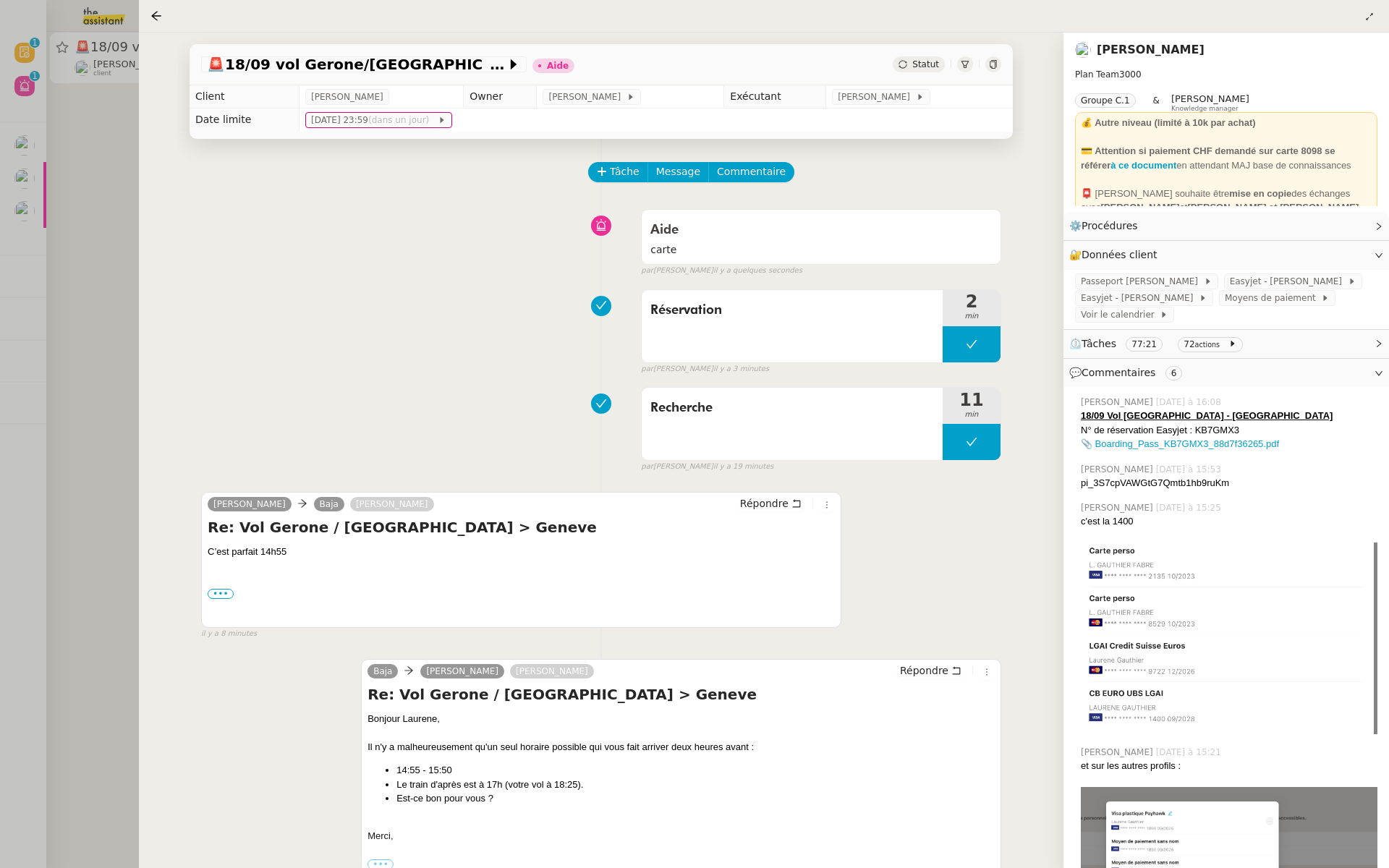
click at [0, 329] on div at bounding box center [694, 434] width 1389 height 868
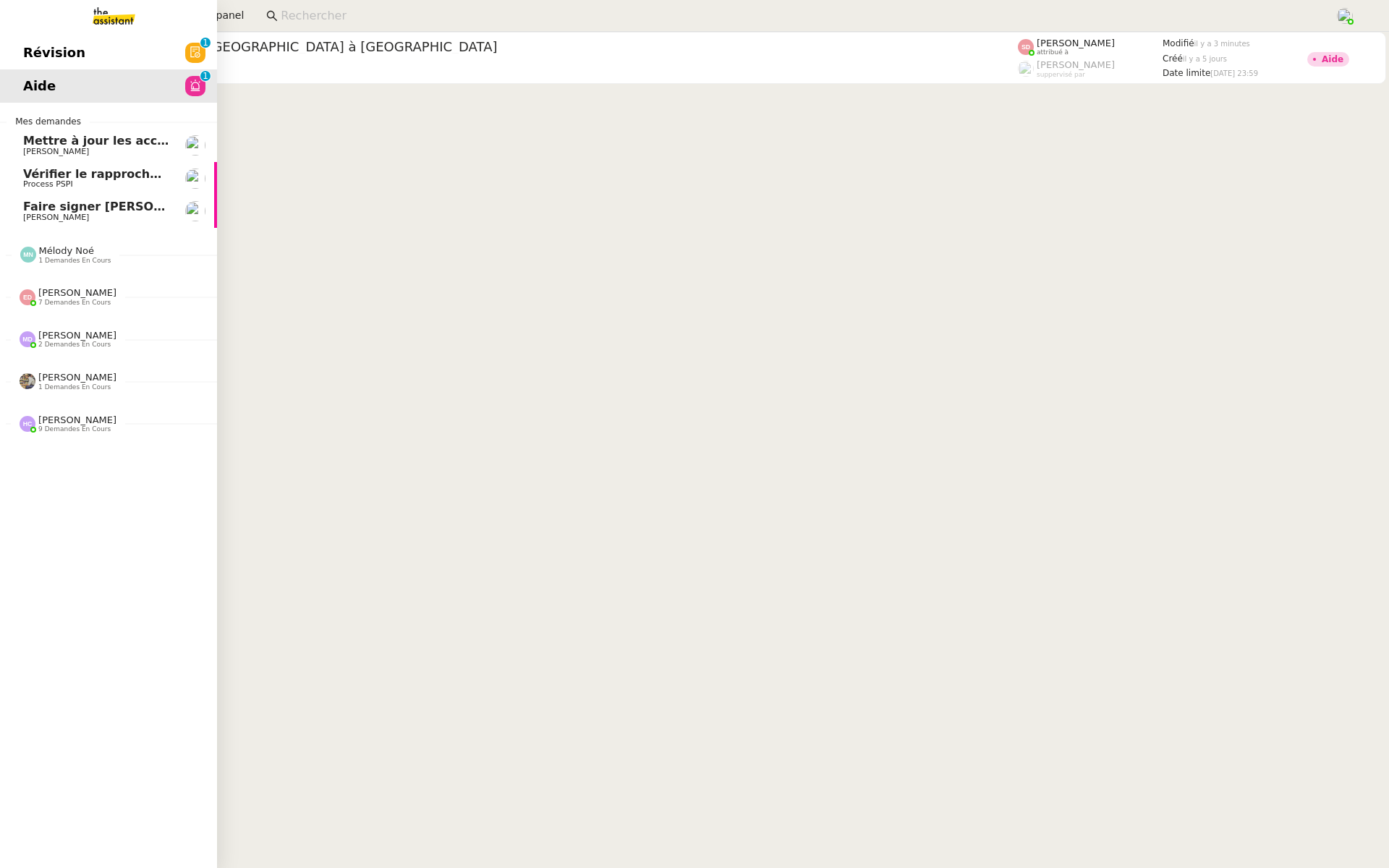
click at [24, 47] on span "Révision" at bounding box center [54, 52] width 62 height 22
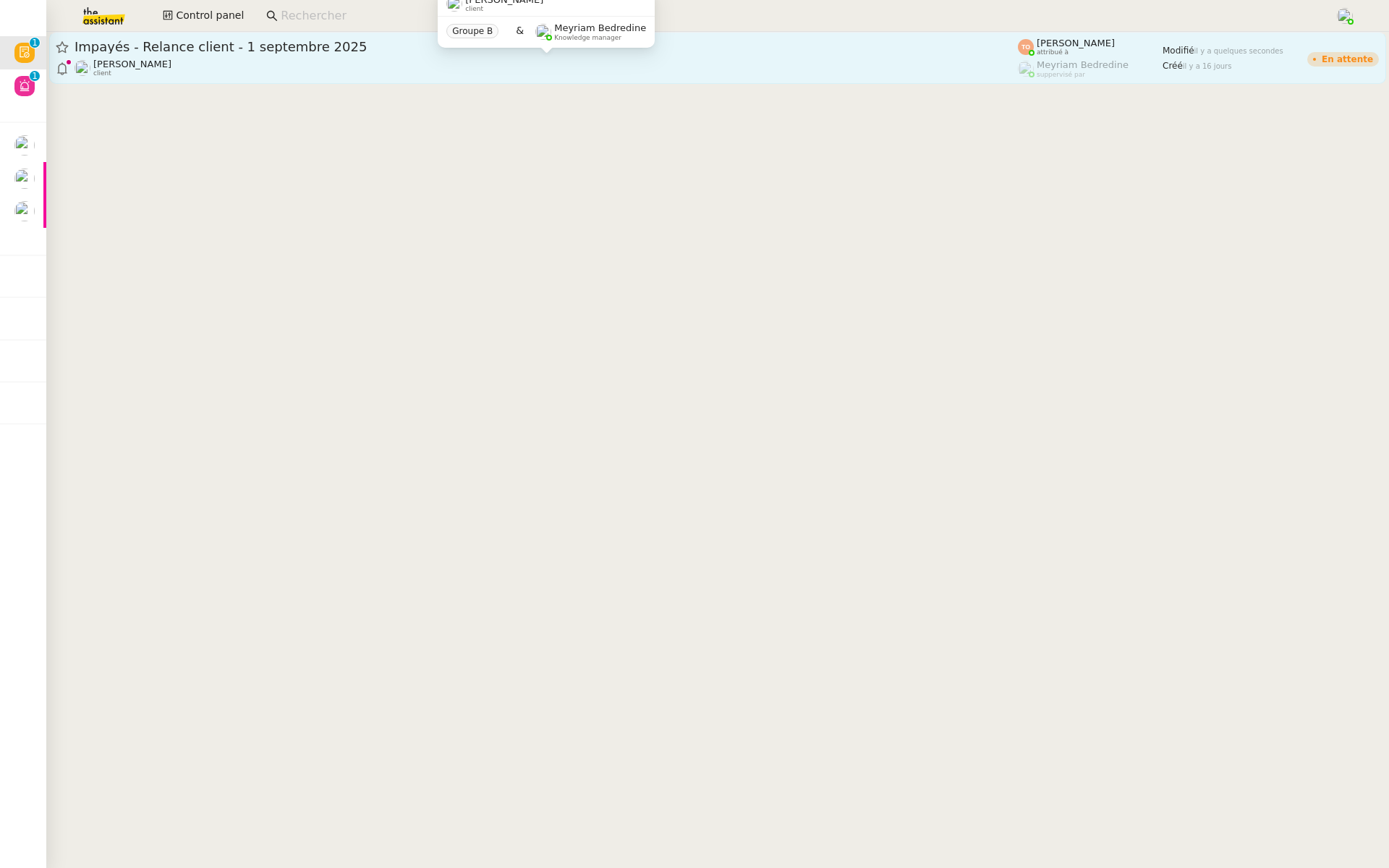
click at [192, 67] on div "Mathilde Borel client" at bounding box center [546, 68] width 943 height 19
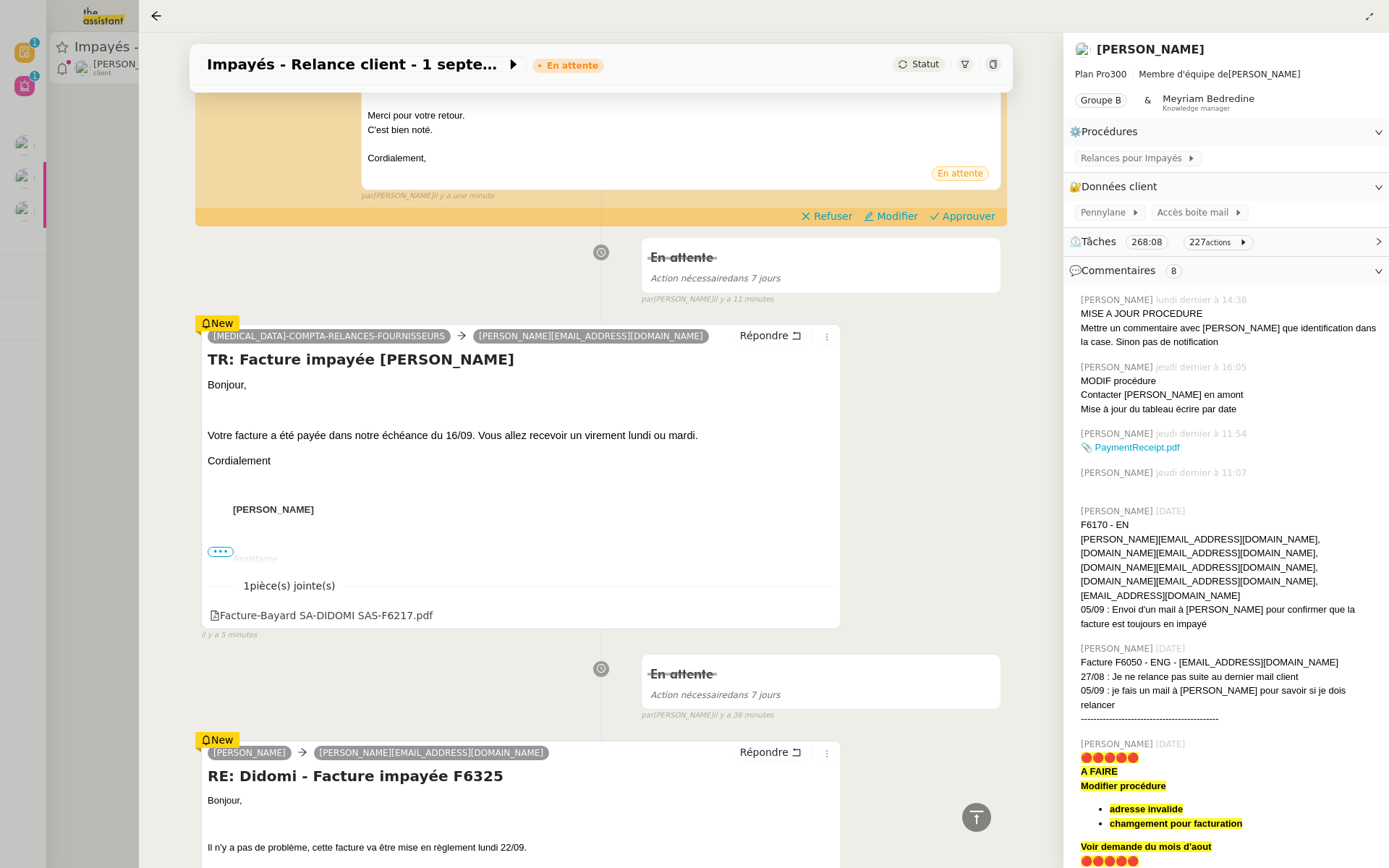
scroll to position [436, 0]
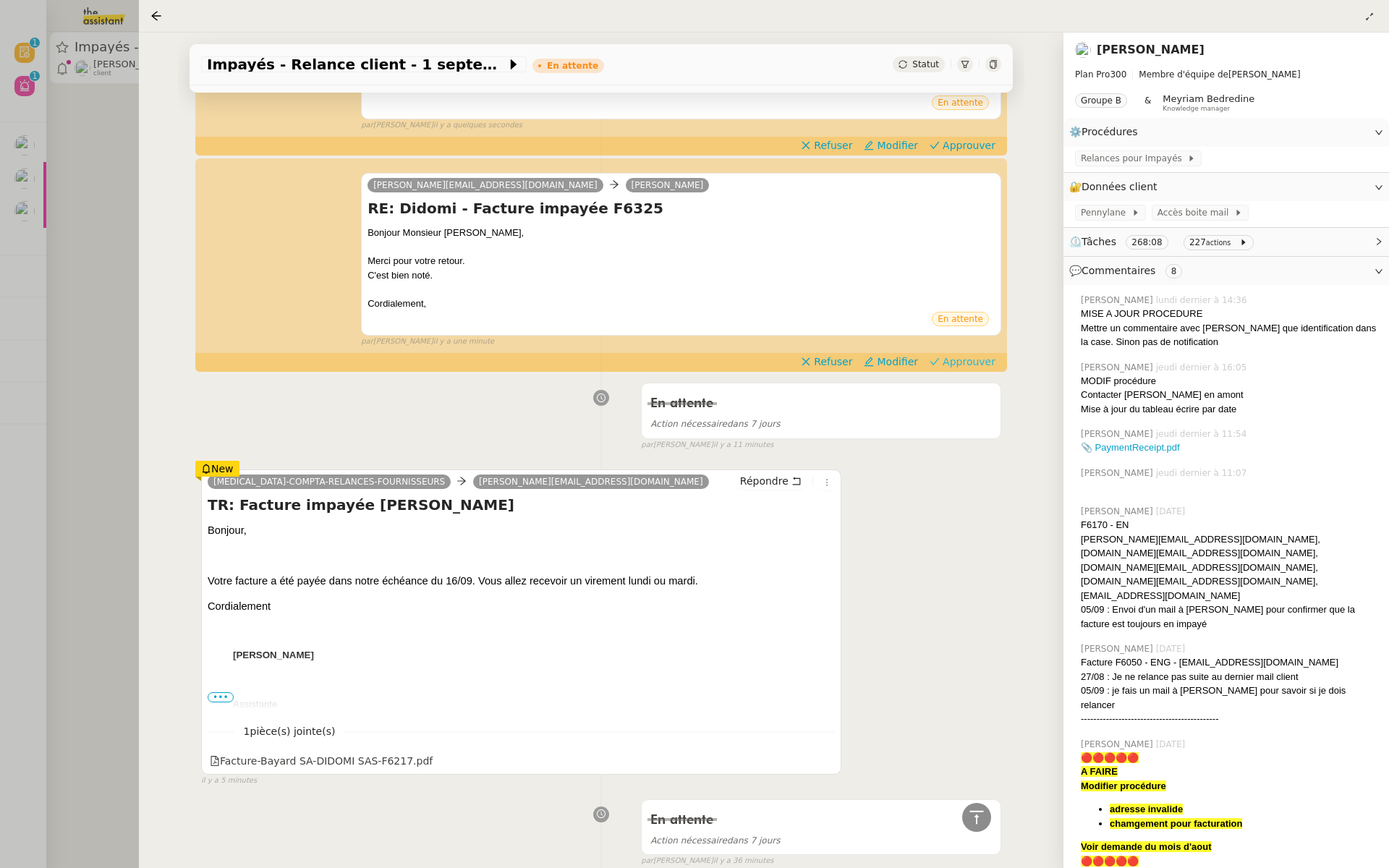
click at [979, 362] on span "Approuver" at bounding box center [969, 361] width 53 height 15
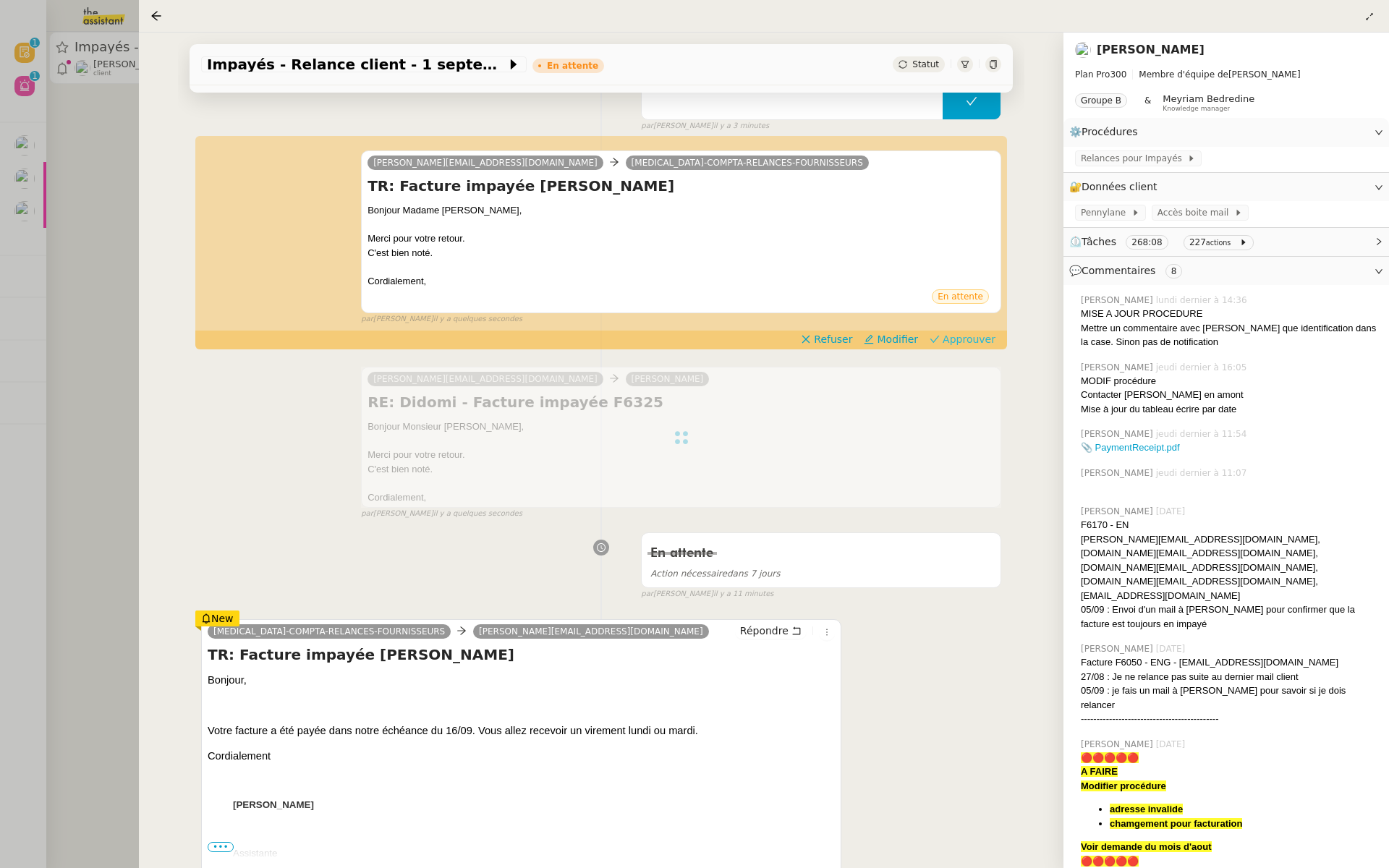
click at [974, 341] on span "Approuver" at bounding box center [969, 339] width 53 height 15
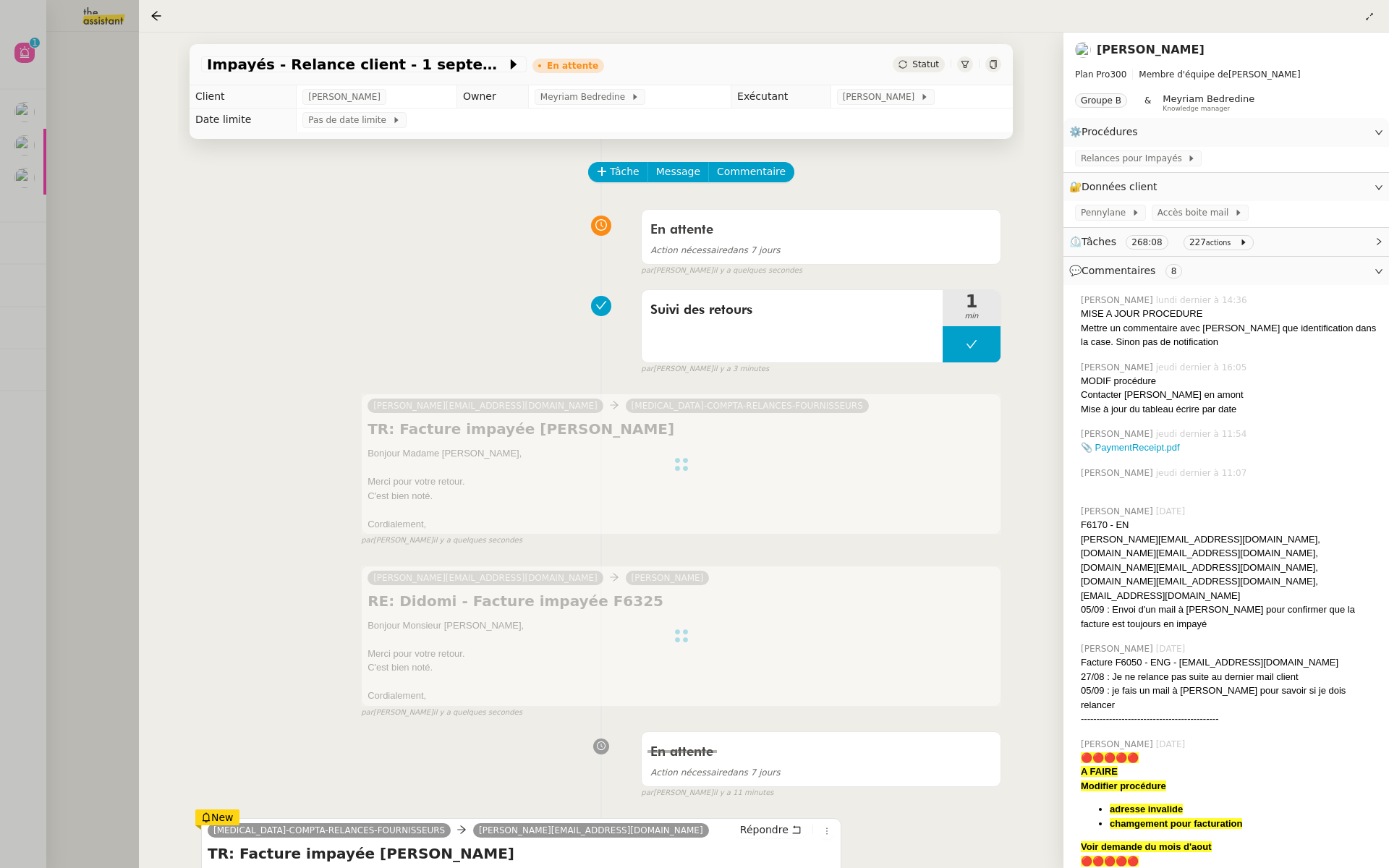
click at [0, 350] on div at bounding box center [694, 434] width 1389 height 868
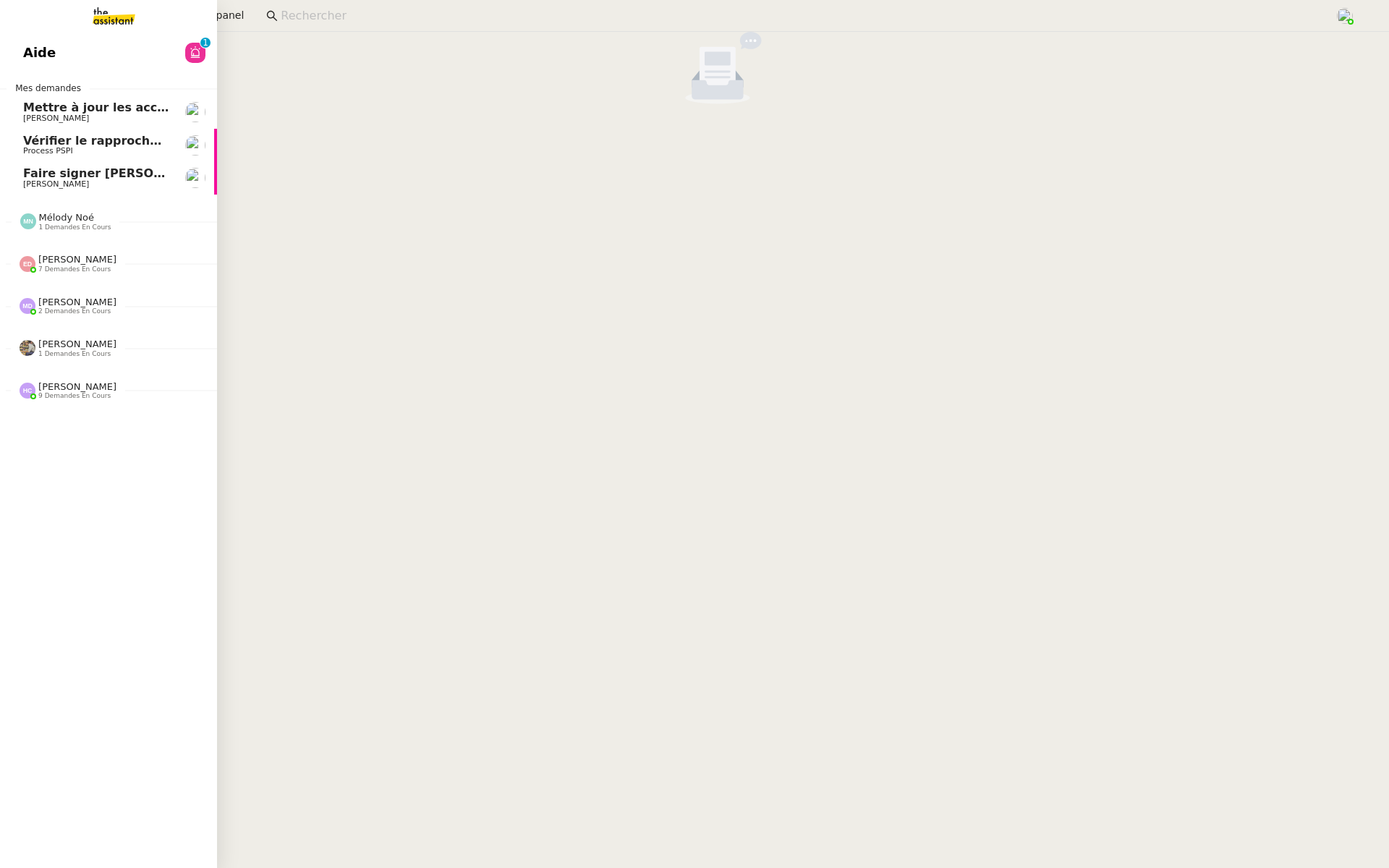
click at [92, 53] on link "Aide 0 1 2 3 4 5 6 7 8 9" at bounding box center [109, 52] width 217 height 33
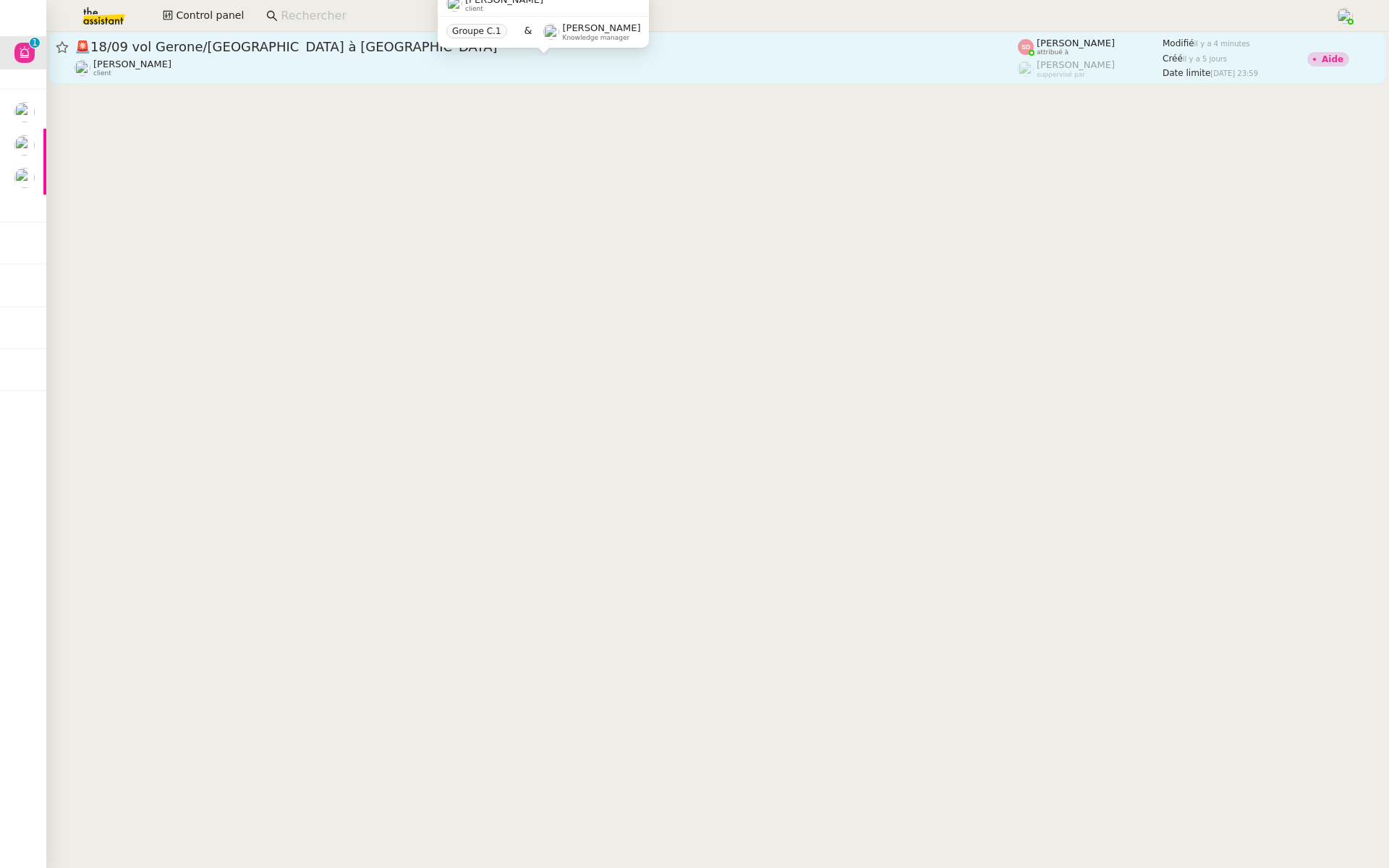
click at [294, 69] on div "Laurène Gauthier client" at bounding box center [546, 68] width 943 height 19
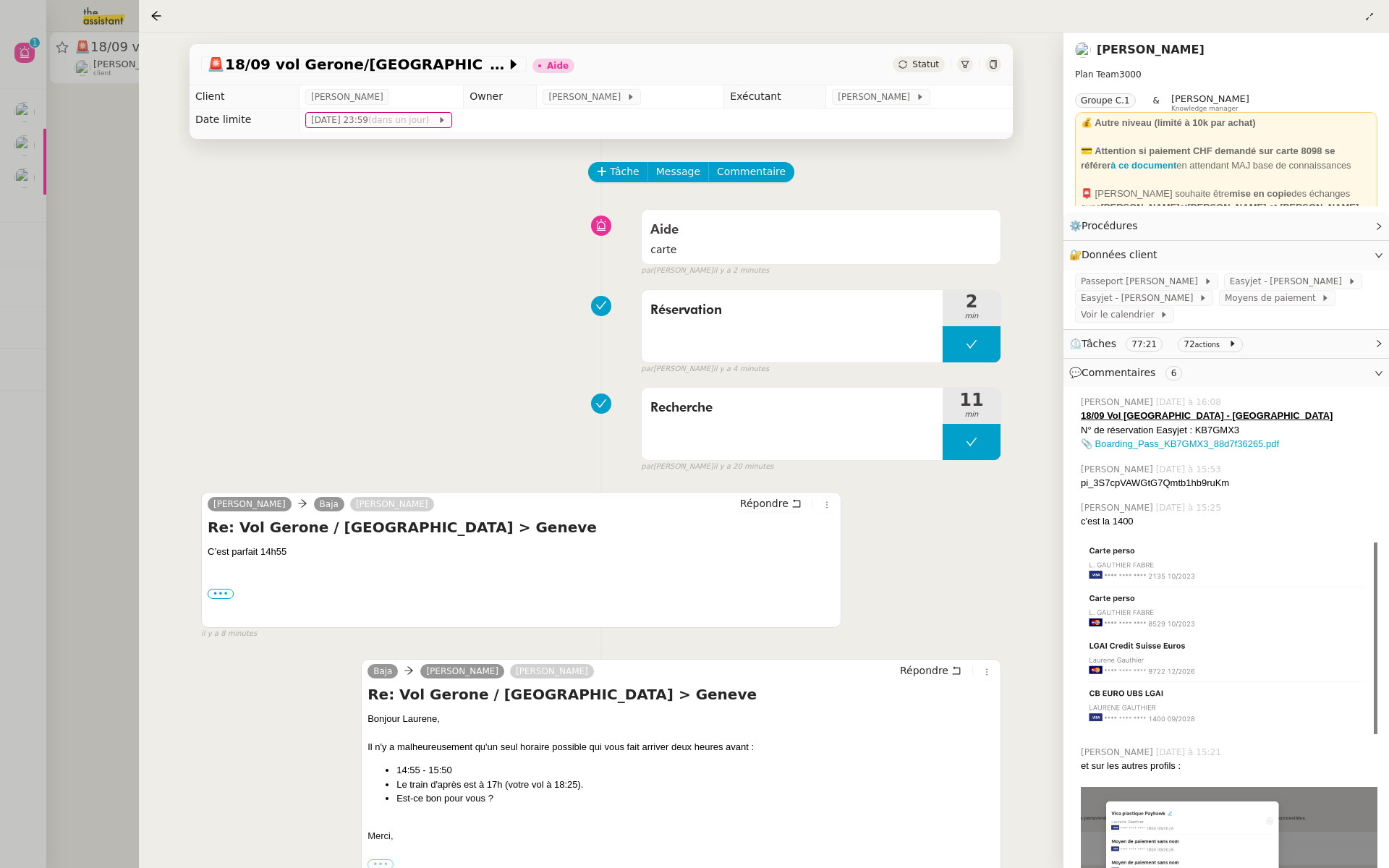
click at [11, 234] on div at bounding box center [694, 434] width 1389 height 868
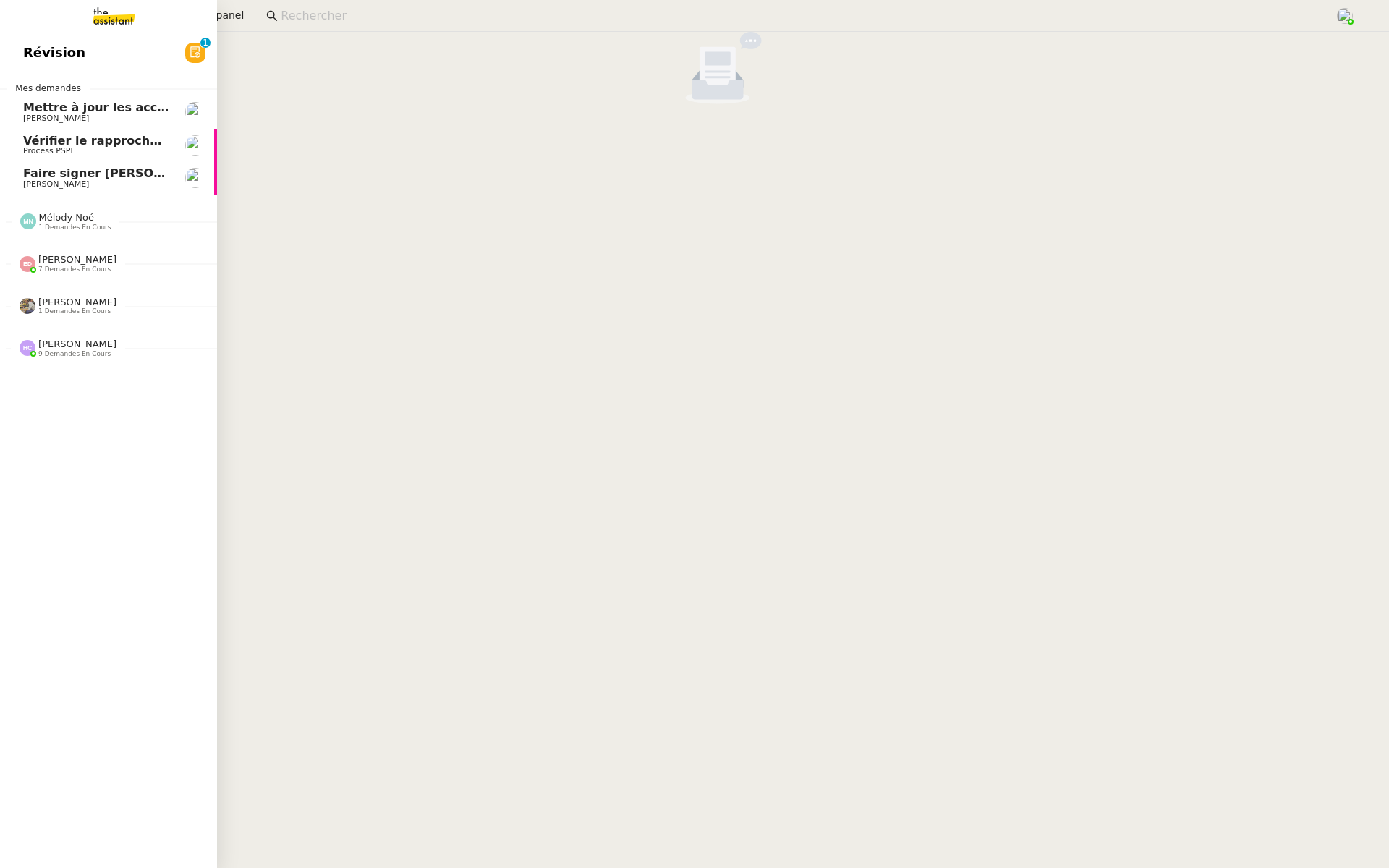
click at [52, 54] on span "Révision" at bounding box center [54, 52] width 62 height 22
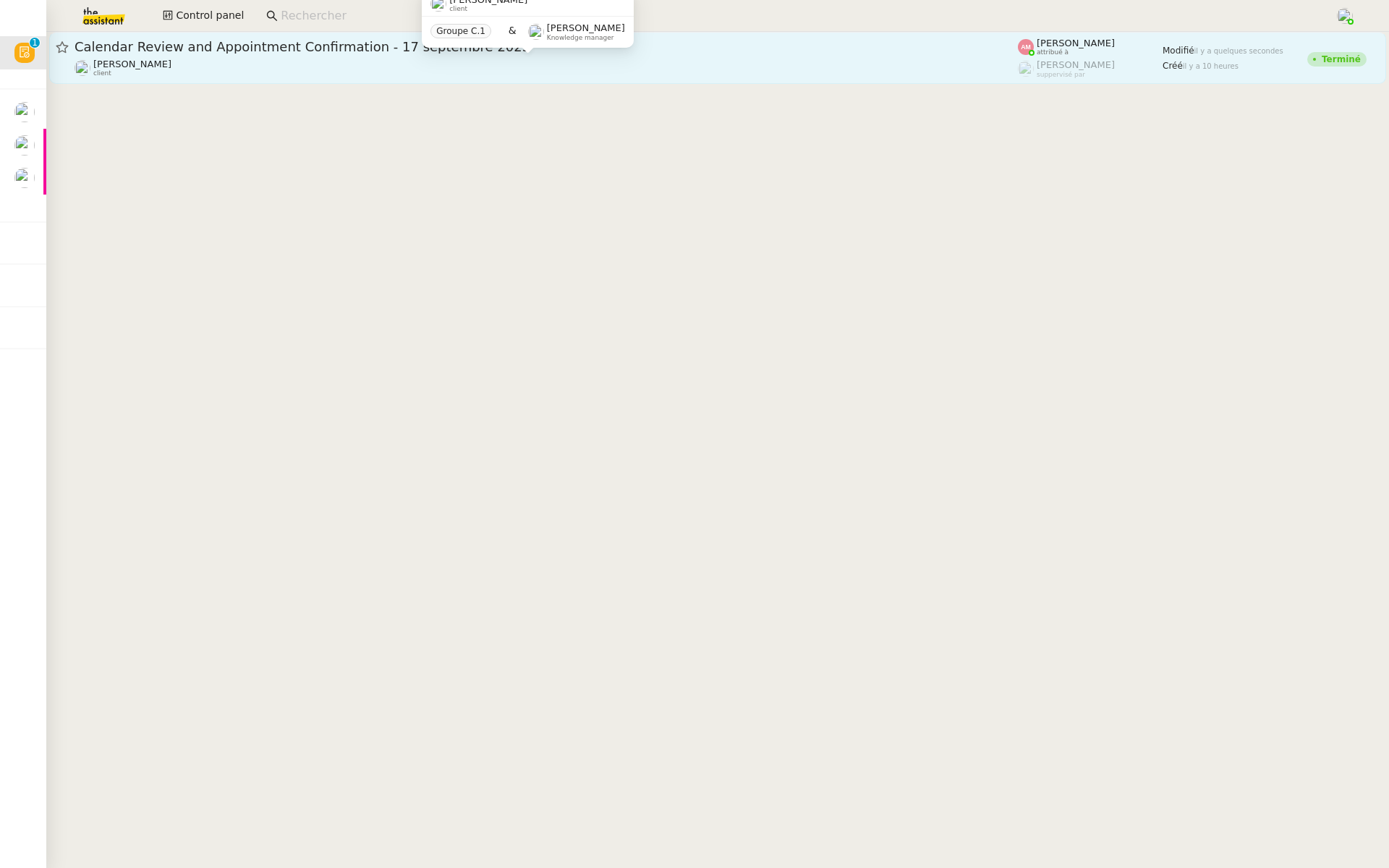
click at [320, 72] on div "Ariel Wengroff client" at bounding box center [546, 68] width 943 height 19
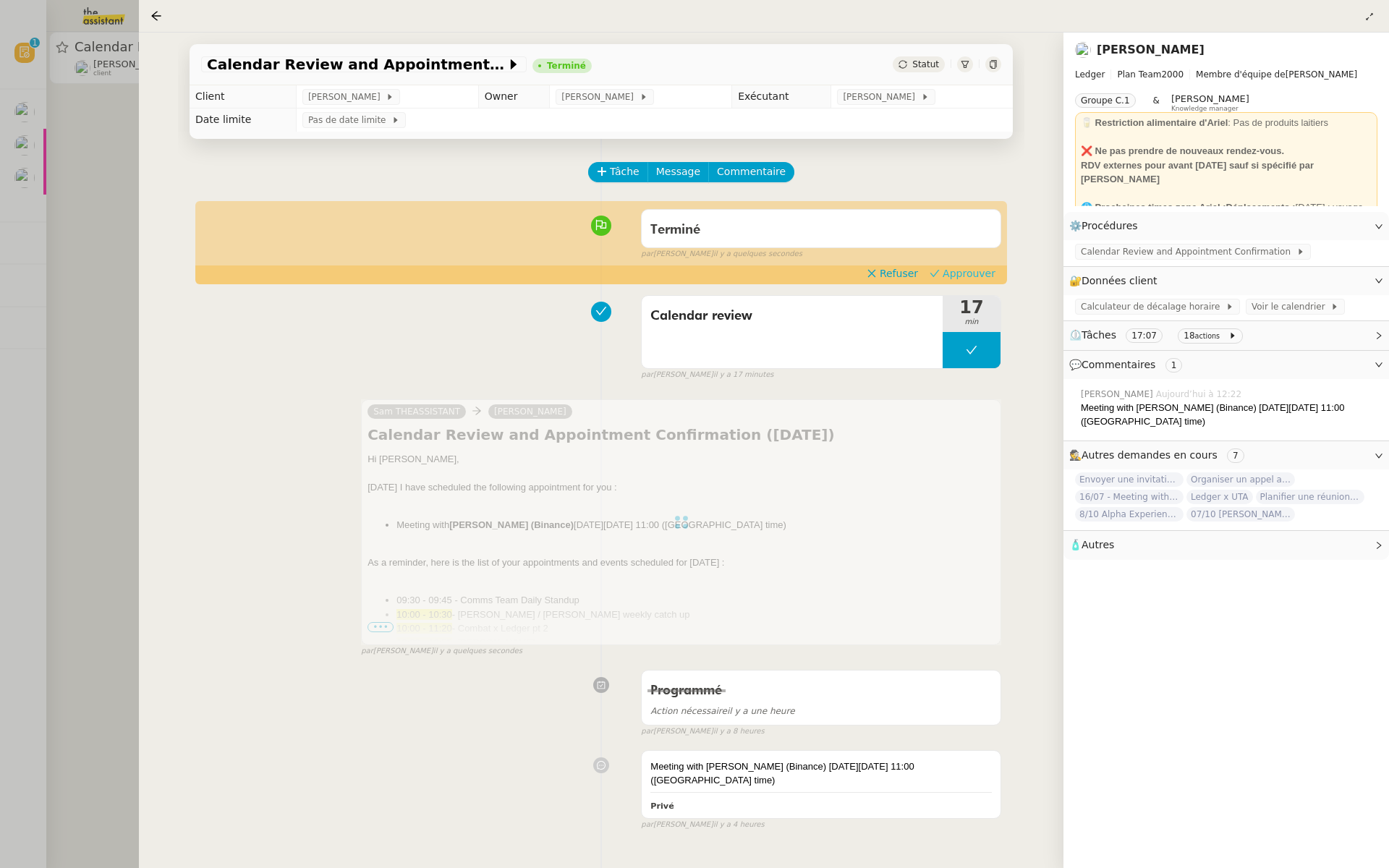
click at [977, 271] on span "Approuver" at bounding box center [969, 273] width 53 height 15
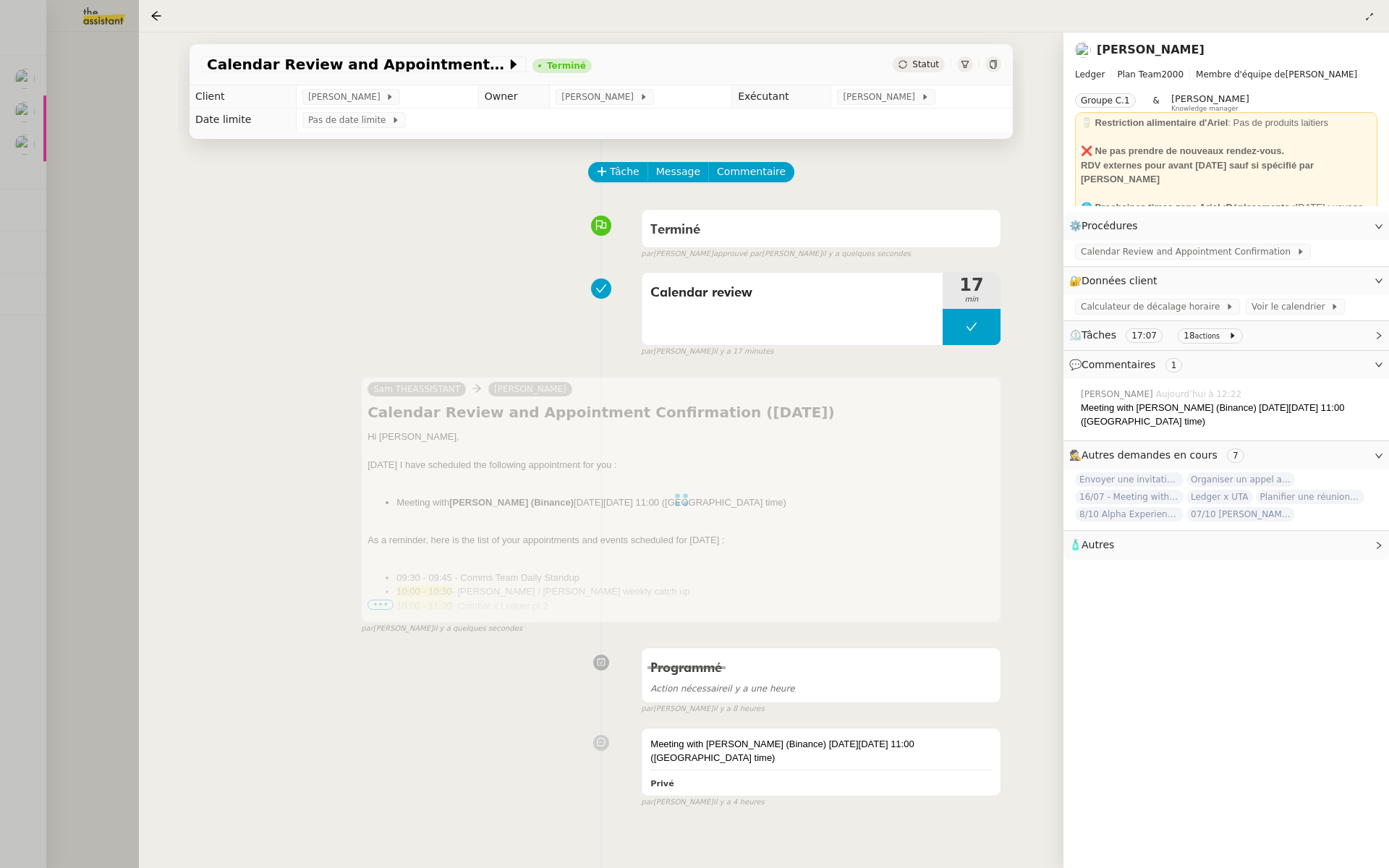
click at [11, 131] on div at bounding box center [694, 434] width 1389 height 868
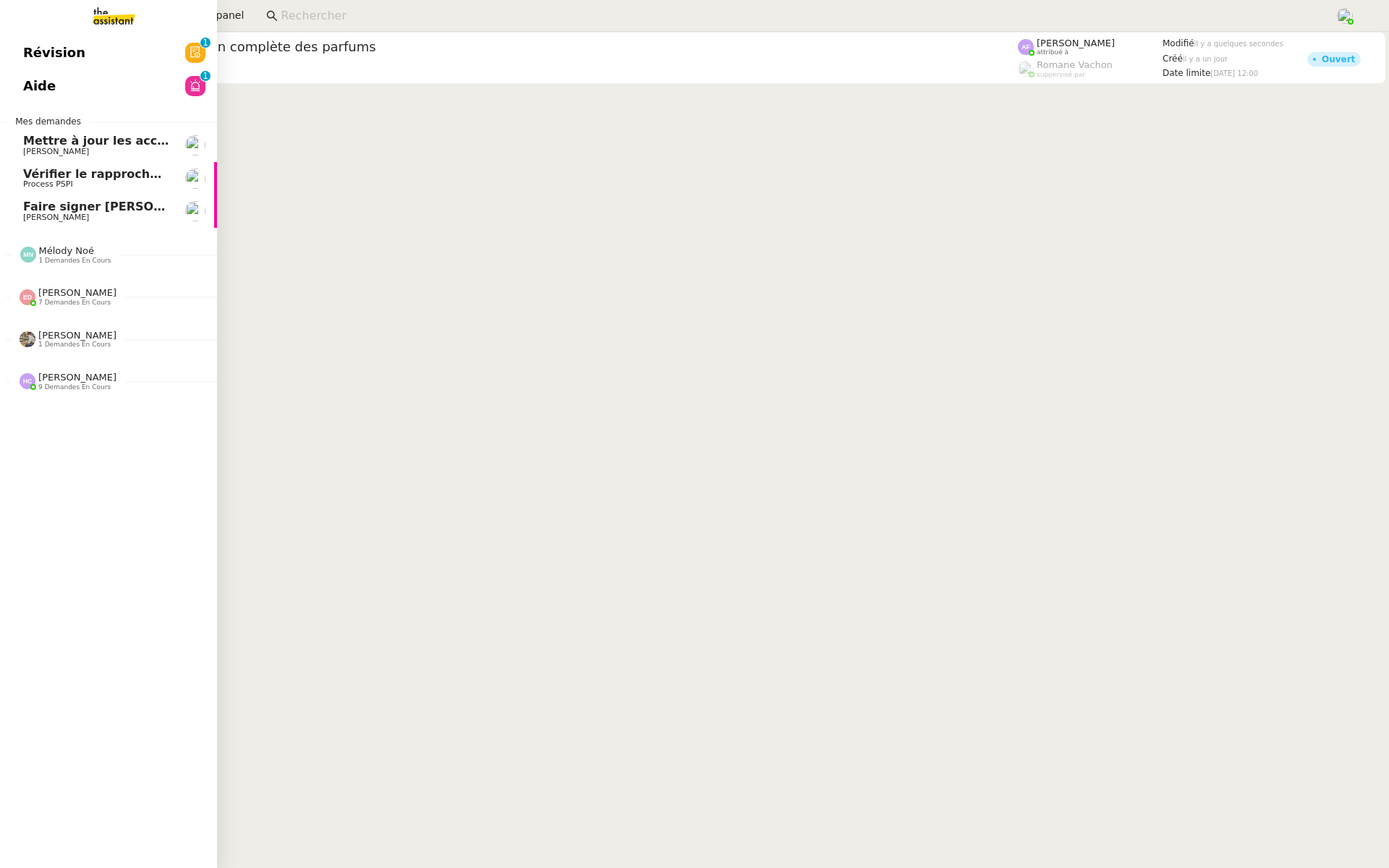
click at [73, 55] on span "Révision" at bounding box center [54, 52] width 62 height 22
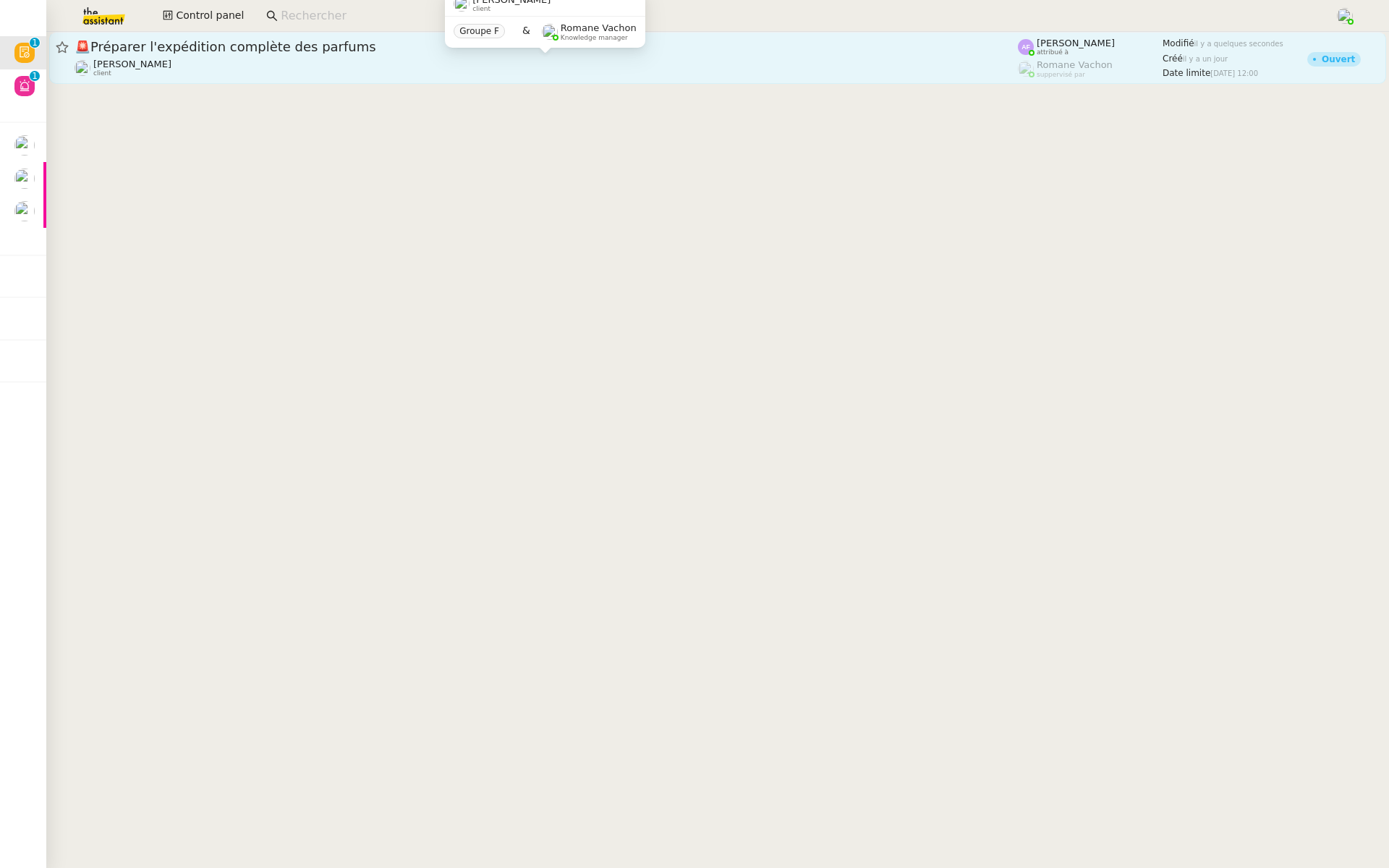
click at [260, 59] on div "Pierre Mergui client" at bounding box center [546, 68] width 943 height 19
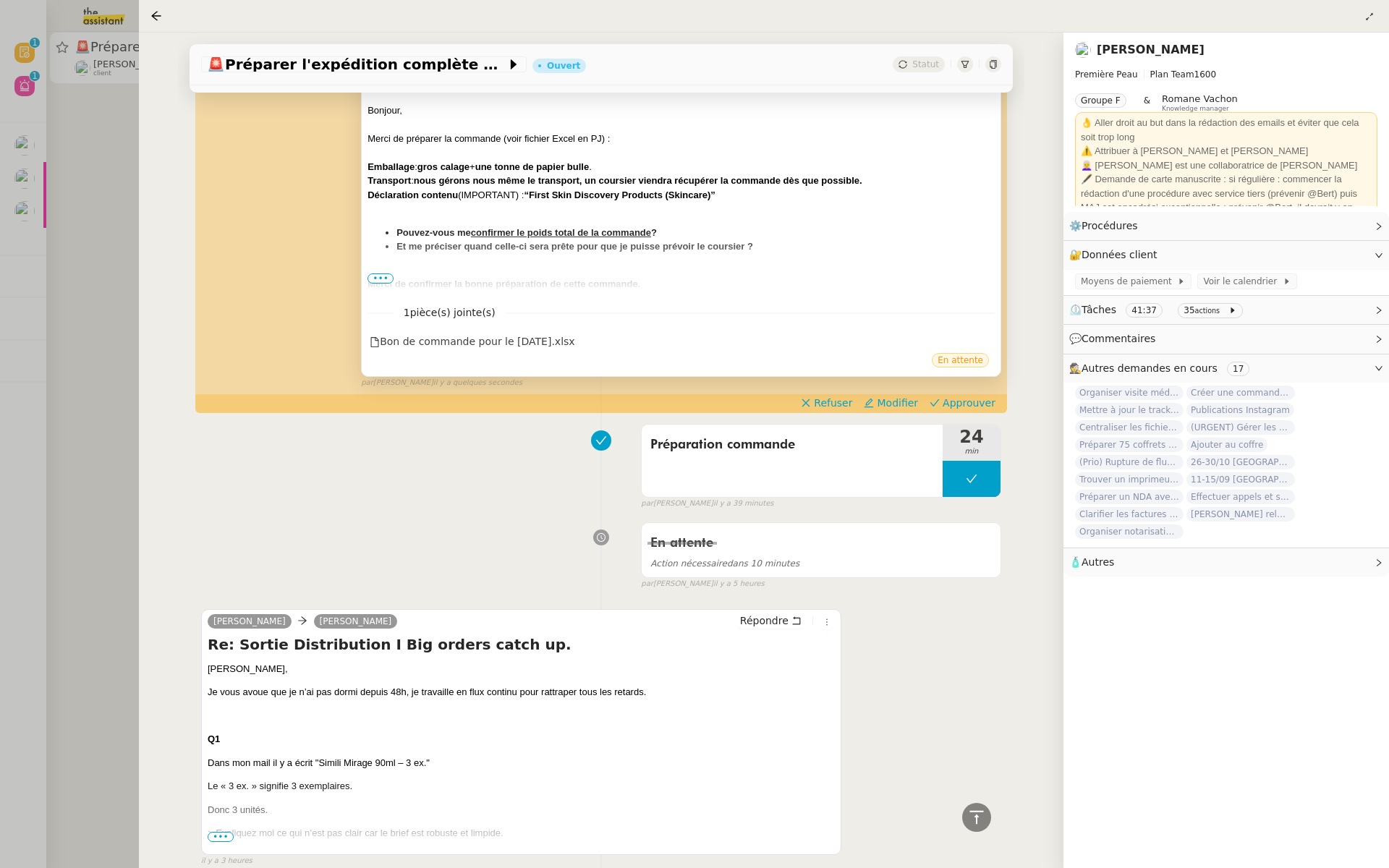
scroll to position [513, 0]
click at [386, 277] on span "•••" at bounding box center [380, 277] width 26 height 10
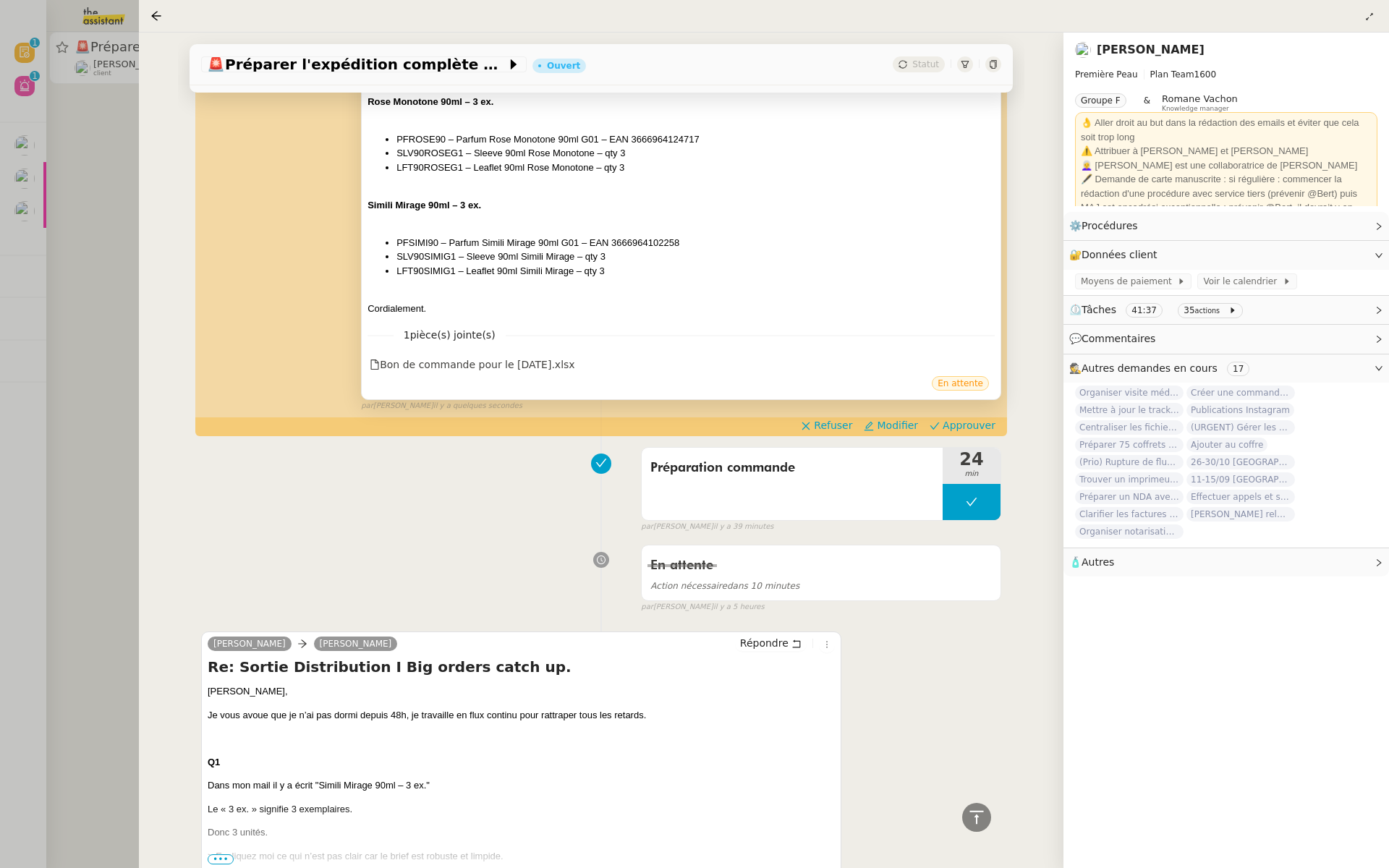
scroll to position [1690, 0]
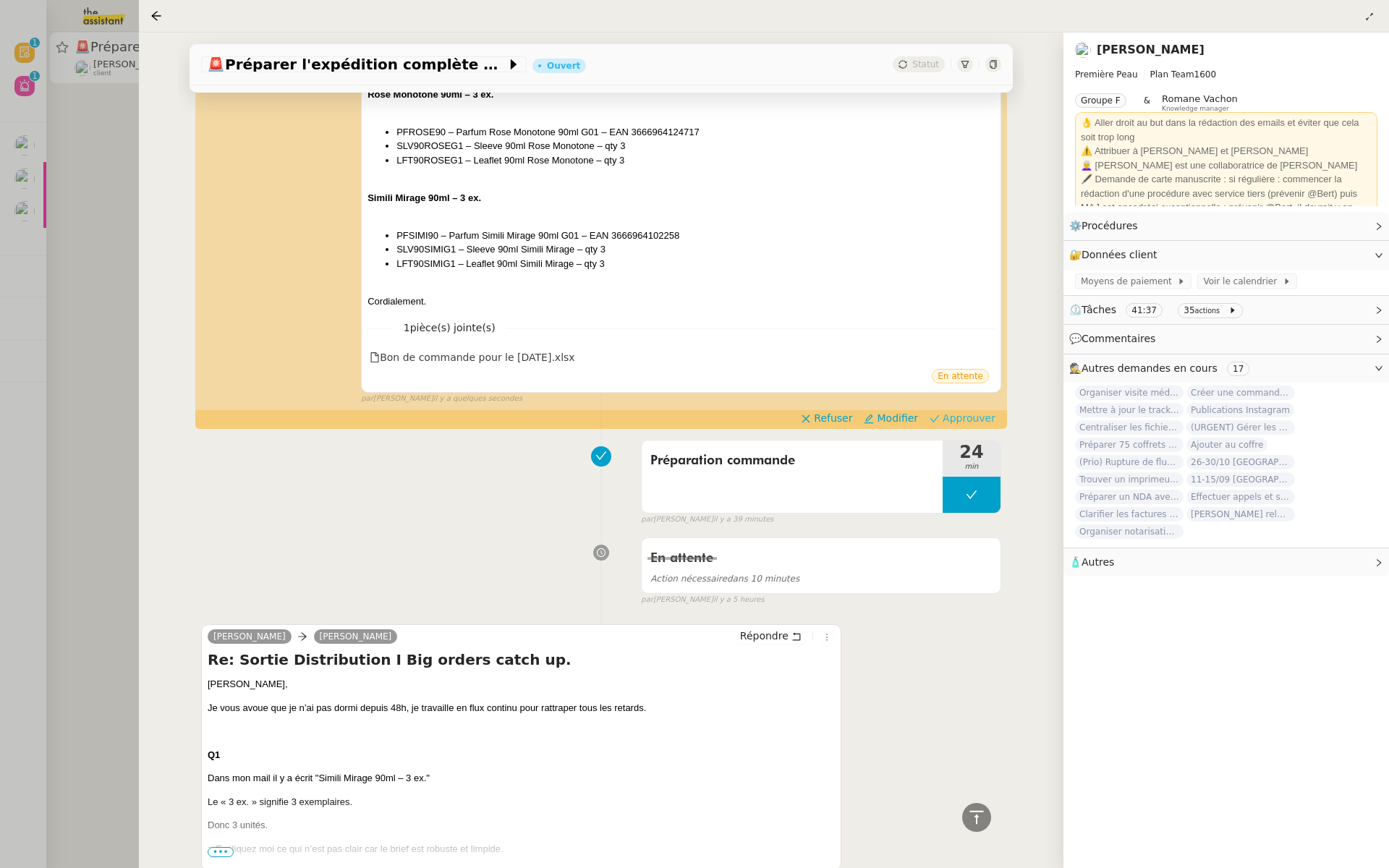
click at [966, 411] on span "Approuver" at bounding box center [969, 418] width 53 height 15
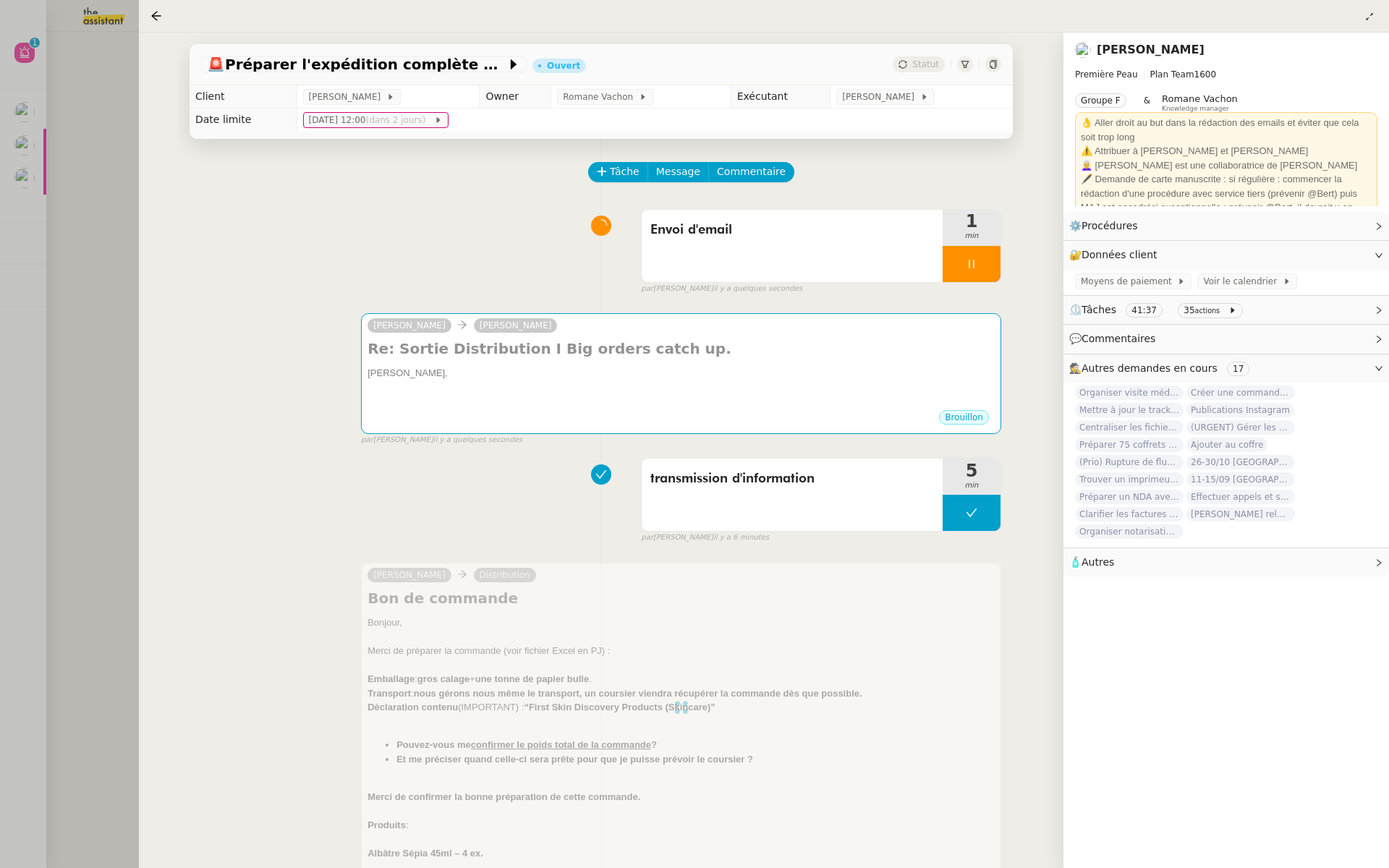
click at [66, 277] on div at bounding box center [694, 434] width 1389 height 868
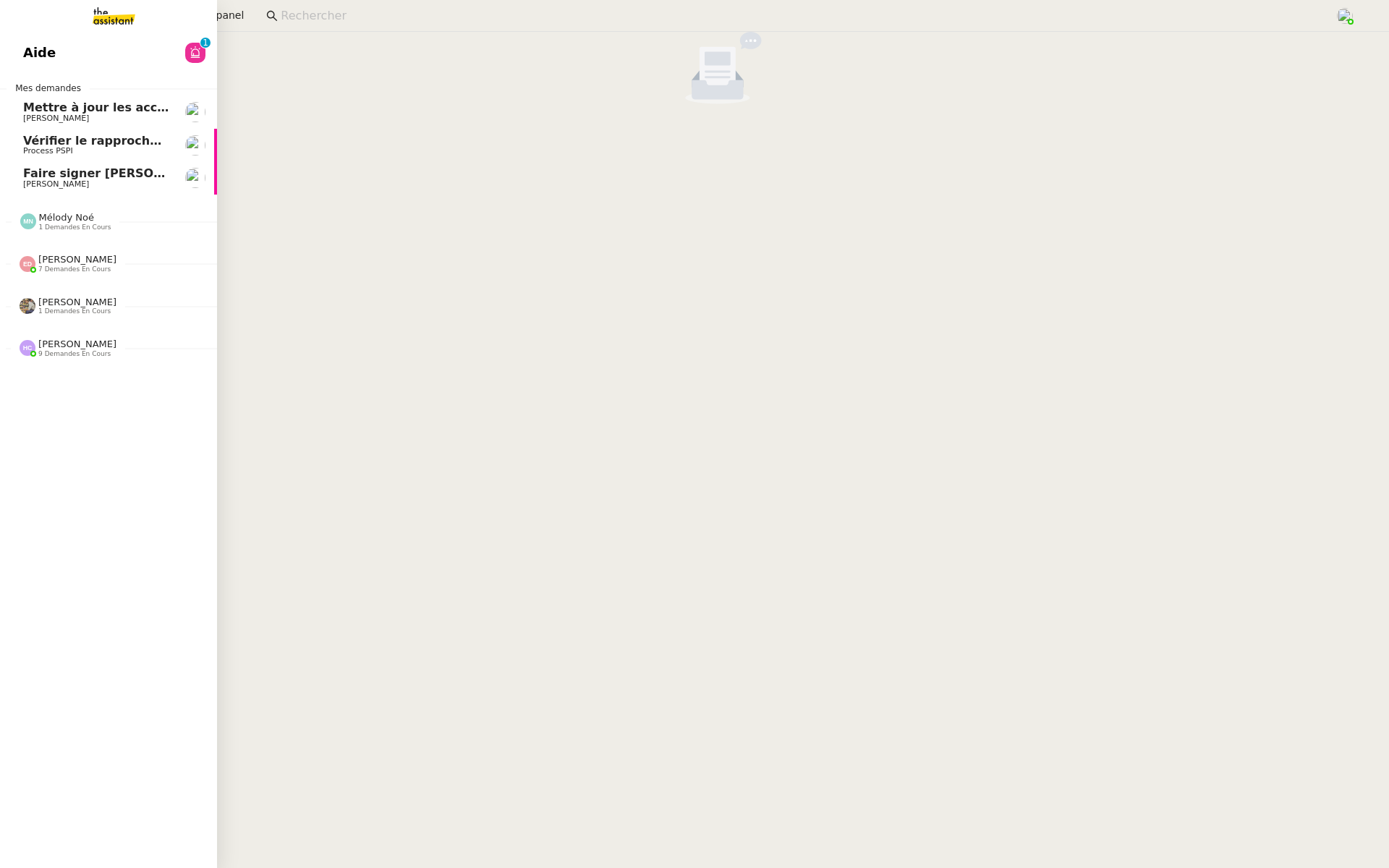
click at [39, 36] on link "Aide 0 1 2 3 4 5 6 7 8 9" at bounding box center [109, 52] width 217 height 33
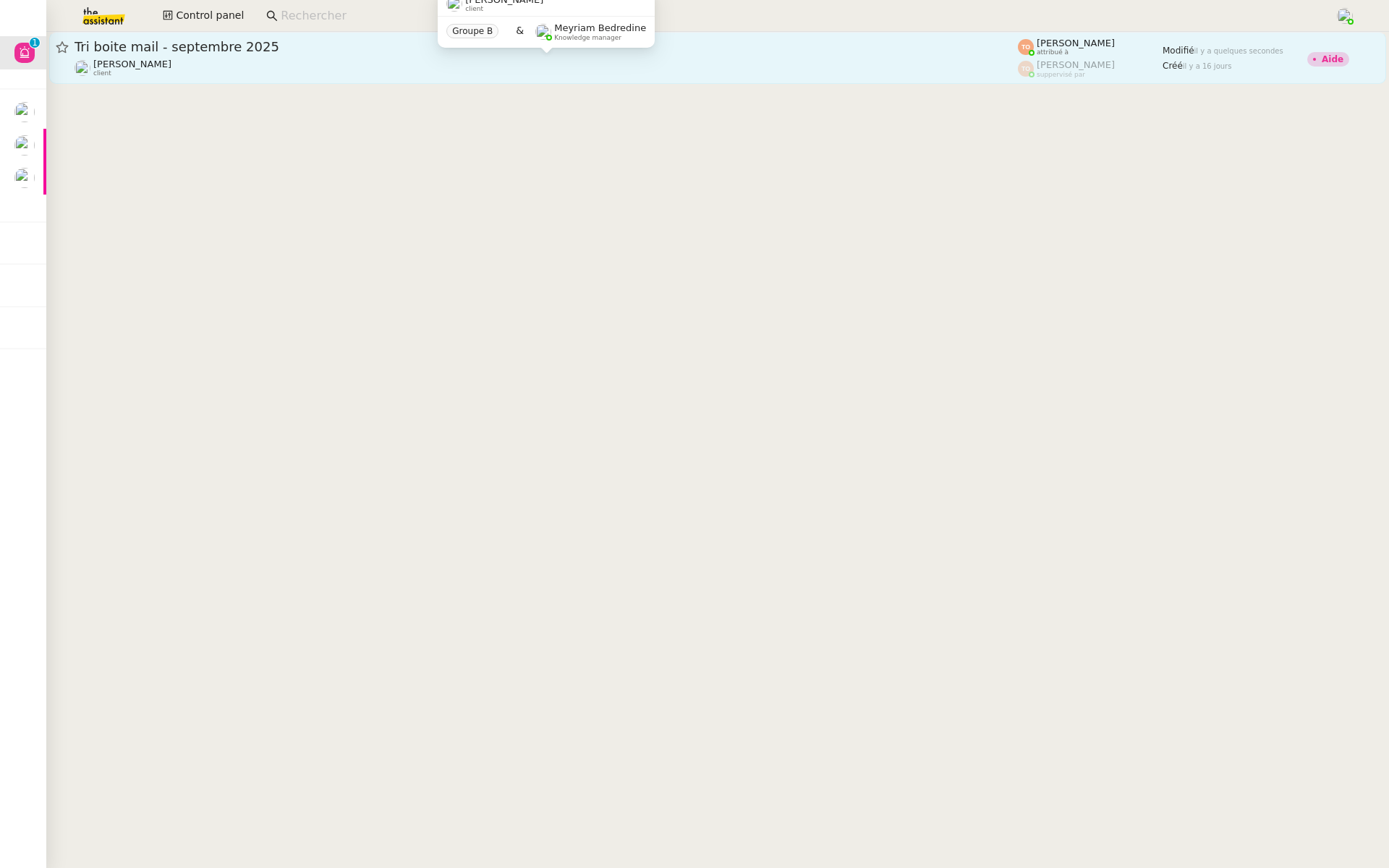
click at [252, 50] on span "Tri boite mail - septembre 2025" at bounding box center [546, 47] width 943 height 13
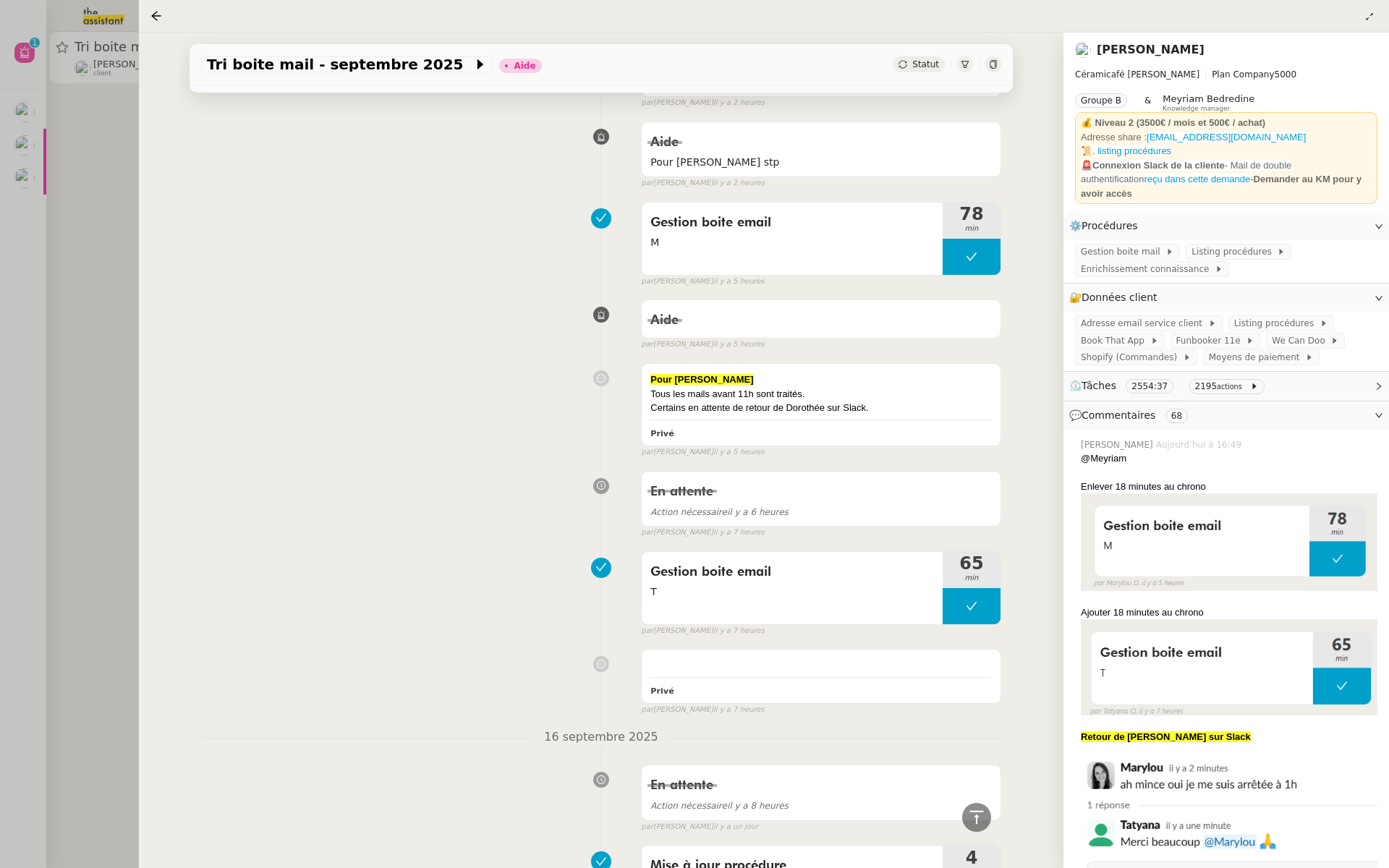
scroll to position [1743, 0]
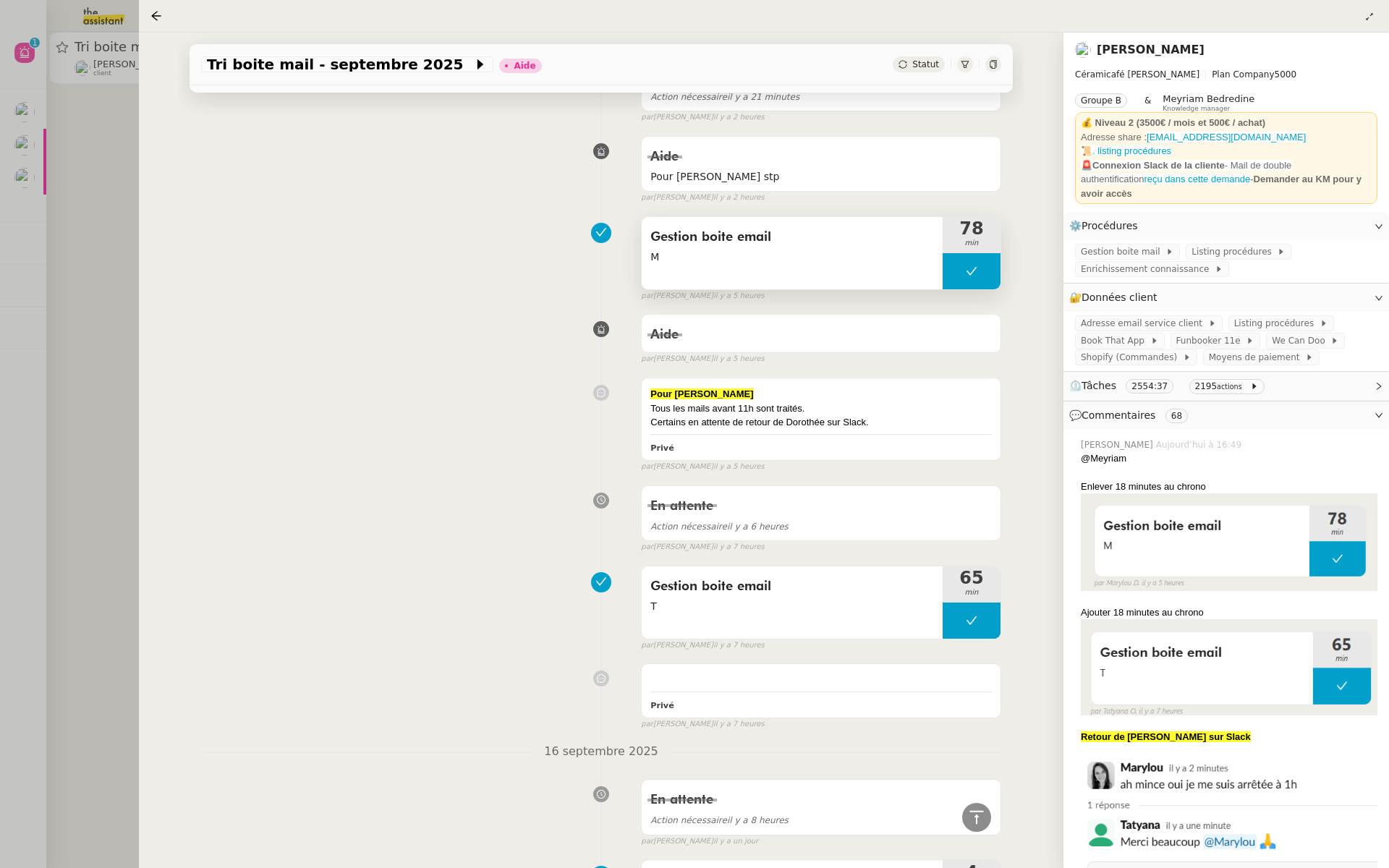
click at [887, 256] on span "M" at bounding box center [792, 257] width 284 height 16
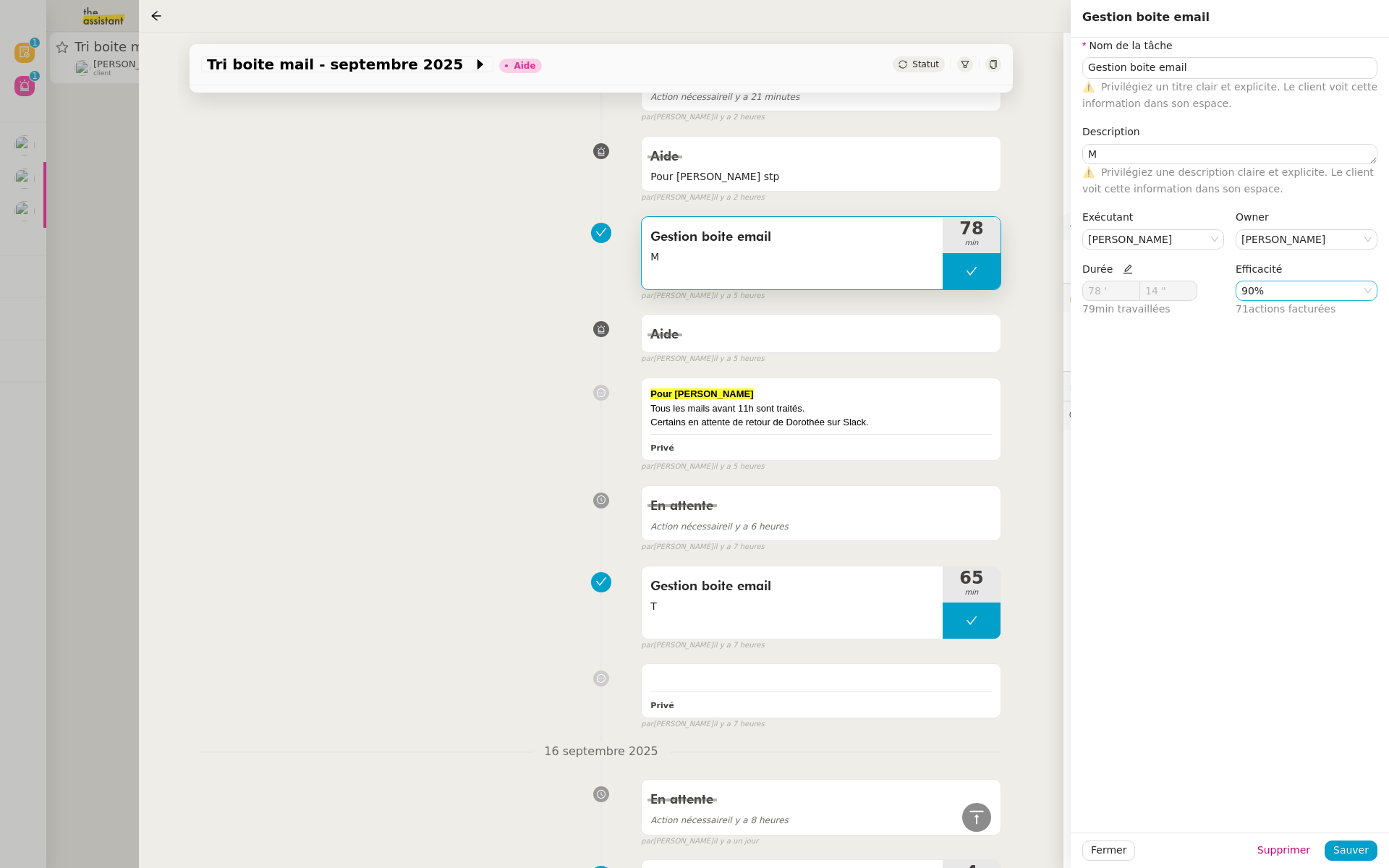
click at [1279, 288] on nz-select-item "90%" at bounding box center [1307, 290] width 131 height 19
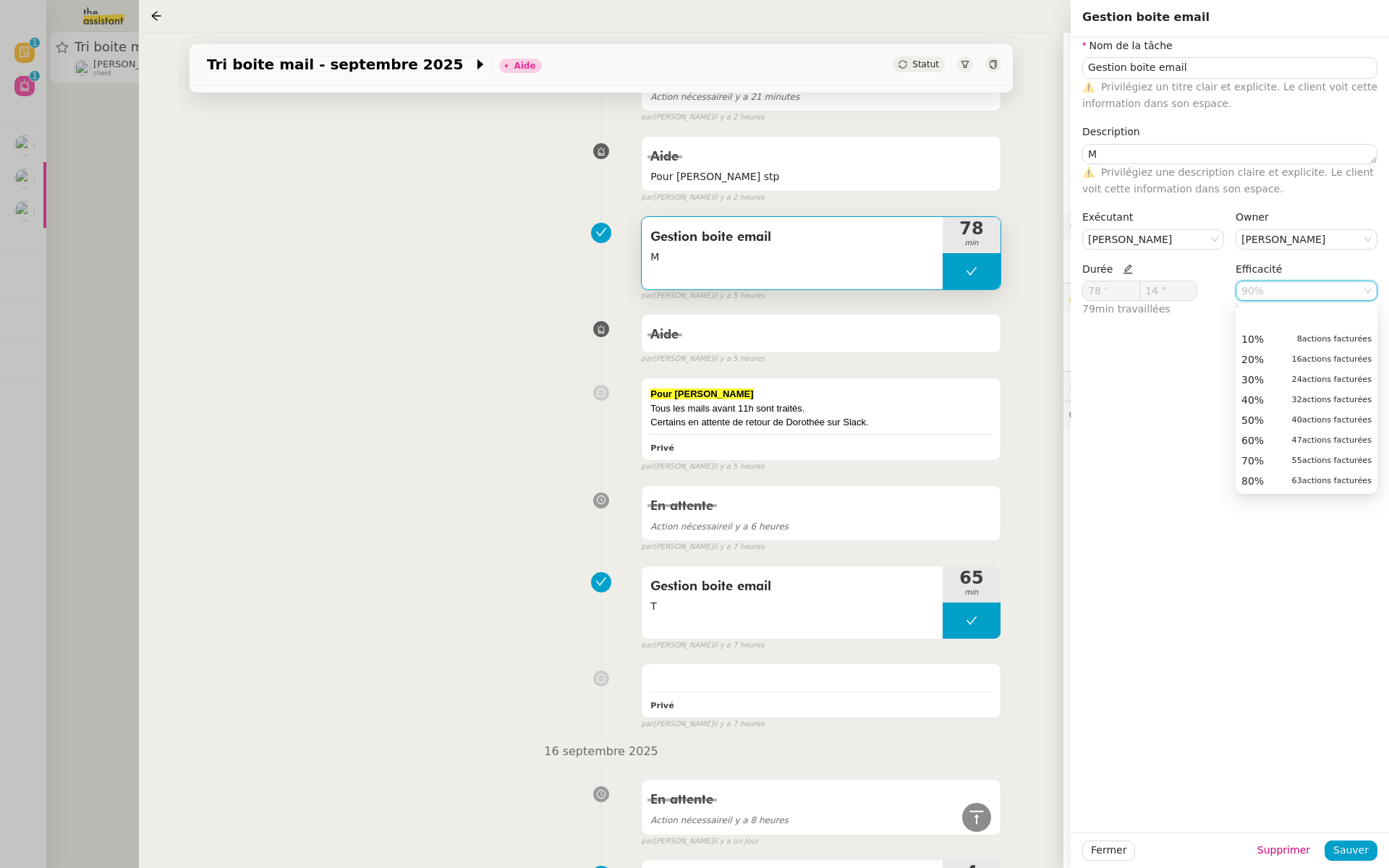
scroll to position [208, 0]
click at [1187, 334] on div "Nom de la tâche Gestion boite email ⚠️ Privilégiez un titre clair et explicite.…" at bounding box center [1230, 435] width 318 height 795
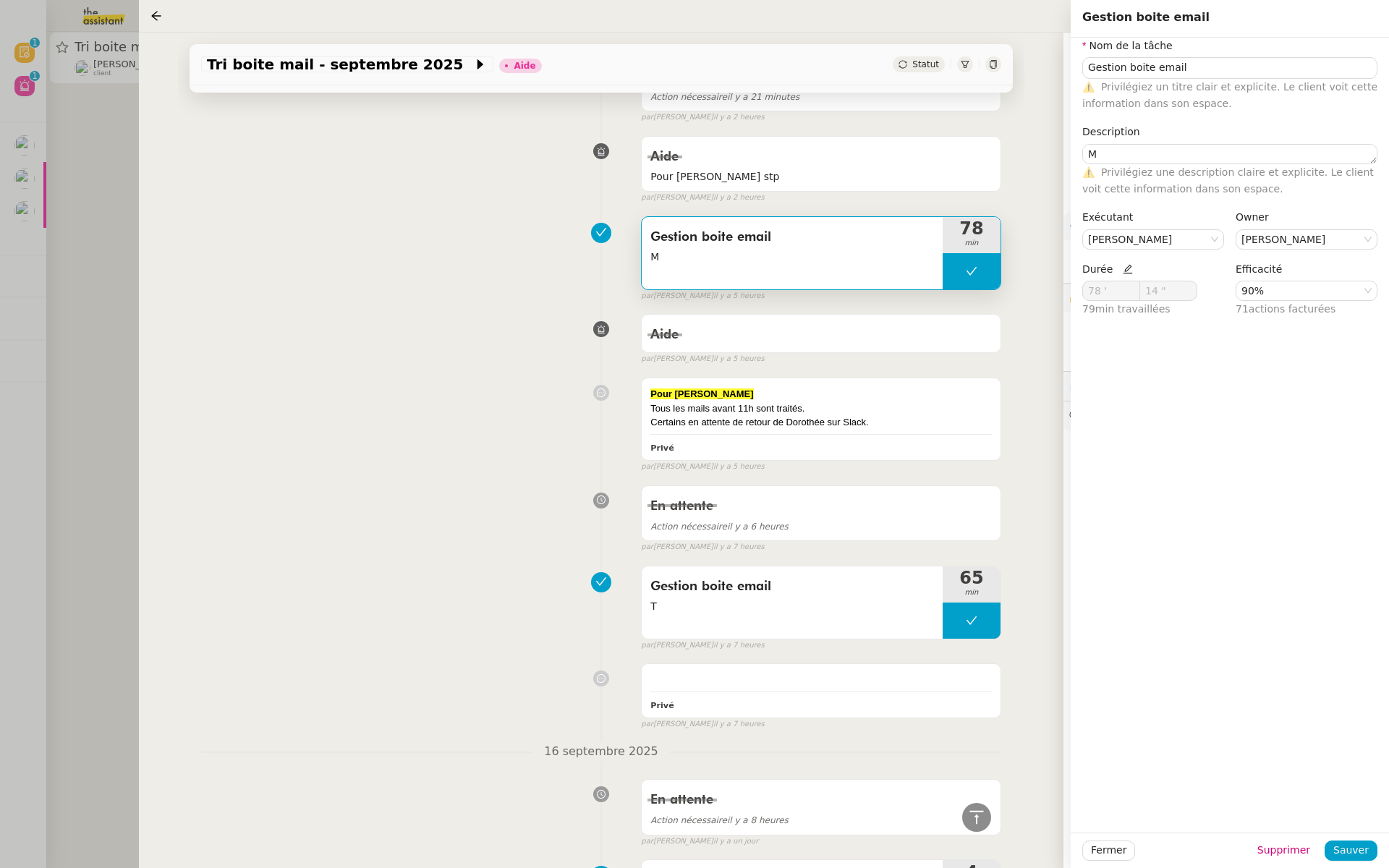
click at [1126, 269] on icon at bounding box center [1128, 269] width 10 height 10
drag, startPoint x: 1100, startPoint y: 294, endPoint x: 1050, endPoint y: 287, distance: 50.5
click at [1050, 287] on app-ticket "Tri boite mail - septembre 2025 Aide Statut Client Genevieve Landsmann Owner Ta…" at bounding box center [764, 450] width 1250 height 835
type input "60 '"
click at [1160, 294] on input "14 "" at bounding box center [1168, 290] width 56 height 19
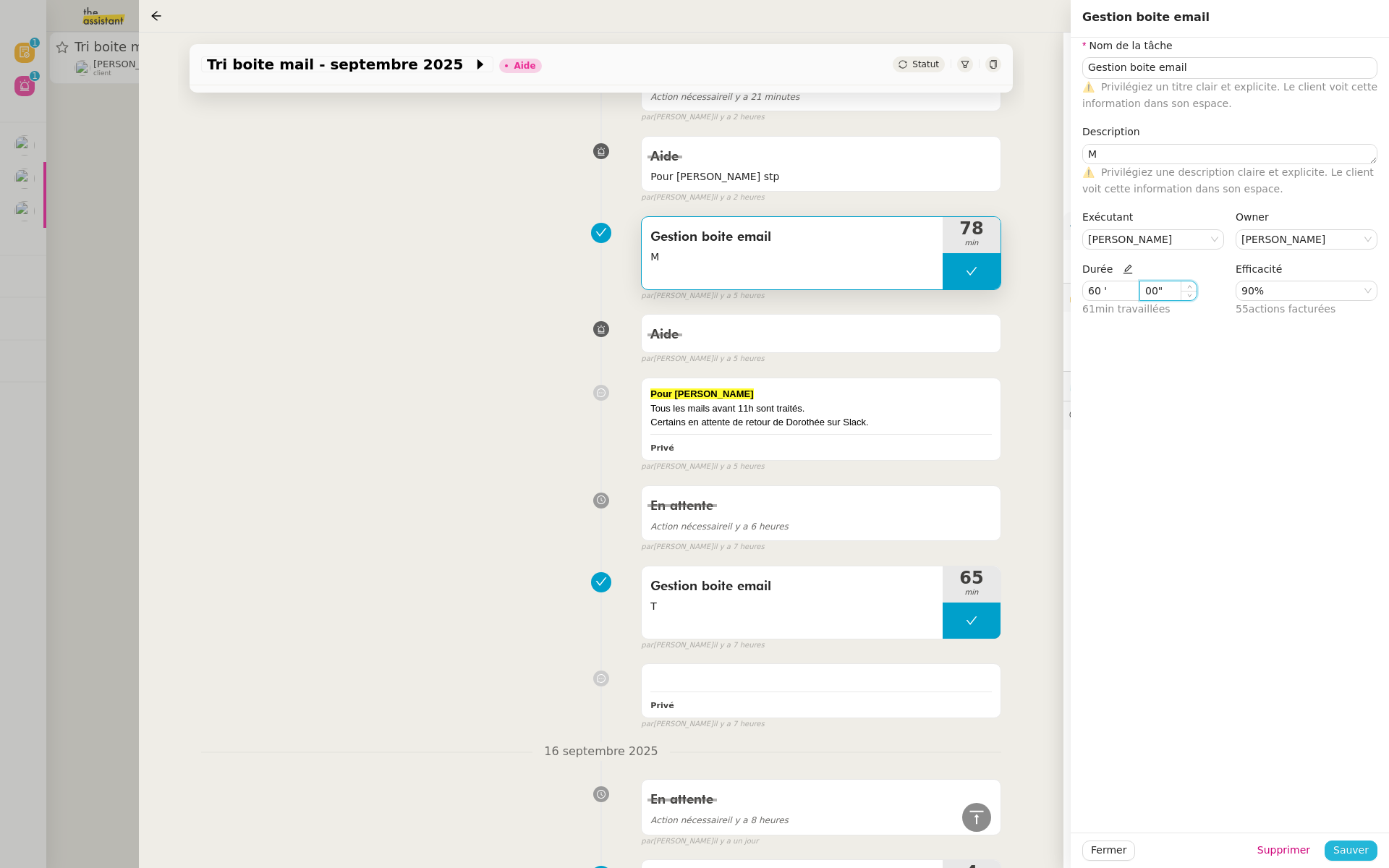
type input "14 ""
click at [1350, 852] on span "Sauver" at bounding box center [1351, 850] width 35 height 16
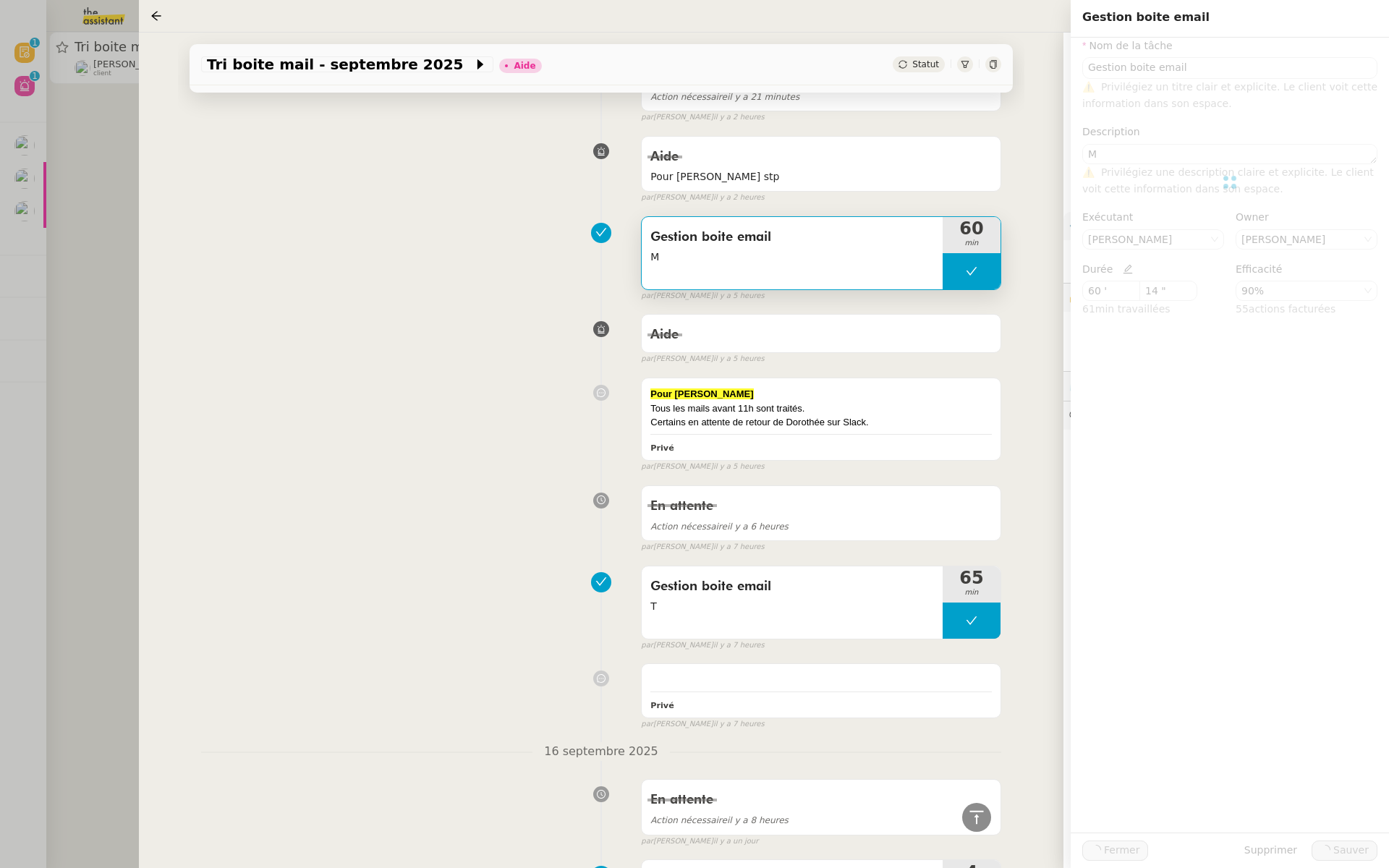
type input "Gestion boite email"
type textarea "M"
type input "60 '"
type input "14 ""
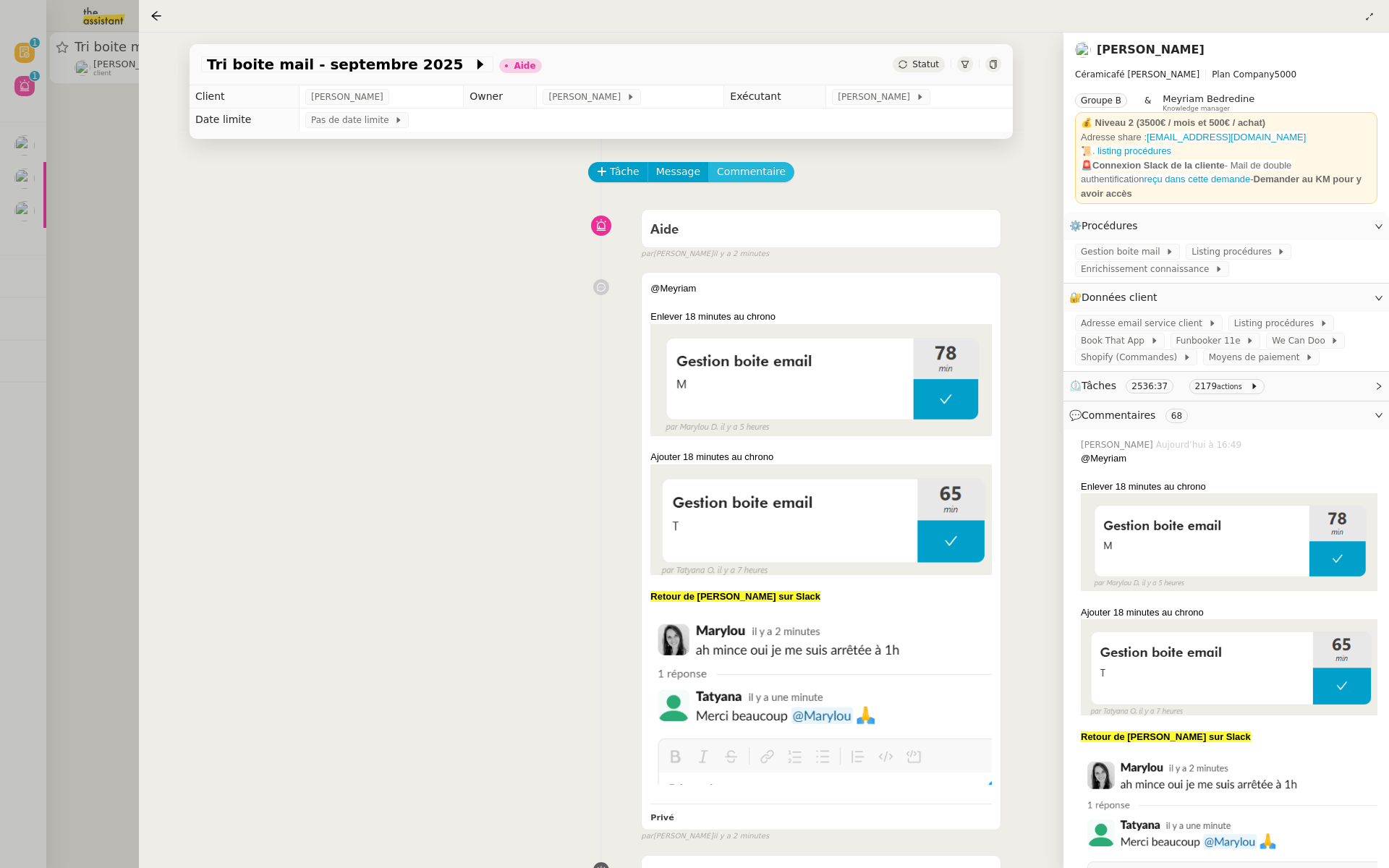
click at [758, 178] on span "Commentaire" at bounding box center [752, 171] width 69 height 16
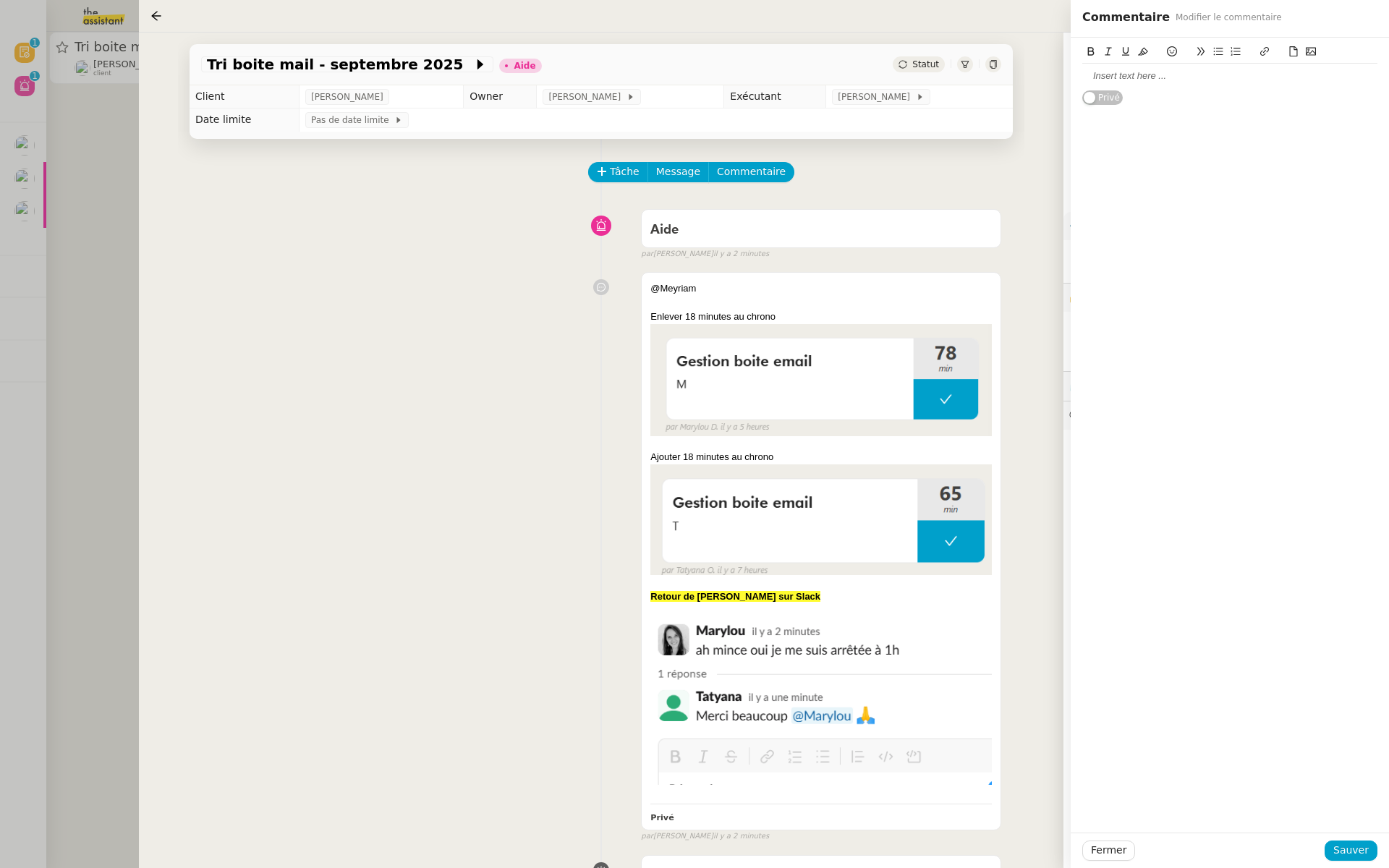
click at [1112, 84] on div at bounding box center [1230, 76] width 295 height 24
click at [1359, 850] on span "Sauver" at bounding box center [1351, 850] width 35 height 16
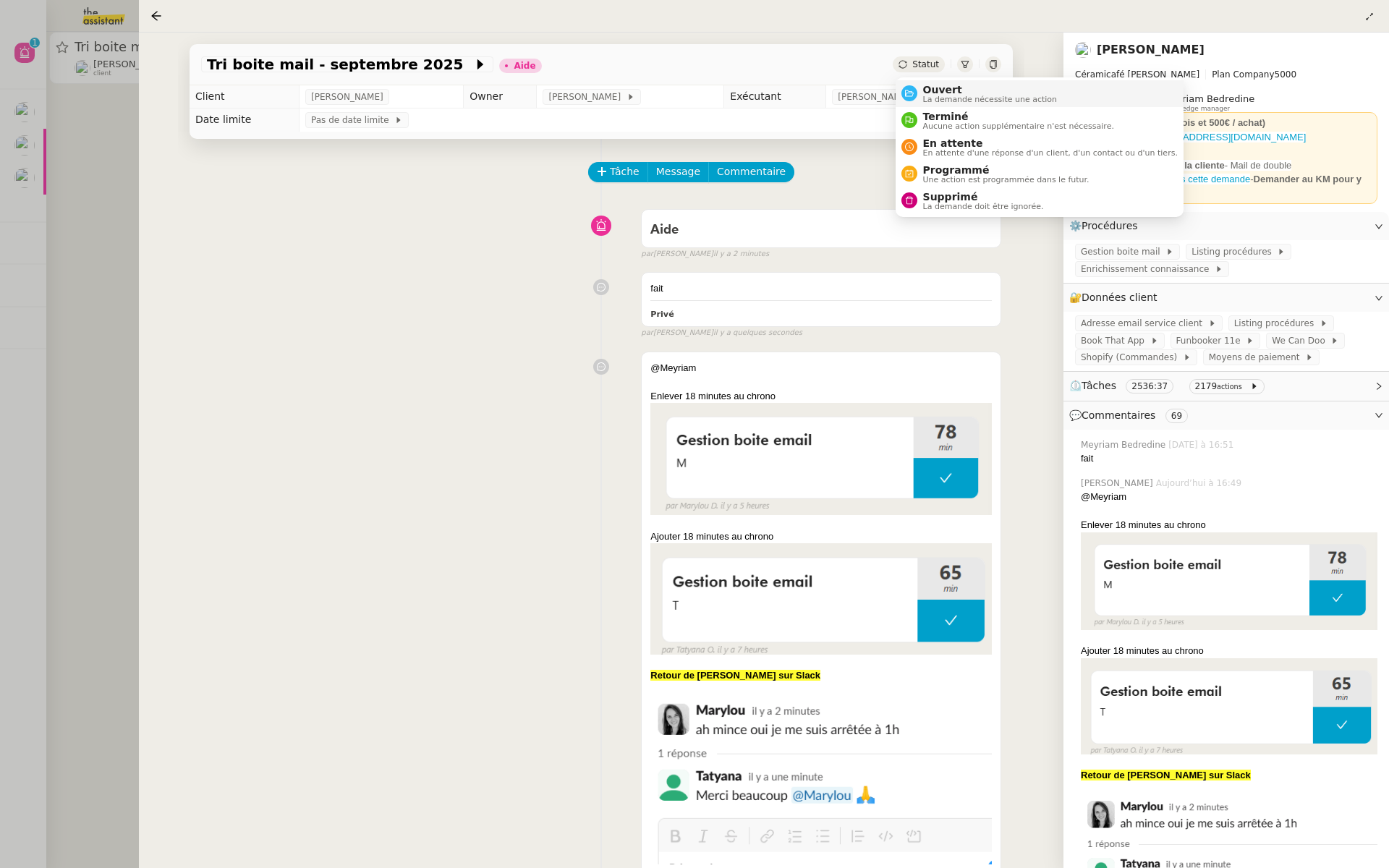
click at [932, 86] on span "Ouvert" at bounding box center [990, 90] width 135 height 11
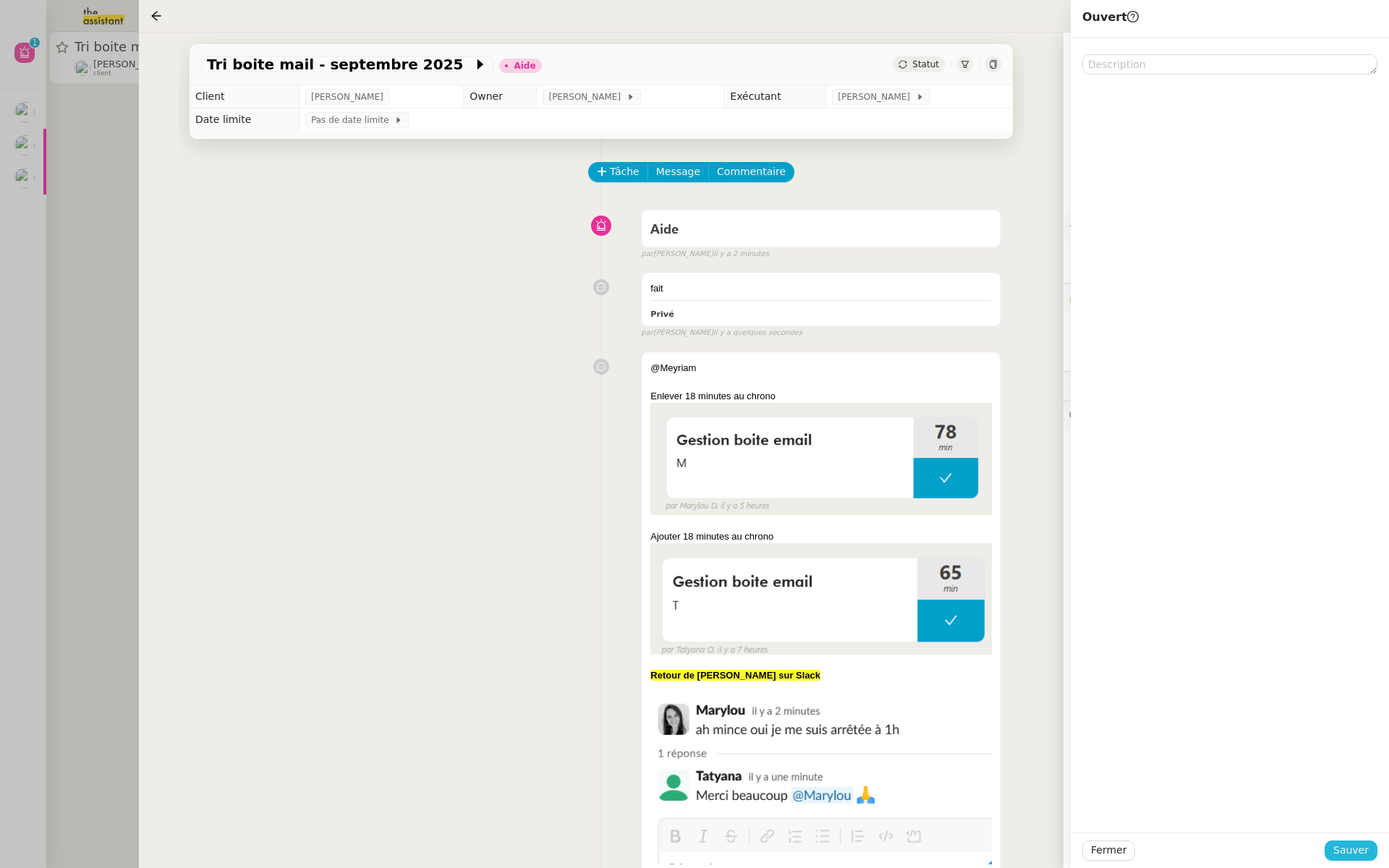
click at [1343, 848] on span "Sauver" at bounding box center [1351, 850] width 35 height 16
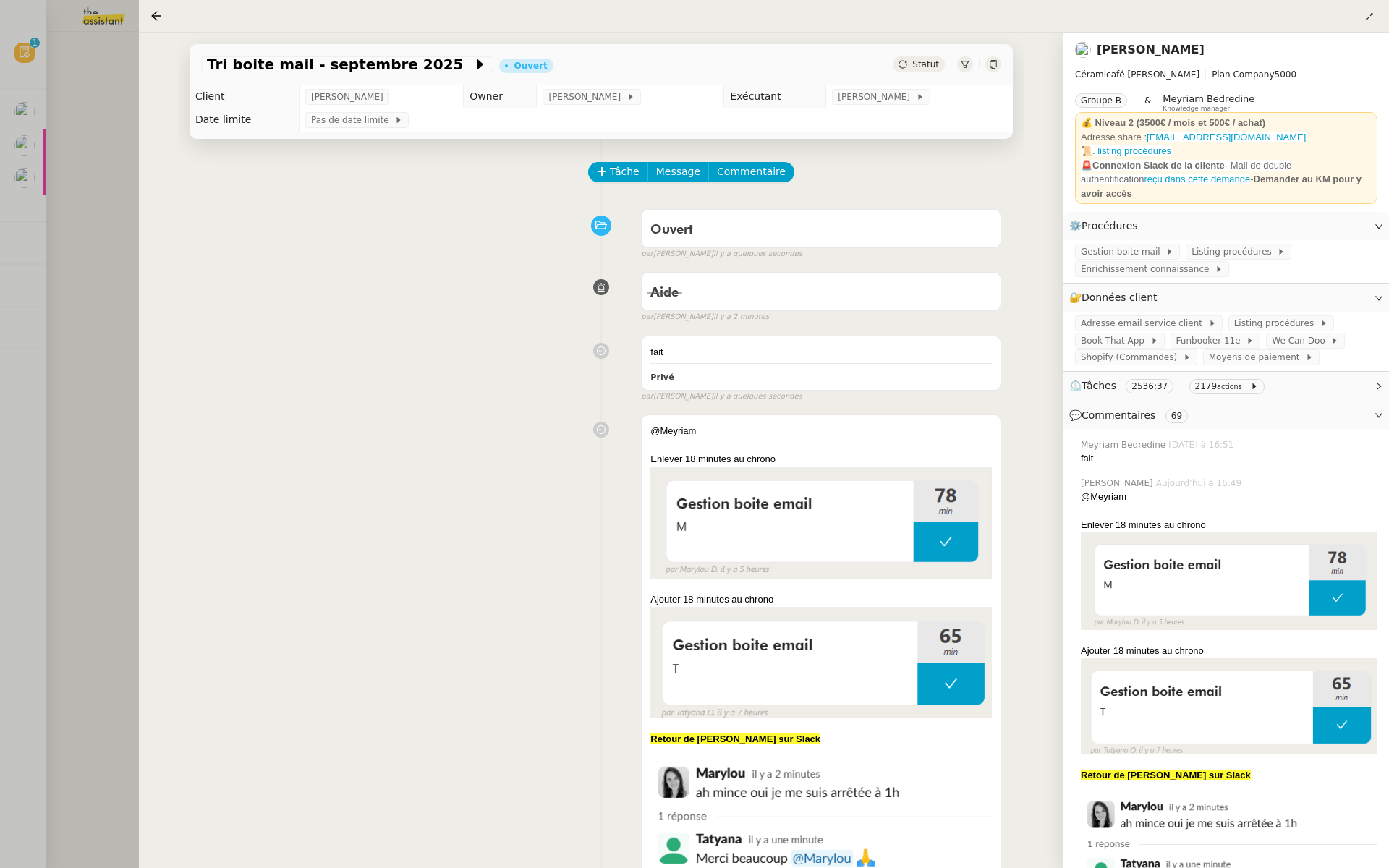
click at [8, 243] on div at bounding box center [694, 434] width 1389 height 868
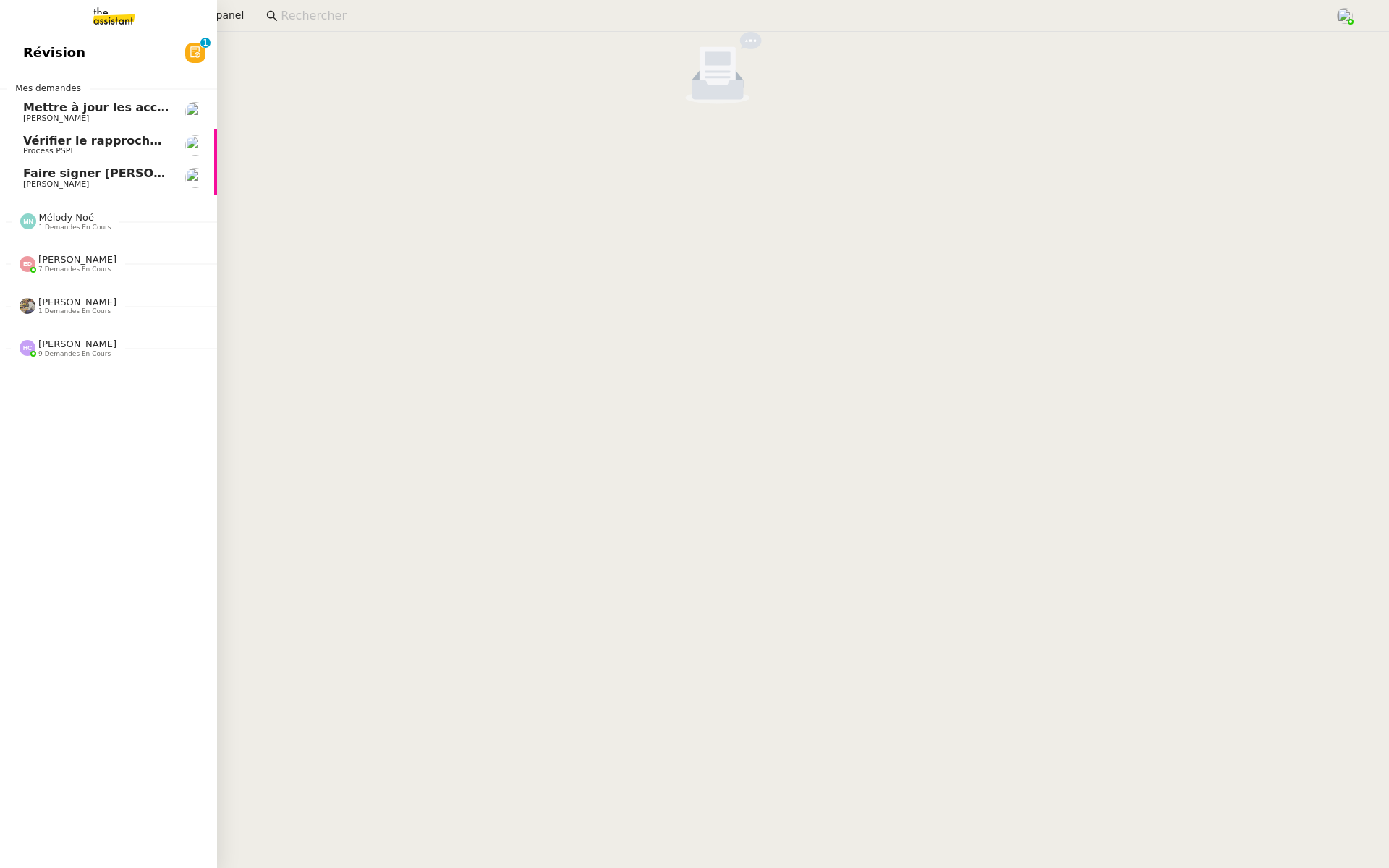
click at [39, 57] on span "Révision" at bounding box center [54, 52] width 62 height 22
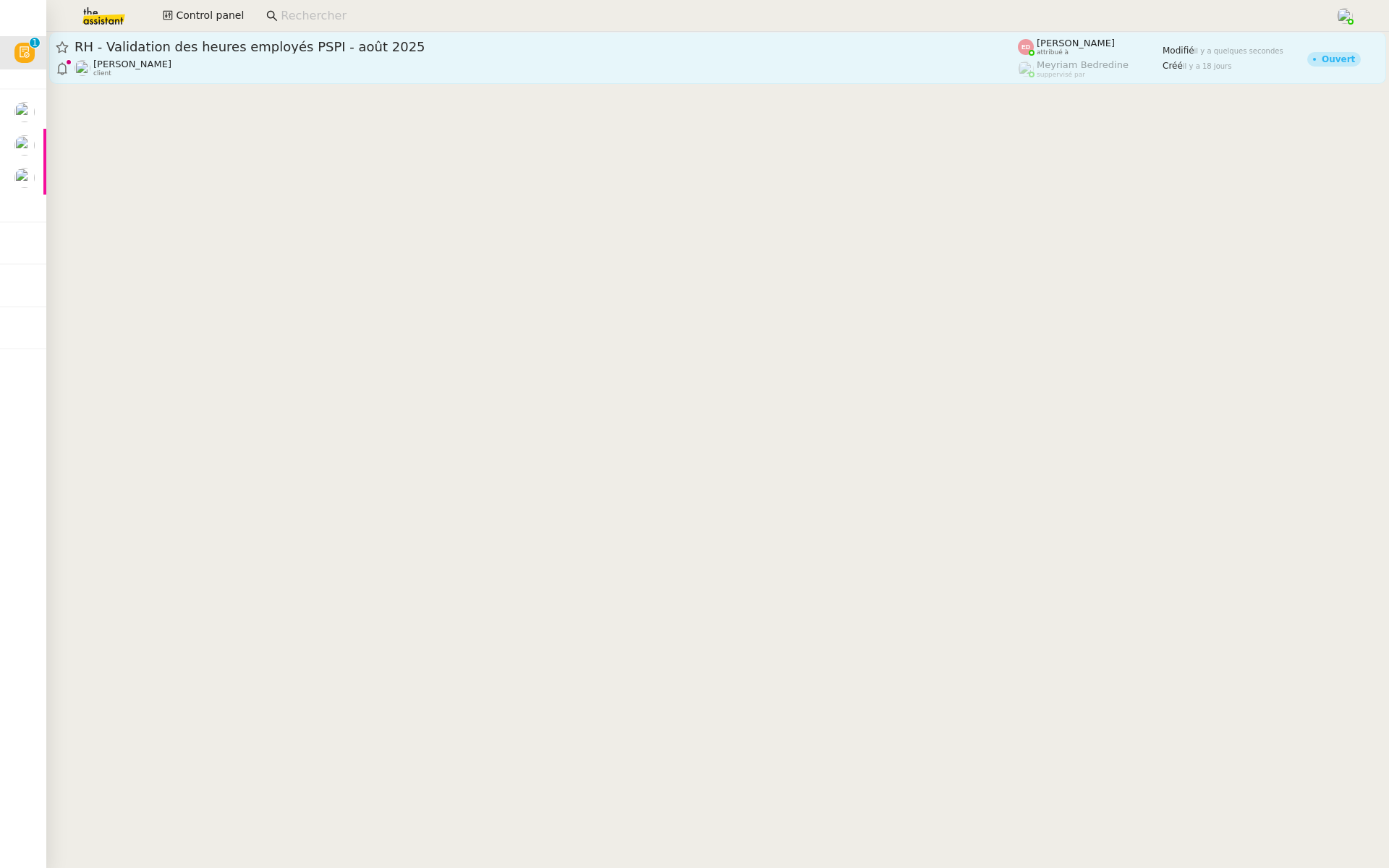
click at [462, 41] on span "RH - Validation des heures employés PSPI - août 2025" at bounding box center [546, 47] width 943 height 13
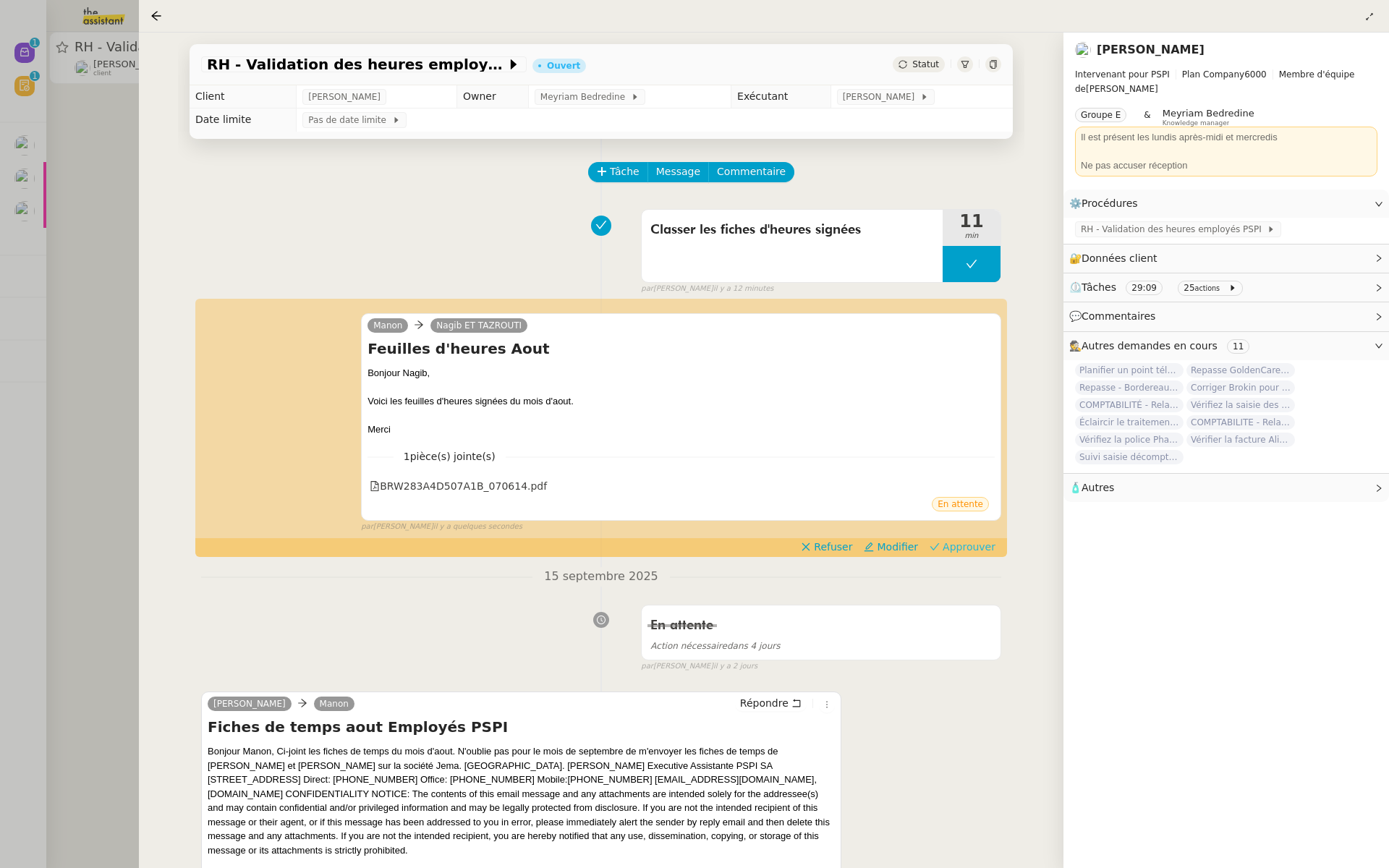
click at [969, 551] on span "Approuver" at bounding box center [969, 547] width 53 height 15
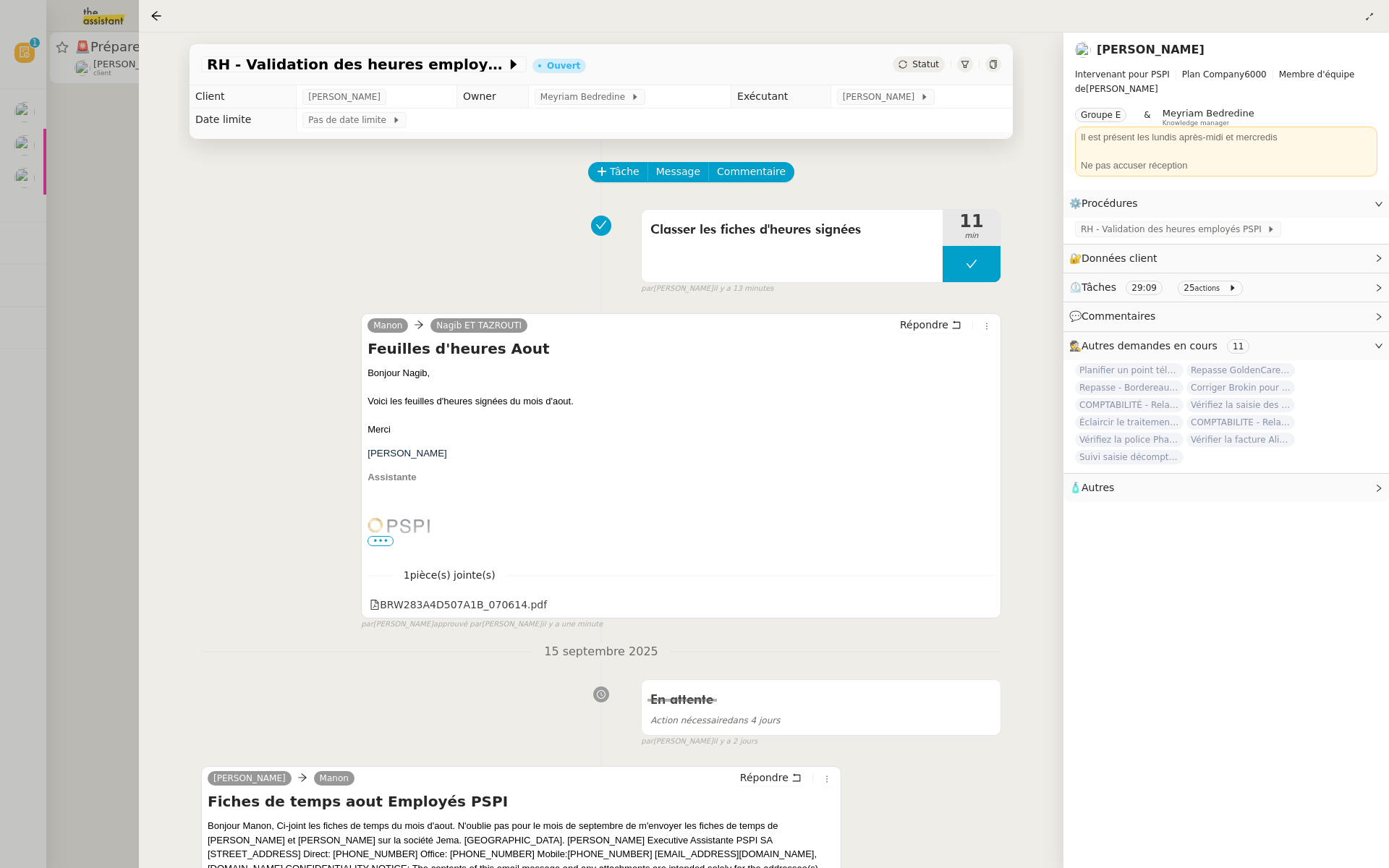
click at [48, 298] on div at bounding box center [694, 434] width 1389 height 868
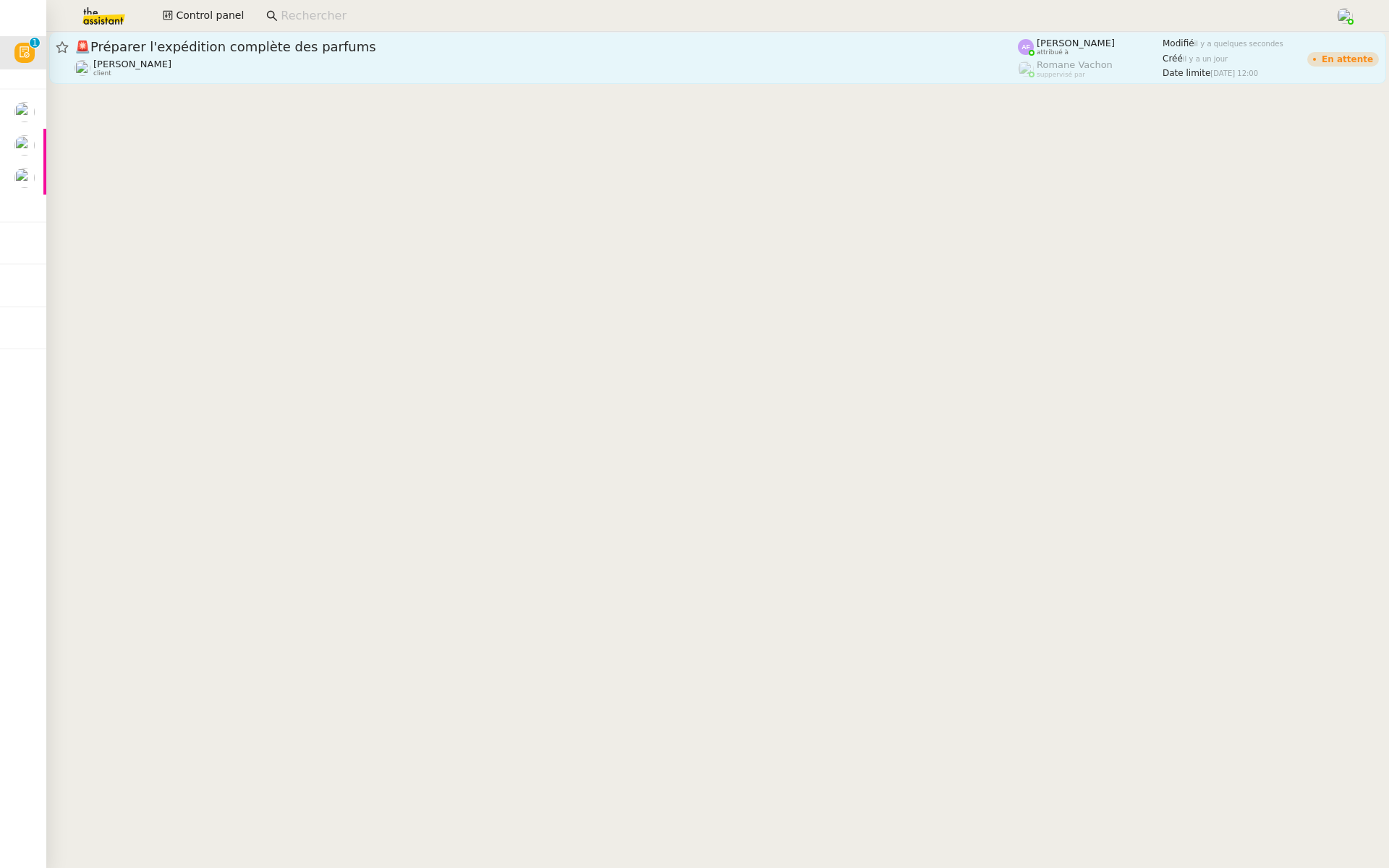
click at [258, 52] on span "🚨 Préparer l'expédition complète des parfums" at bounding box center [546, 47] width 943 height 13
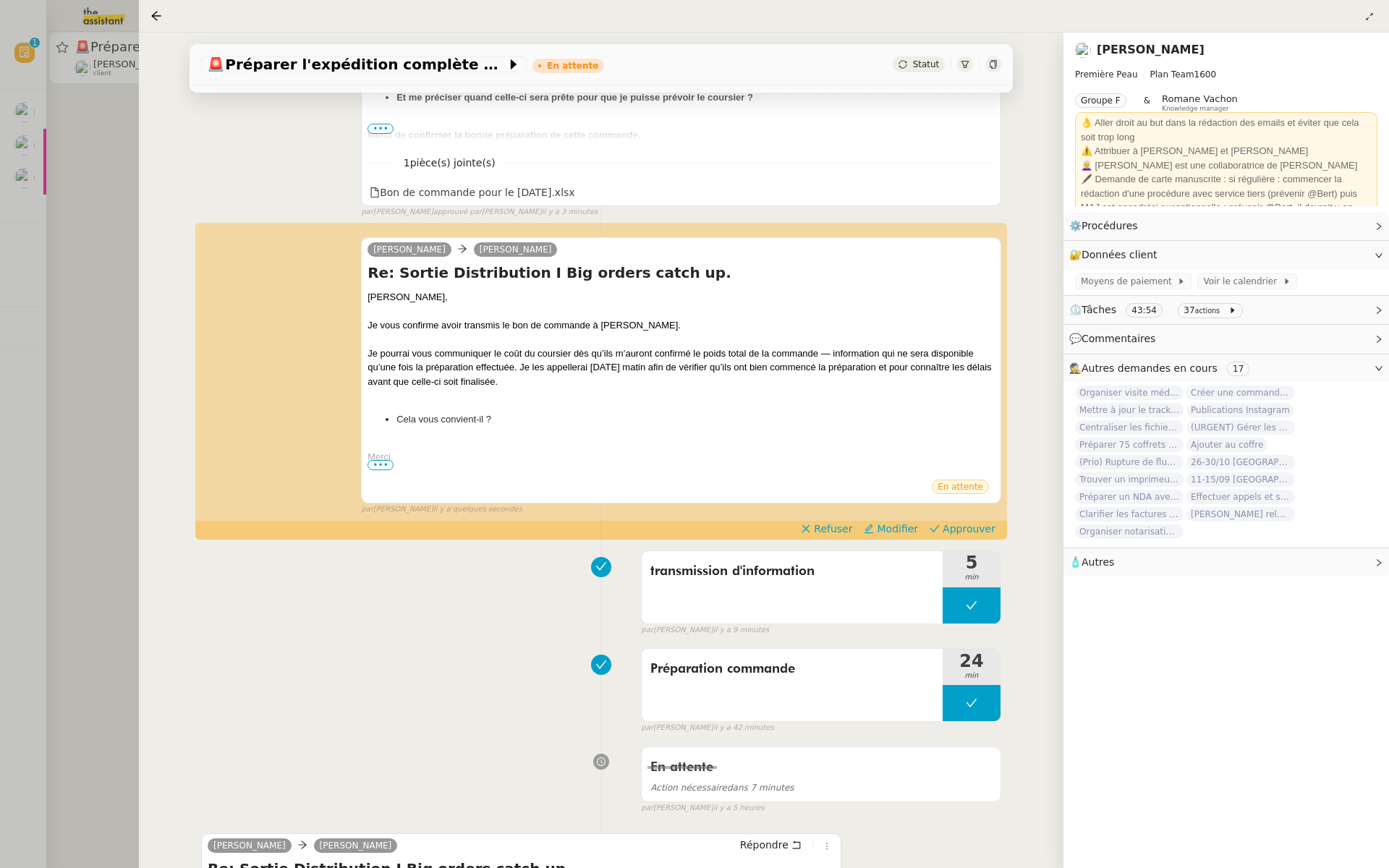
scroll to position [614, 0]
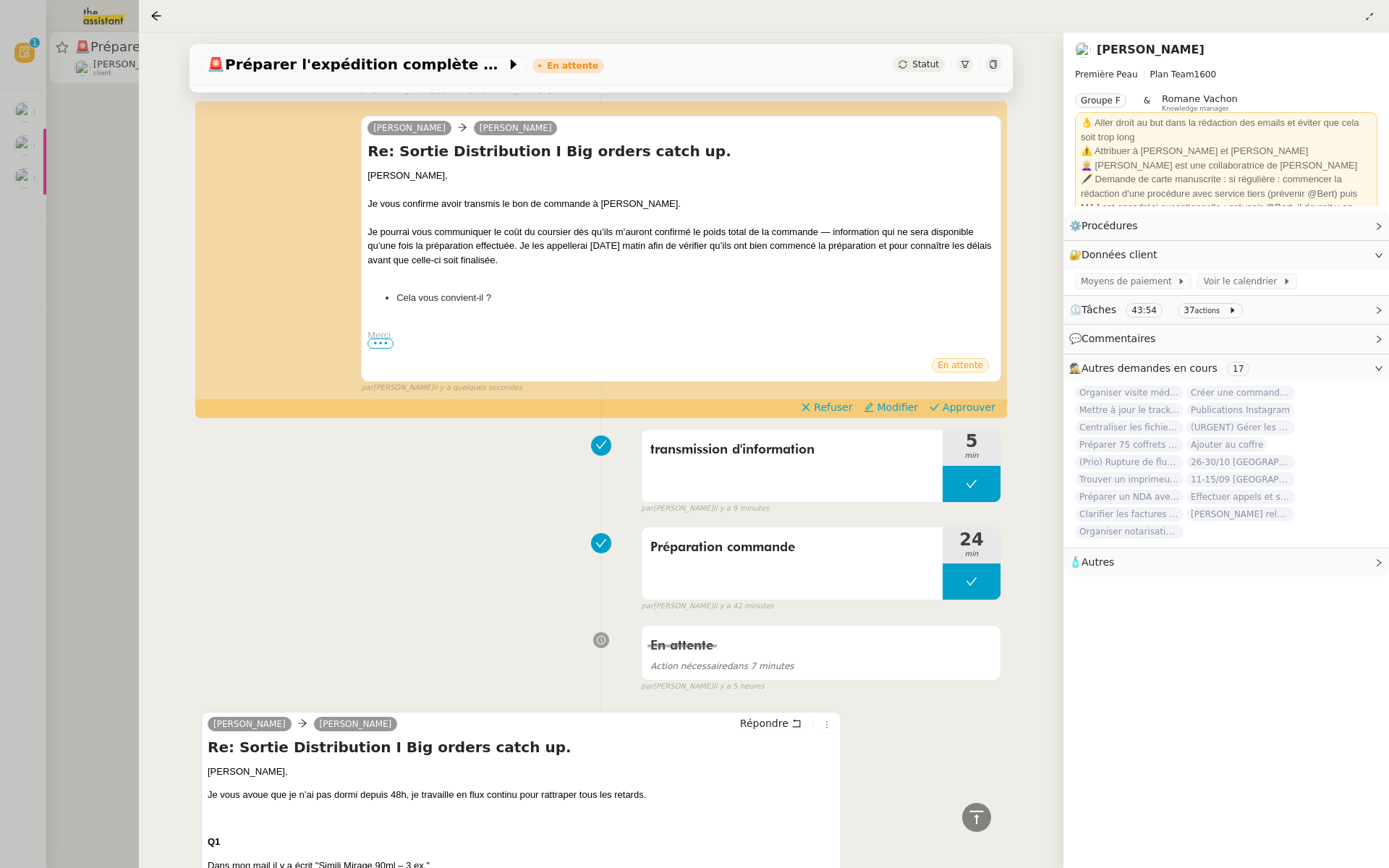
click at [66, 283] on div at bounding box center [694, 434] width 1389 height 868
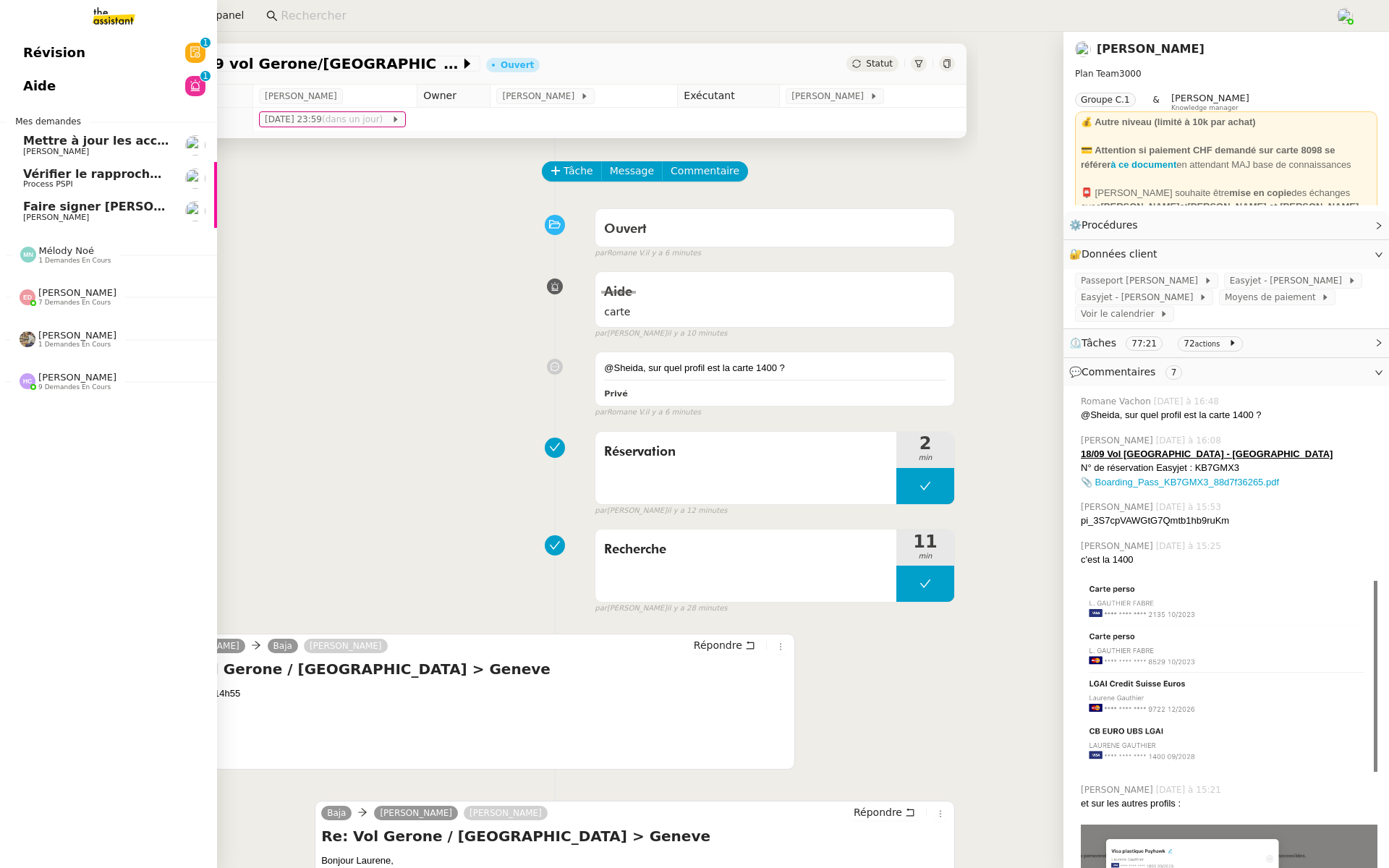
click at [29, 61] on span "Révision" at bounding box center [54, 52] width 62 height 22
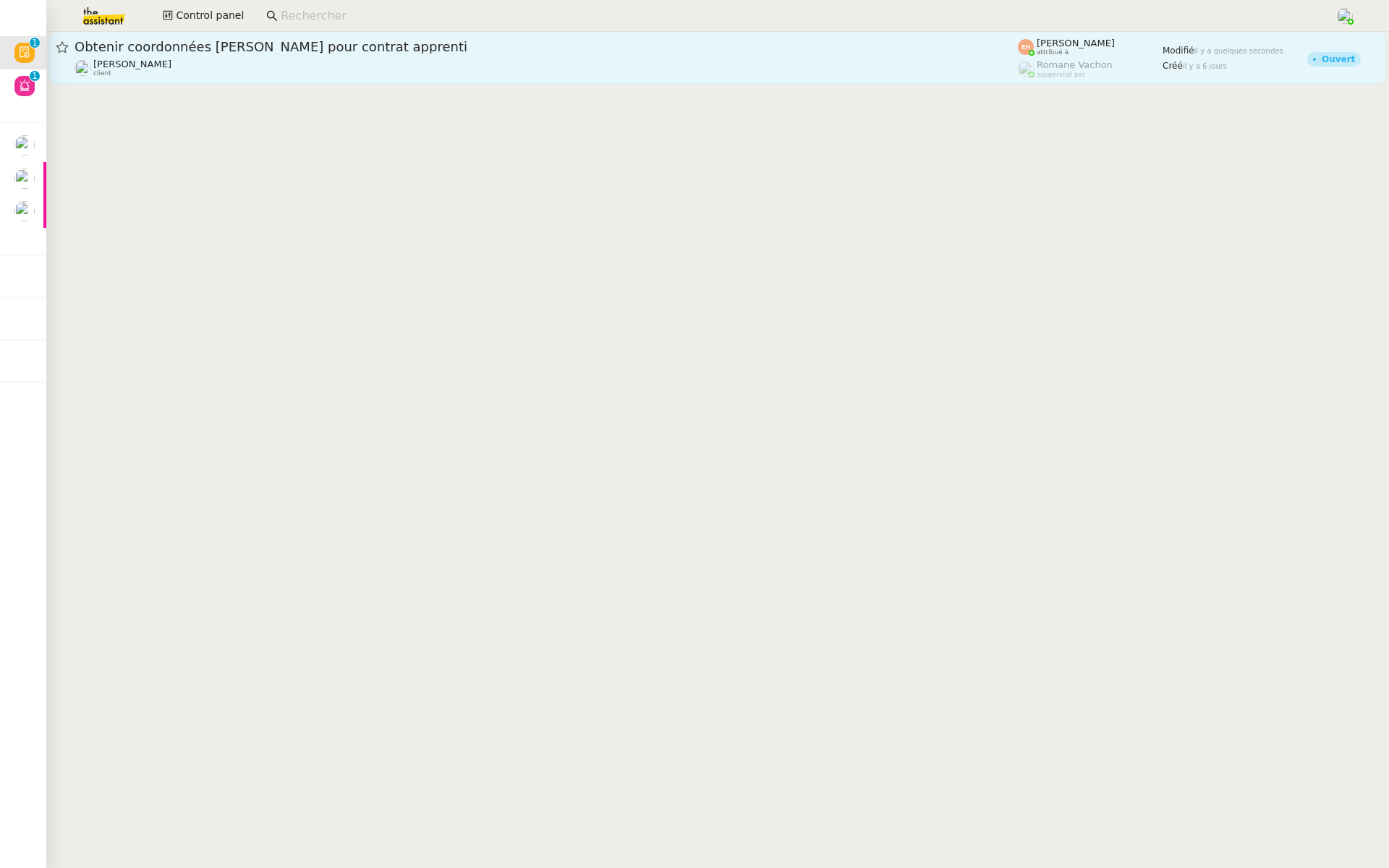
click at [242, 44] on span "Obtenir coordonnées [PERSON_NAME] pour contrat apprenti" at bounding box center [546, 47] width 943 height 13
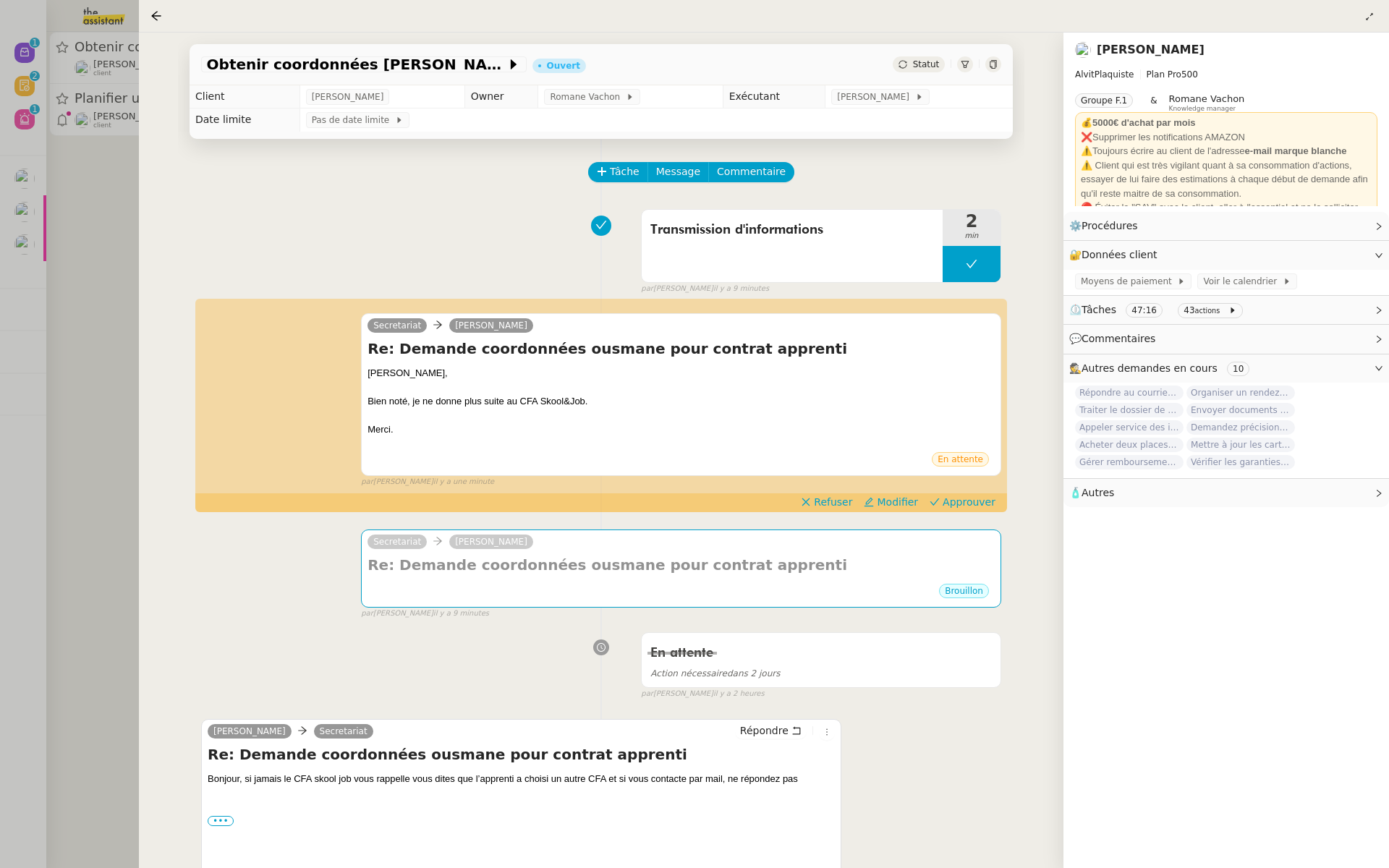
click at [51, 164] on div at bounding box center [694, 434] width 1389 height 868
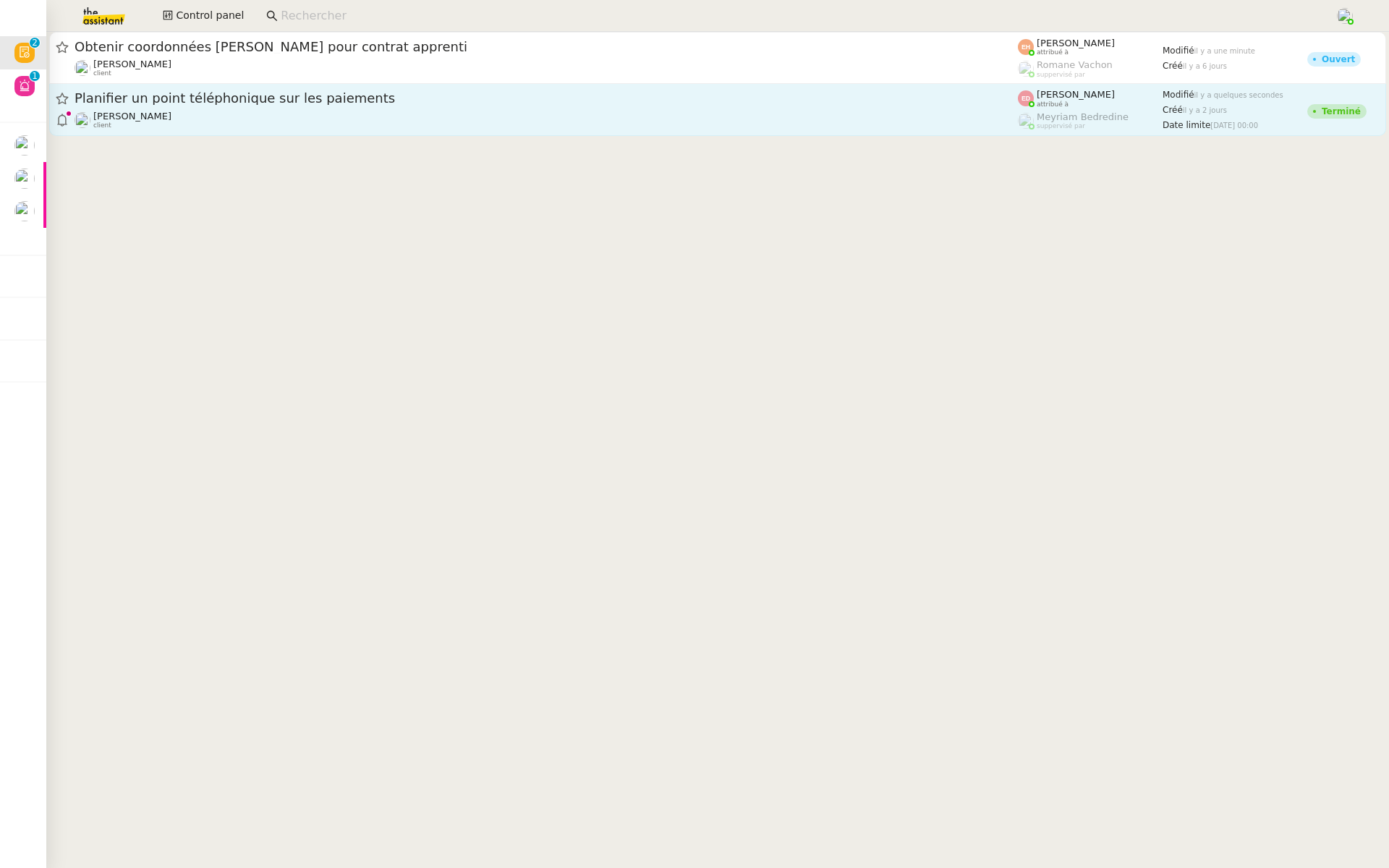
click at [226, 105] on div "Planifier un point téléphonique sur les paiements" at bounding box center [546, 99] width 943 height 18
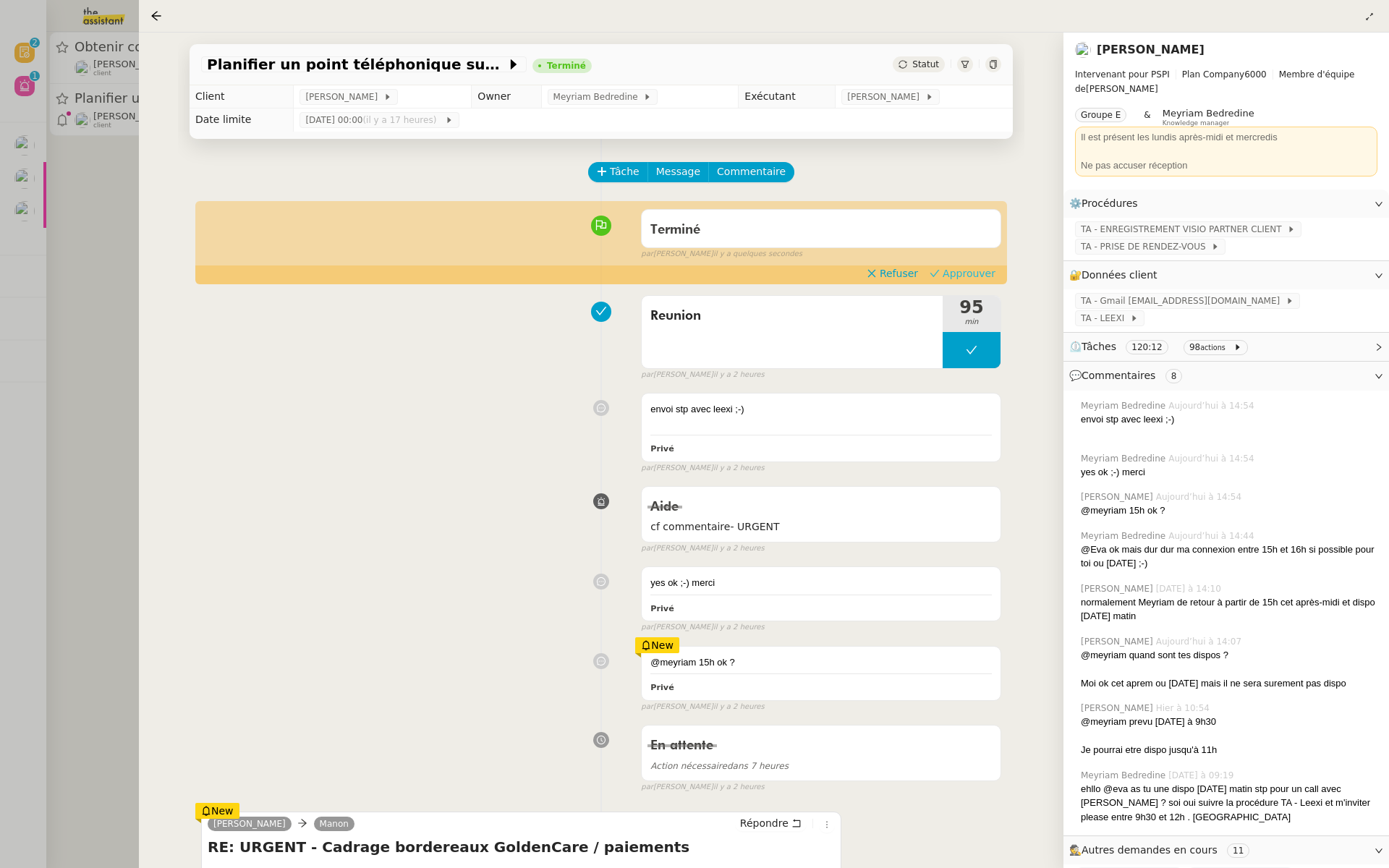
click at [961, 276] on span "Approuver" at bounding box center [969, 273] width 53 height 15
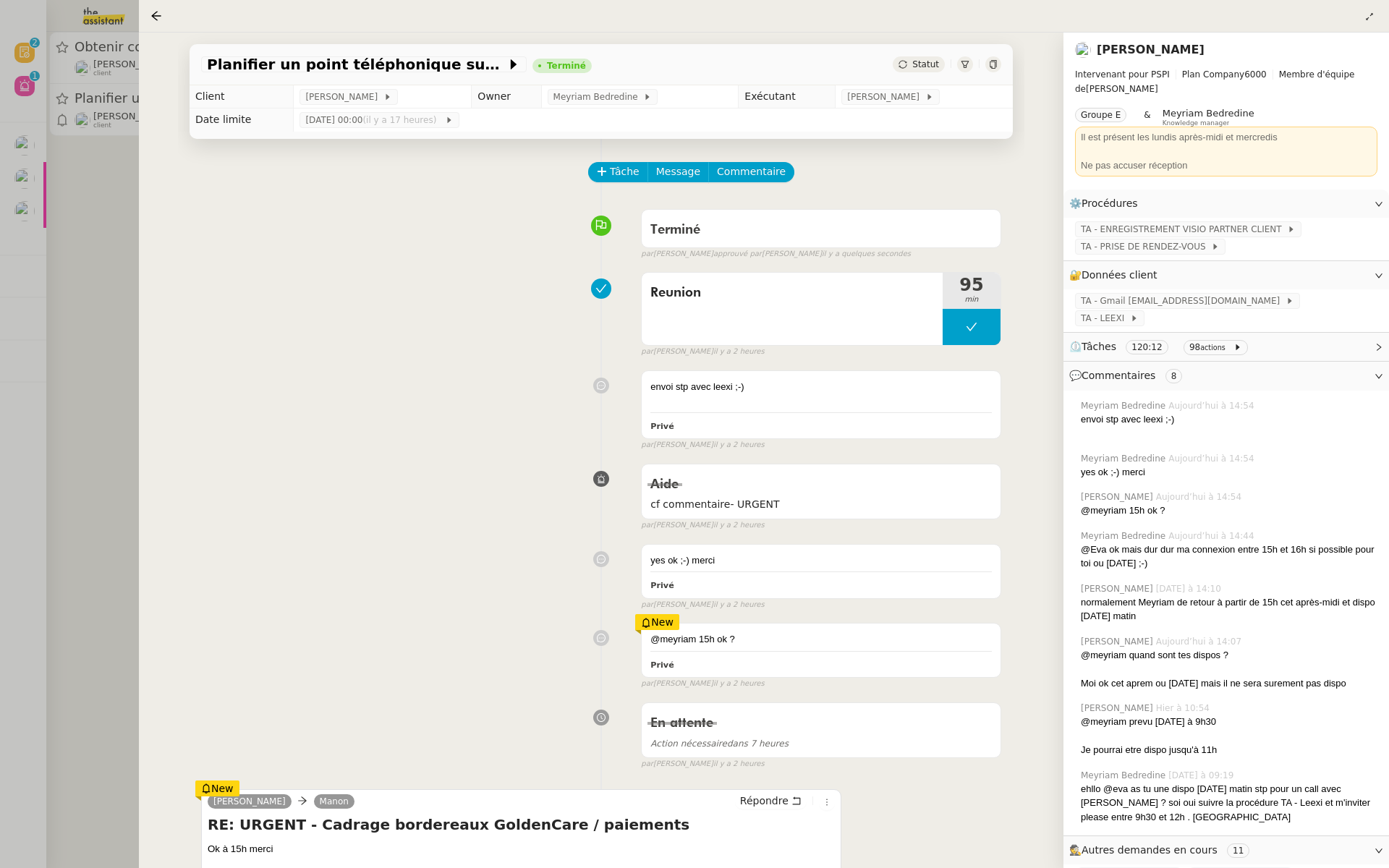
click at [4, 221] on div at bounding box center [694, 434] width 1389 height 868
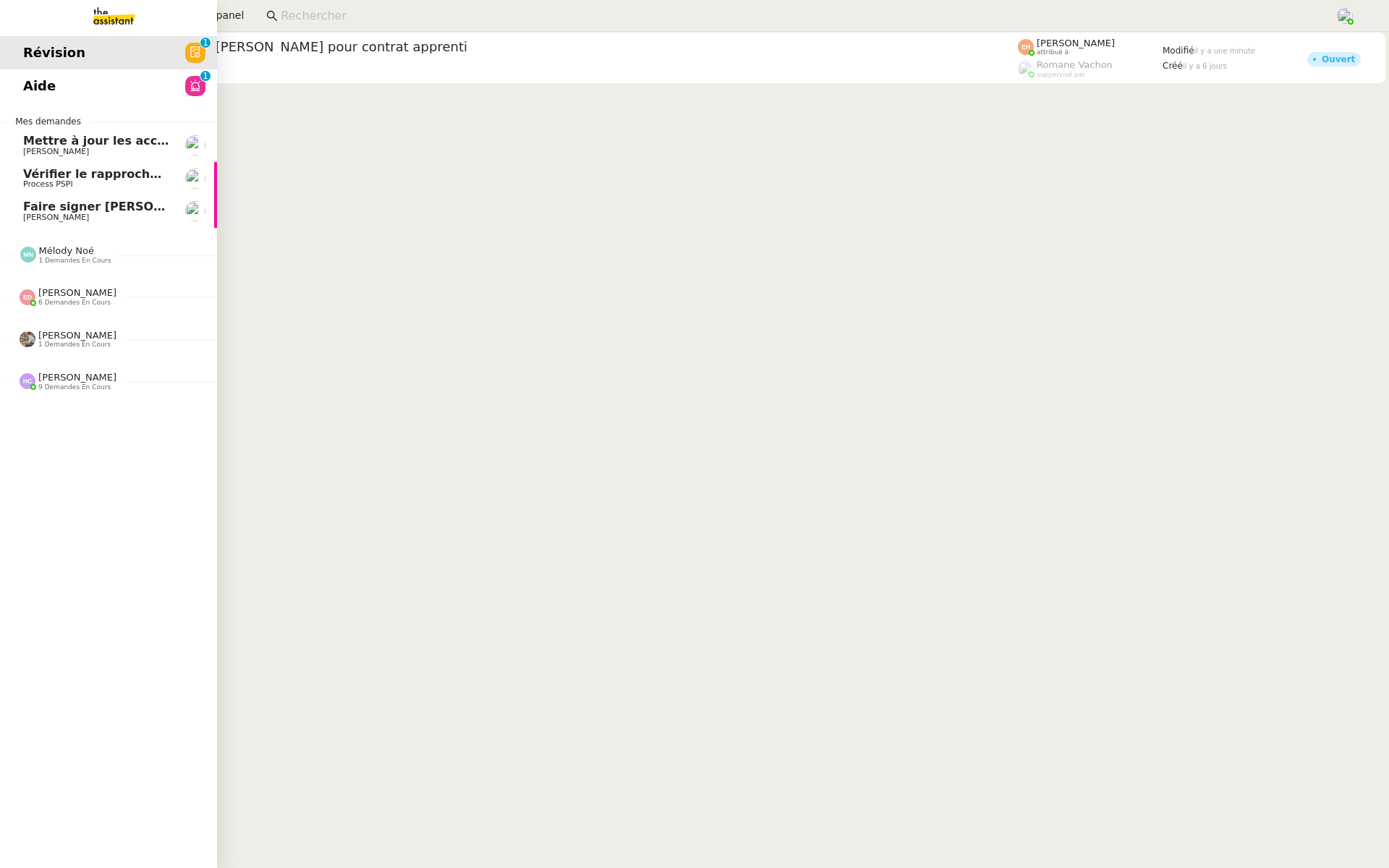
click at [12, 96] on link "Aide 0 1 2 3 4 5 6 7 8 9" at bounding box center [109, 86] width 217 height 33
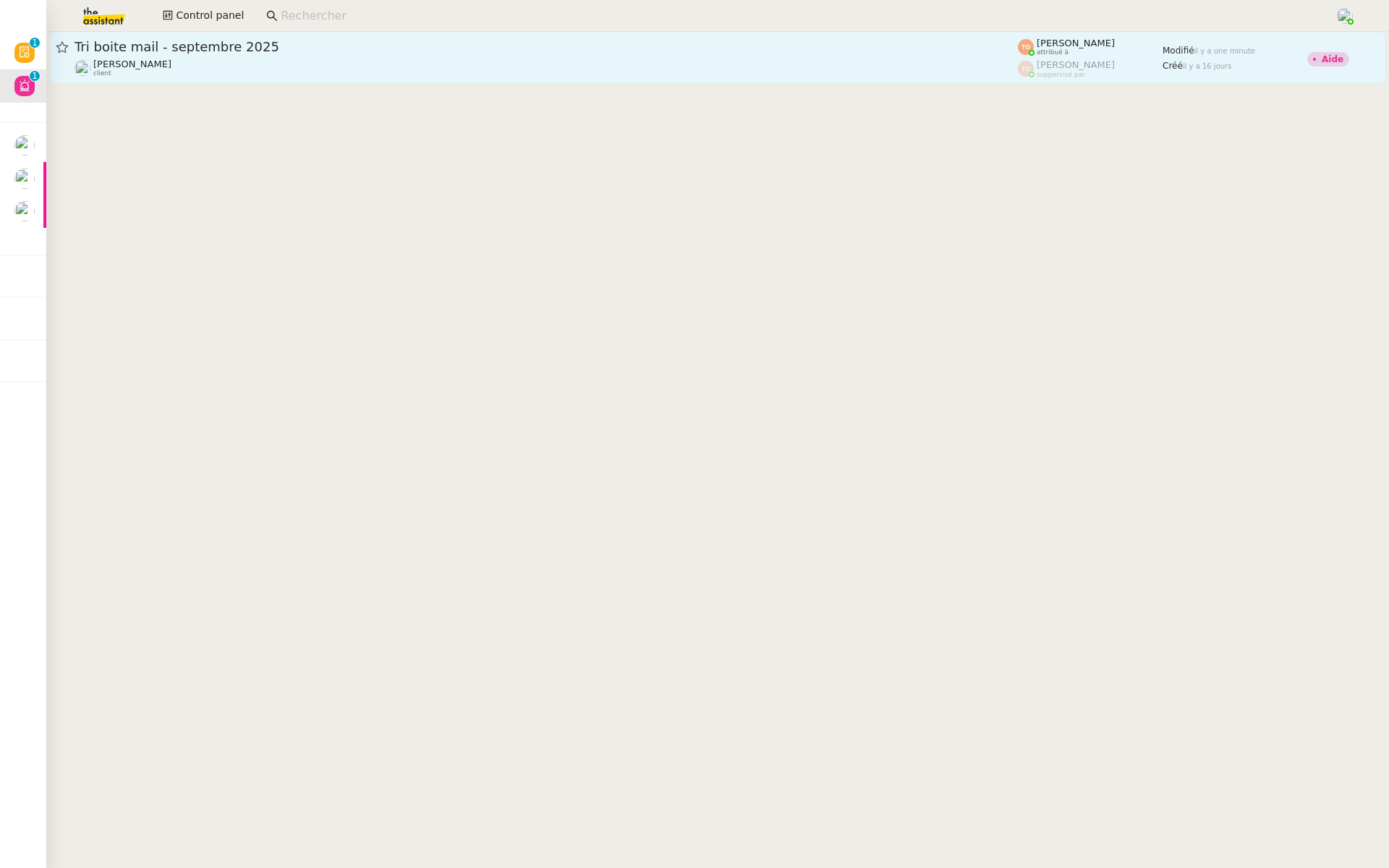
click at [266, 51] on span "Tri boite mail - septembre 2025" at bounding box center [546, 47] width 943 height 13
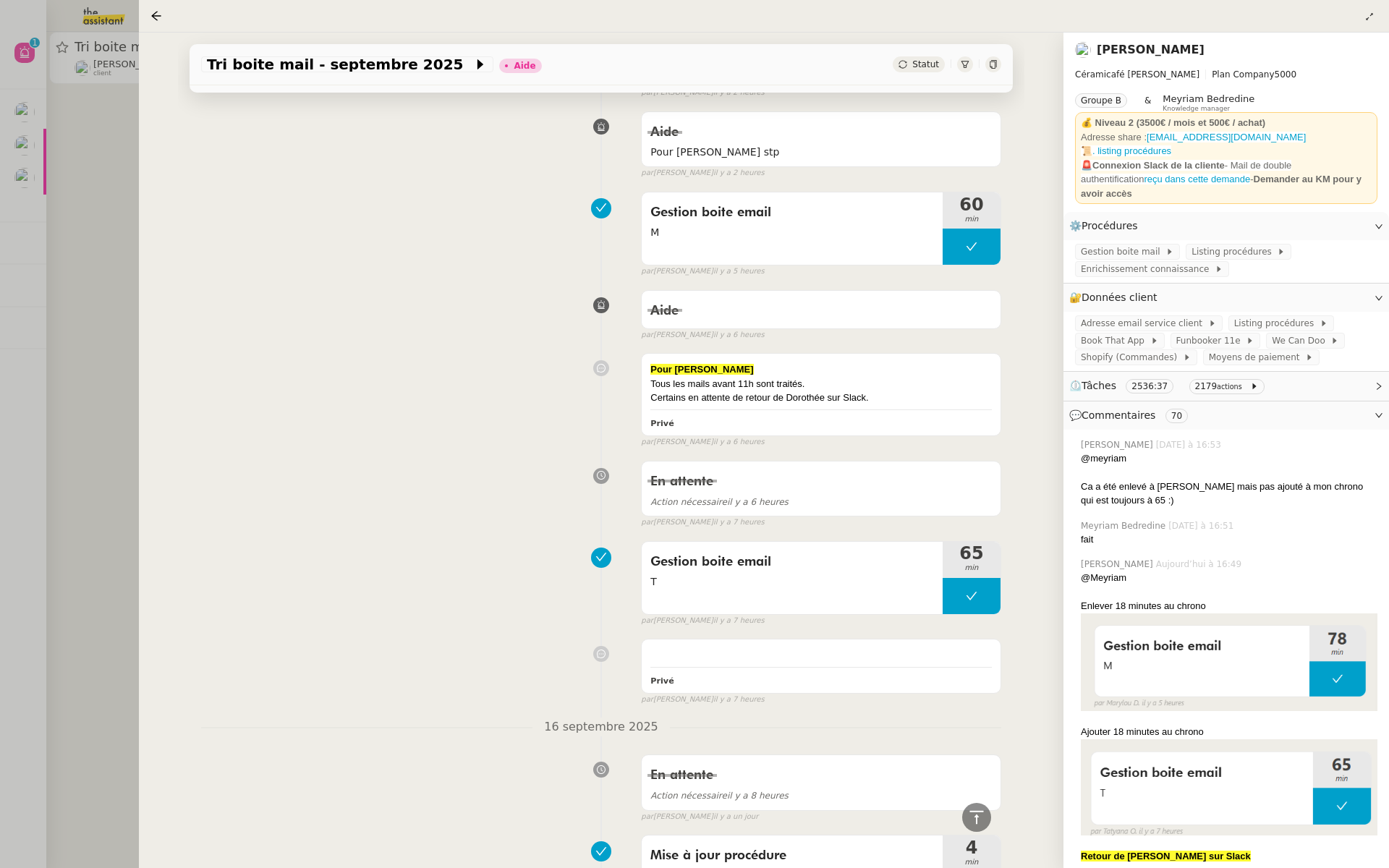
scroll to position [2063, 0]
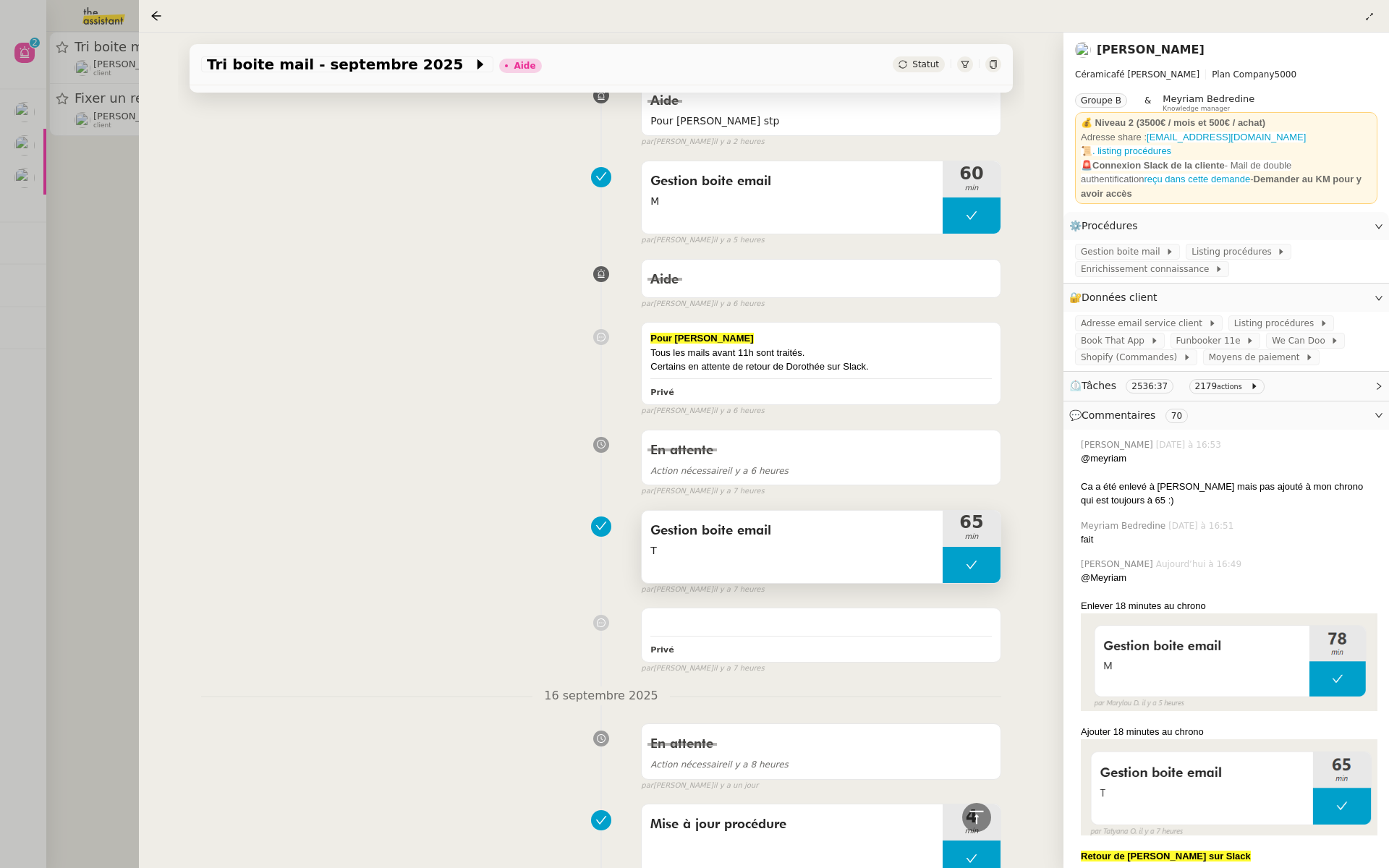
click at [784, 542] on span "T" at bounding box center [792, 551] width 284 height 16
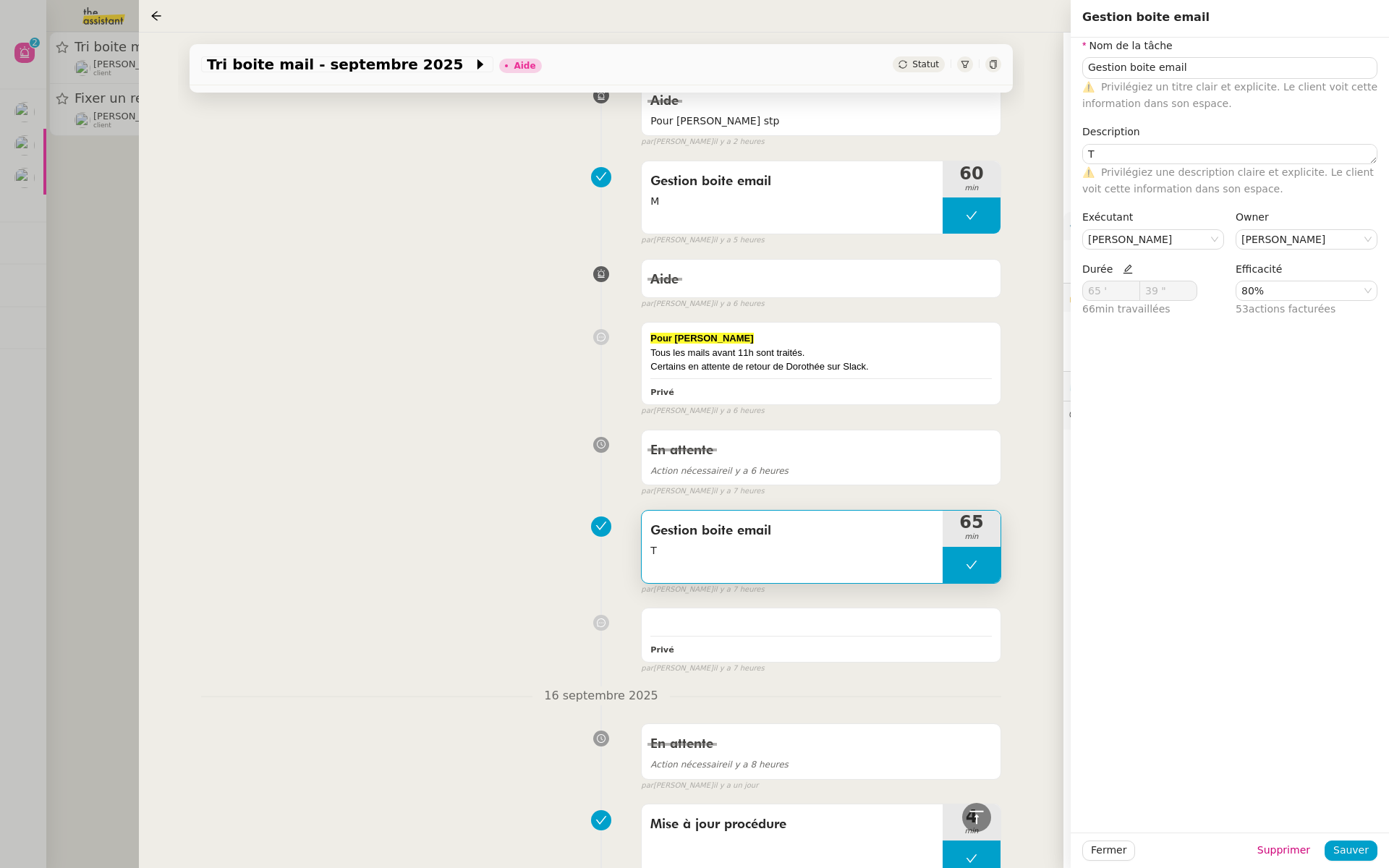
click at [1125, 267] on icon at bounding box center [1128, 269] width 10 height 10
drag, startPoint x: 1103, startPoint y: 294, endPoint x: 1058, endPoint y: 289, distance: 45.3
click at [1058, 289] on app-ticket "Tri boite mail - [DATE] Aide Statut Client [PERSON_NAME] Owner [PERSON_NAME] Ex…" at bounding box center [764, 450] width 1250 height 835
type input "65 '"
click at [1347, 848] on span "Sauver" at bounding box center [1351, 850] width 35 height 16
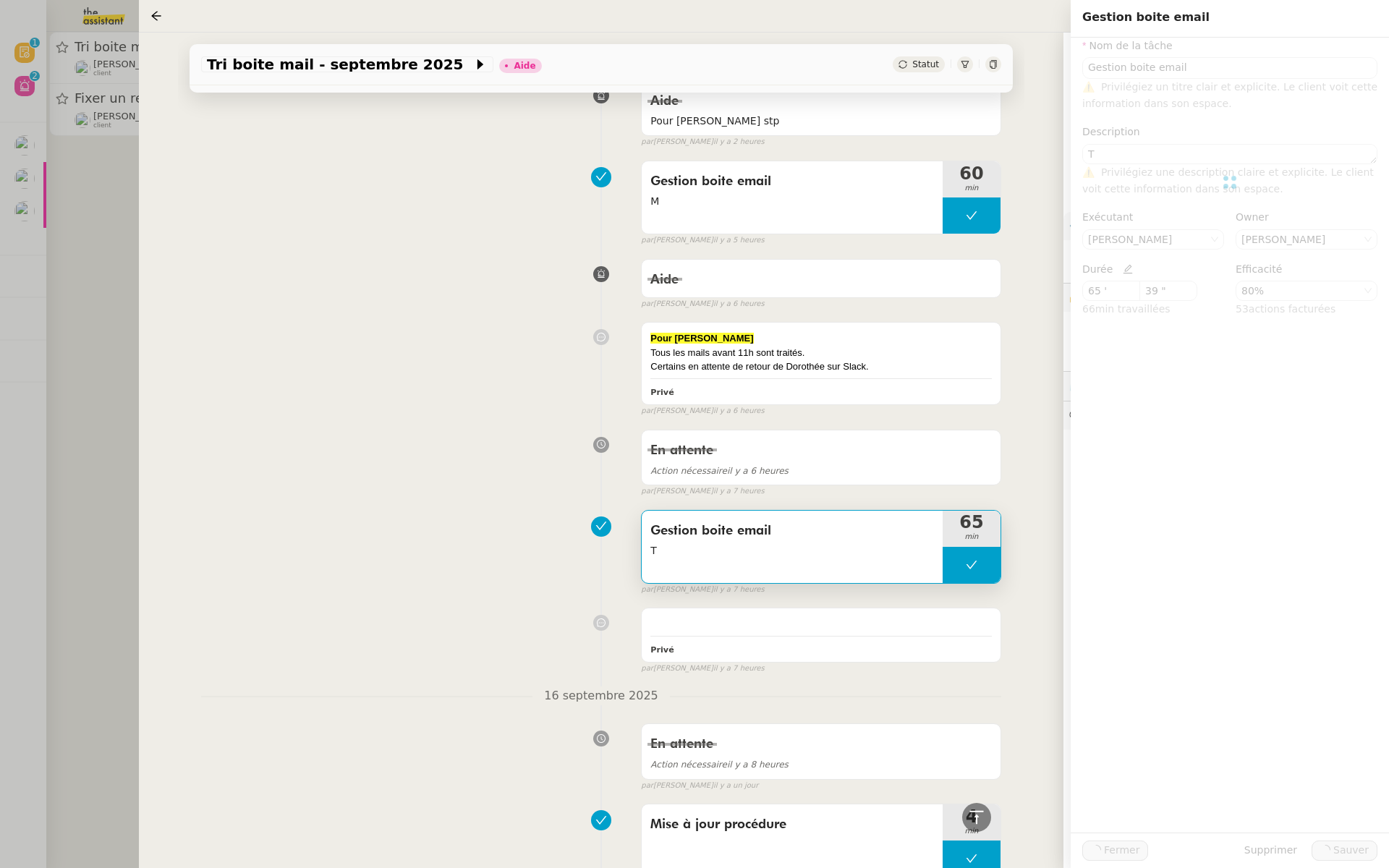
type input "Gestion boite email"
type textarea "T"
type input "65 '"
type input "39 ""
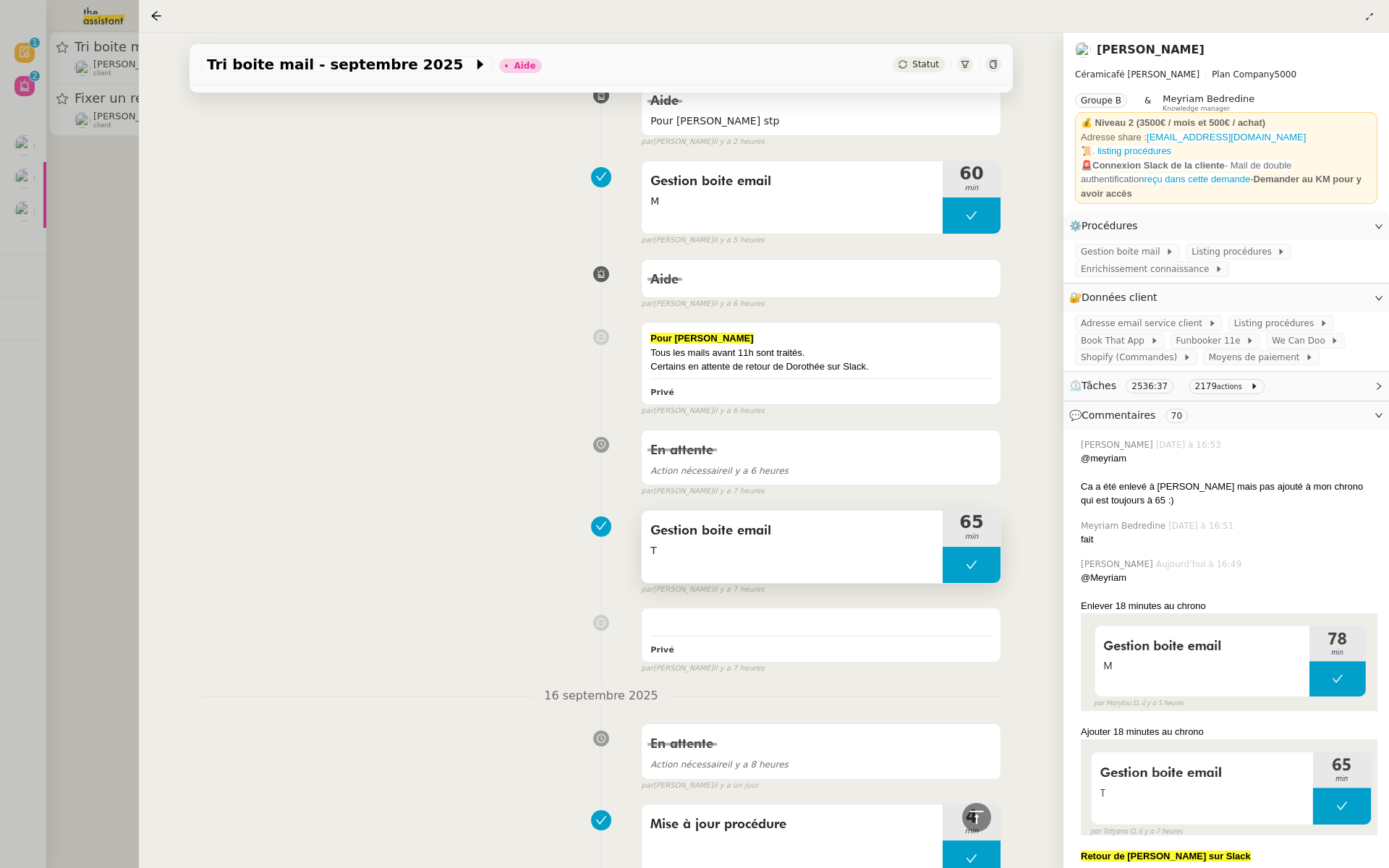
click at [875, 520] on span "Gestion boite email" at bounding box center [792, 530] width 284 height 22
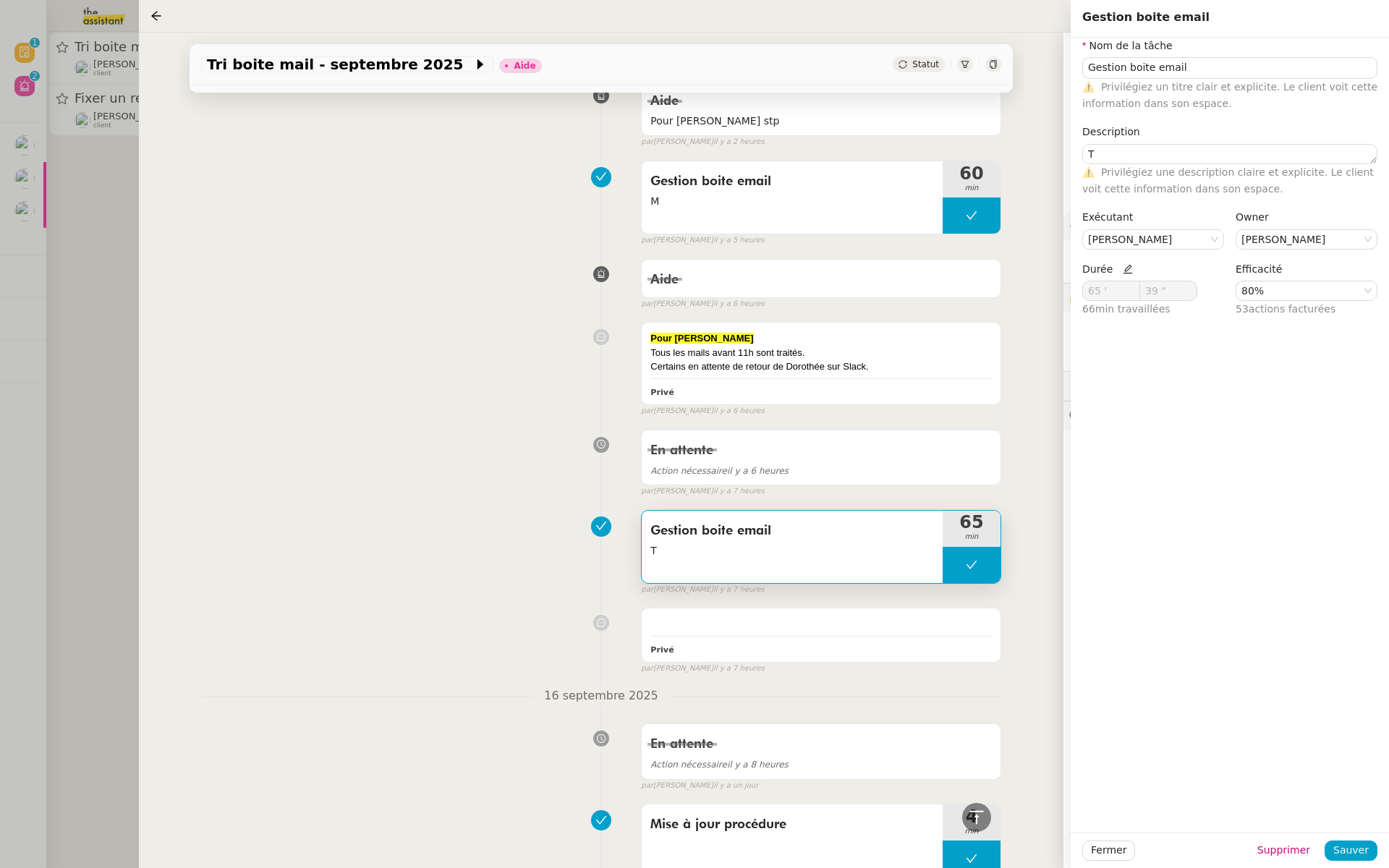
click at [1124, 264] on span "Durée" at bounding box center [1107, 269] width 51 height 11
click at [1123, 270] on icon at bounding box center [1128, 269] width 10 height 10
drag, startPoint x: 1101, startPoint y: 290, endPoint x: 1058, endPoint y: 290, distance: 43.0
click at [1058, 290] on app-ticket "Tri boite mail - [DATE] Aide Statut Client [PERSON_NAME] Owner [PERSON_NAME] Ex…" at bounding box center [764, 450] width 1250 height 835
type input "83 '"
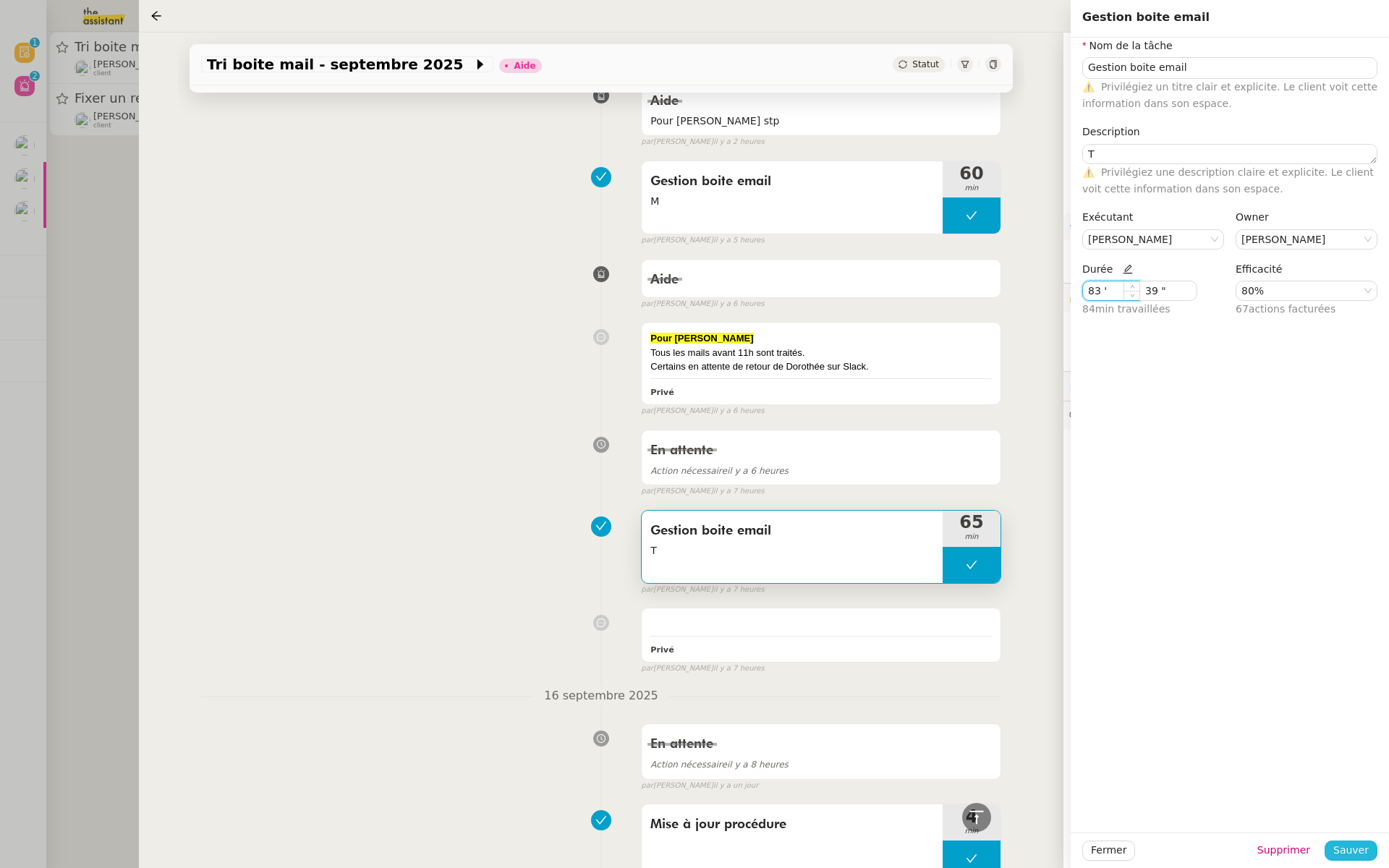
click at [1347, 852] on span "Sauver" at bounding box center [1351, 850] width 35 height 16
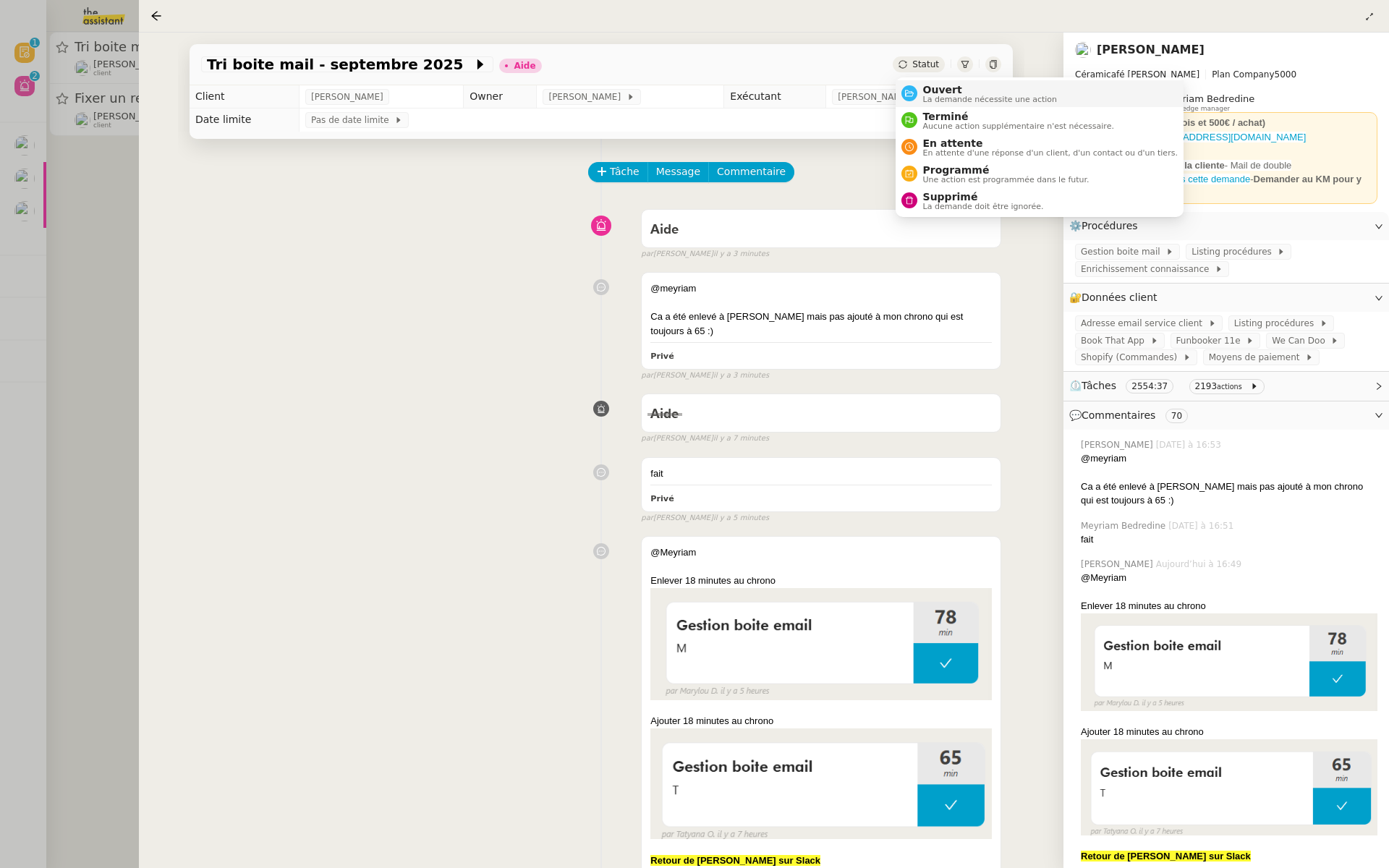
click at [931, 87] on span "Ouvert" at bounding box center [990, 90] width 135 height 11
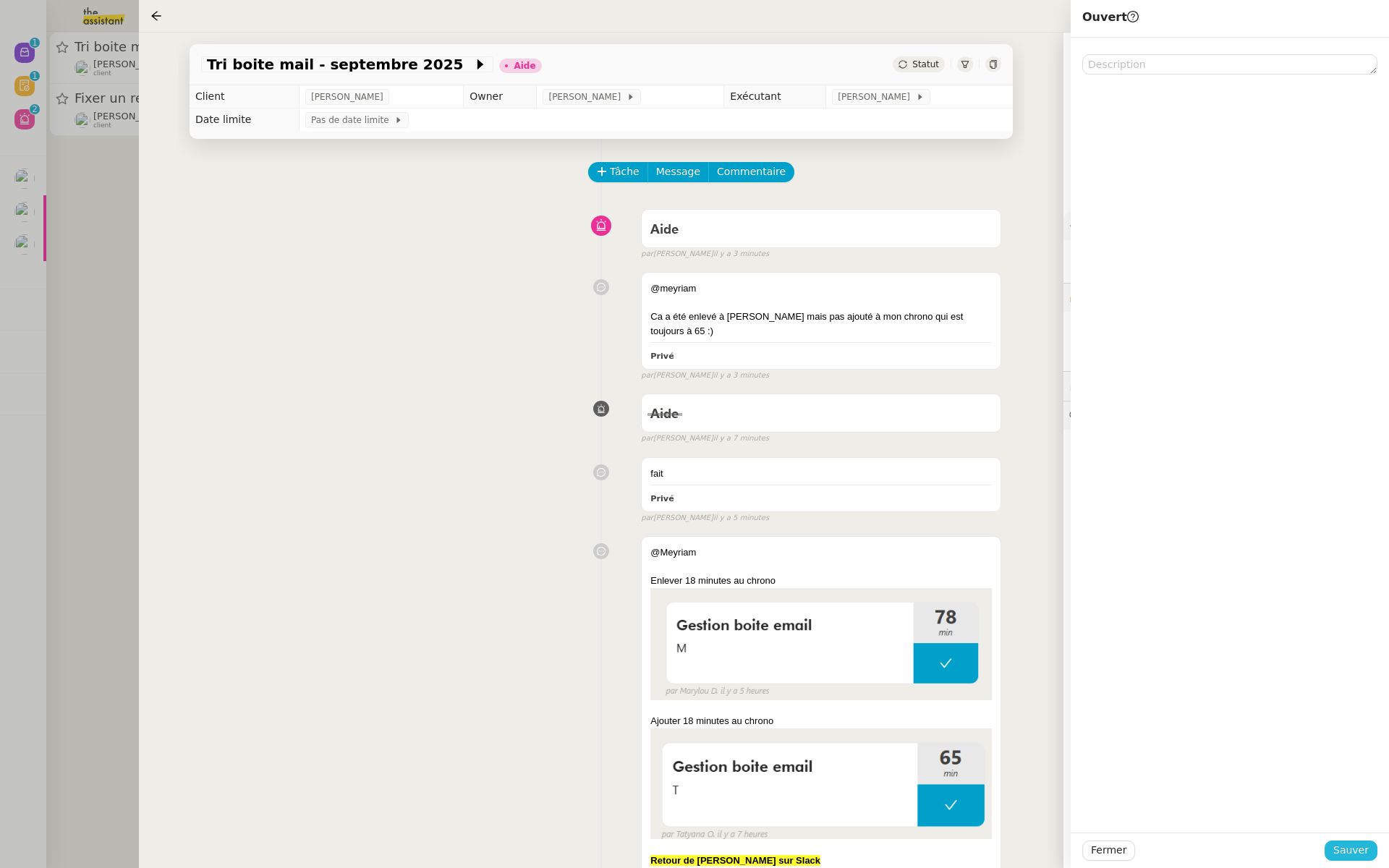
click at [1347, 851] on span "Sauver" at bounding box center [1351, 850] width 35 height 16
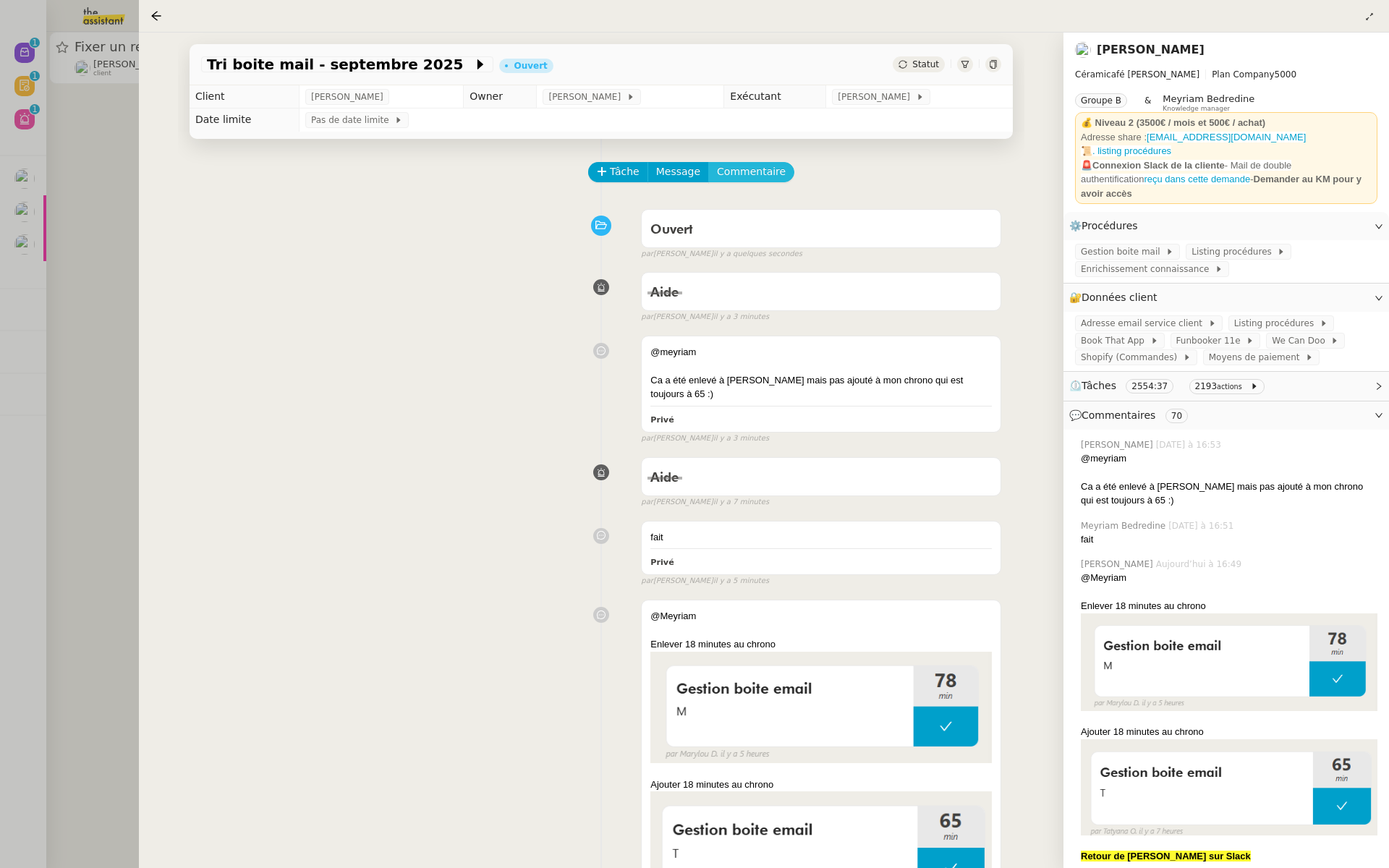
click at [752, 165] on span "Commentaire" at bounding box center [752, 171] width 69 height 16
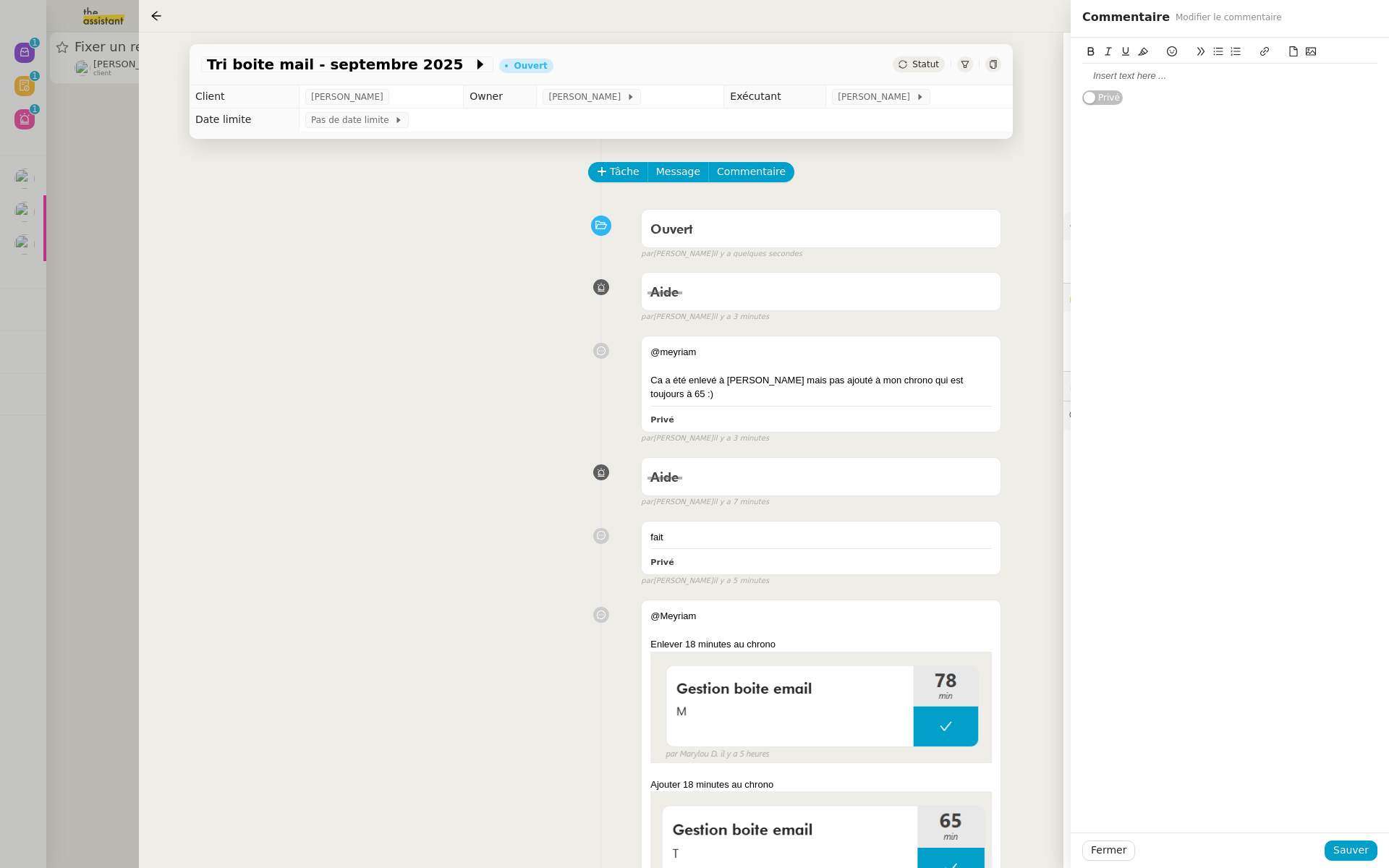
click at [1132, 78] on div at bounding box center [1230, 76] width 295 height 13
click at [1354, 840] on button "Sauver" at bounding box center [1351, 850] width 53 height 20
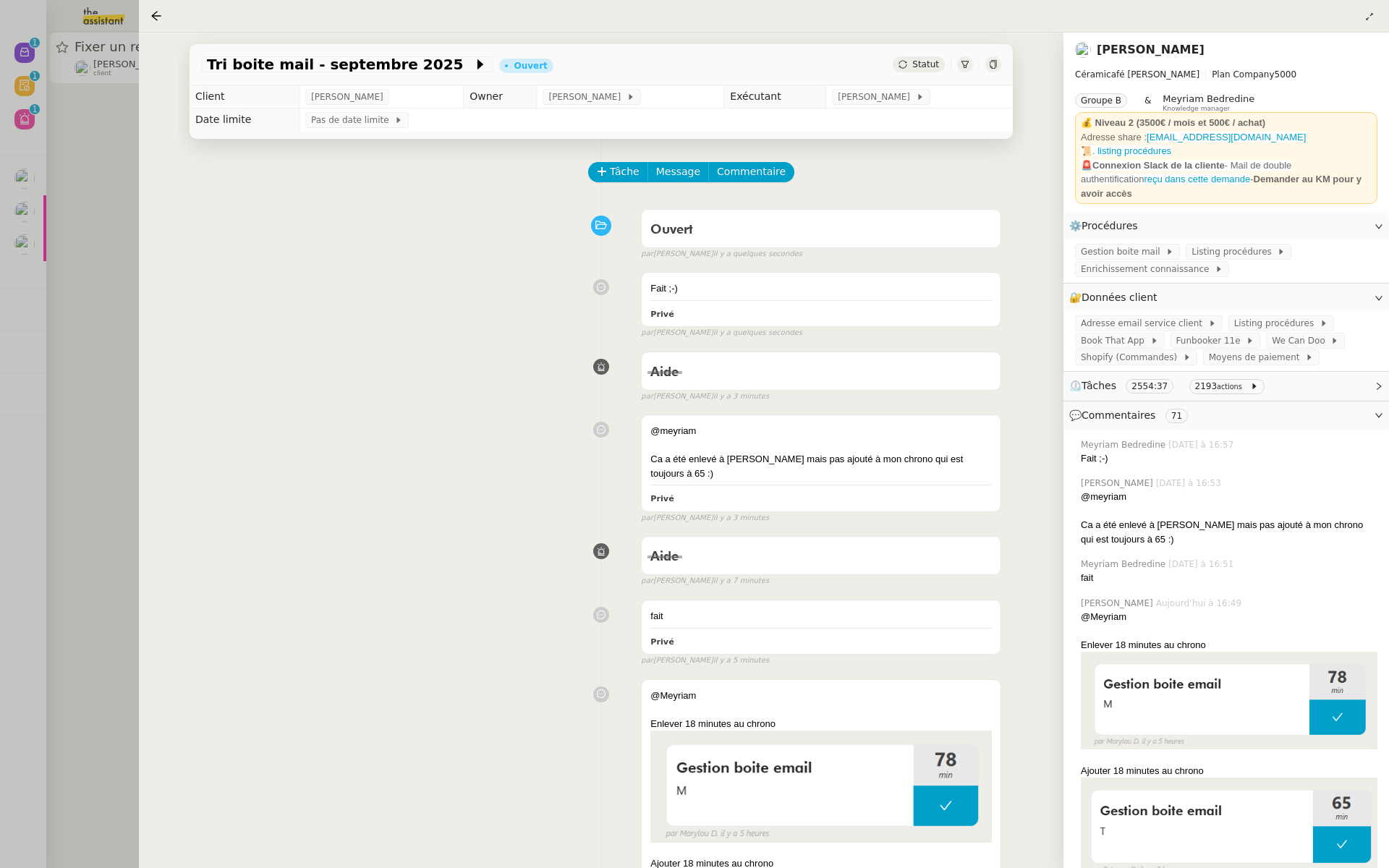
click at [56, 136] on div at bounding box center [694, 434] width 1389 height 868
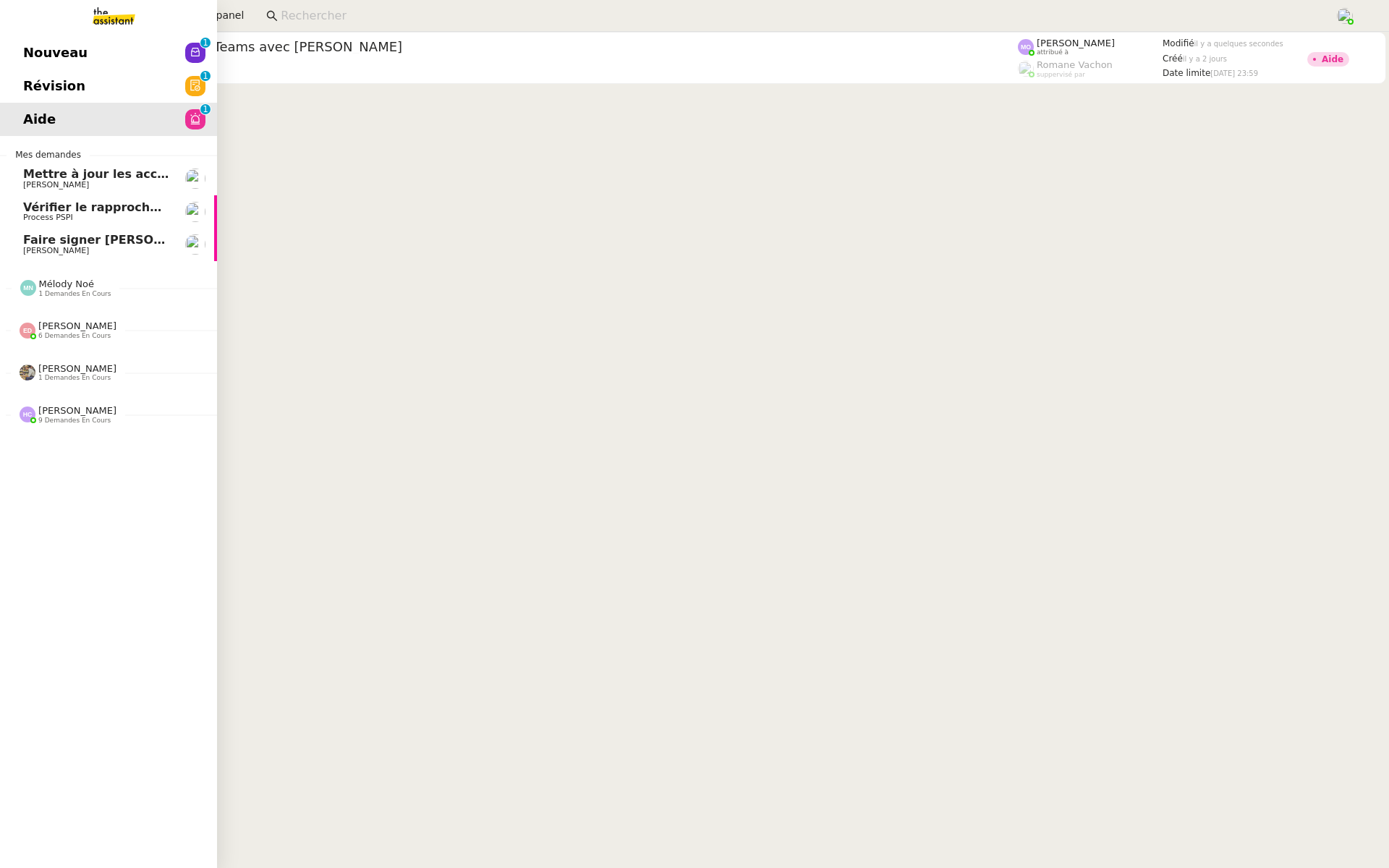
click at [59, 82] on span "Révision" at bounding box center [54, 86] width 62 height 22
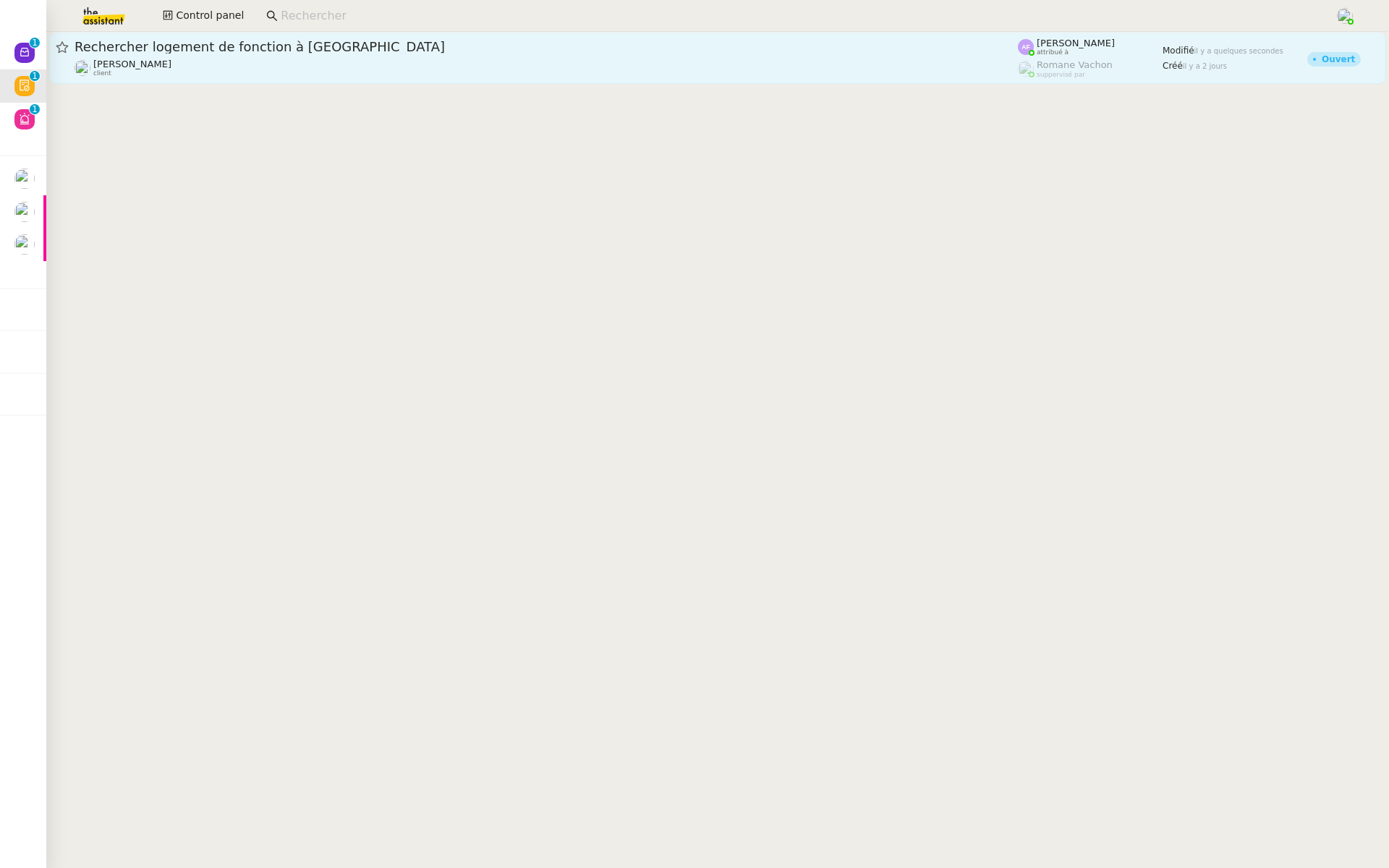
click at [226, 48] on span "Rechercher logement de fonction à [GEOGRAPHIC_DATA]" at bounding box center [546, 47] width 943 height 13
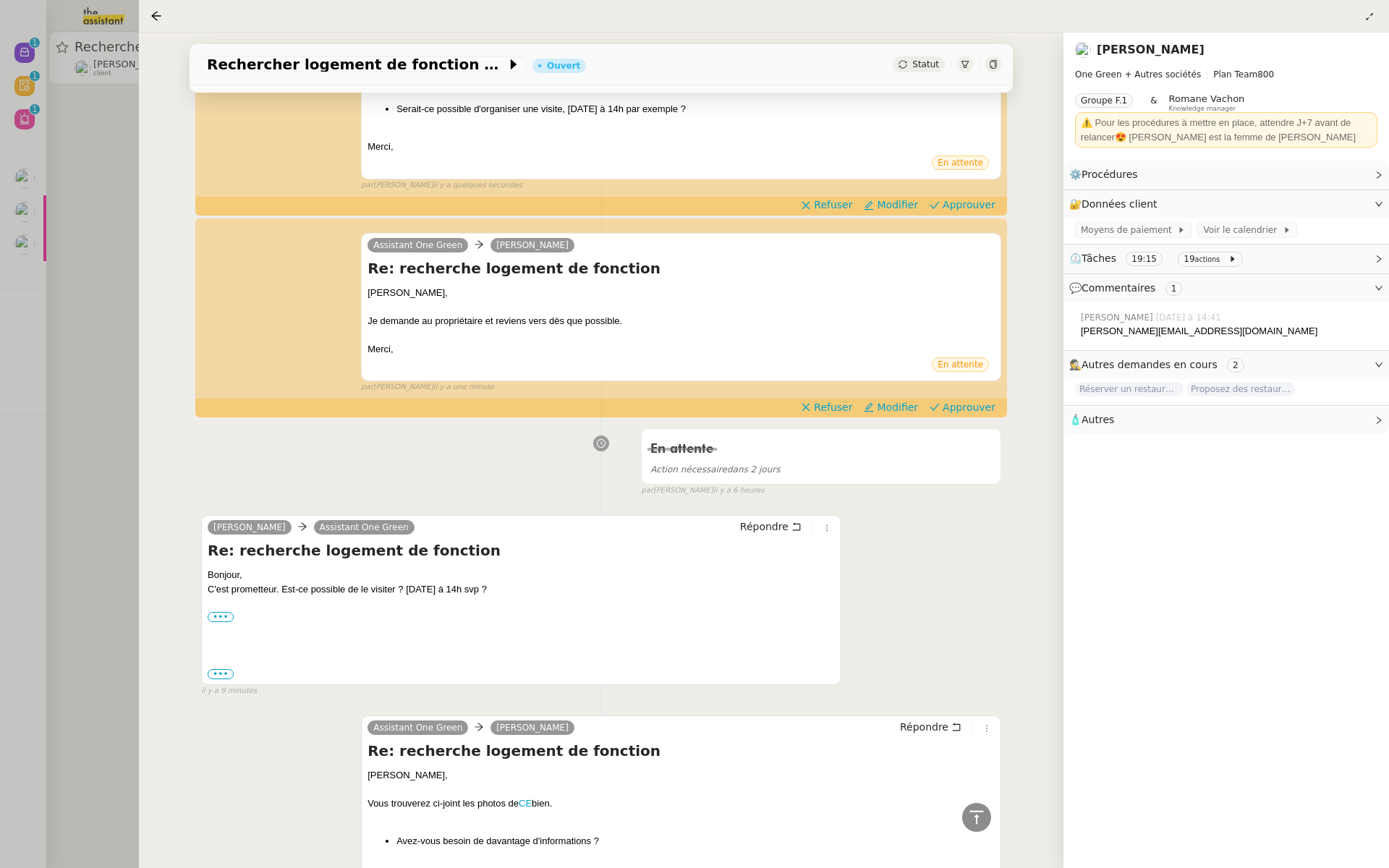
scroll to position [410, 0]
click at [65, 268] on div at bounding box center [694, 434] width 1389 height 868
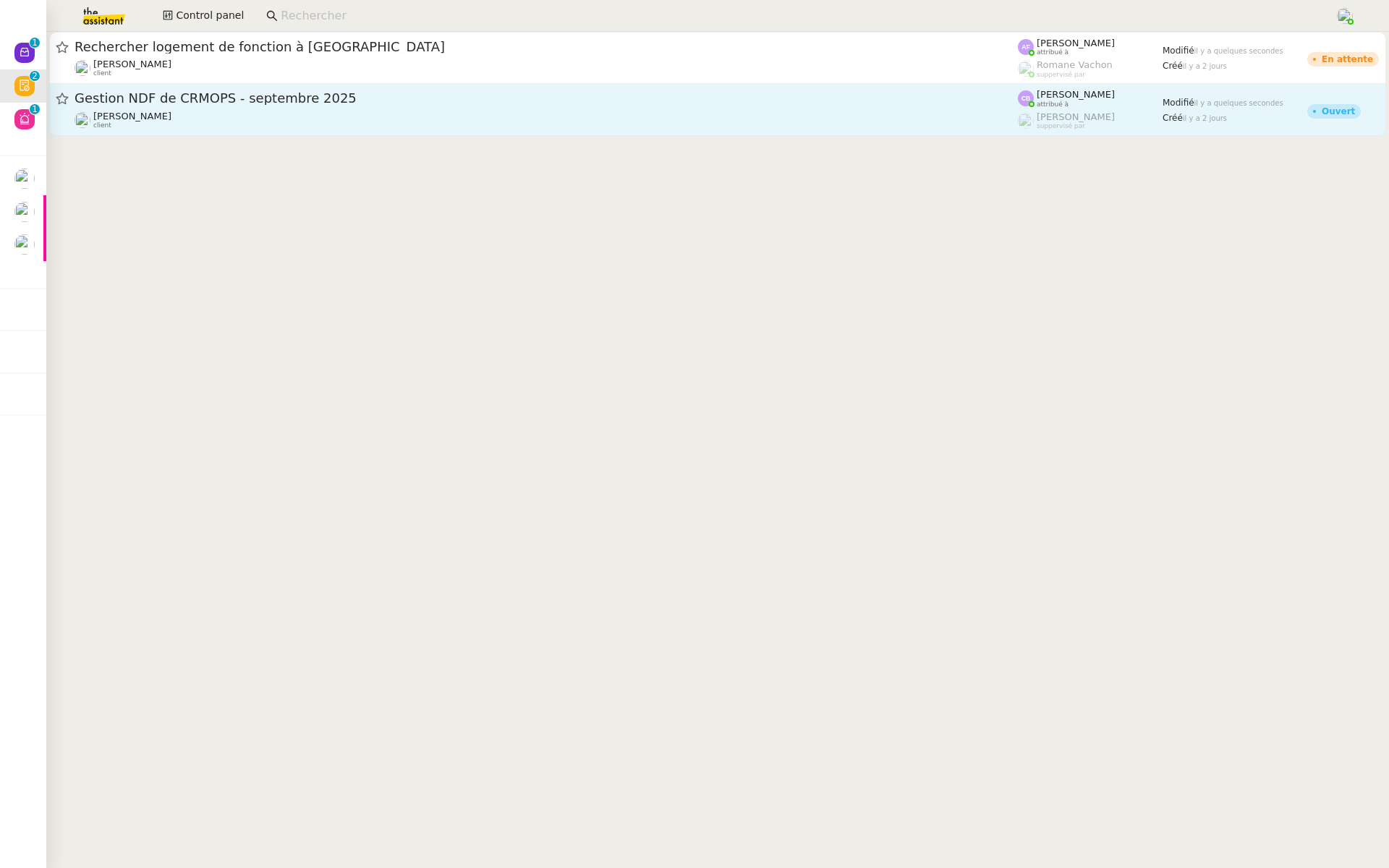
click at [177, 98] on span "Gestion NDF de CRMOPS - septembre 2025" at bounding box center [546, 99] width 943 height 13
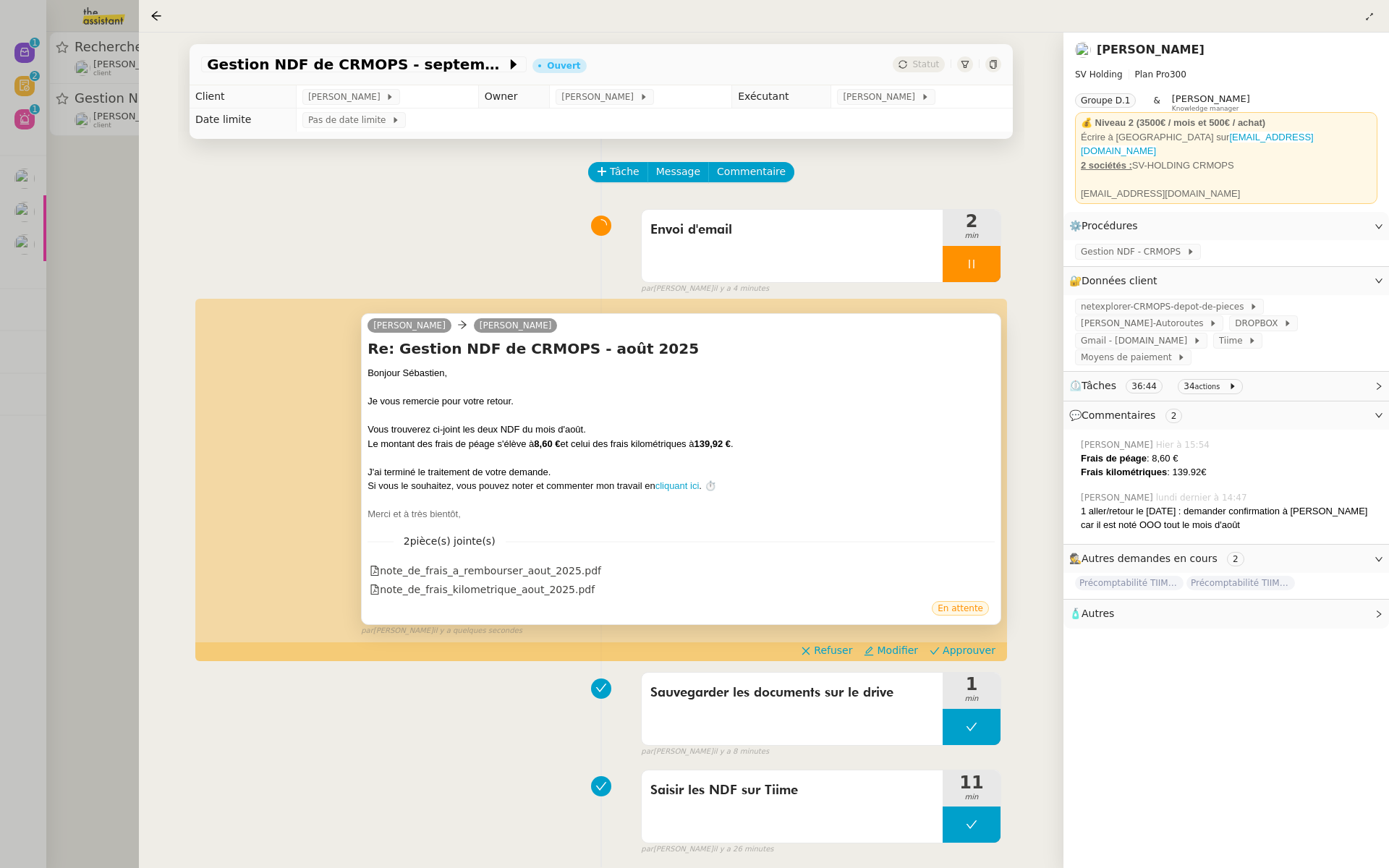
scroll to position [75, 0]
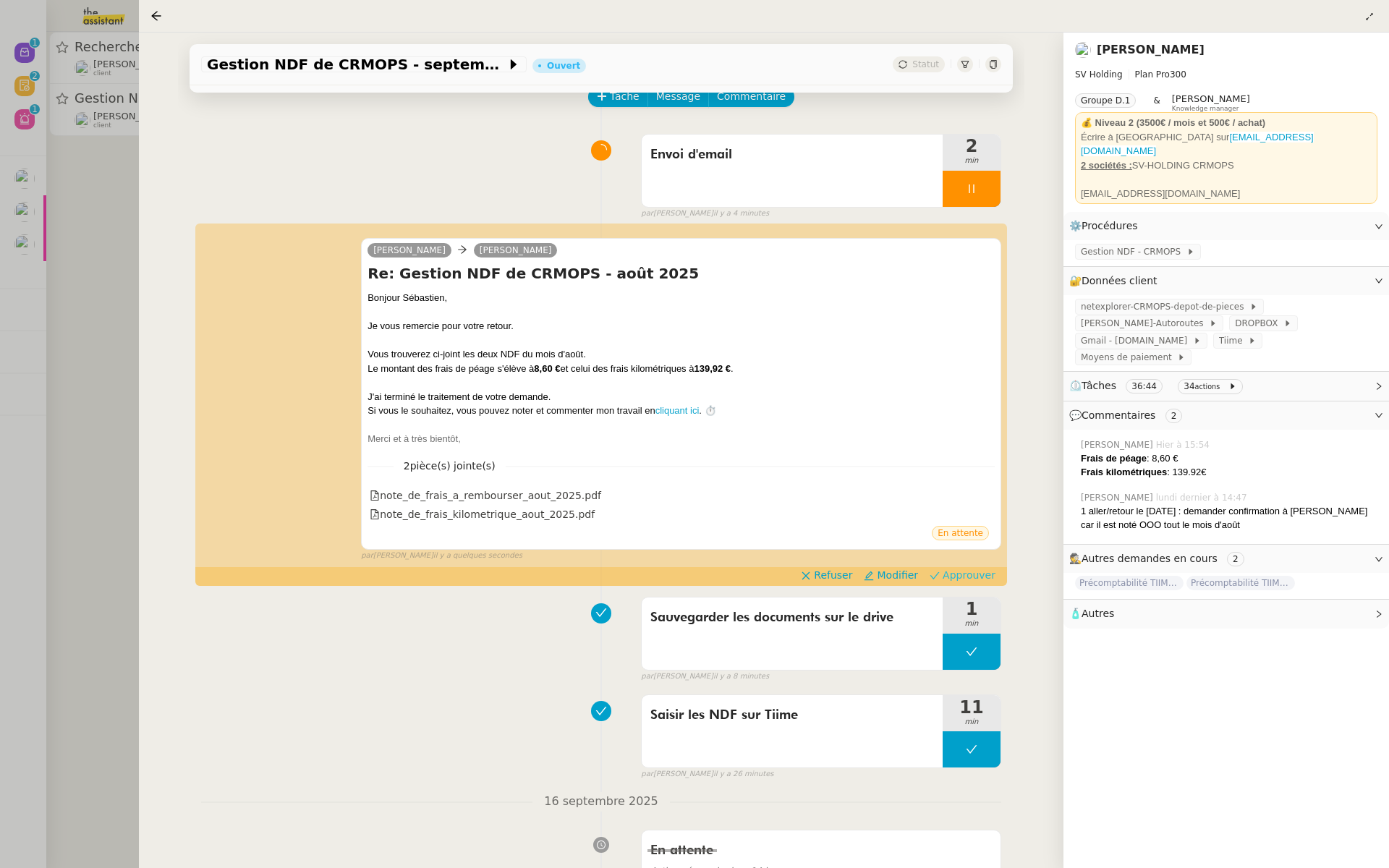
click at [977, 574] on span "Approuver" at bounding box center [969, 575] width 53 height 15
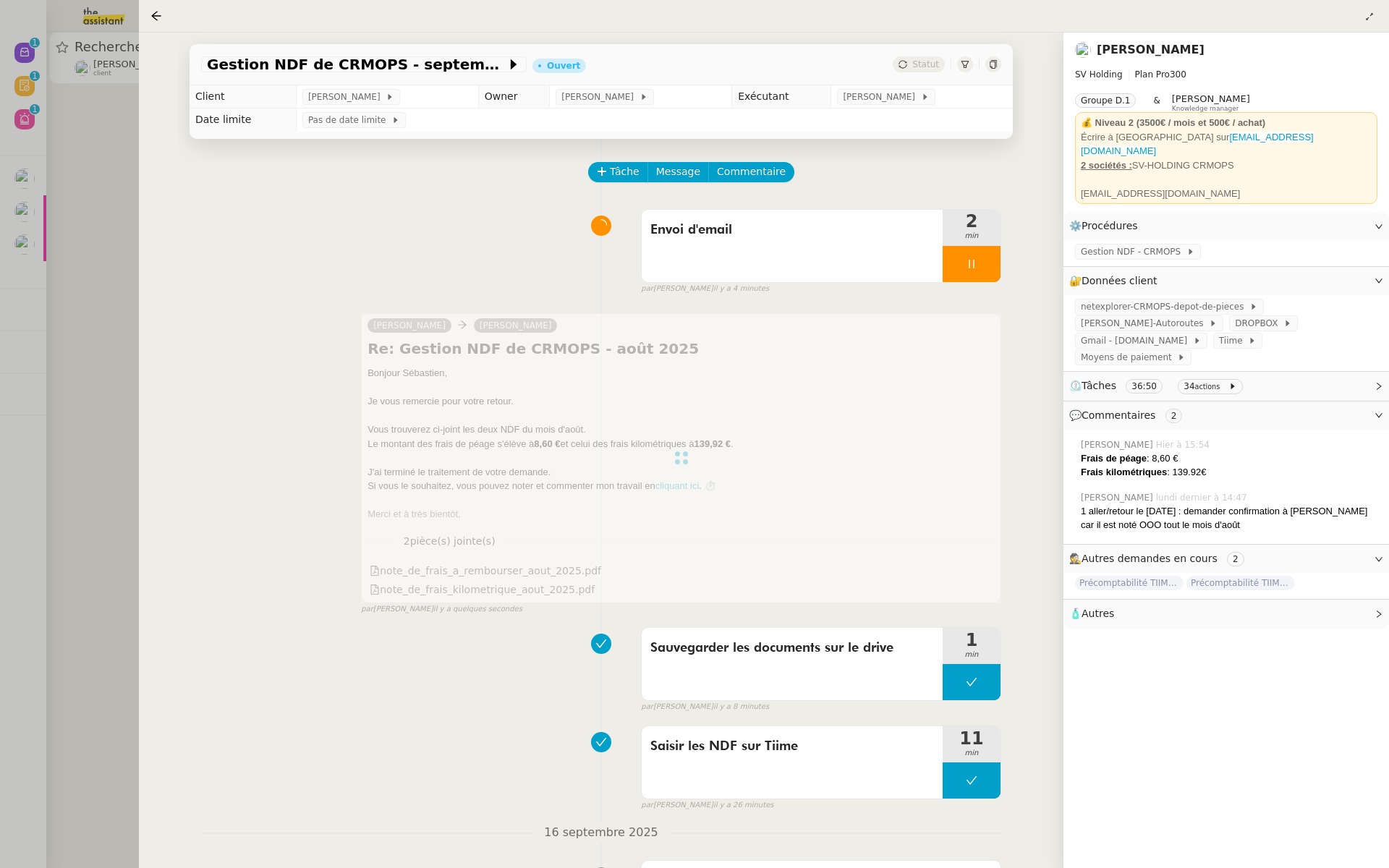
click at [88, 144] on div at bounding box center [694, 434] width 1389 height 868
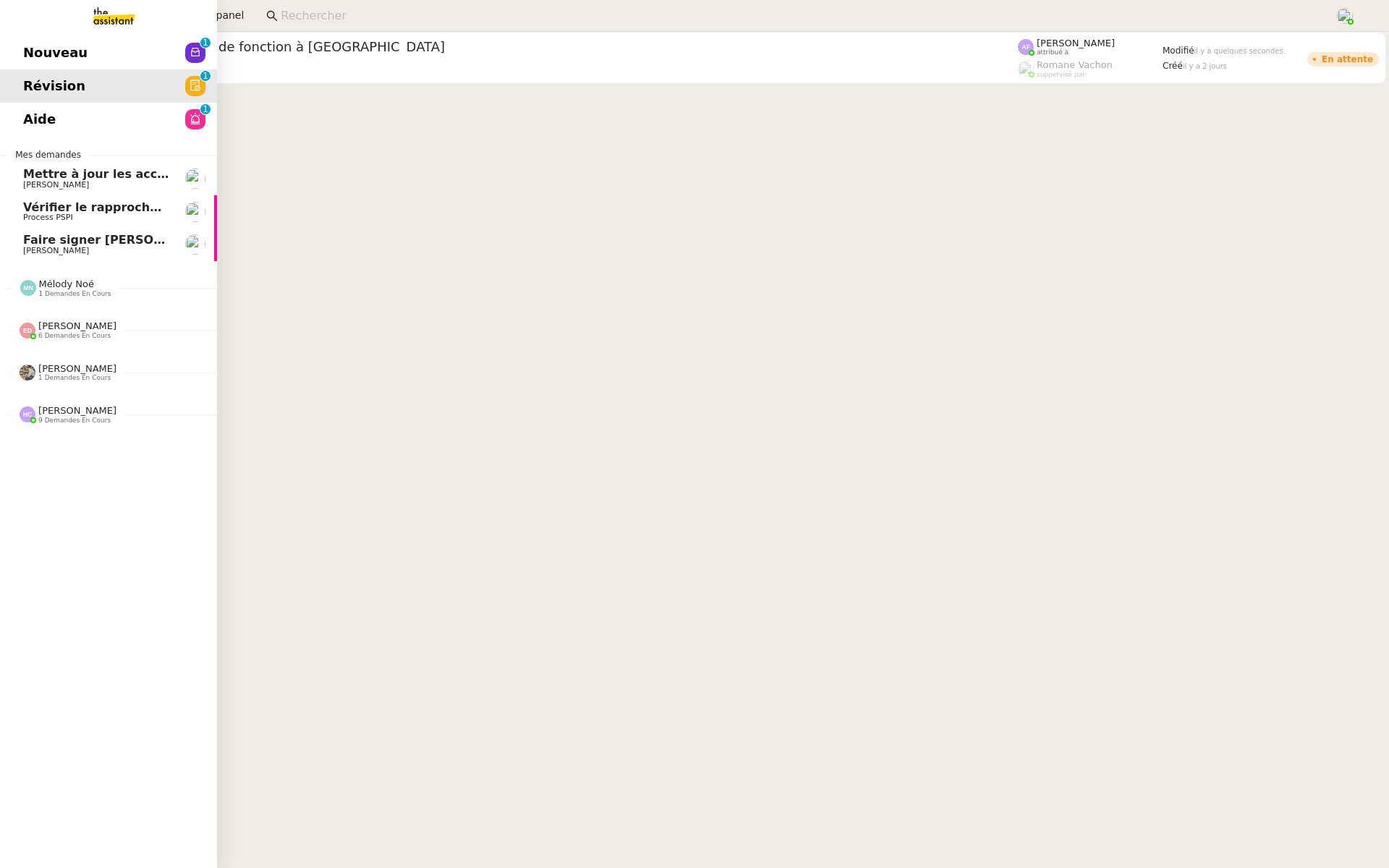
click at [24, 51] on span "Nouveau" at bounding box center [55, 52] width 64 height 22
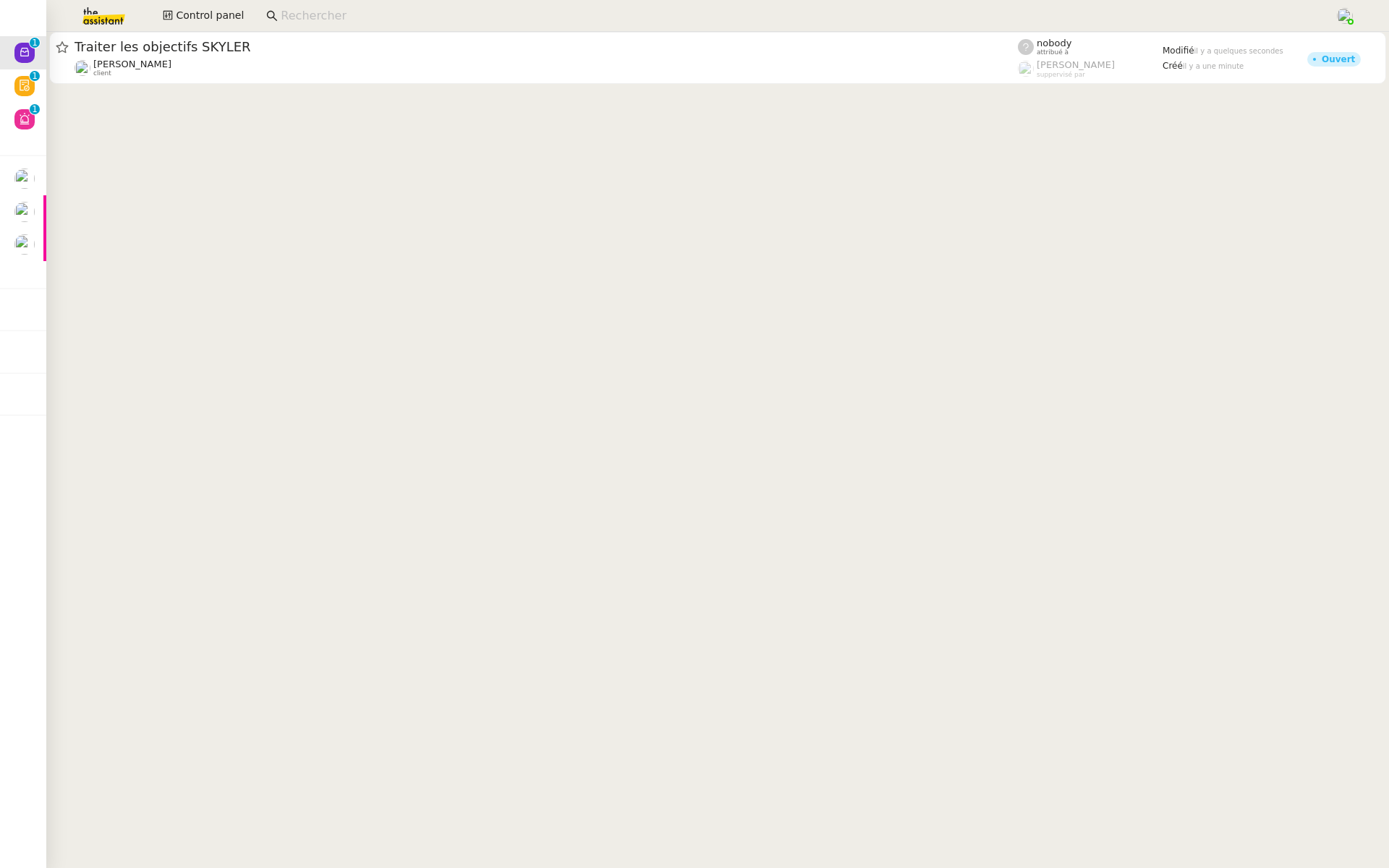
click at [246, 64] on div "[PERSON_NAME] client" at bounding box center [546, 68] width 943 height 19
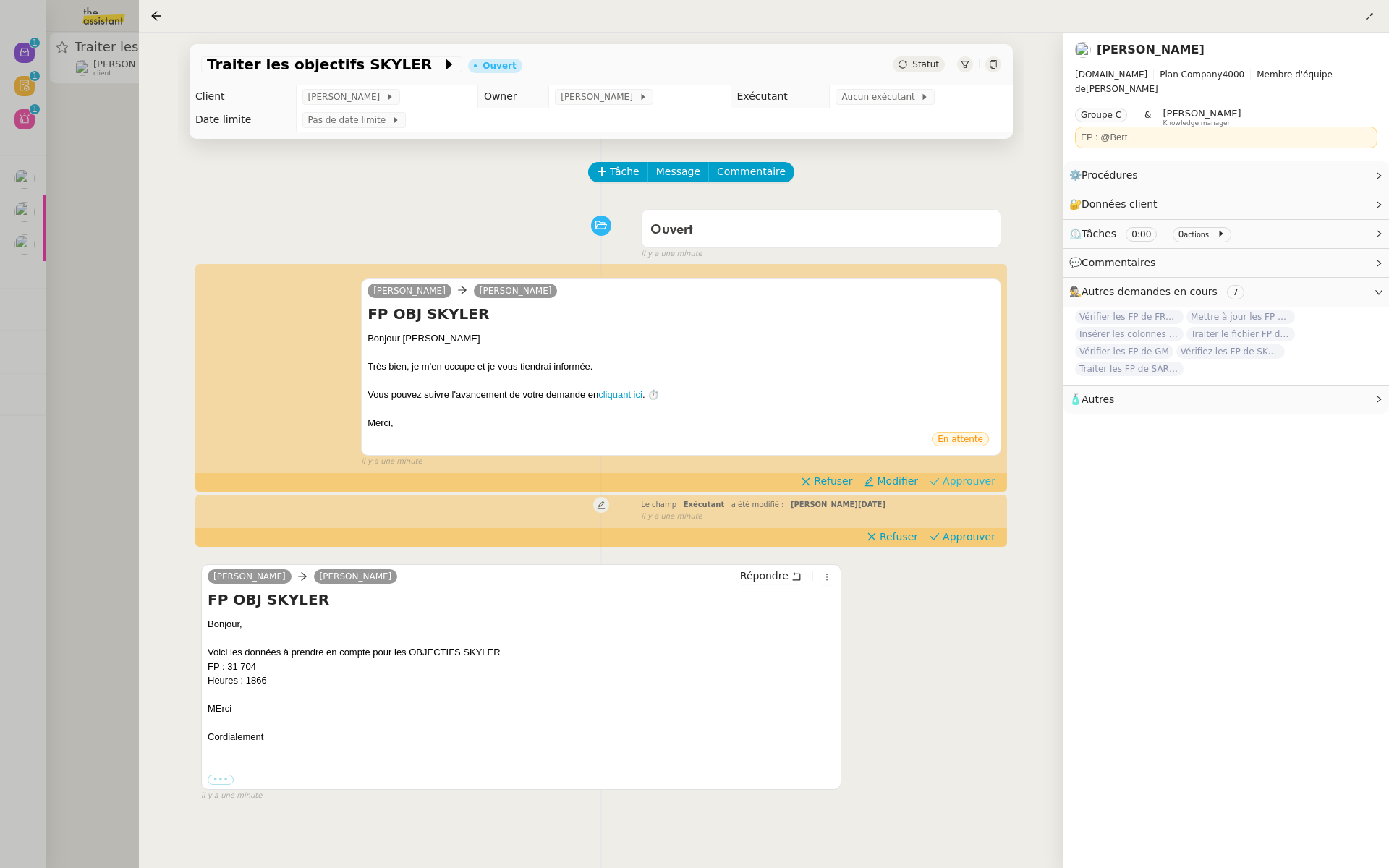
click at [974, 486] on span "Approuver" at bounding box center [969, 481] width 53 height 15
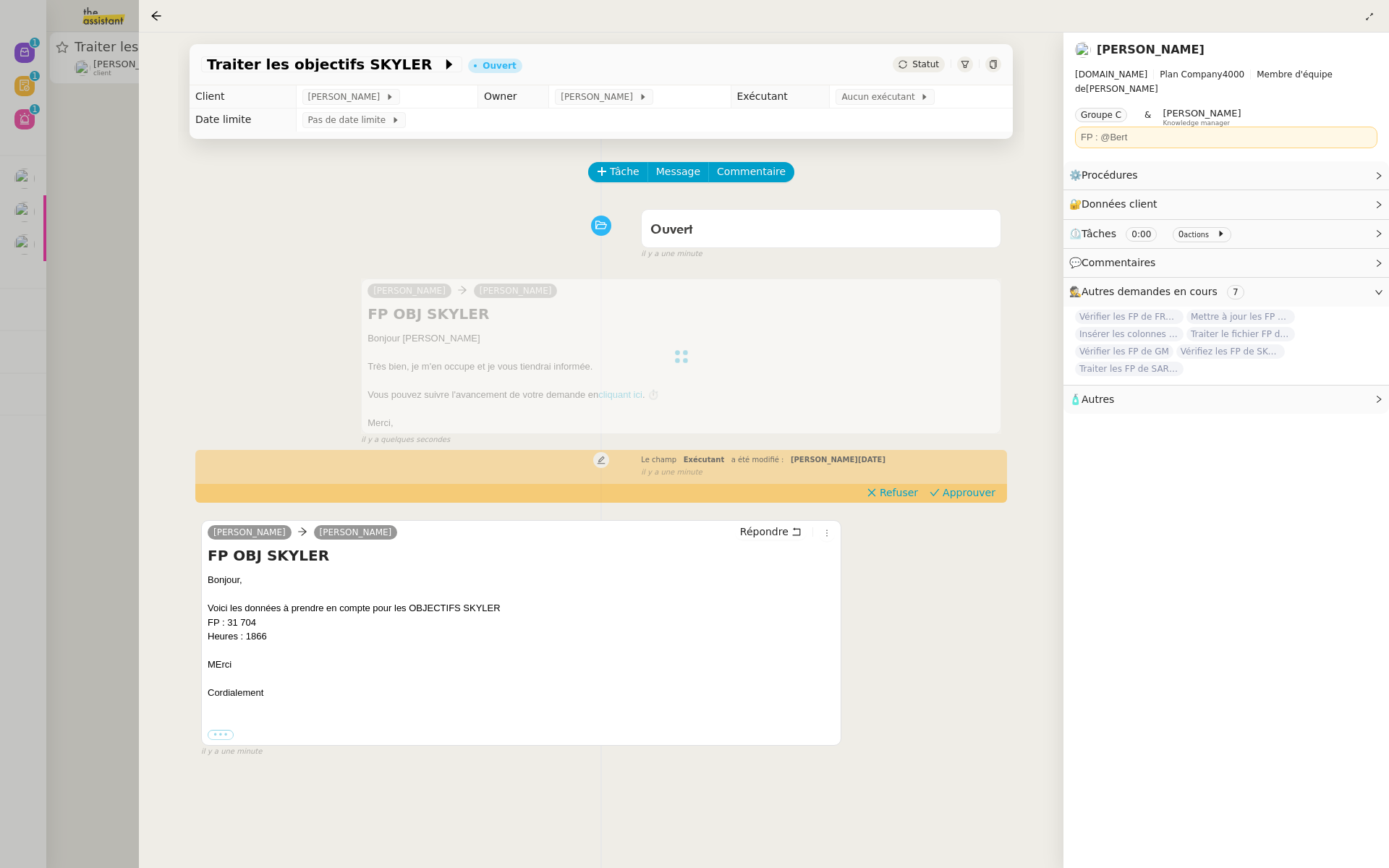
click at [857, 107] on td "Aucun exécutant" at bounding box center [921, 97] width 183 height 23
click at [869, 91] on span "Aucun exécutant" at bounding box center [881, 97] width 79 height 15
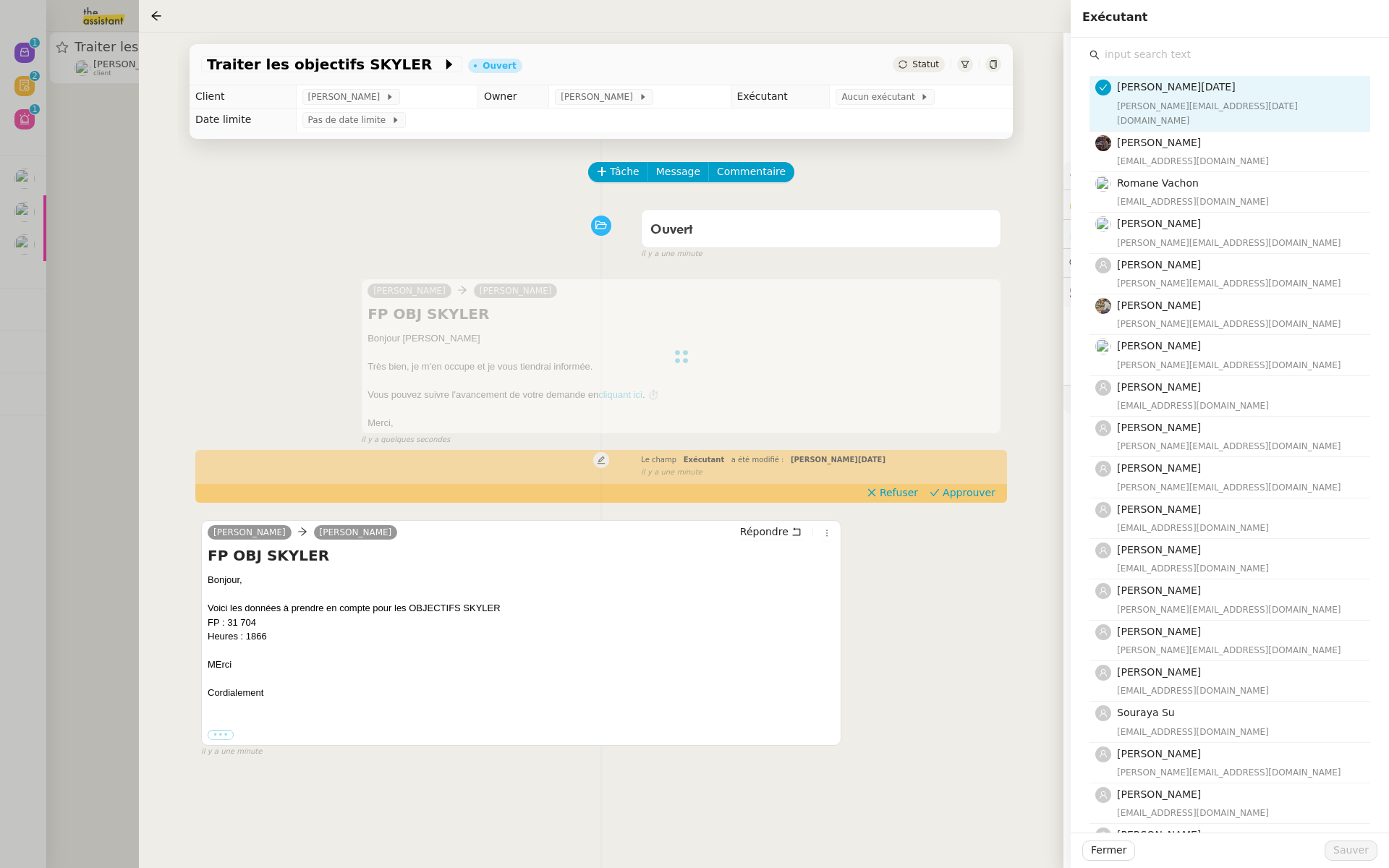
click at [1123, 58] on input "text" at bounding box center [1236, 55] width 271 height 20
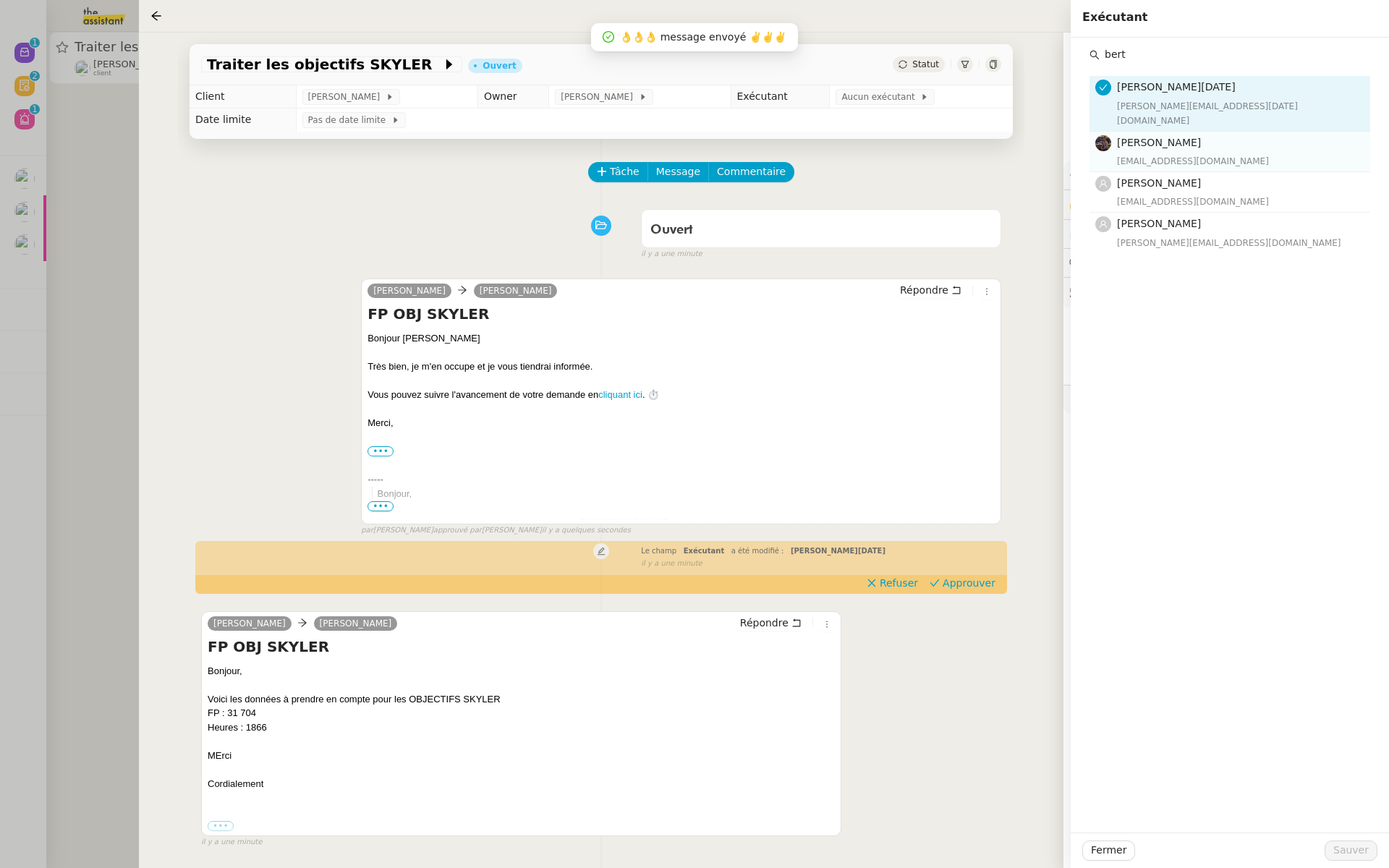
type input "bert"
click at [1138, 137] on div "[PERSON_NAME] [EMAIL_ADDRESS][DOMAIN_NAME]" at bounding box center [1240, 152] width 245 height 34
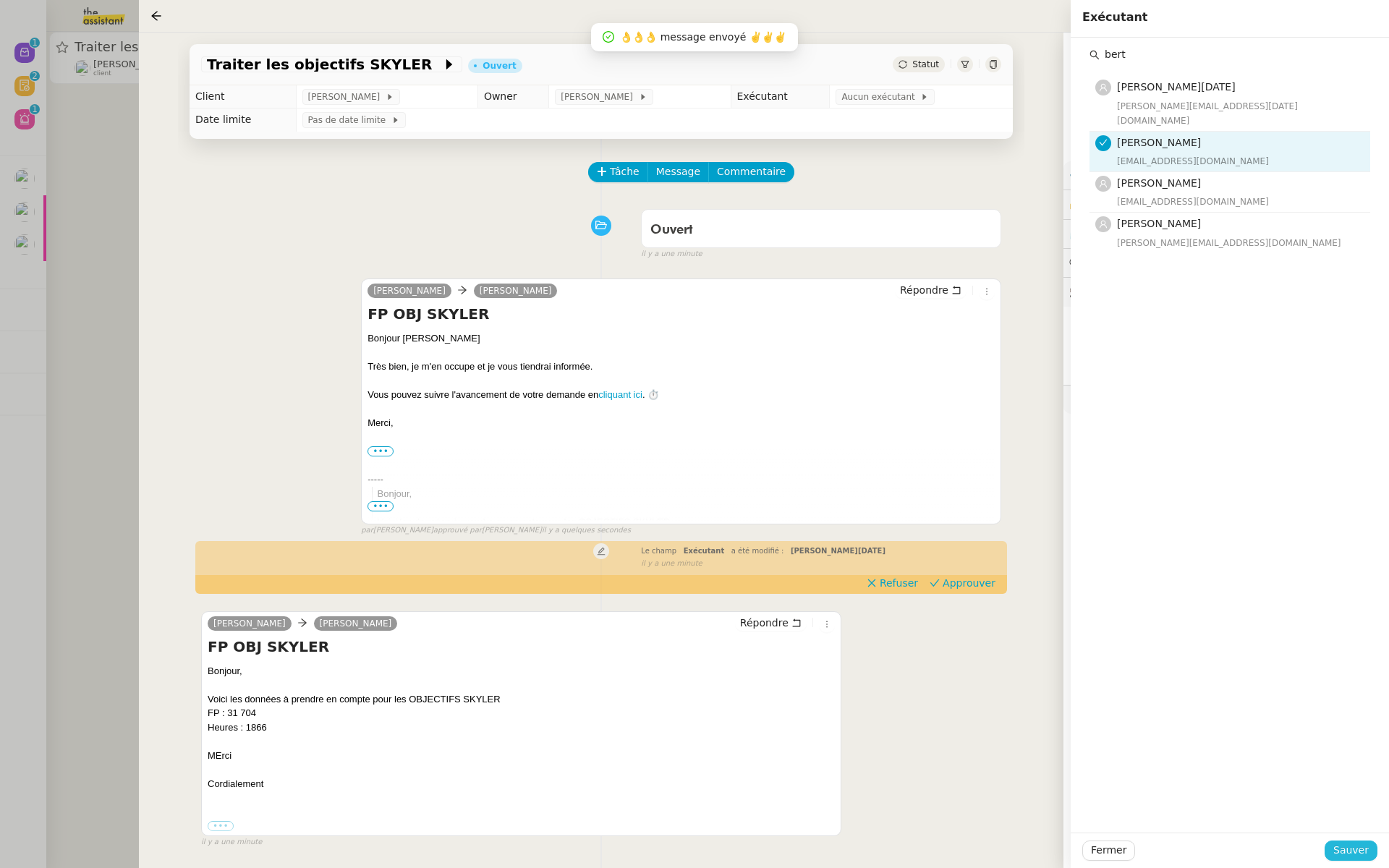
click at [1356, 850] on span "Sauver" at bounding box center [1351, 850] width 35 height 16
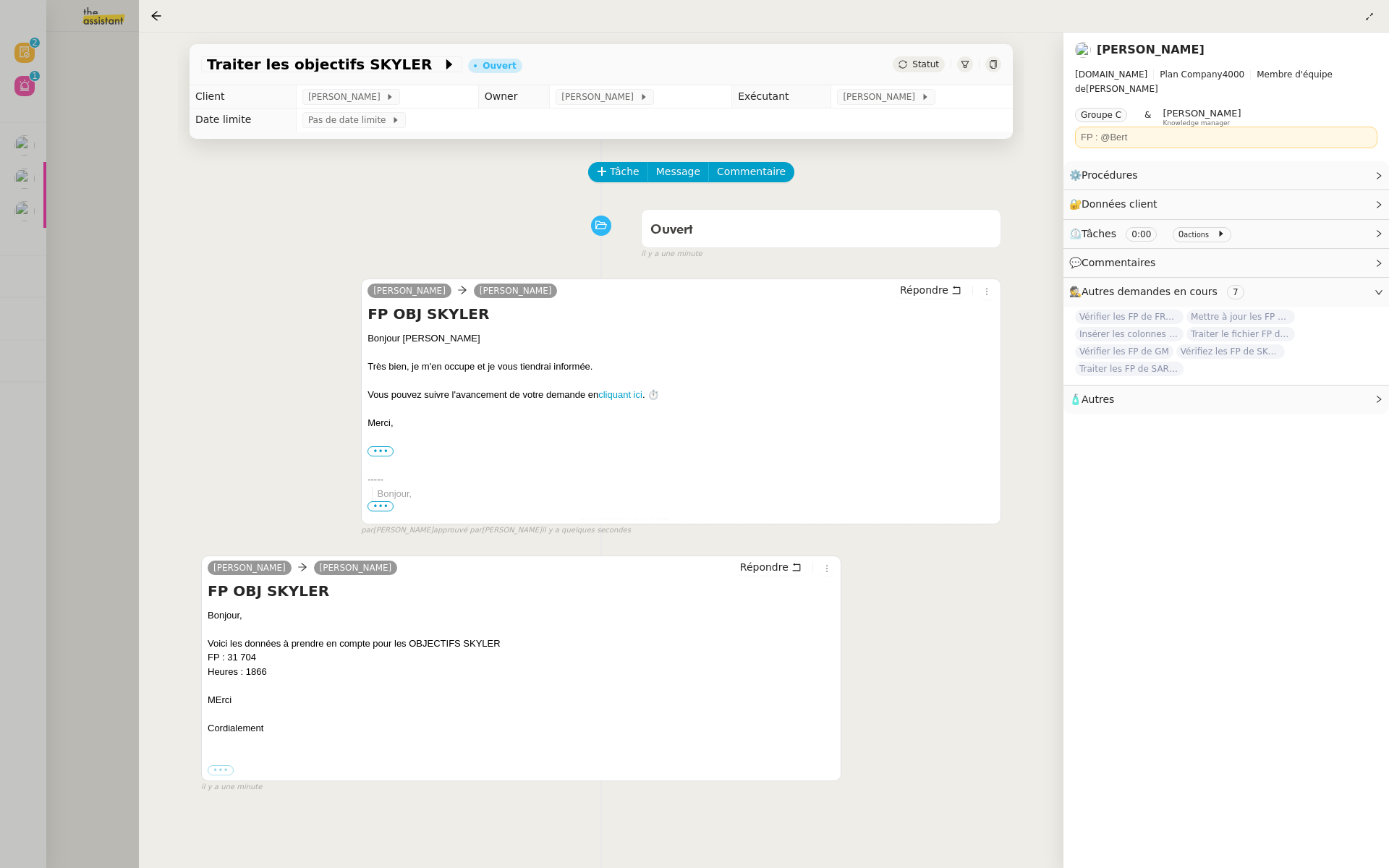
click at [52, 118] on div at bounding box center [694, 434] width 1389 height 868
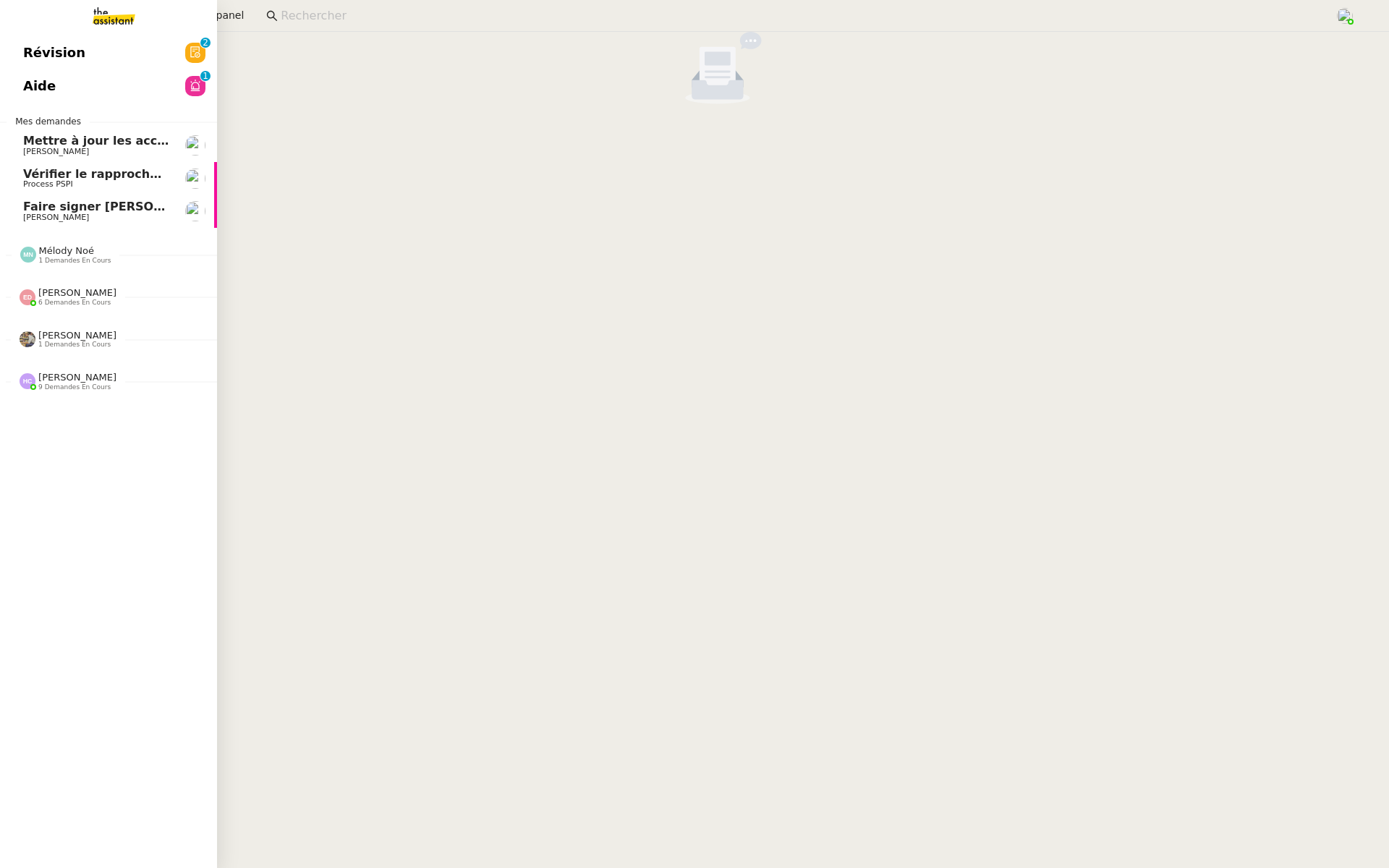
click at [16, 53] on link "Révision 0 1 2 3 4 5 6 7 8 9" at bounding box center [109, 52] width 217 height 33
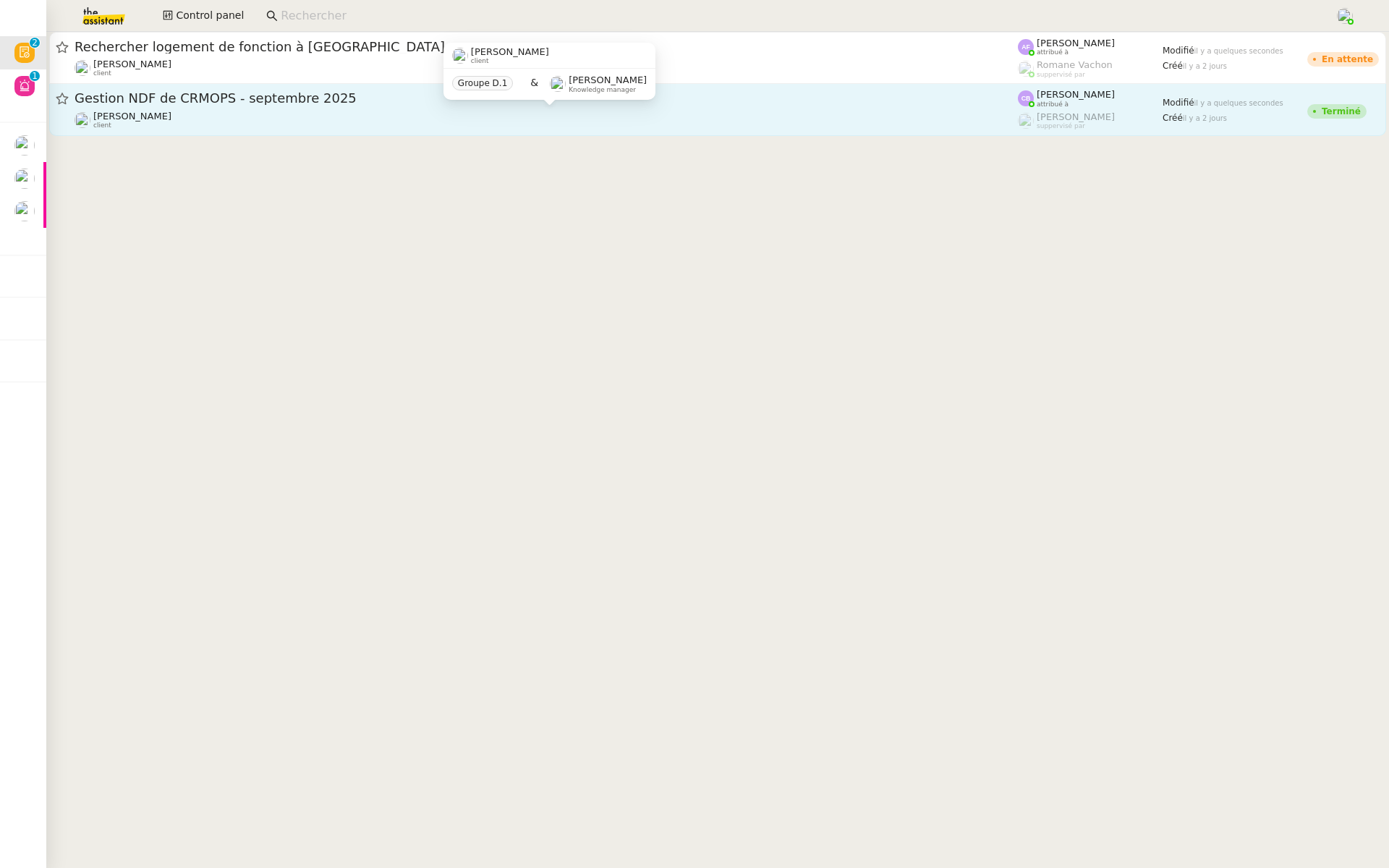
click at [220, 116] on div "[PERSON_NAME] client" at bounding box center [546, 120] width 943 height 19
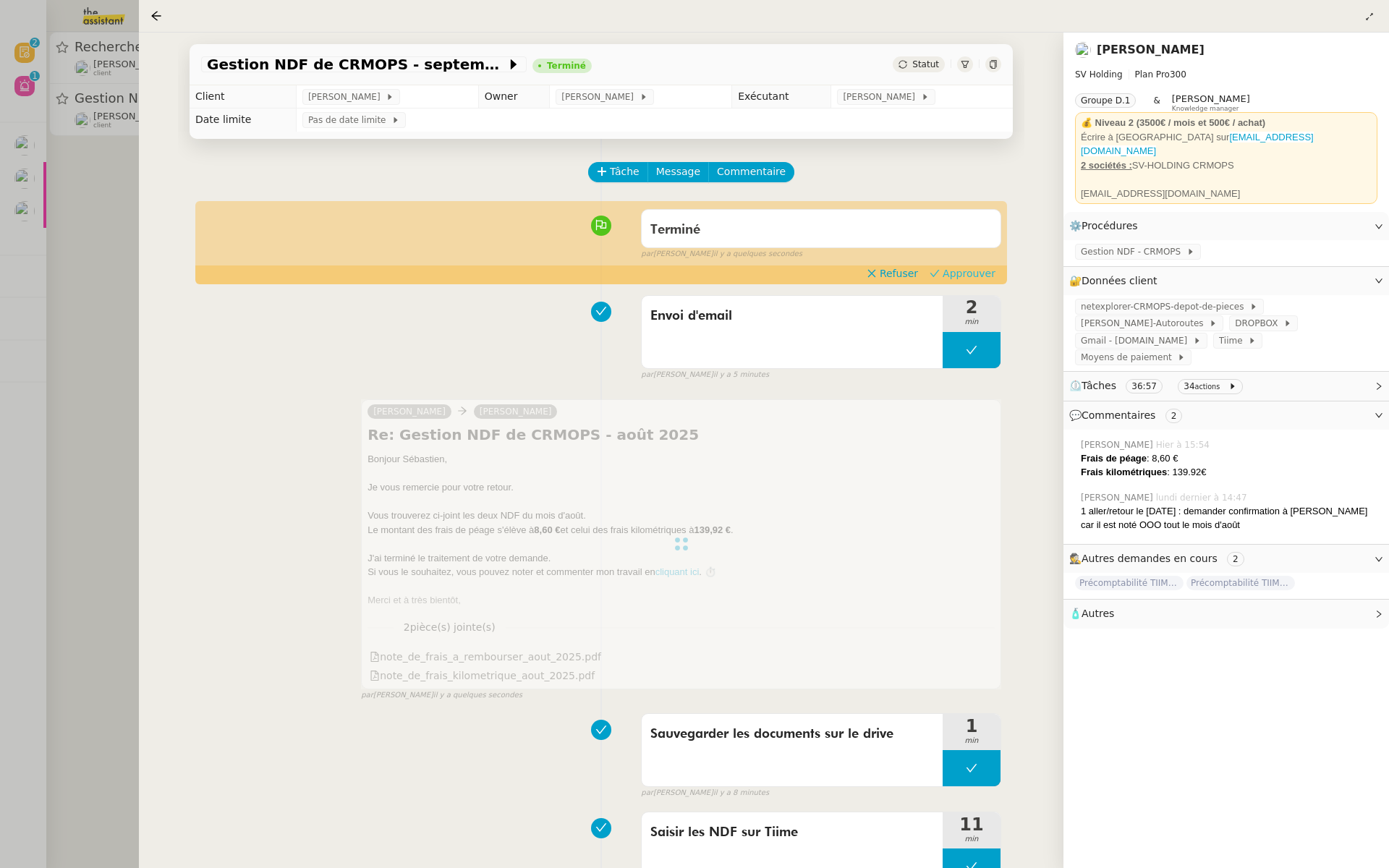
click at [979, 272] on span "Approuver" at bounding box center [969, 273] width 53 height 15
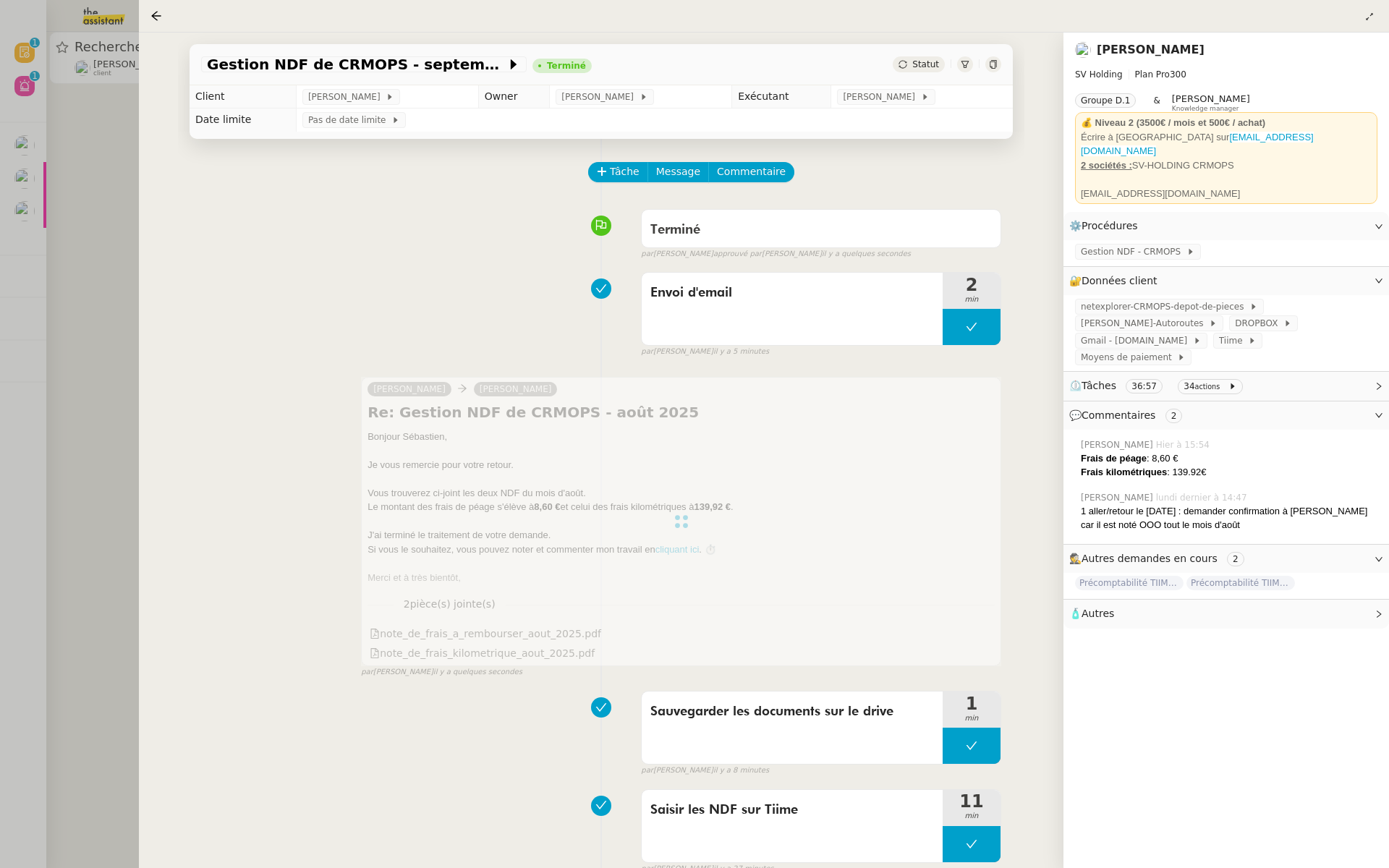
click at [72, 189] on div at bounding box center [694, 434] width 1389 height 868
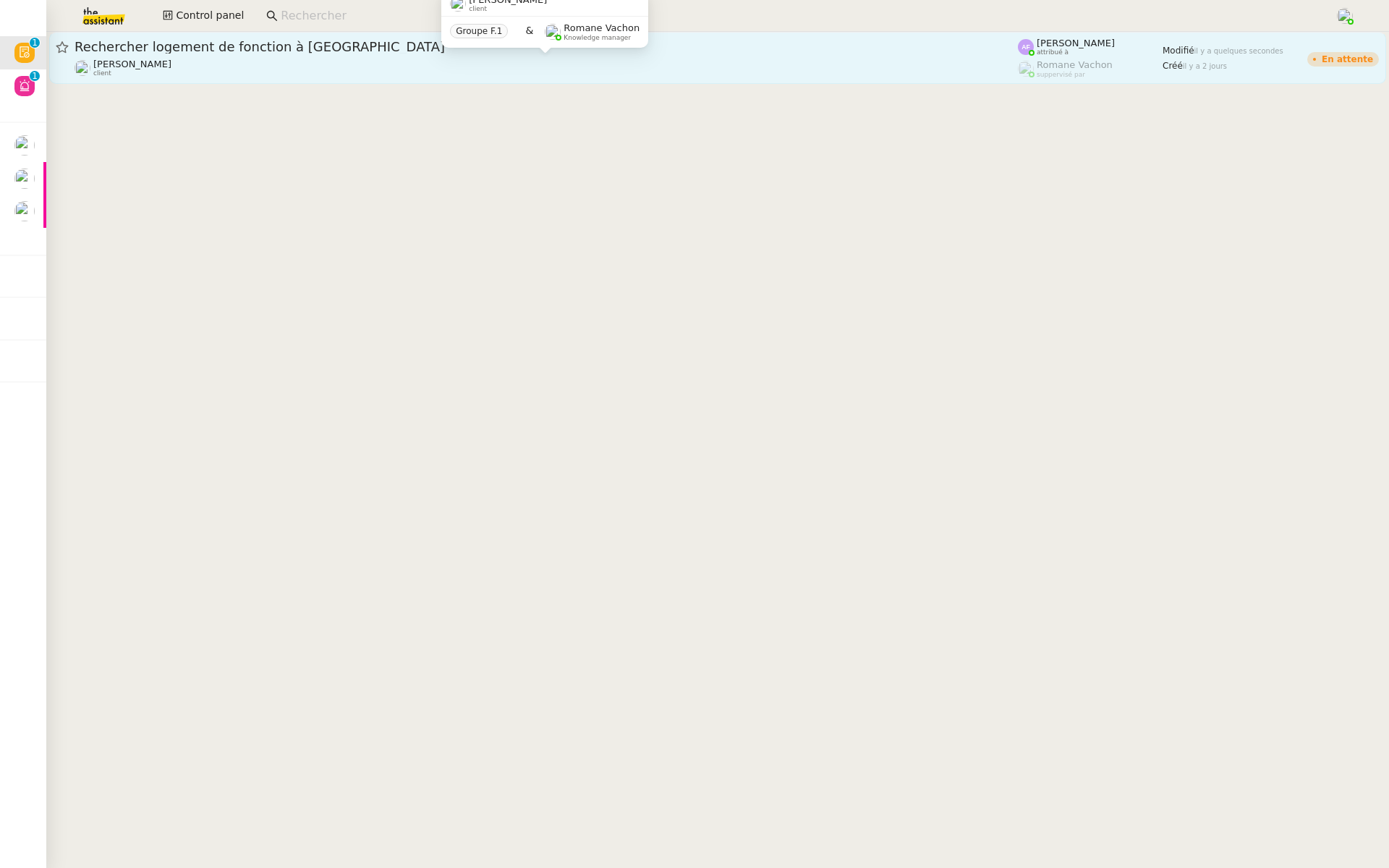
click at [243, 69] on div "[PERSON_NAME] client" at bounding box center [546, 68] width 943 height 19
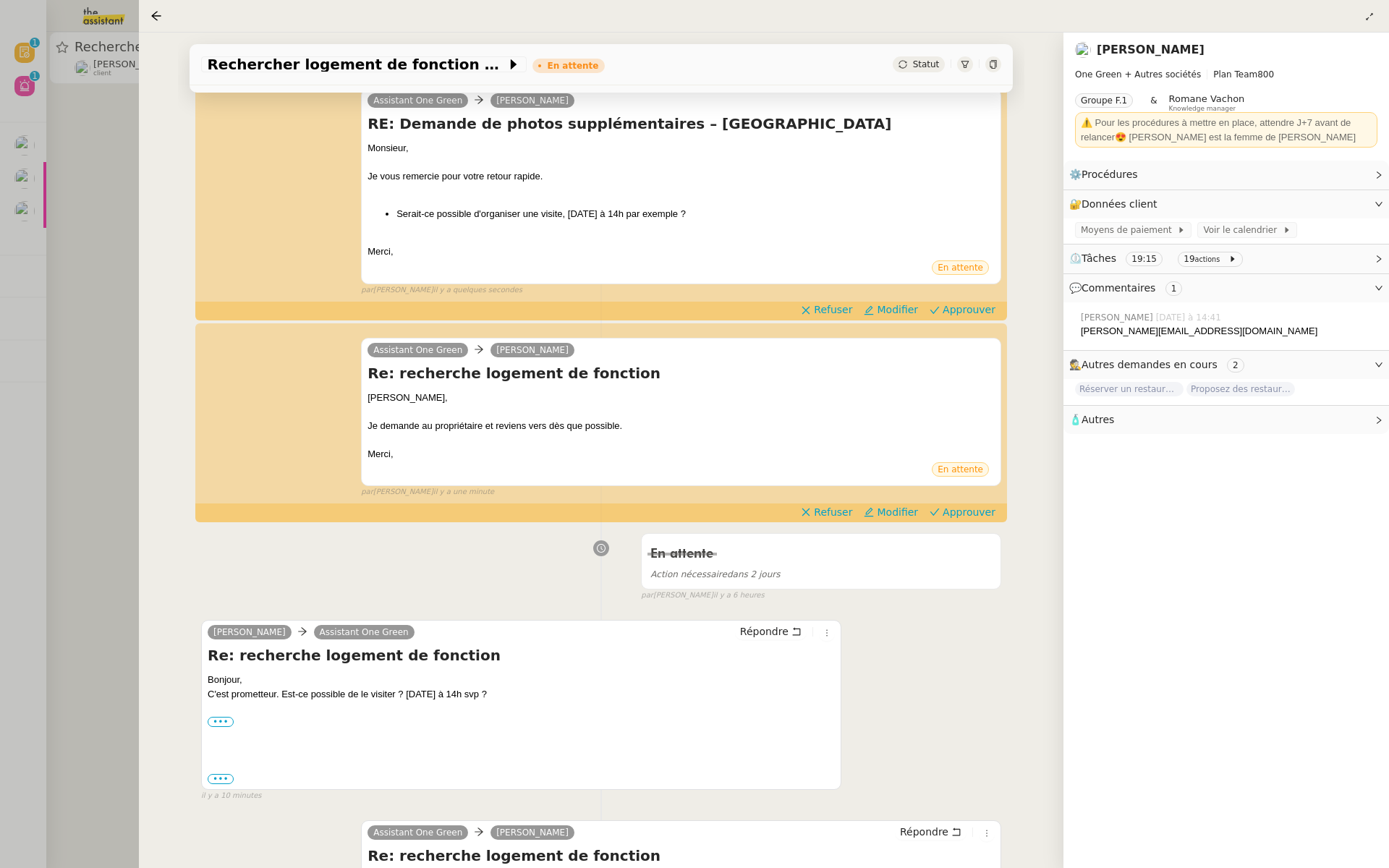
scroll to position [343, 0]
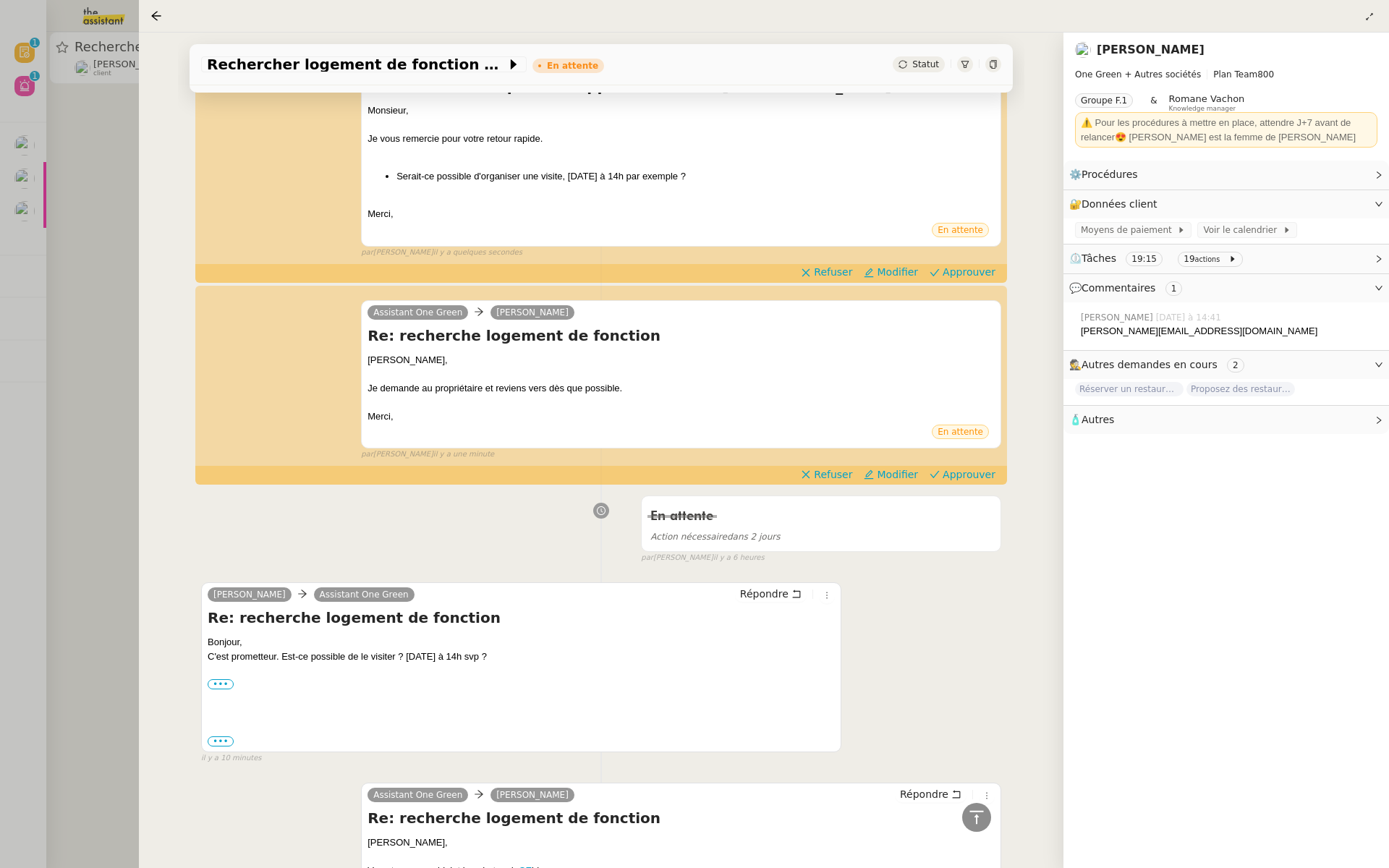
click at [38, 144] on div at bounding box center [694, 434] width 1389 height 868
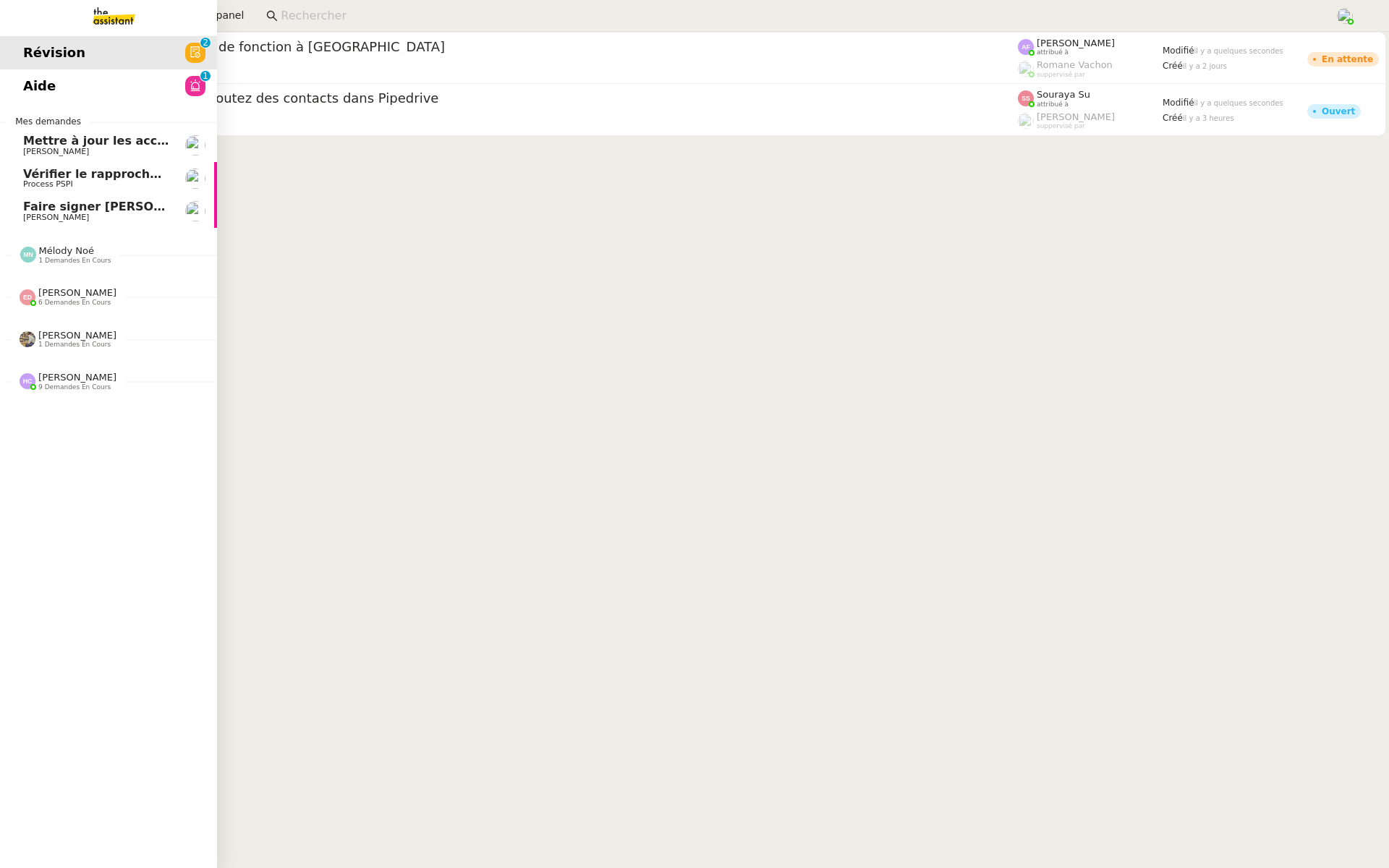
click at [30, 84] on span "Aide" at bounding box center [39, 86] width 33 height 22
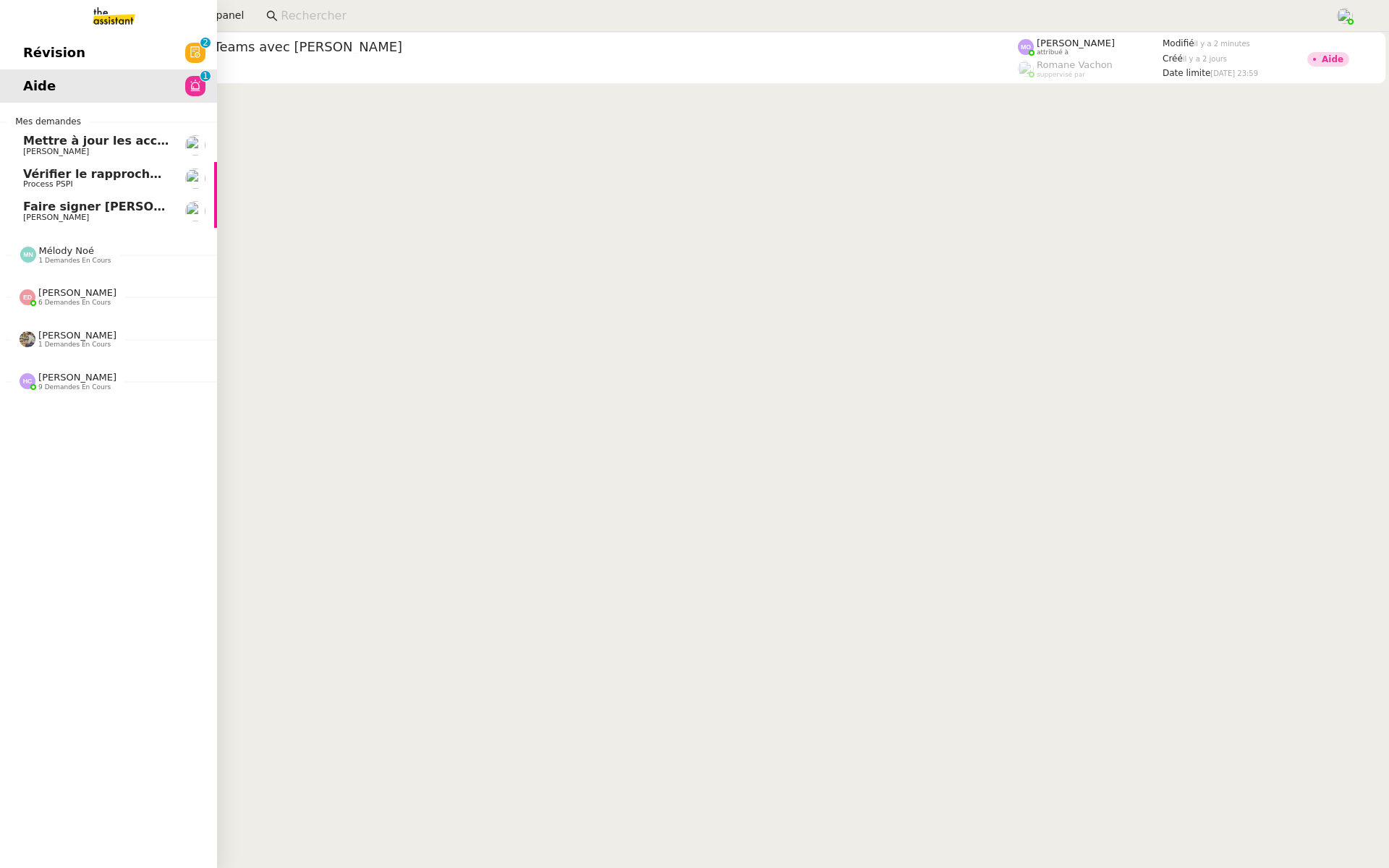
click at [19, 44] on link "Révision 0 1 2 3 4 5 6 7 8 9" at bounding box center [109, 52] width 217 height 33
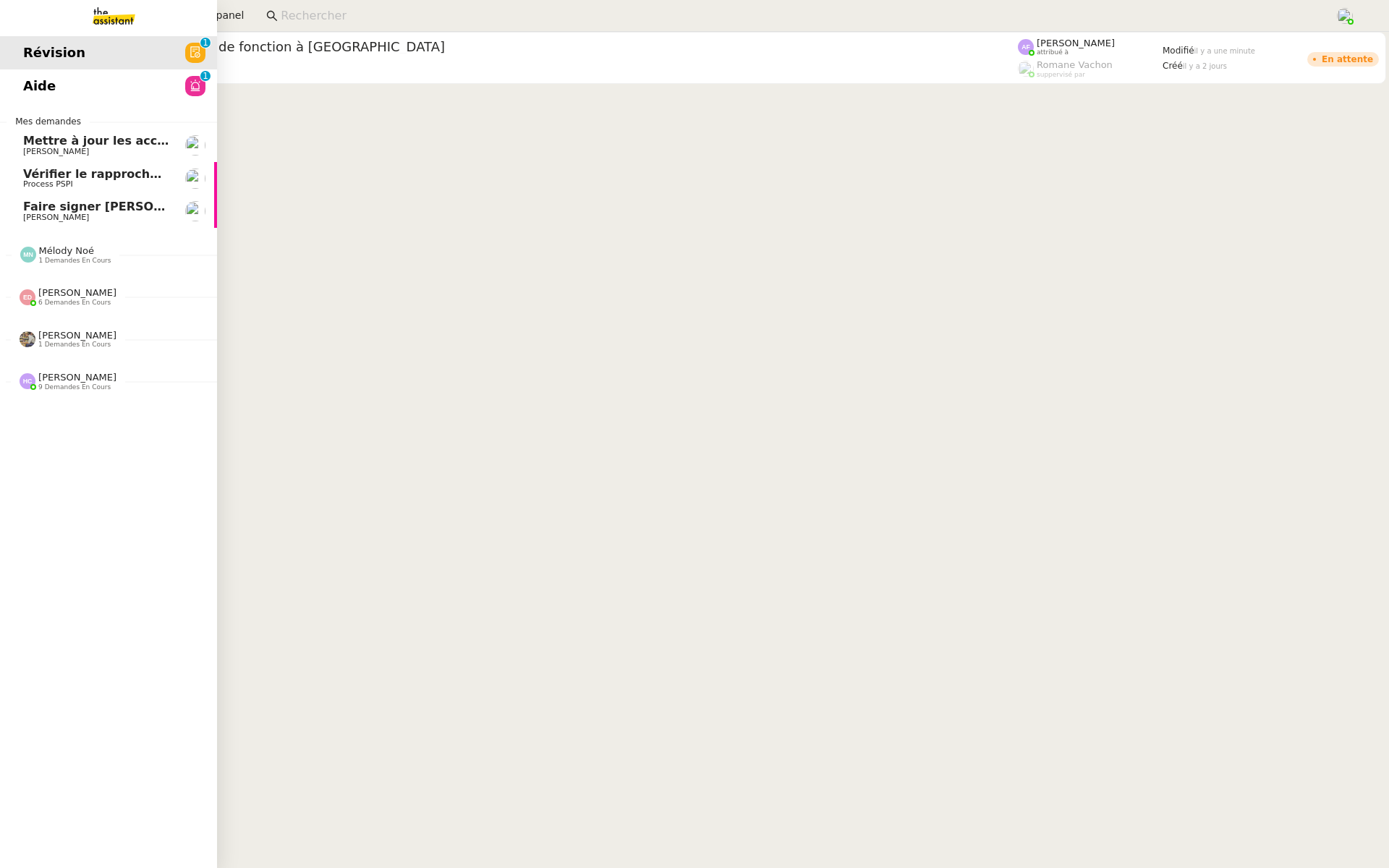
click at [43, 87] on span "Aide" at bounding box center [39, 86] width 33 height 22
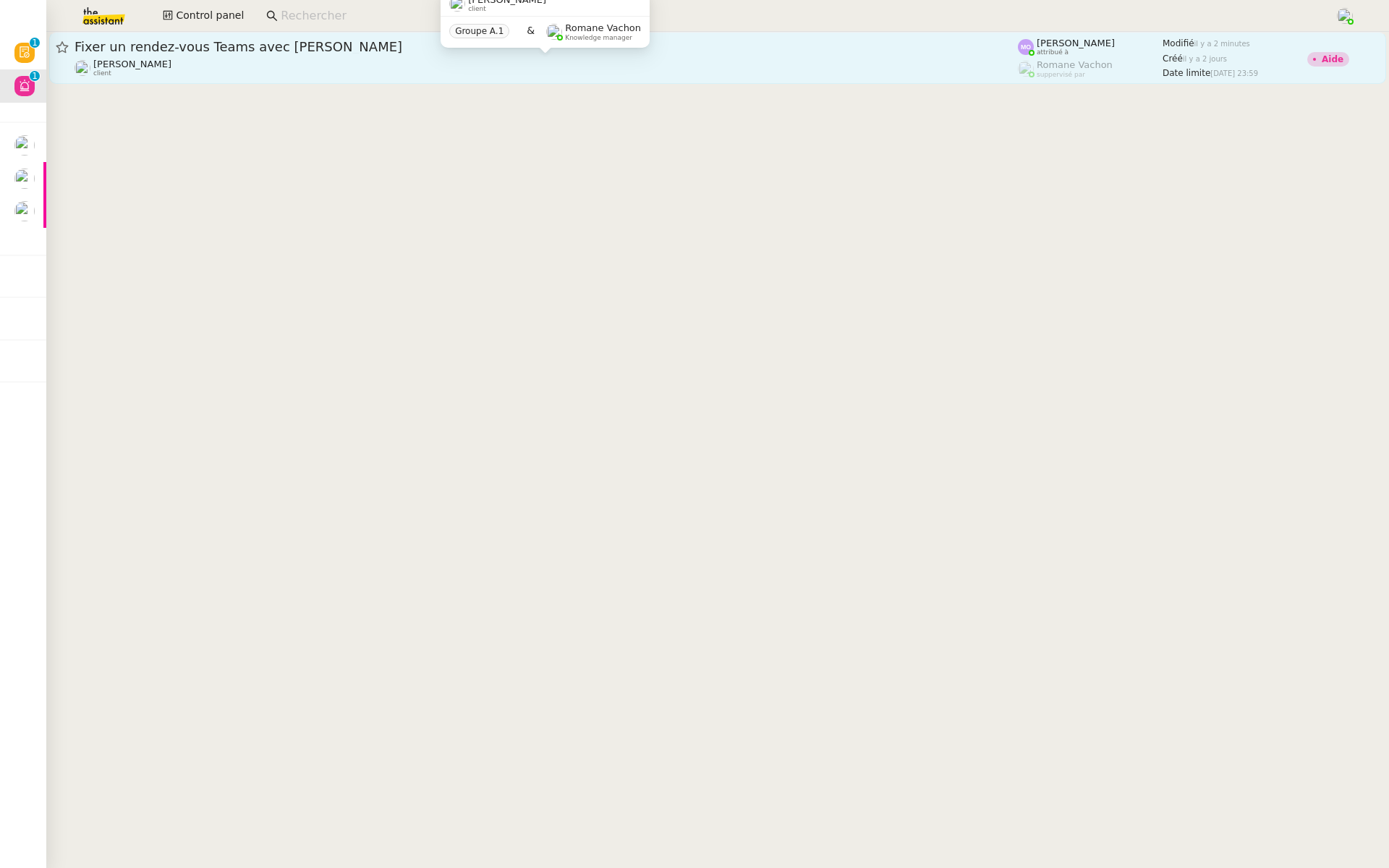
click at [304, 65] on div "[PERSON_NAME] client" at bounding box center [546, 68] width 943 height 19
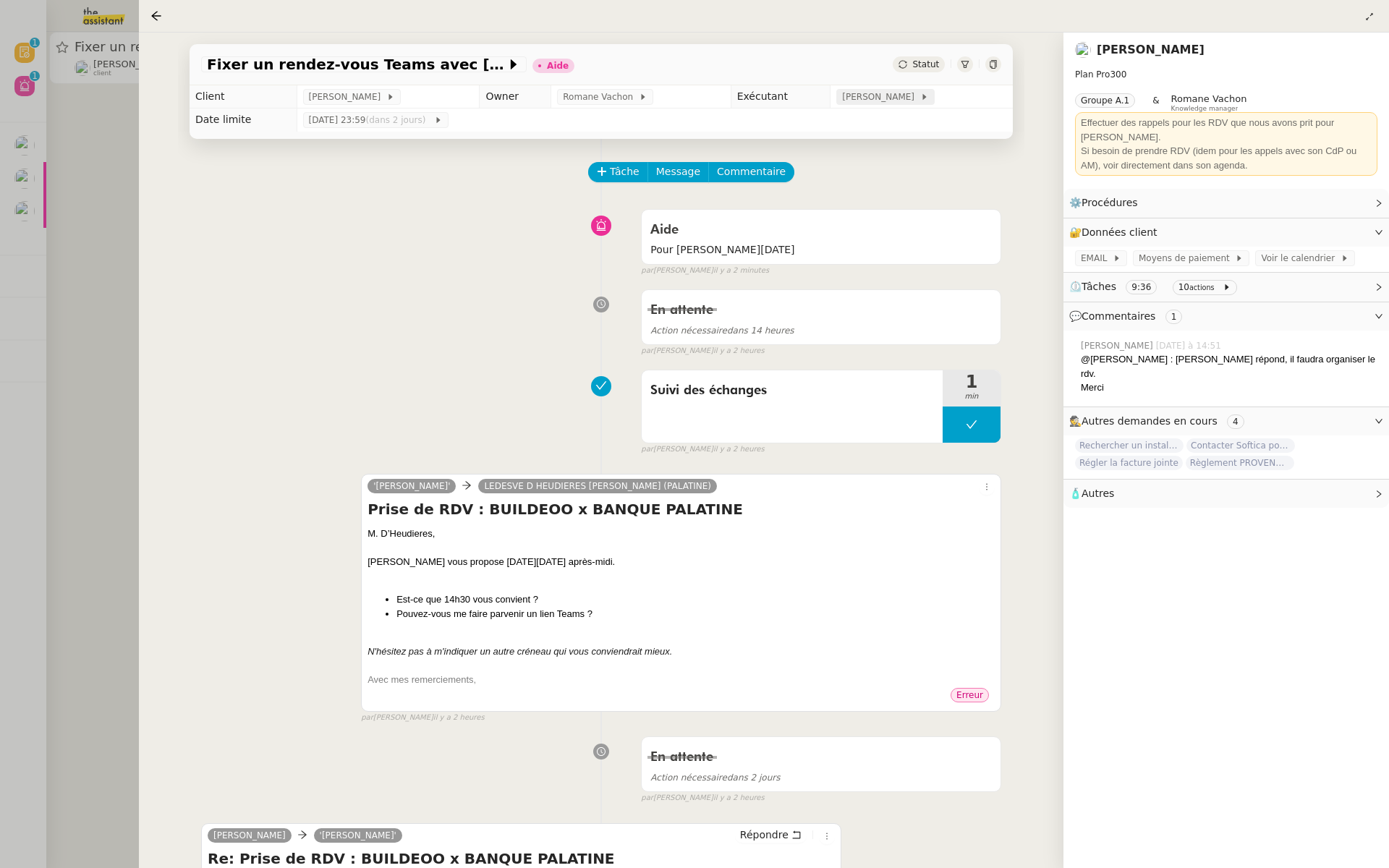
click at [904, 101] on span "[PERSON_NAME]" at bounding box center [881, 97] width 78 height 15
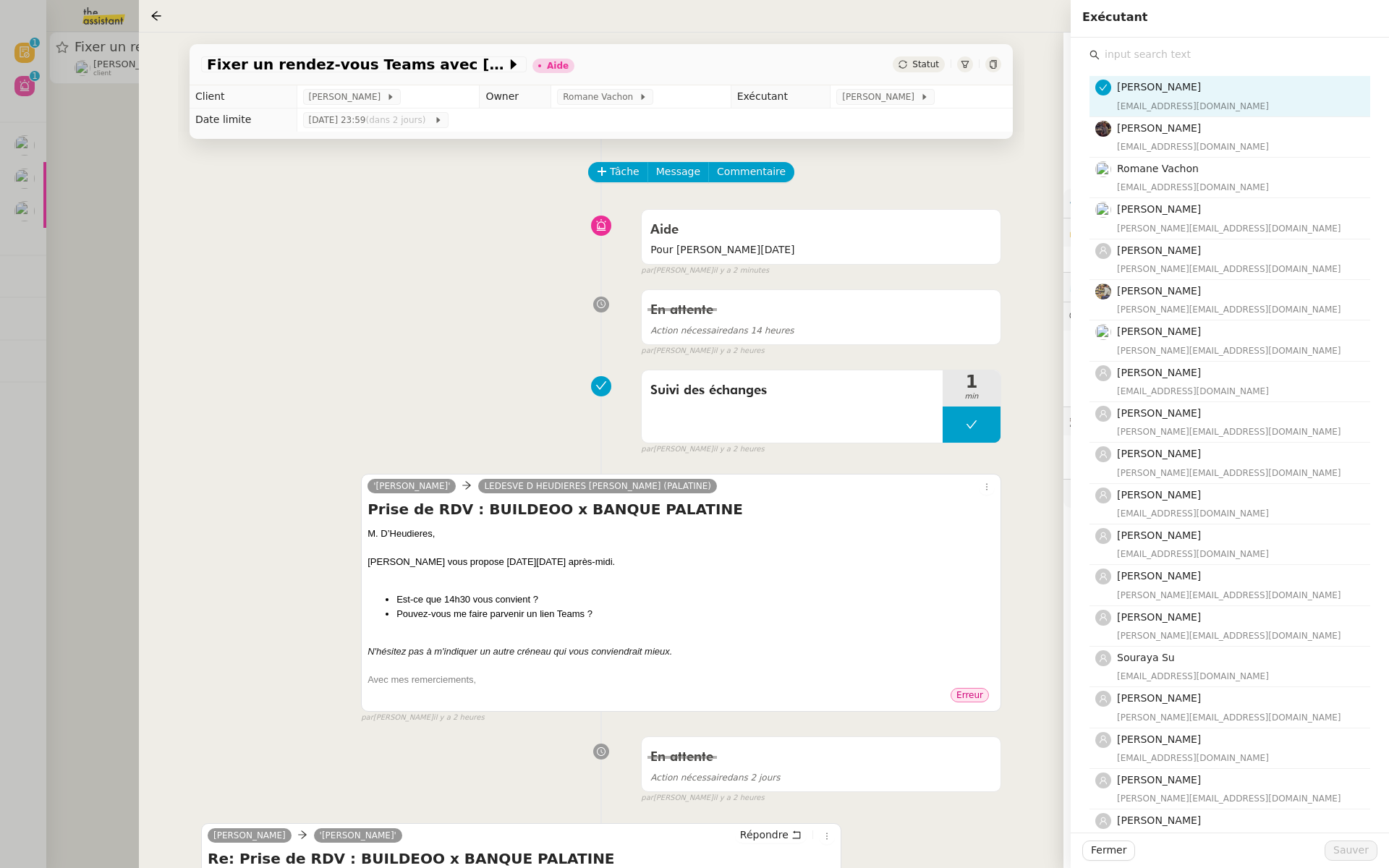
click at [1144, 63] on input "text" at bounding box center [1236, 55] width 271 height 20
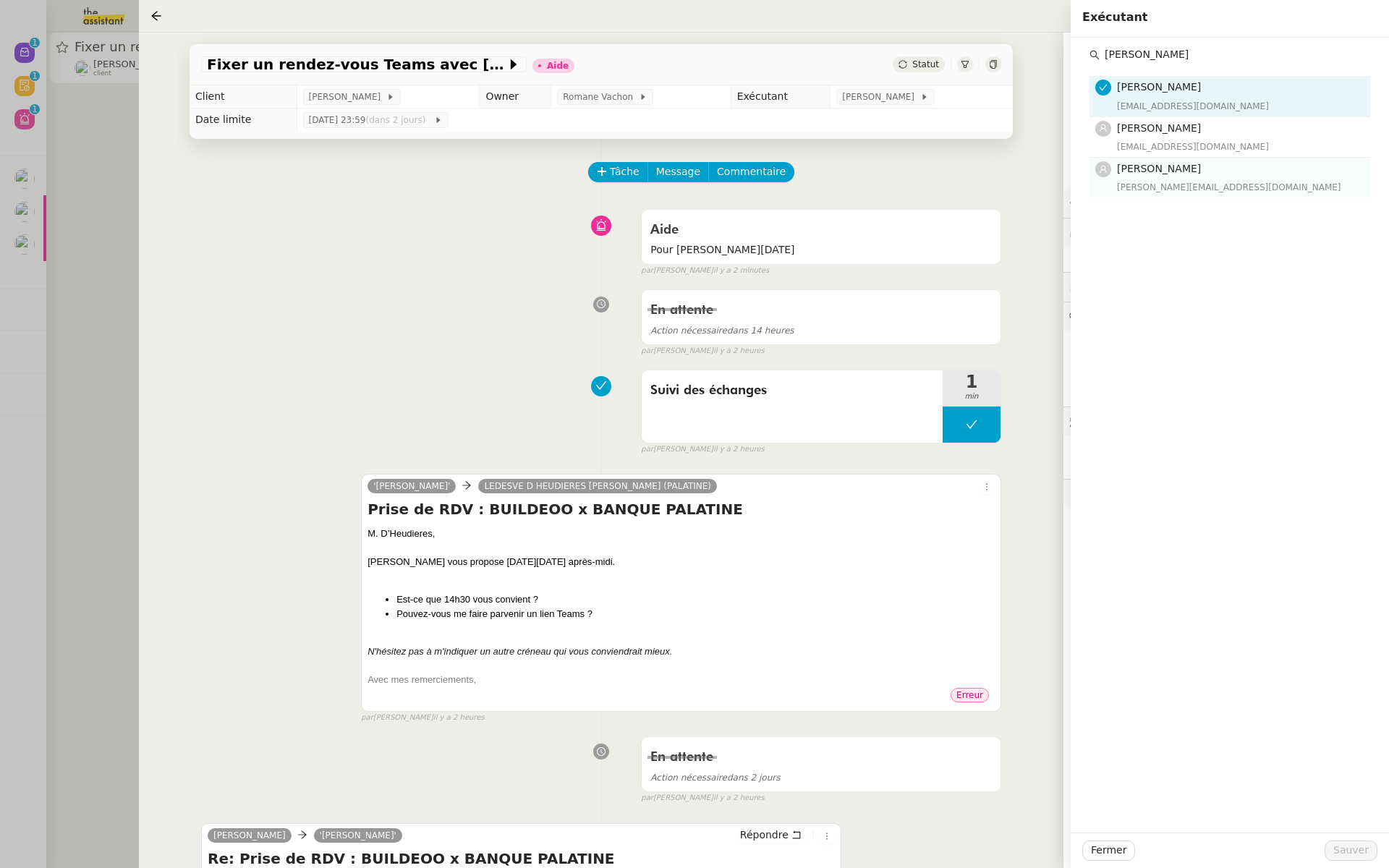
type input "[PERSON_NAME]"
click at [1183, 163] on h4 "[PERSON_NAME]" at bounding box center [1240, 169] width 245 height 16
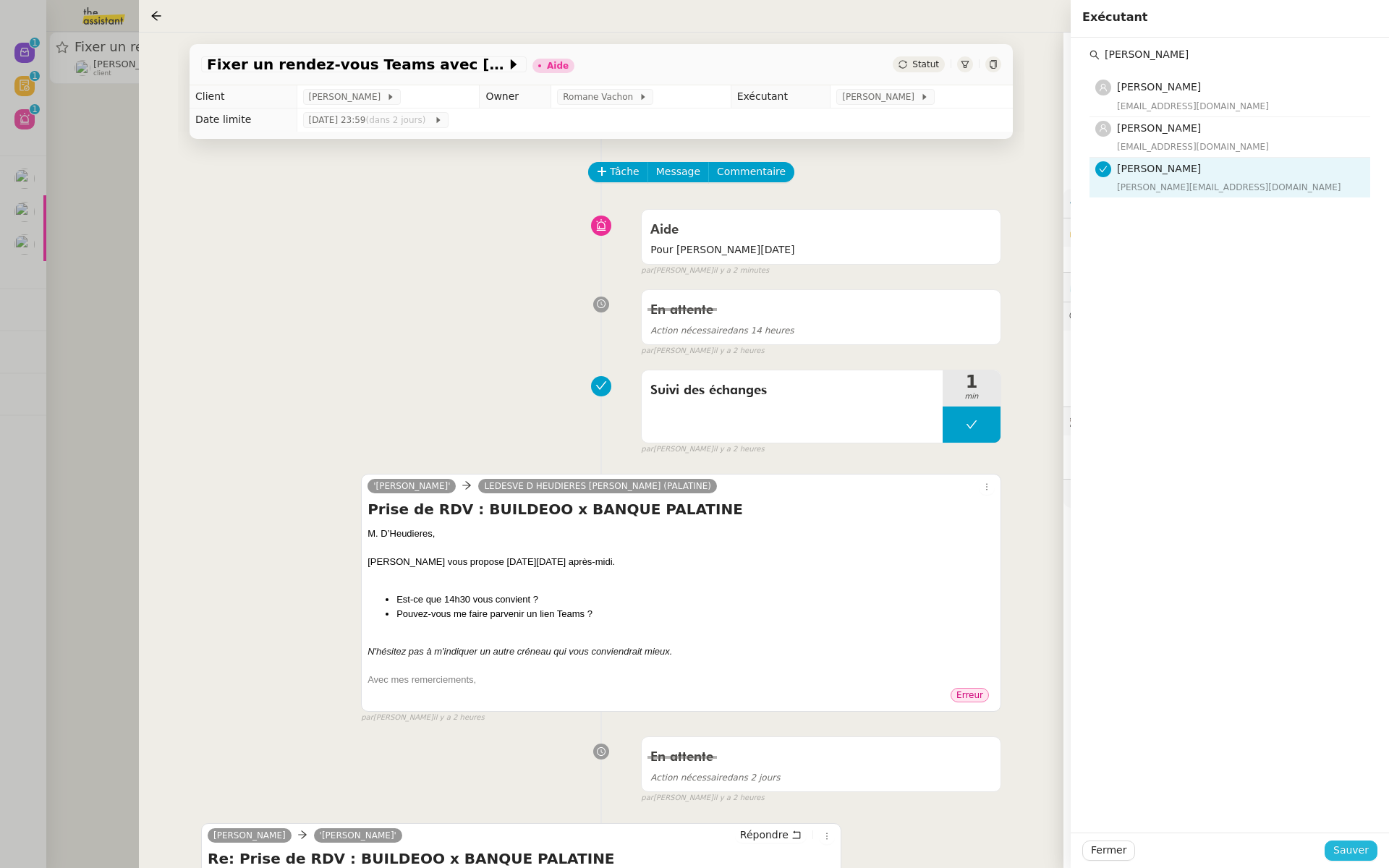
click at [1342, 840] on button "Sauver" at bounding box center [1351, 850] width 53 height 20
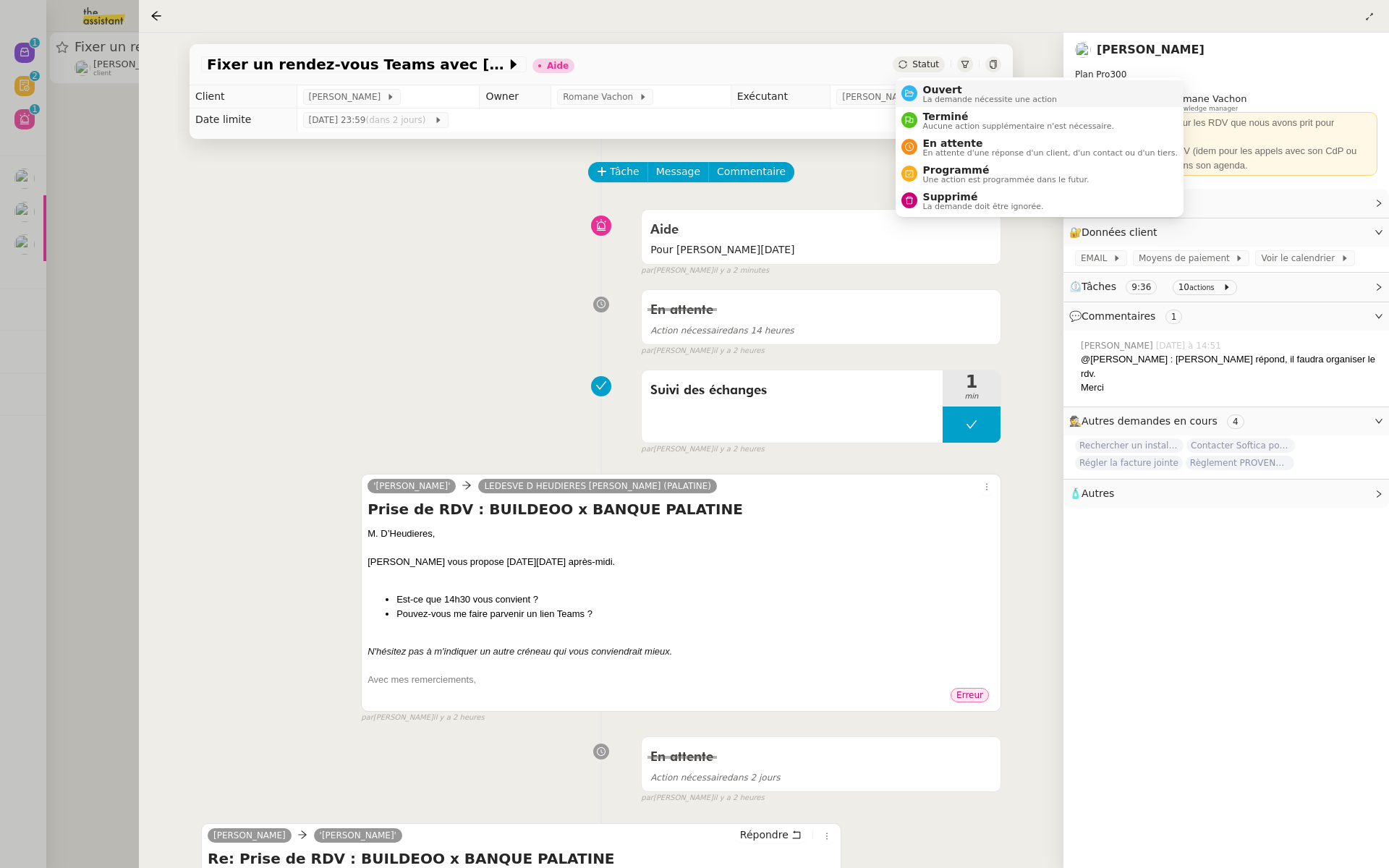
click at [921, 95] on div "Ouvert La demande nécessite une action" at bounding box center [987, 94] width 140 height 20
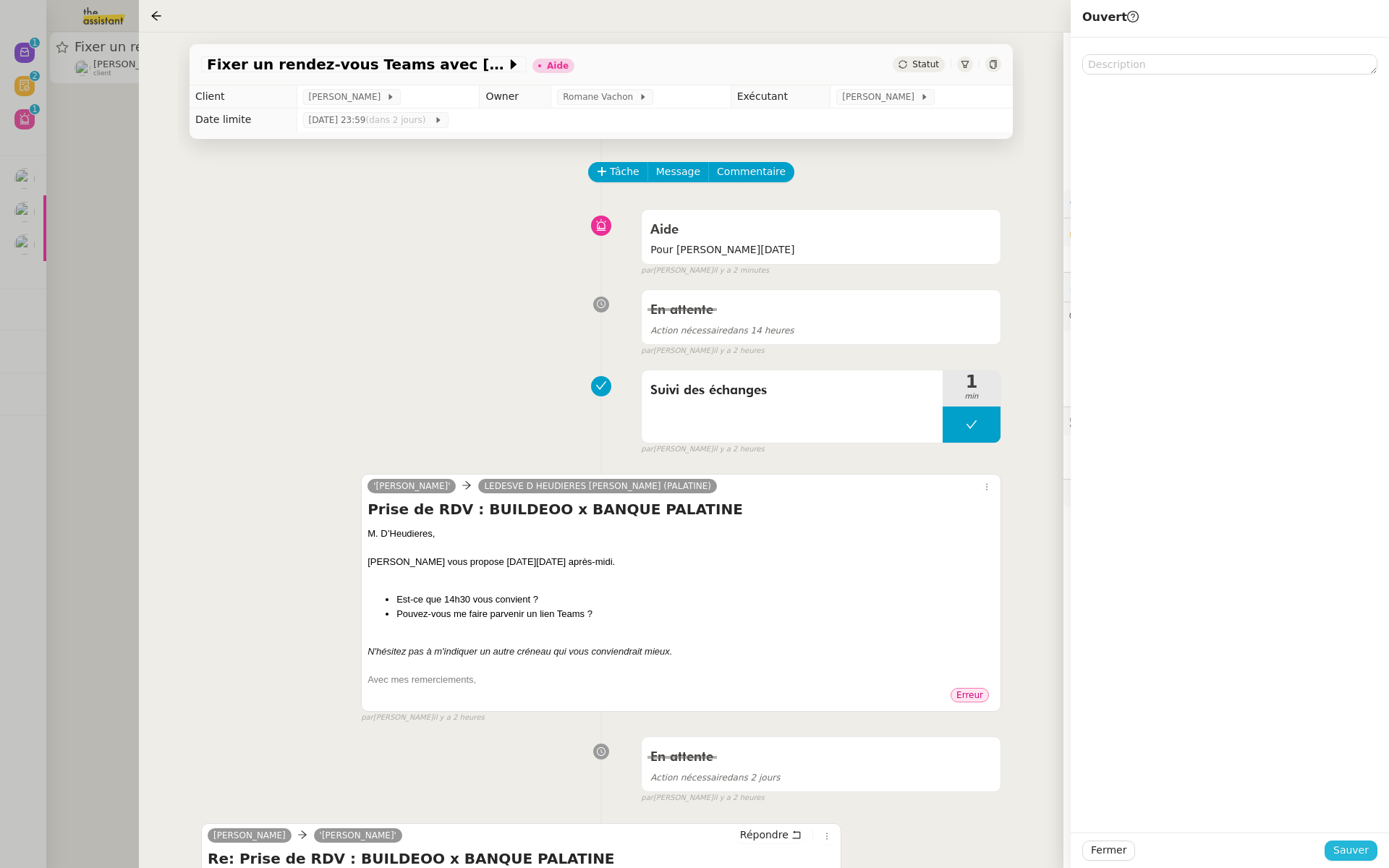
click at [1352, 845] on span "Sauver" at bounding box center [1351, 850] width 35 height 16
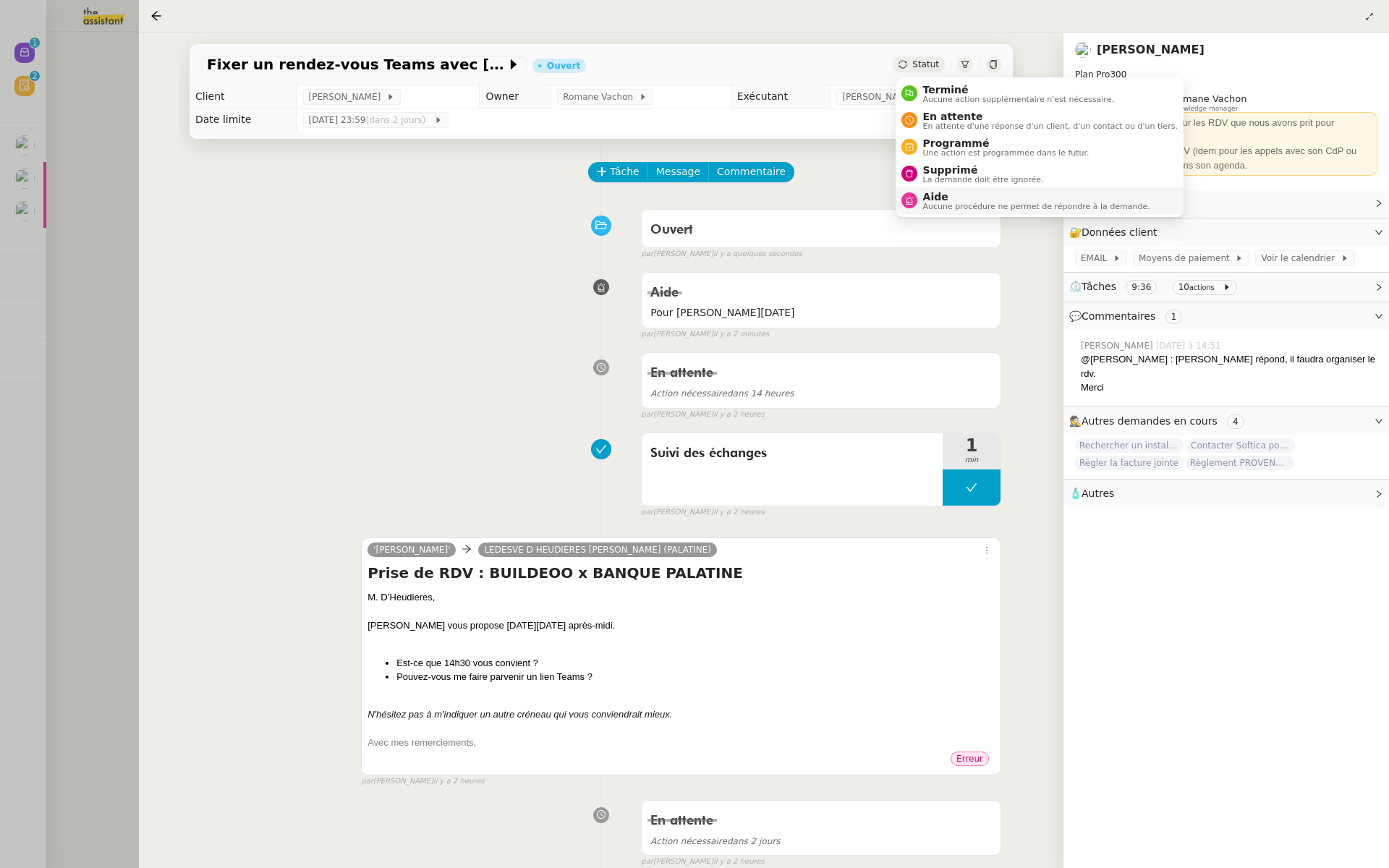
click at [919, 207] on div "Aide Aucune procédure ne permet de répondre à la demande." at bounding box center [1033, 201] width 233 height 20
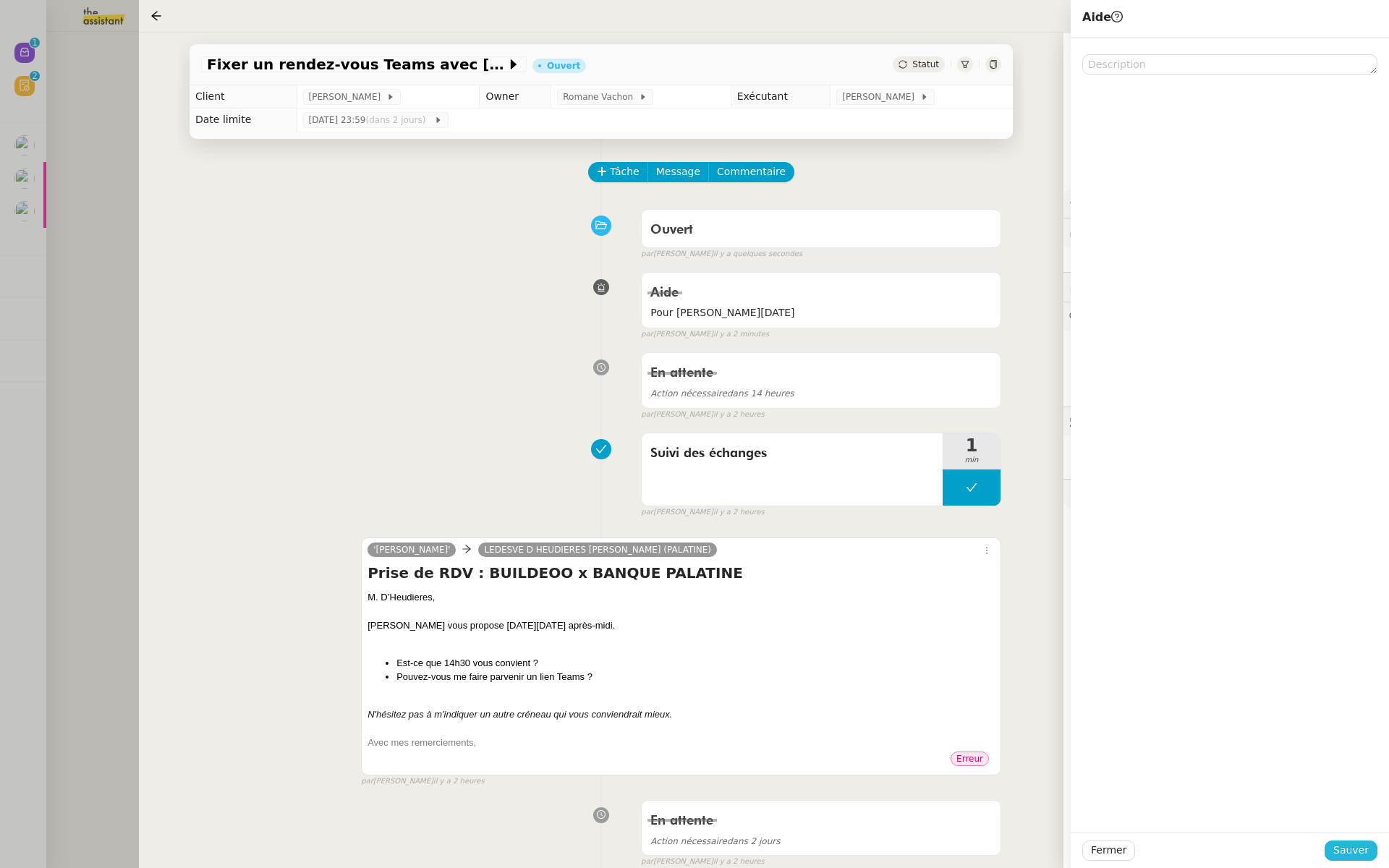
click at [1347, 857] on span "Sauver" at bounding box center [1351, 850] width 35 height 16
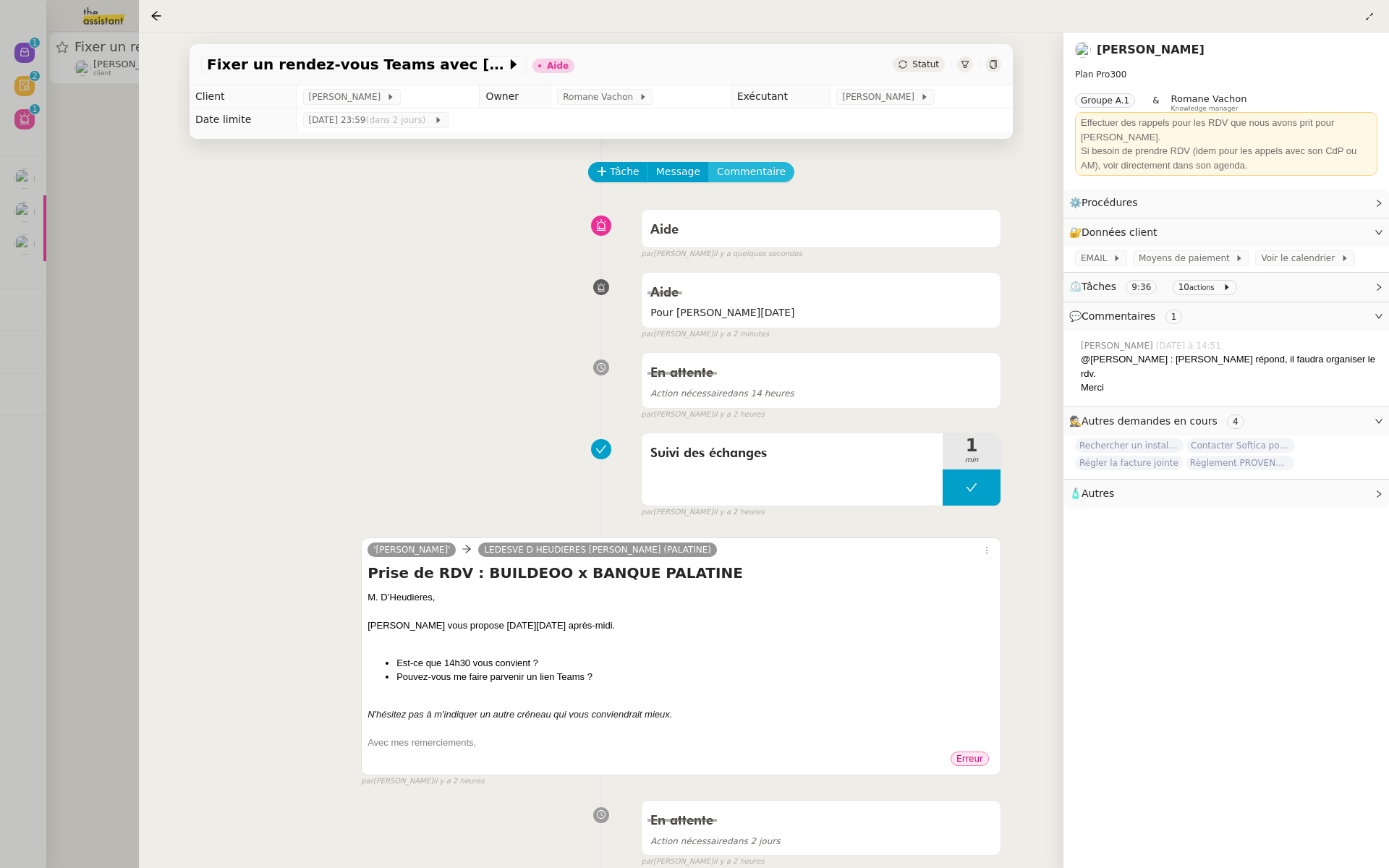
click at [740, 176] on span "Commentaire" at bounding box center [752, 171] width 69 height 16
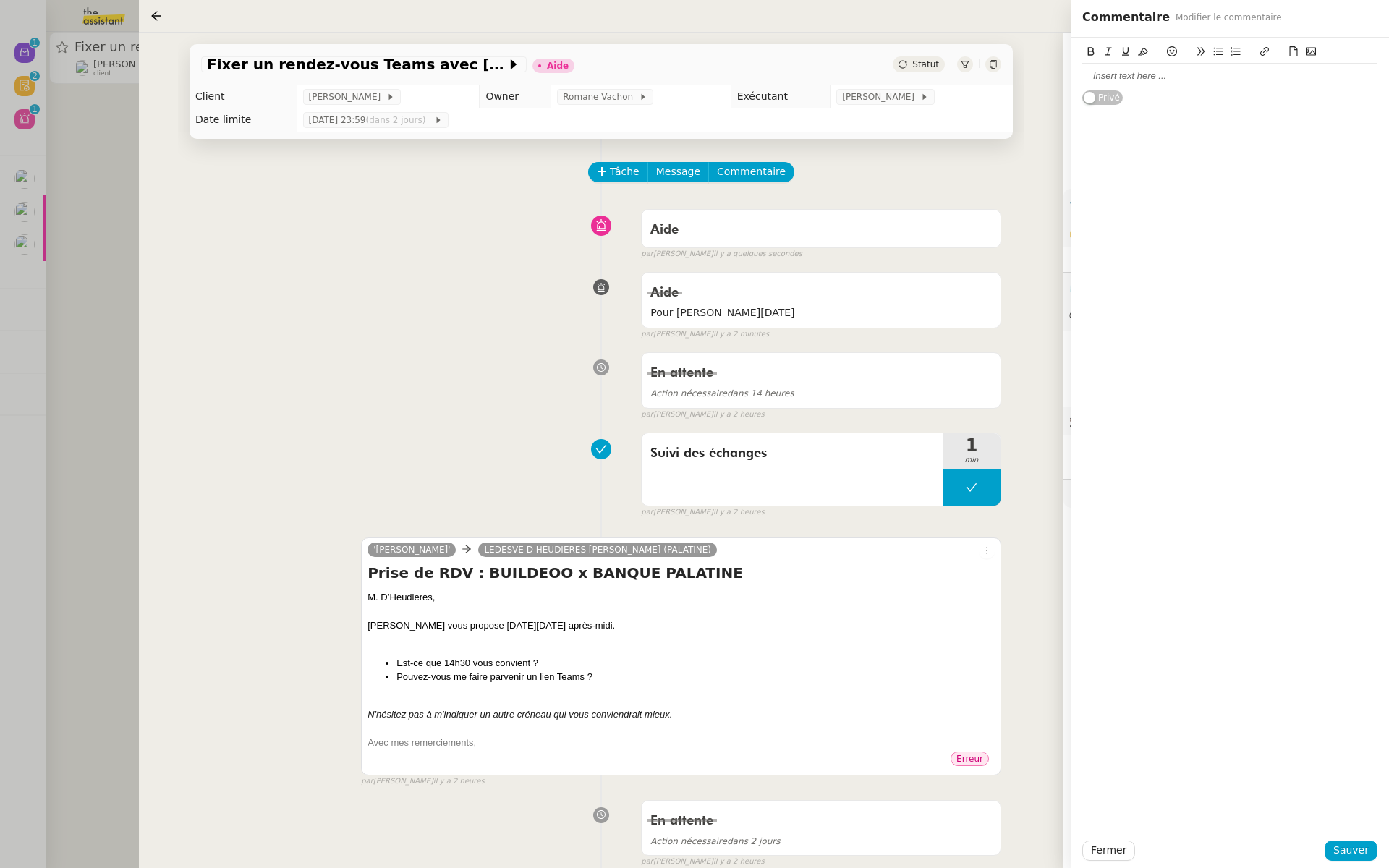
click at [1124, 86] on div at bounding box center [1230, 76] width 295 height 24
click at [1342, 848] on span "Sauver" at bounding box center [1351, 850] width 35 height 16
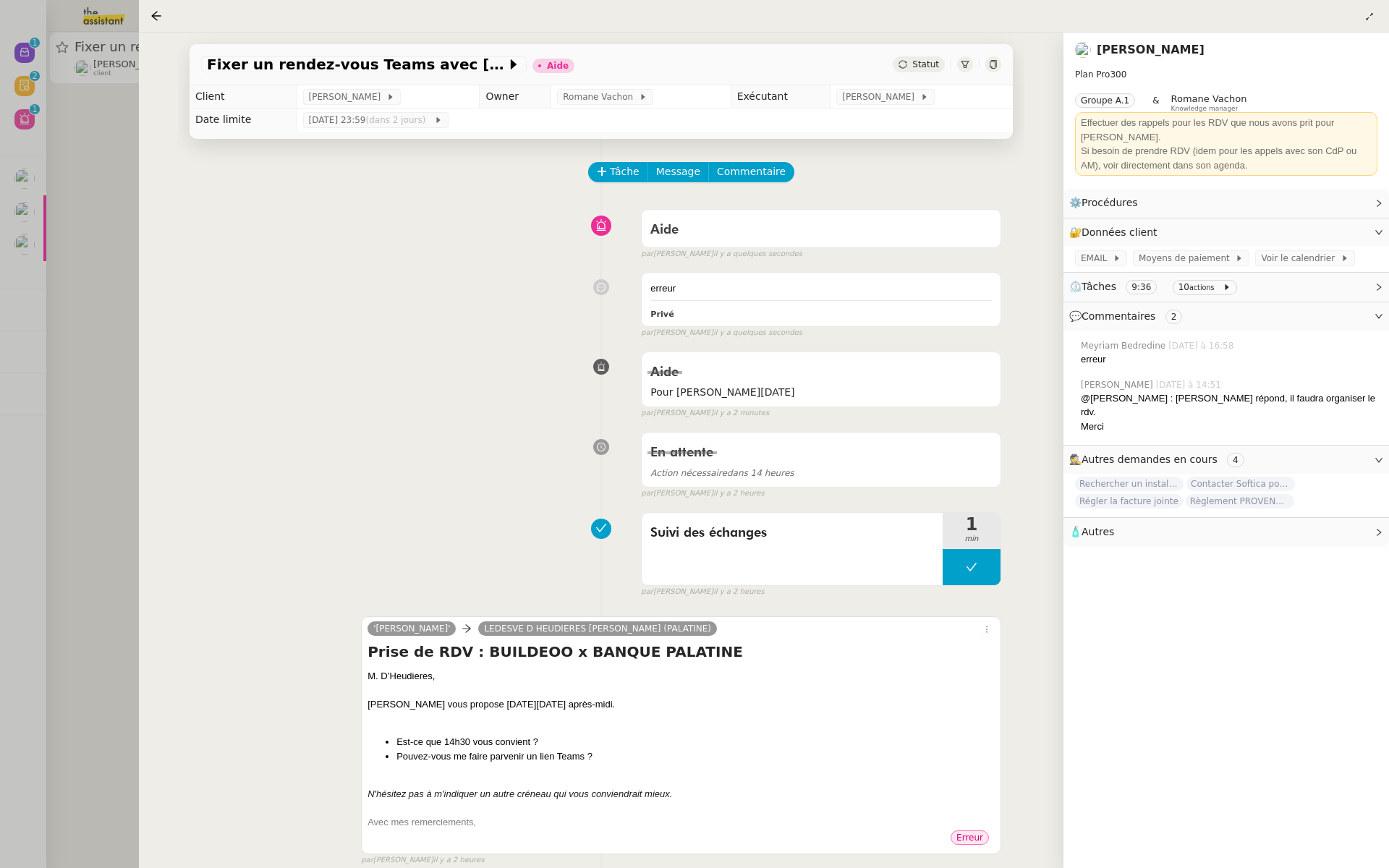
click at [42, 155] on div at bounding box center [694, 434] width 1389 height 868
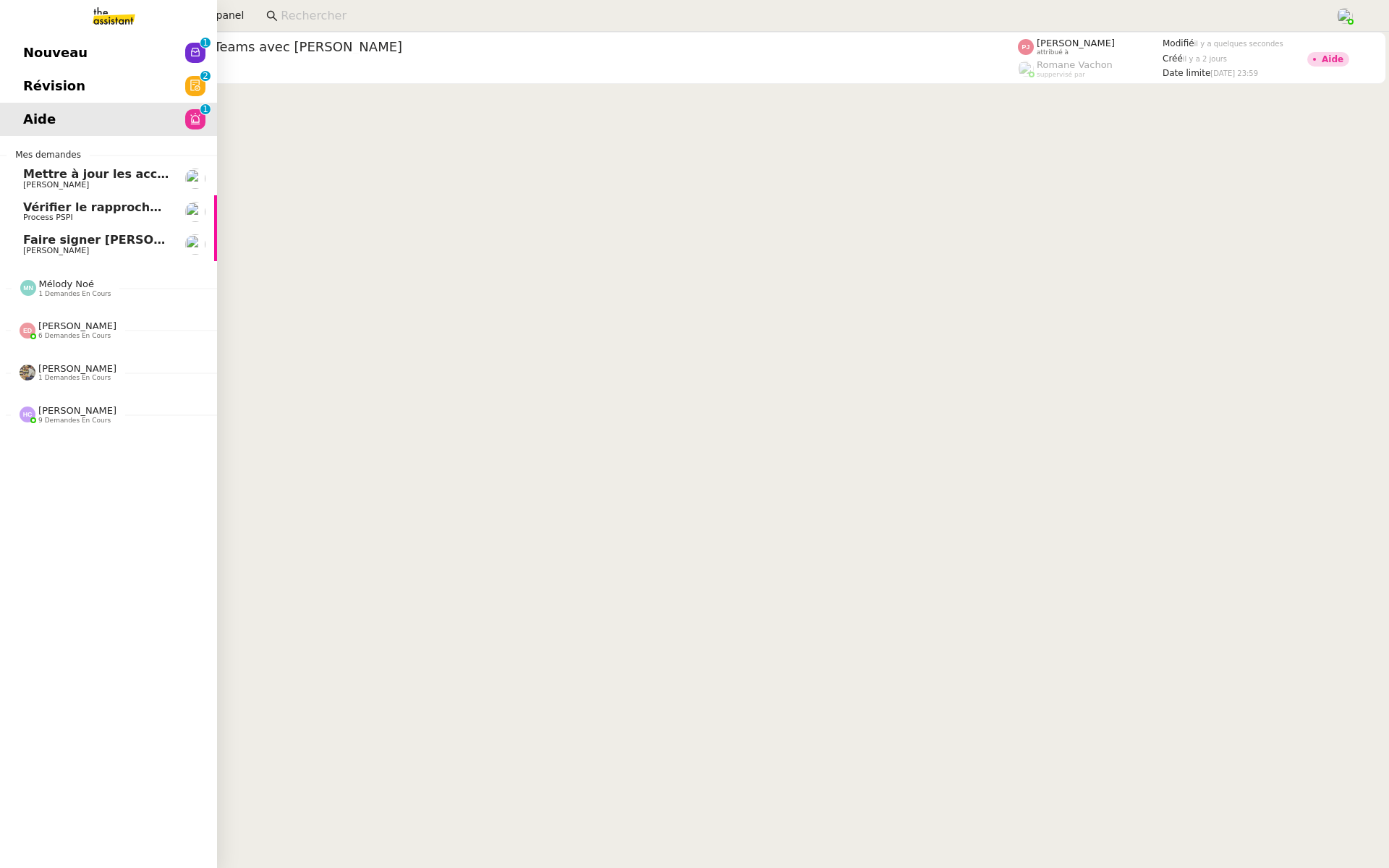
click at [13, 82] on link "Révision 0 1 2 3 4 5 6 7 8 9" at bounding box center [109, 86] width 217 height 33
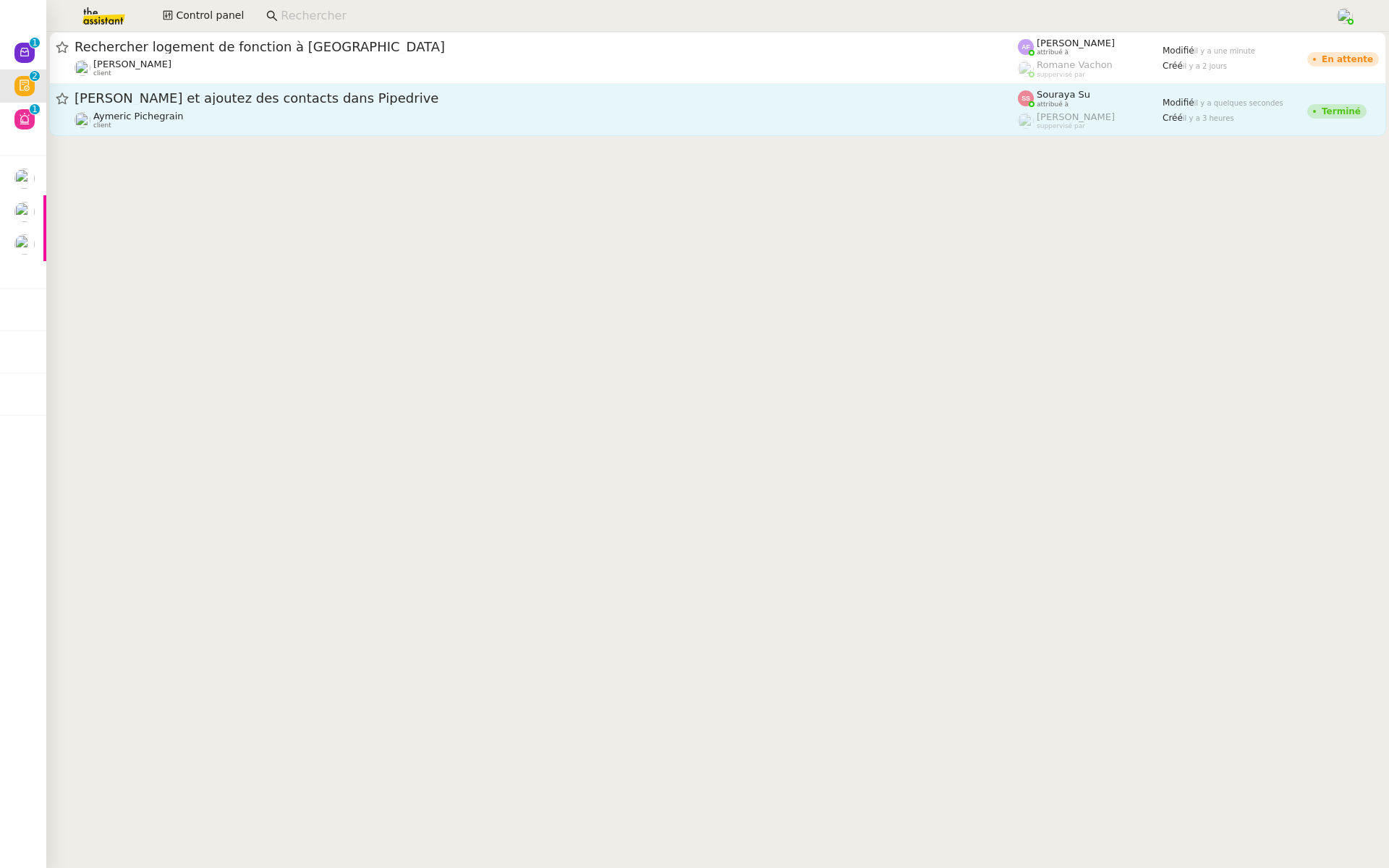
click at [217, 102] on span "[PERSON_NAME] et ajoutez des contacts dans Pipedrive" at bounding box center [546, 99] width 943 height 13
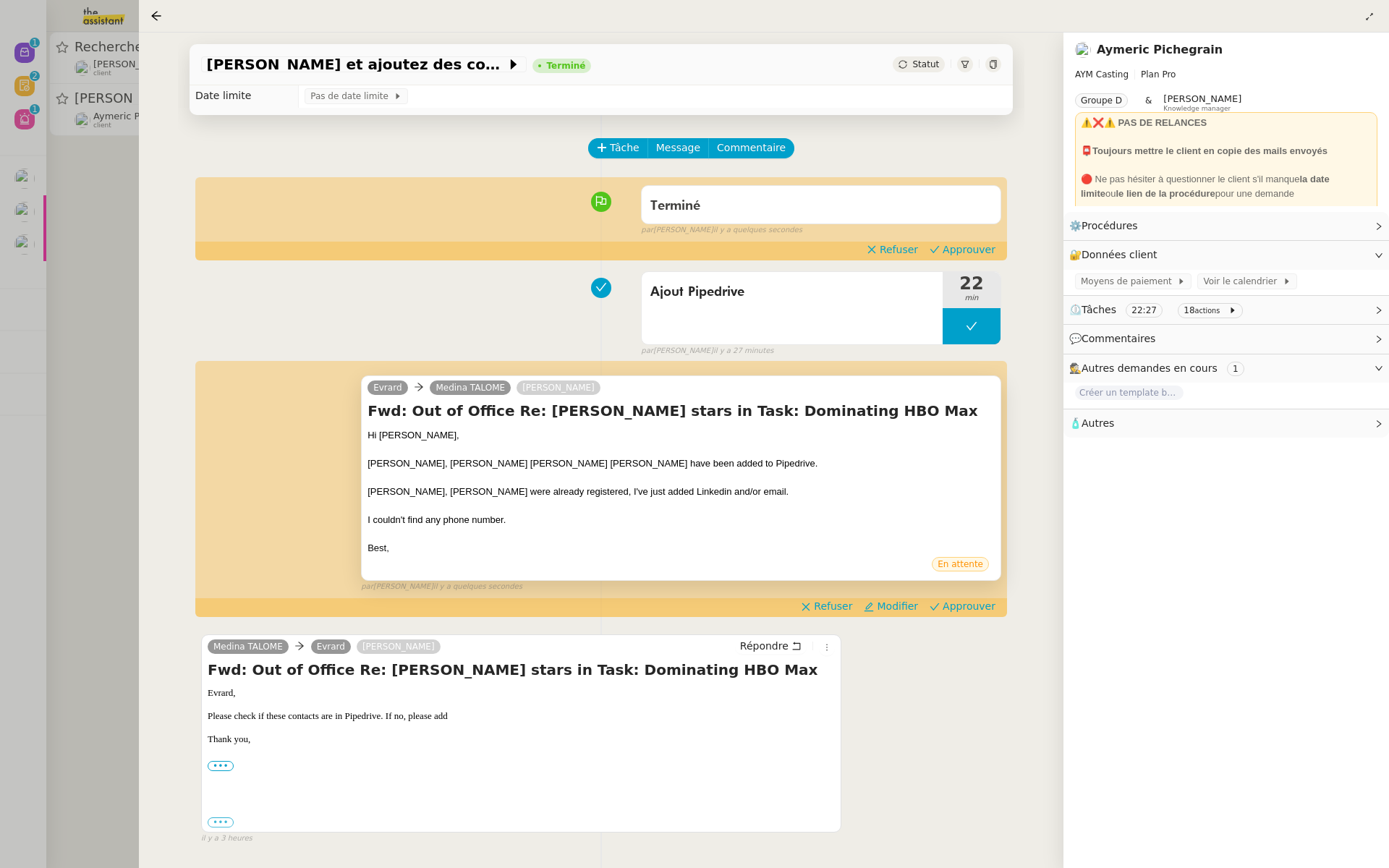
scroll to position [41, 0]
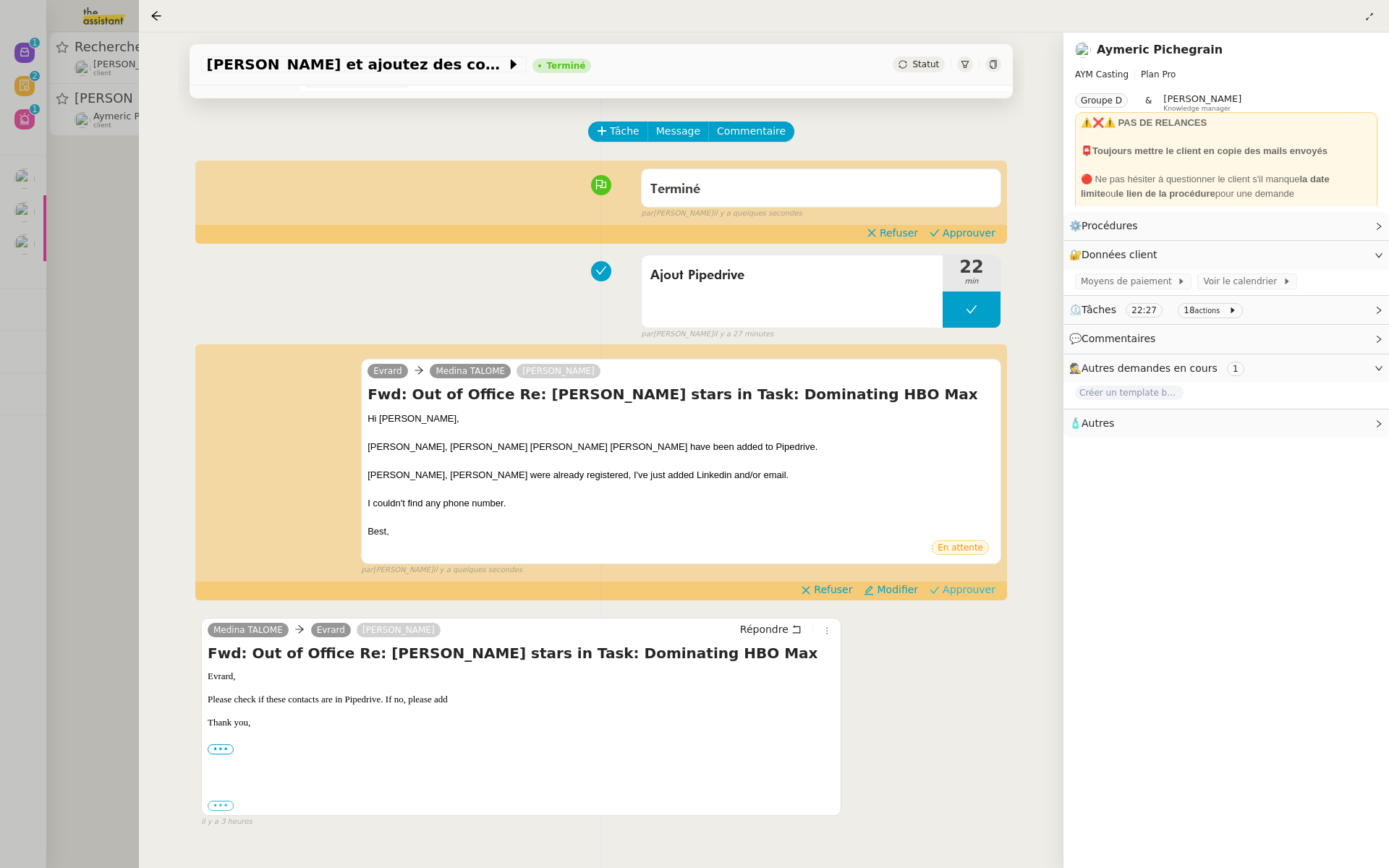
click at [952, 587] on span "Approuver" at bounding box center [969, 590] width 53 height 15
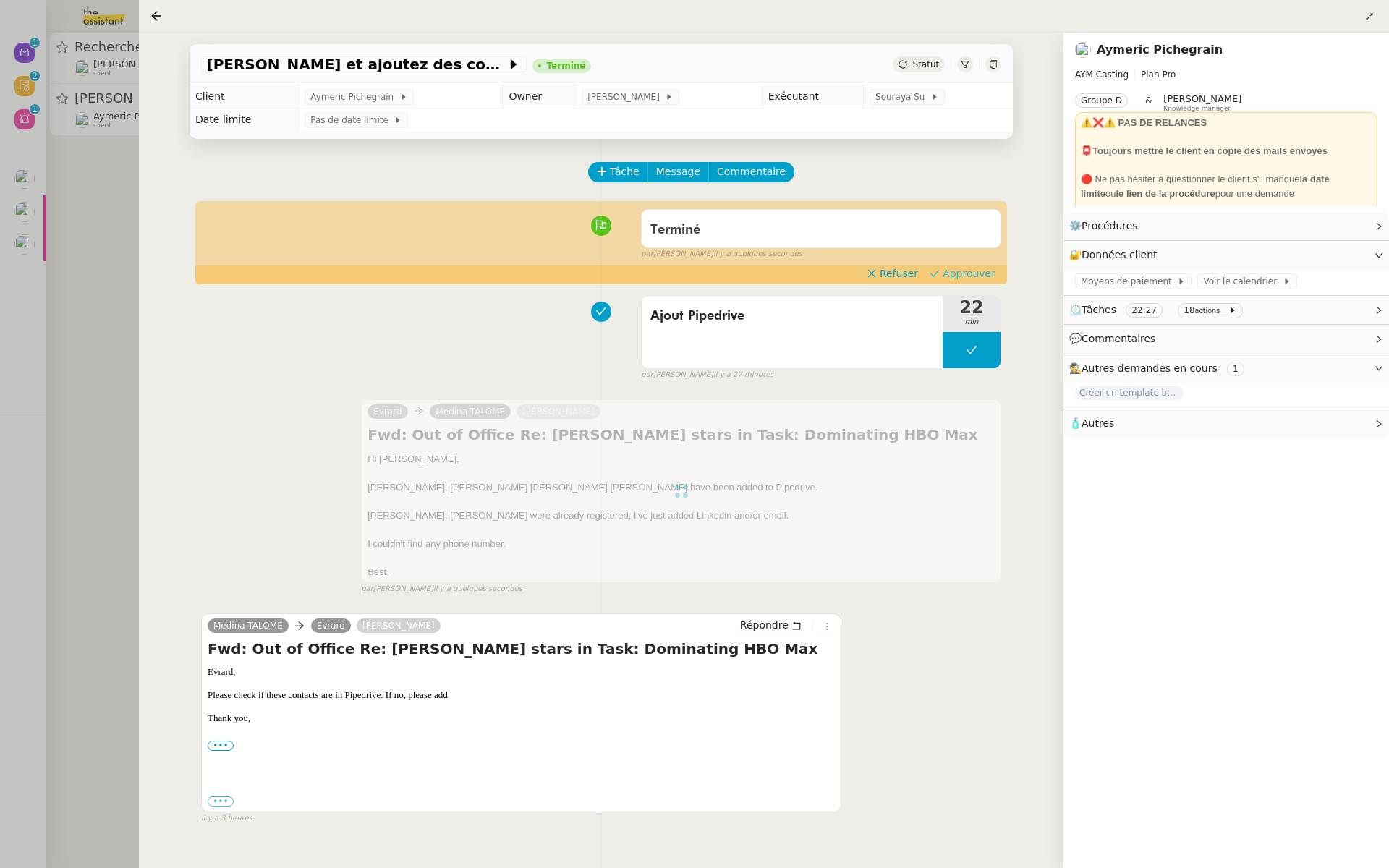
click at [980, 275] on span "Approuver" at bounding box center [969, 273] width 53 height 15
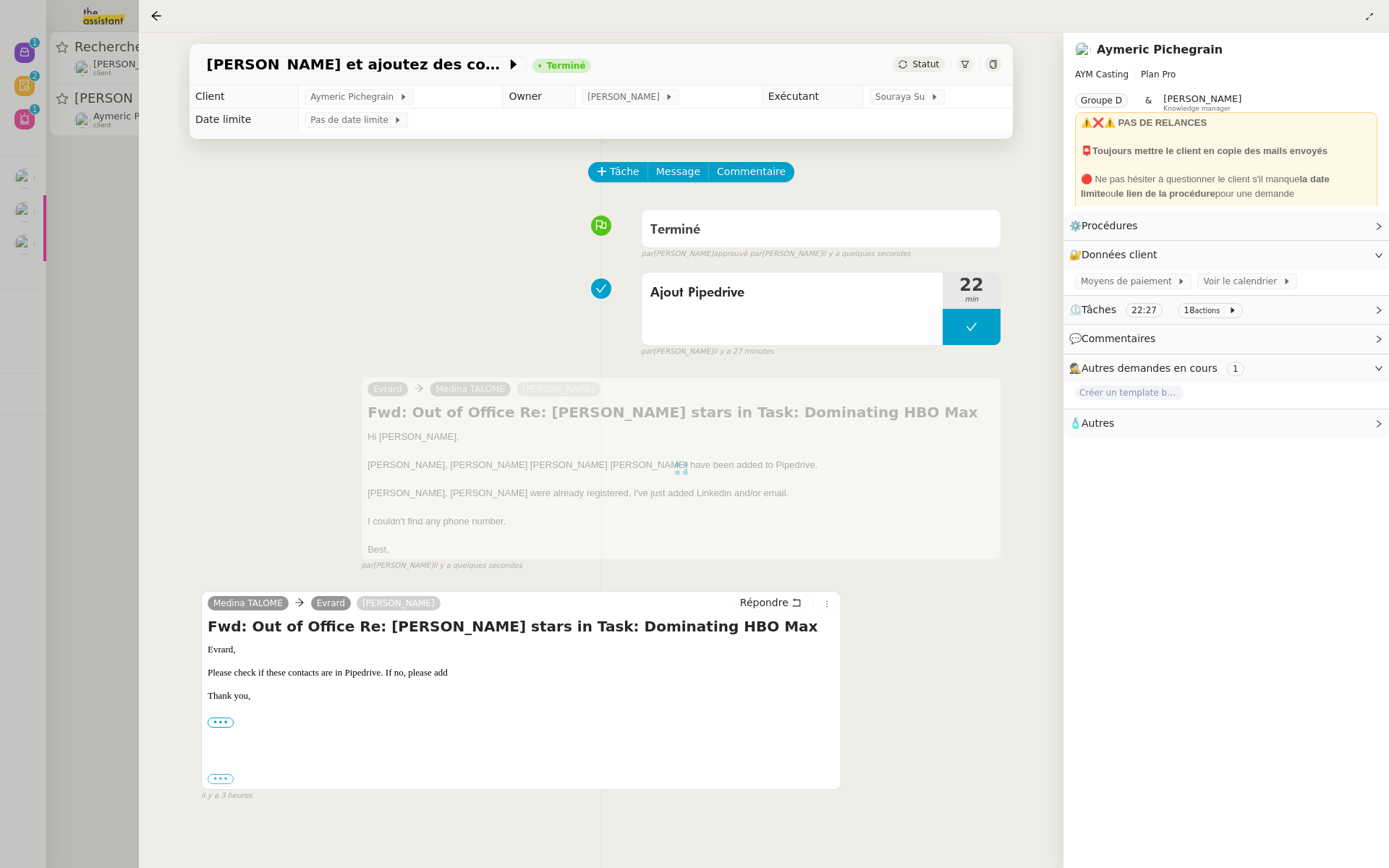
click at [111, 194] on div at bounding box center [694, 434] width 1389 height 868
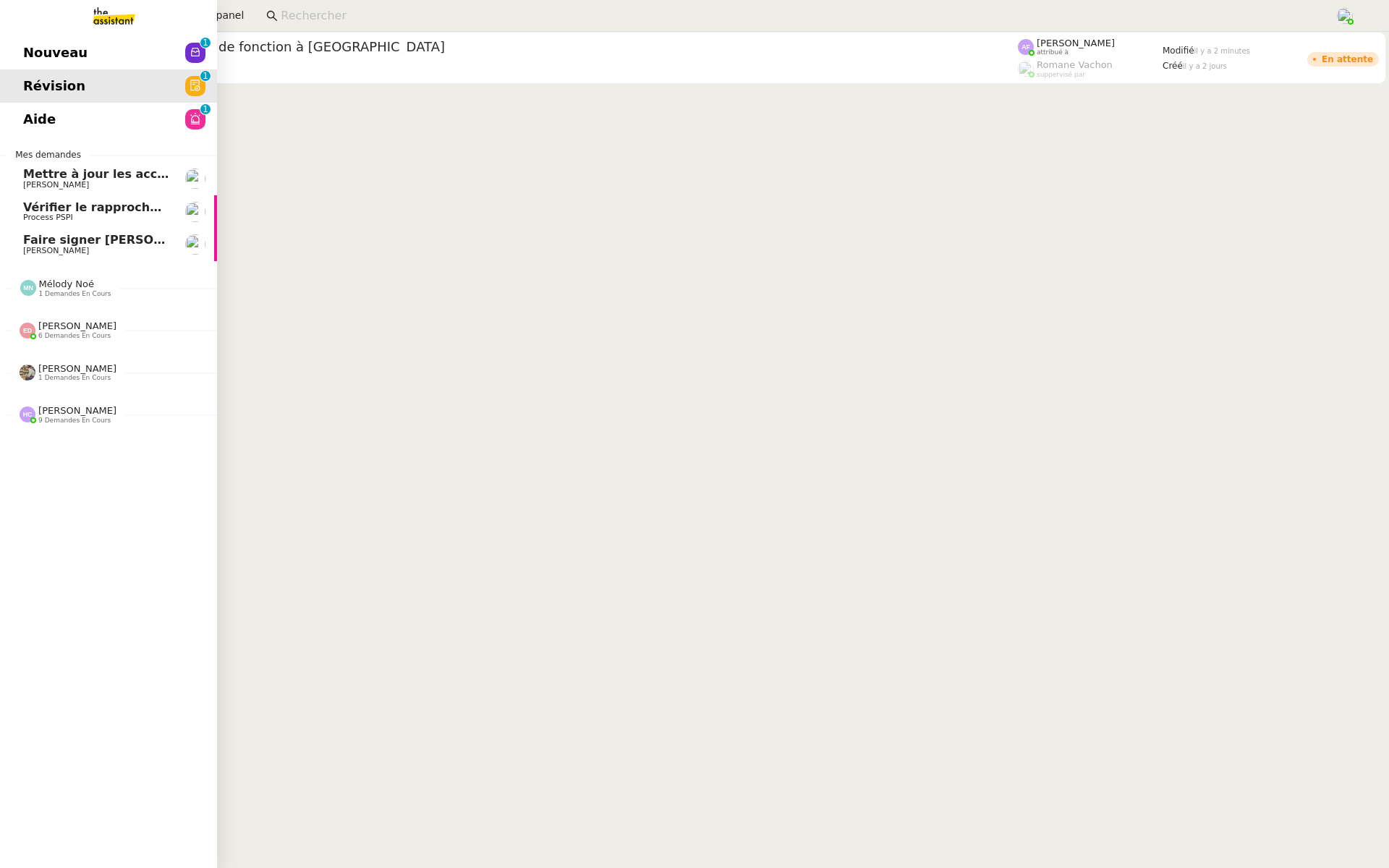
click at [20, 43] on link "Nouveau 0 1 2 3 4 5 6 7 8 9" at bounding box center [109, 52] width 217 height 33
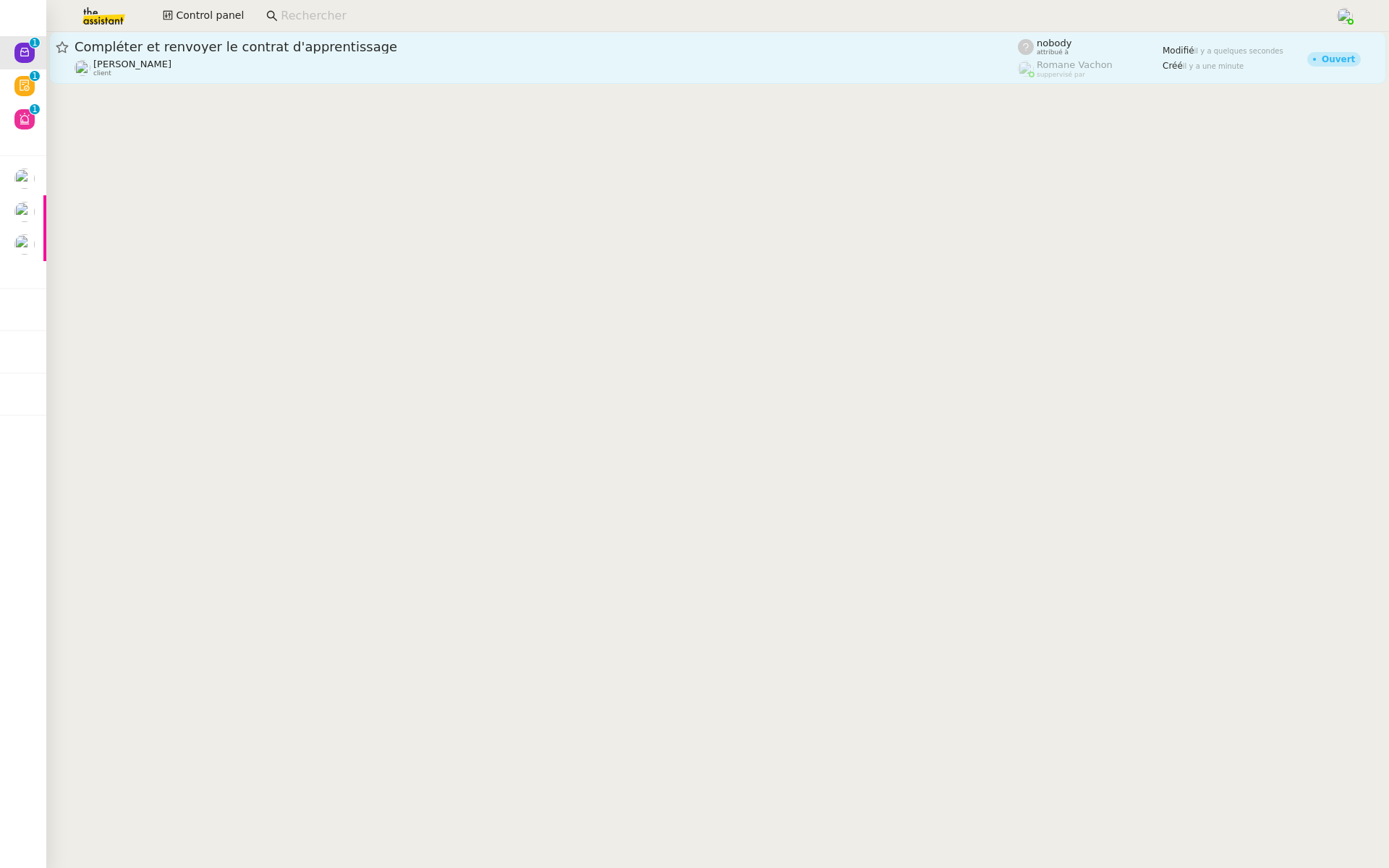
click at [252, 56] on div "Compléter et renvoyer le contrat d'apprentissage [PERSON_NAME] client" at bounding box center [546, 58] width 943 height 39
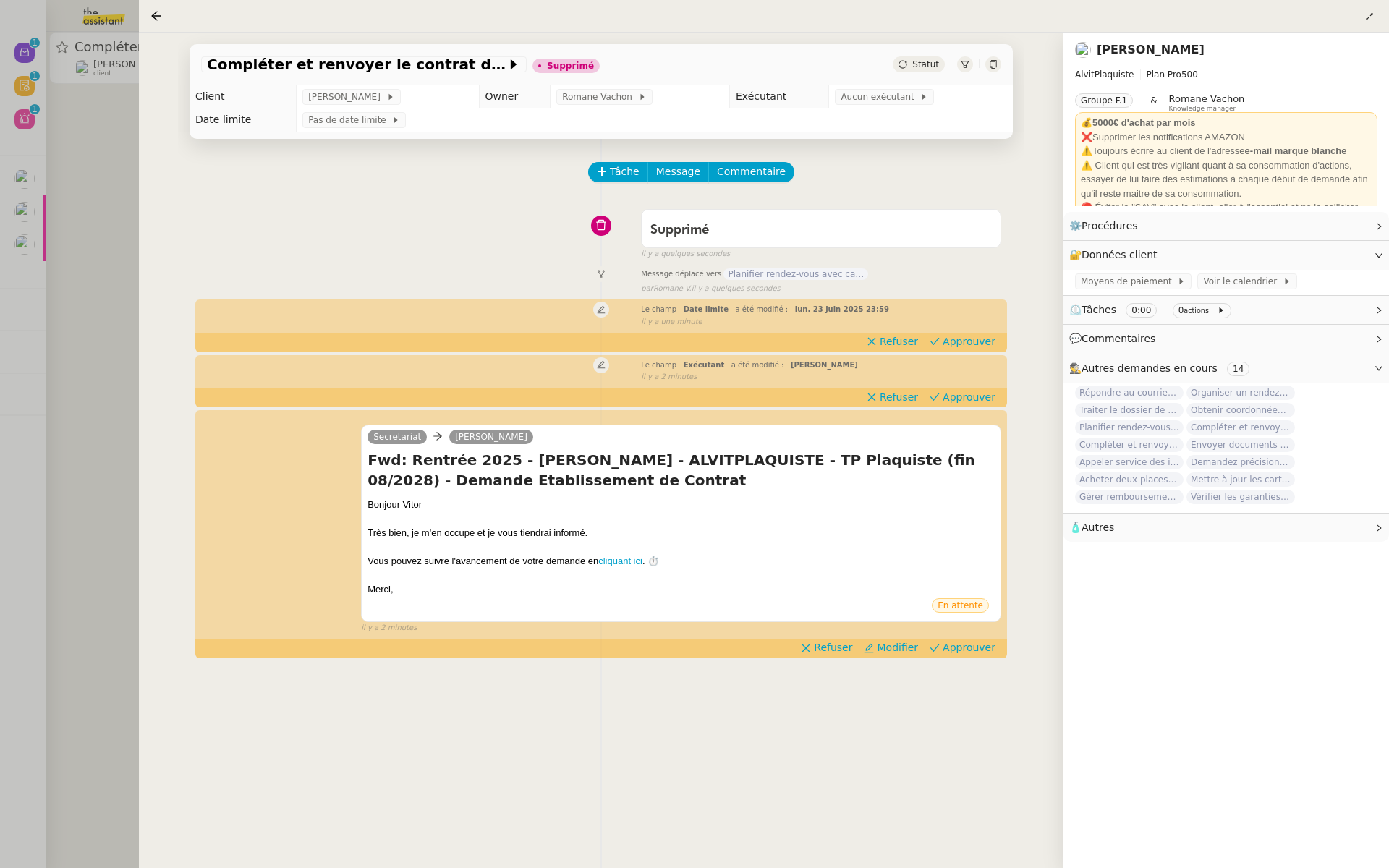
click at [47, 169] on div at bounding box center [694, 434] width 1389 height 868
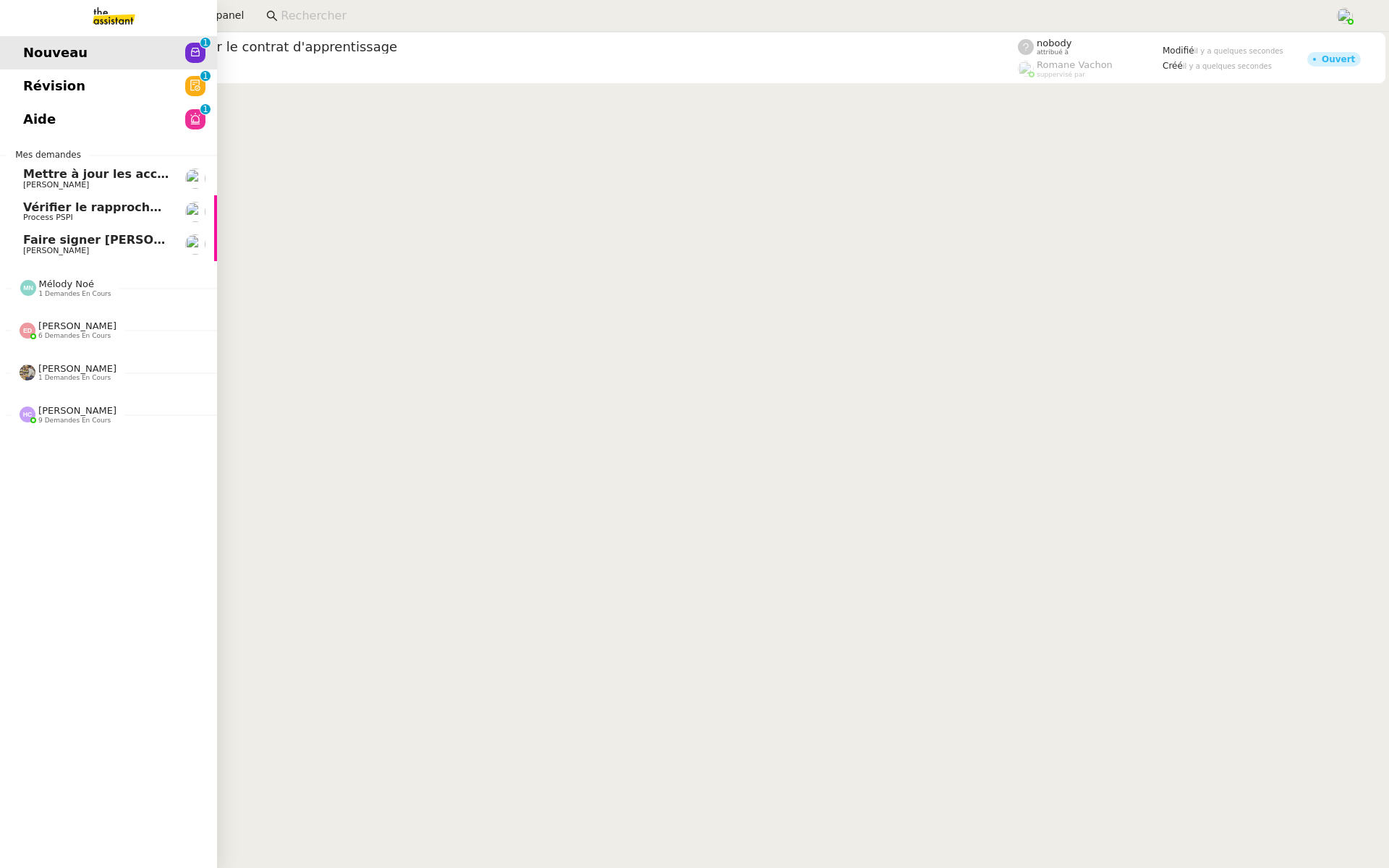
click at [22, 86] on link "Révision 0 1 2 3 4 5 6 7 8 9" at bounding box center [109, 86] width 217 height 33
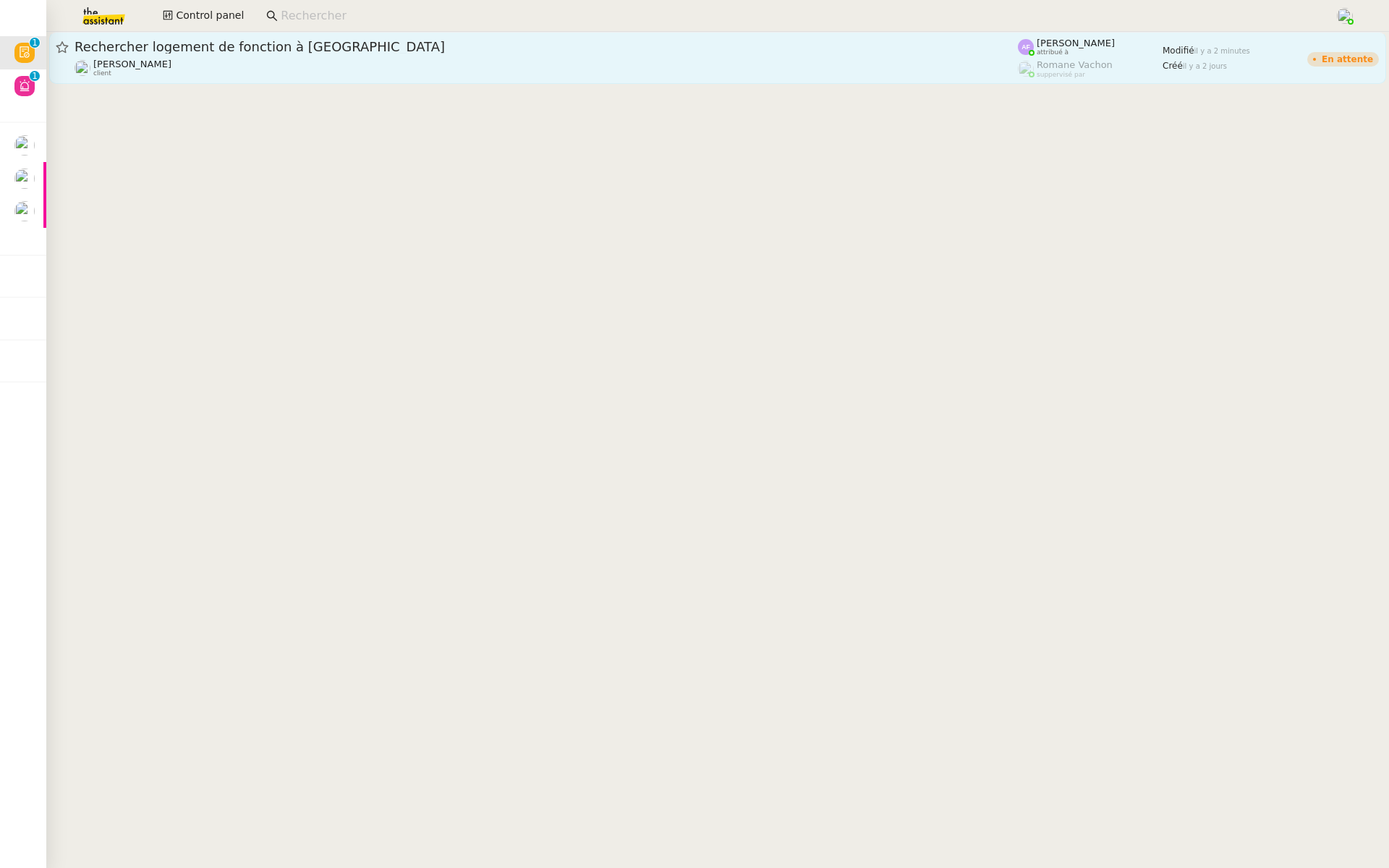
click at [296, 46] on span "Rechercher logement de fonction à [GEOGRAPHIC_DATA]" at bounding box center [546, 47] width 943 height 13
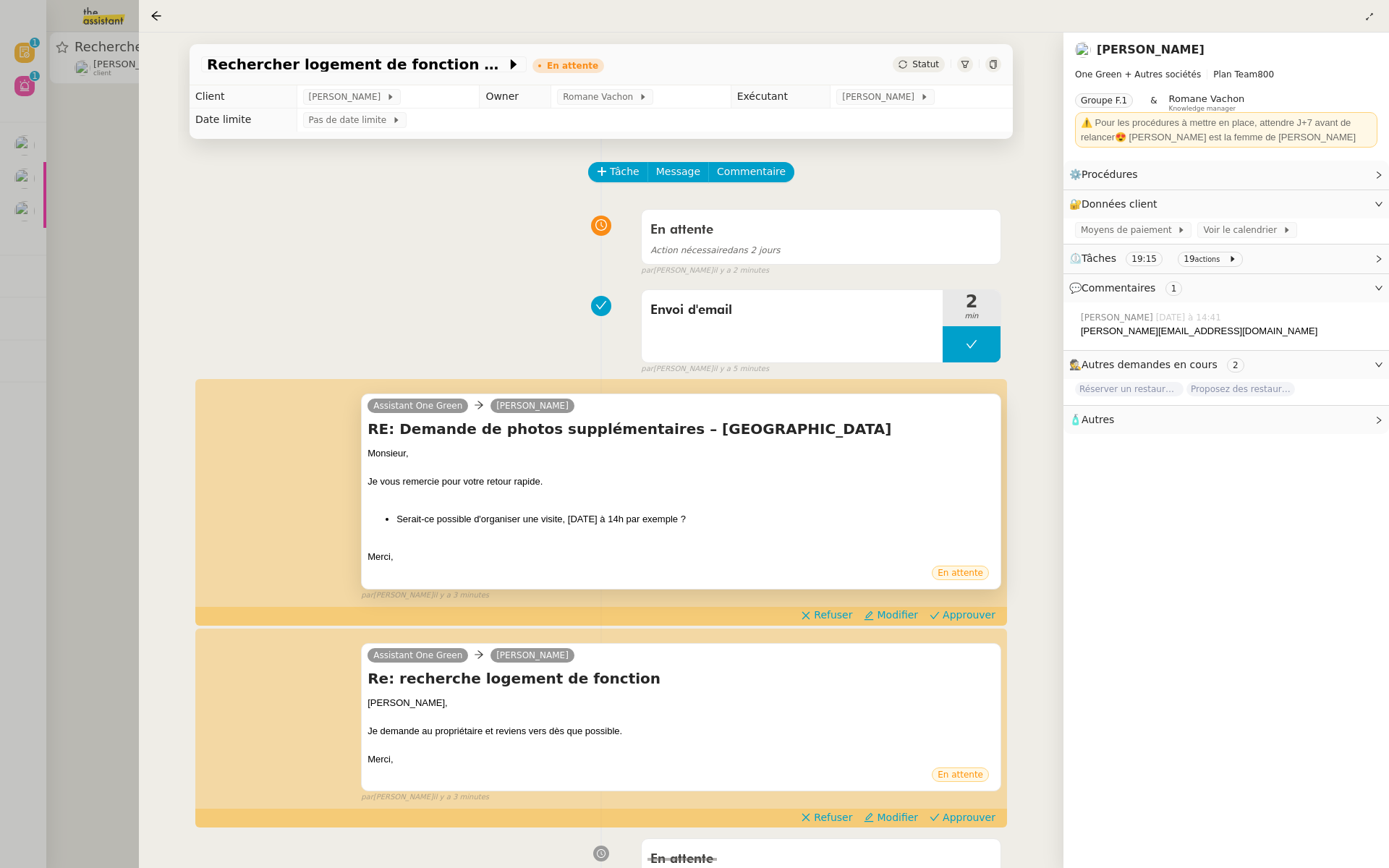
scroll to position [140, 0]
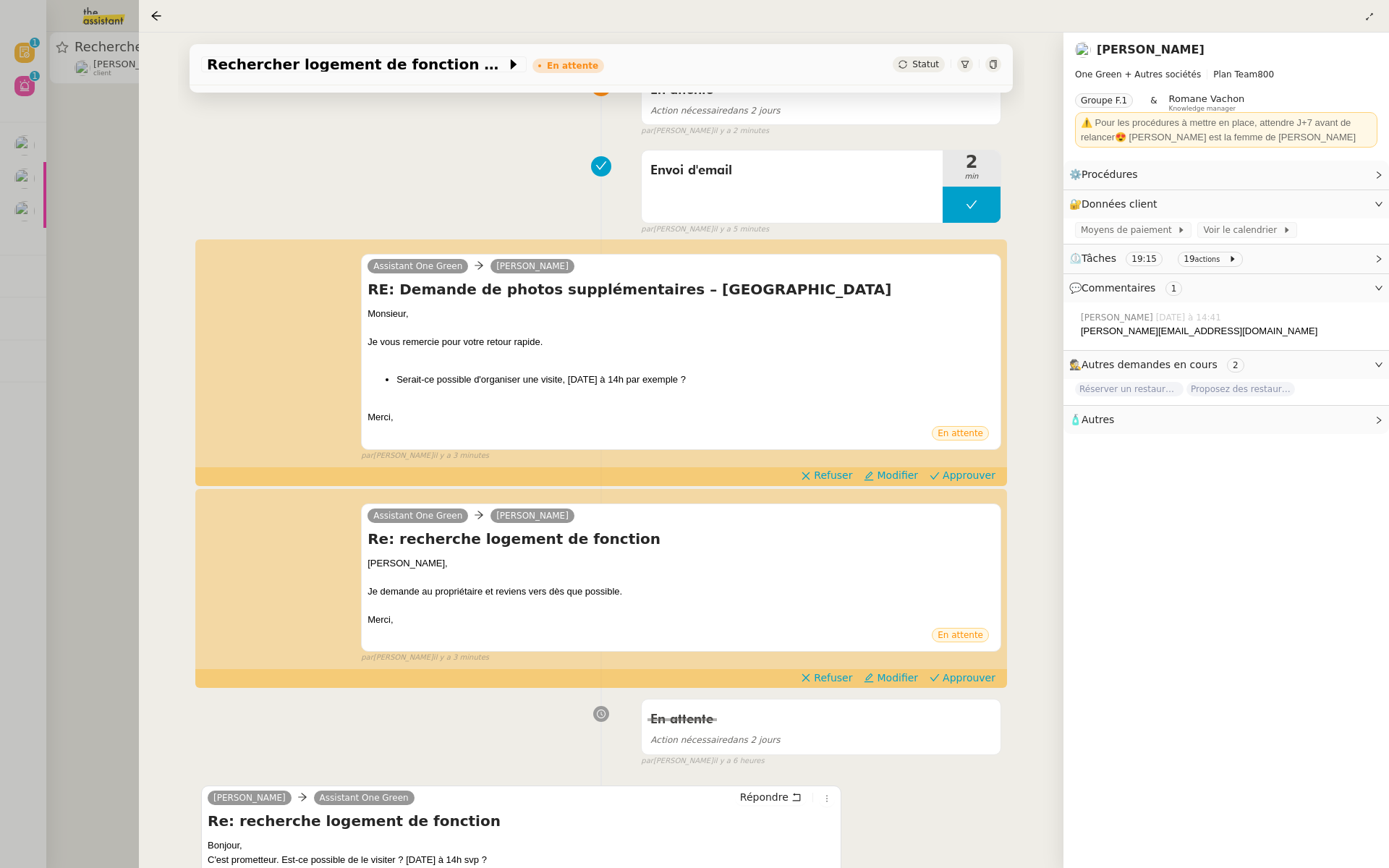
click at [144, 196] on div "Rechercher logement de fonction à [GEOGRAPHIC_DATA] En attente Statut Client [P…" at bounding box center [601, 450] width 925 height 835
click at [102, 171] on div at bounding box center [694, 434] width 1389 height 868
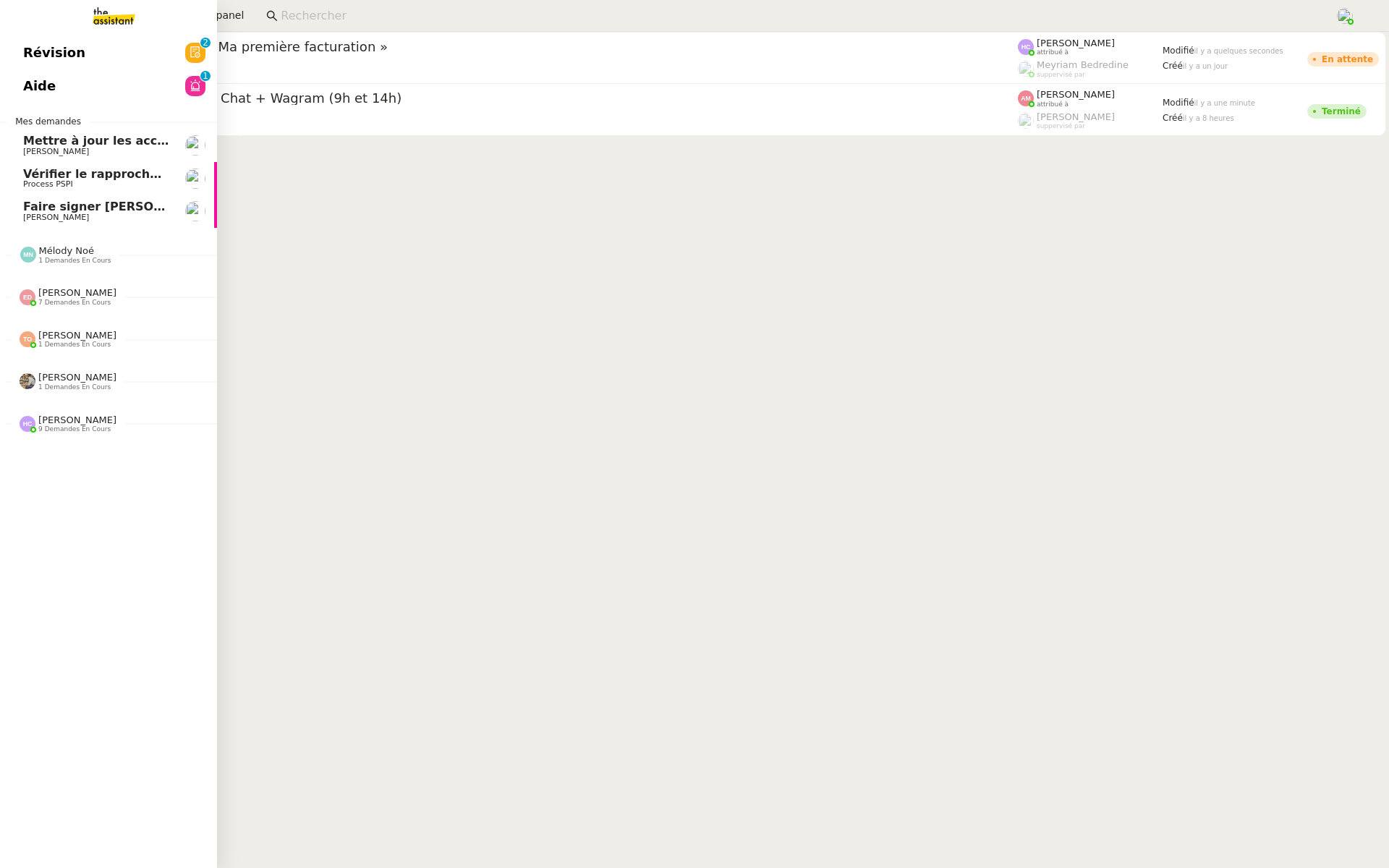
click at [81, 40] on link "Révision 0 1 2 3 4 5 6 7 8 9" at bounding box center [109, 52] width 217 height 33
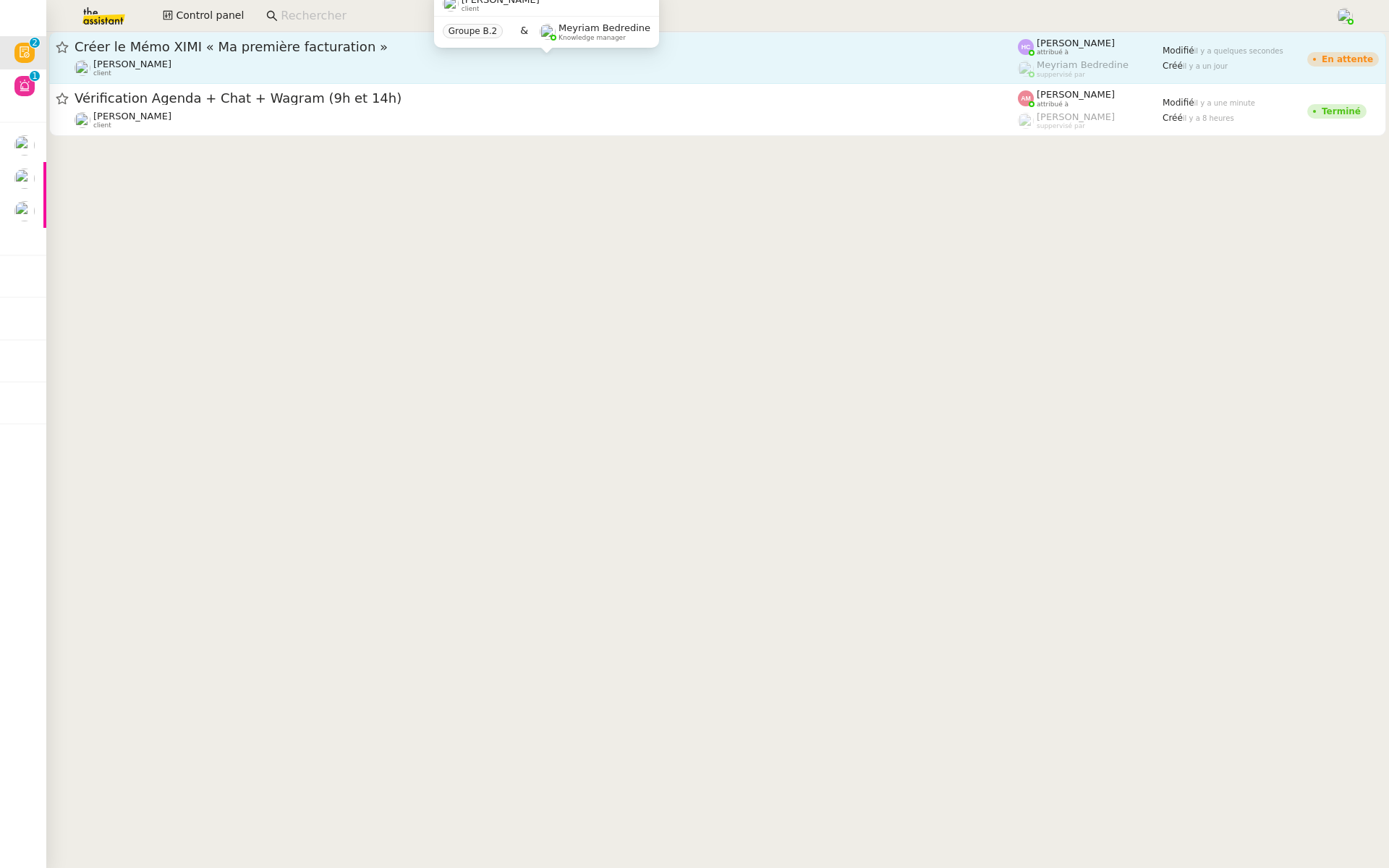
click at [268, 60] on div "[PERSON_NAME] client" at bounding box center [546, 68] width 943 height 19
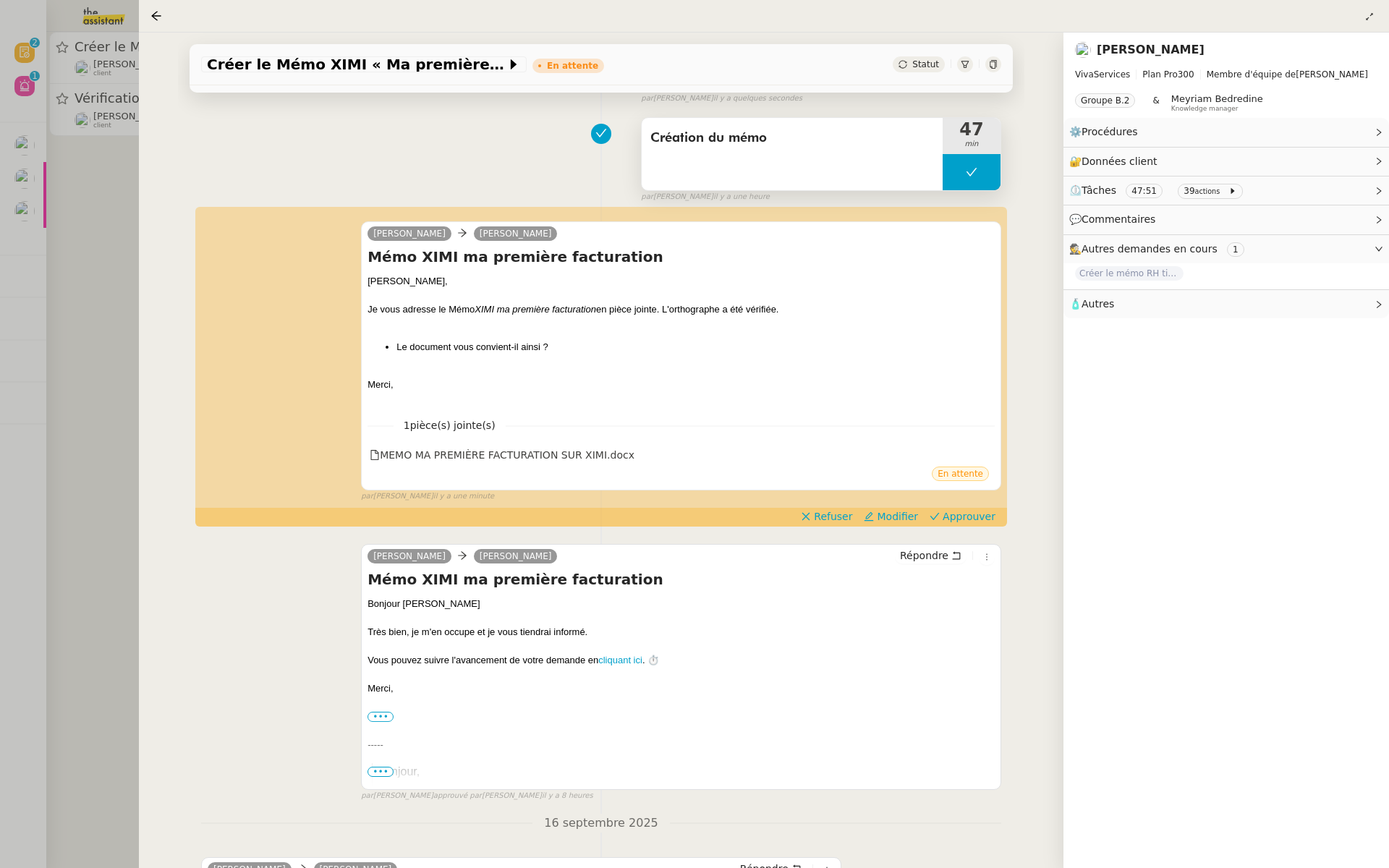
scroll to position [193, 0]
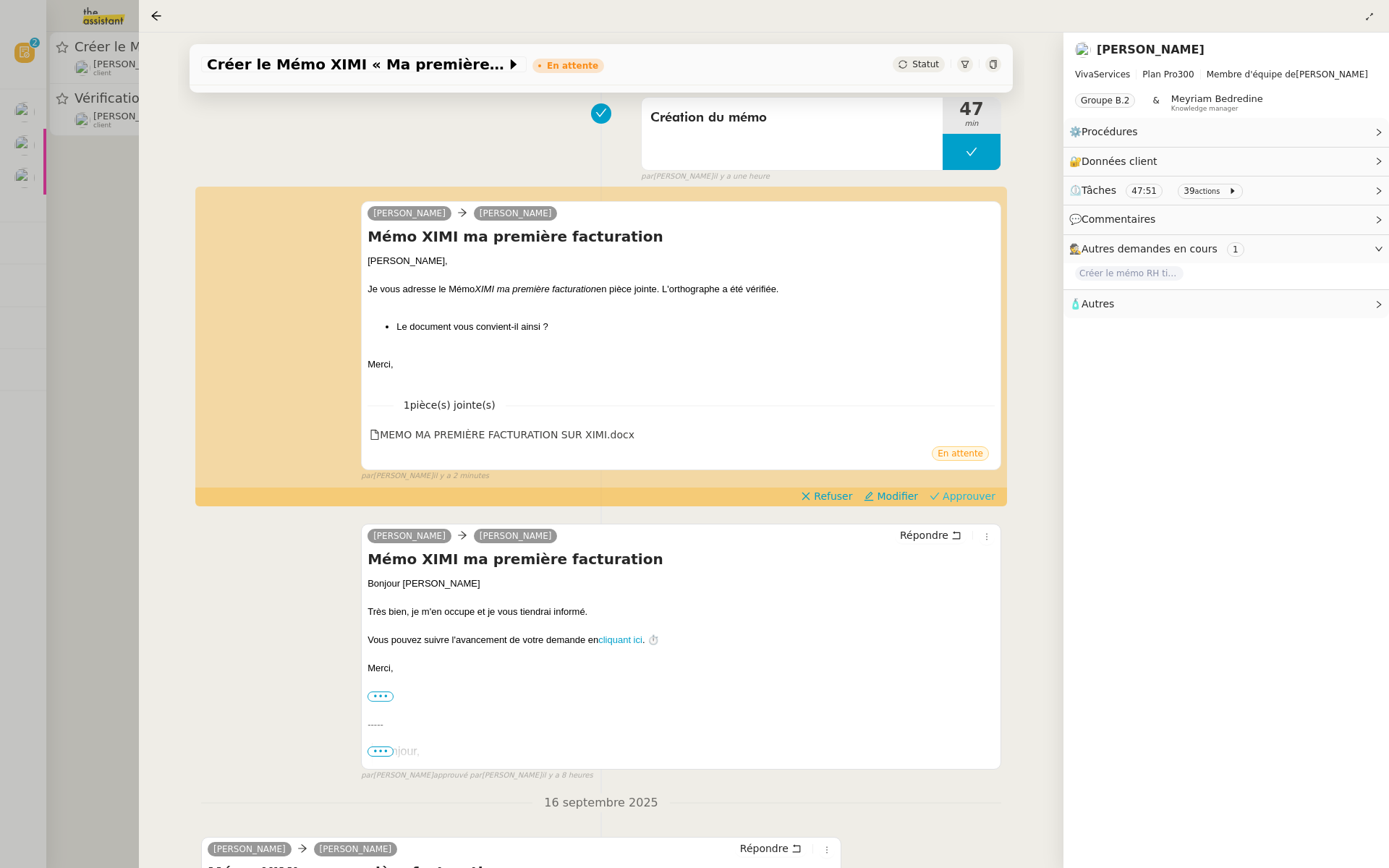
click at [967, 492] on span "Approuver" at bounding box center [969, 496] width 53 height 15
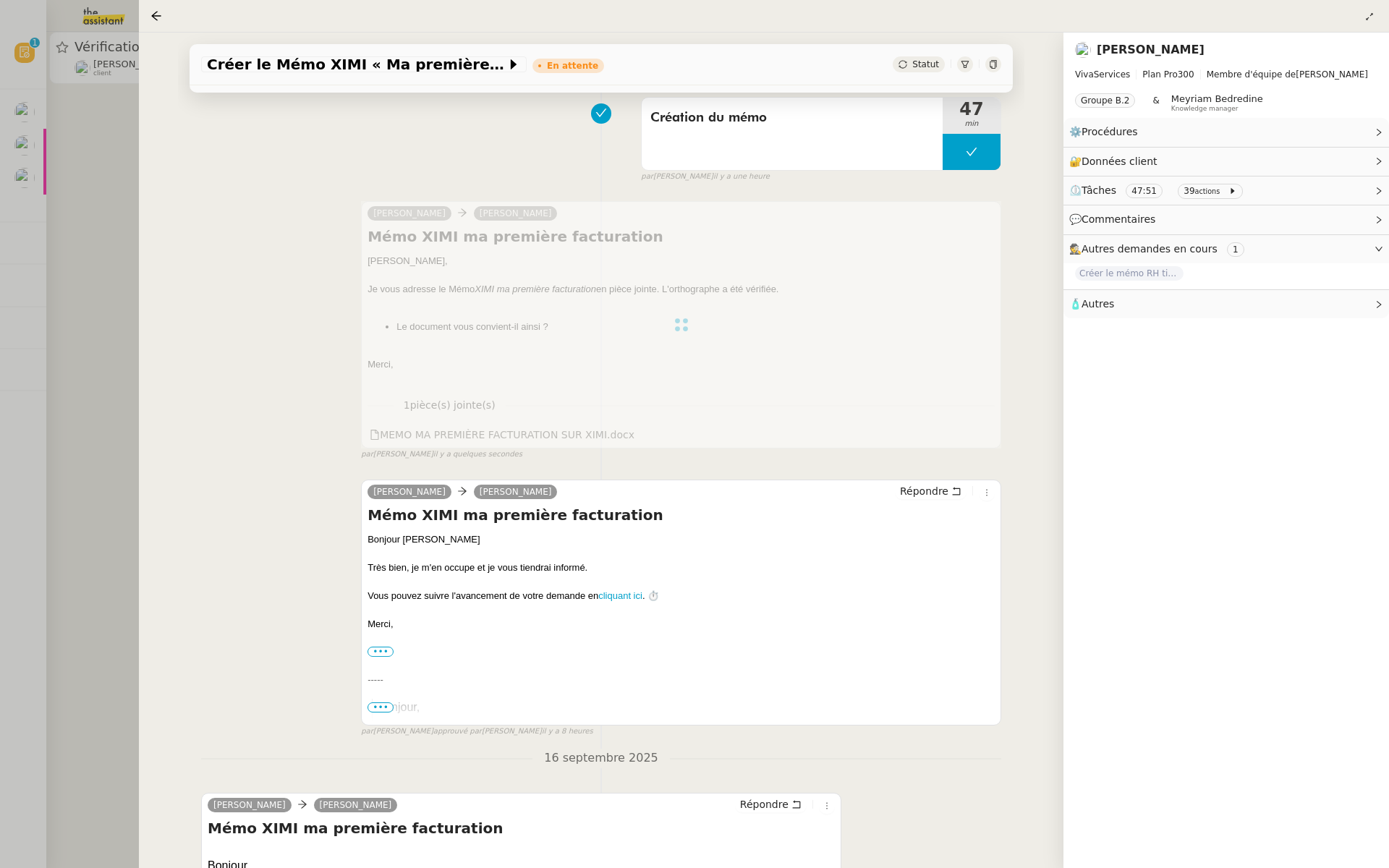
click at [60, 175] on div at bounding box center [694, 434] width 1389 height 868
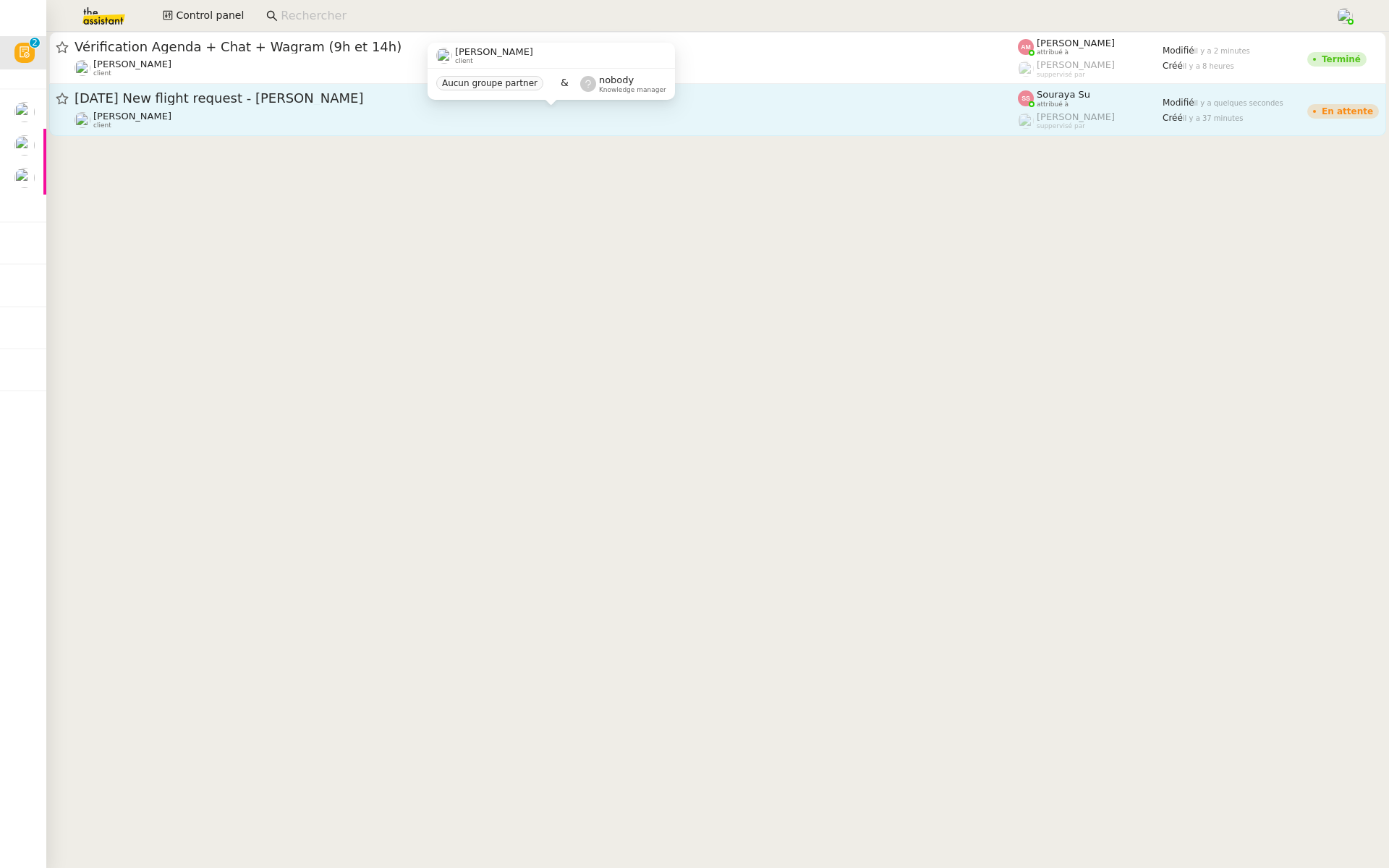
click at [757, 117] on div "[PERSON_NAME] client" at bounding box center [546, 120] width 943 height 19
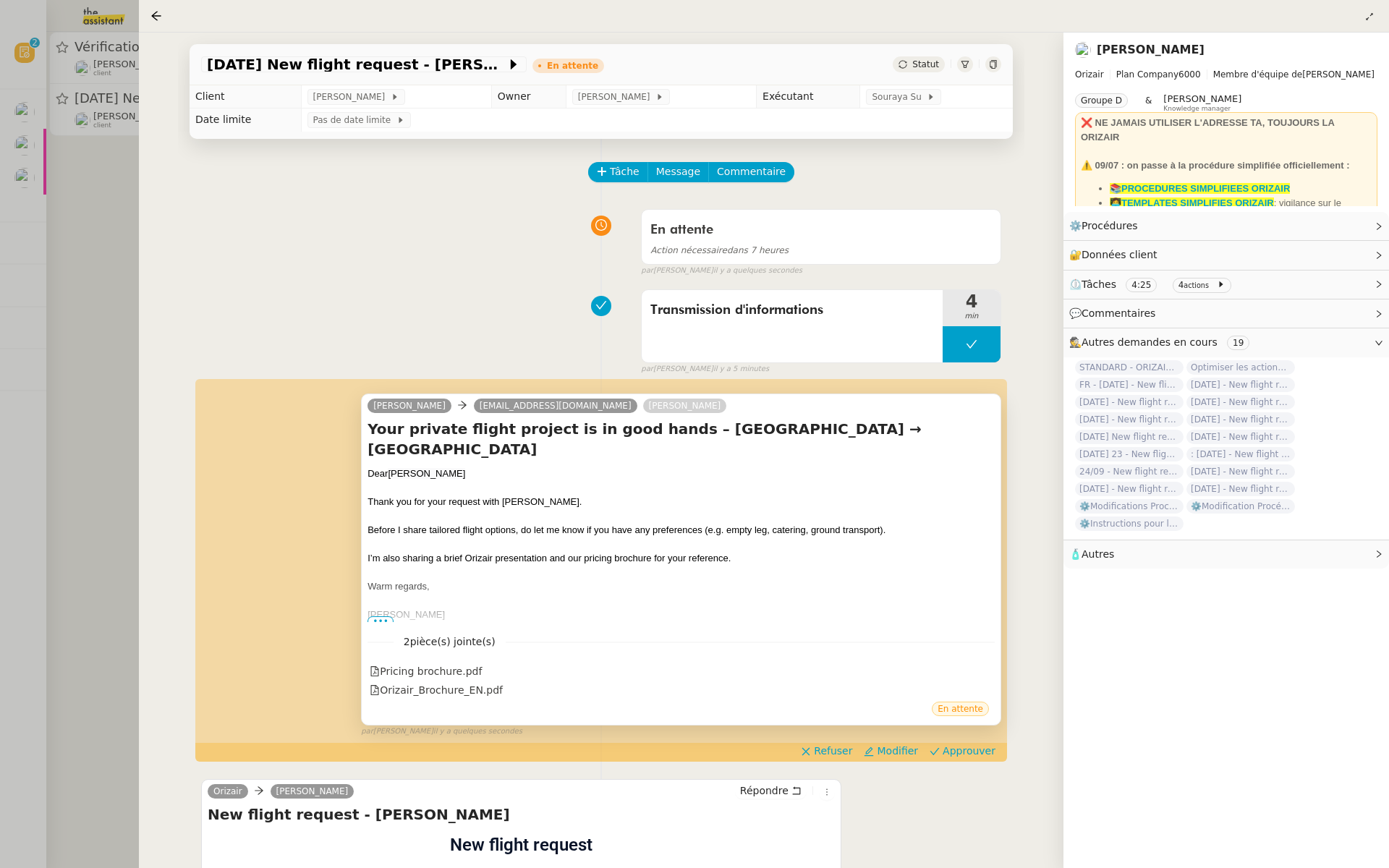
scroll to position [237, 0]
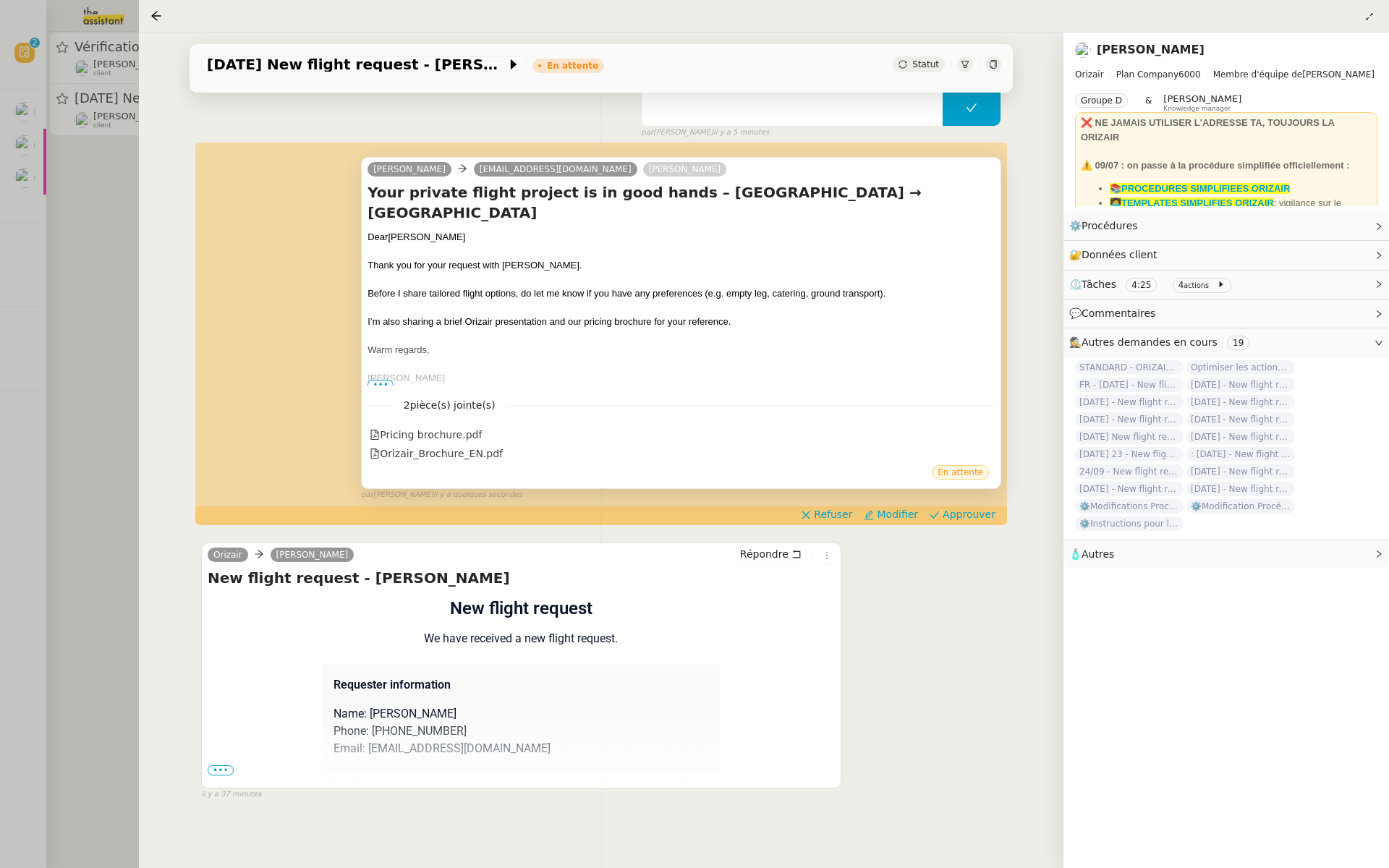
click at [379, 379] on span "•••" at bounding box center [380, 384] width 26 height 10
click at [979, 517] on span "Approuver" at bounding box center [969, 514] width 53 height 15
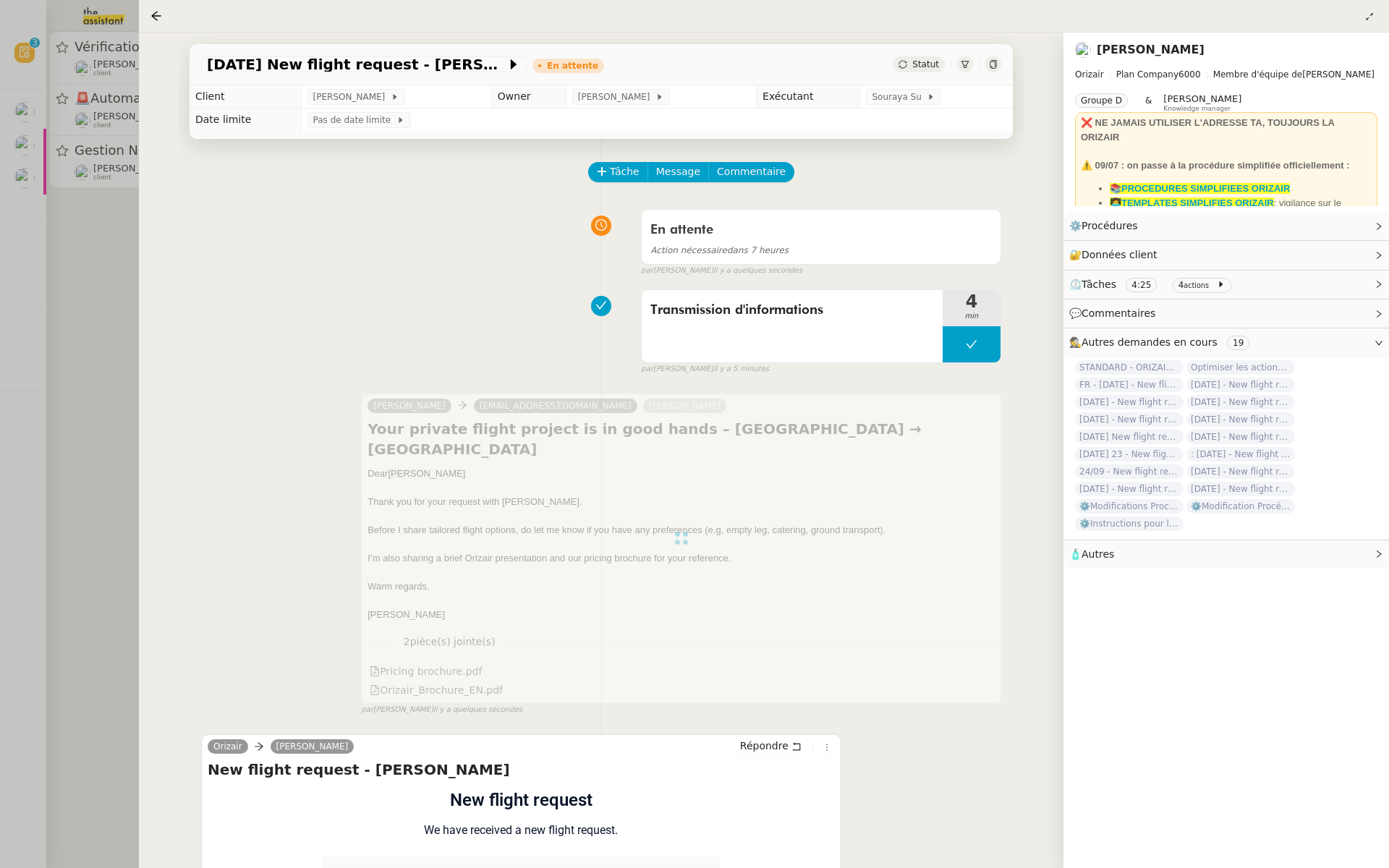
click at [64, 187] on div at bounding box center [694, 434] width 1389 height 868
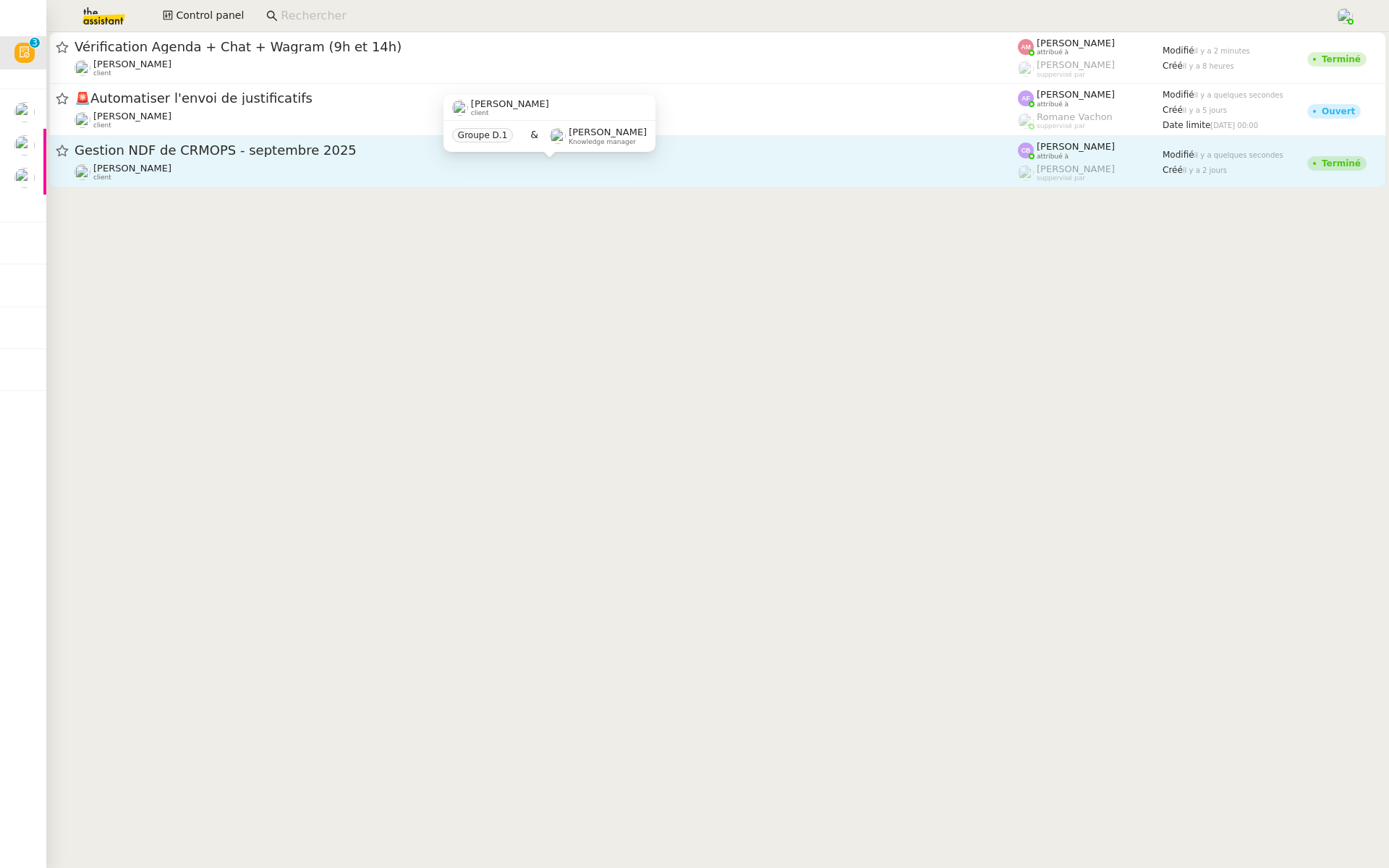
click at [237, 175] on div "[PERSON_NAME] client" at bounding box center [546, 171] width 943 height 19
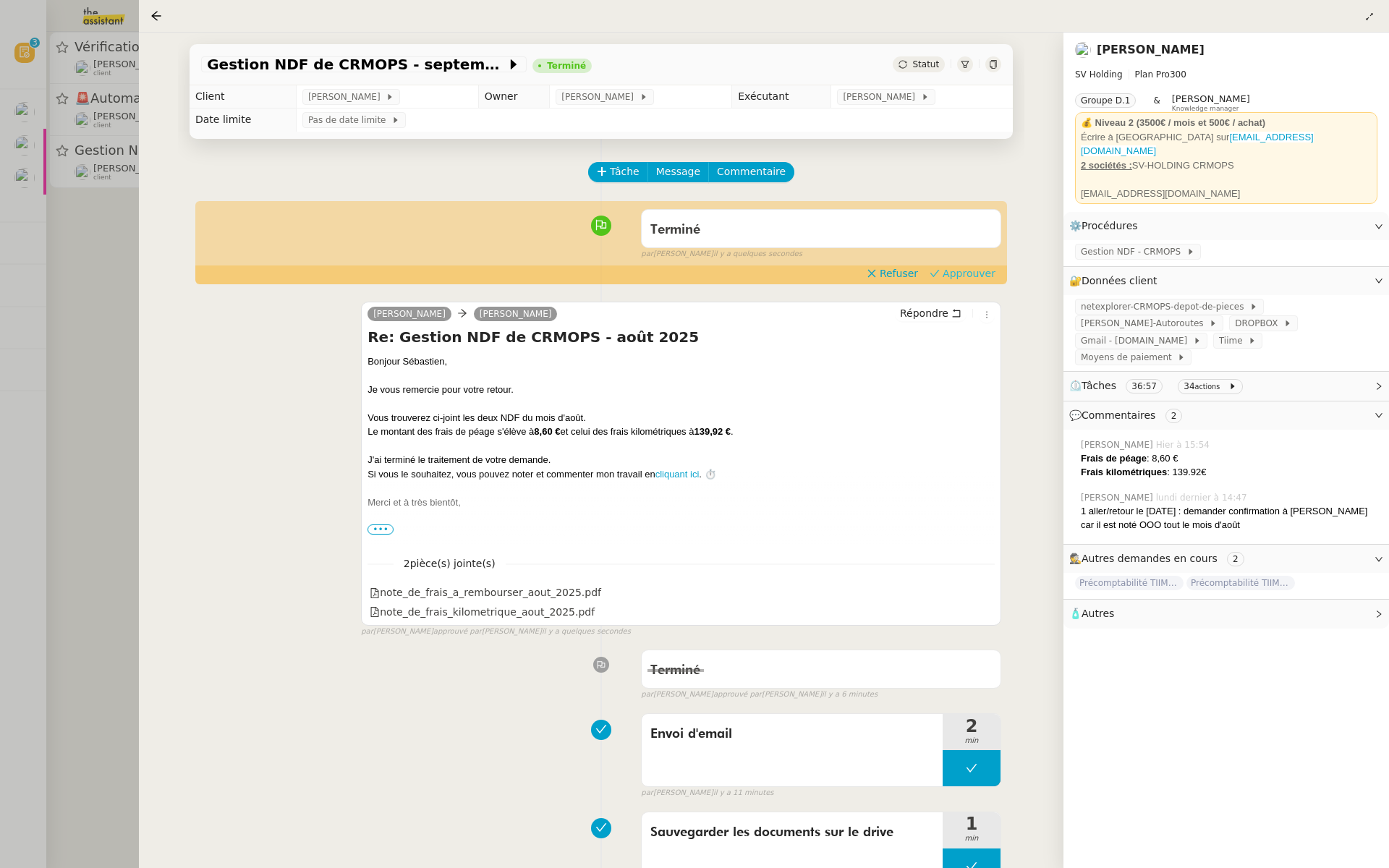
click at [960, 274] on span "Approuver" at bounding box center [969, 273] width 53 height 15
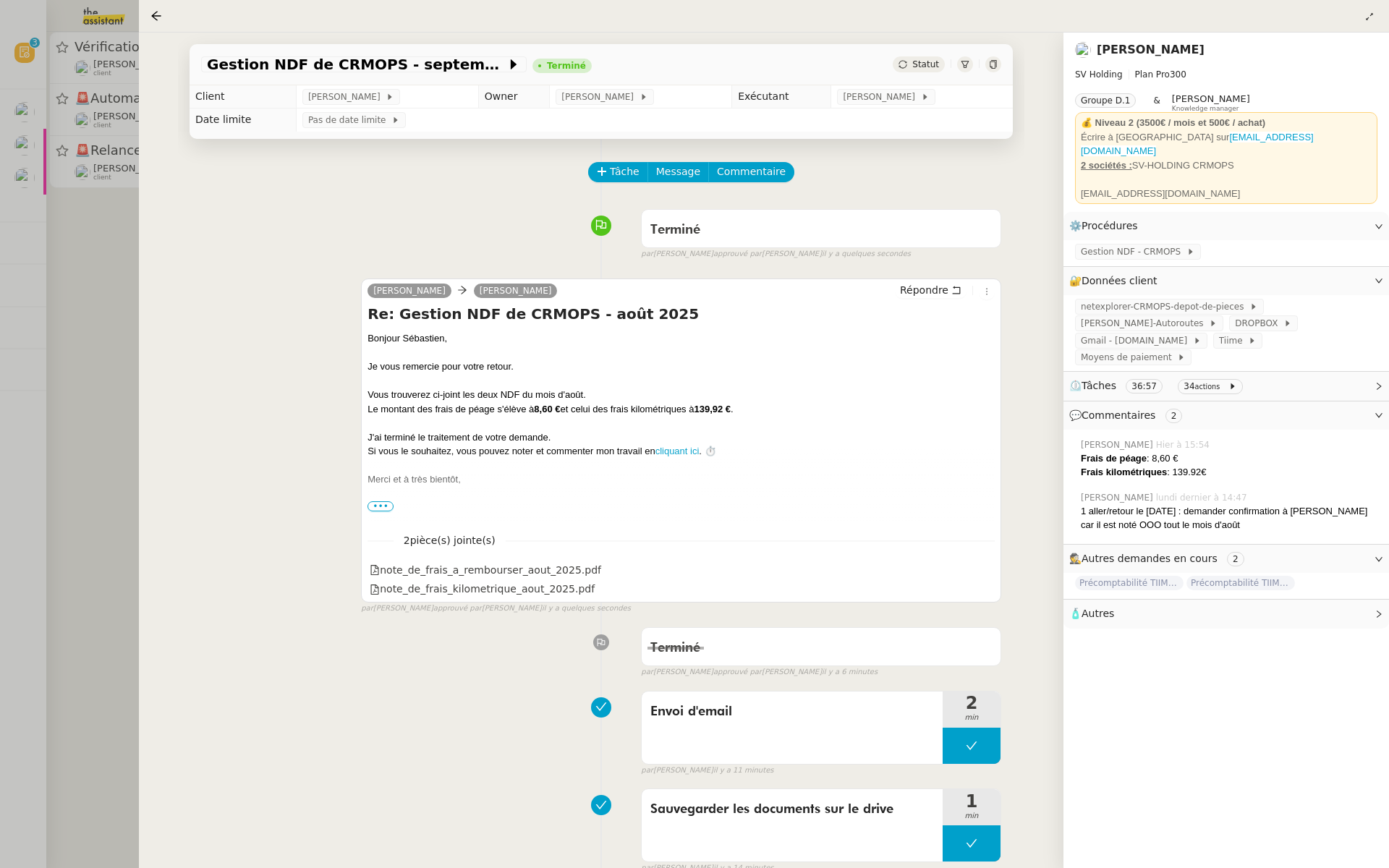
click at [67, 312] on div at bounding box center [694, 434] width 1389 height 868
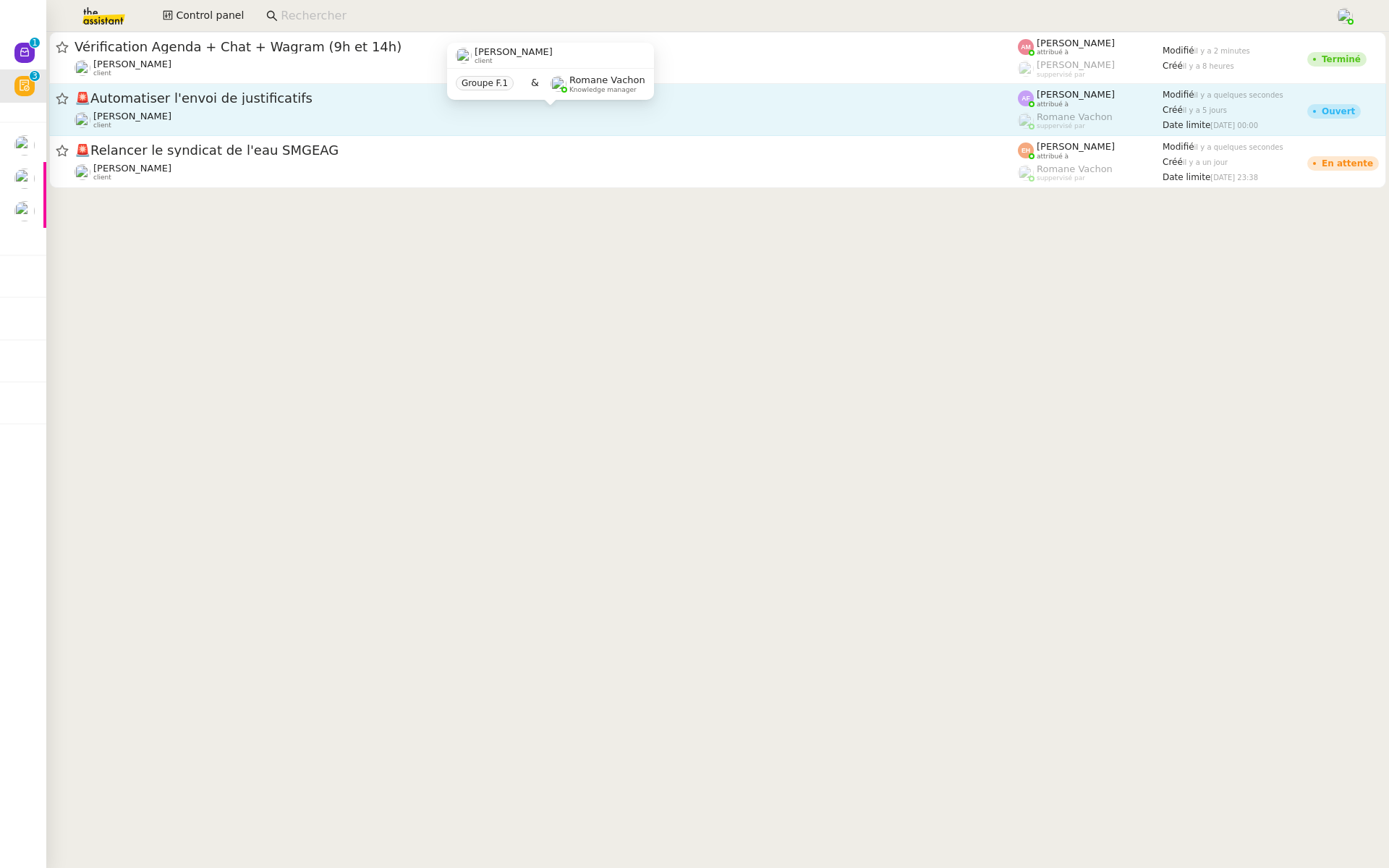
click at [169, 120] on div "[PERSON_NAME] client" at bounding box center [546, 120] width 943 height 19
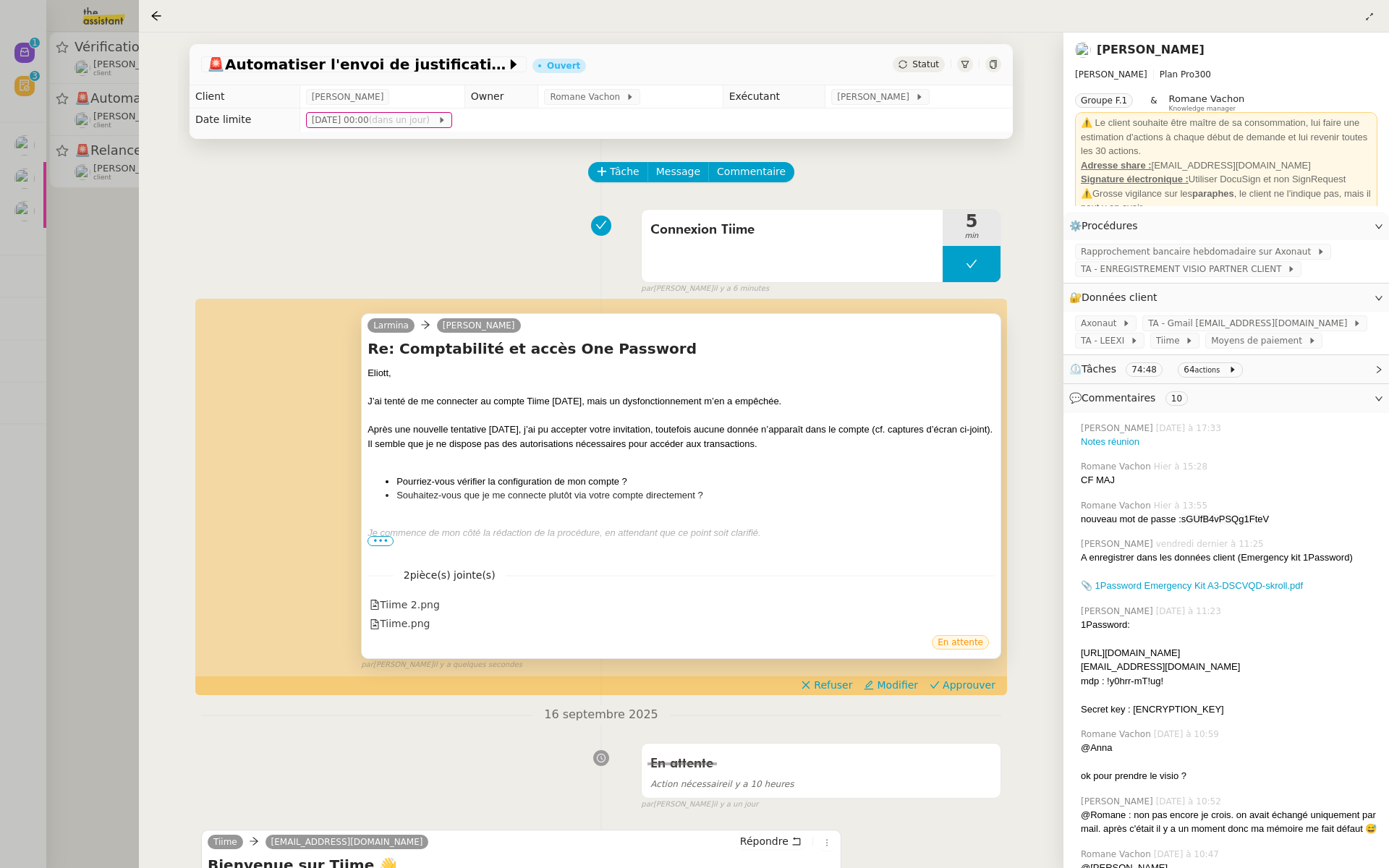
click at [377, 543] on span "•••" at bounding box center [380, 541] width 26 height 10
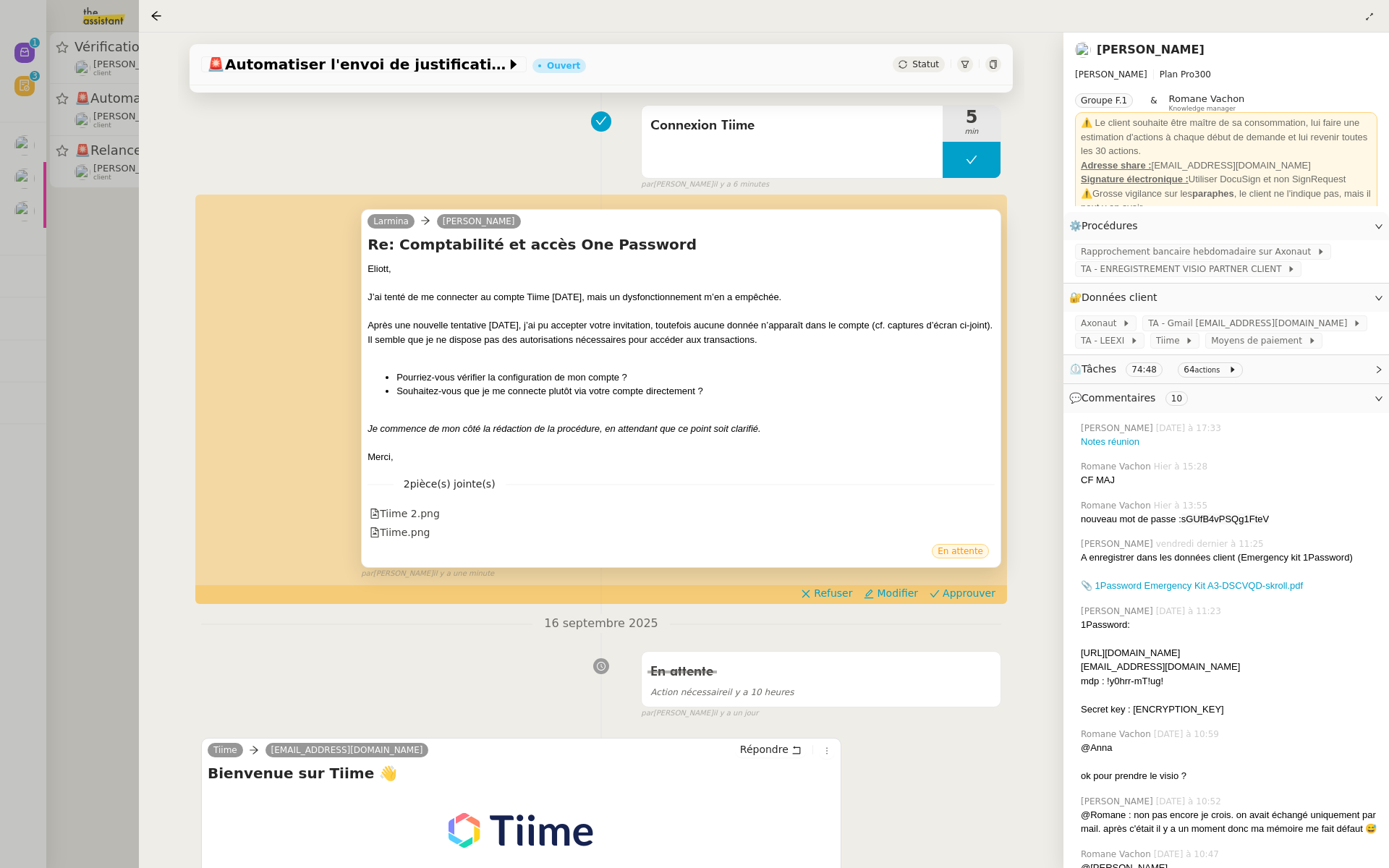
scroll to position [224, 0]
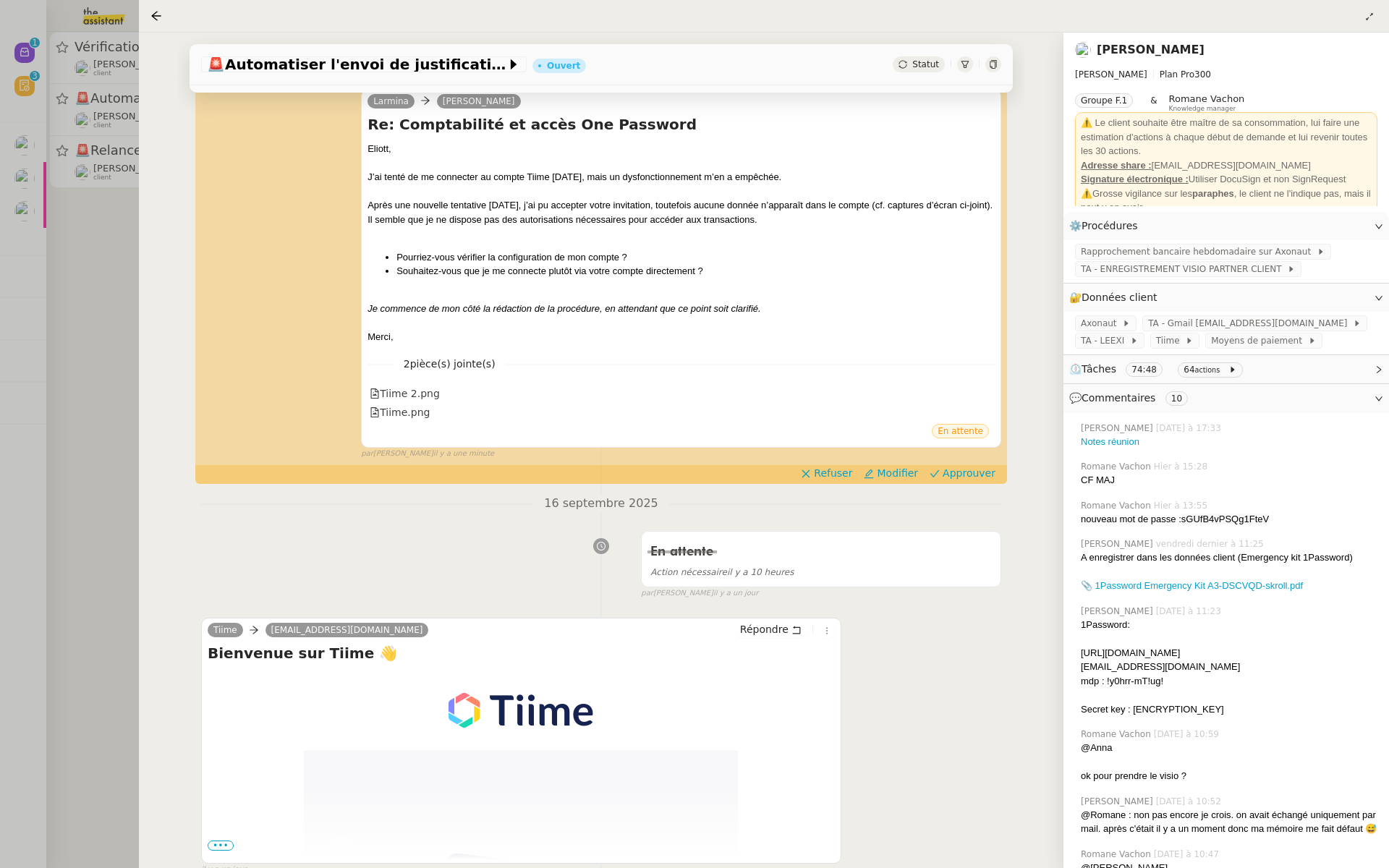
click at [125, 274] on div at bounding box center [694, 434] width 1389 height 868
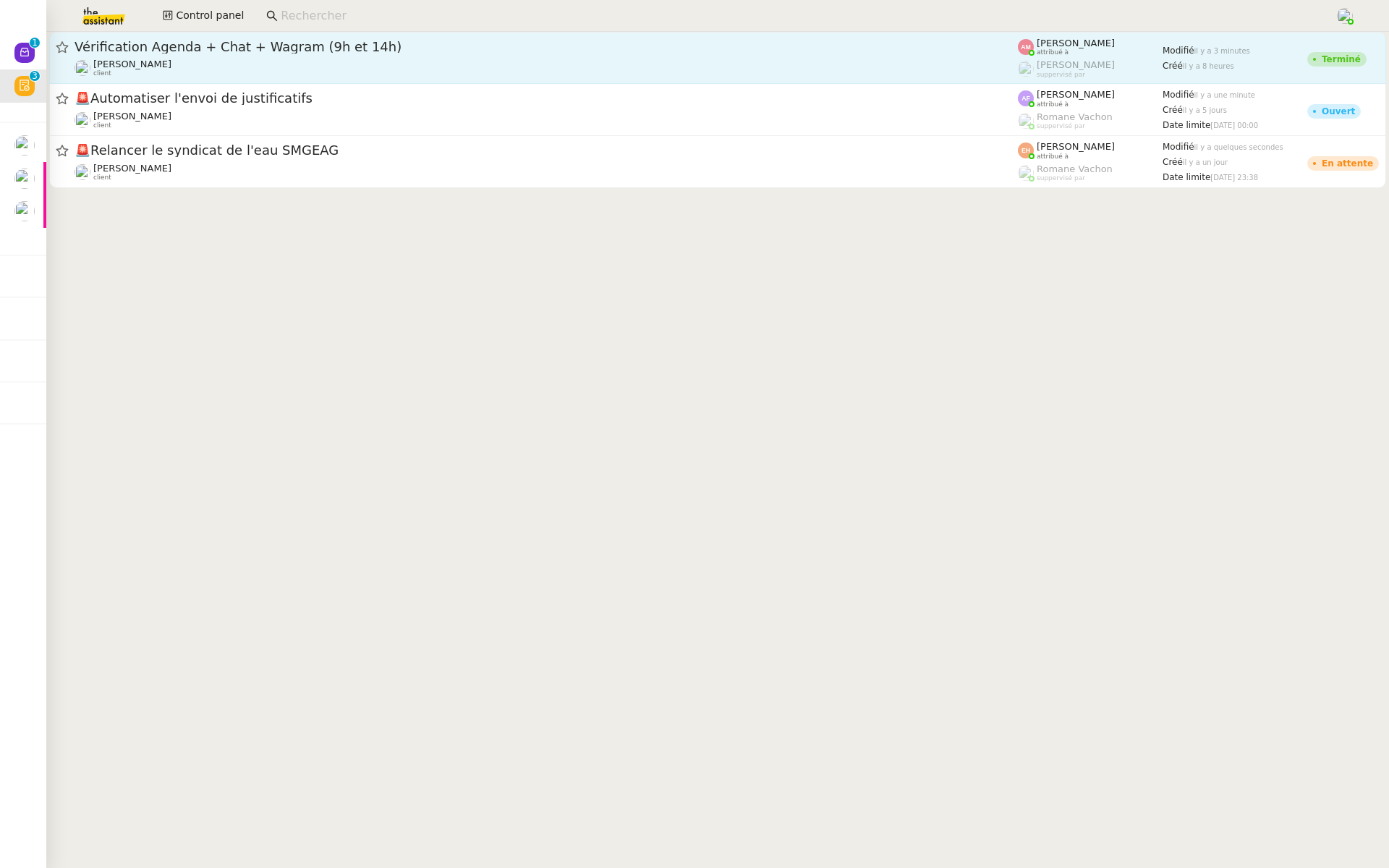
click at [451, 52] on span "Vérification Agenda + Chat + Wagram (9h et 14h)" at bounding box center [546, 47] width 943 height 13
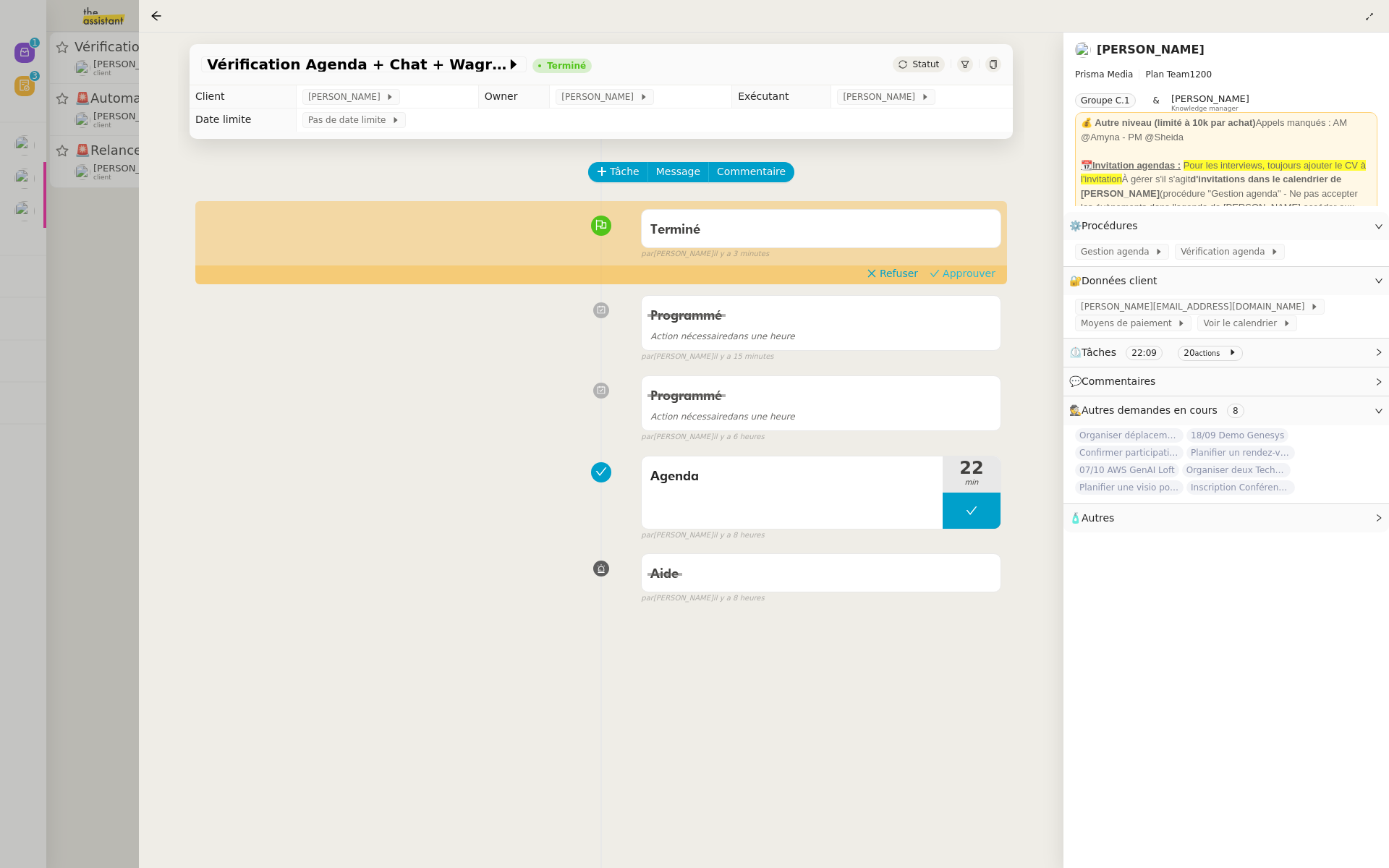
click at [960, 277] on span "Approuver" at bounding box center [969, 273] width 53 height 15
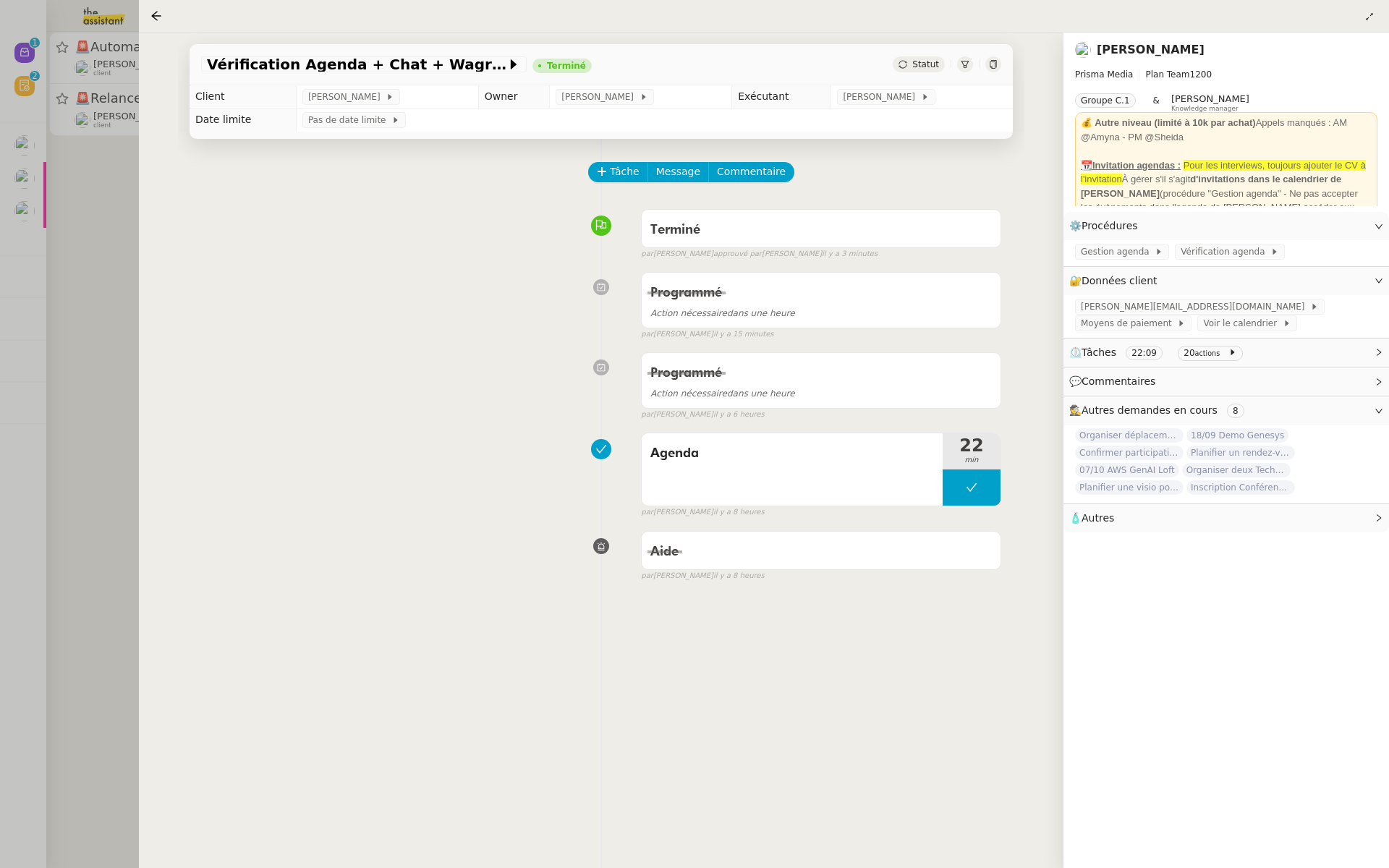
click at [36, 278] on div at bounding box center [694, 434] width 1389 height 868
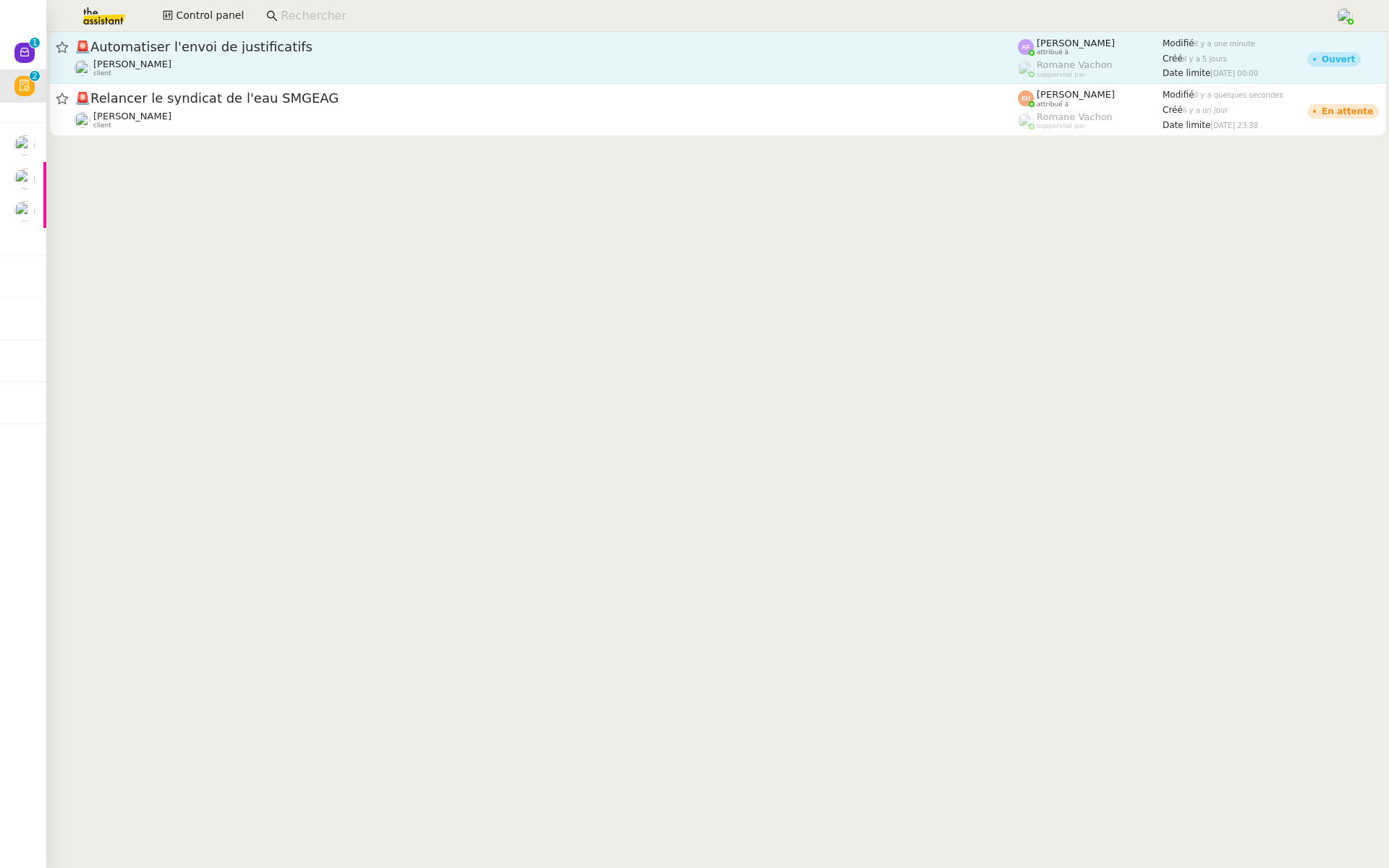
click at [393, 44] on span "🚨 Automatiser l'envoi de justificatifs" at bounding box center [546, 47] width 943 height 13
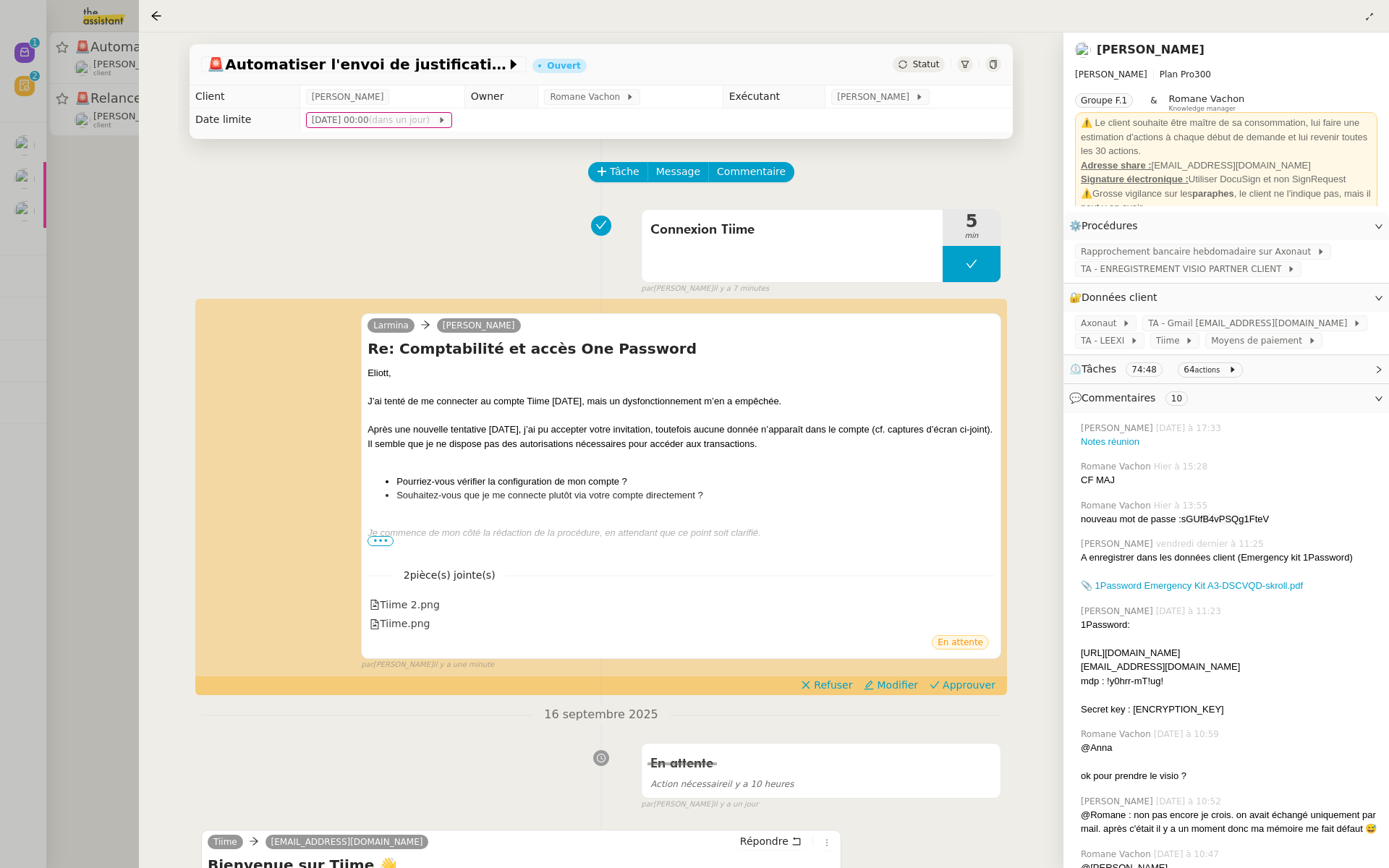
click at [59, 304] on div at bounding box center [694, 434] width 1389 height 868
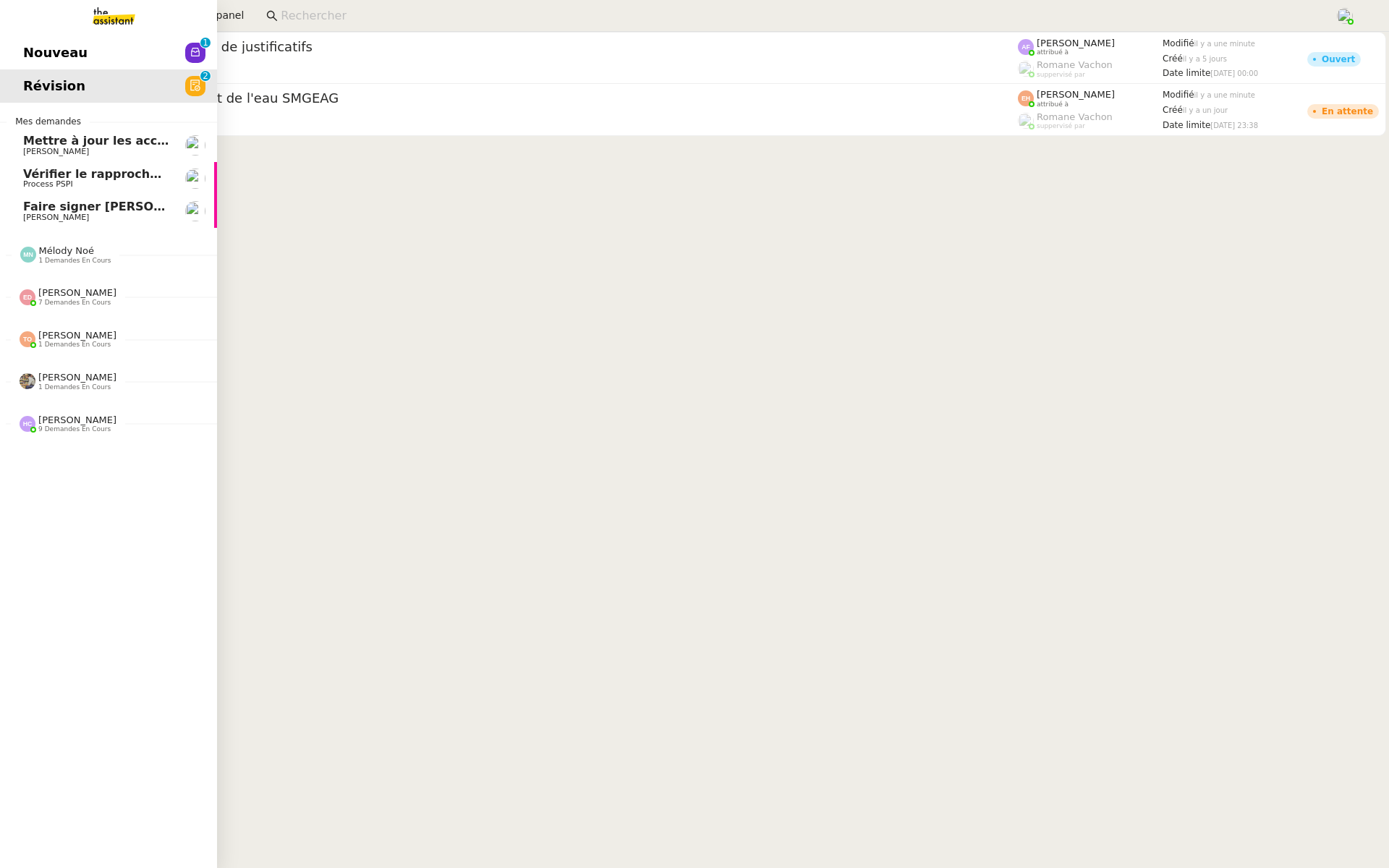
click at [19, 48] on link "Nouveau 0 1 2 3 4 5 6 7 8 9" at bounding box center [109, 52] width 217 height 33
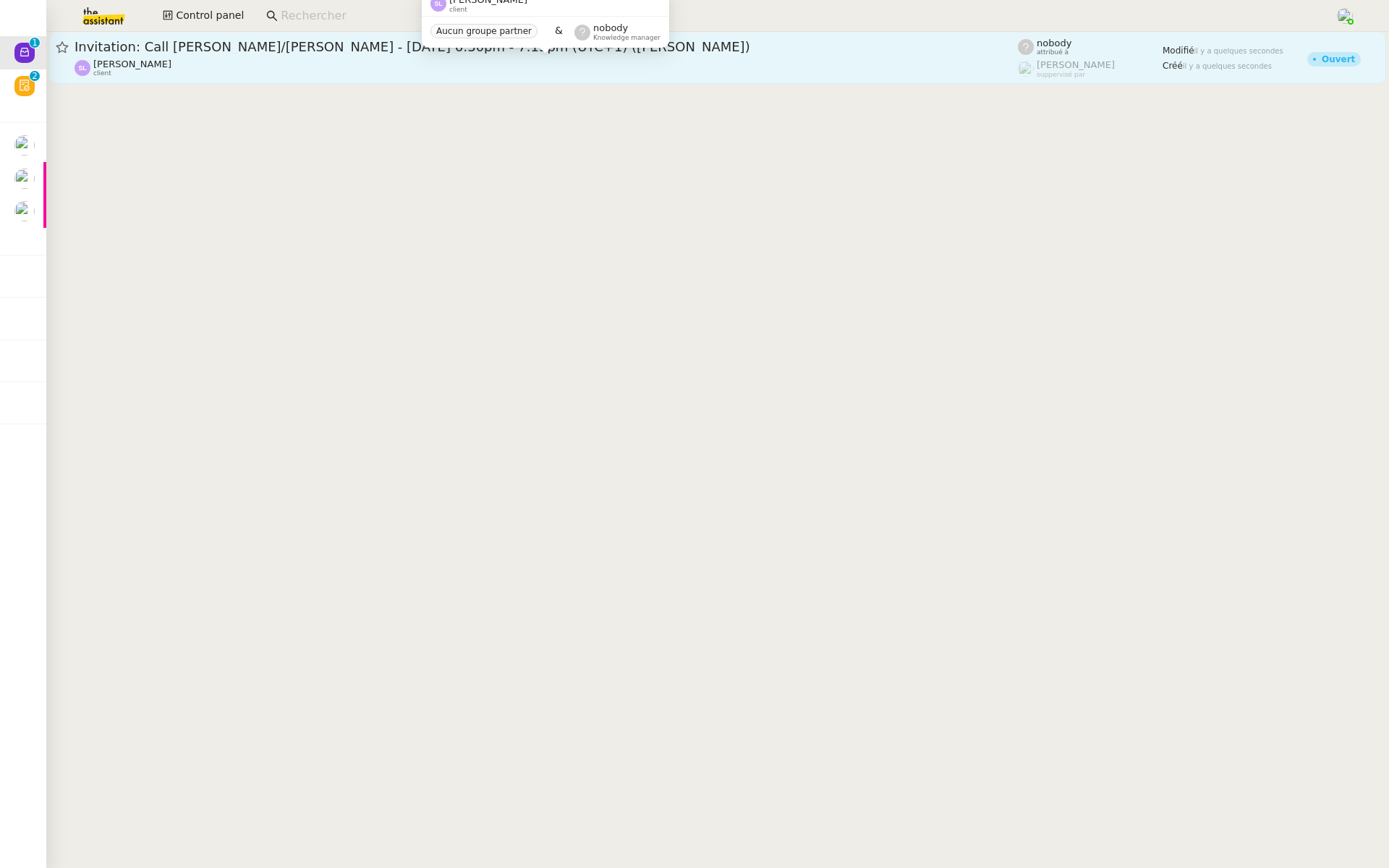
click at [302, 61] on div "[PERSON_NAME] client" at bounding box center [546, 68] width 943 height 19
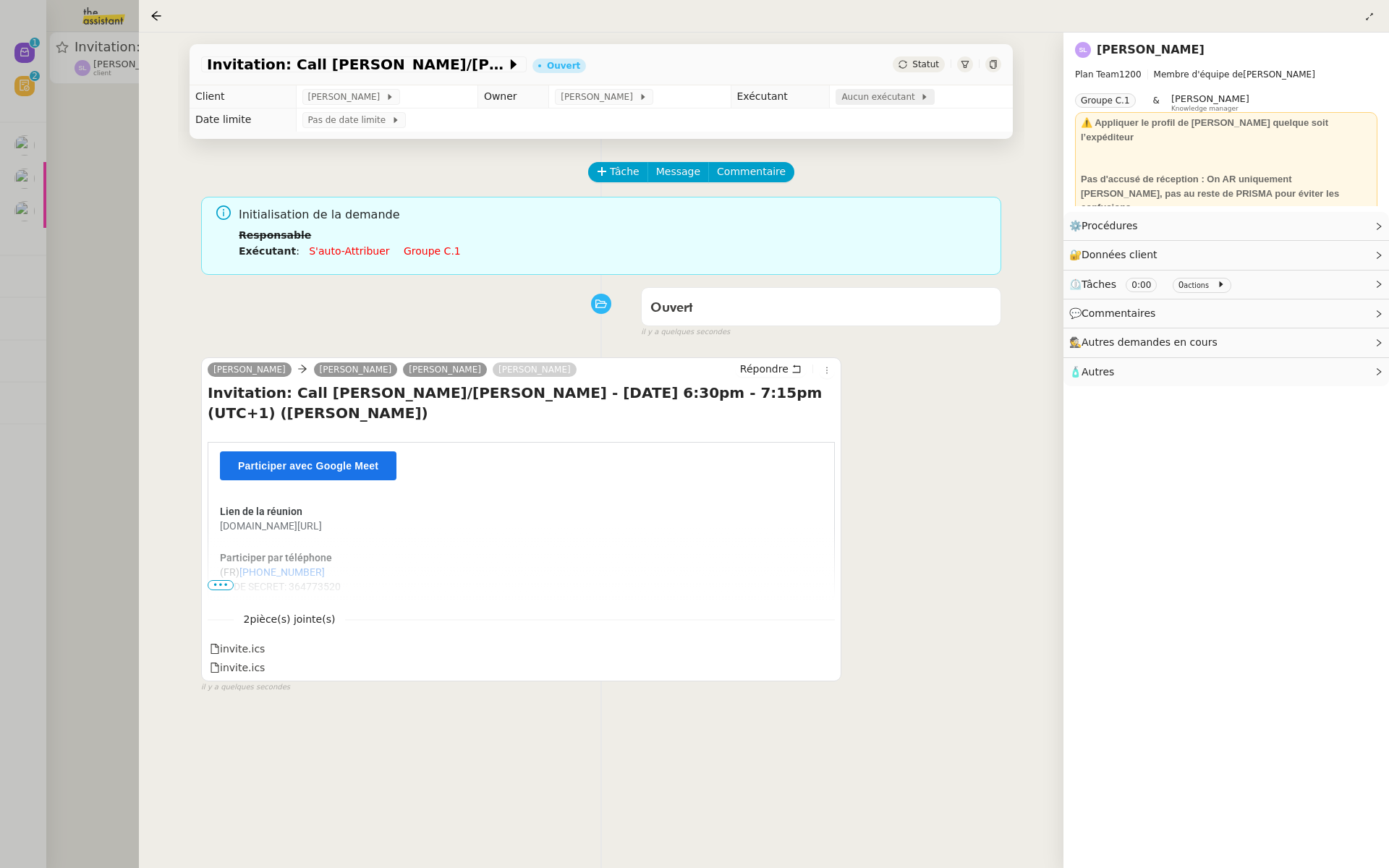
click at [868, 100] on span "Aucun exécutant" at bounding box center [881, 97] width 79 height 15
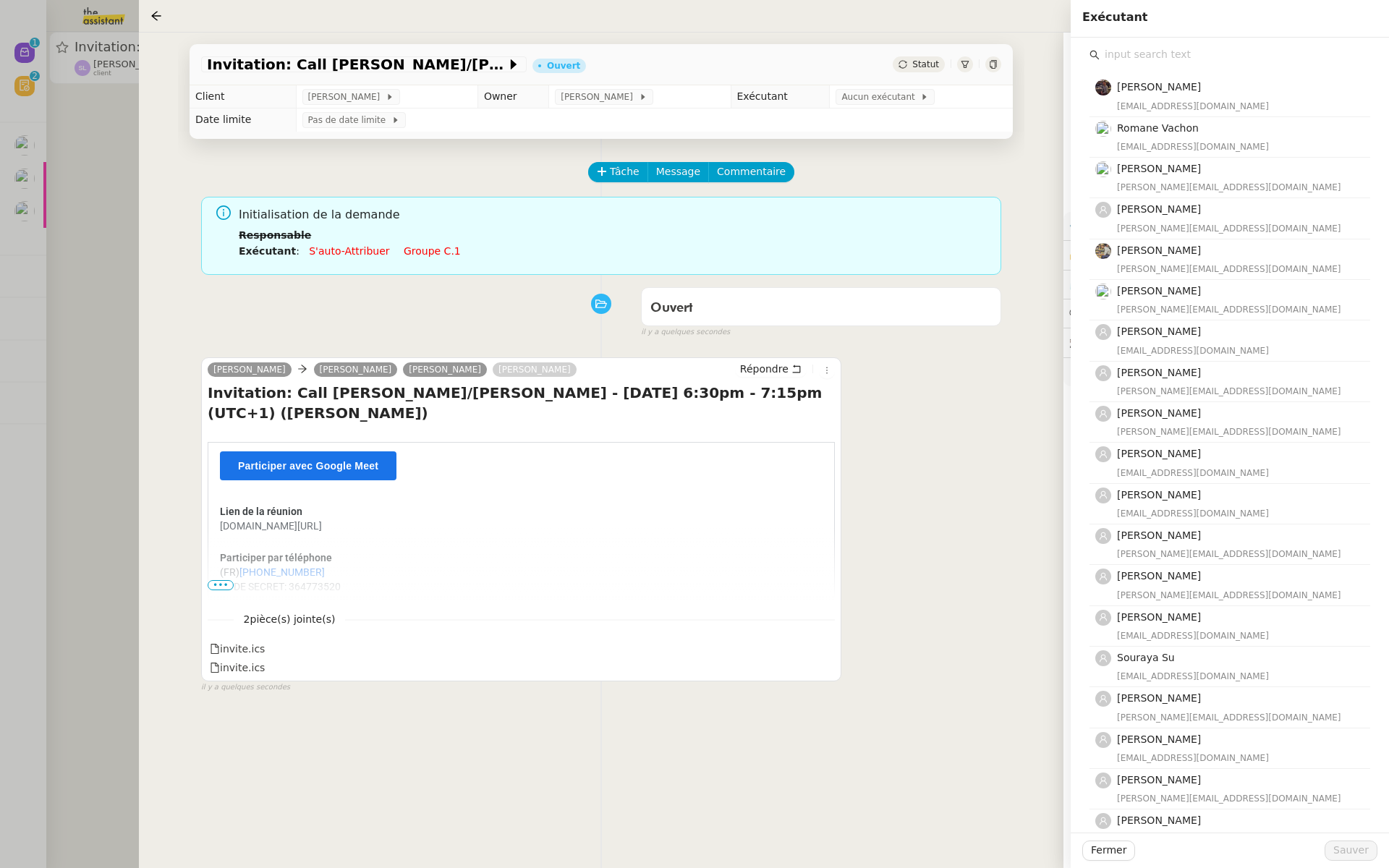
click at [1142, 64] on input "text" at bounding box center [1236, 55] width 271 height 20
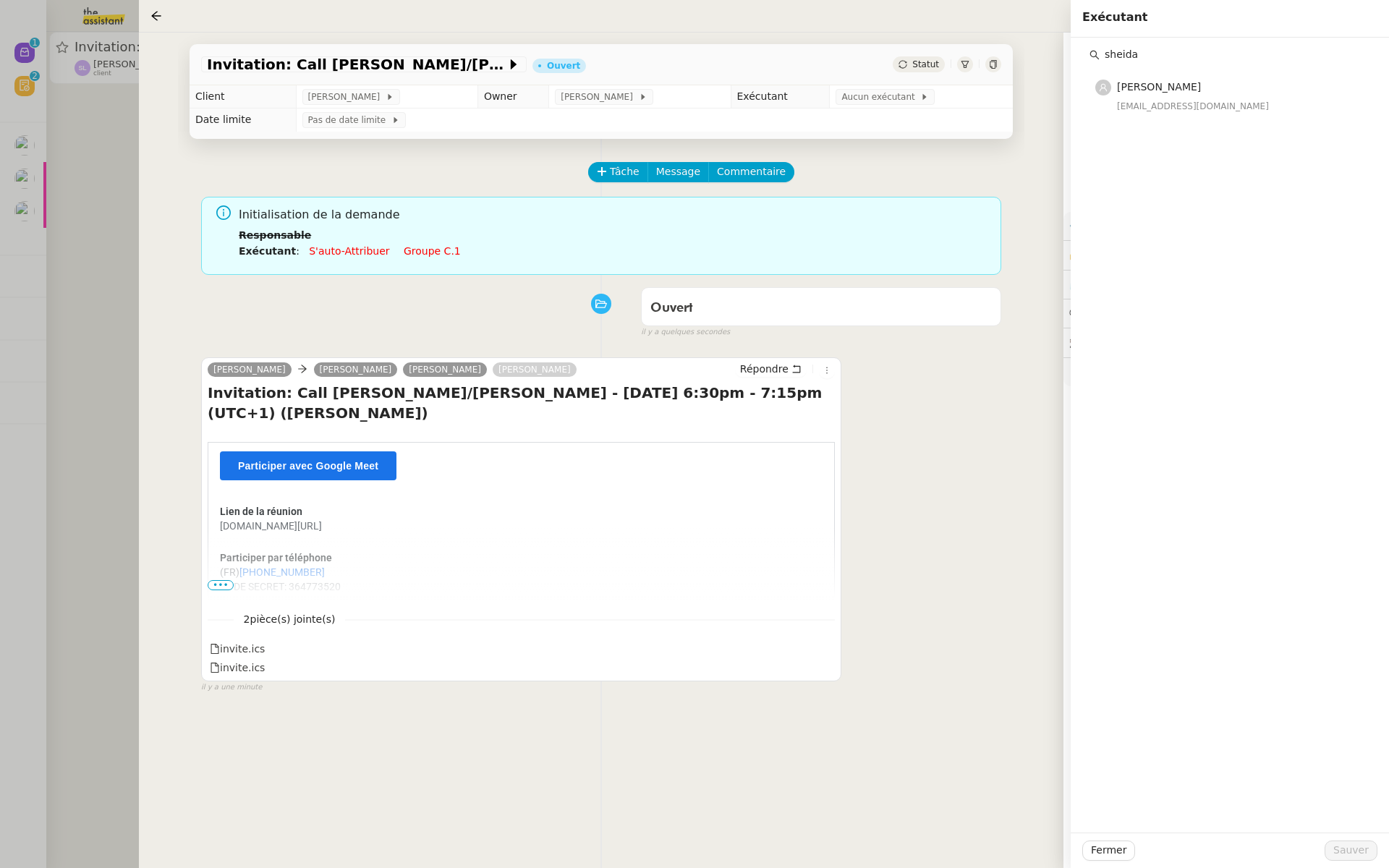
type input "sheida"
click at [1158, 89] on span "[PERSON_NAME]" at bounding box center [1159, 86] width 84 height 11
click at [1373, 854] on button "Sauver" at bounding box center [1351, 850] width 53 height 20
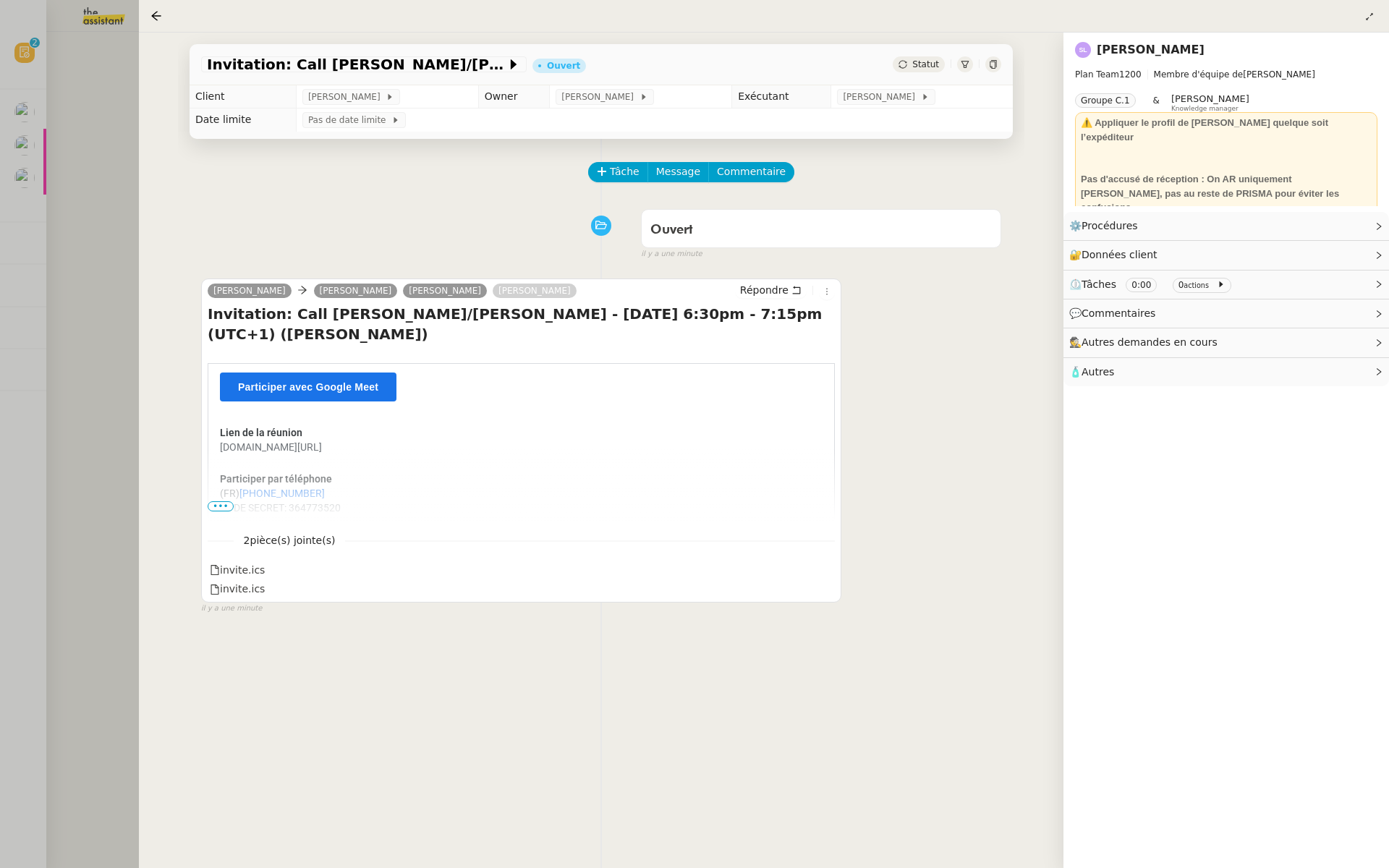
click at [95, 250] on div at bounding box center [694, 434] width 1389 height 868
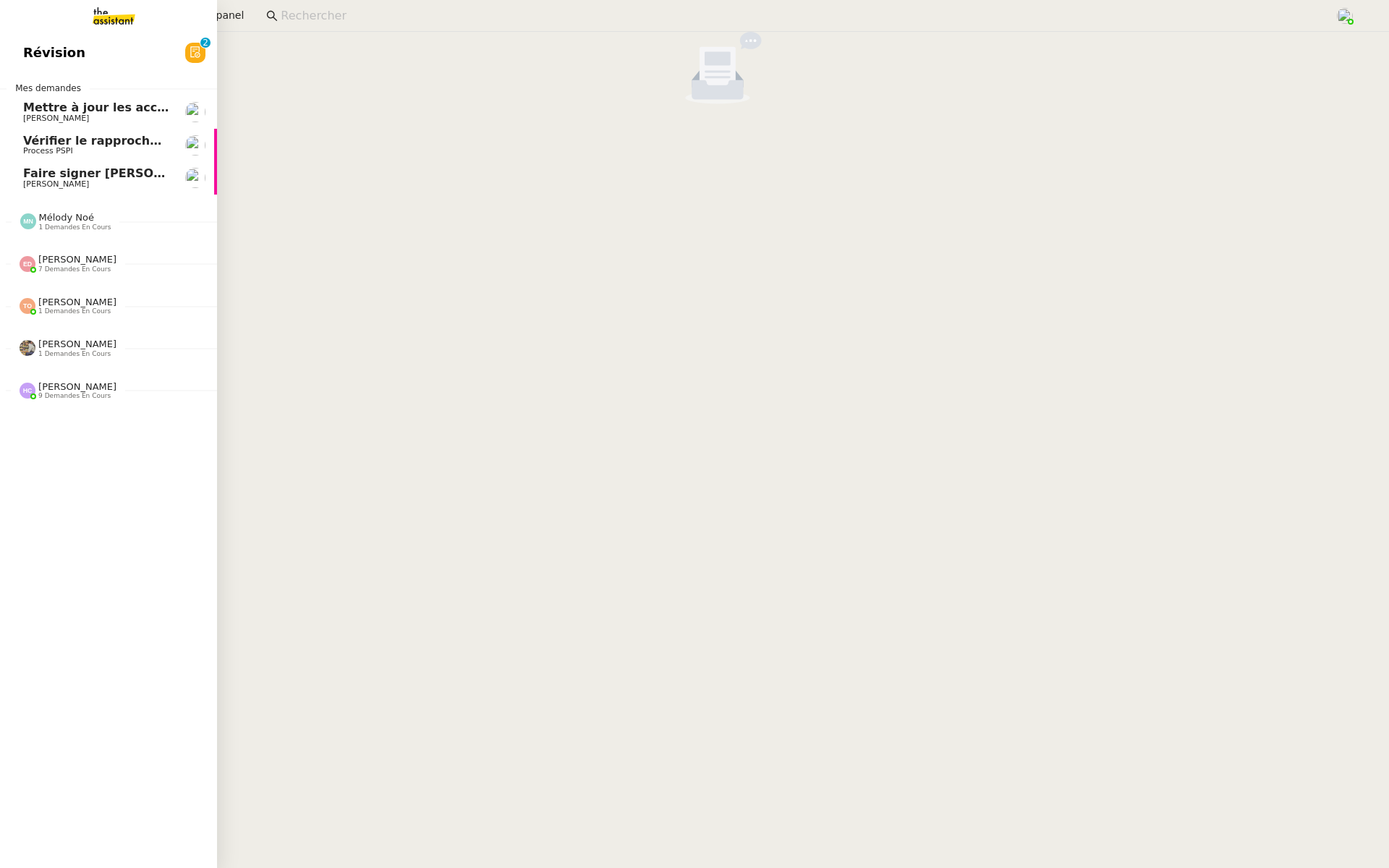
click at [27, 61] on span "Révision" at bounding box center [54, 52] width 62 height 22
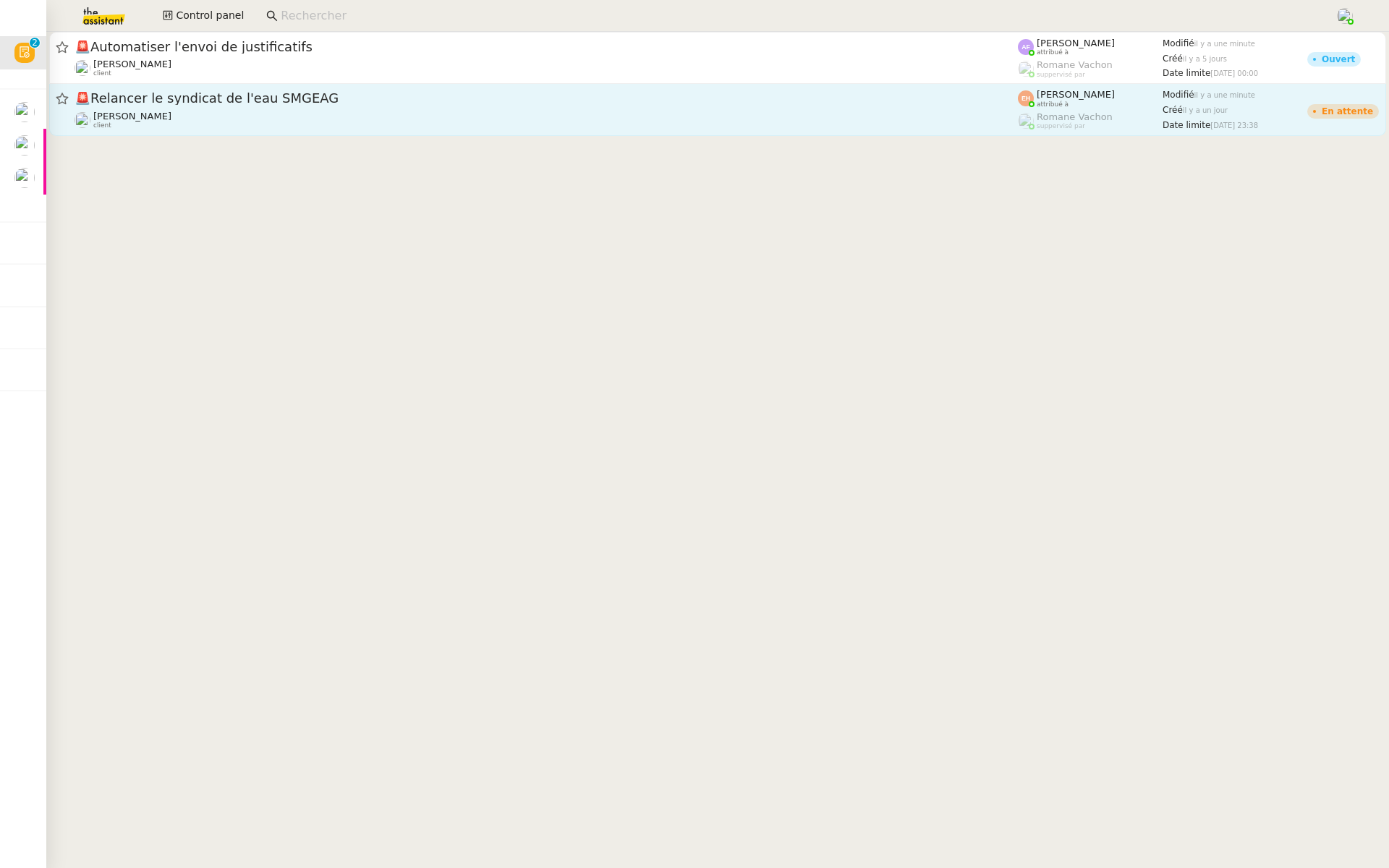
click at [245, 99] on span "🚨 Relancer le syndicat de l'eau SMGEAG" at bounding box center [546, 99] width 943 height 13
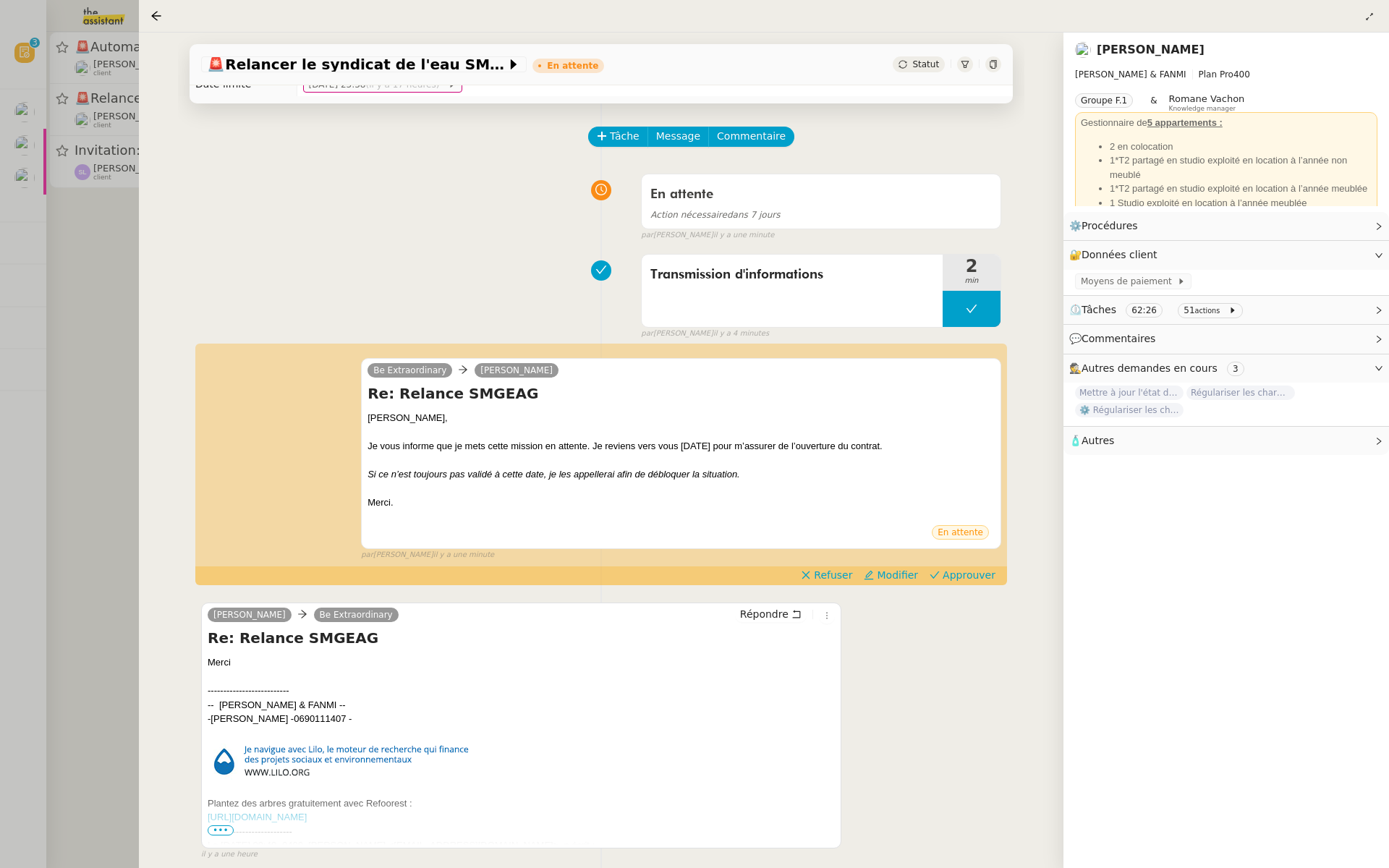
scroll to position [76, 0]
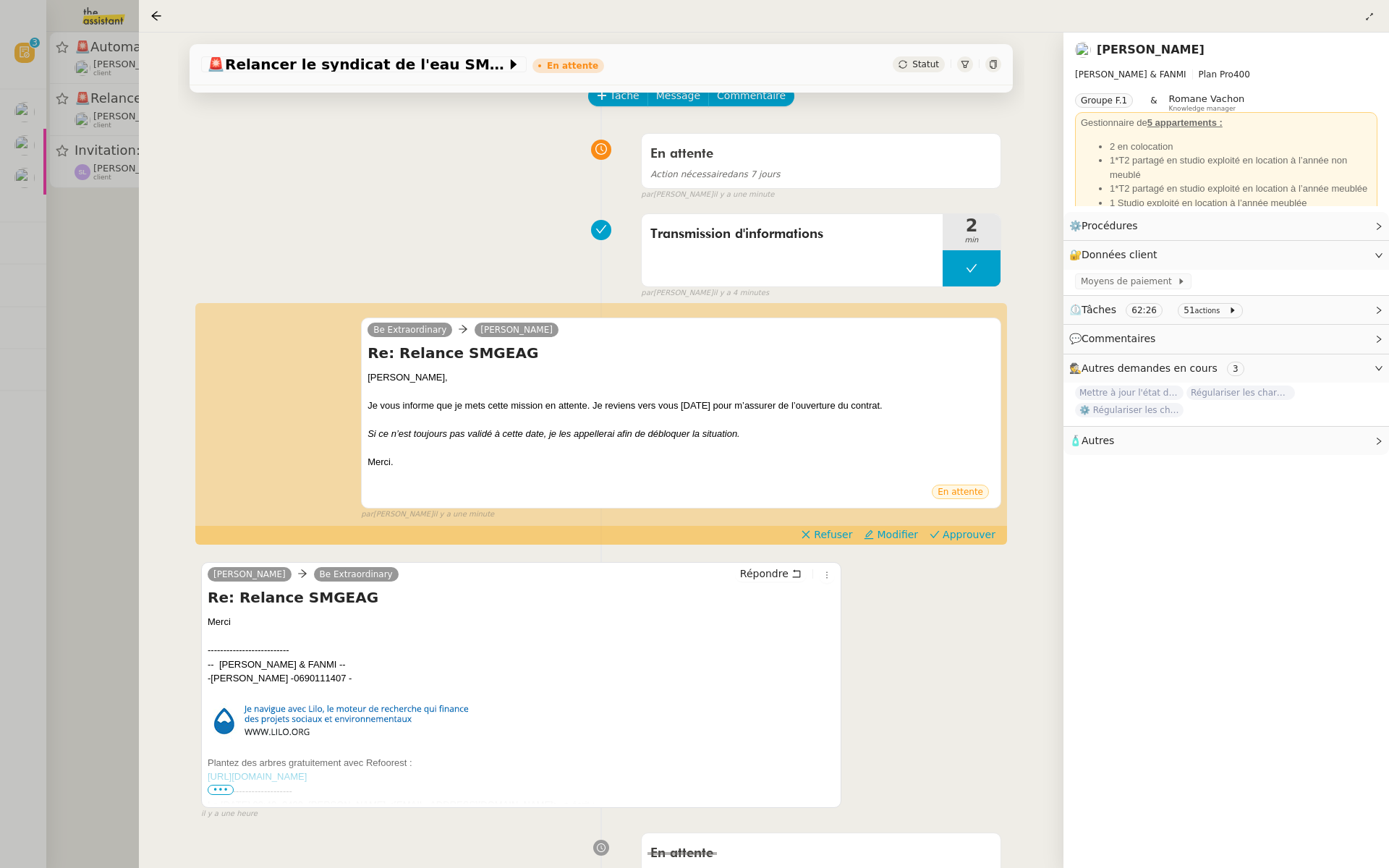
click at [42, 294] on div at bounding box center [694, 434] width 1389 height 868
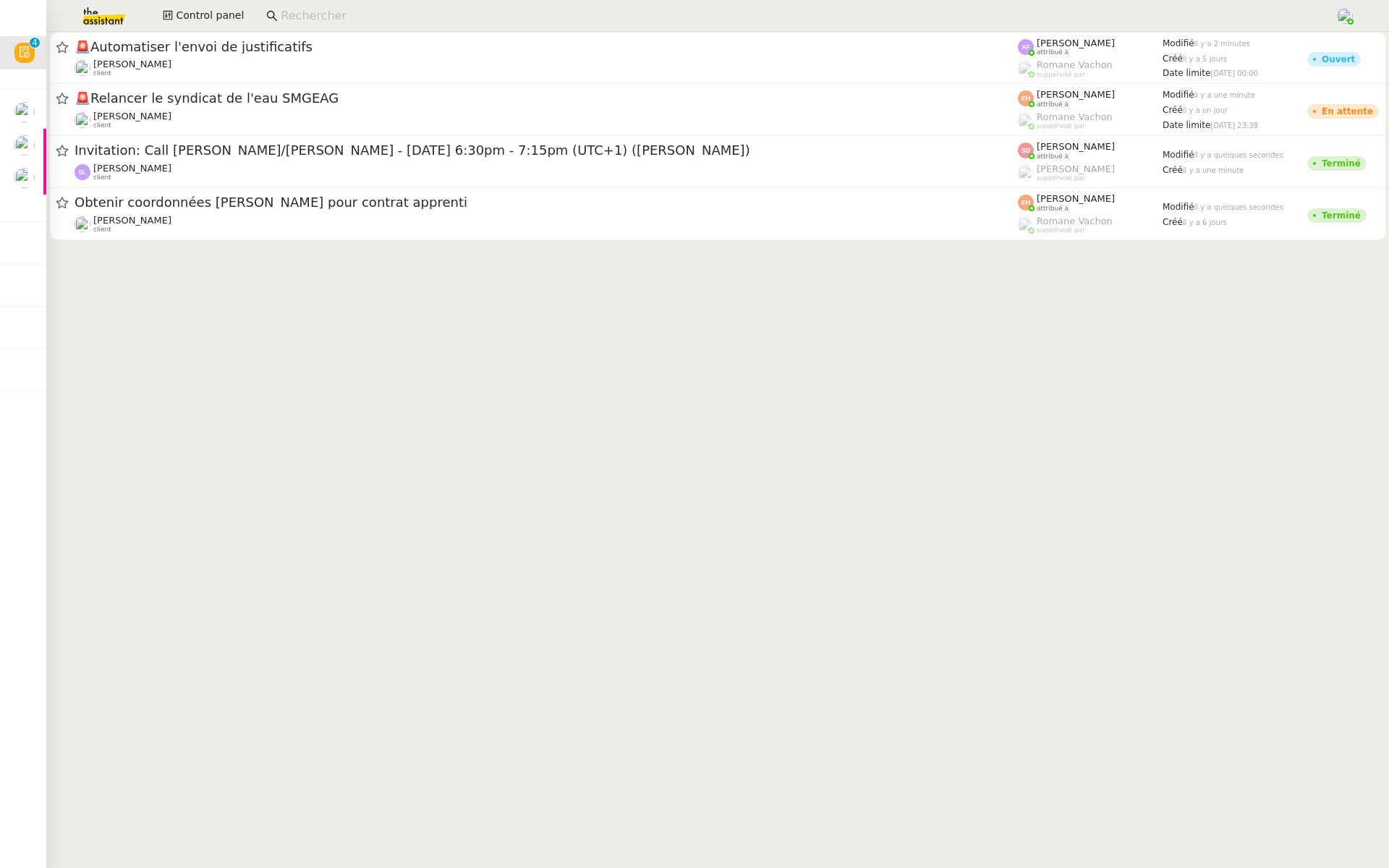
click at [450, 167] on div "[PERSON_NAME] client" at bounding box center [546, 171] width 943 height 19
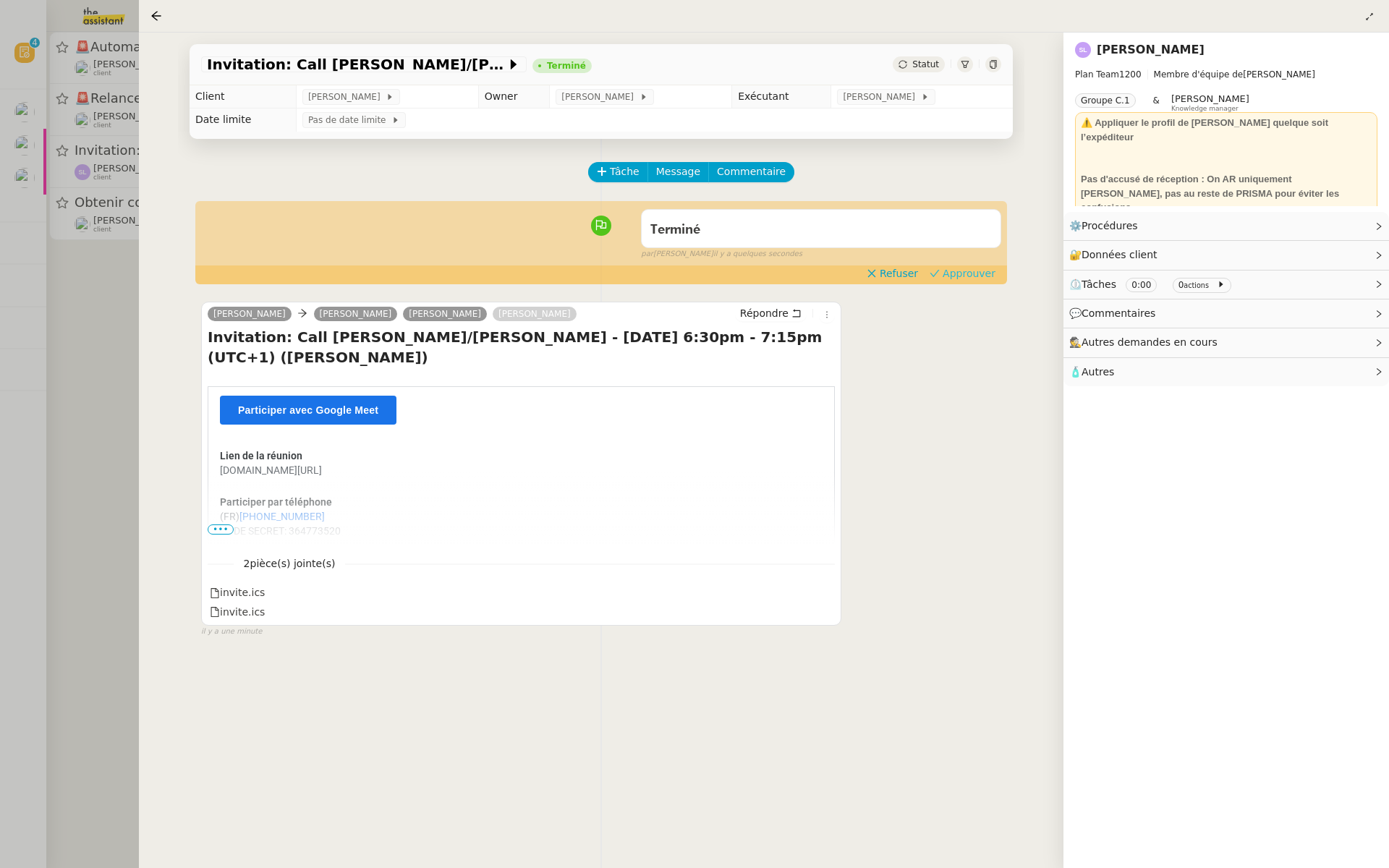
click at [974, 275] on span "Approuver" at bounding box center [969, 273] width 53 height 15
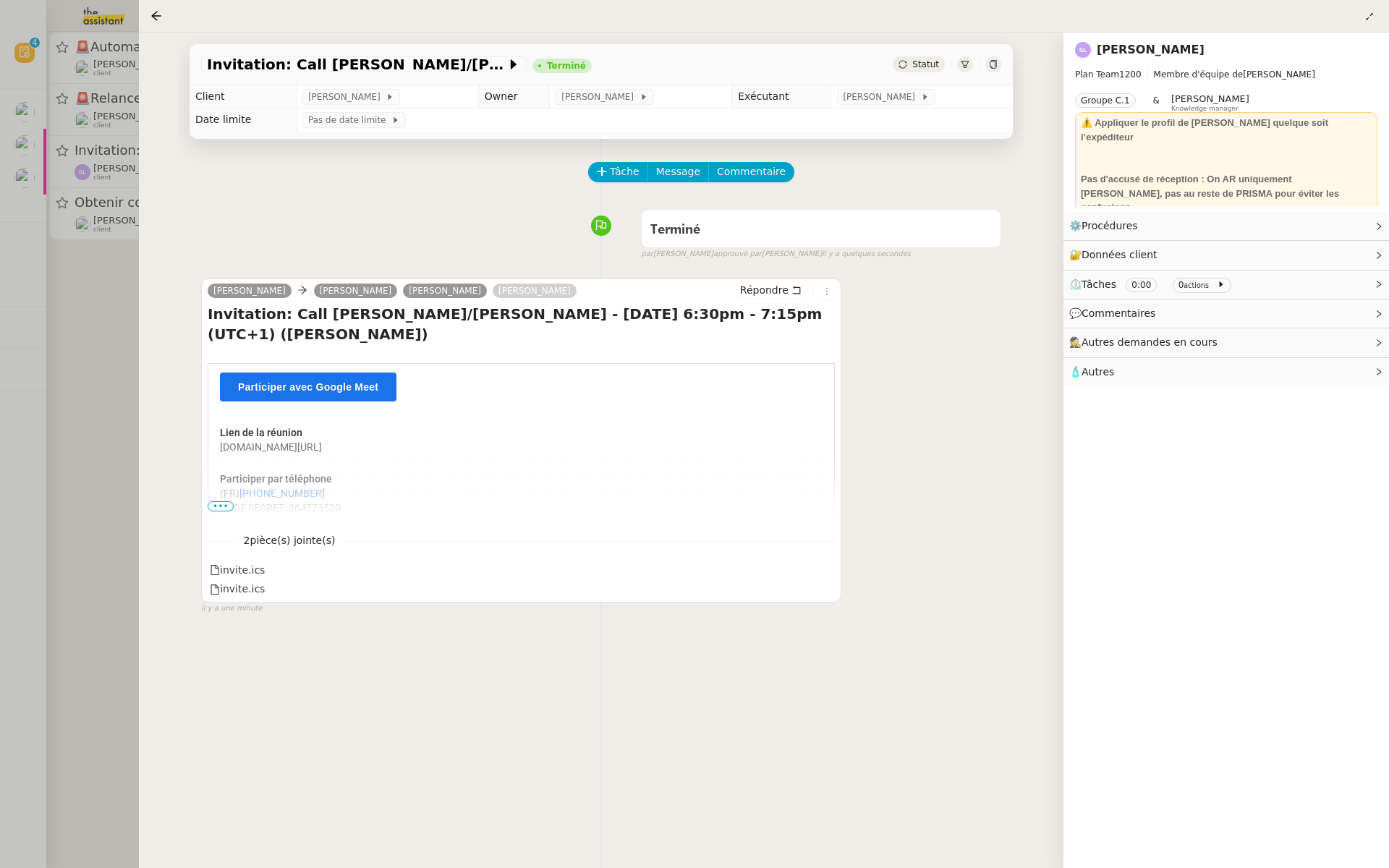
click at [10, 403] on div at bounding box center [694, 434] width 1389 height 868
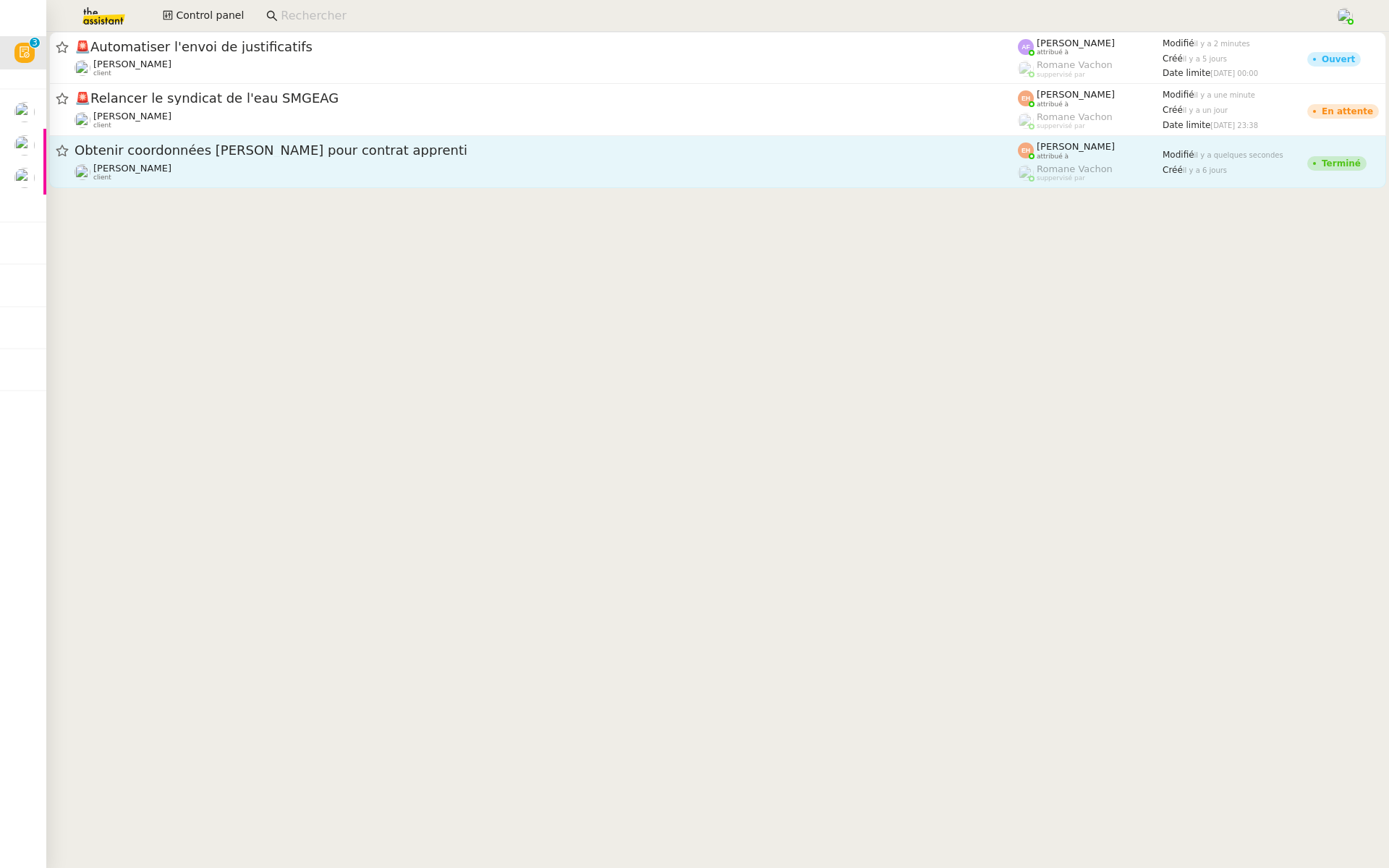
click at [284, 154] on span "Obtenir coordonnées [PERSON_NAME] pour contrat apprenti" at bounding box center [546, 150] width 943 height 13
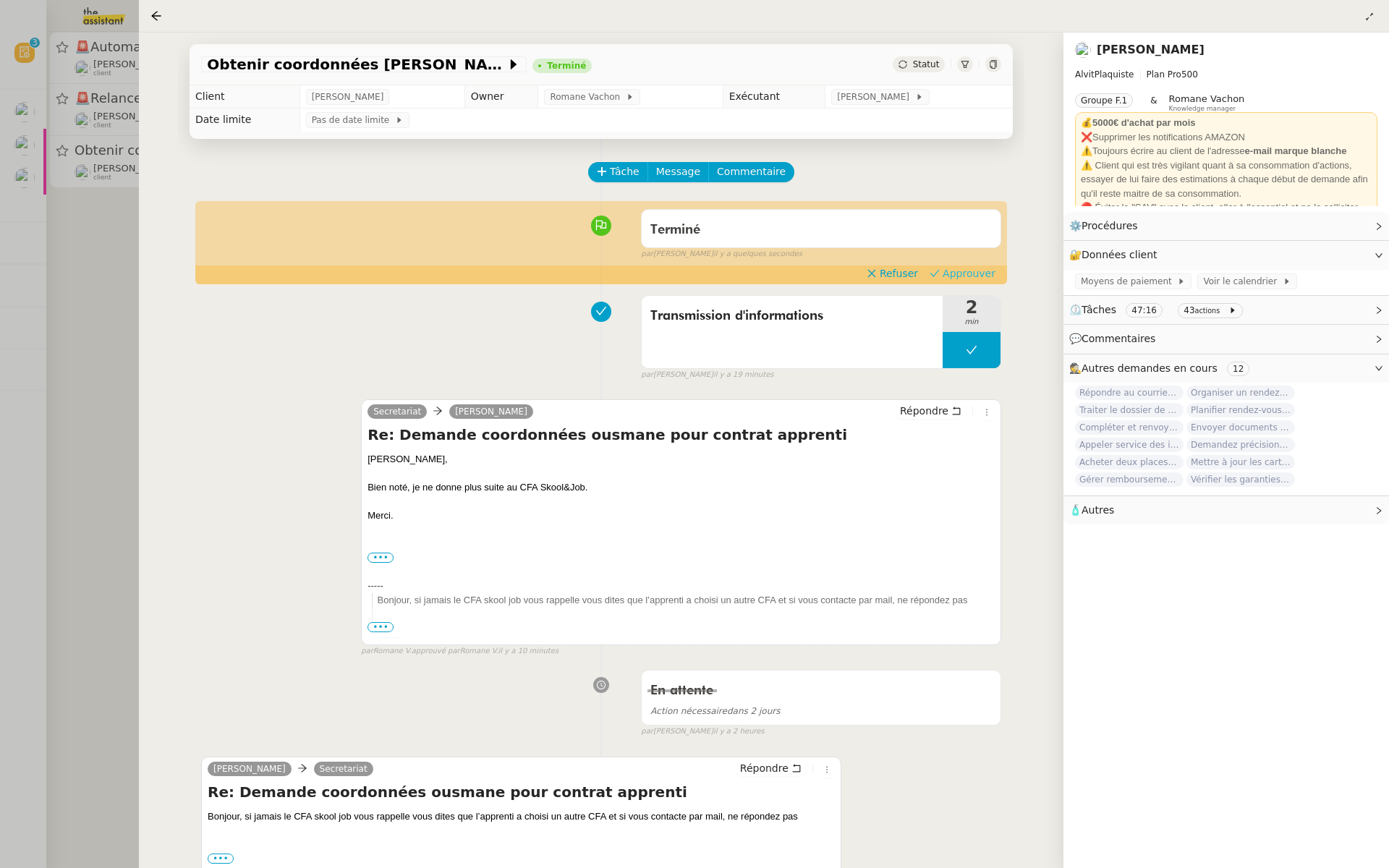
click at [987, 274] on span "Approuver" at bounding box center [969, 273] width 53 height 15
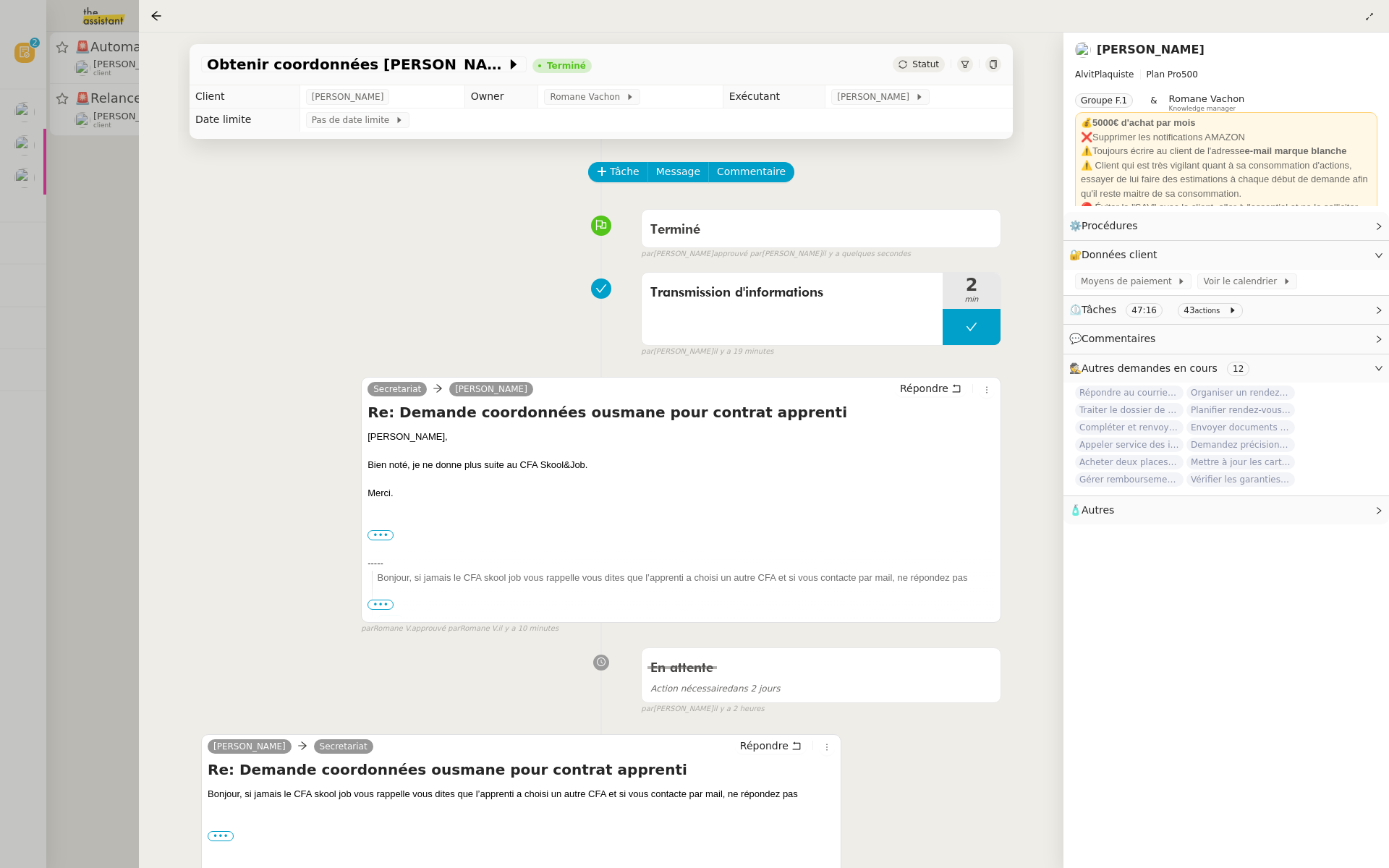
click at [67, 423] on div at bounding box center [694, 434] width 1389 height 868
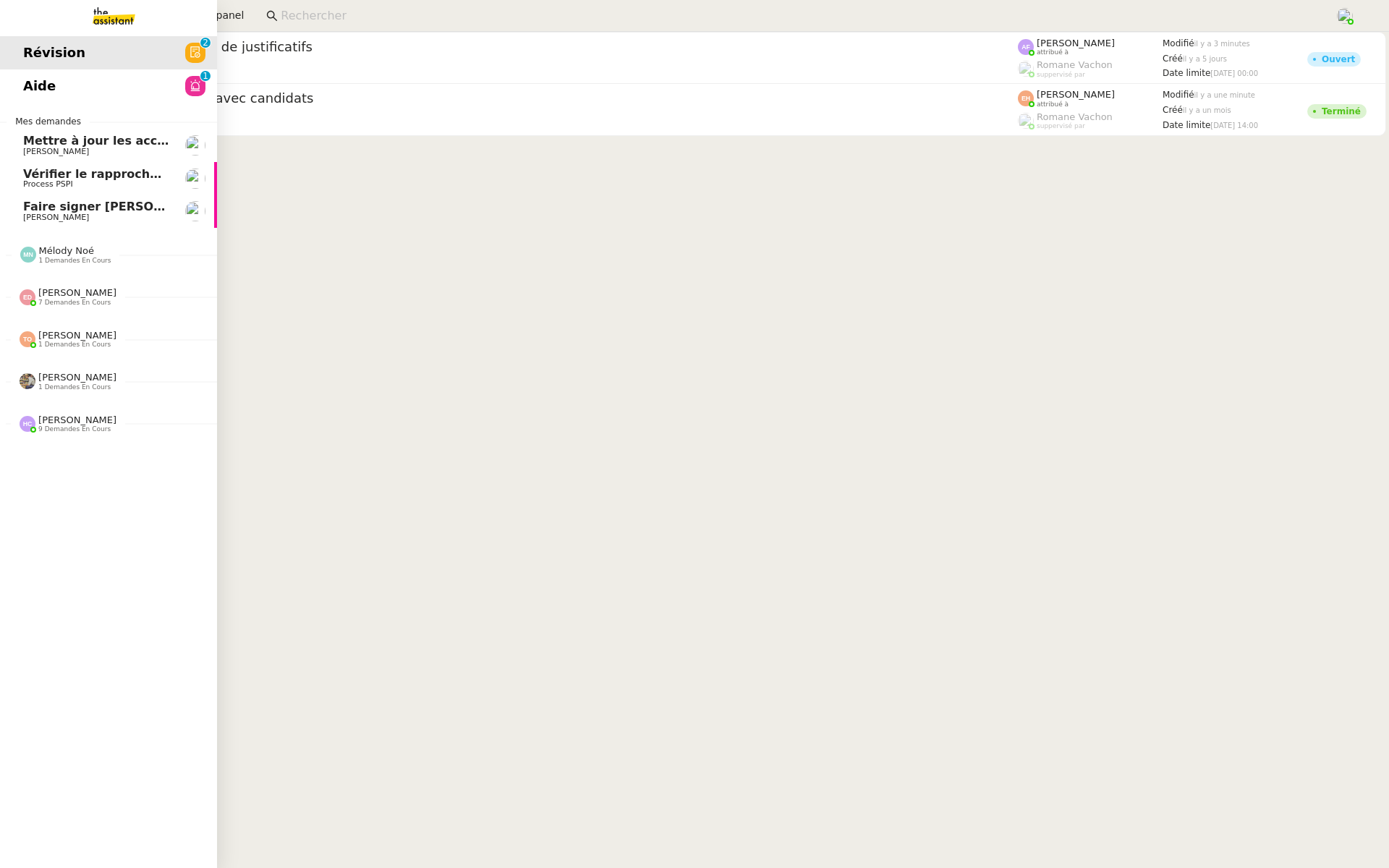
click at [29, 86] on span "Aide" at bounding box center [39, 86] width 33 height 22
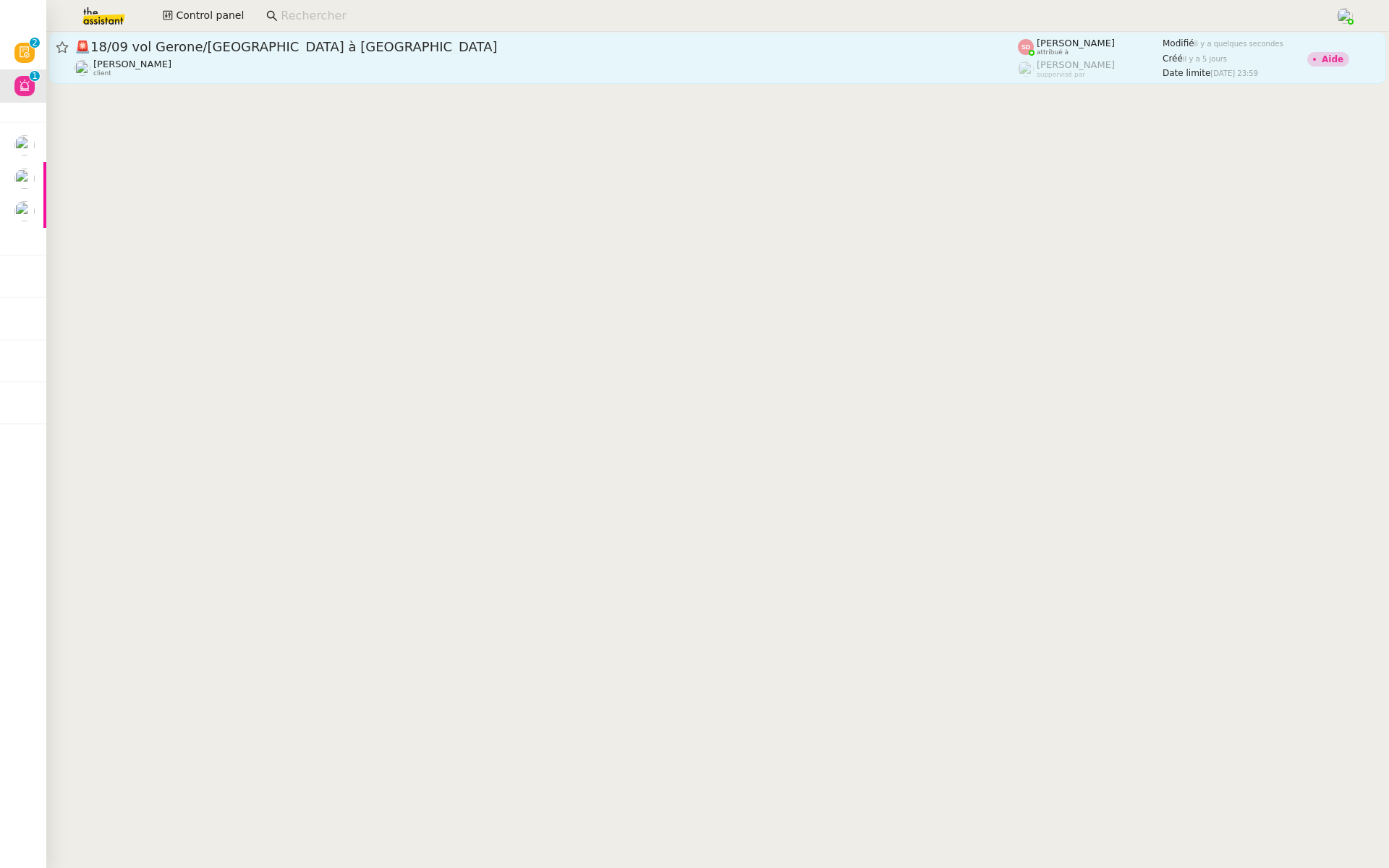
click at [282, 52] on span "🚨 18/09 vol Gerone/[GEOGRAPHIC_DATA] à [GEOGRAPHIC_DATA]" at bounding box center [546, 47] width 943 height 13
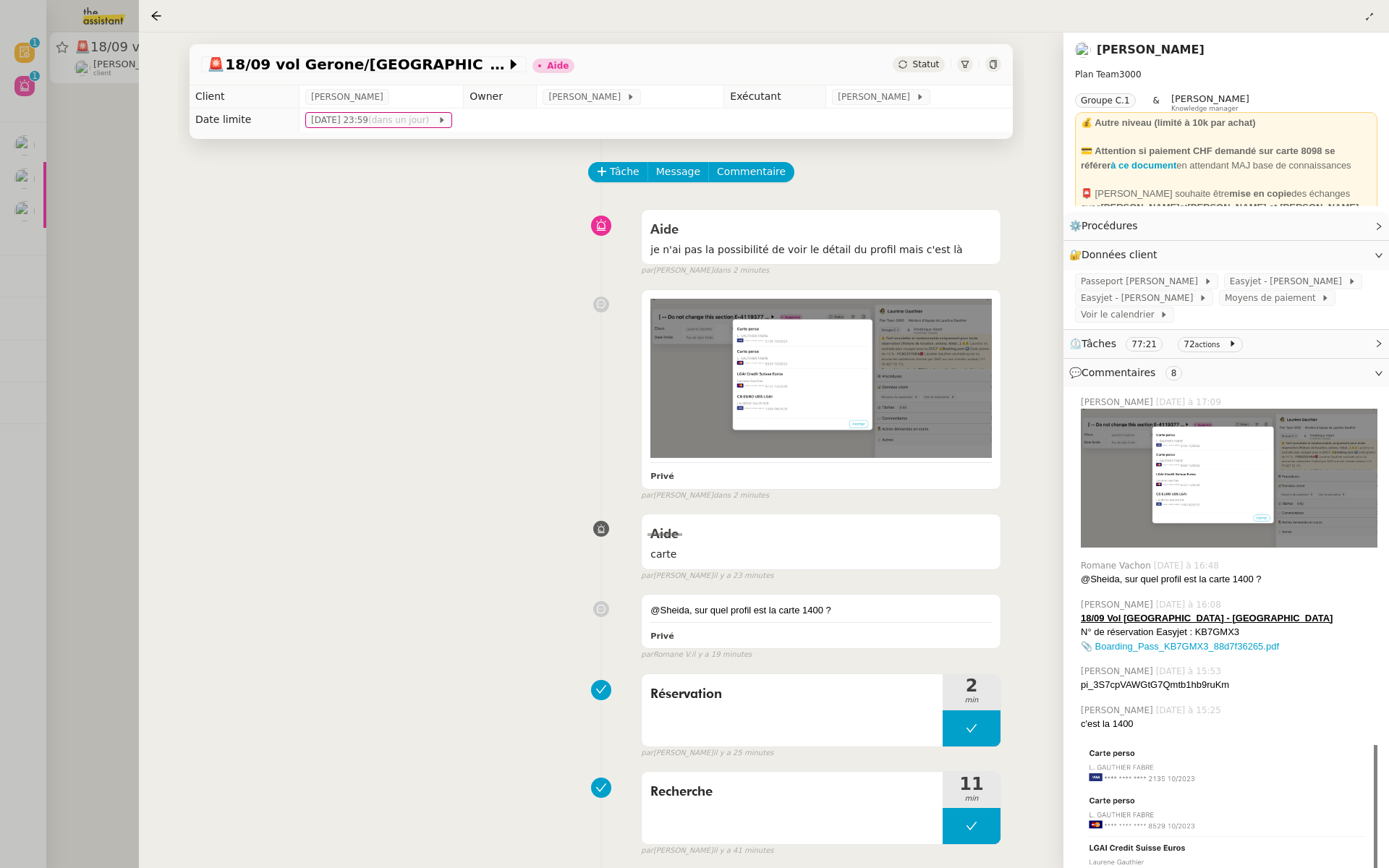
click at [0, 281] on div at bounding box center [694, 434] width 1389 height 868
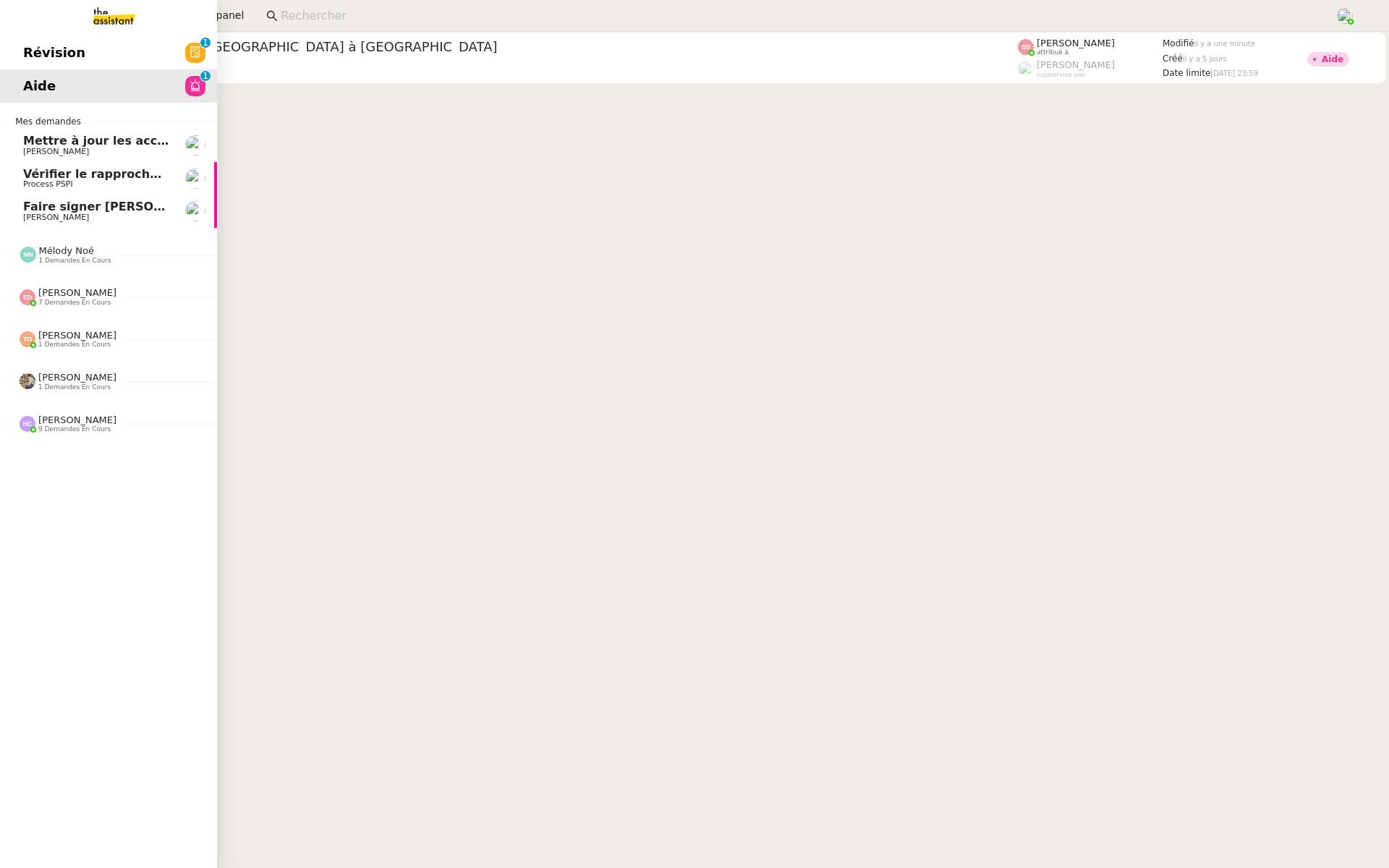
click at [26, 46] on span "Révision" at bounding box center [54, 52] width 62 height 22
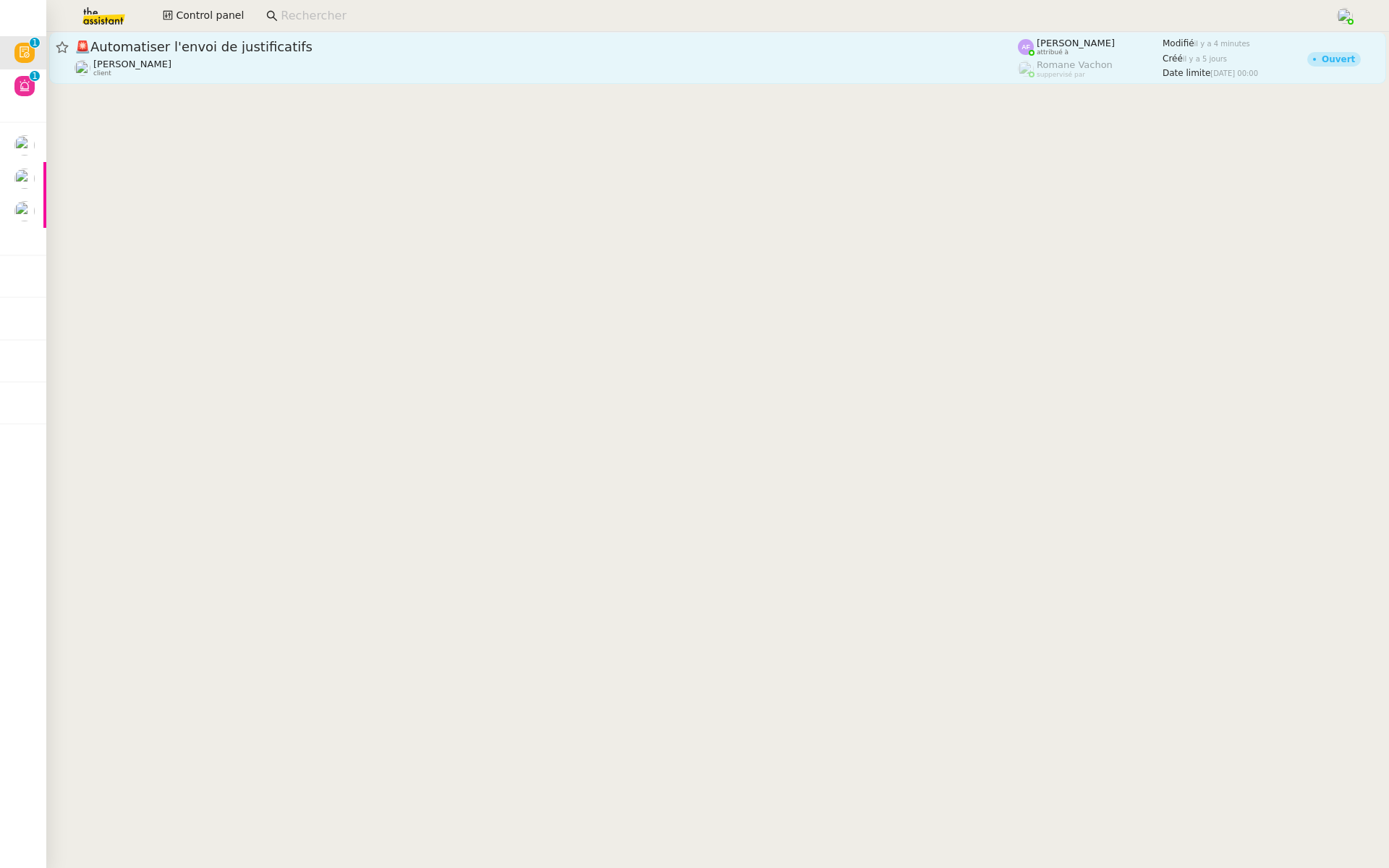
click at [277, 55] on div "🚨 Automatiser l'envoi de justificatifs [PERSON_NAME] client" at bounding box center [546, 58] width 943 height 39
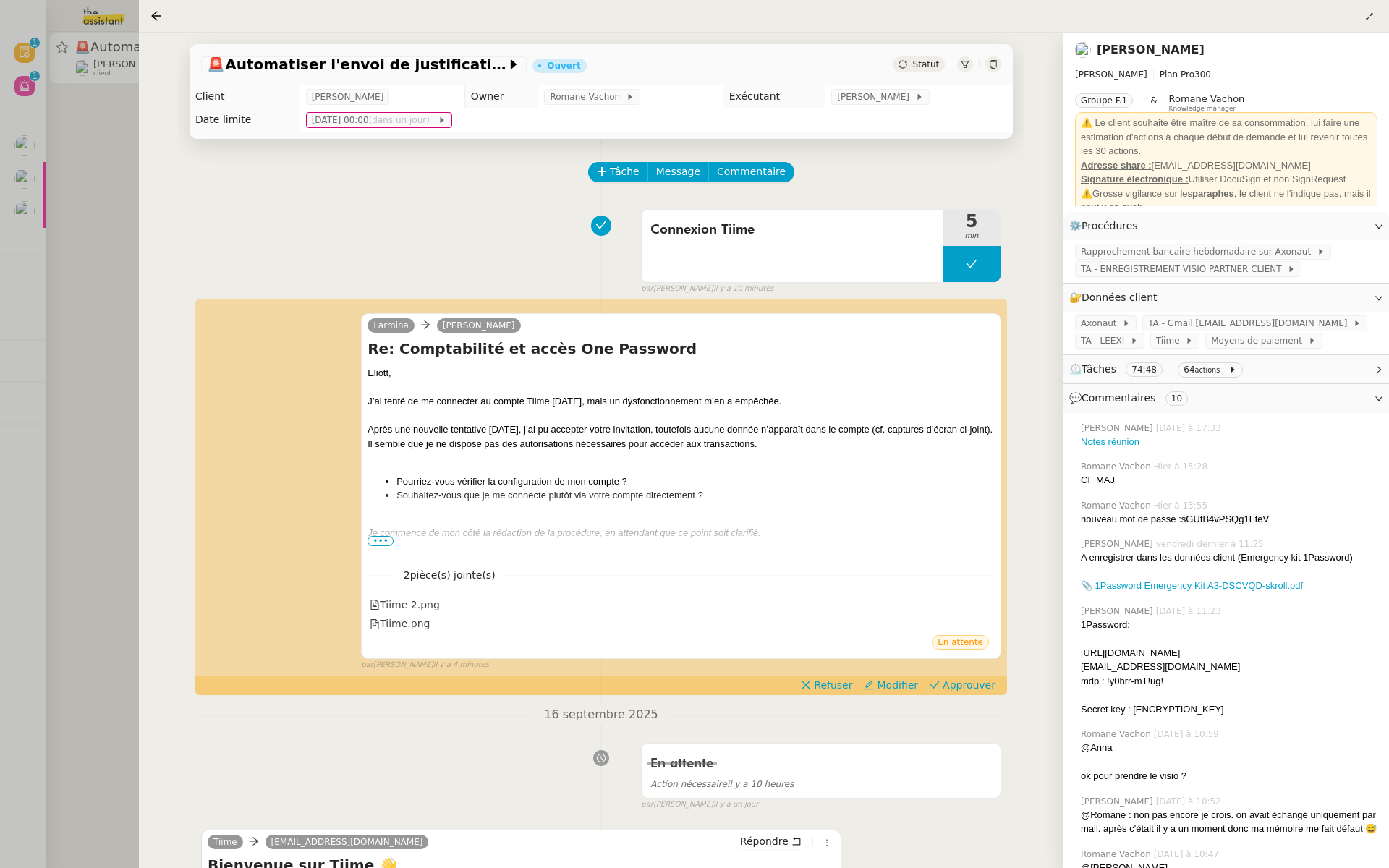
click at [124, 259] on div at bounding box center [694, 434] width 1389 height 868
